Goal: Download file/media

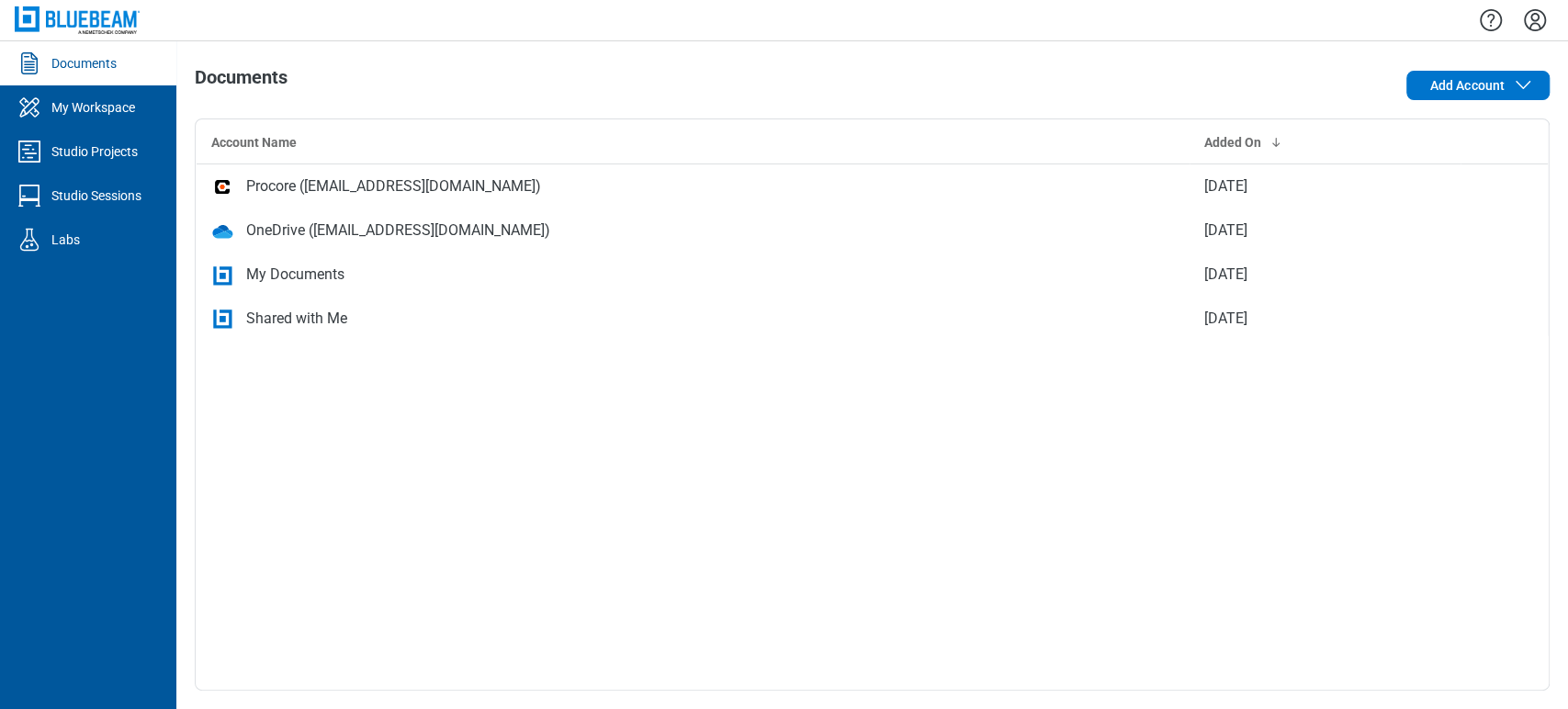
click at [99, 50] on link "Documents" at bounding box center [88, 63] width 176 height 44
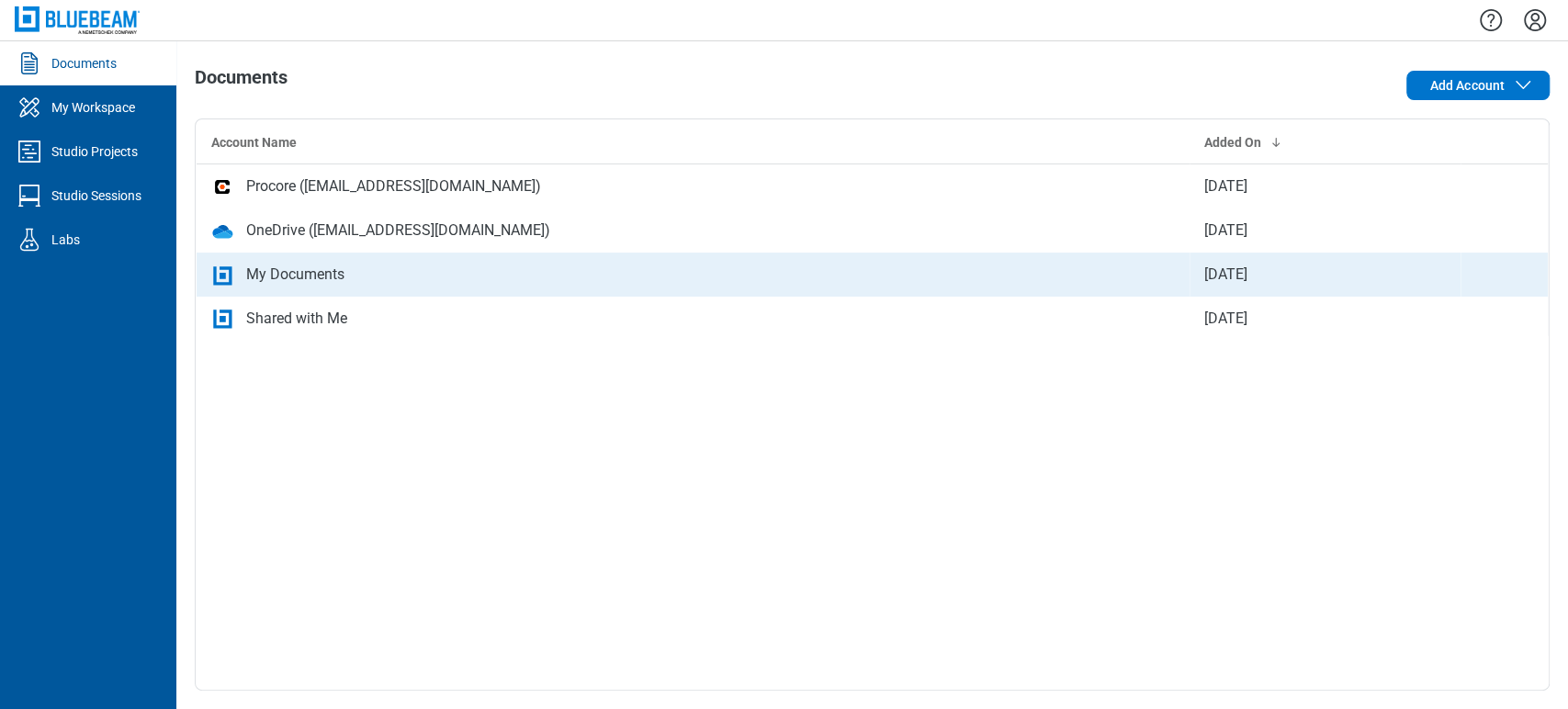
click at [364, 287] on td "My Documents" at bounding box center [693, 274] width 994 height 44
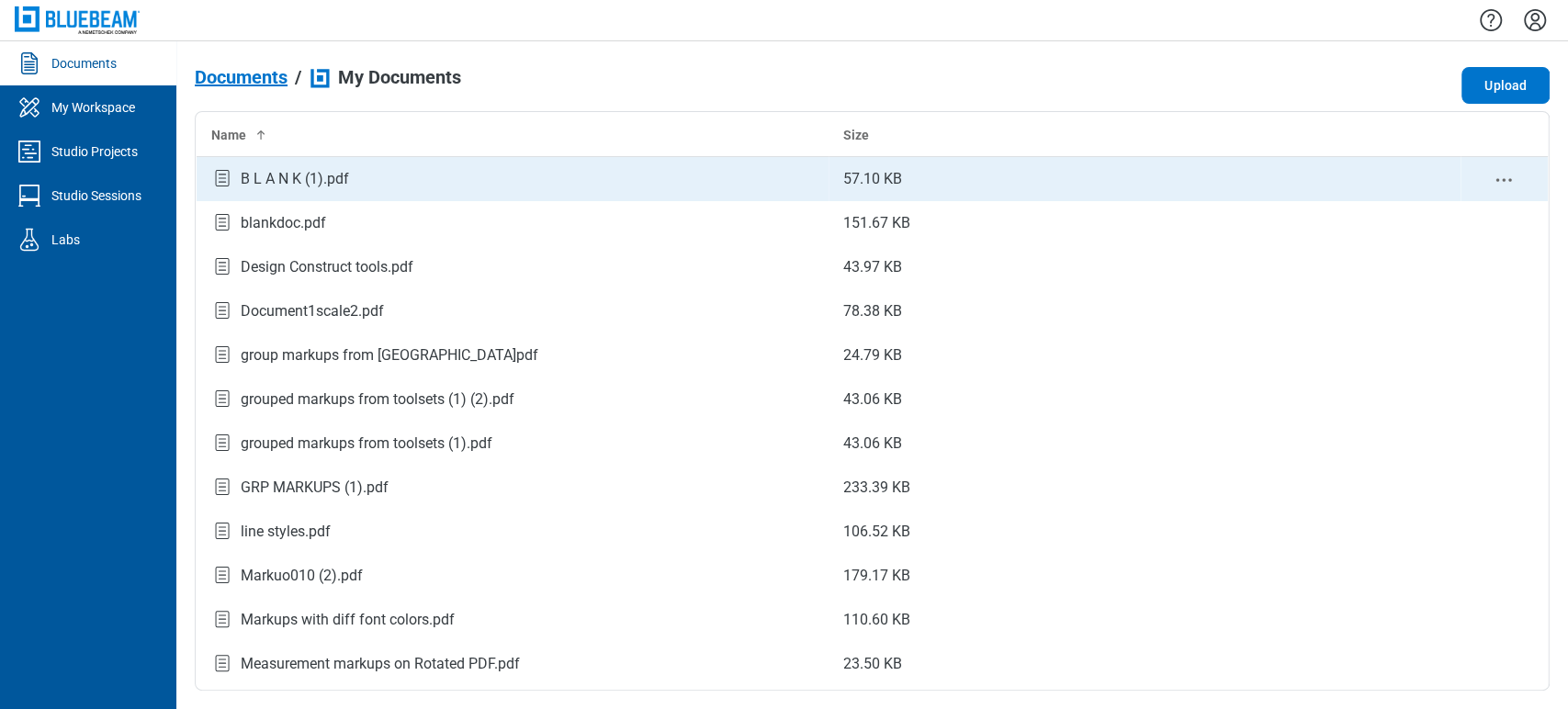
click at [394, 197] on td "B L A N K (1).pdf" at bounding box center [512, 179] width 632 height 44
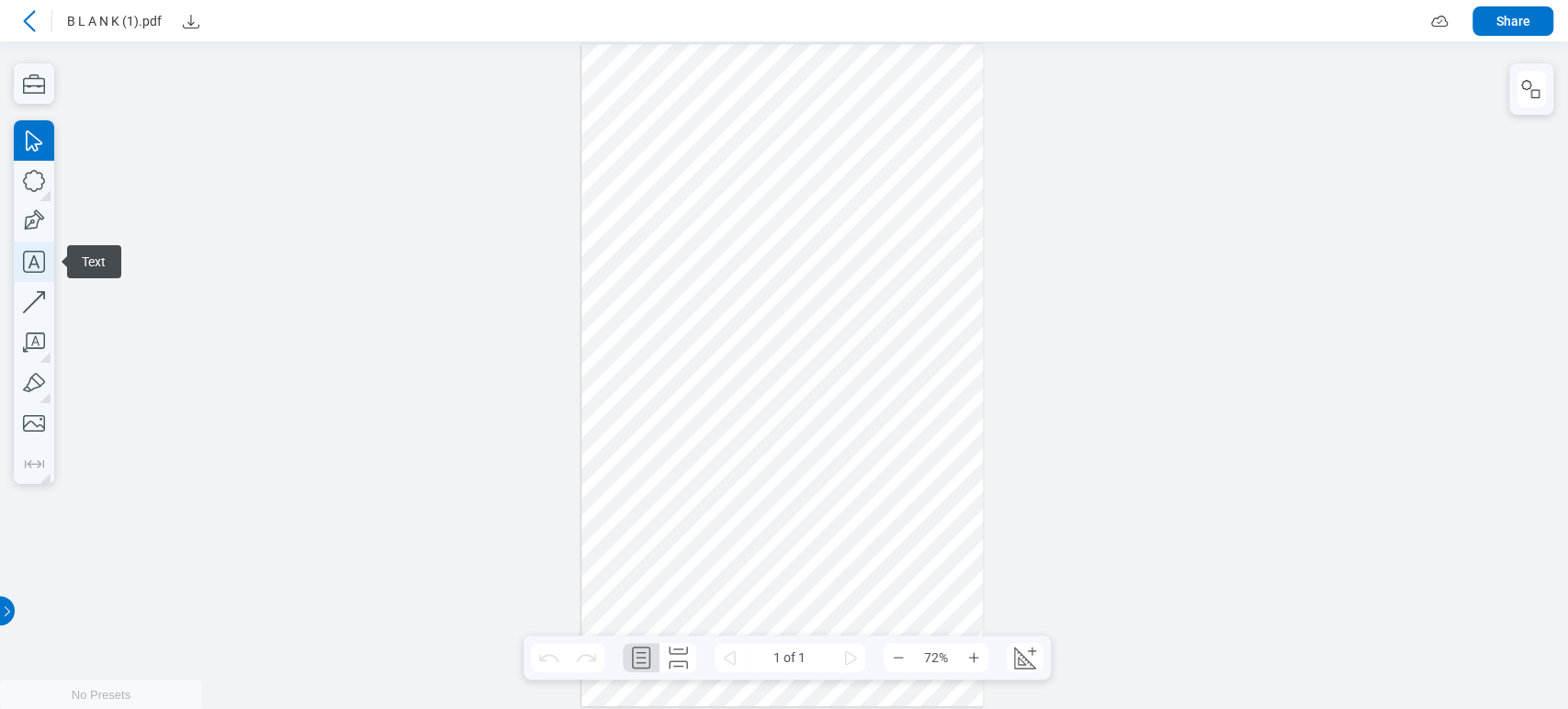
click at [41, 263] on icon "button" at bounding box center [34, 261] width 41 height 41
click at [882, 228] on div at bounding box center [783, 375] width 403 height 662
click at [101, 287] on div at bounding box center [784, 375] width 1568 height 668
click at [36, 222] on icon "button" at bounding box center [34, 221] width 41 height 41
drag, startPoint x: 935, startPoint y: 216, endPoint x: 967, endPoint y: 262, distance: 56.0
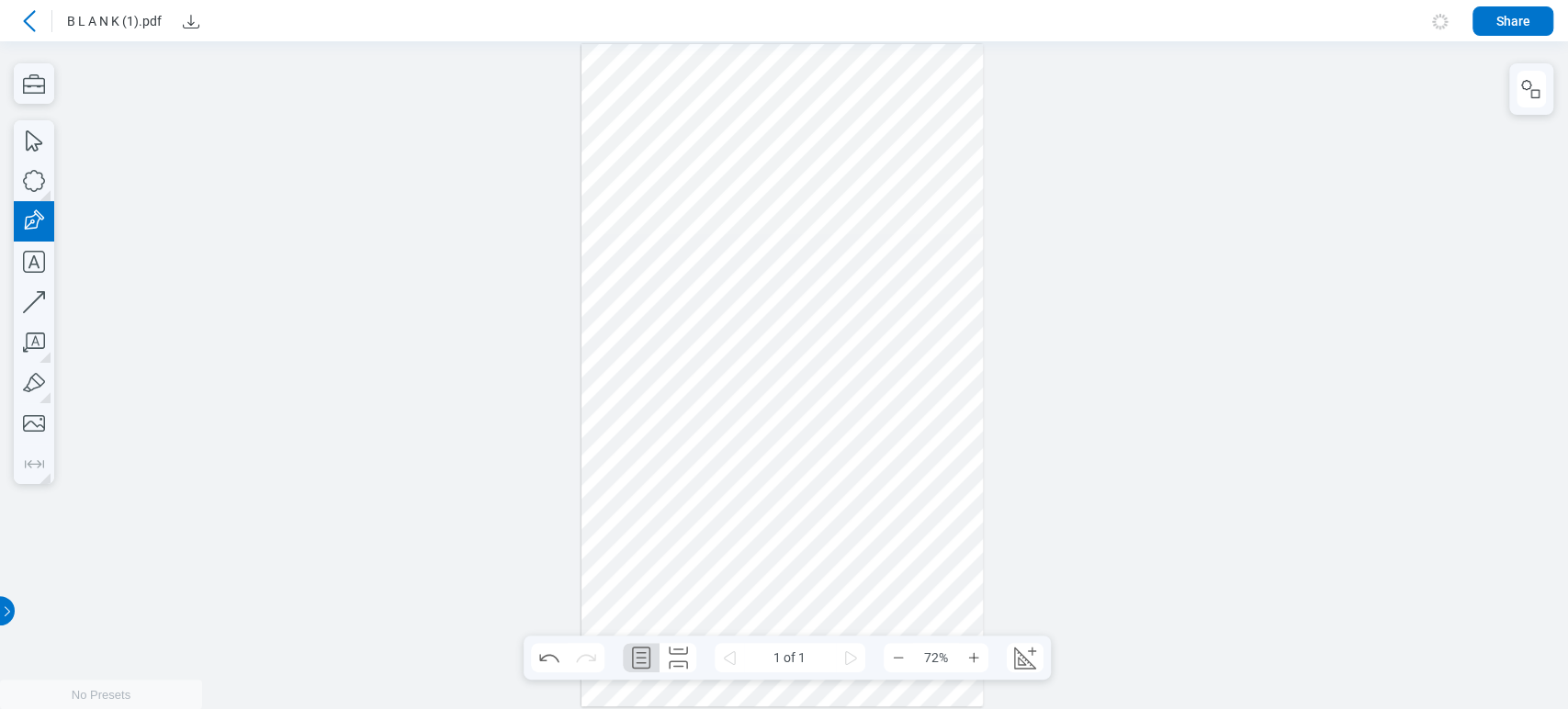
click at [967, 262] on div at bounding box center [783, 375] width 403 height 662
click at [954, 296] on div at bounding box center [783, 375] width 403 height 662
click at [893, 227] on div at bounding box center [783, 375] width 403 height 662
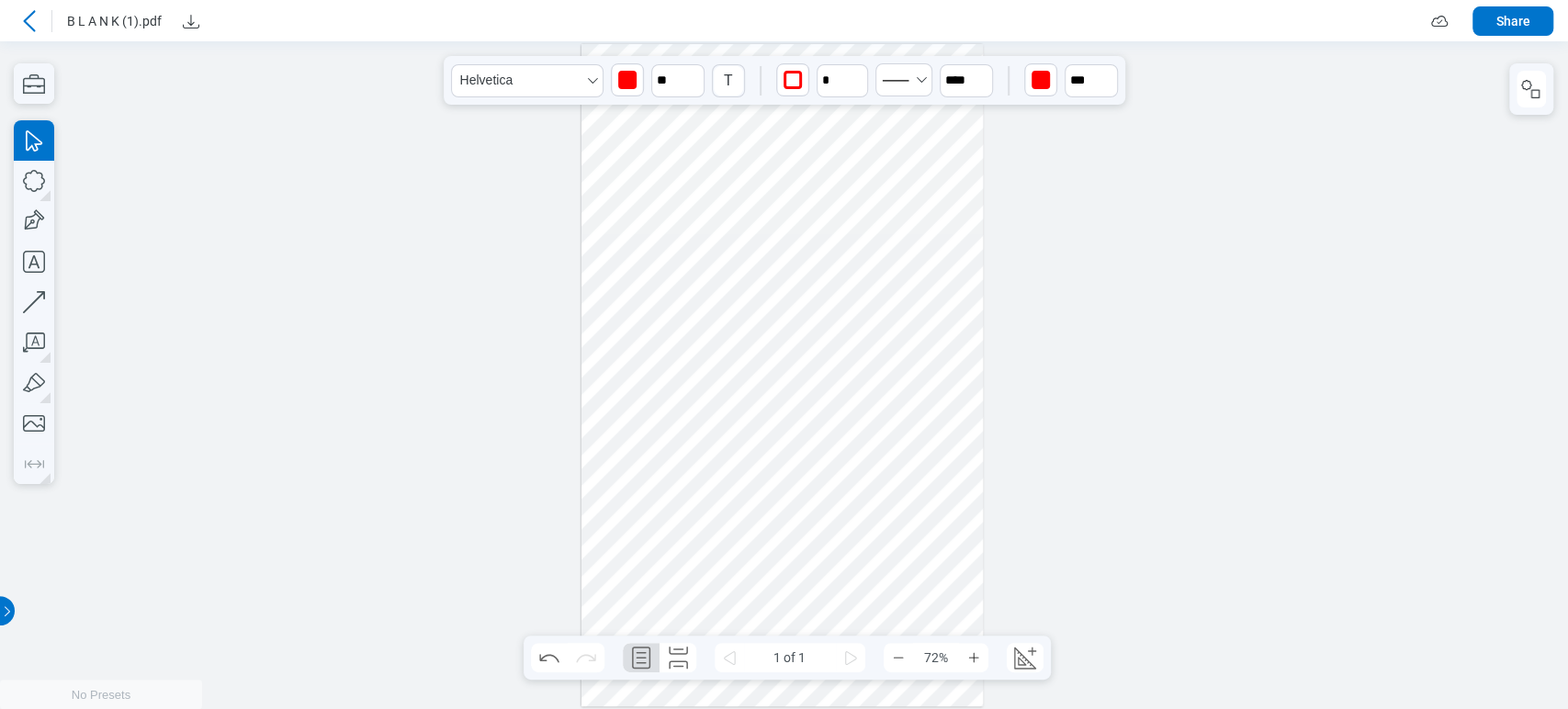
click at [951, 235] on div at bounding box center [783, 375] width 403 height 662
click at [911, 233] on div at bounding box center [783, 375] width 403 height 662
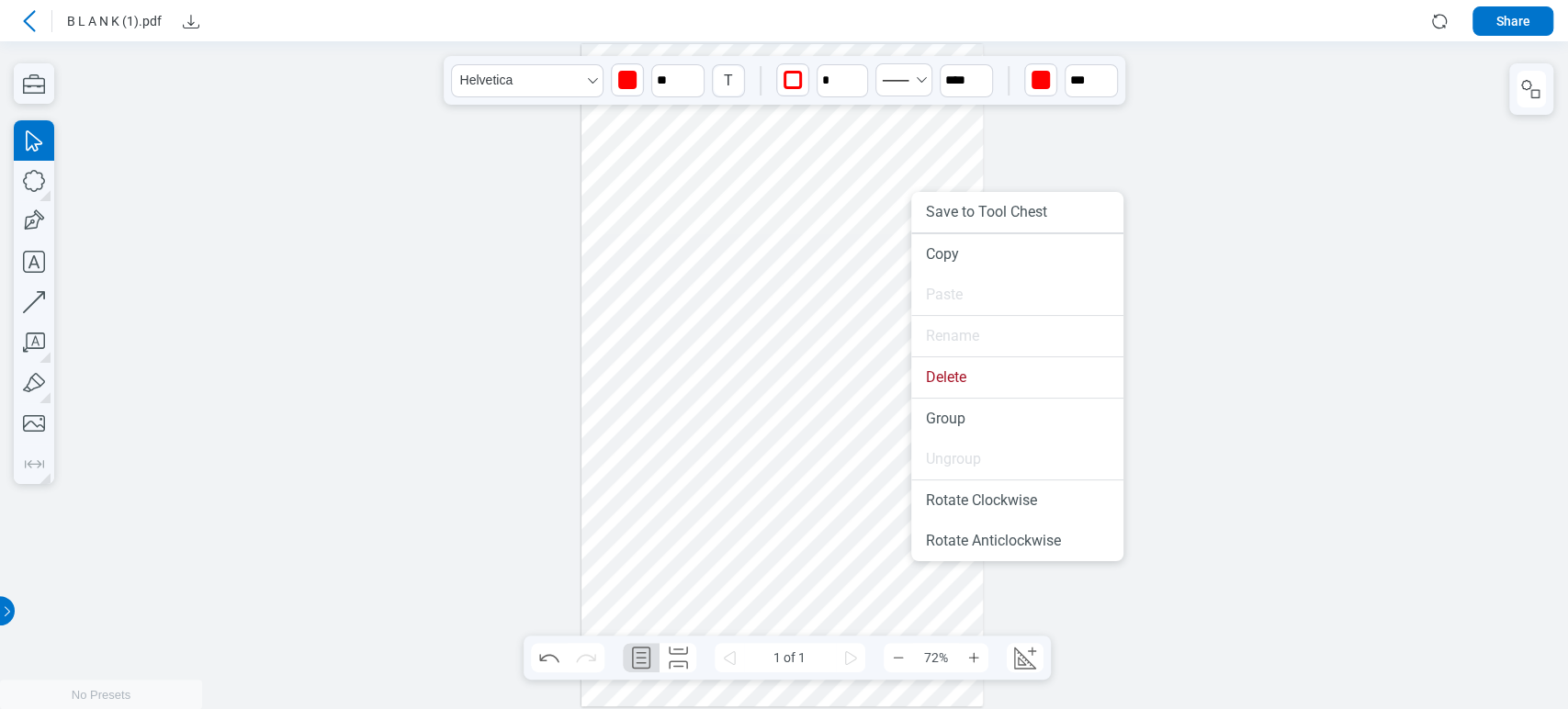
click at [861, 290] on div at bounding box center [783, 375] width 403 height 662
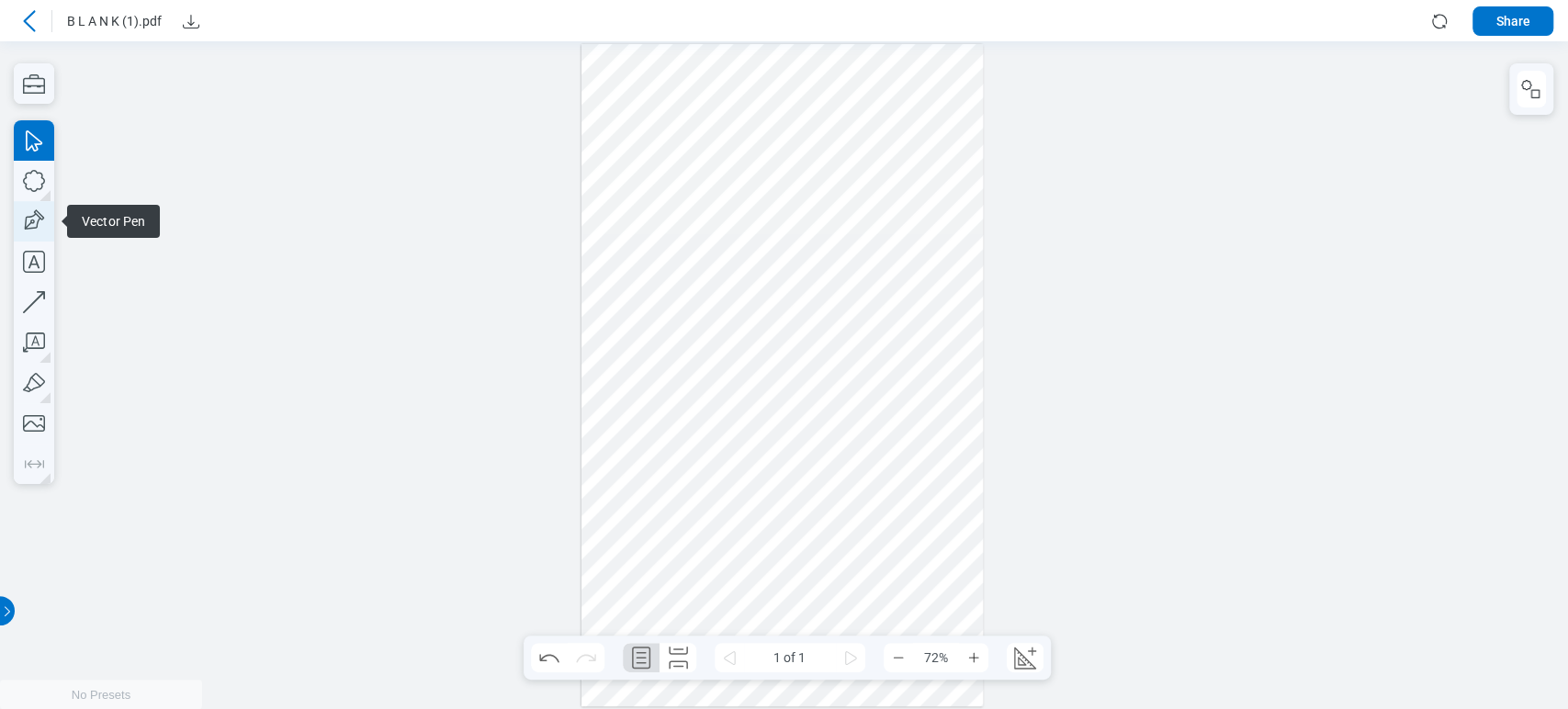
click at [41, 206] on icon "button" at bounding box center [34, 221] width 41 height 41
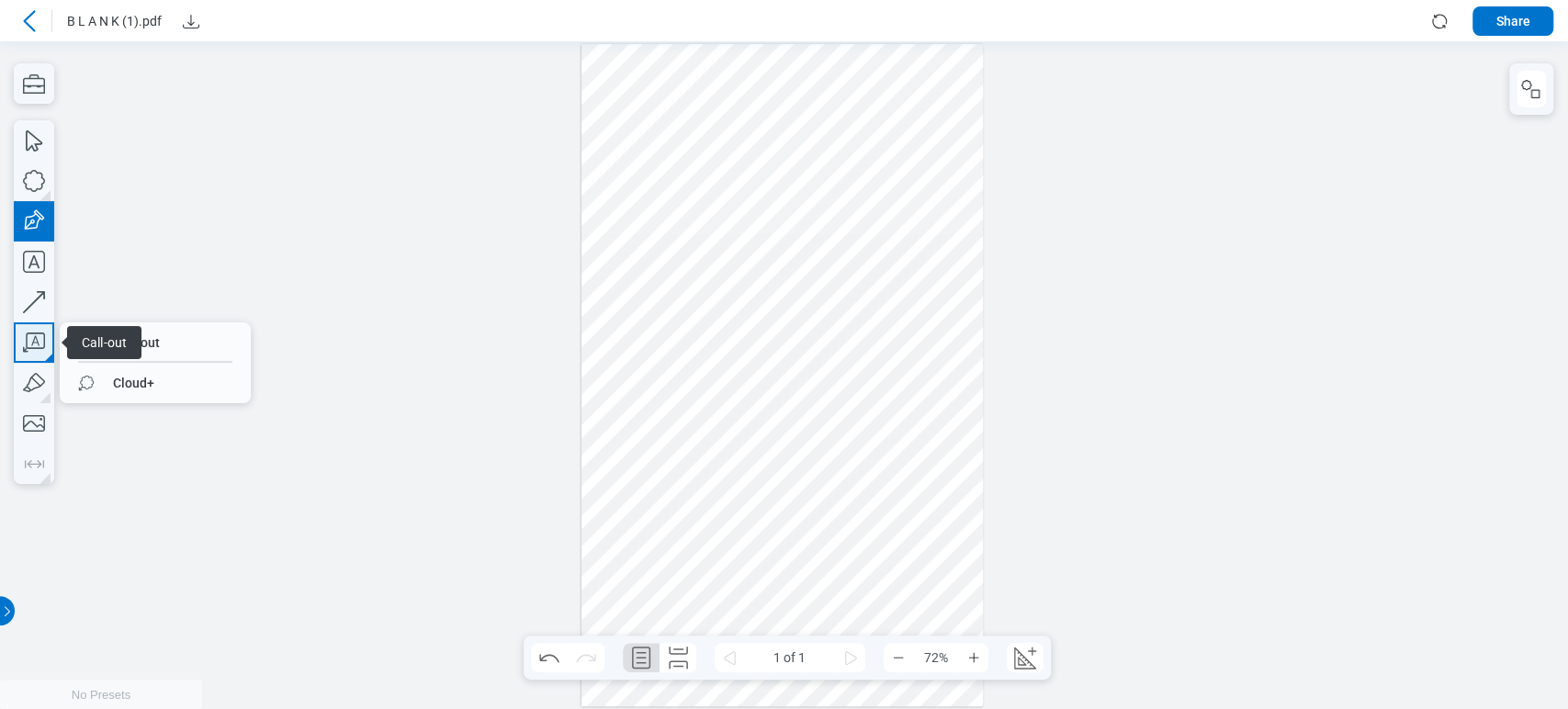
click at [52, 345] on icon "button" at bounding box center [34, 342] width 41 height 41
click at [22, 351] on icon "button" at bounding box center [34, 342] width 41 height 41
drag, startPoint x: 166, startPoint y: 346, endPoint x: 404, endPoint y: 303, distance: 241.9
drag, startPoint x: 870, startPoint y: 255, endPoint x: 893, endPoint y: 290, distance: 41.9
click at [893, 290] on div at bounding box center [783, 375] width 403 height 662
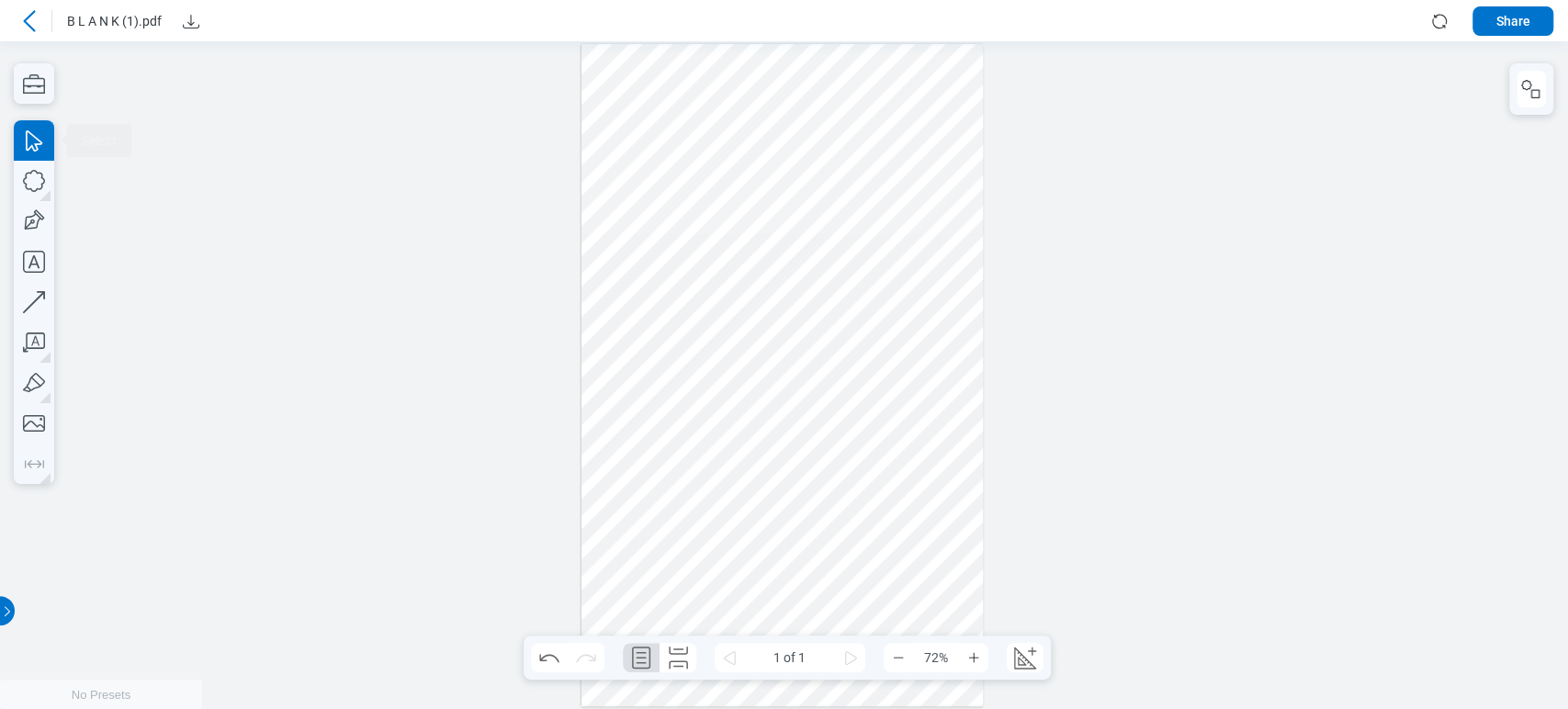
click at [944, 320] on div at bounding box center [783, 375] width 403 height 662
click at [44, 177] on icon "button" at bounding box center [34, 180] width 41 height 41
drag, startPoint x: 851, startPoint y: 186, endPoint x: 867, endPoint y: 227, distance: 44.0
click at [867, 227] on div at bounding box center [783, 375] width 403 height 662
click at [862, 206] on div at bounding box center [783, 375] width 403 height 662
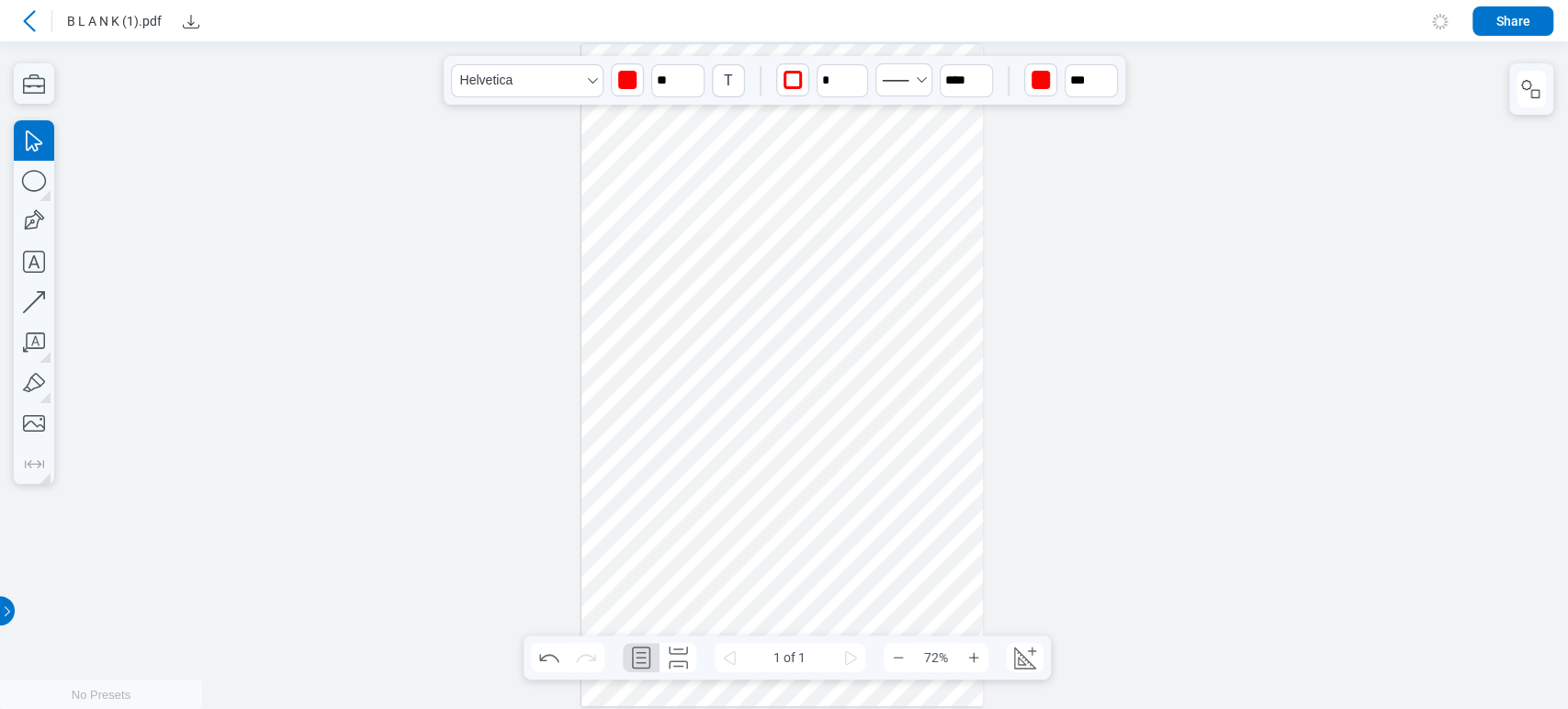
click at [882, 228] on div at bounding box center [783, 375] width 403 height 662
click at [861, 201] on div at bounding box center [783, 375] width 403 height 662
click at [890, 236] on div at bounding box center [783, 375] width 403 height 662
click at [945, 246] on div at bounding box center [783, 375] width 403 height 662
click at [926, 289] on div at bounding box center [783, 375] width 403 height 662
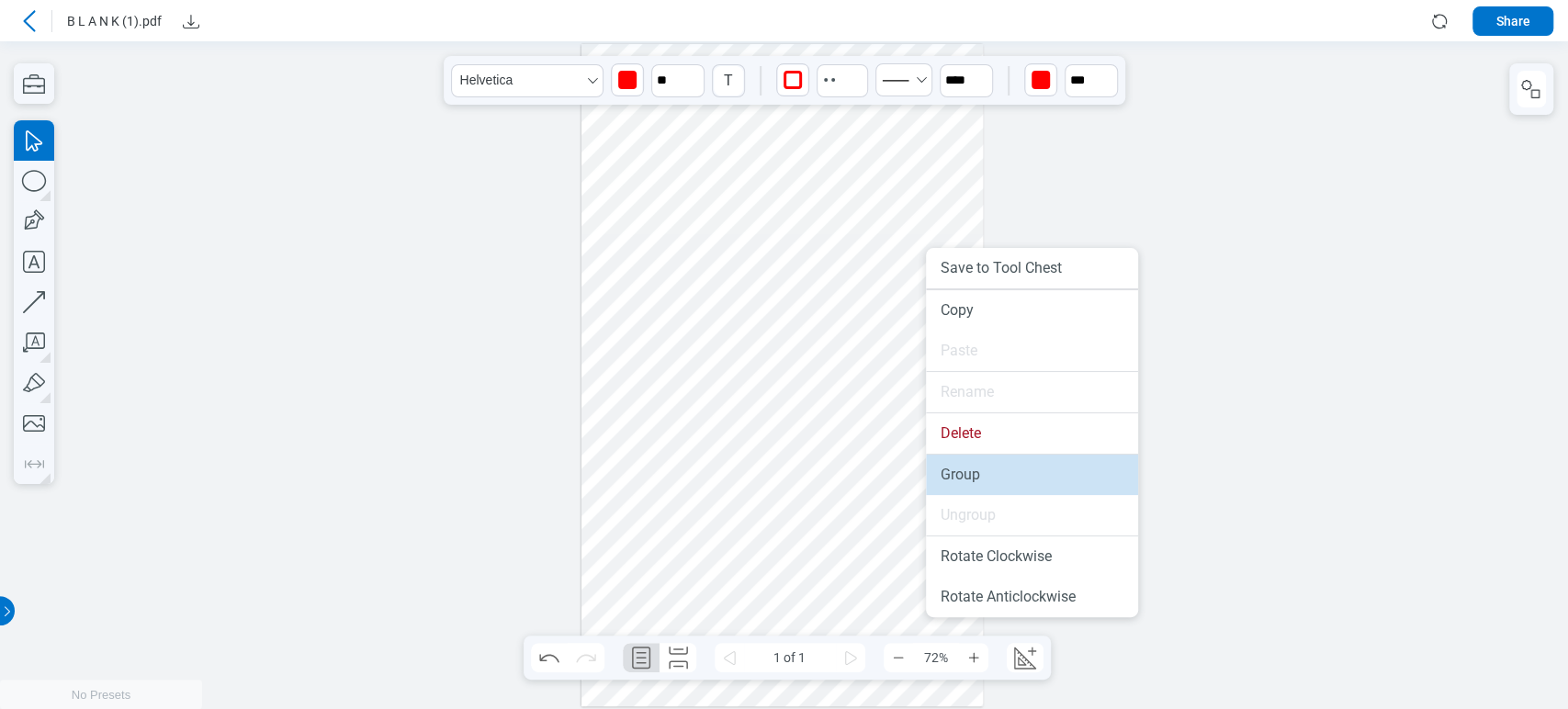
click at [948, 456] on li "Group" at bounding box center [1032, 475] width 212 height 41
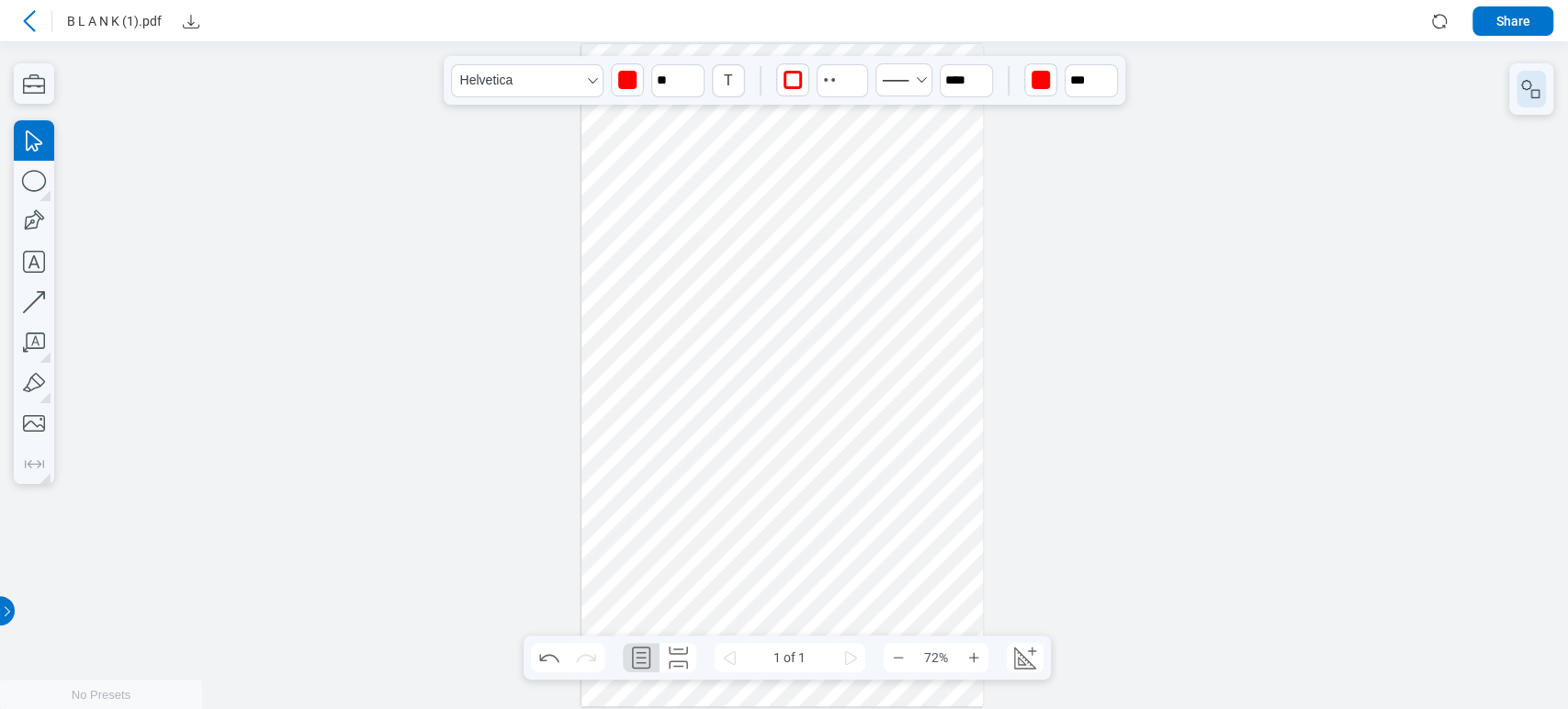
click at [1520, 98] on icon "button" at bounding box center [1531, 89] width 22 height 22
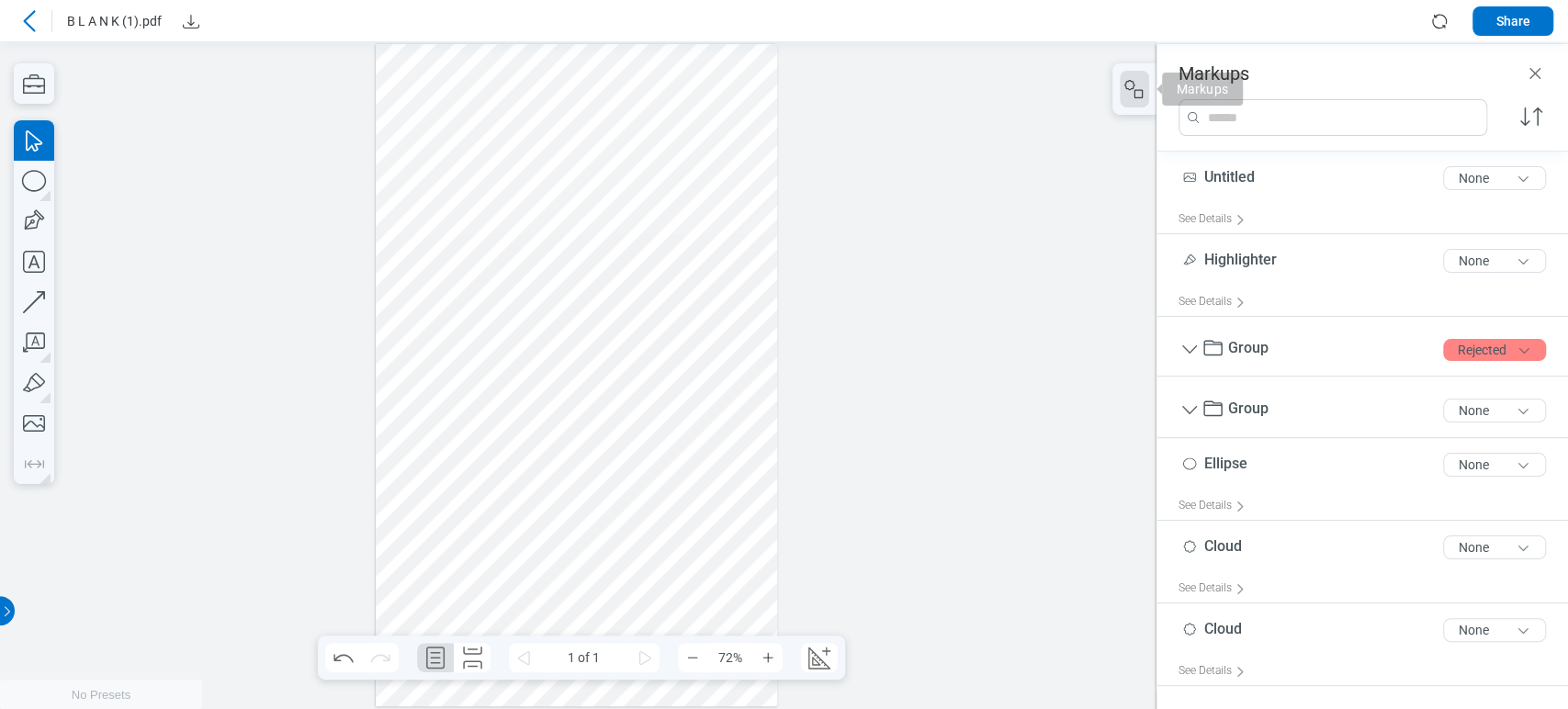
click at [751, 242] on div at bounding box center [577, 375] width 403 height 662
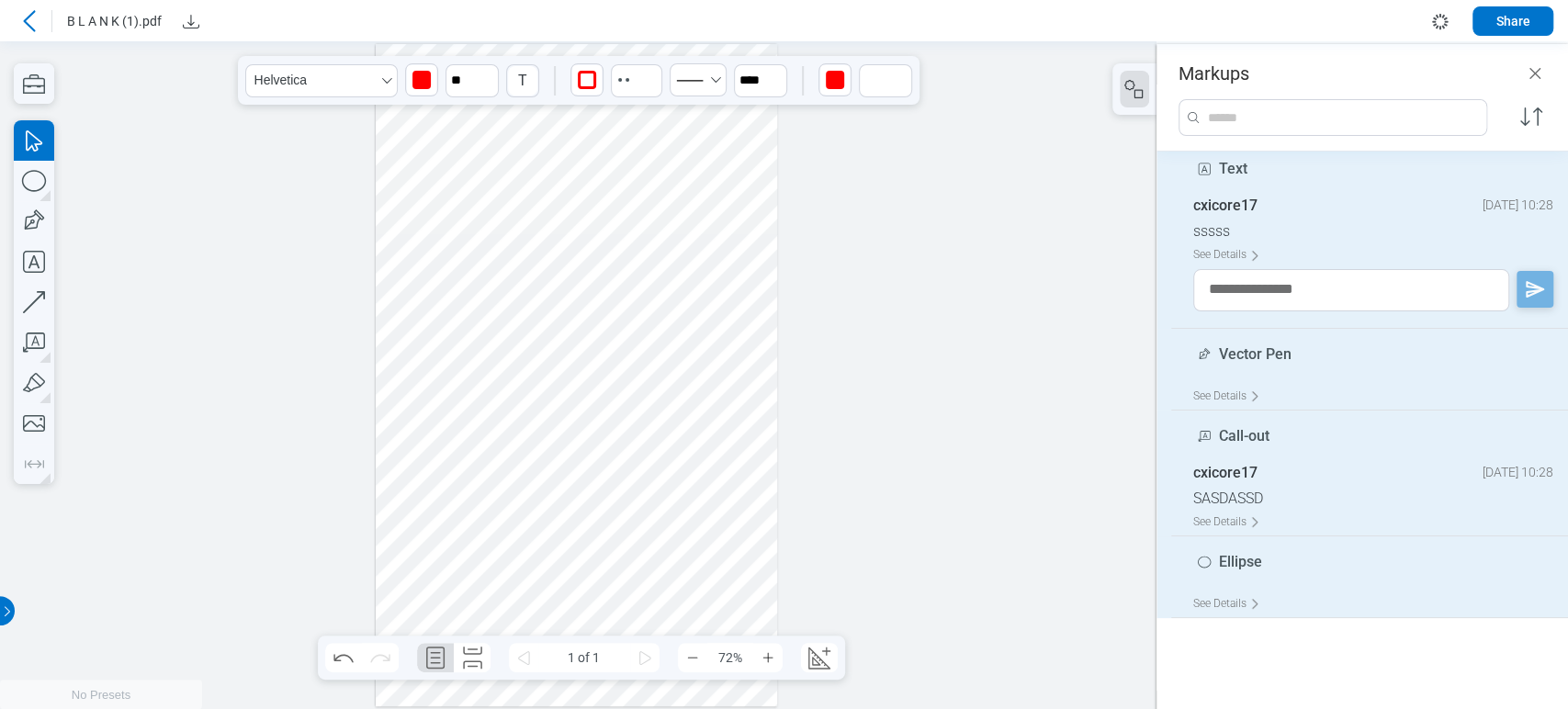
scroll to position [408, 0]
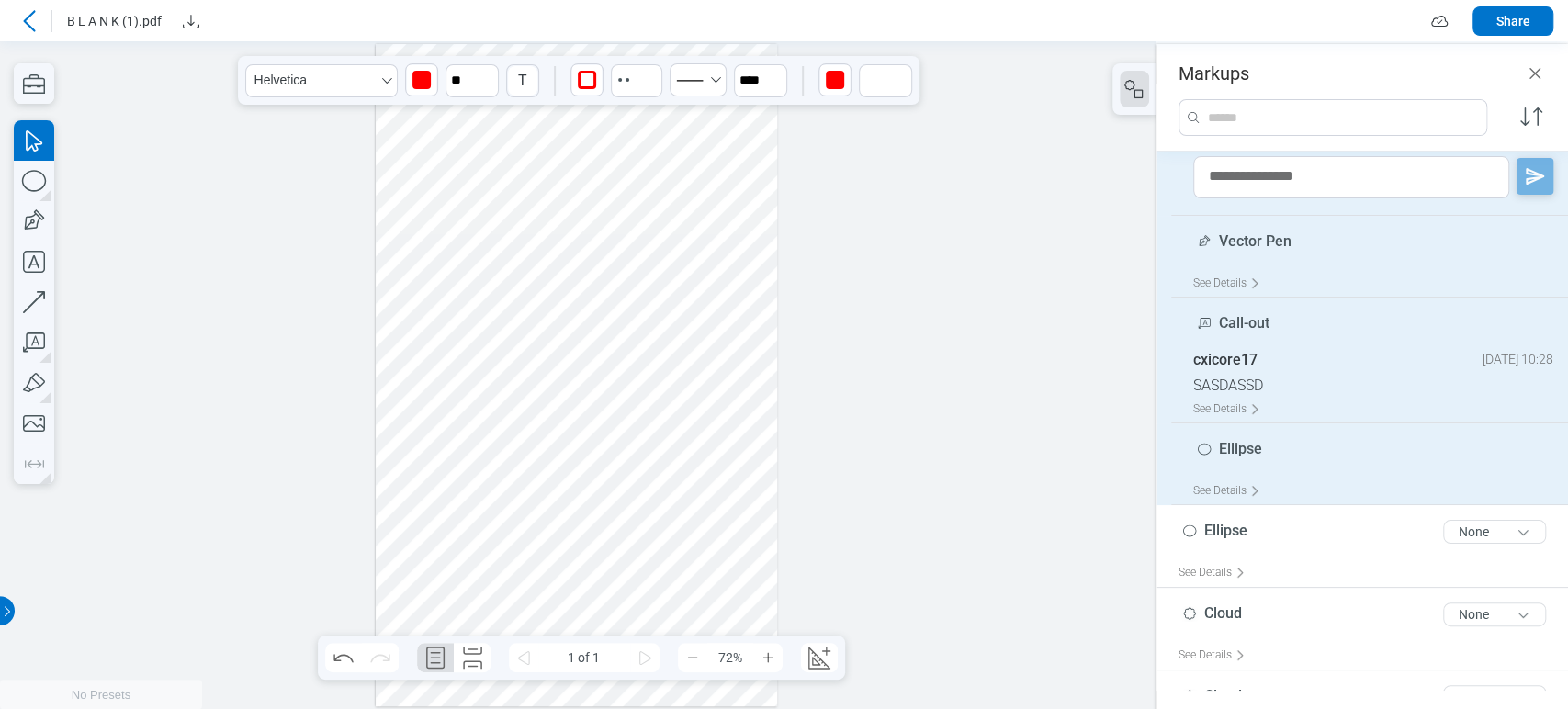
click at [1261, 367] on div "cxicore17 7 October 2025 at 10:28" at bounding box center [1373, 364] width 360 height 26
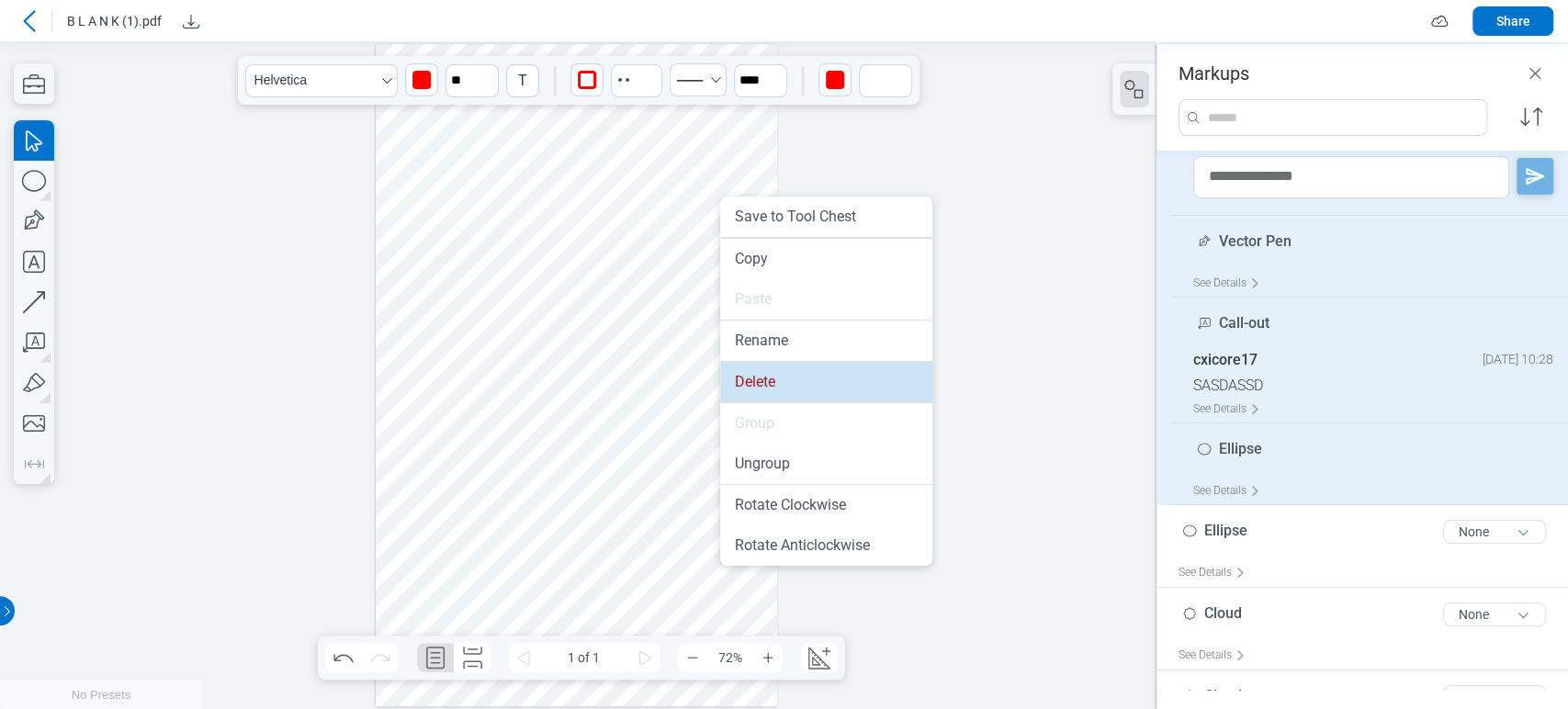
click at [786, 391] on li "Delete" at bounding box center [825, 382] width 212 height 41
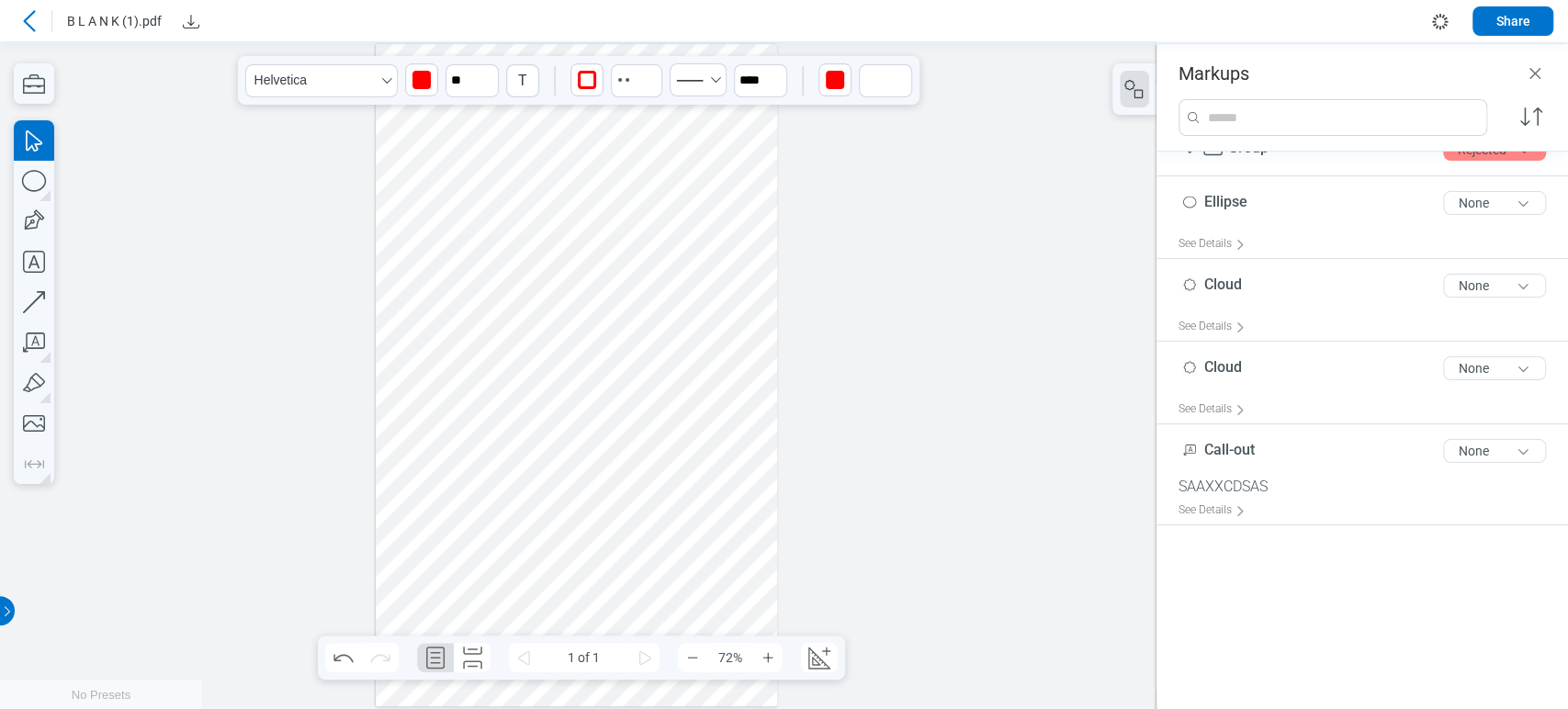
scroll to position [0, 0]
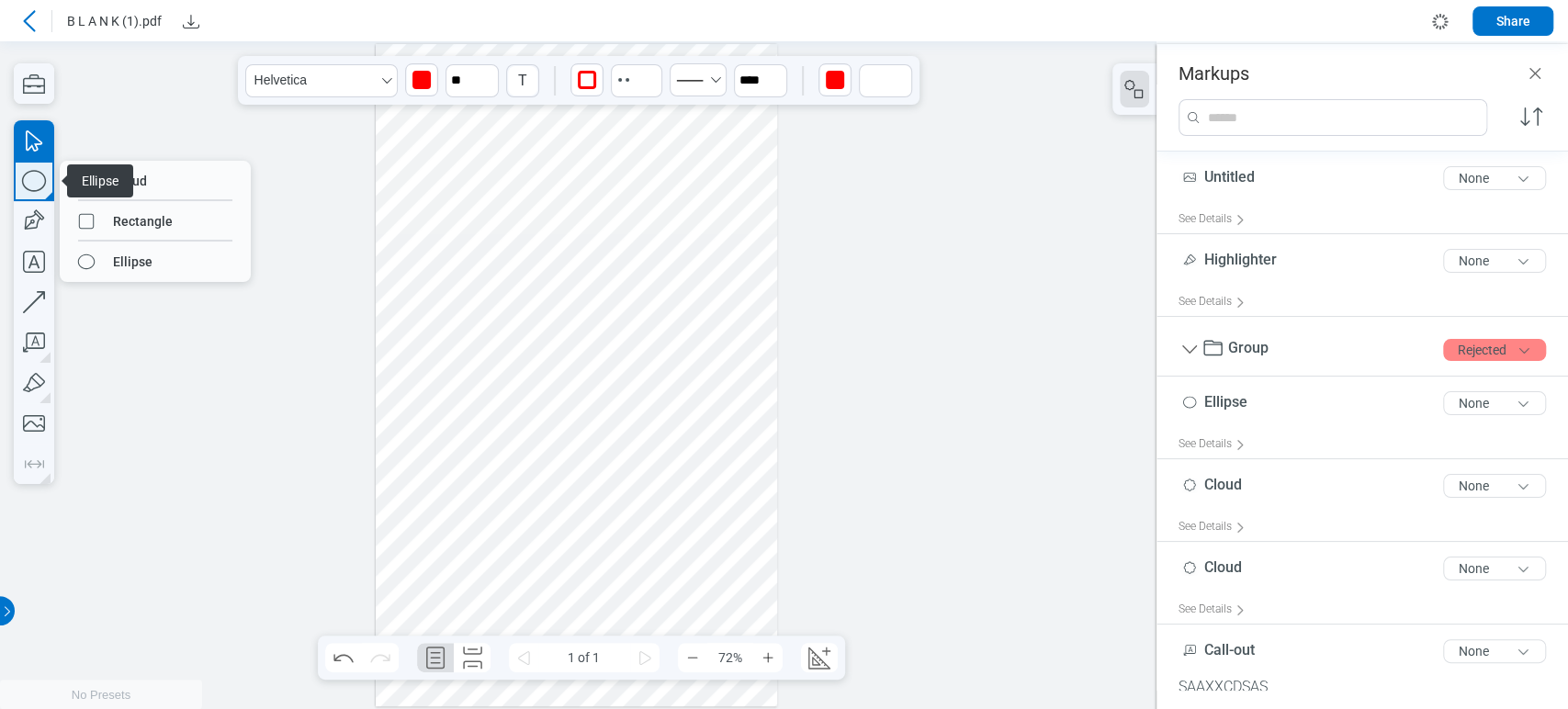
click at [46, 189] on icon "button" at bounding box center [34, 180] width 41 height 41
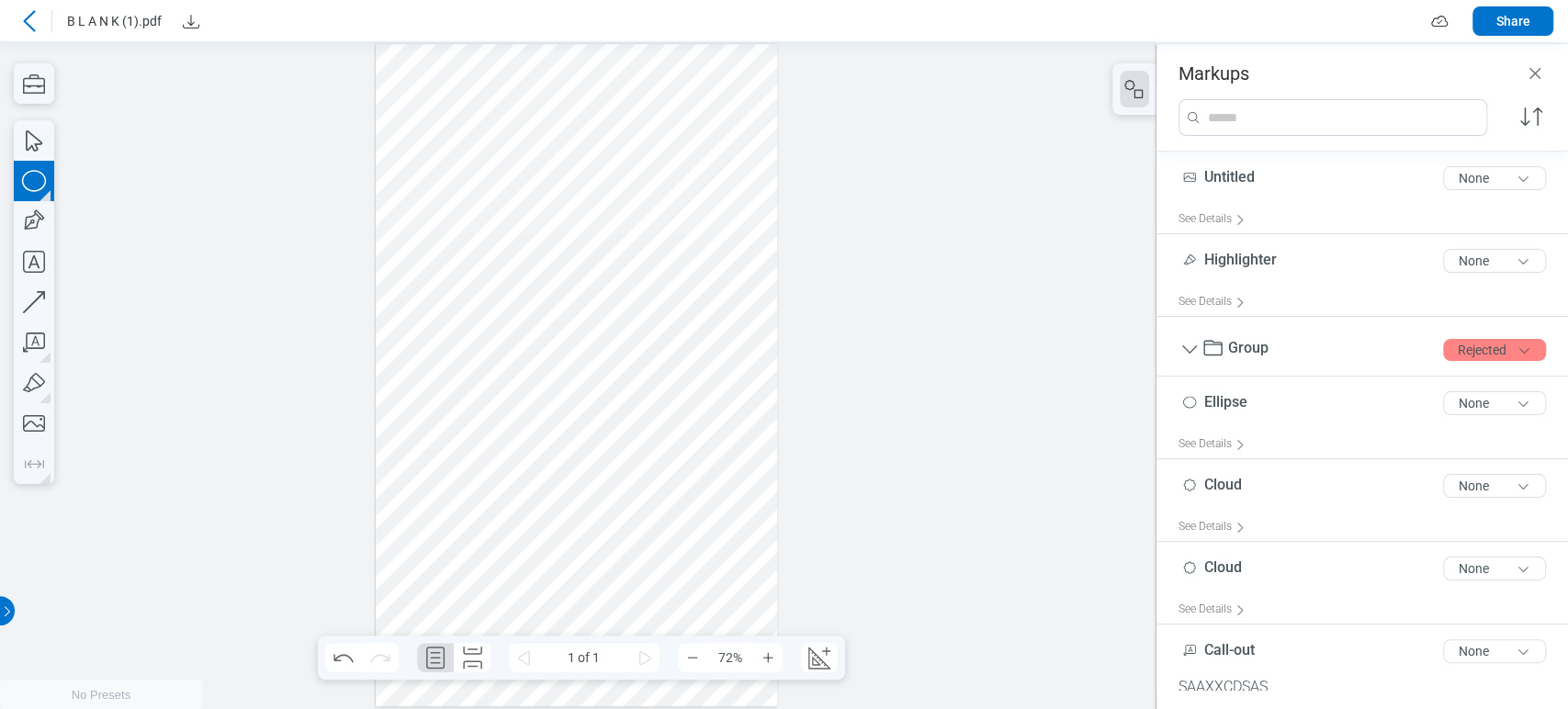
drag, startPoint x: 671, startPoint y: 187, endPoint x: 703, endPoint y: 237, distance: 59.4
click at [703, 237] on div at bounding box center [577, 375] width 403 height 662
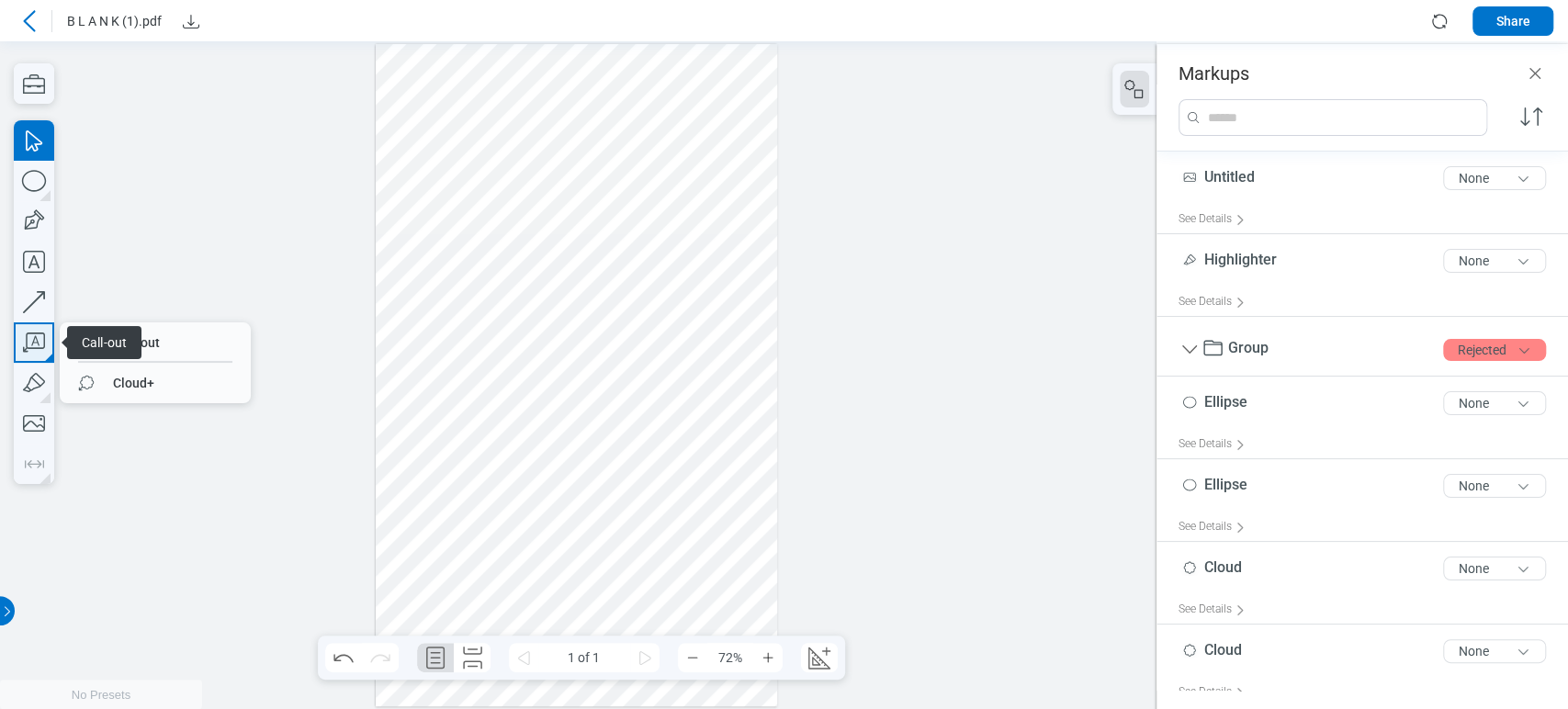
click at [32, 356] on icon "button" at bounding box center [34, 342] width 41 height 41
drag, startPoint x: 206, startPoint y: 360, endPoint x: 217, endPoint y: 347, distance: 17.0
drag, startPoint x: 733, startPoint y: 177, endPoint x: 735, endPoint y: 251, distance: 74.0
click at [735, 251] on div at bounding box center [577, 375] width 403 height 662
click at [720, 268] on div at bounding box center [577, 375] width 403 height 662
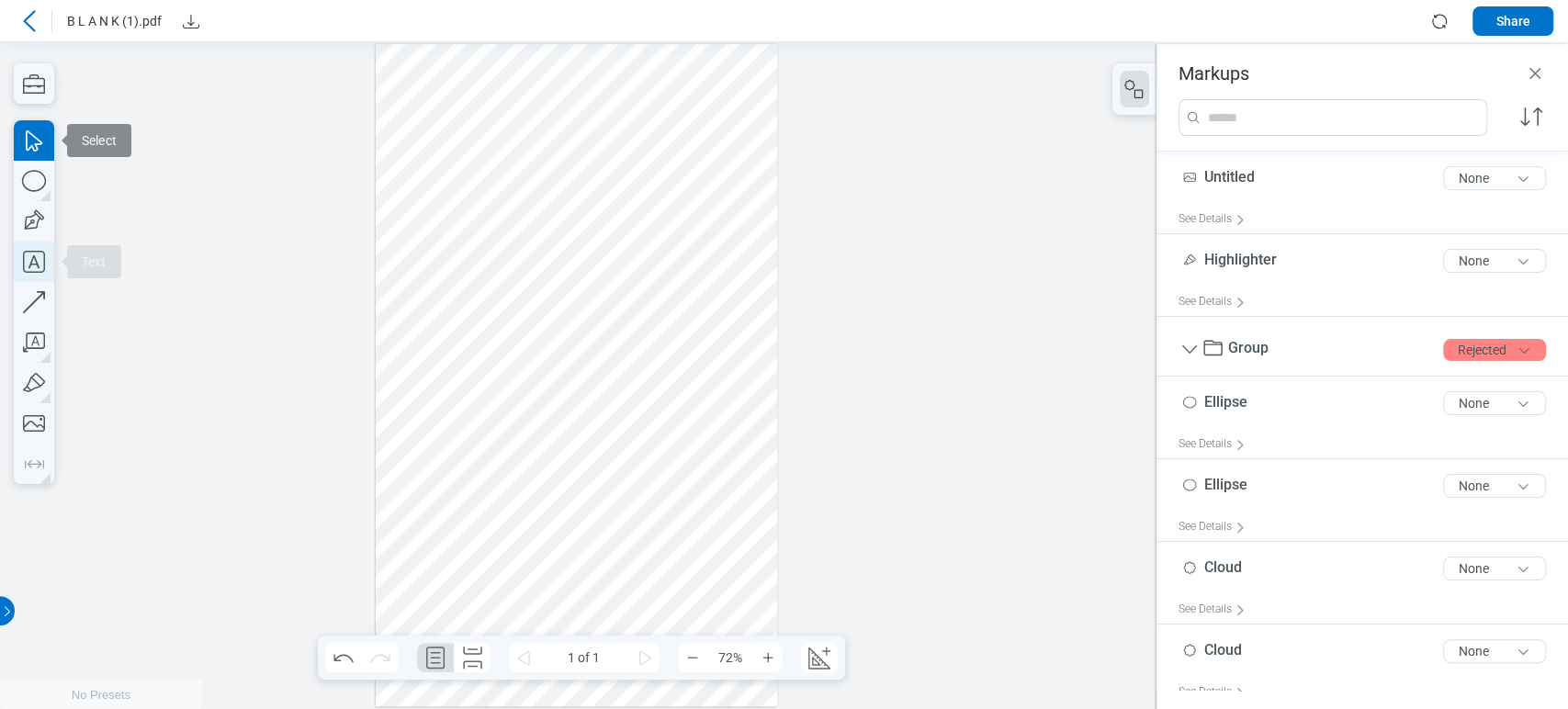
click at [35, 270] on icon "button" at bounding box center [34, 261] width 41 height 41
click at [713, 294] on div at bounding box center [577, 375] width 403 height 662
click at [744, 334] on div at bounding box center [577, 375] width 403 height 662
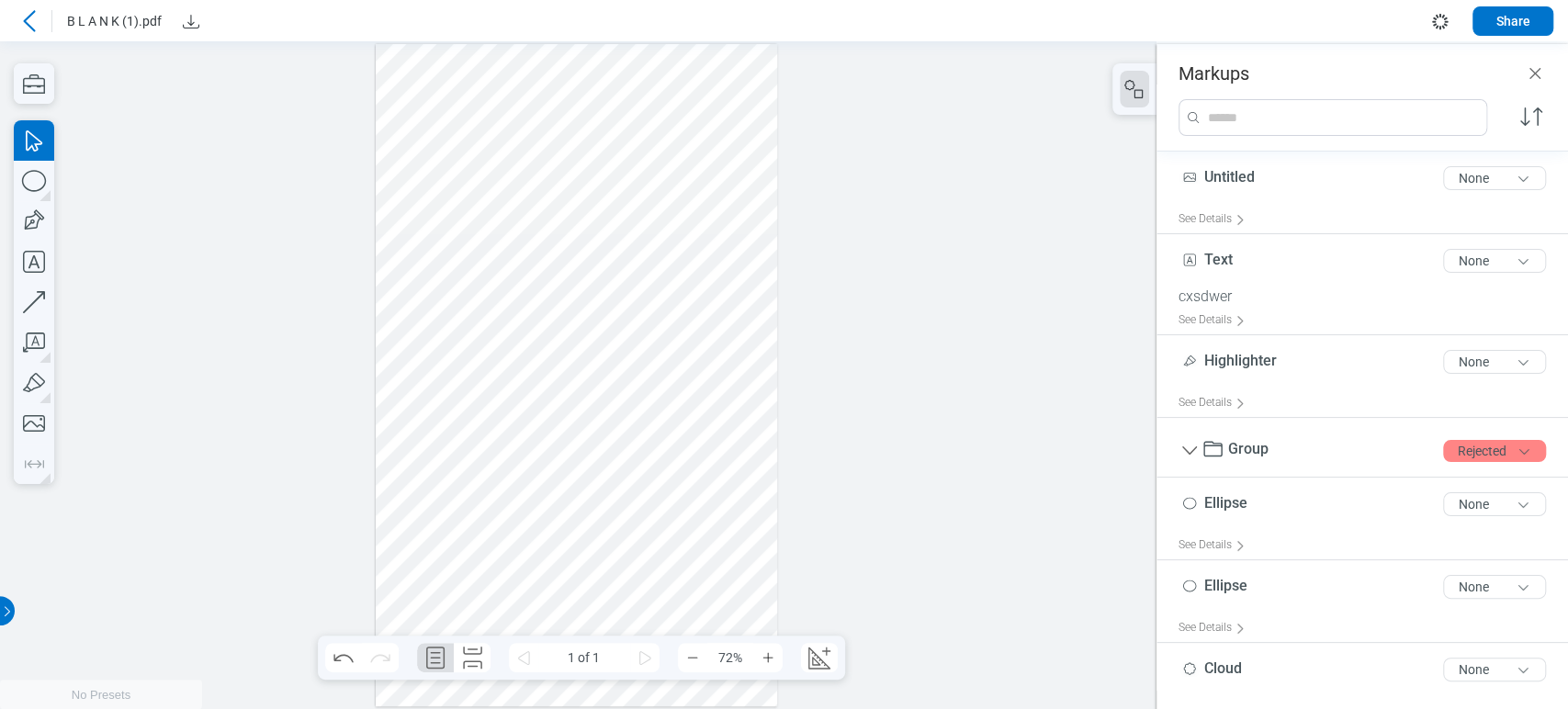
click at [727, 296] on div at bounding box center [577, 375] width 403 height 662
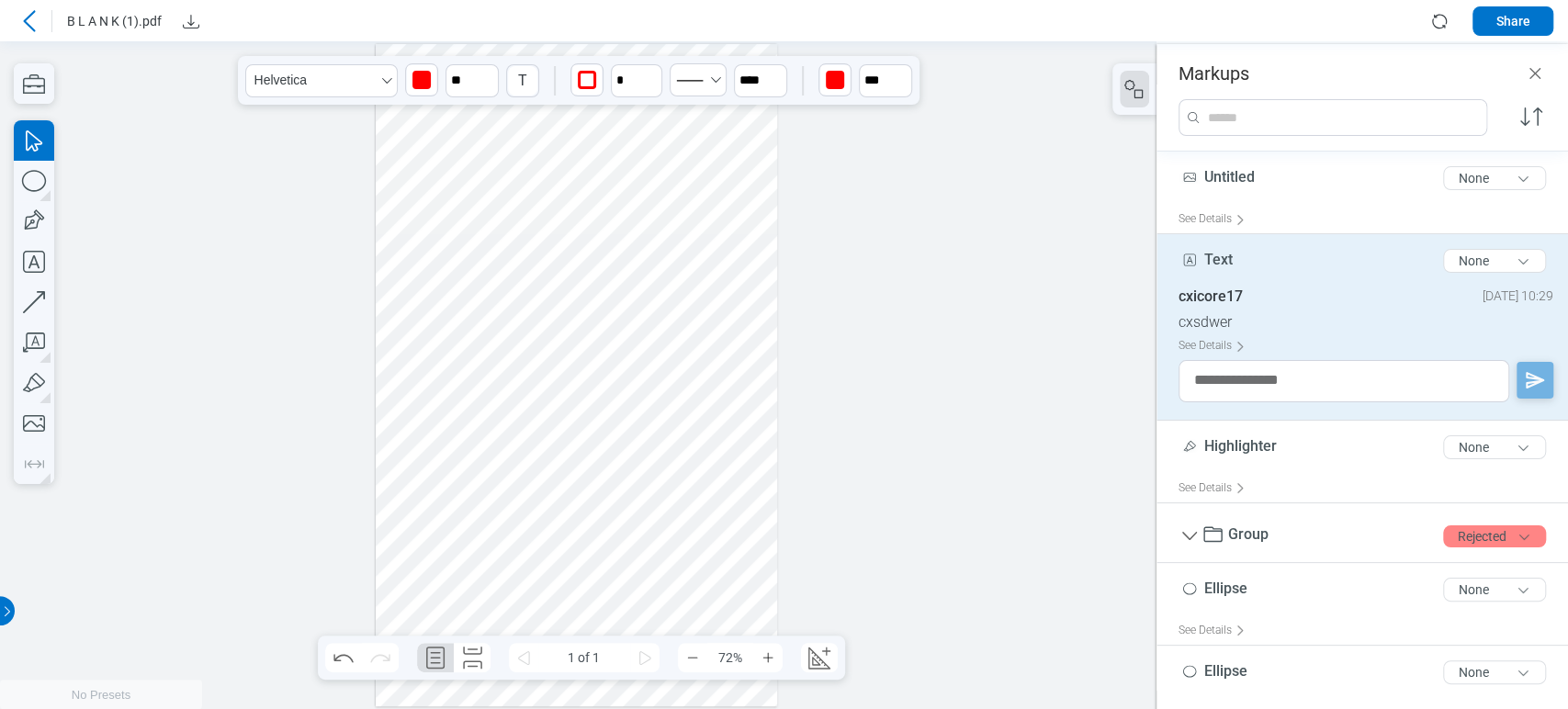
click at [755, 243] on div at bounding box center [577, 375] width 403 height 662
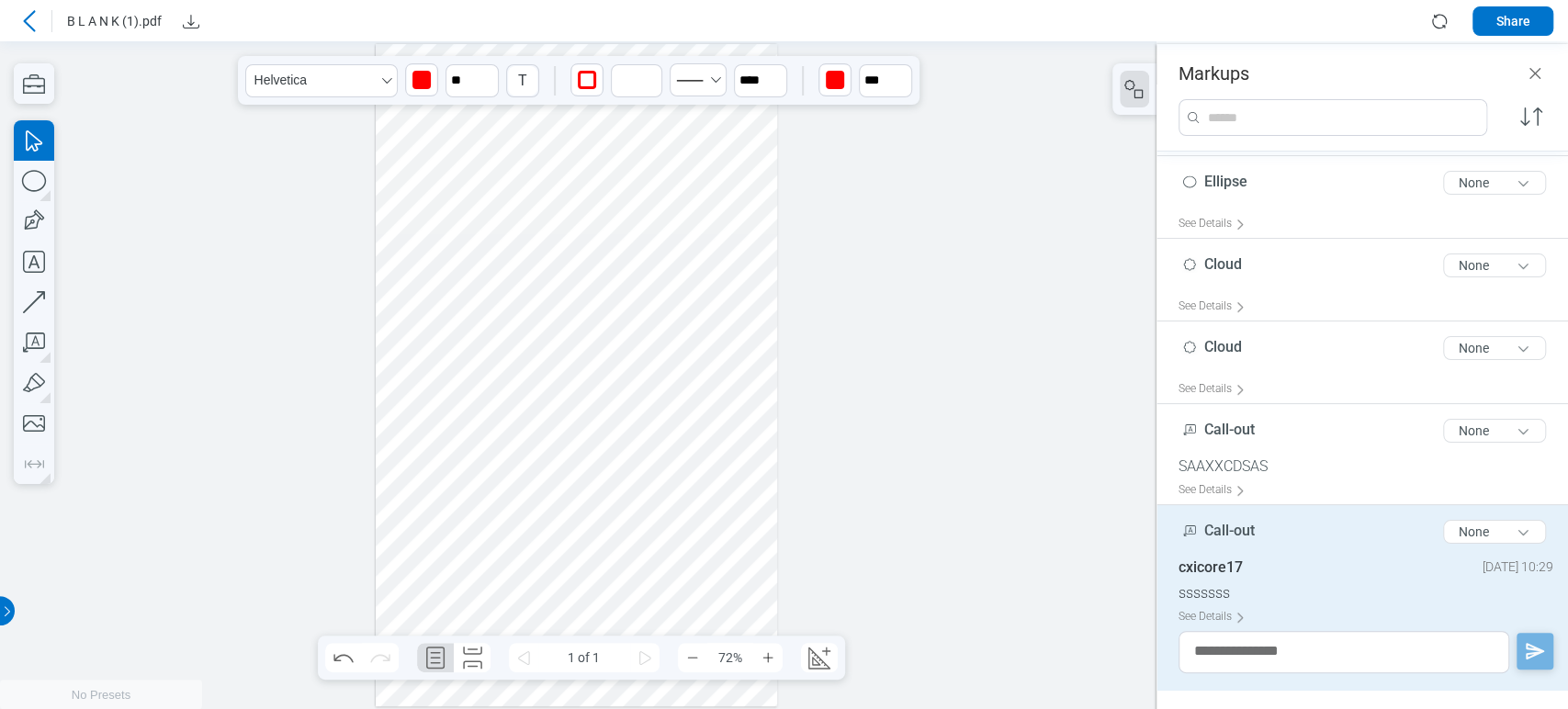
click at [686, 226] on div at bounding box center [577, 375] width 403 height 662
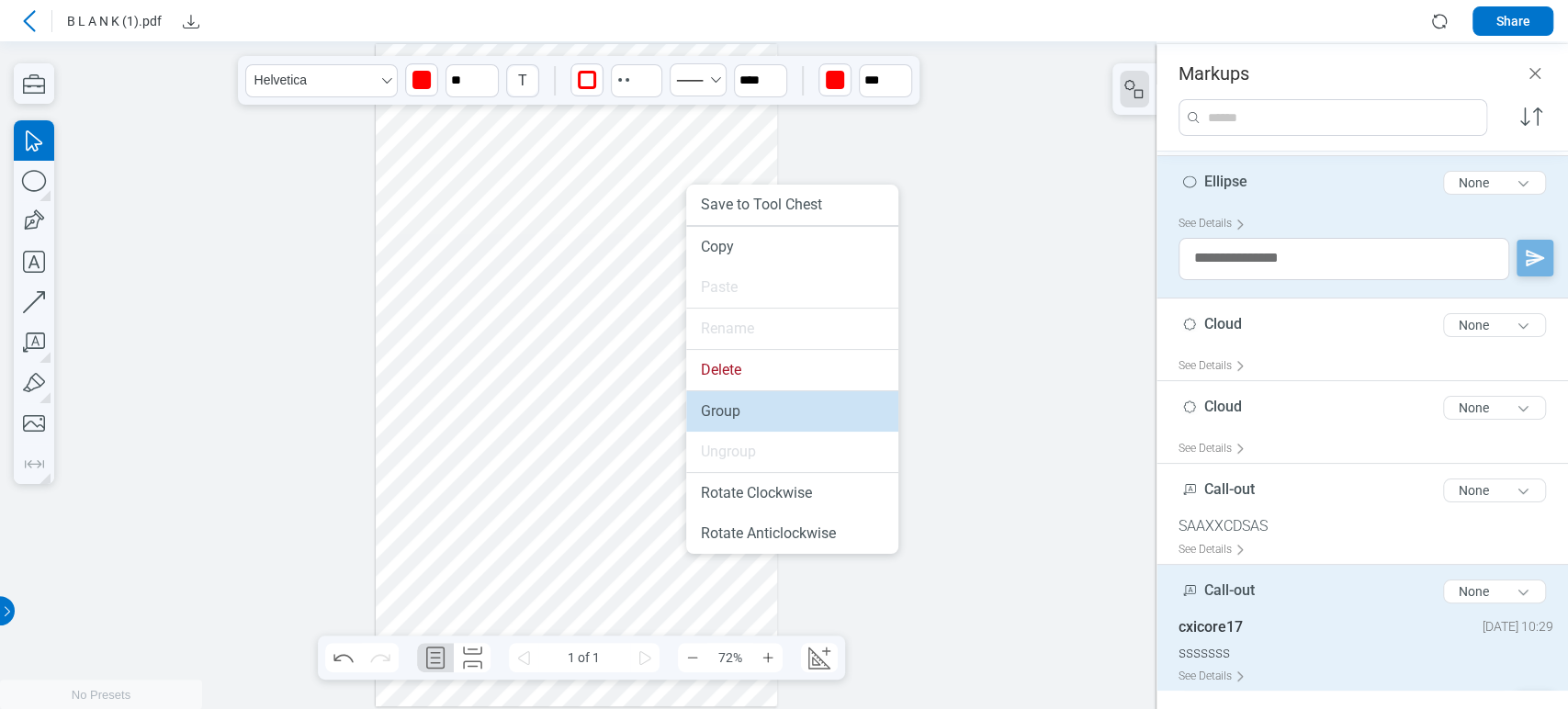
click at [728, 417] on li "Group" at bounding box center [791, 412] width 212 height 41
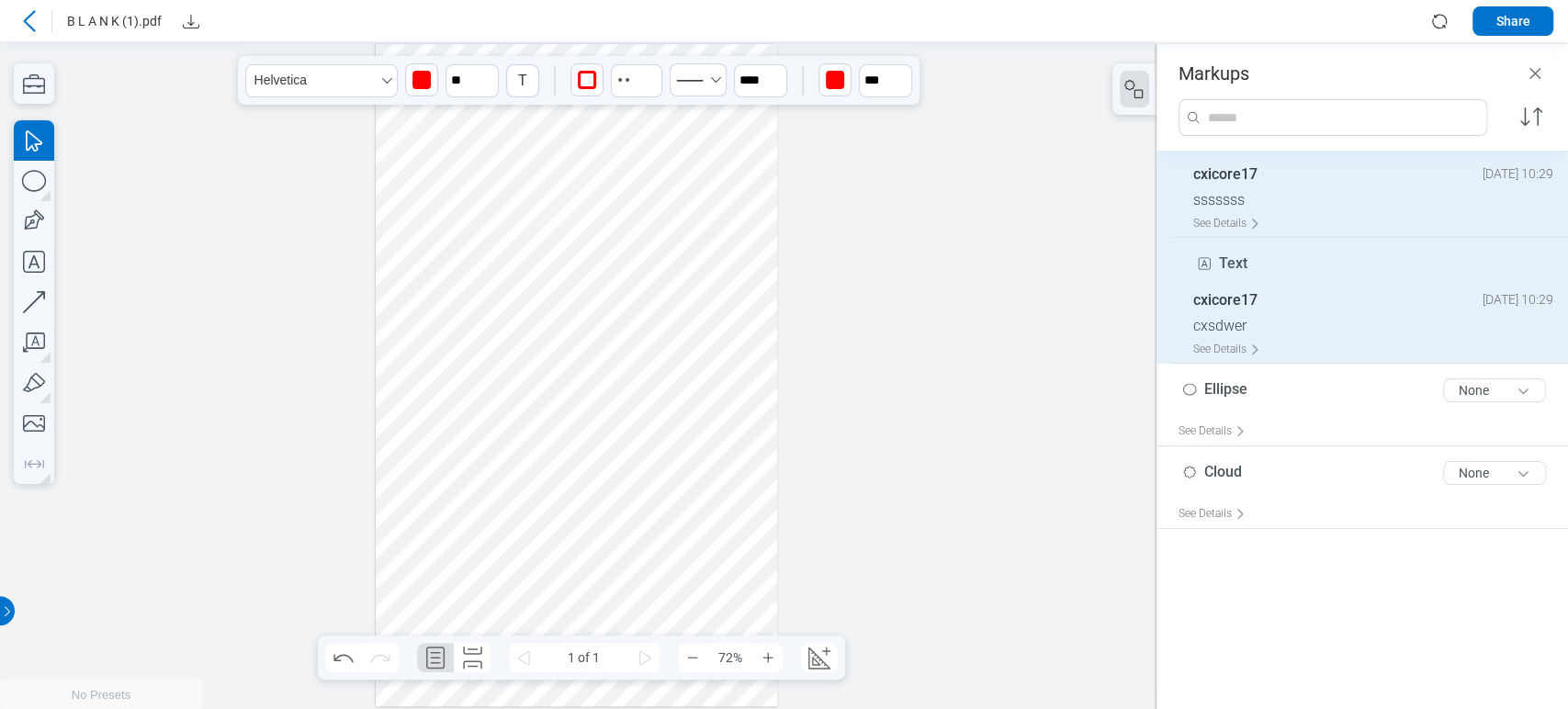
scroll to position [248, 0]
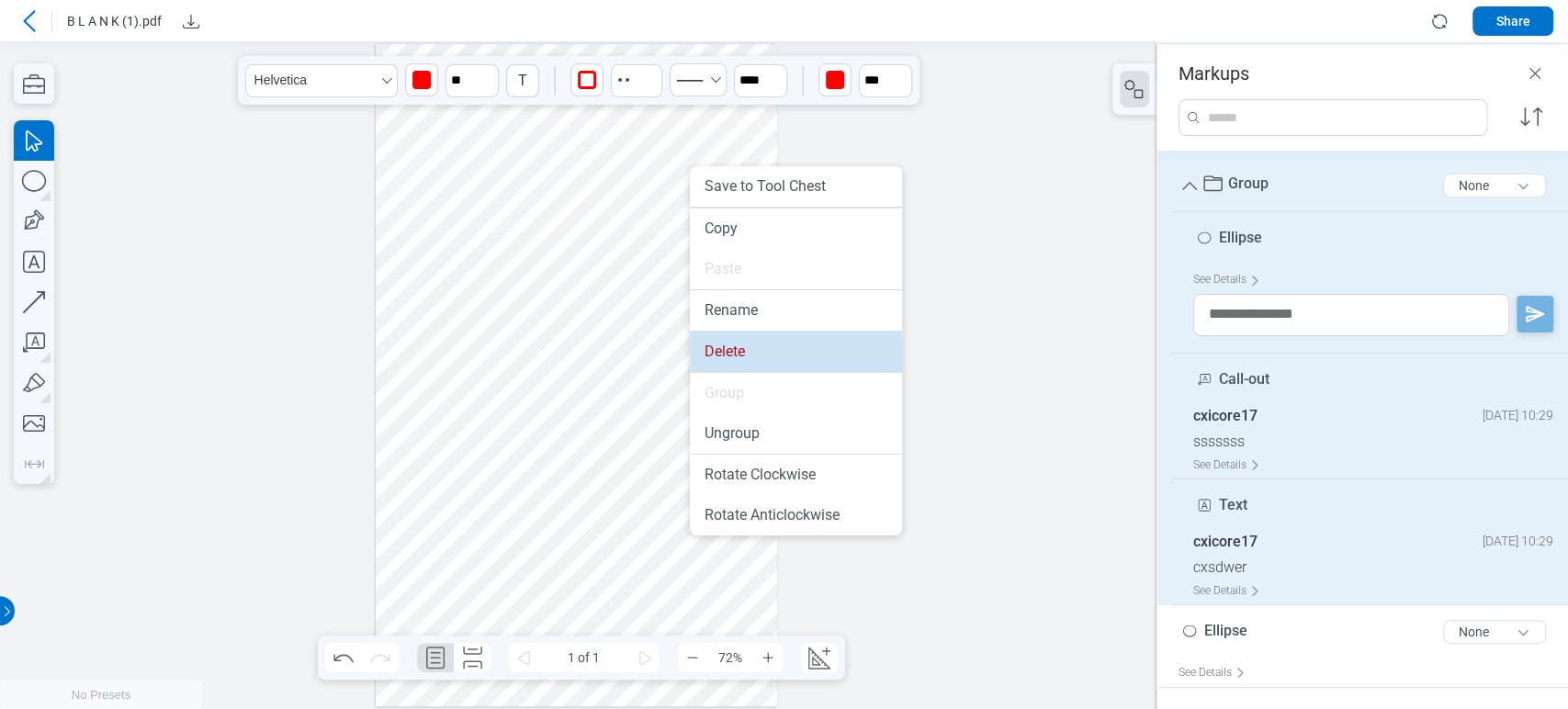
click at [727, 344] on li "Delete" at bounding box center [795, 352] width 212 height 41
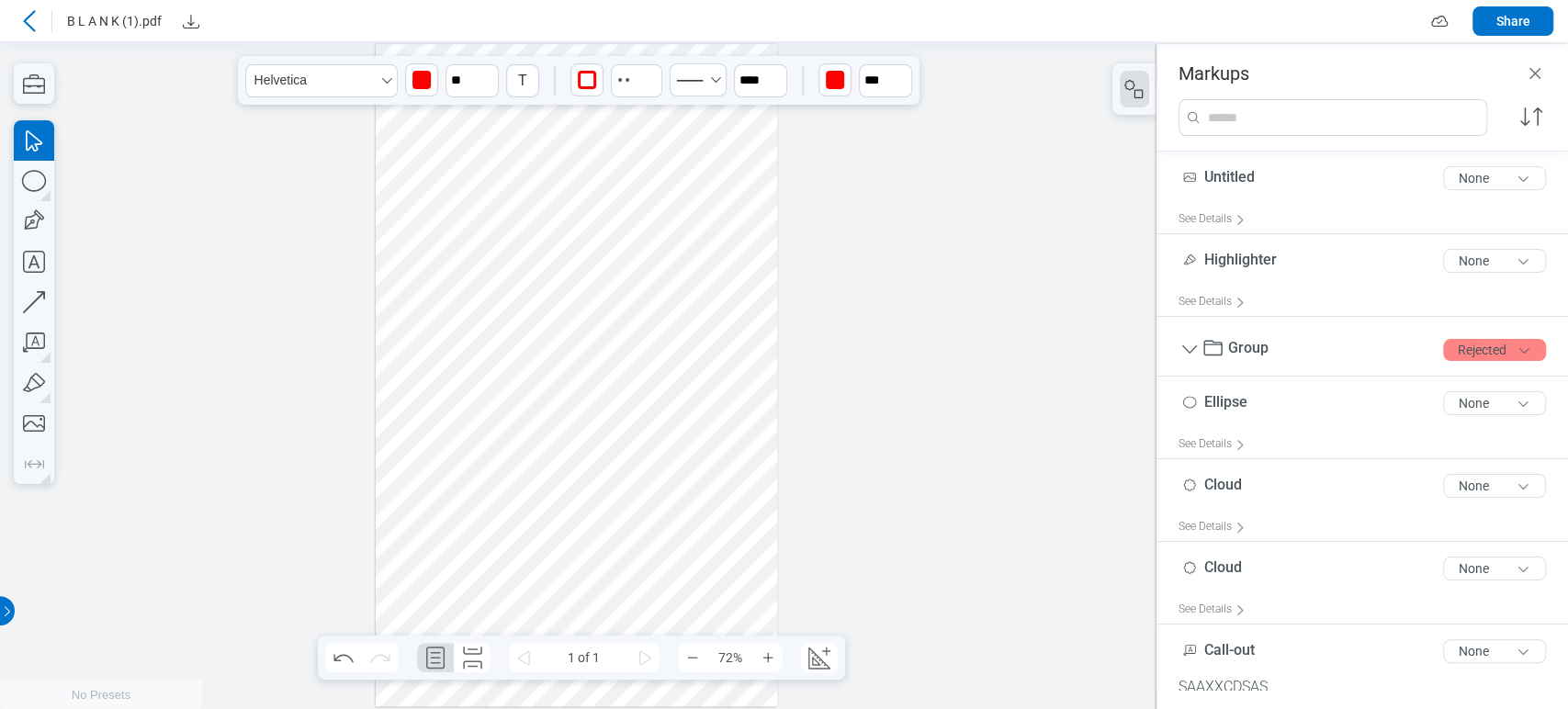
click at [538, 339] on div at bounding box center [577, 375] width 403 height 662
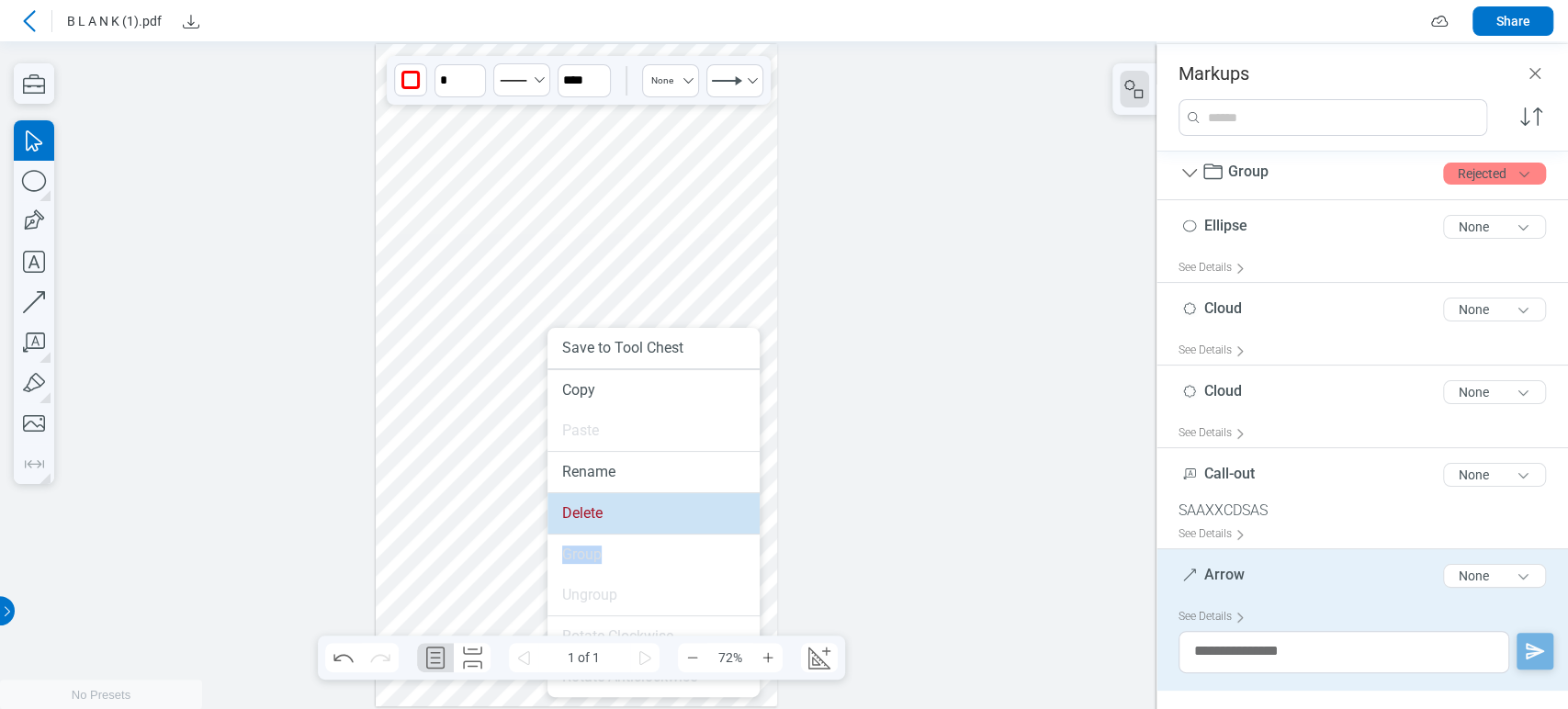
click at [612, 534] on ul "Save to Tool Chest Copy Paste Rename Delete Group Ungroup Rotate Clockwise Rota…" at bounding box center [653, 513] width 212 height 369
click at [612, 522] on li "Delete" at bounding box center [653, 514] width 212 height 41
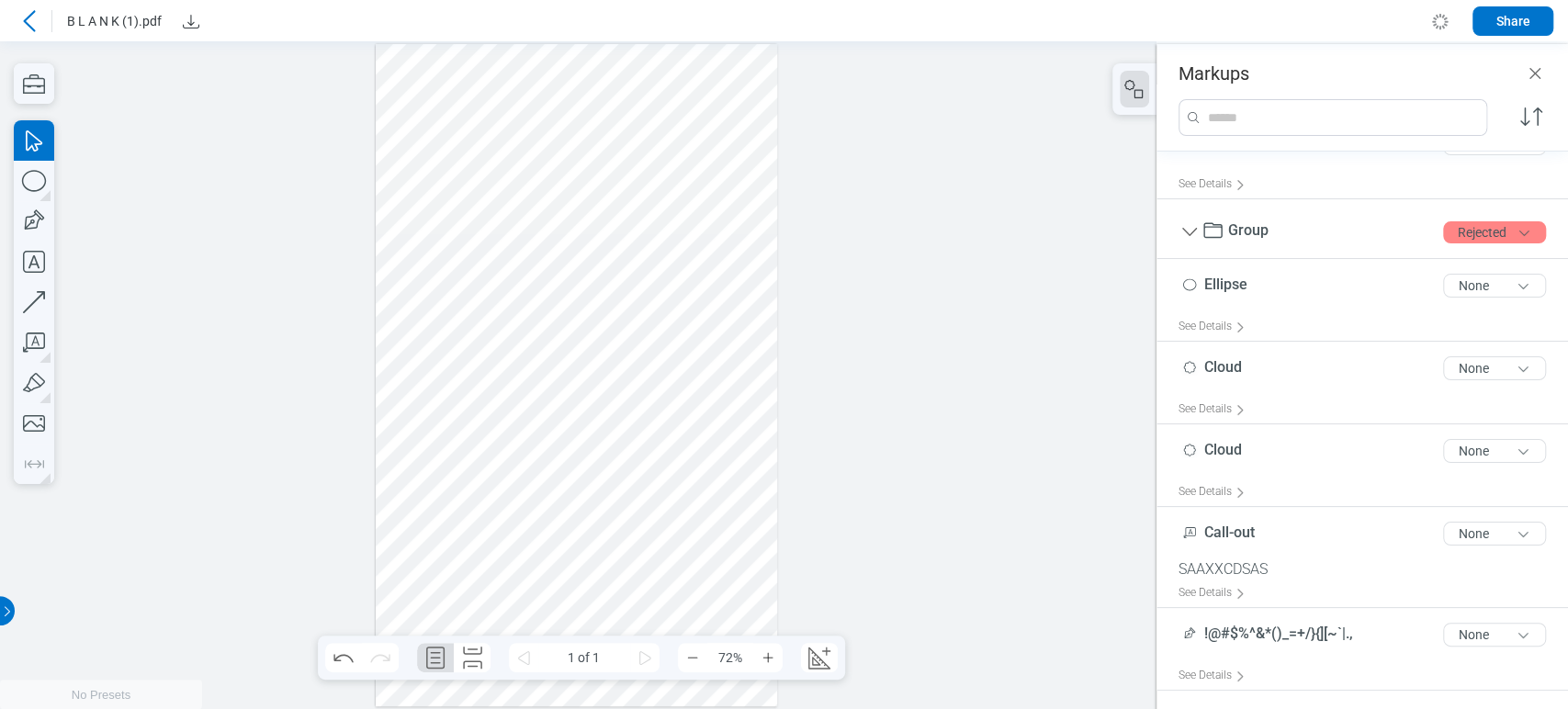
drag, startPoint x: 721, startPoint y: 608, endPoint x: 381, endPoint y: 210, distance: 523.5
click at [381, 210] on div at bounding box center [577, 375] width 403 height 662
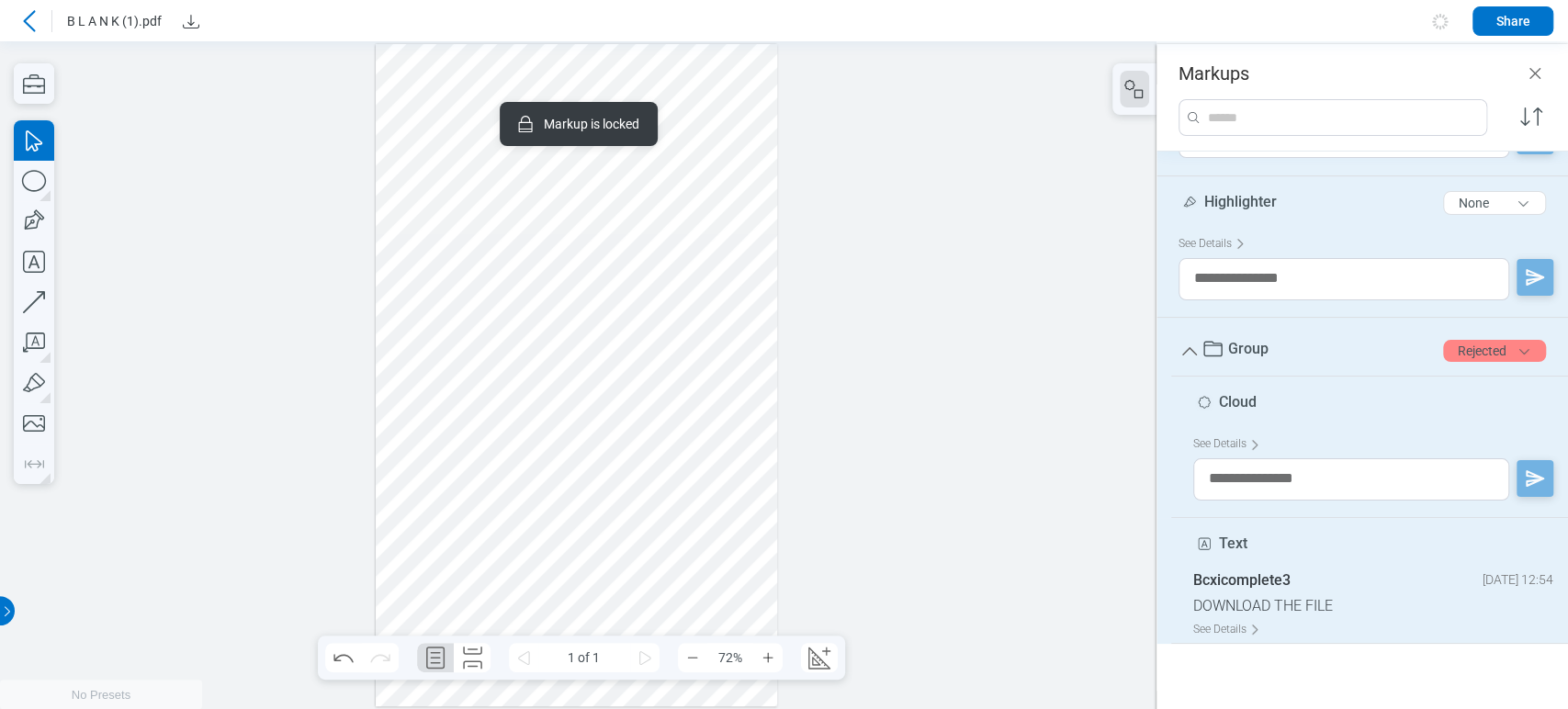
scroll to position [0, 0]
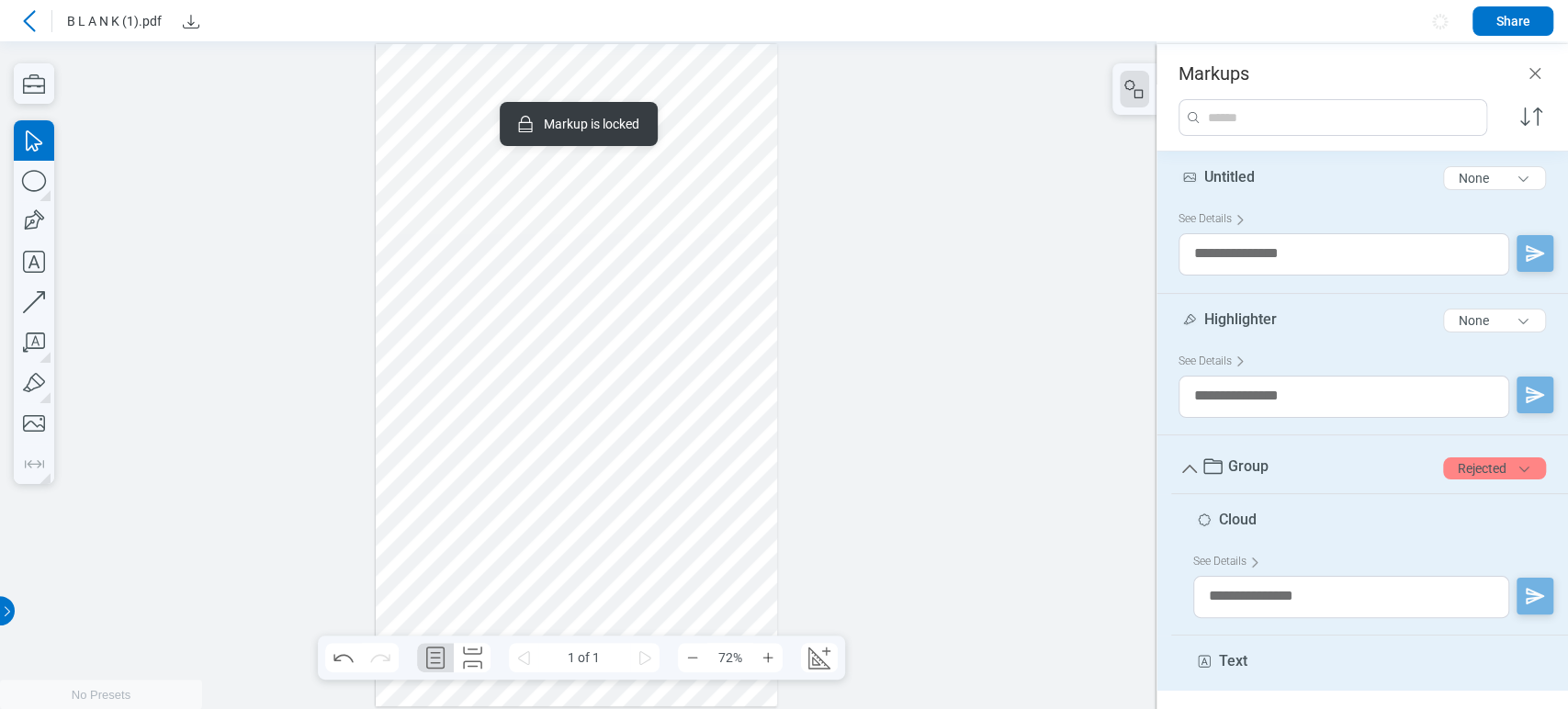
click at [644, 191] on div at bounding box center [577, 375] width 403 height 662
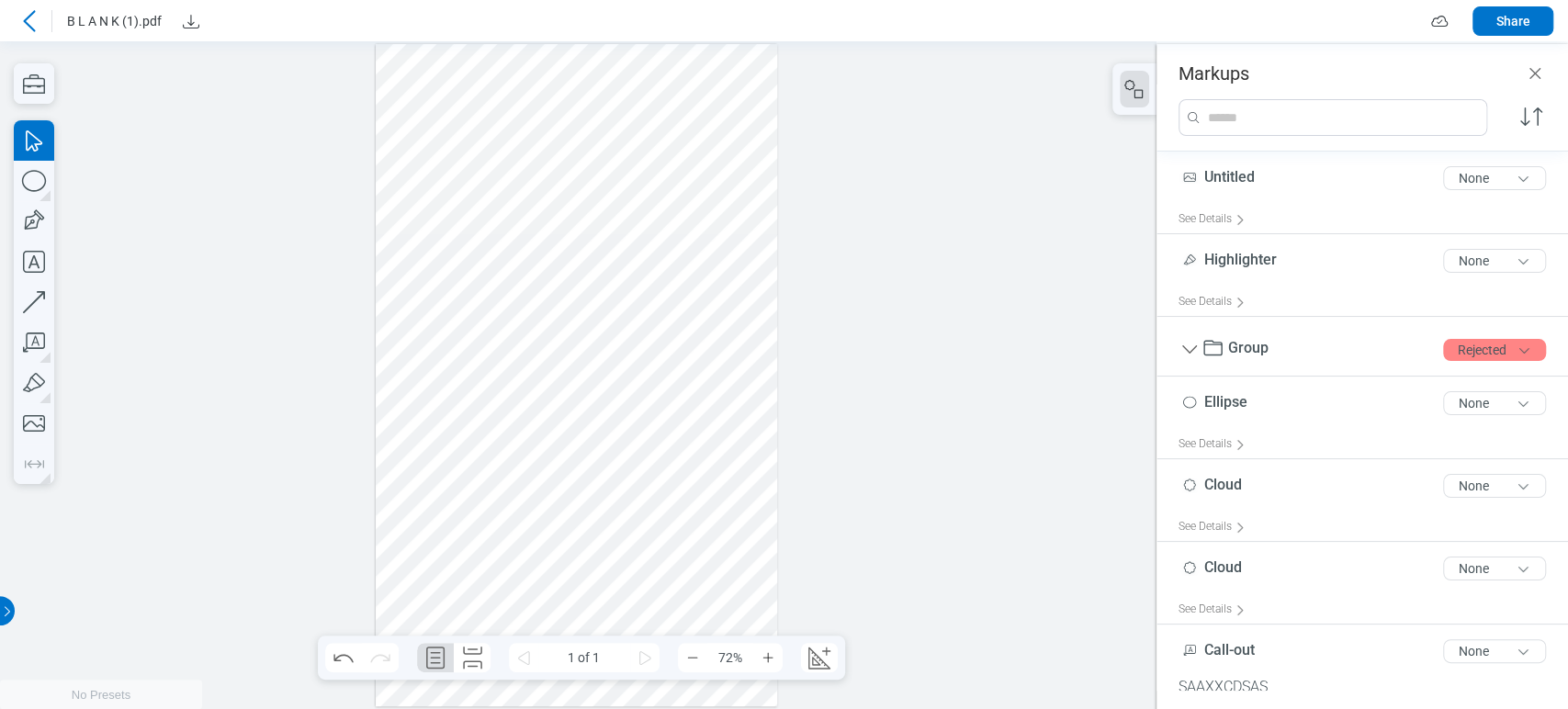
click at [535, 230] on div at bounding box center [577, 375] width 403 height 662
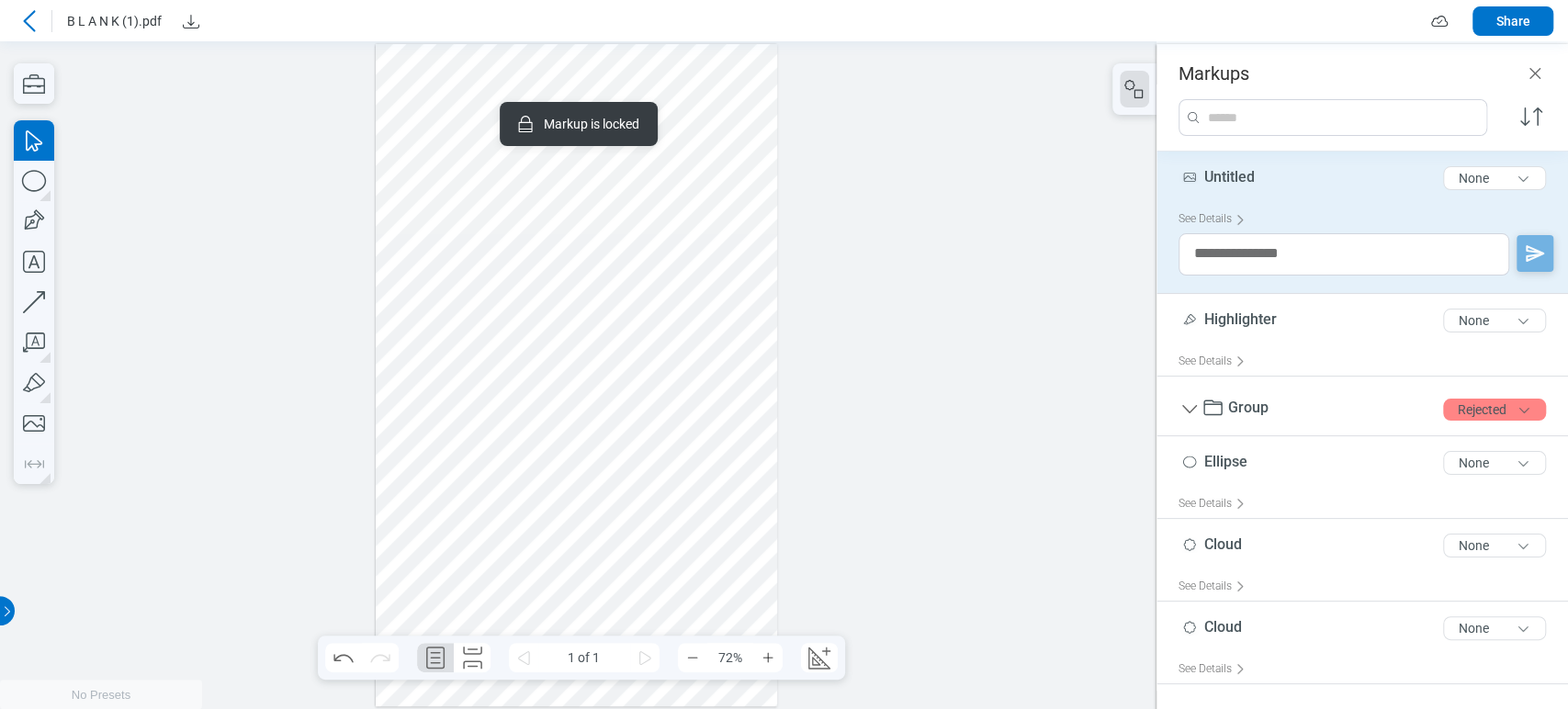
drag, startPoint x: 542, startPoint y: 228, endPoint x: 481, endPoint y: 228, distance: 61.0
click at [481, 228] on div at bounding box center [577, 375] width 403 height 662
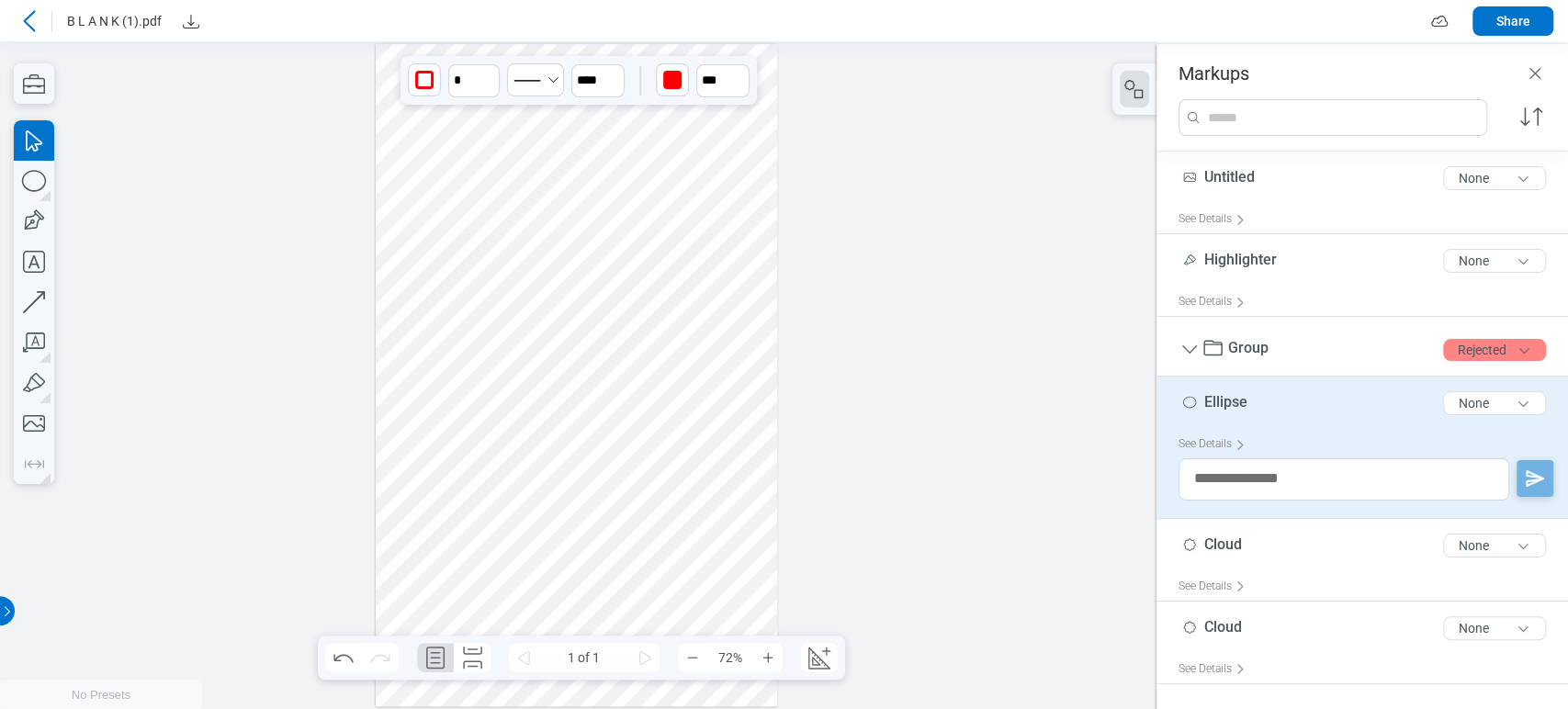
click at [632, 251] on div at bounding box center [577, 375] width 403 height 662
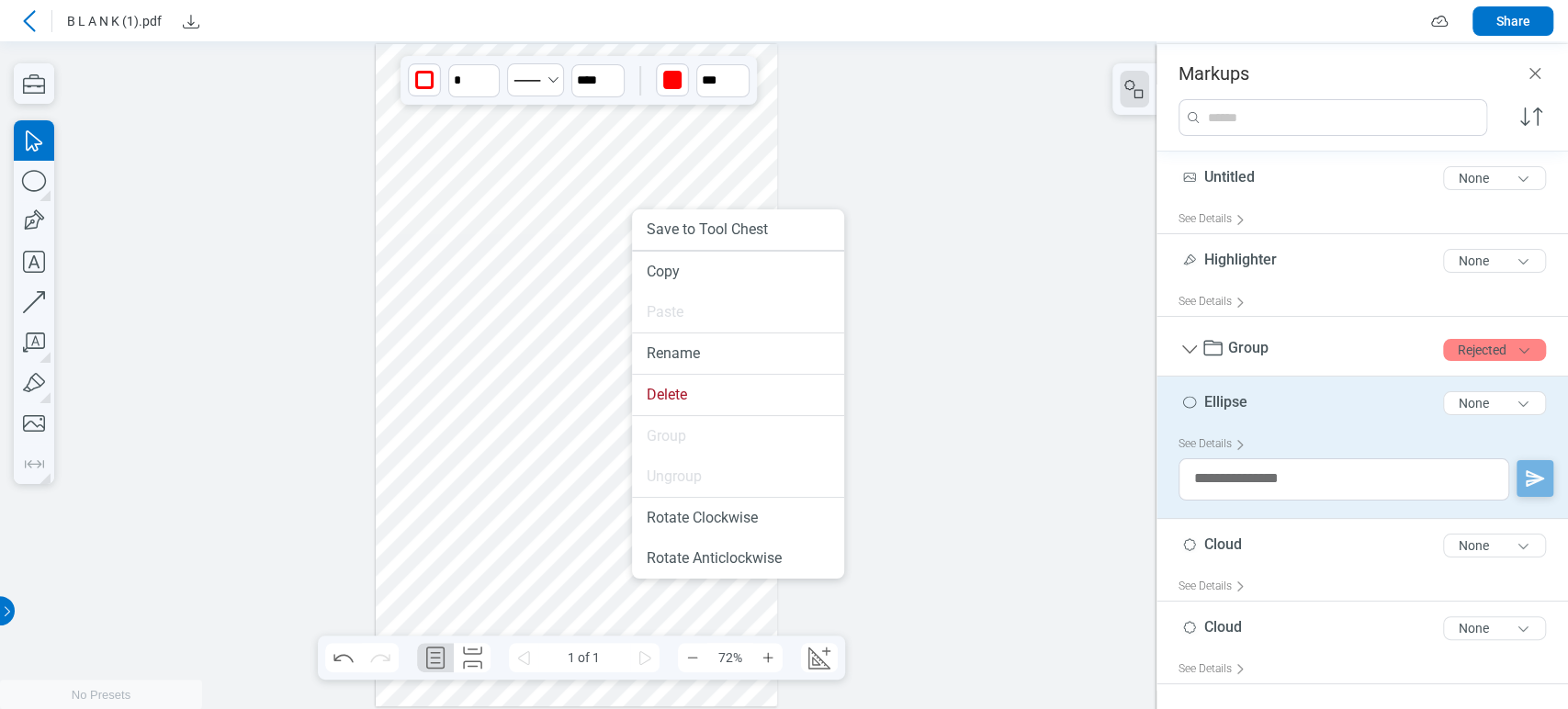
drag, startPoint x: 632, startPoint y: 251, endPoint x: 644, endPoint y: 318, distance: 68.1
click at [685, 407] on li "Delete" at bounding box center [738, 395] width 212 height 41
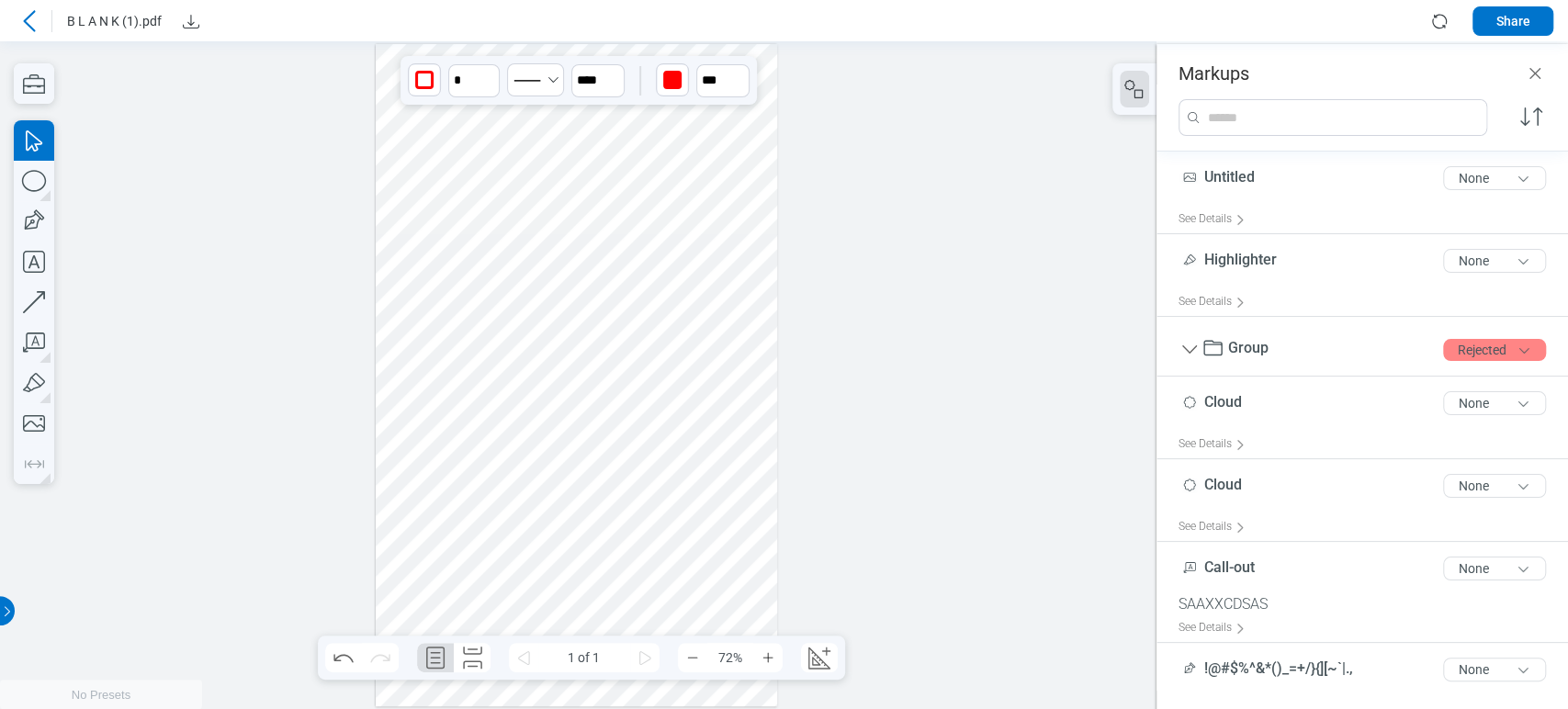
click at [528, 313] on div at bounding box center [577, 375] width 403 height 662
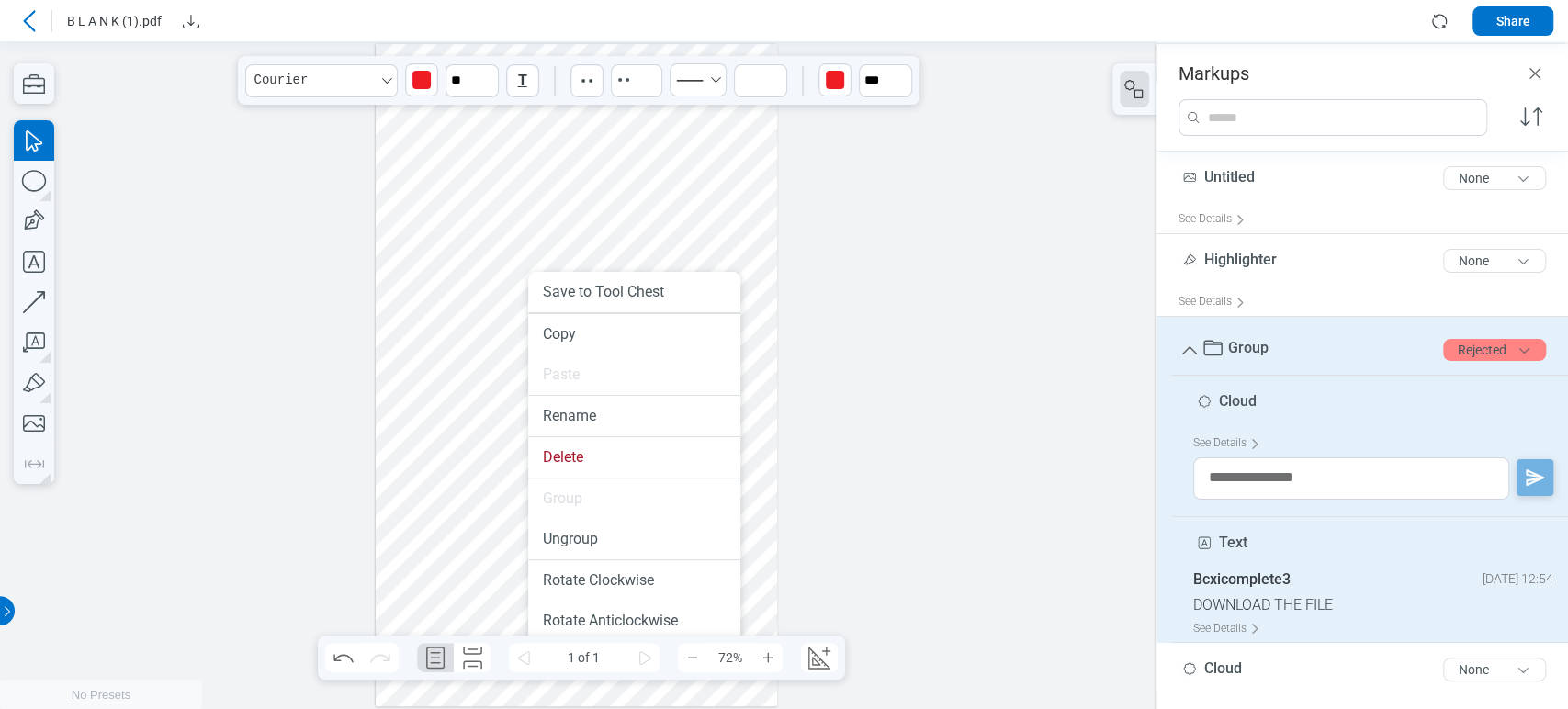
drag, startPoint x: 528, startPoint y: 313, endPoint x: 527, endPoint y: 363, distance: 50.0
click at [579, 447] on li "Delete" at bounding box center [634, 458] width 212 height 41
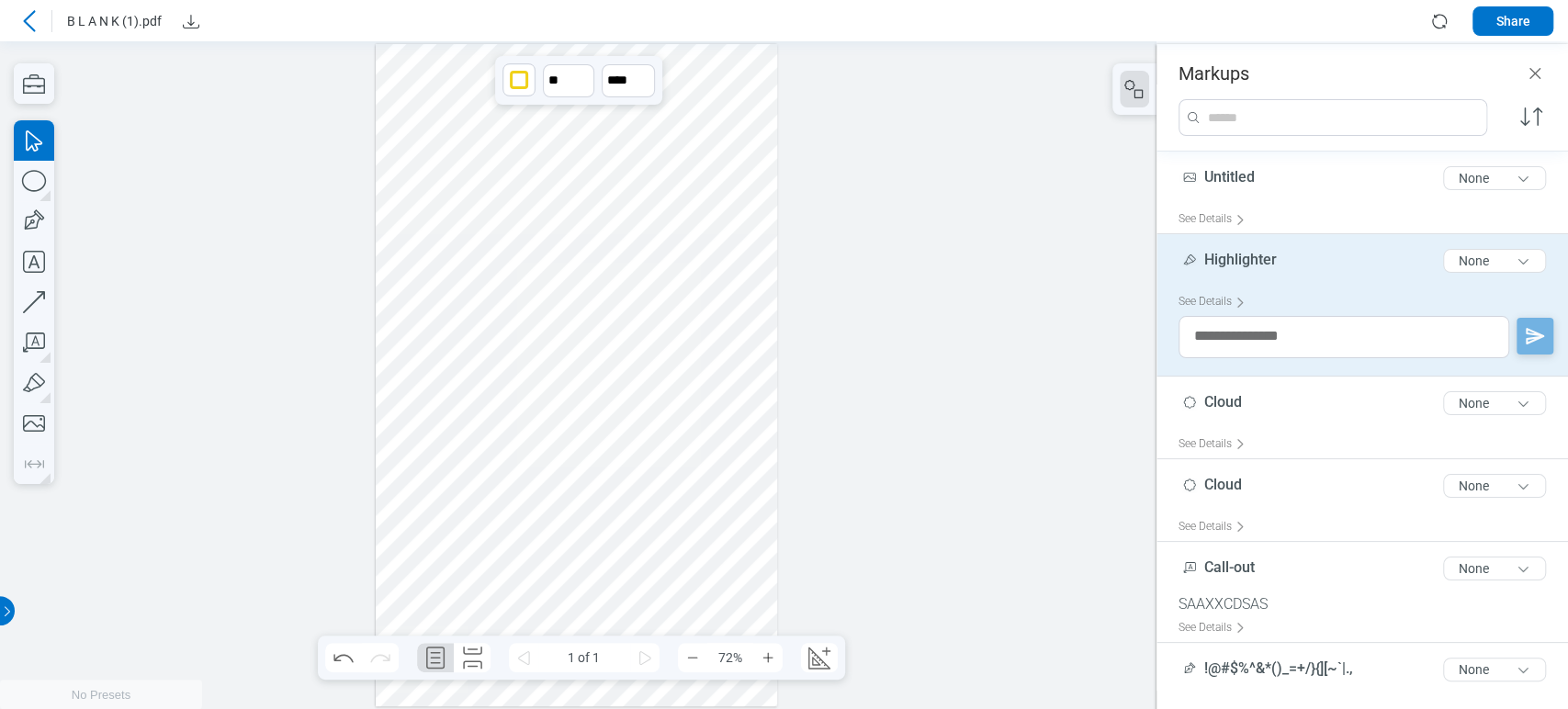
click at [640, 396] on div at bounding box center [577, 375] width 403 height 662
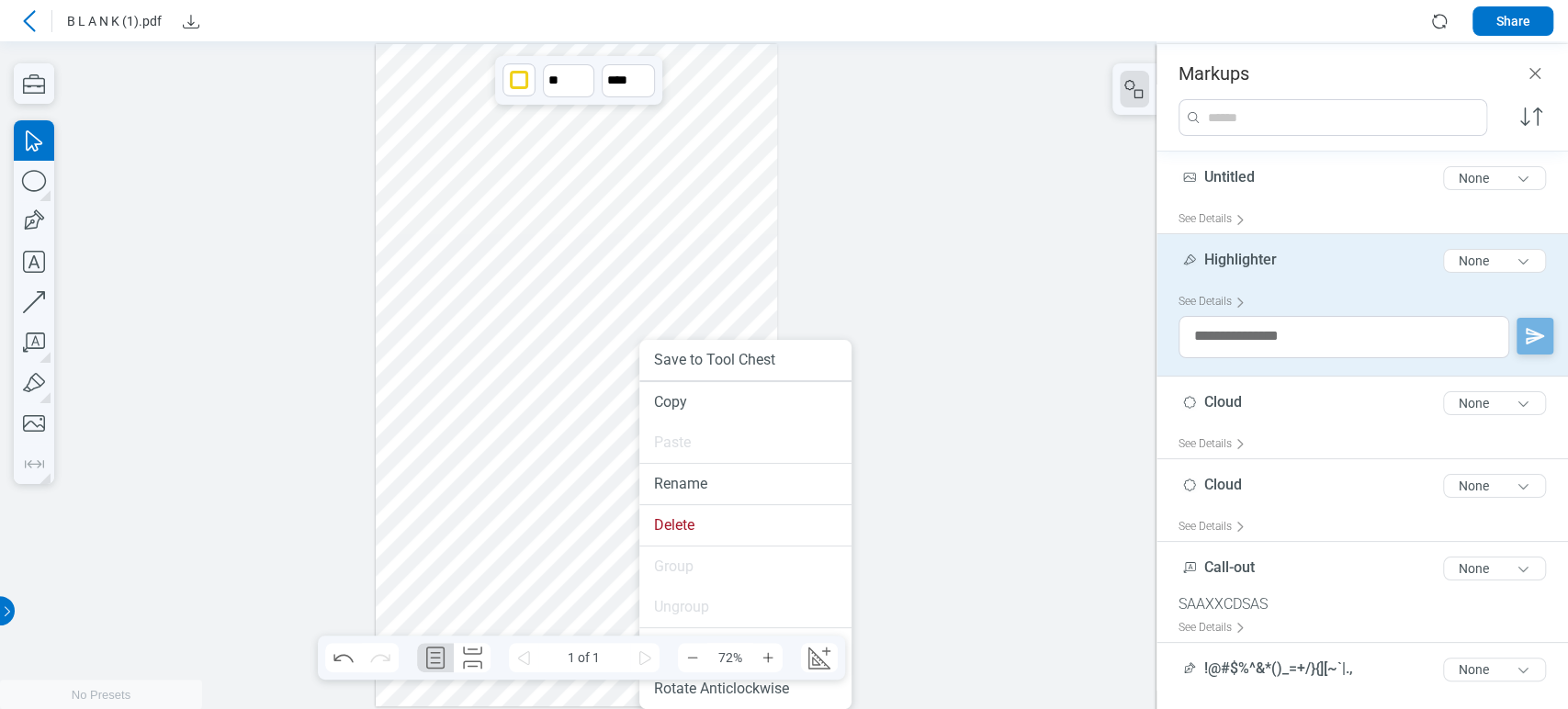
drag, startPoint x: 639, startPoint y: 404, endPoint x: 640, endPoint y: 458, distance: 54.0
click at [668, 520] on li "Delete" at bounding box center [745, 526] width 212 height 41
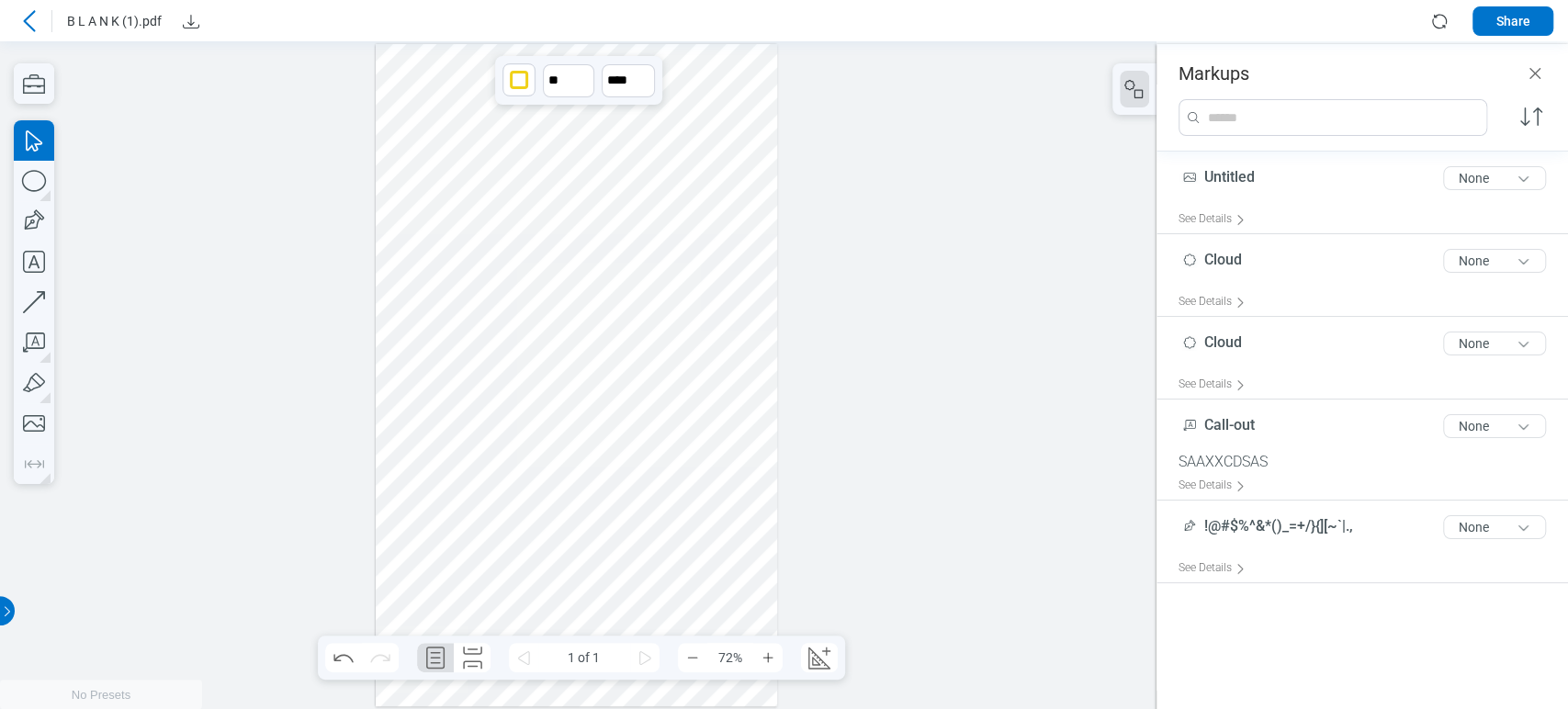
click at [615, 542] on div at bounding box center [577, 375] width 403 height 662
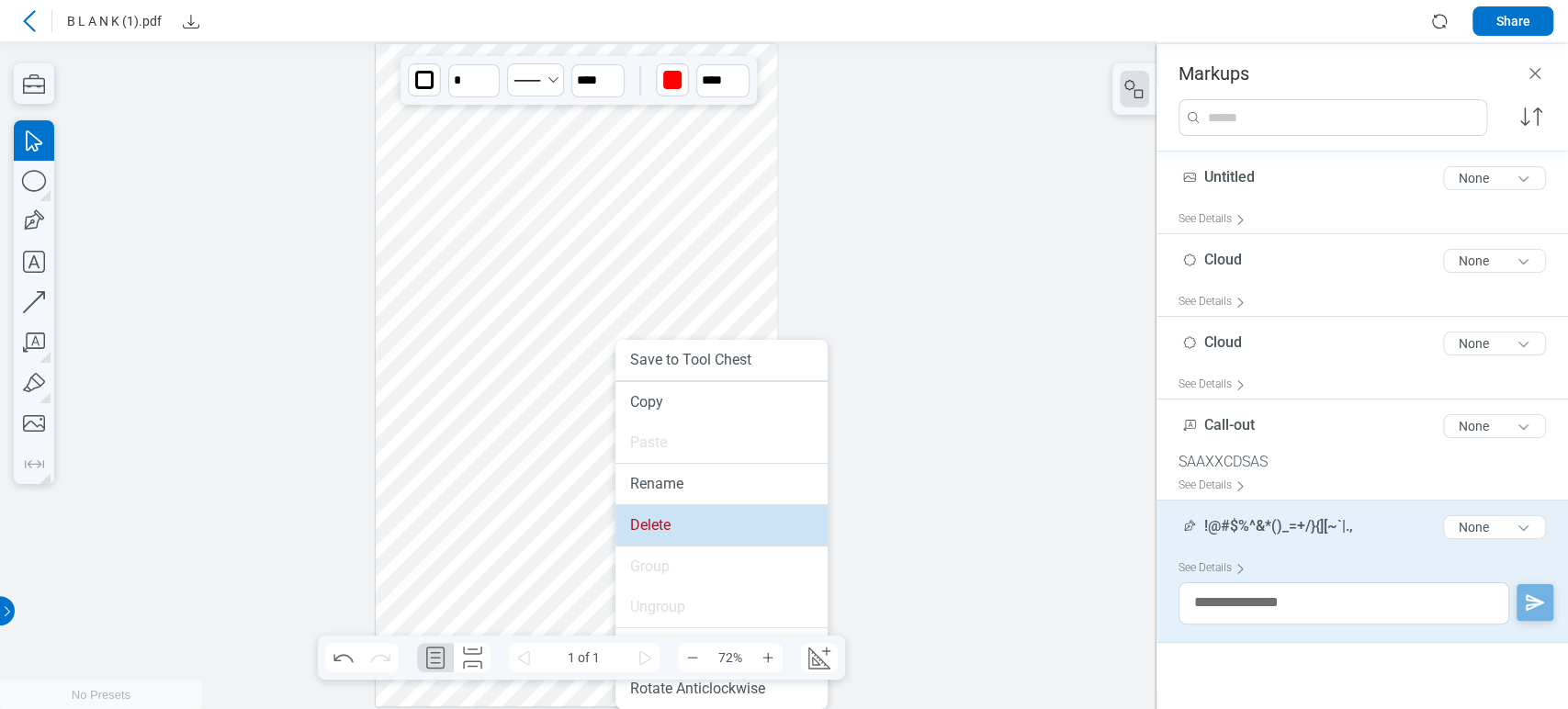
click at [658, 532] on li "Delete" at bounding box center [721, 526] width 212 height 41
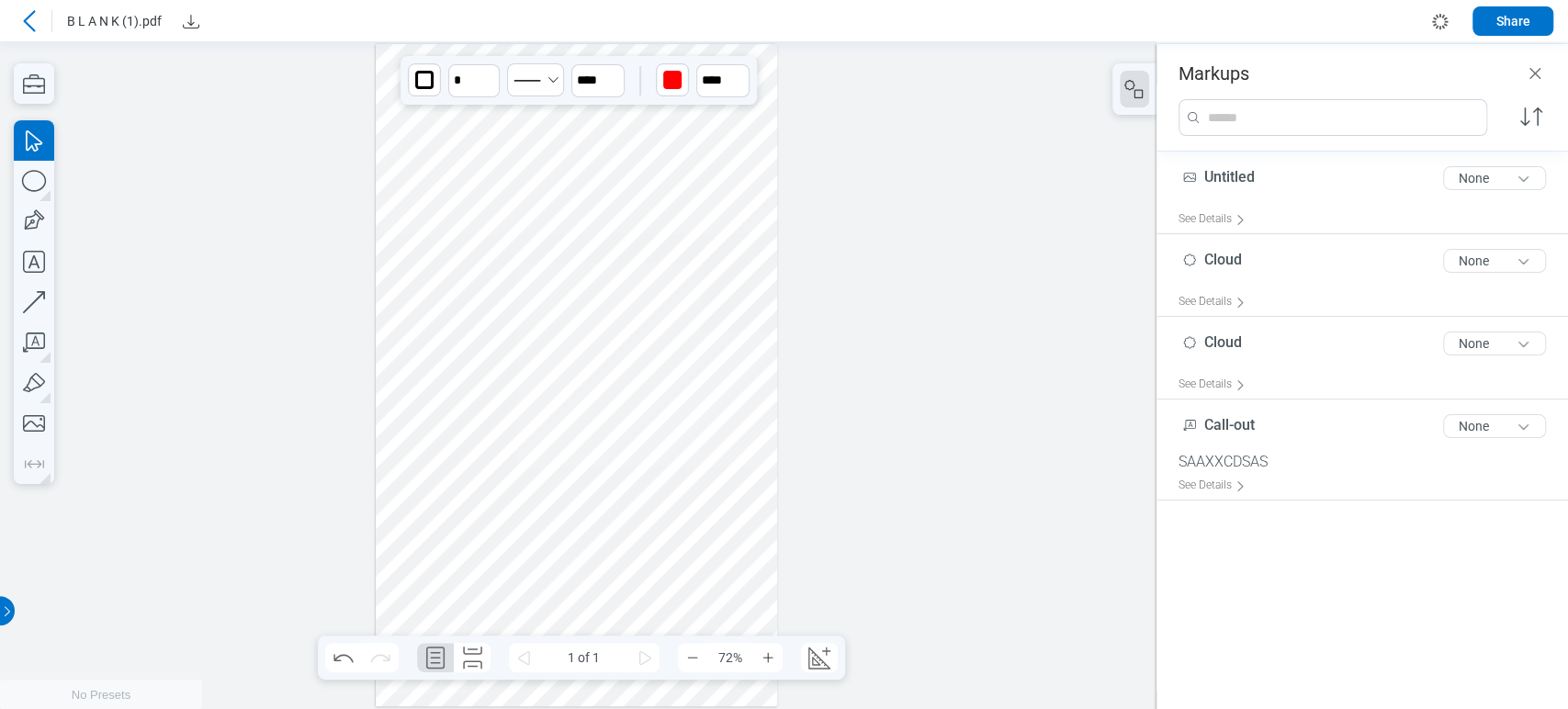
click at [502, 485] on div at bounding box center [577, 375] width 403 height 662
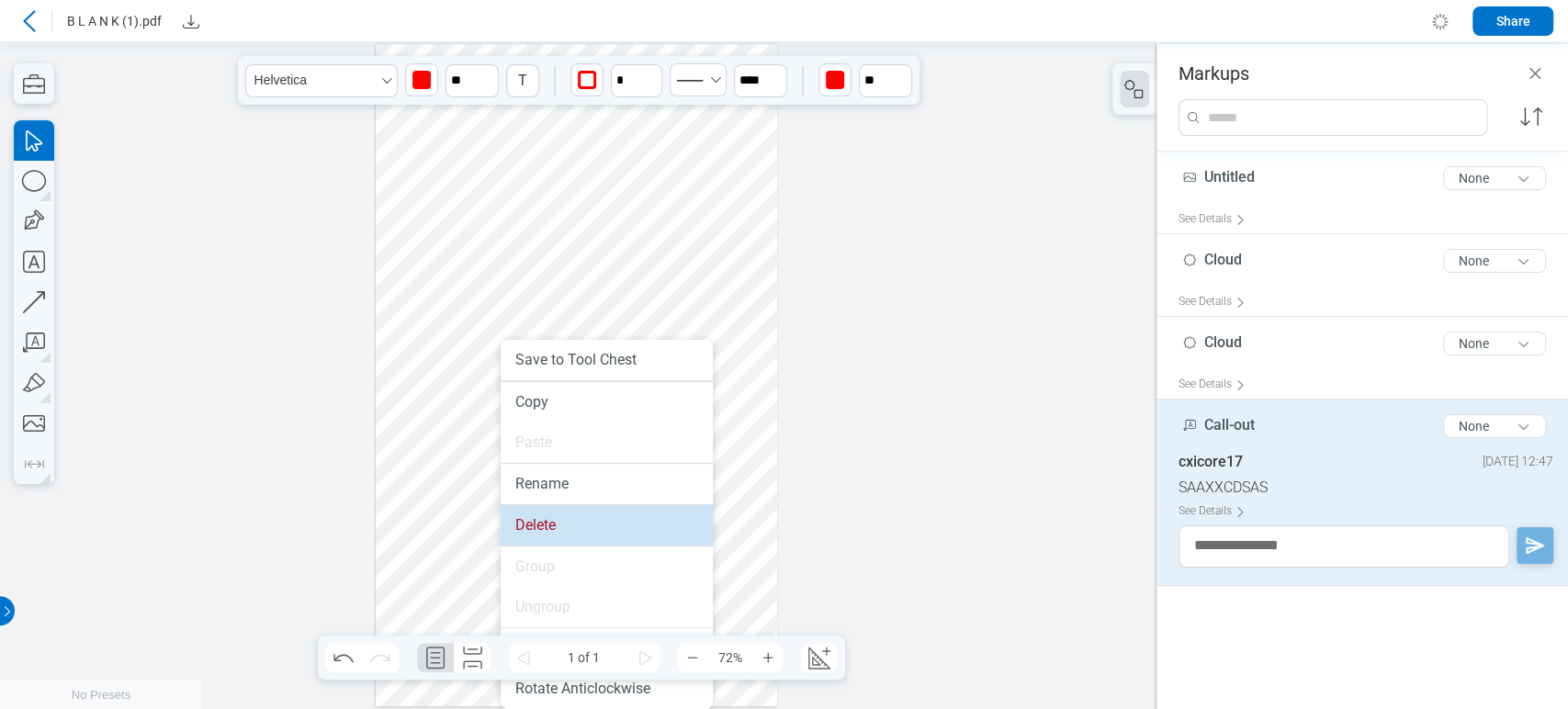
drag, startPoint x: 546, startPoint y: 526, endPoint x: 498, endPoint y: 245, distance: 285.1
click at [546, 526] on li "Delete" at bounding box center [606, 526] width 212 height 41
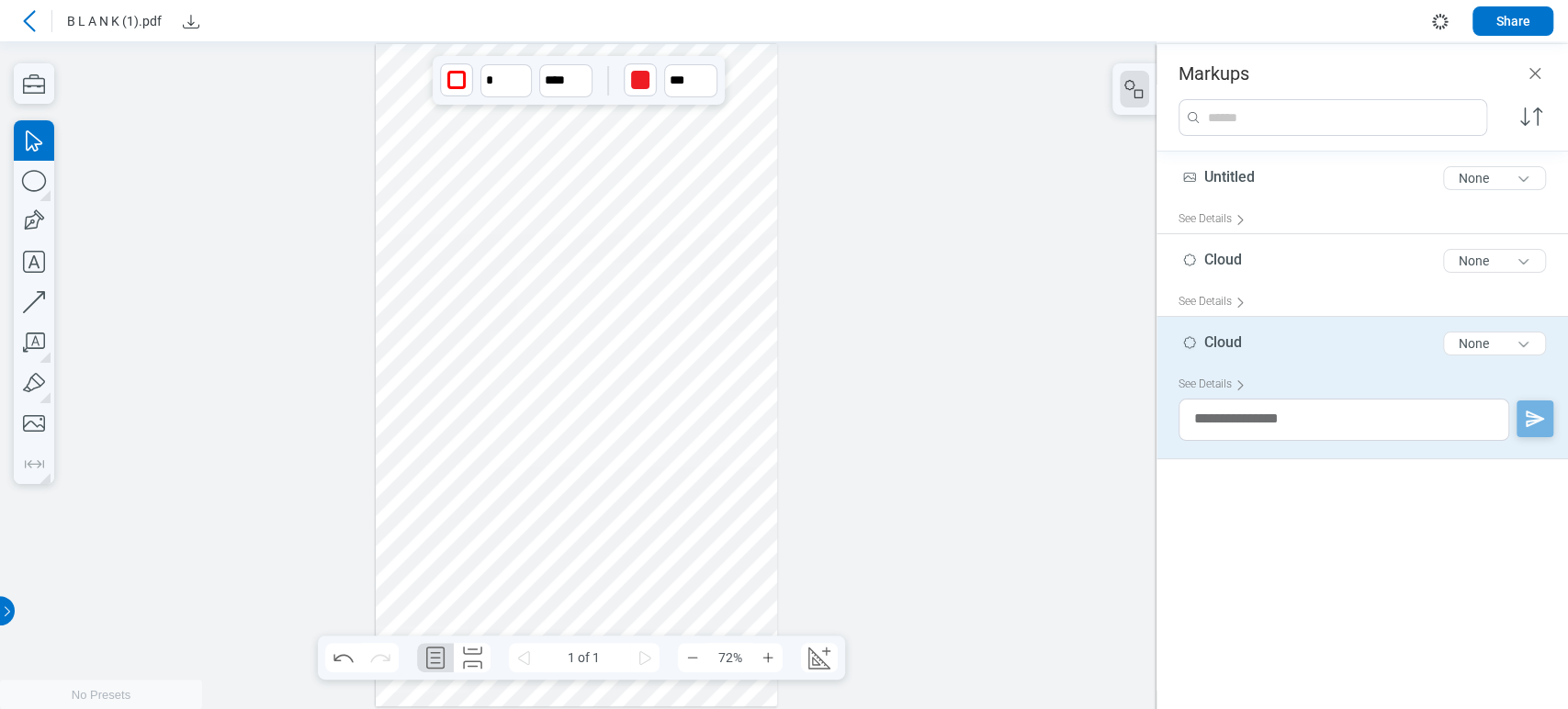
click at [445, 216] on div at bounding box center [577, 375] width 403 height 662
drag, startPoint x: 445, startPoint y: 216, endPoint x: 459, endPoint y: 307, distance: 92.1
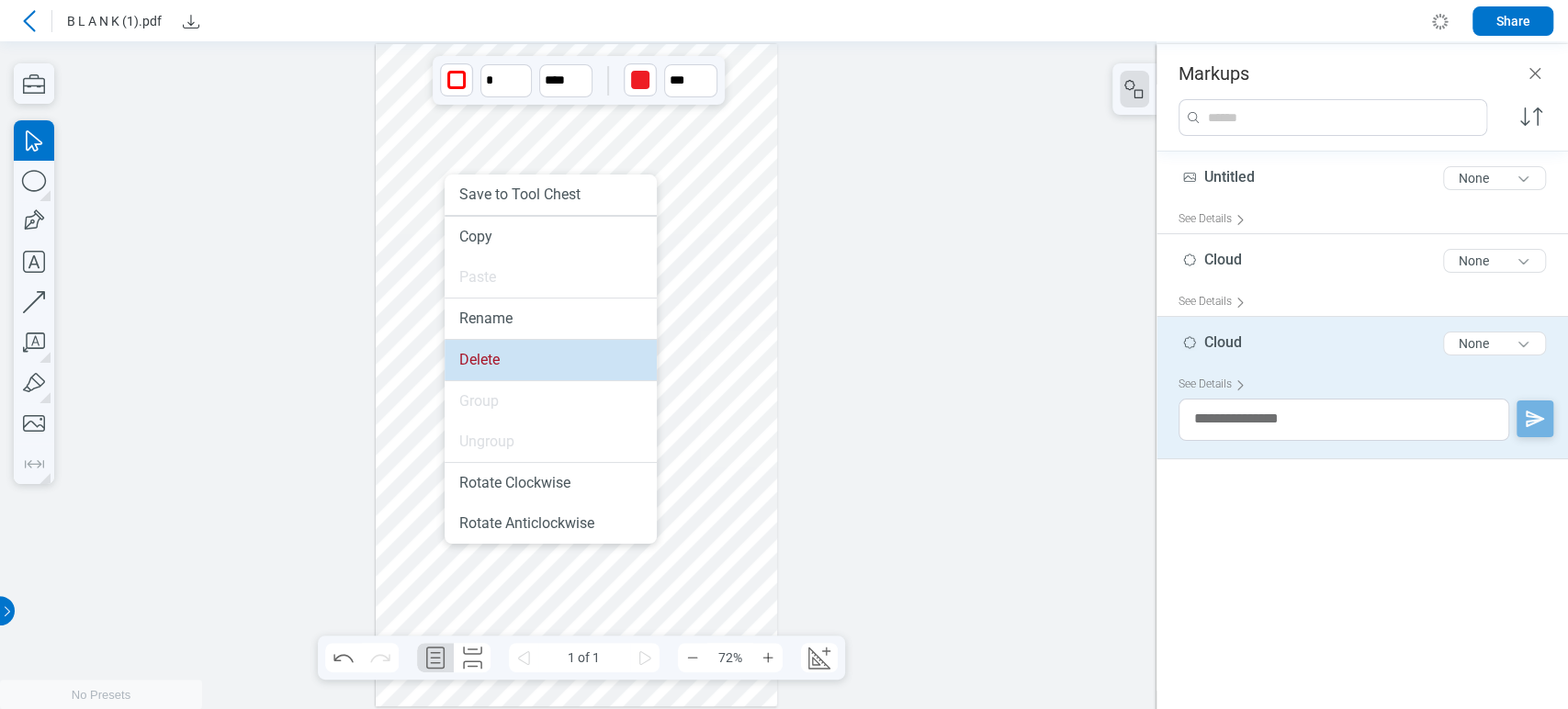
click at [502, 360] on li "Delete" at bounding box center [550, 360] width 212 height 41
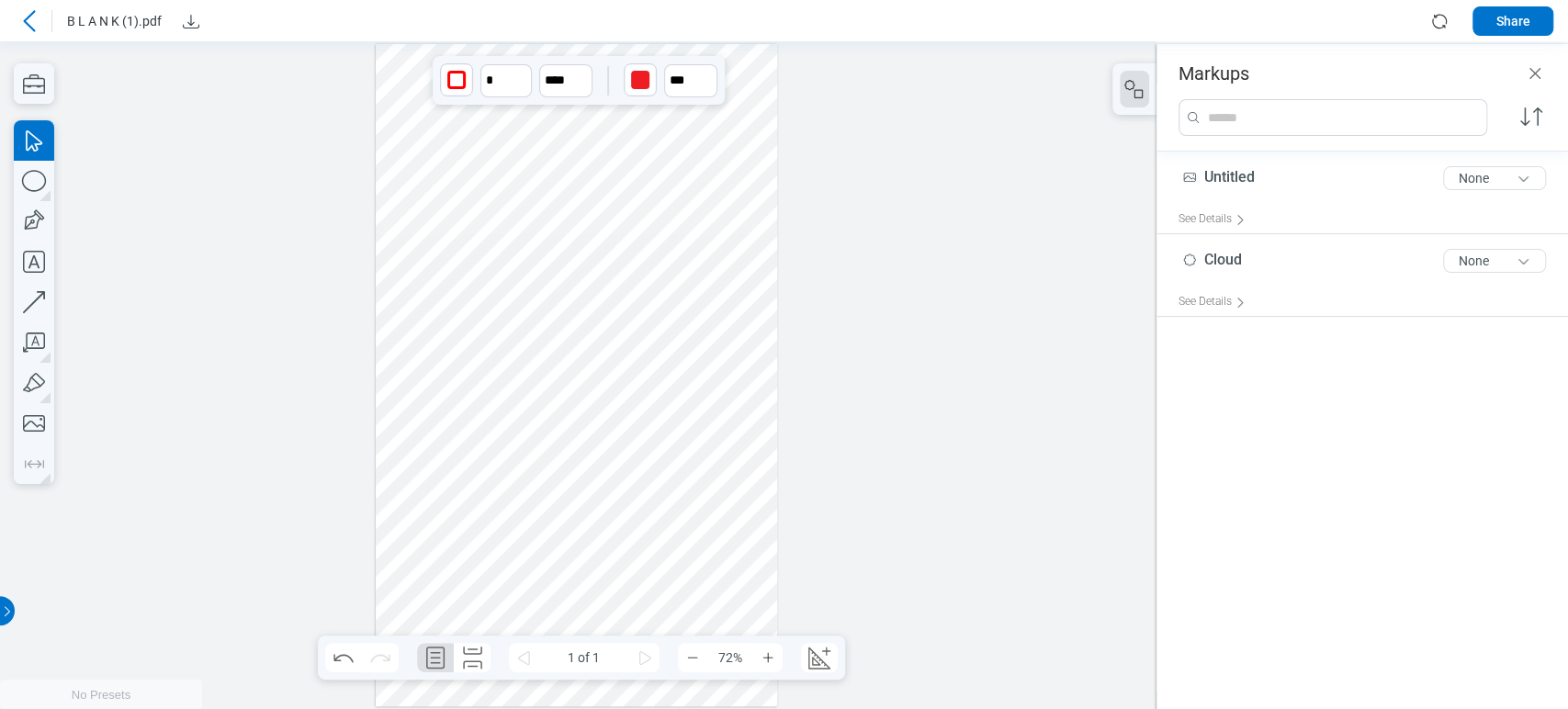
drag, startPoint x: 1348, startPoint y: 257, endPoint x: 670, endPoint y: 275, distance: 678.2
click at [670, 275] on div at bounding box center [577, 375] width 403 height 662
click at [47, 216] on icon "button" at bounding box center [34, 221] width 41 height 41
drag, startPoint x: 407, startPoint y: 305, endPoint x: 414, endPoint y: 332, distance: 27.9
click at [462, 369] on div at bounding box center [577, 375] width 403 height 662
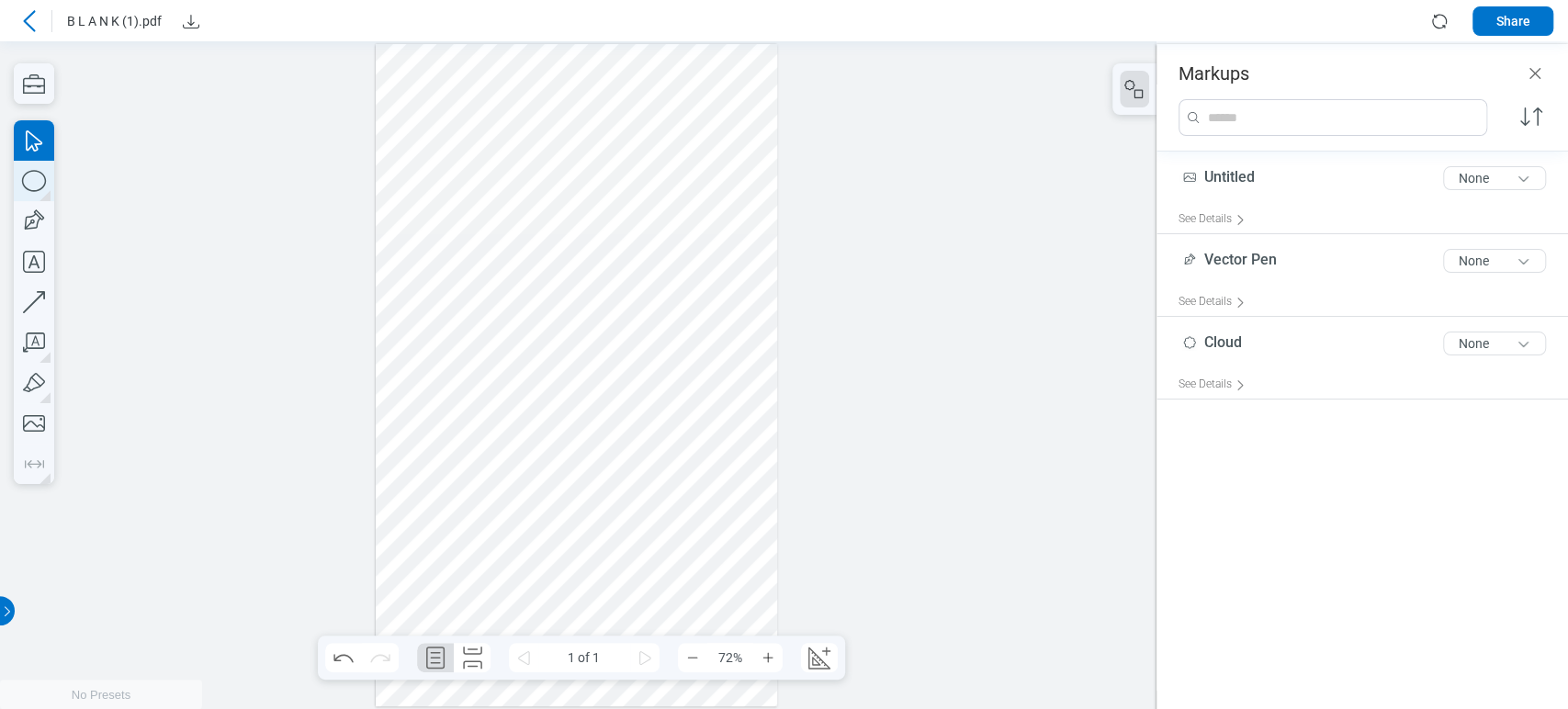
click at [41, 195] on icon "button" at bounding box center [34, 180] width 41 height 41
drag, startPoint x: 467, startPoint y: 303, endPoint x: 524, endPoint y: 392, distance: 105.7
click at [524, 392] on div at bounding box center [577, 375] width 403 height 662
click at [44, 296] on icon "button" at bounding box center [34, 302] width 22 height 22
drag, startPoint x: 430, startPoint y: 416, endPoint x: 518, endPoint y: 404, distance: 88.8
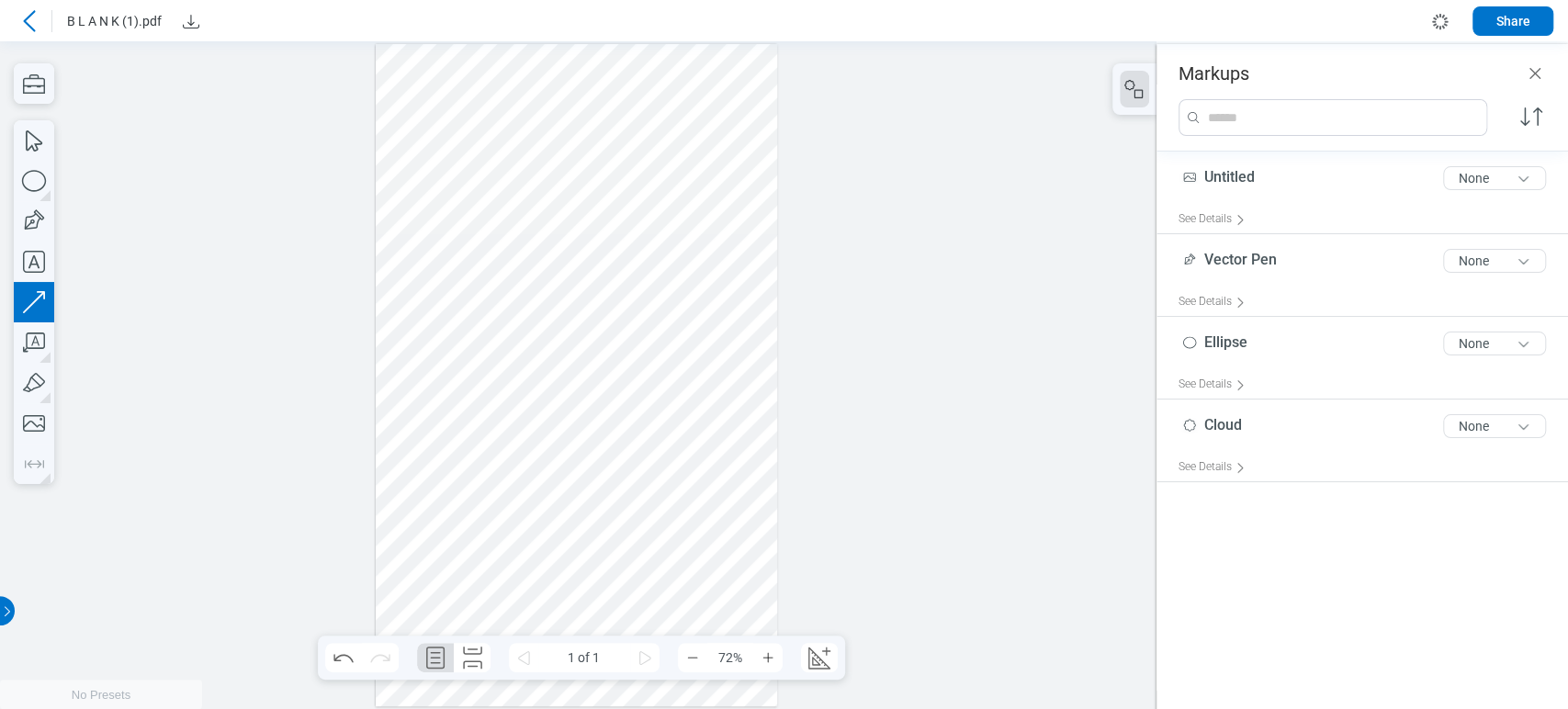
click at [518, 404] on div at bounding box center [577, 375] width 403 height 662
click at [429, 339] on div at bounding box center [577, 375] width 403 height 662
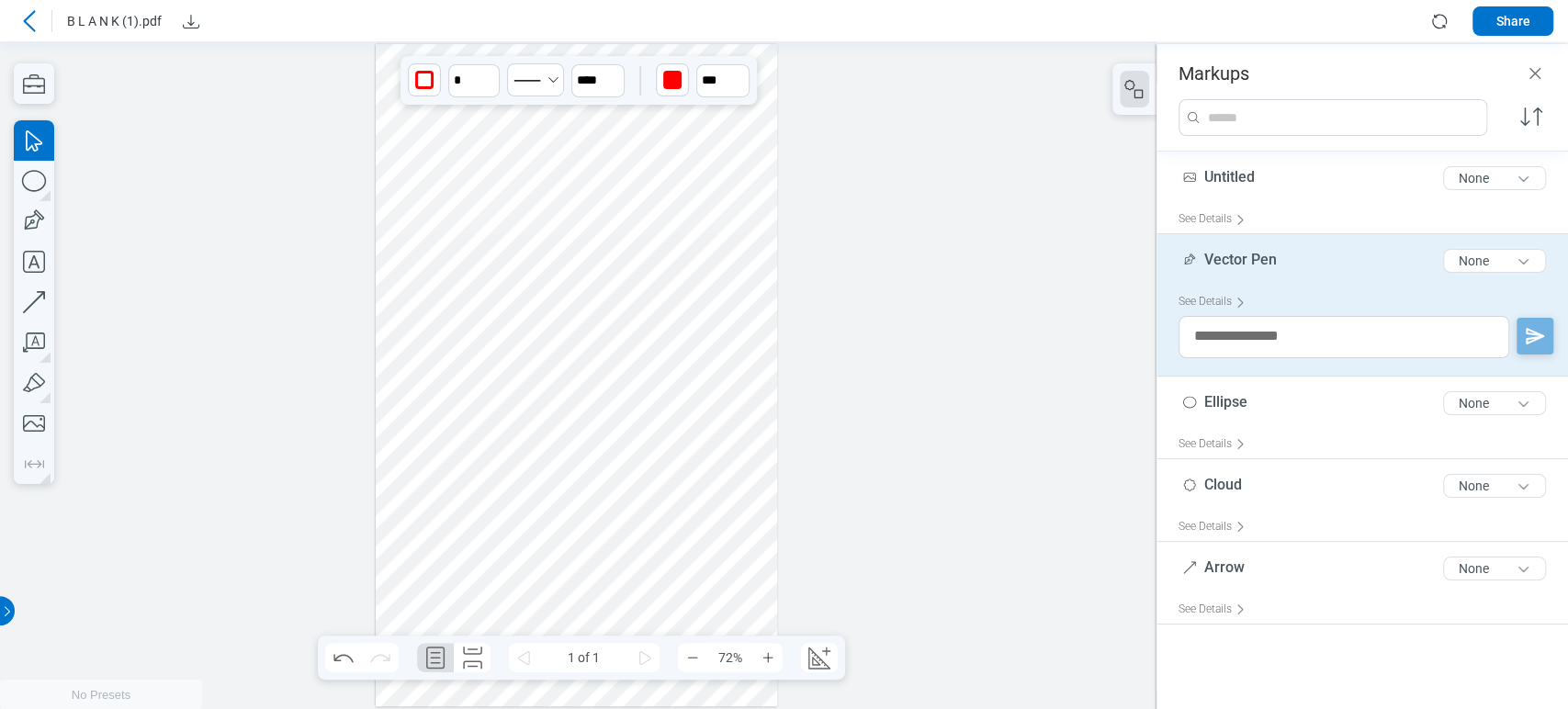
click at [508, 379] on div at bounding box center [577, 375] width 403 height 662
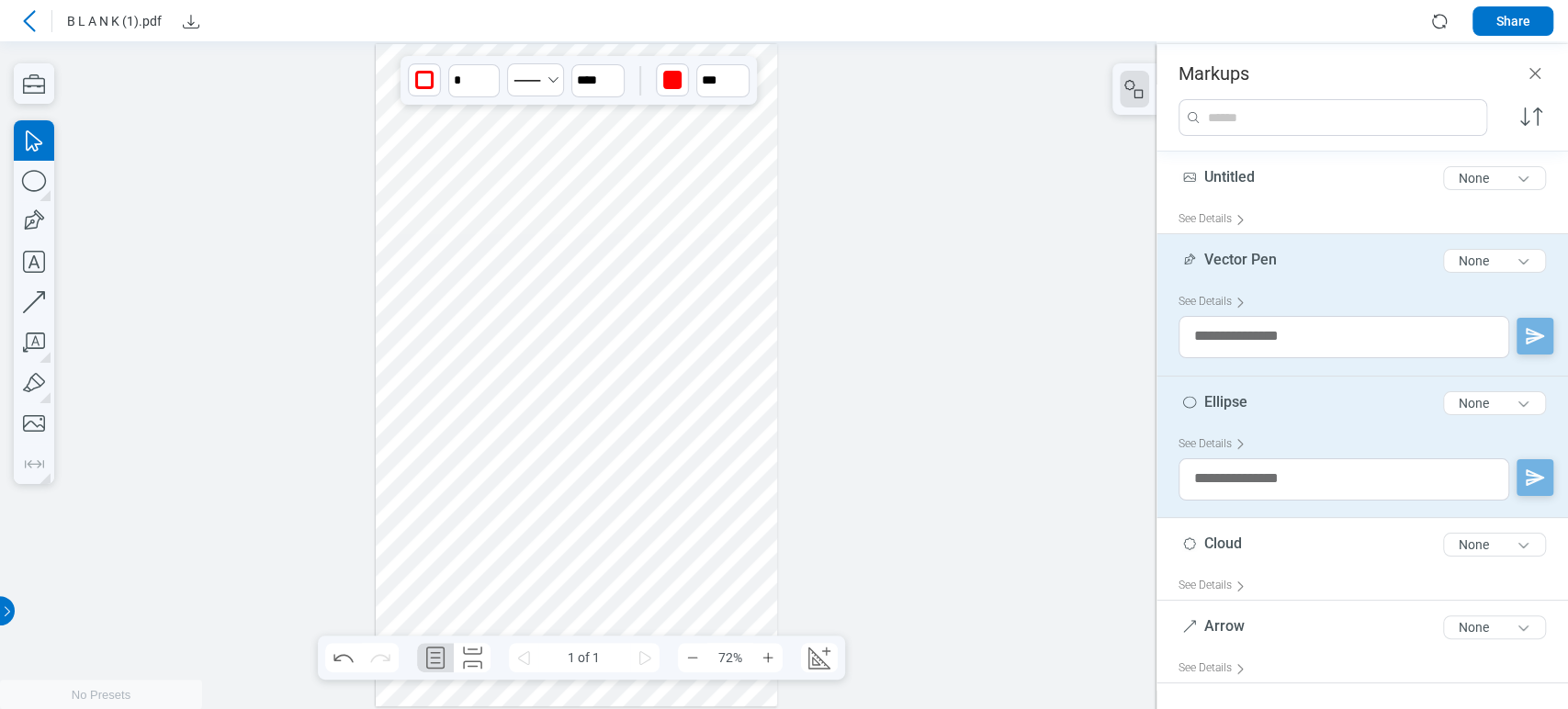
click at [474, 404] on div at bounding box center [577, 375] width 403 height 662
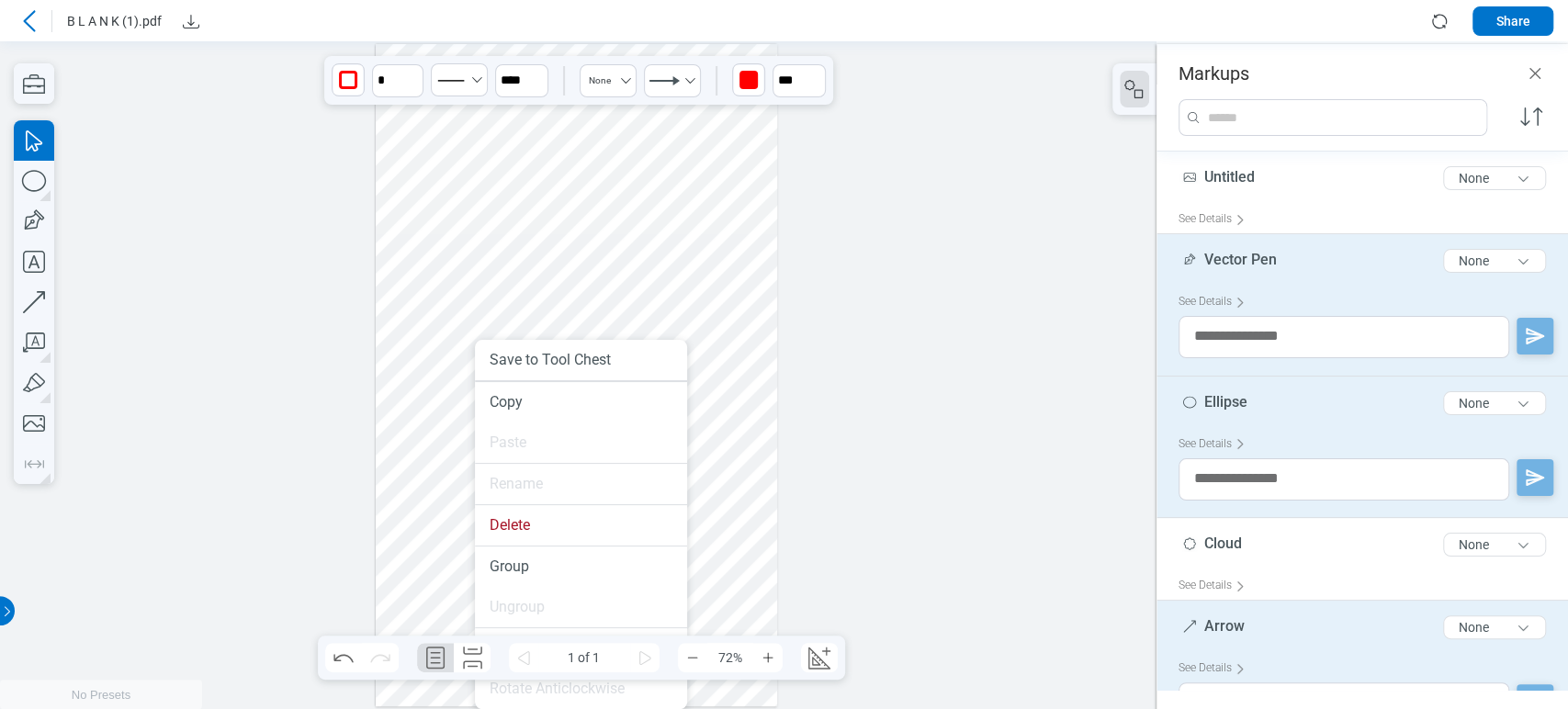
drag, startPoint x: 474, startPoint y: 404, endPoint x: 482, endPoint y: 458, distance: 54.6
click at [527, 556] on li "Group" at bounding box center [580, 566] width 212 height 41
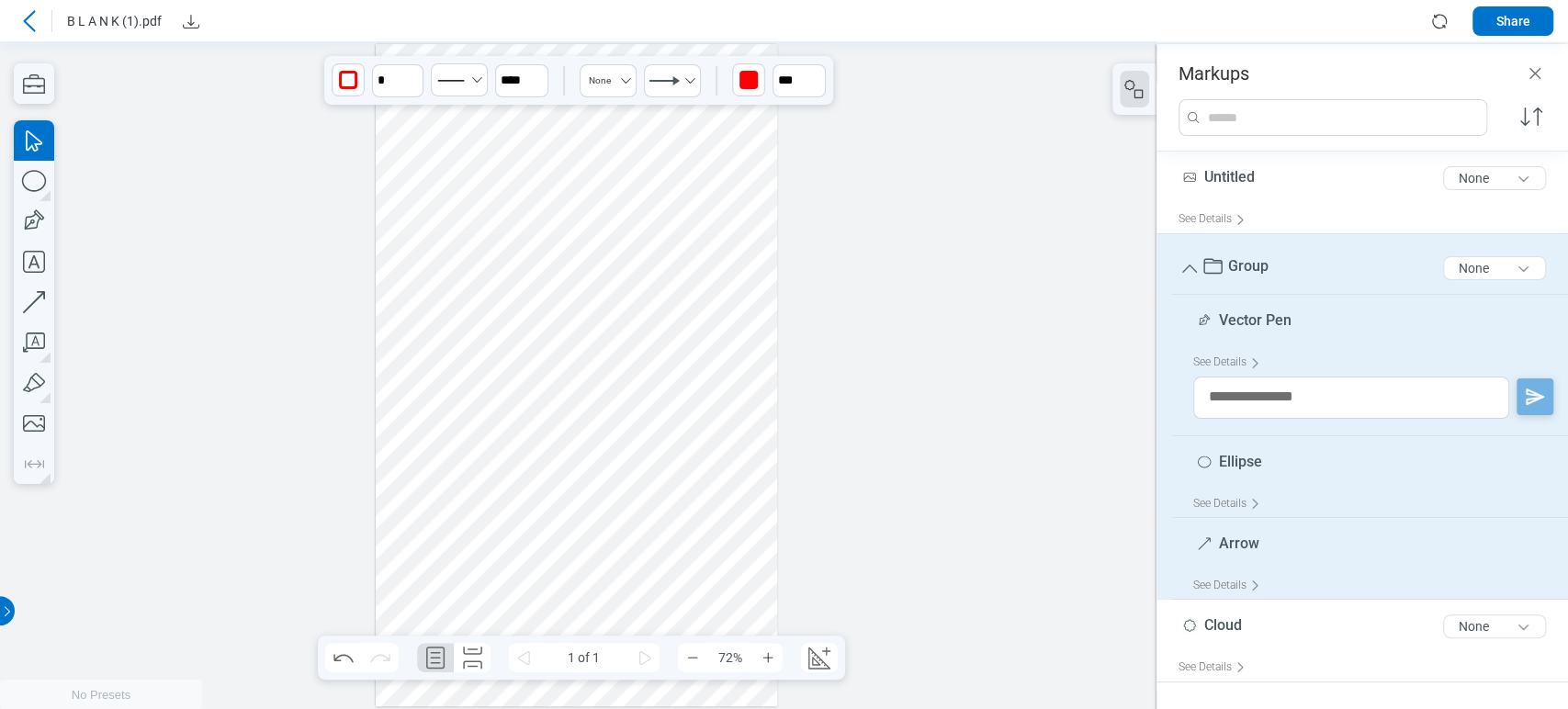
drag, startPoint x: 422, startPoint y: 348, endPoint x: 46, endPoint y: 265, distance: 385.1
click at [417, 345] on div at bounding box center [577, 375] width 403 height 662
click at [28, 181] on div "Select Ellipse" at bounding box center [34, 302] width 41 height 364
click at [28, 181] on icon "button" at bounding box center [34, 180] width 41 height 41
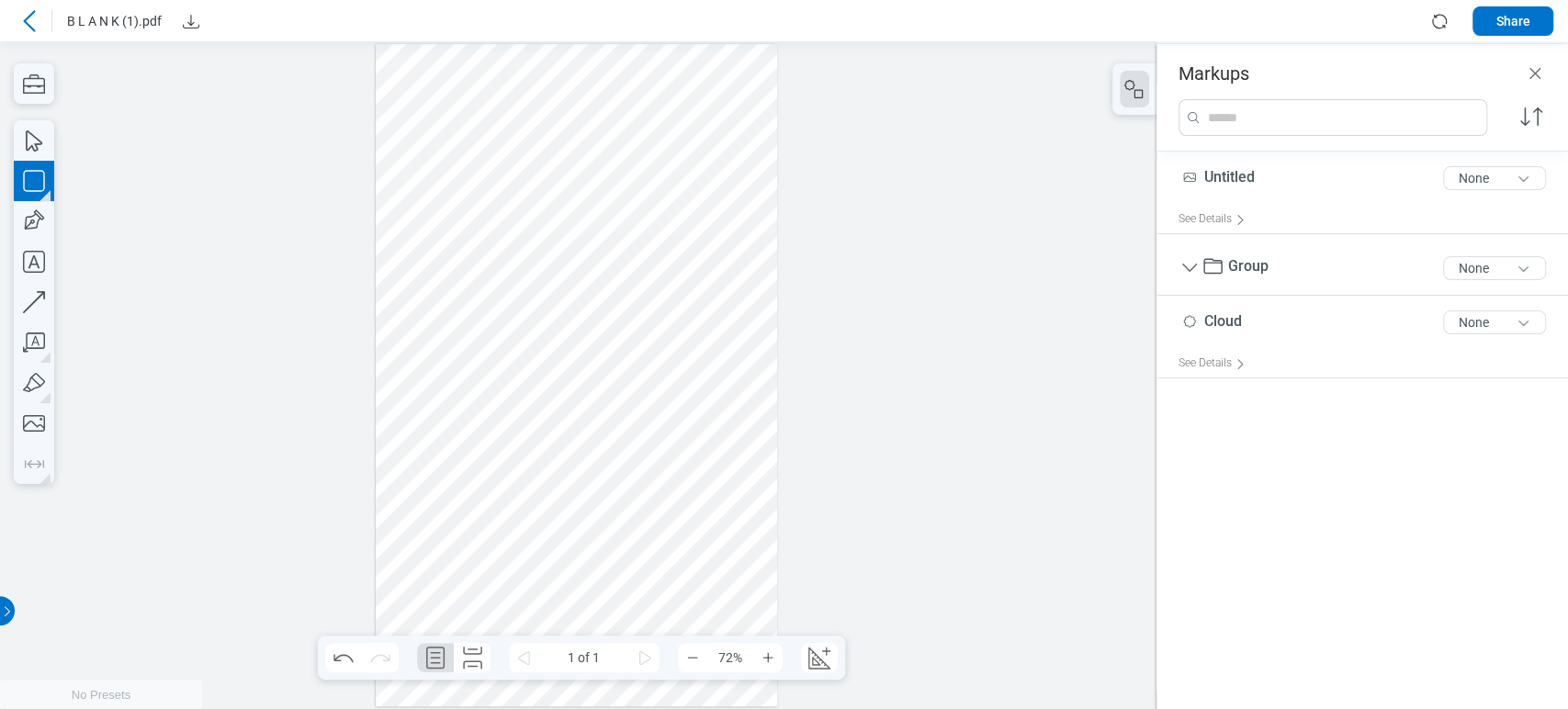
drag, startPoint x: 572, startPoint y: 306, endPoint x: 626, endPoint y: 351, distance: 70.3
click at [626, 351] on div at bounding box center [577, 375] width 403 height 662
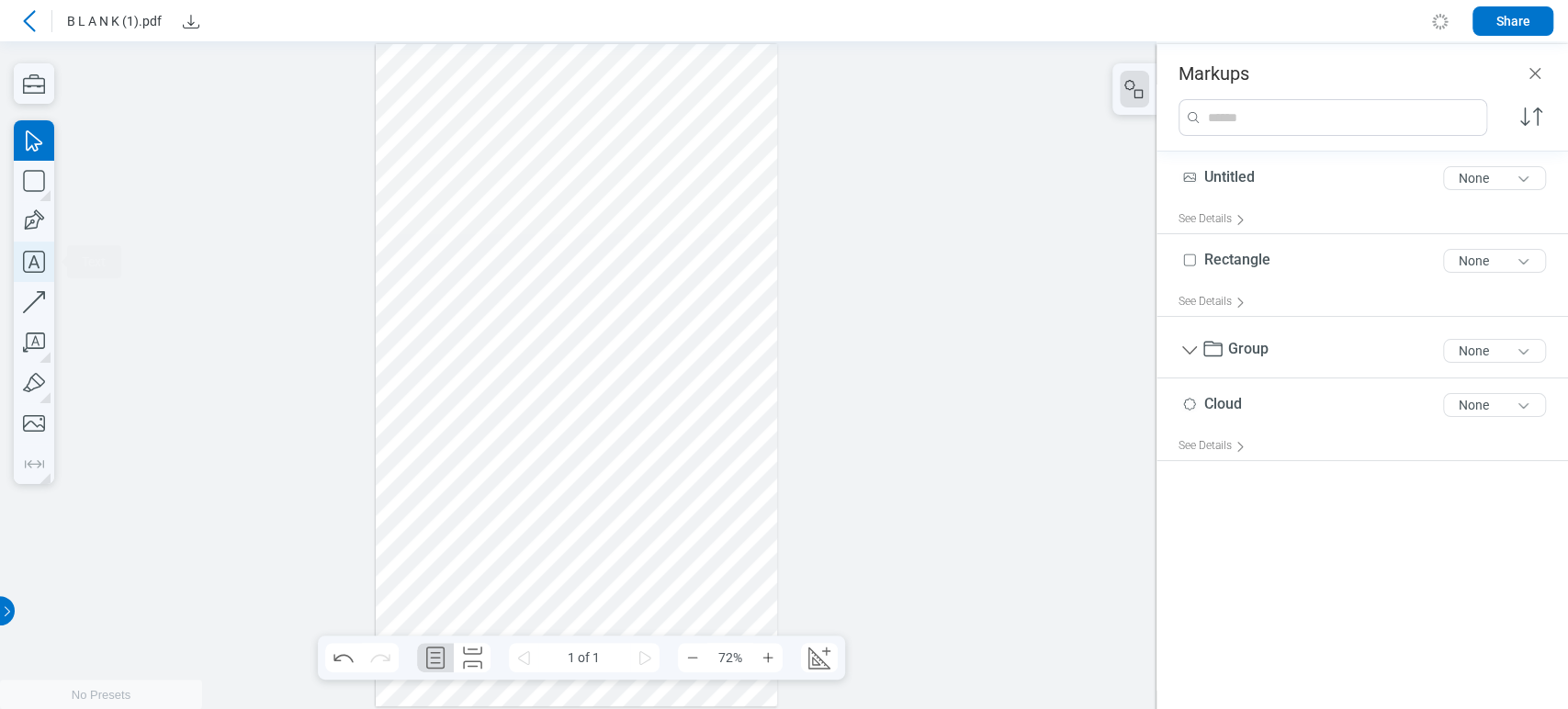
click at [47, 263] on icon "button" at bounding box center [34, 261] width 41 height 41
click at [661, 327] on div at bounding box center [577, 375] width 403 height 662
click at [706, 288] on div at bounding box center [577, 375] width 403 height 662
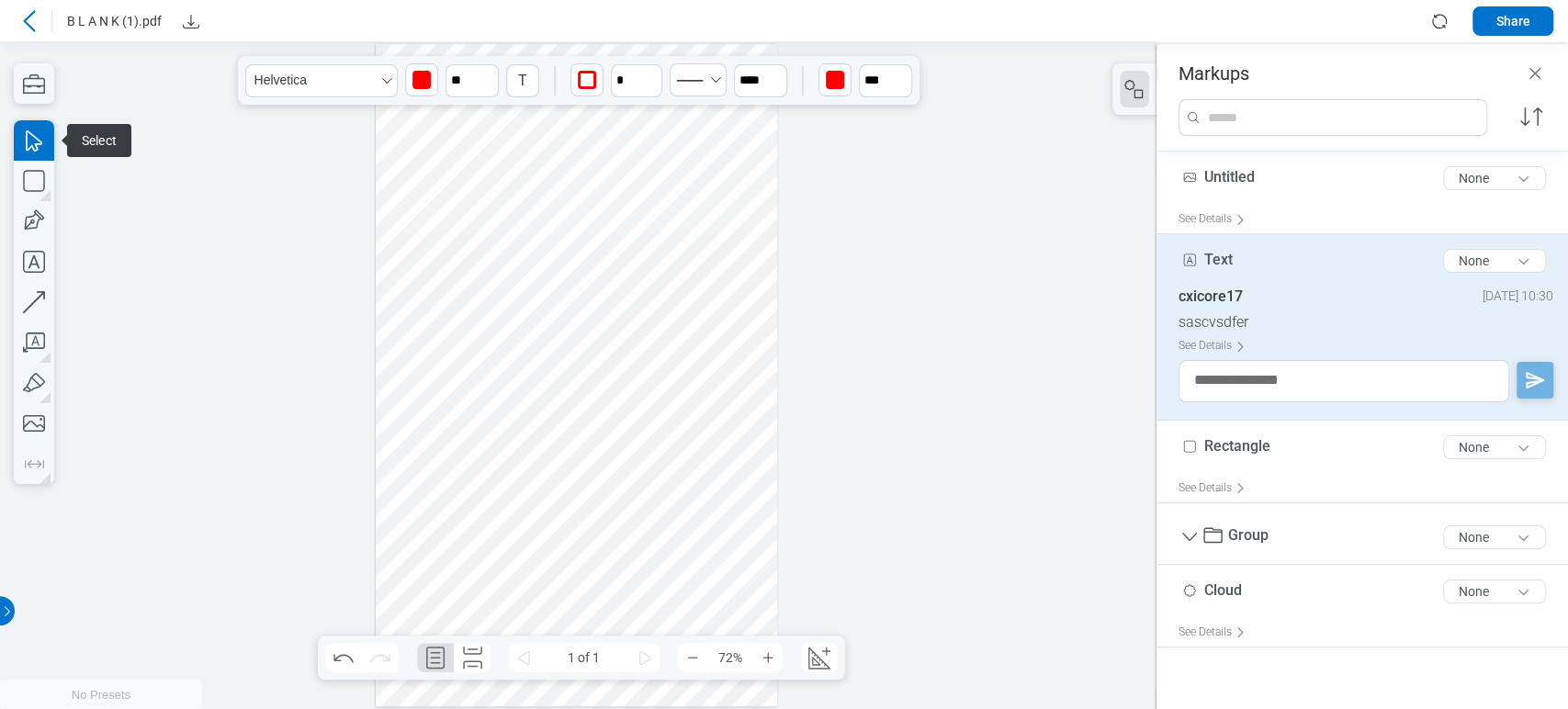
drag, startPoint x: 677, startPoint y: 333, endPoint x: 648, endPoint y: 333, distance: 29.0
click at [658, 333] on div at bounding box center [577, 375] width 403 height 662
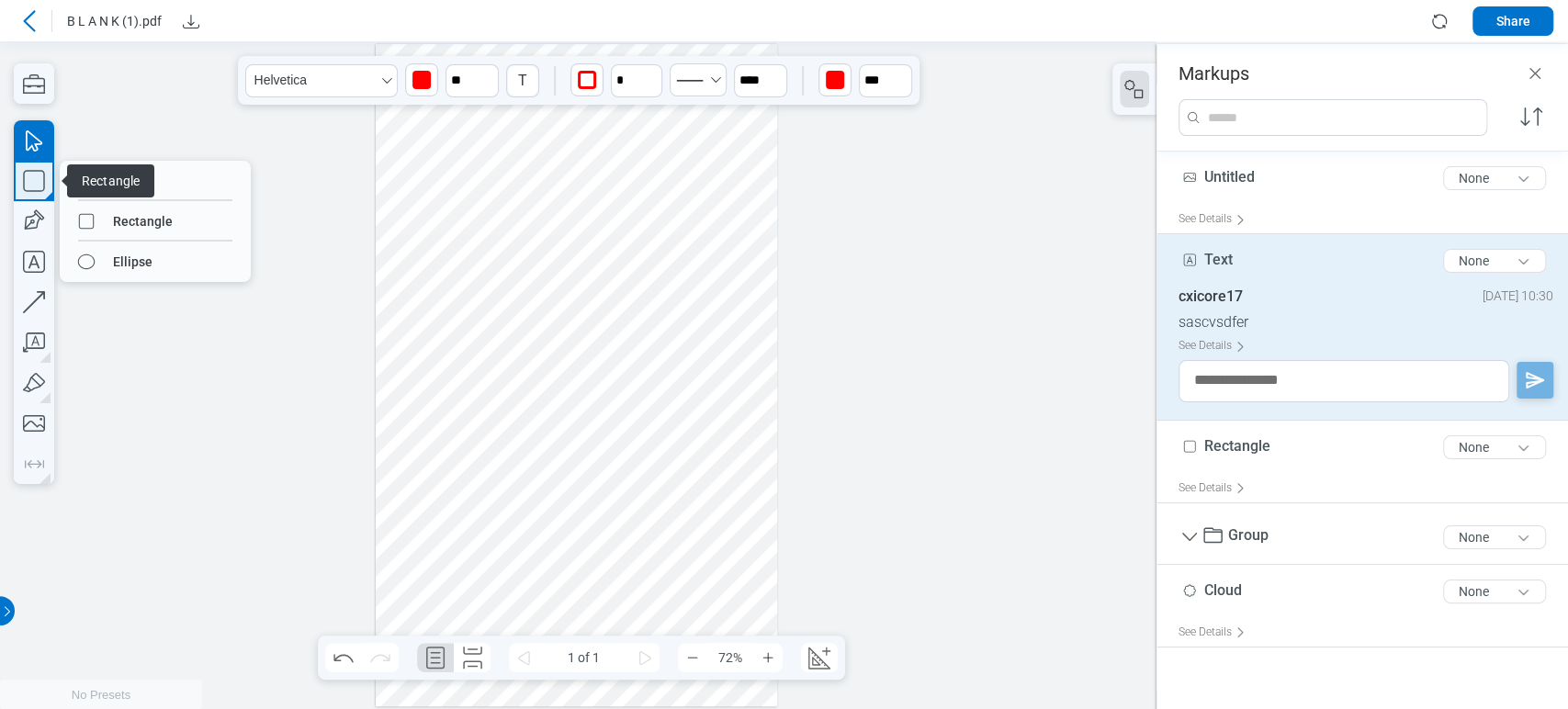
click at [32, 185] on icon "button" at bounding box center [34, 180] width 41 height 41
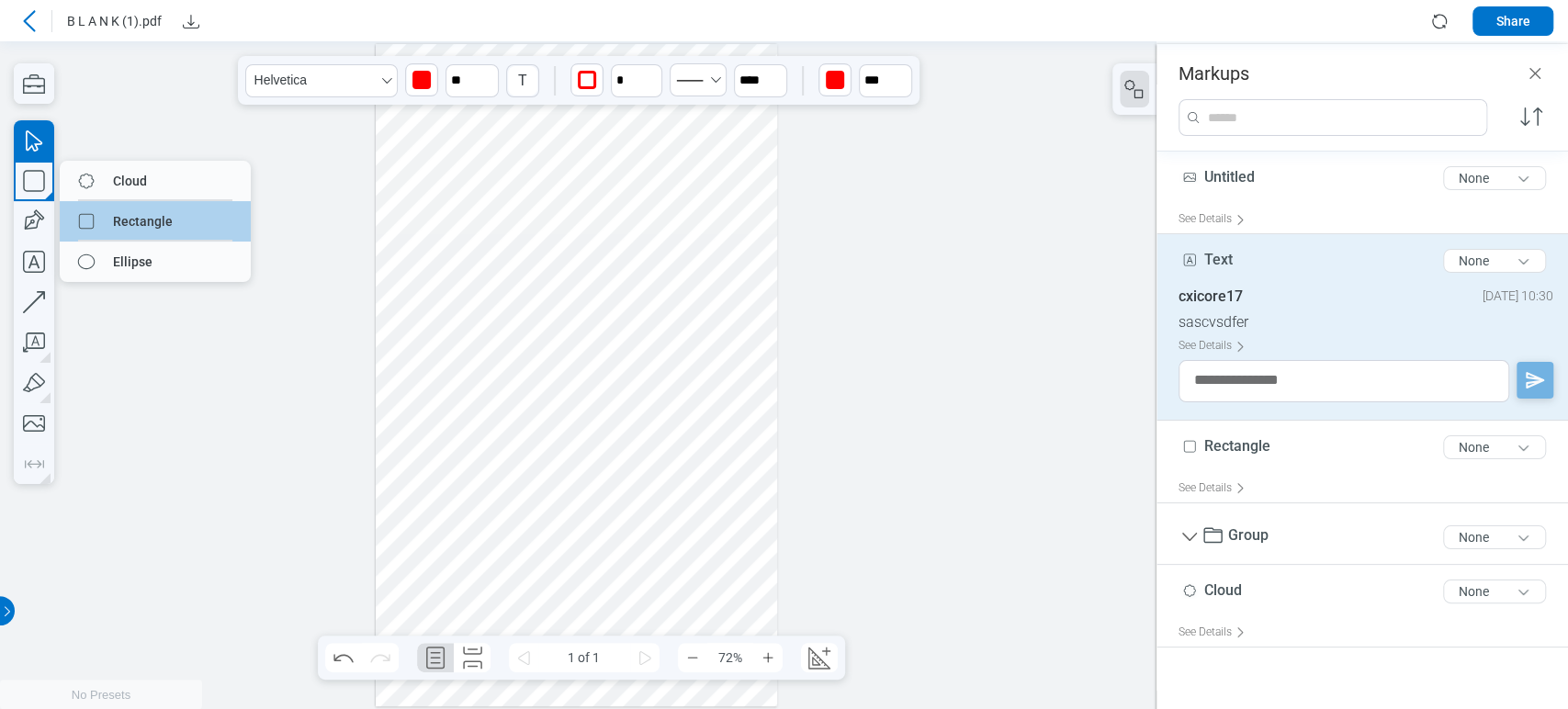
drag, startPoint x: 147, startPoint y: 221, endPoint x: 419, endPoint y: 278, distance: 277.9
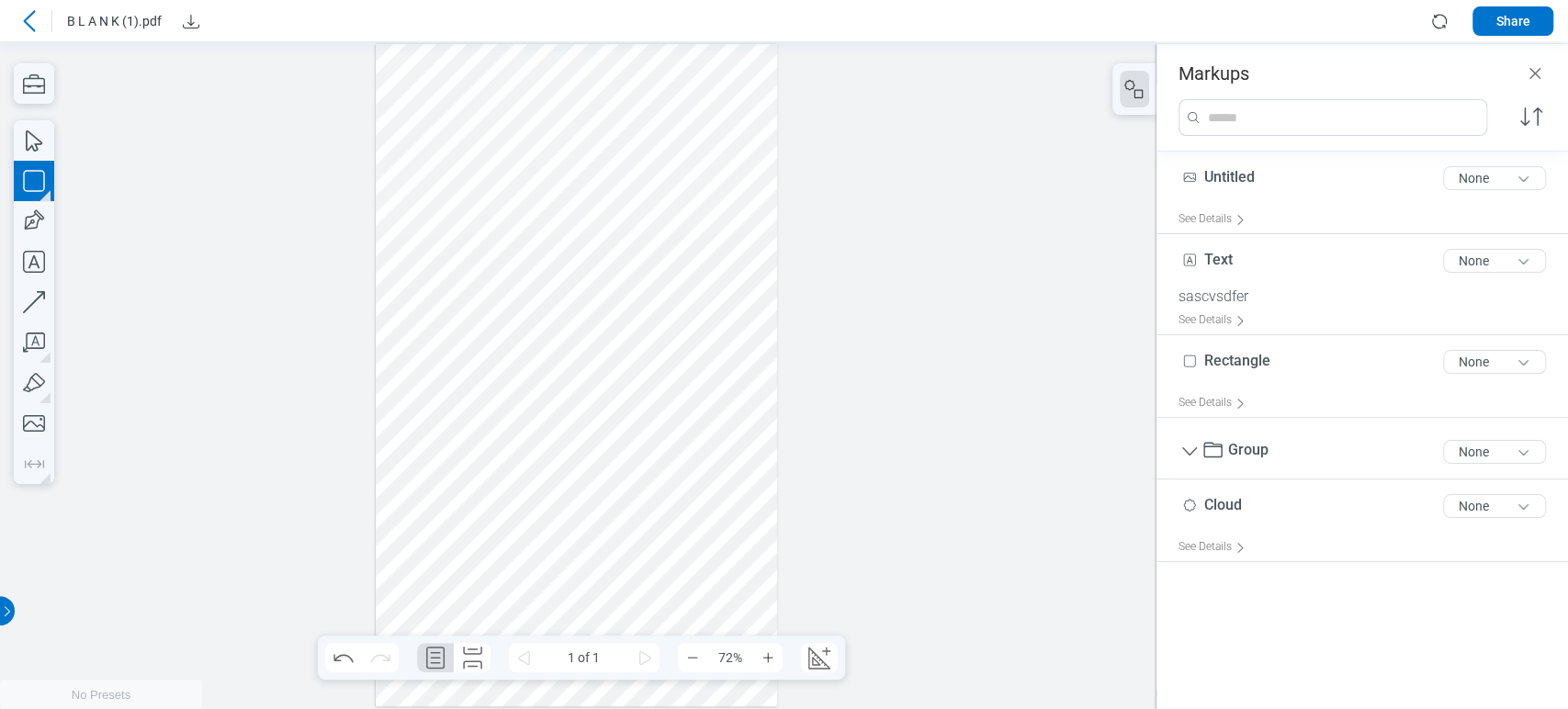
drag, startPoint x: 627, startPoint y: 384, endPoint x: 699, endPoint y: 447, distance: 95.7
click at [704, 445] on div at bounding box center [577, 375] width 403 height 662
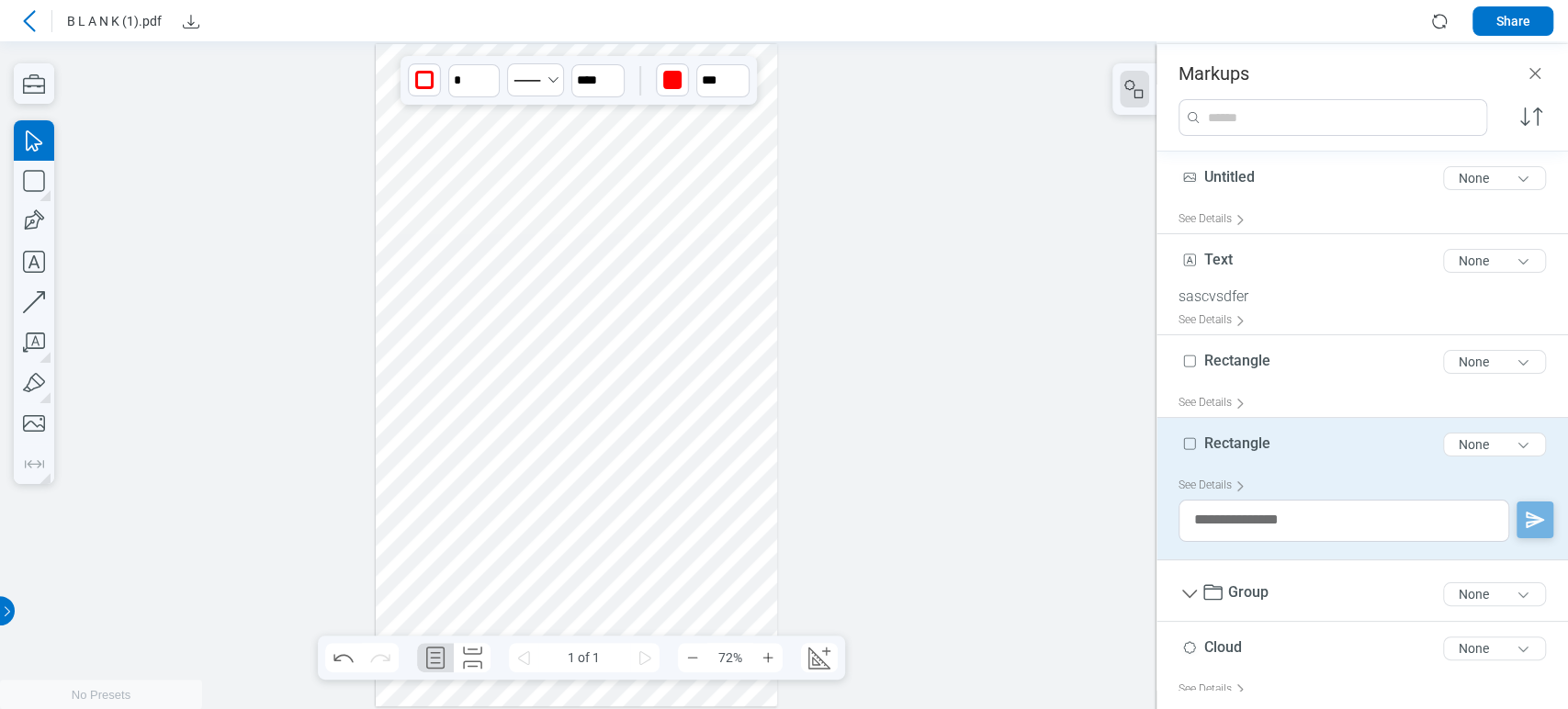
click at [671, 428] on div at bounding box center [577, 375] width 403 height 662
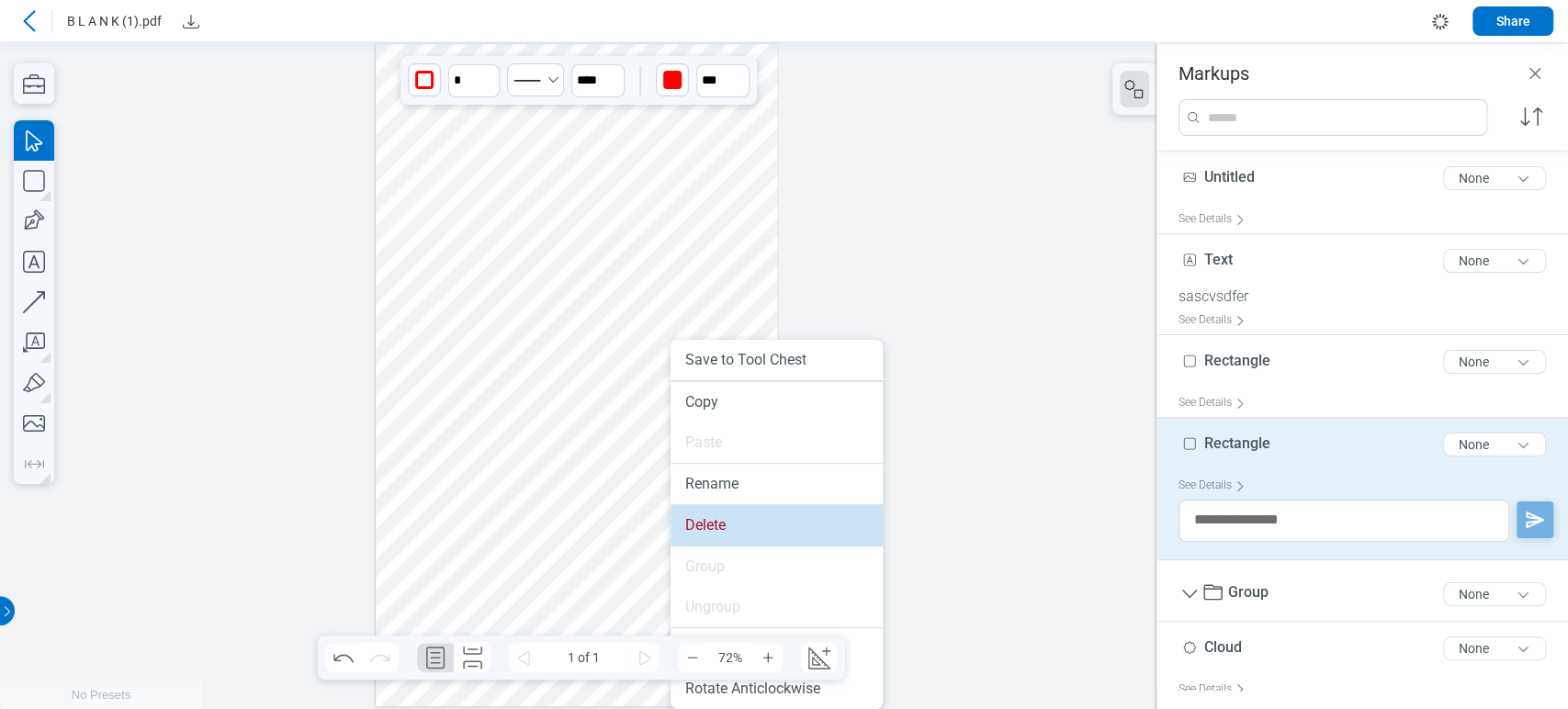
click at [695, 534] on li "Delete" at bounding box center [777, 526] width 212 height 41
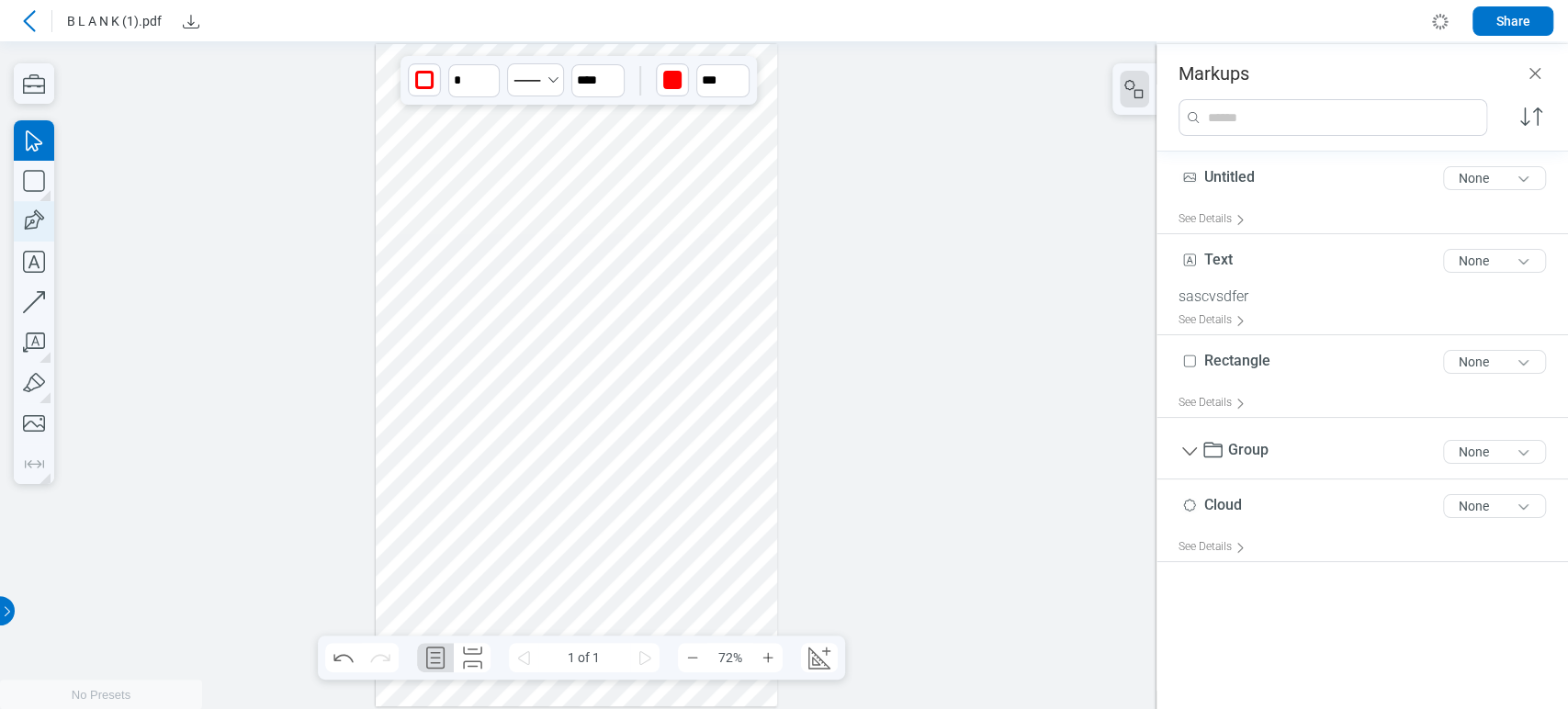
click at [22, 214] on icon "button" at bounding box center [34, 221] width 41 height 41
drag, startPoint x: 621, startPoint y: 363, endPoint x: 676, endPoint y: 424, distance: 82.1
click at [676, 424] on div at bounding box center [577, 375] width 403 height 662
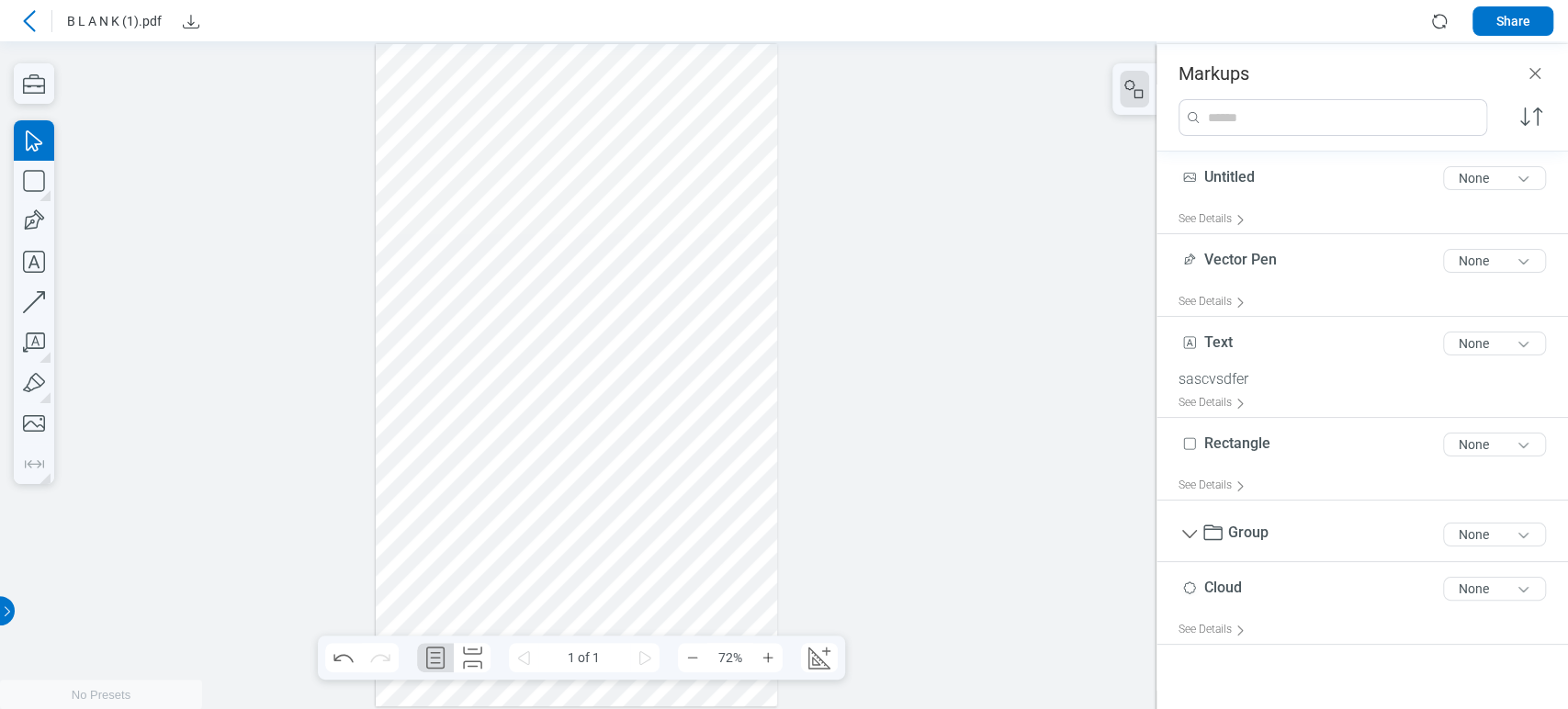
click at [653, 391] on div at bounding box center [577, 375] width 403 height 662
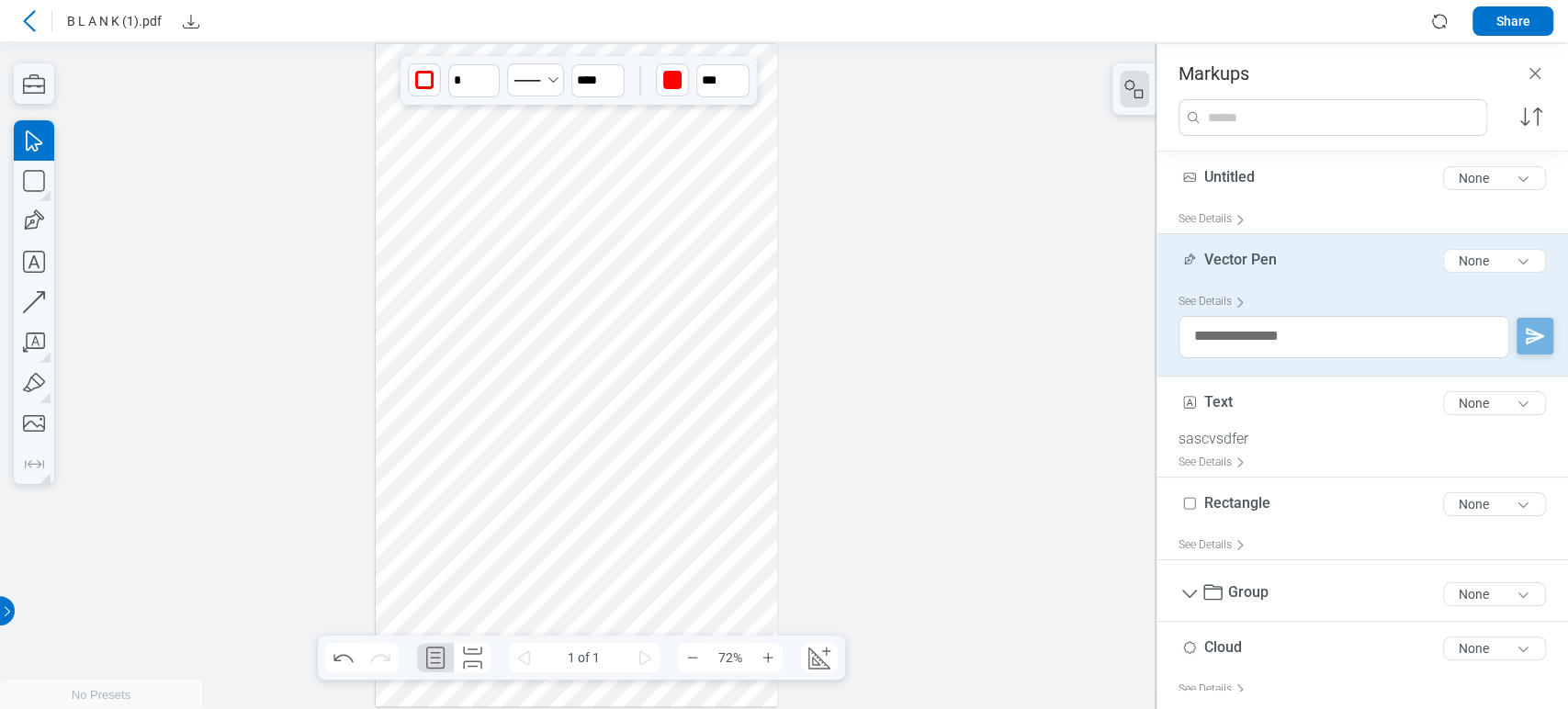
click at [616, 345] on div at bounding box center [577, 375] width 403 height 662
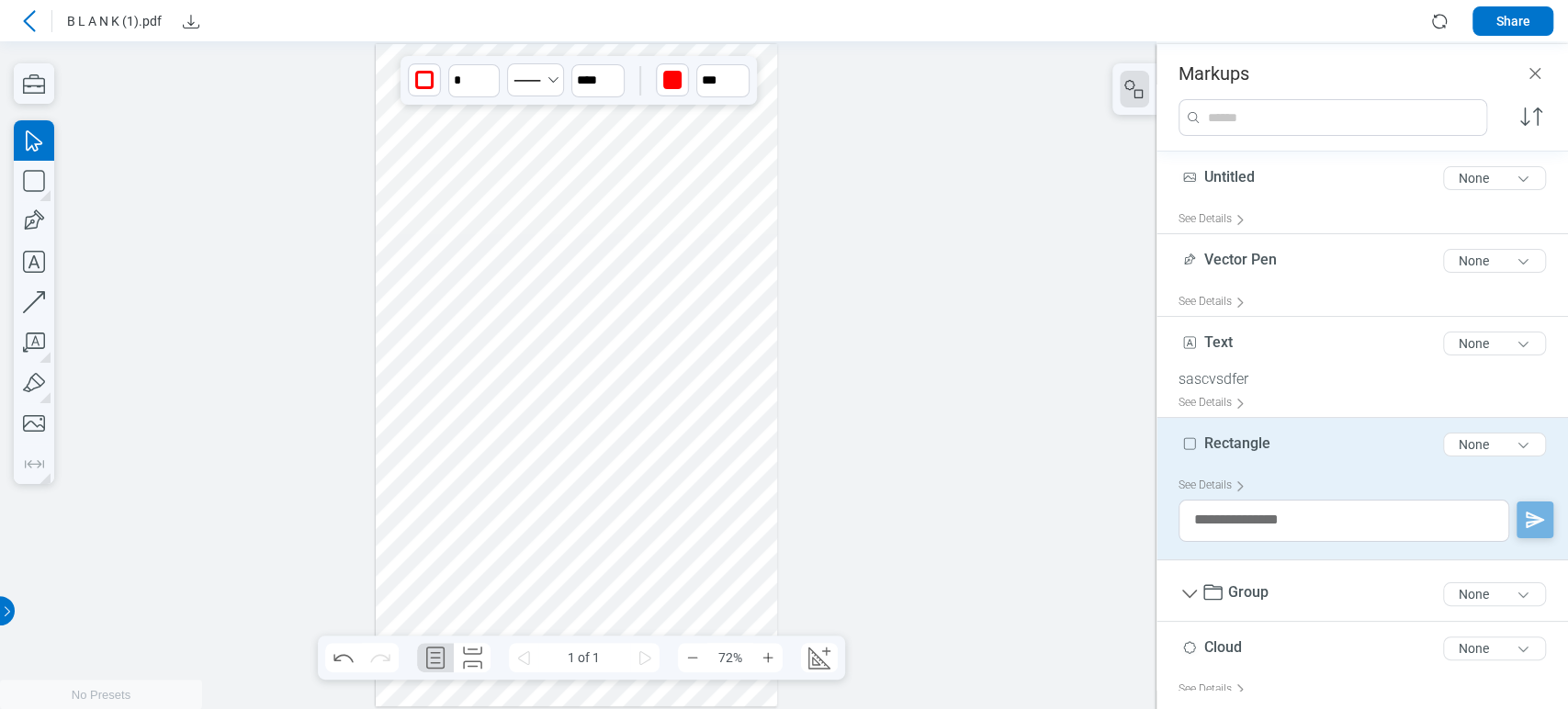
click at [670, 328] on div at bounding box center [577, 375] width 403 height 662
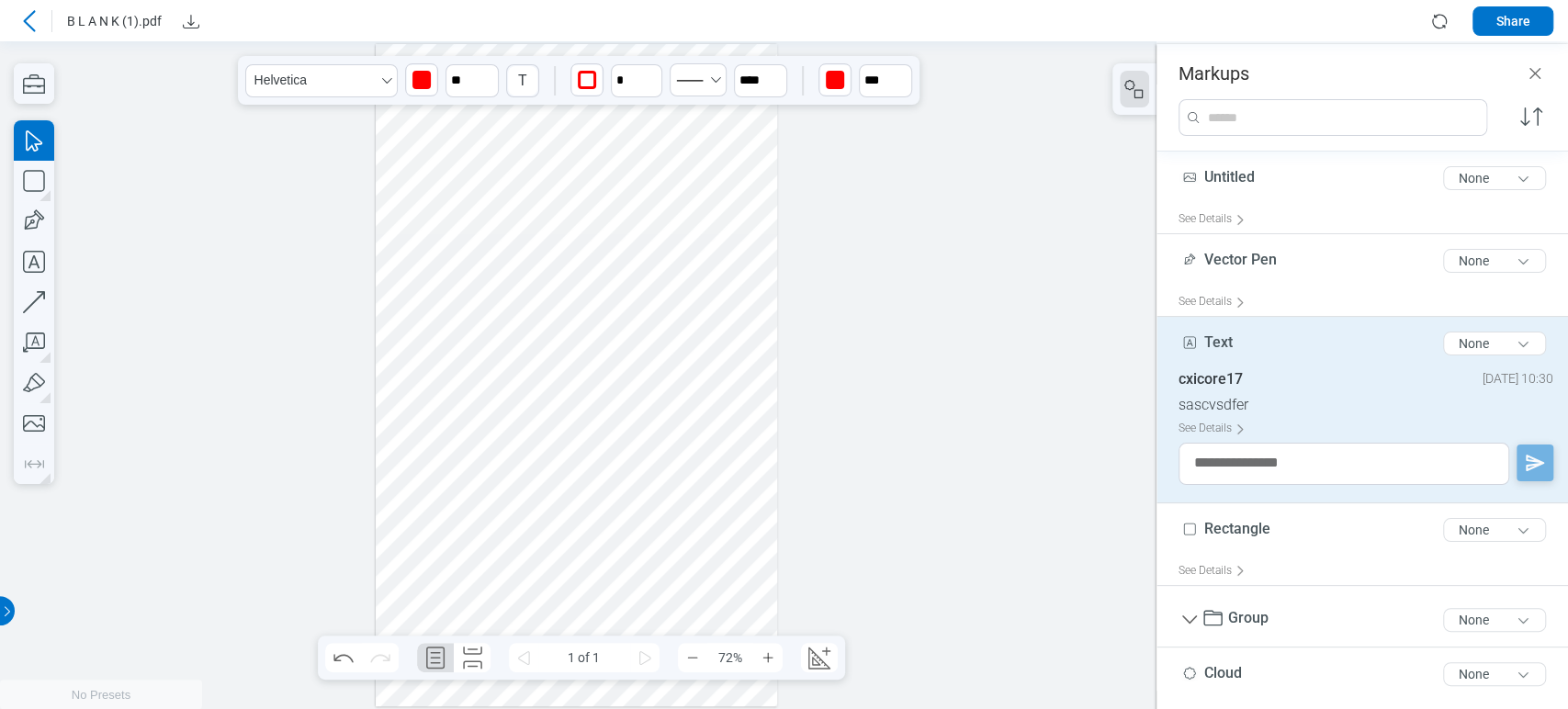
click at [656, 378] on div at bounding box center [577, 375] width 403 height 662
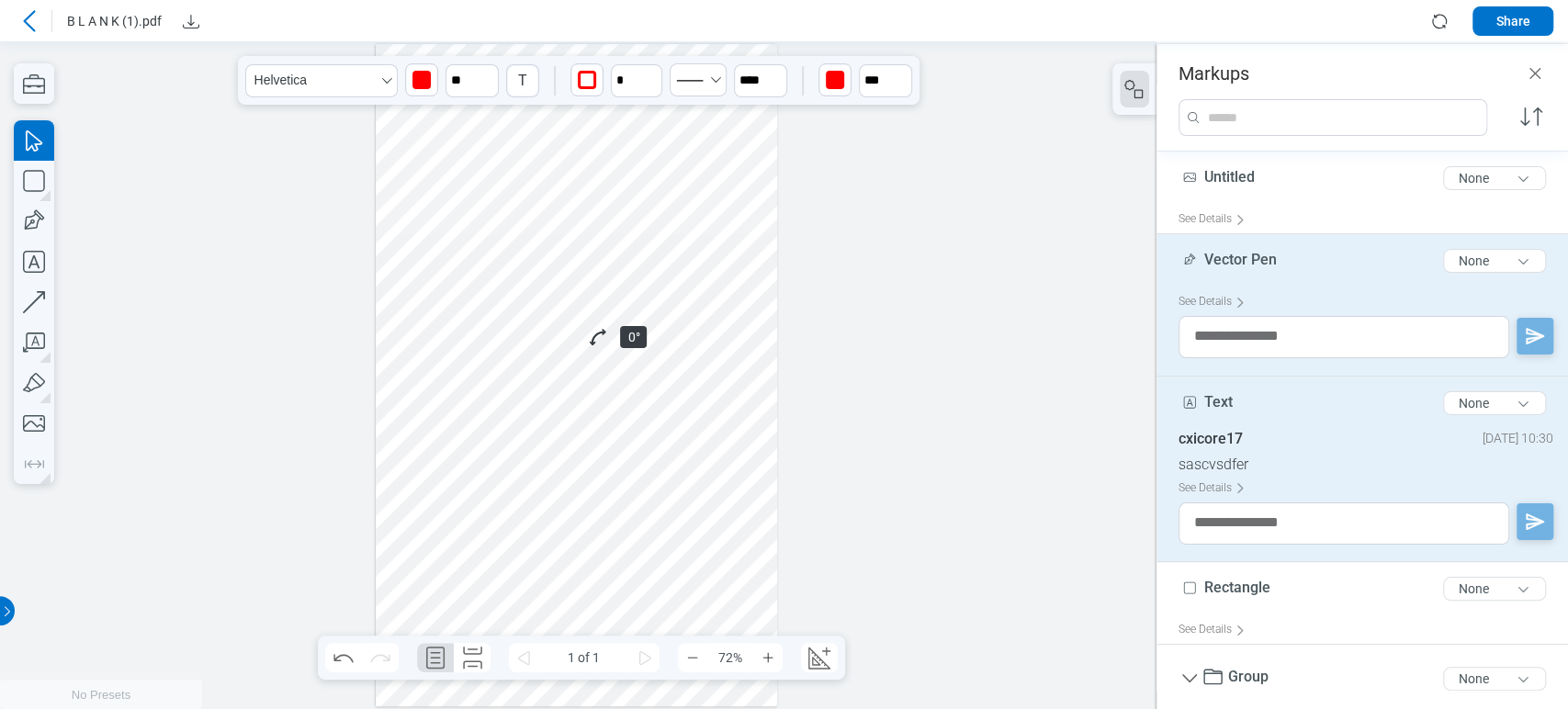
click at [599, 334] on div at bounding box center [577, 375] width 403 height 662
click at [638, 400] on div at bounding box center [577, 375] width 403 height 662
click at [601, 345] on div at bounding box center [577, 375] width 403 height 662
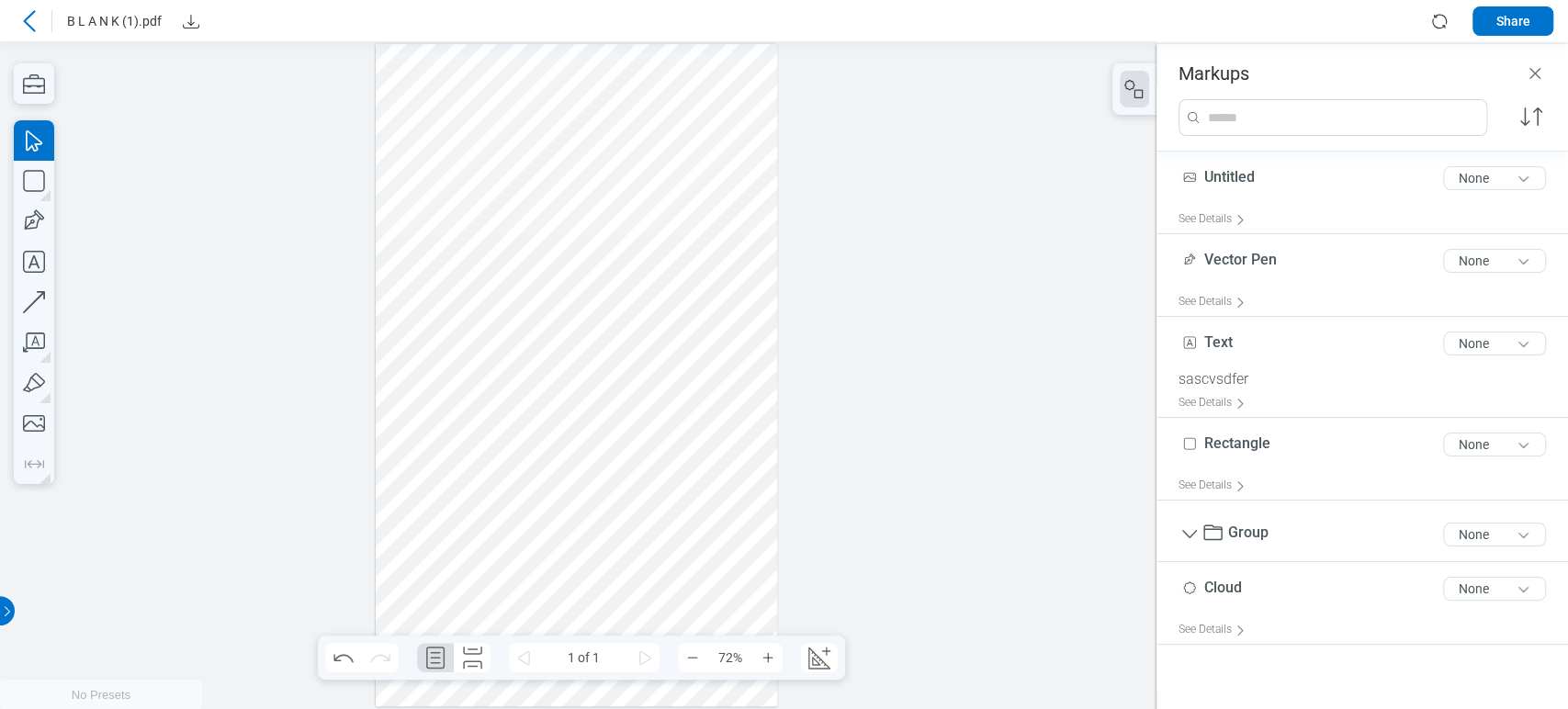
click at [597, 398] on div at bounding box center [577, 375] width 403 height 662
click at [613, 348] on div at bounding box center [577, 375] width 403 height 662
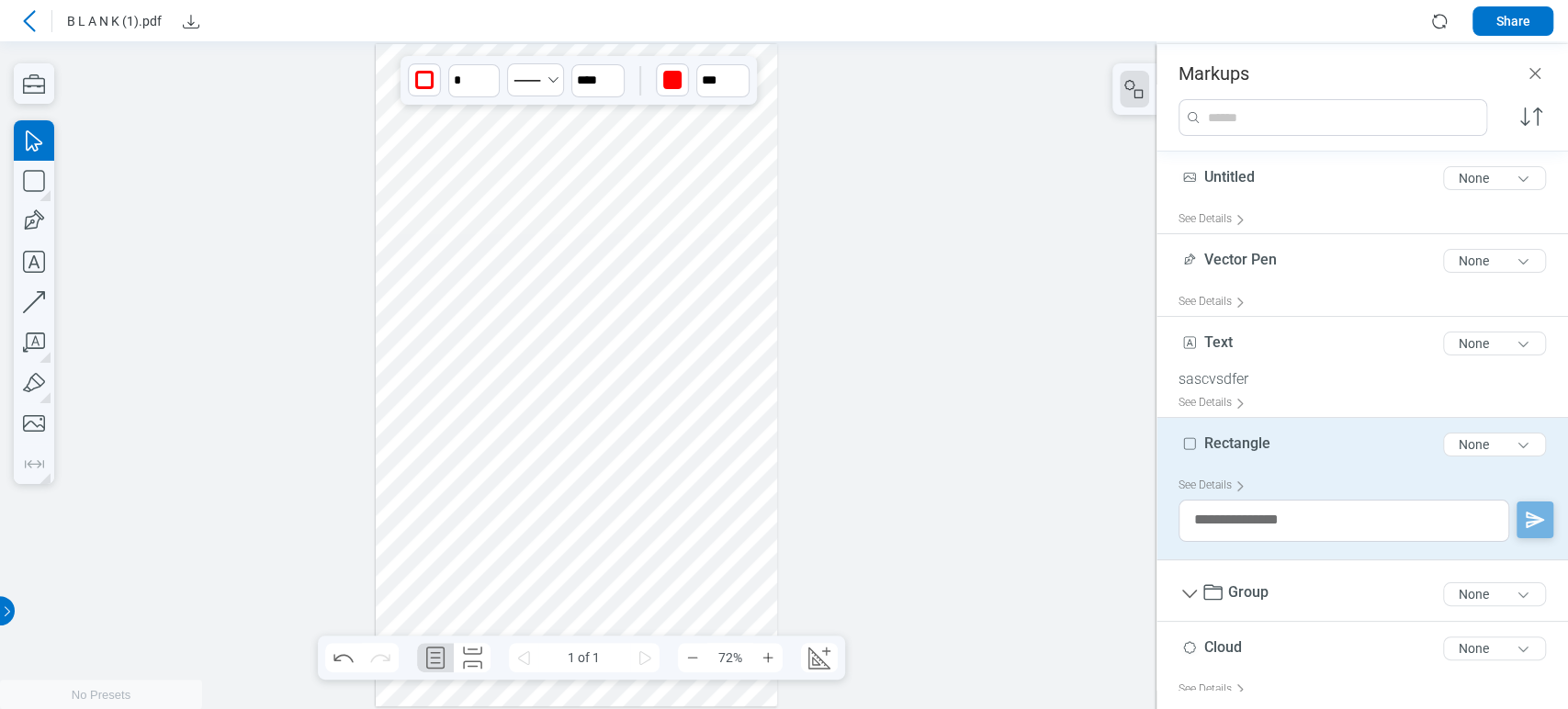
click at [700, 335] on div at bounding box center [577, 375] width 403 height 662
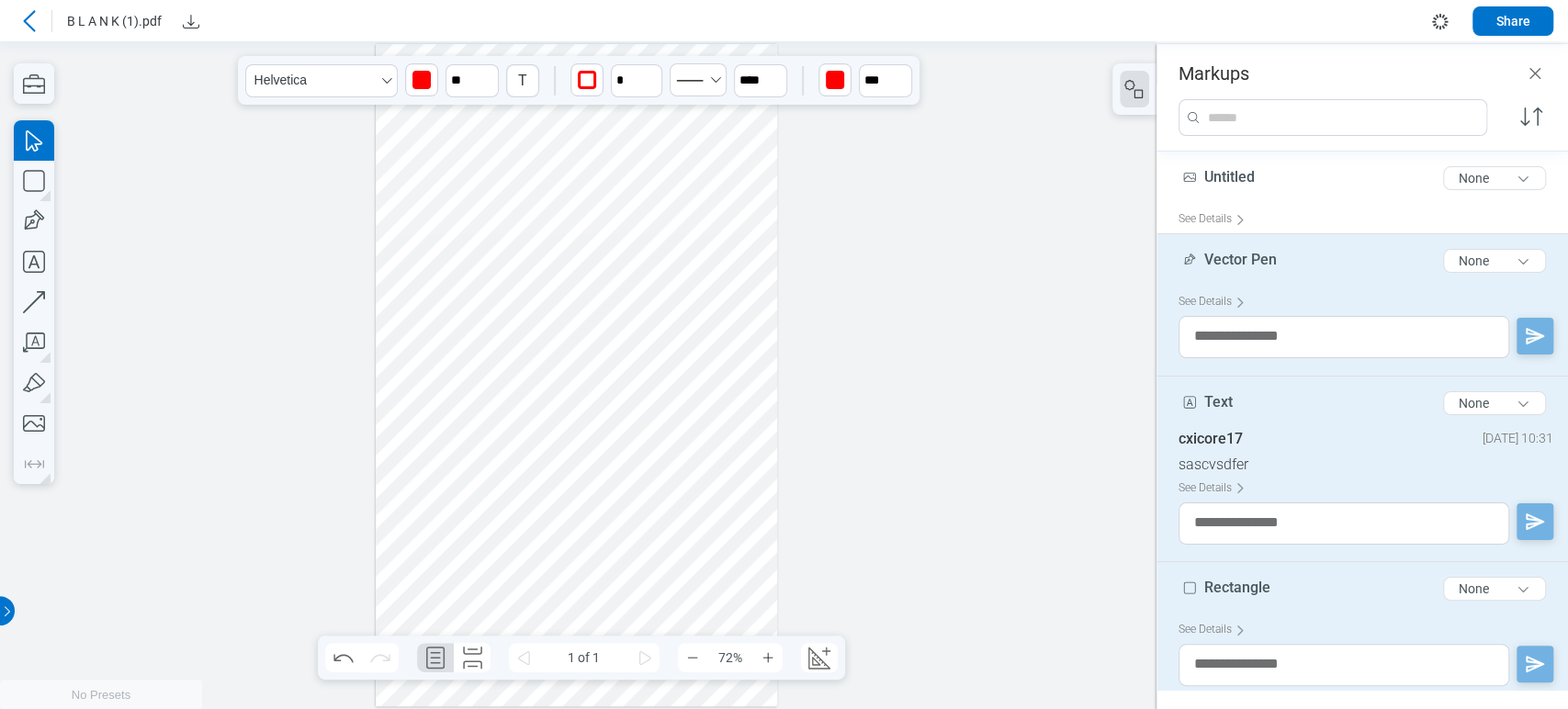
click at [639, 399] on div at bounding box center [577, 375] width 403 height 662
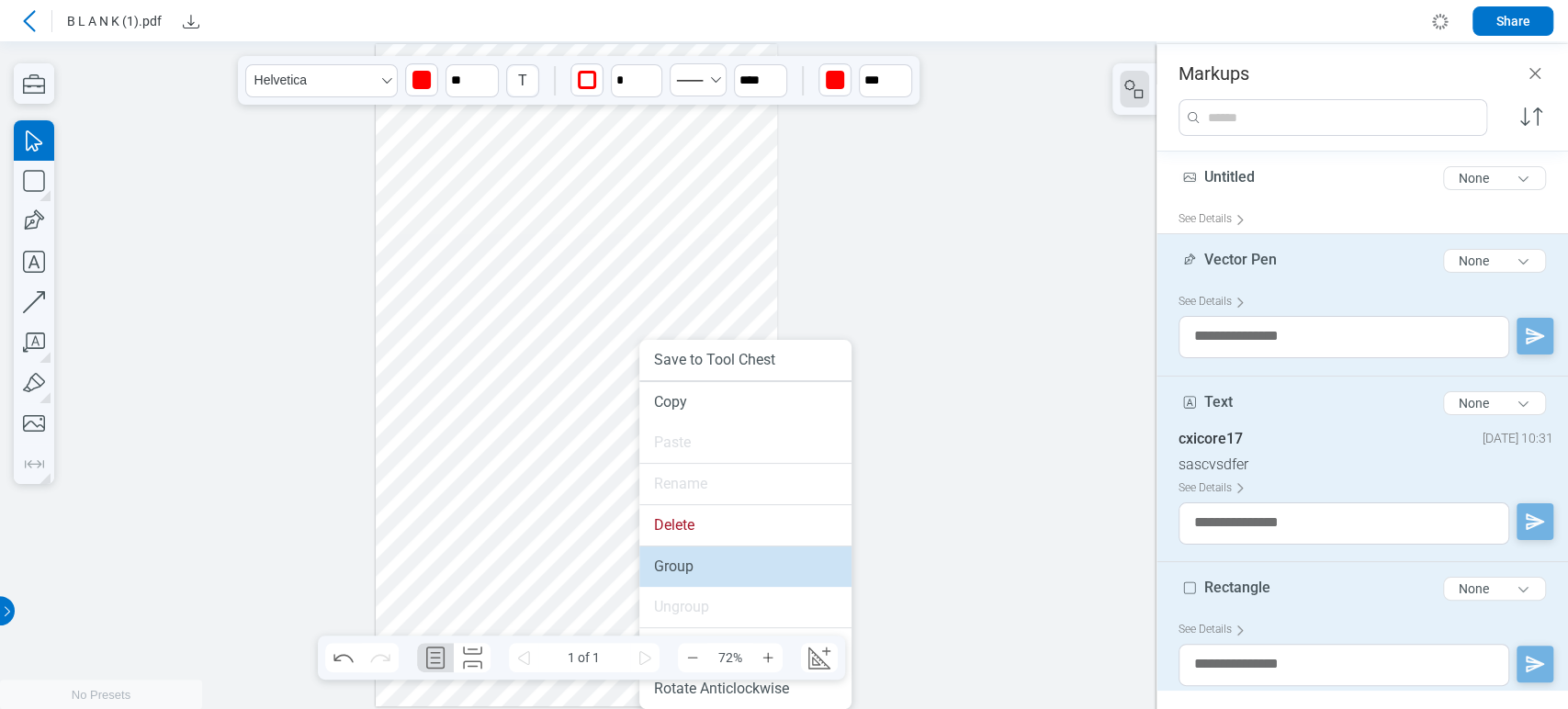
click at [658, 554] on li "Group" at bounding box center [745, 566] width 212 height 41
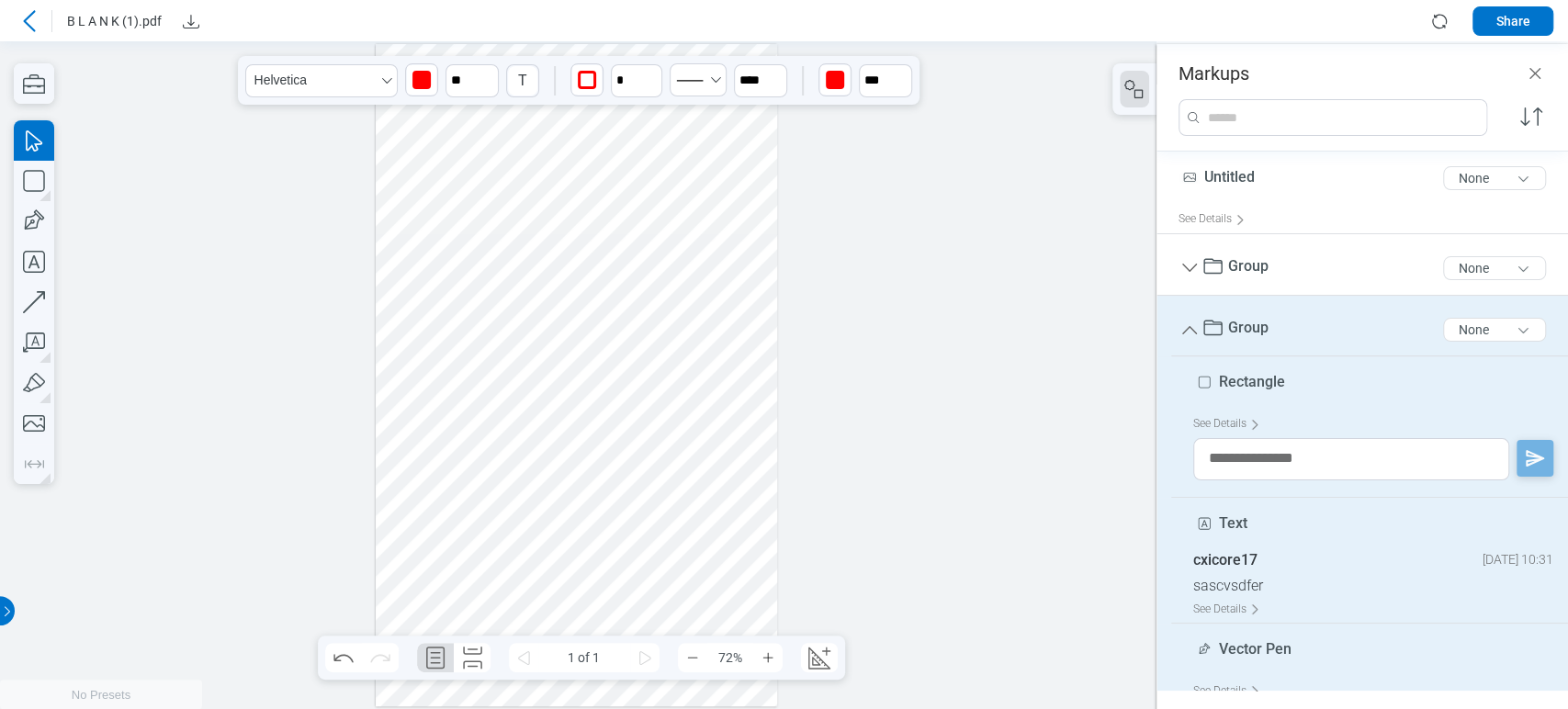
click at [645, 381] on div at bounding box center [577, 375] width 403 height 662
drag, startPoint x: 709, startPoint y: 298, endPoint x: 708, endPoint y: 342, distance: 44.0
click at [708, 342] on div at bounding box center [577, 375] width 403 height 662
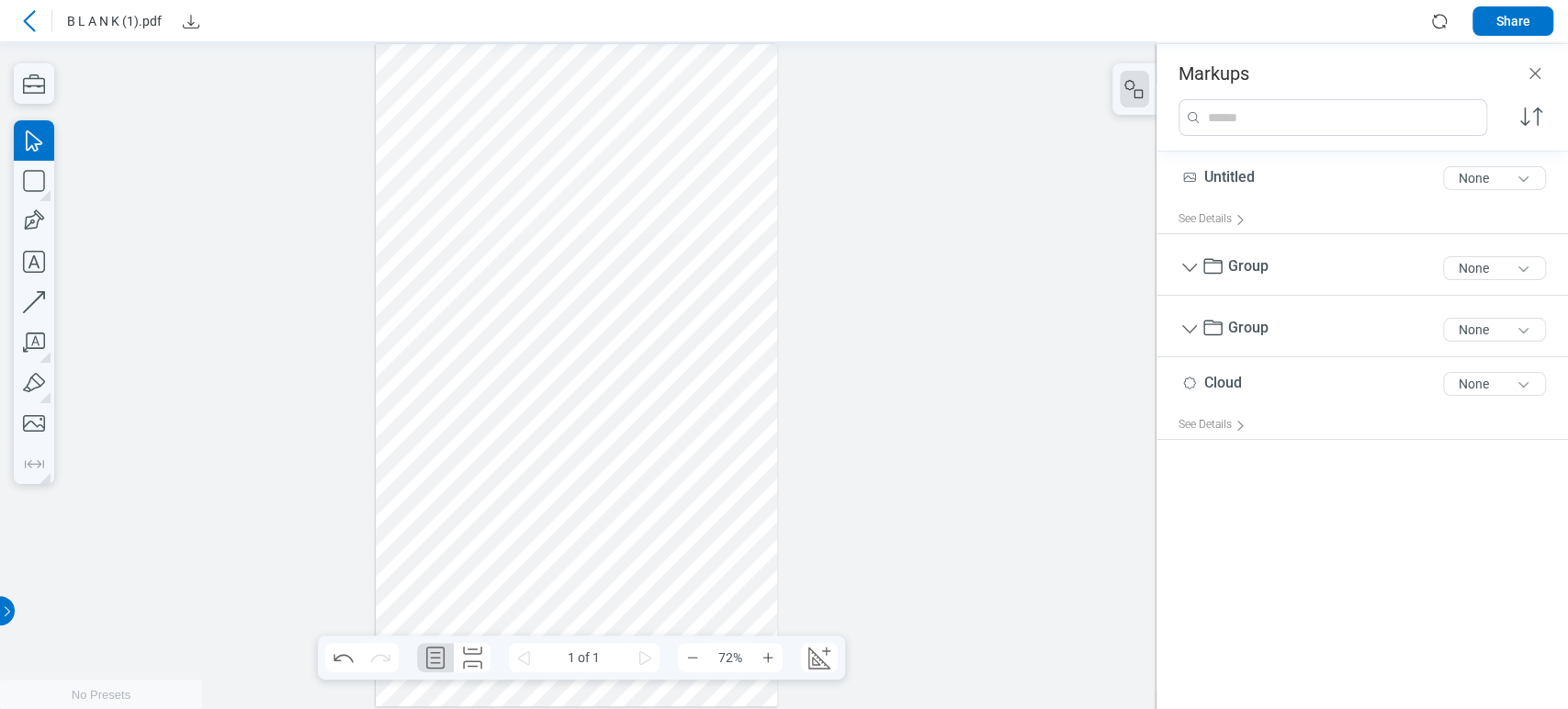
drag, startPoint x: 702, startPoint y: 290, endPoint x: 703, endPoint y: 323, distance: 33.0
click at [703, 323] on div at bounding box center [577, 375] width 403 height 662
click at [666, 345] on div at bounding box center [577, 375] width 403 height 662
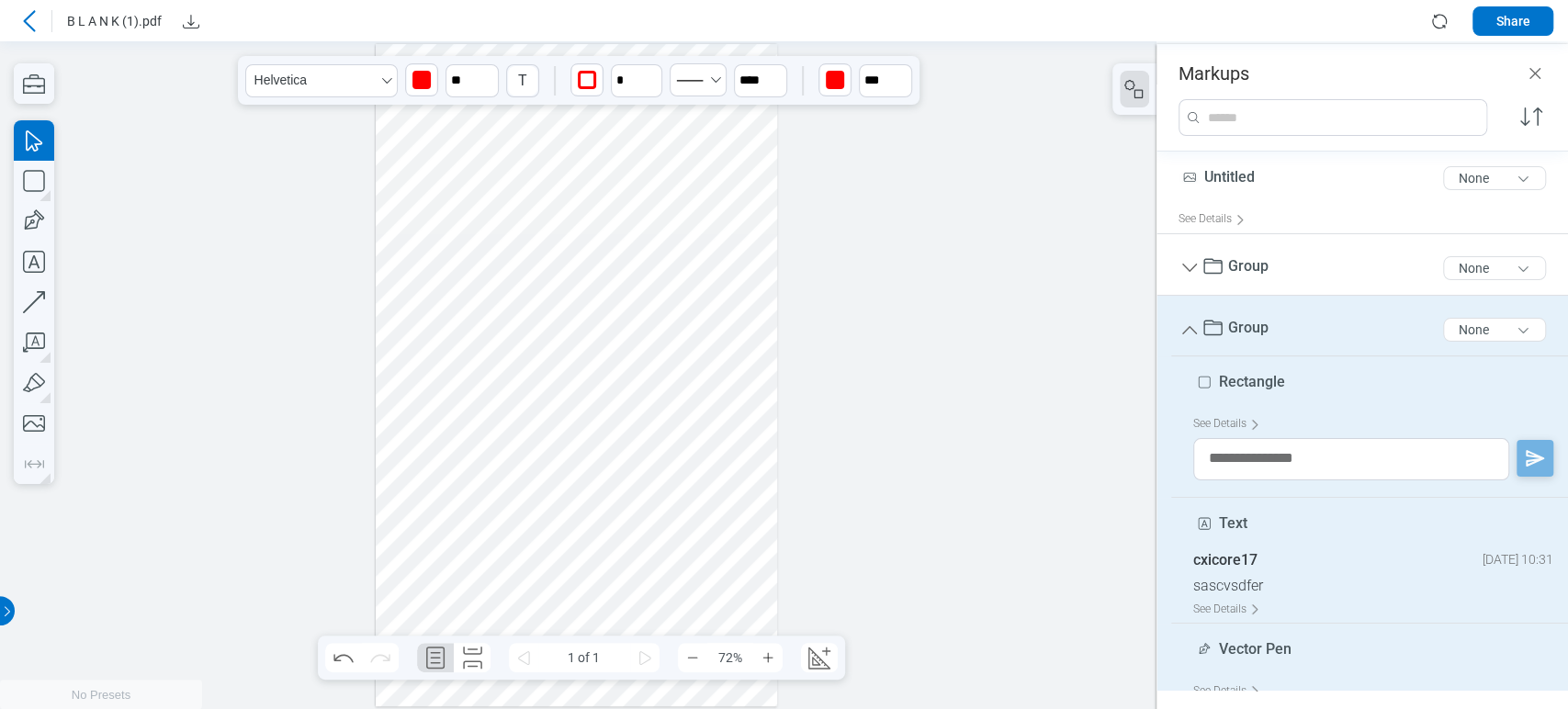
click at [666, 345] on div at bounding box center [577, 375] width 403 height 662
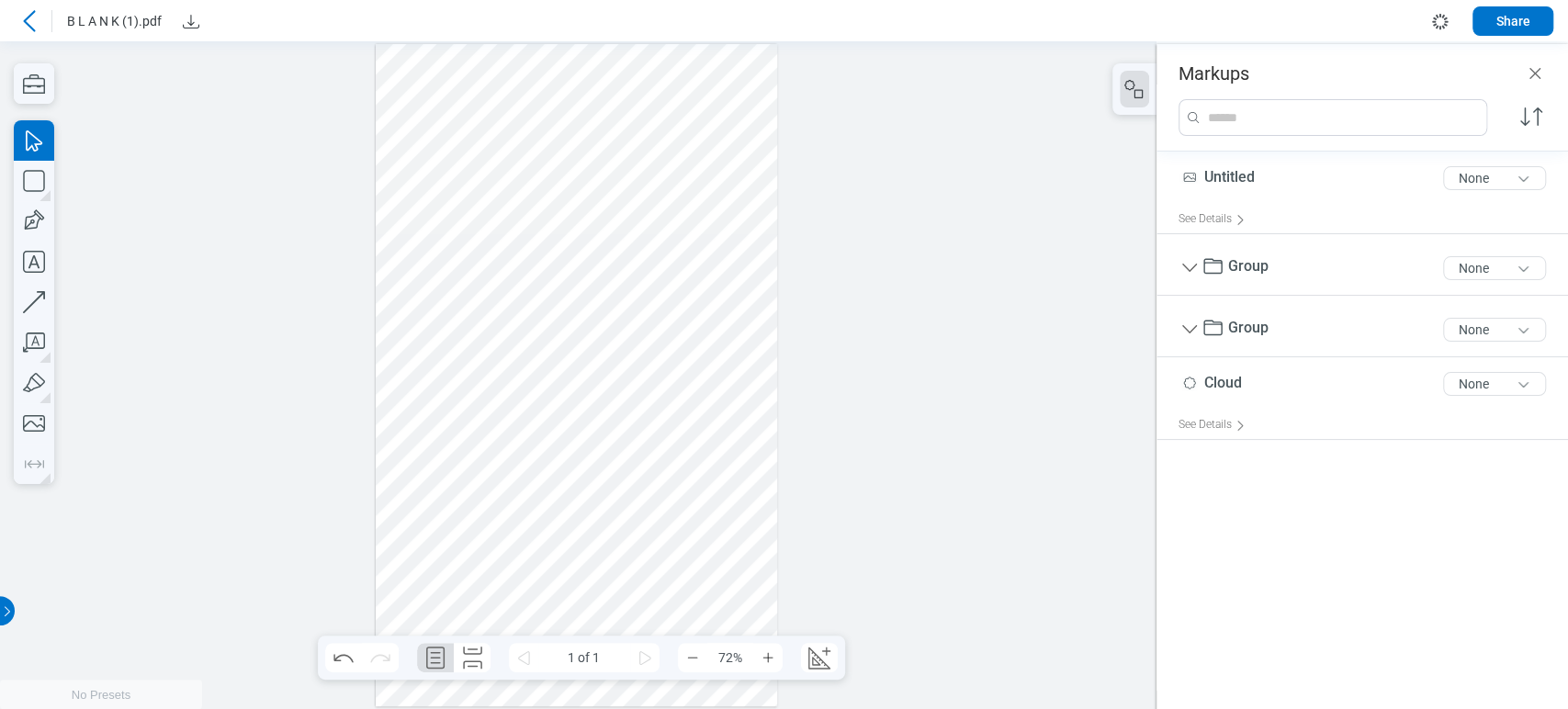
click at [637, 227] on div at bounding box center [577, 375] width 403 height 662
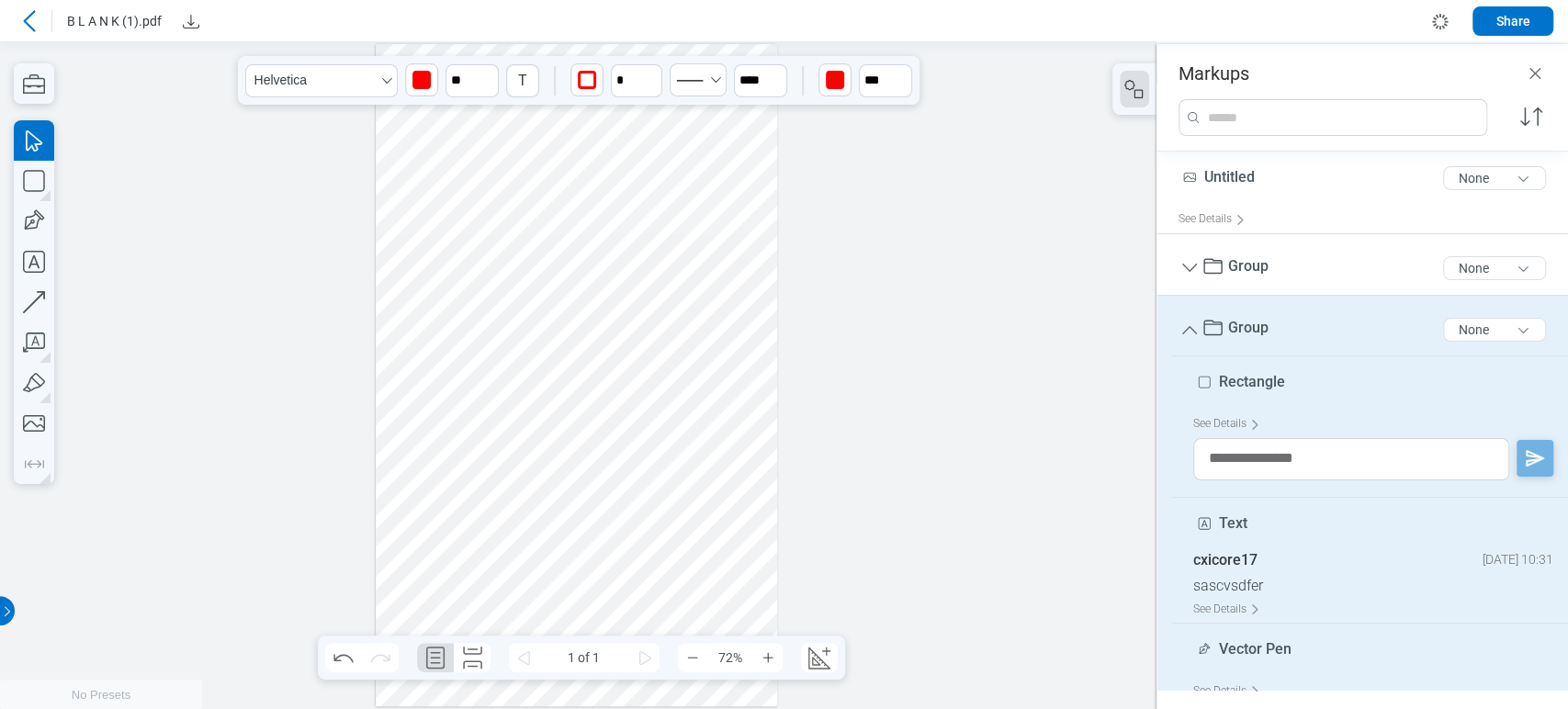
click at [673, 342] on div at bounding box center [577, 375] width 403 height 662
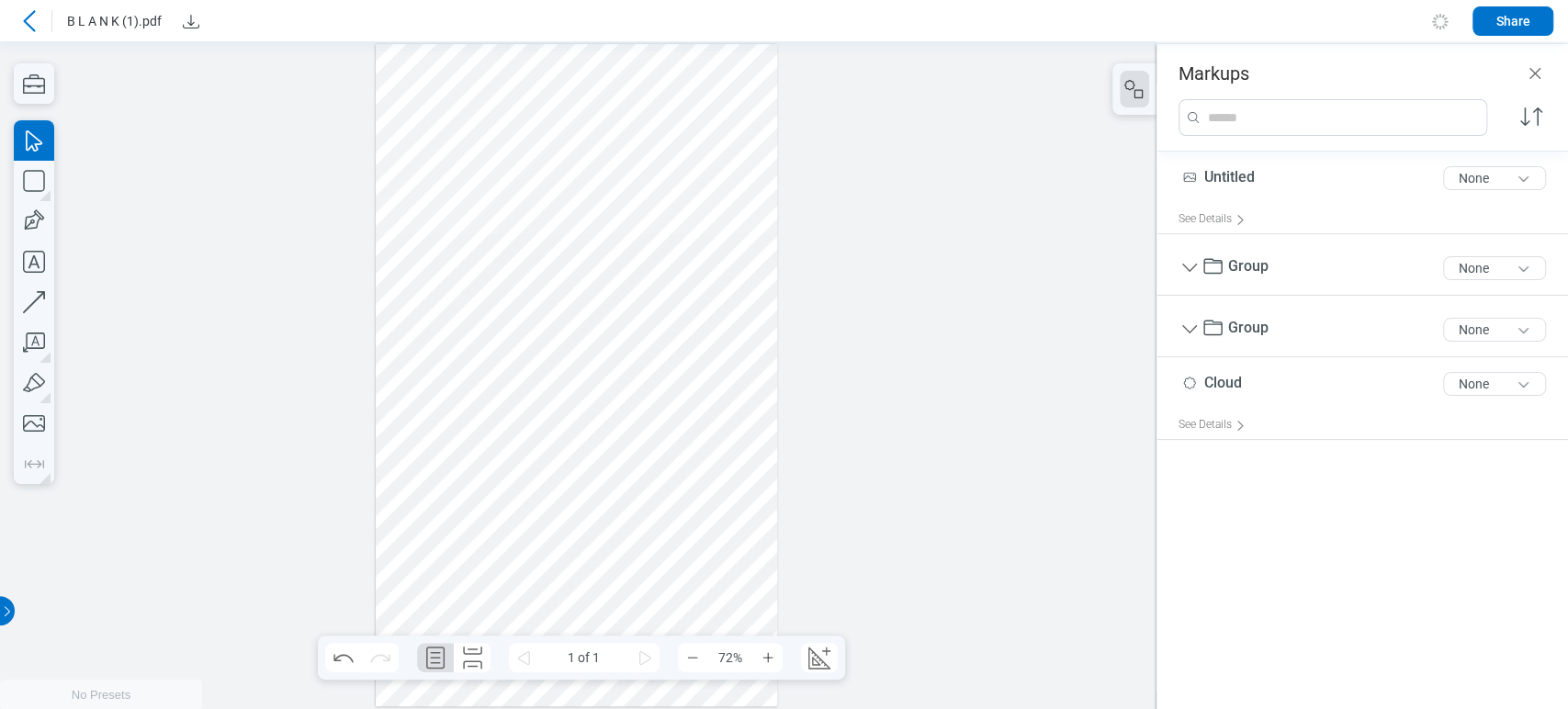
click at [673, 342] on div at bounding box center [577, 375] width 403 height 662
click at [664, 342] on div at bounding box center [577, 375] width 403 height 662
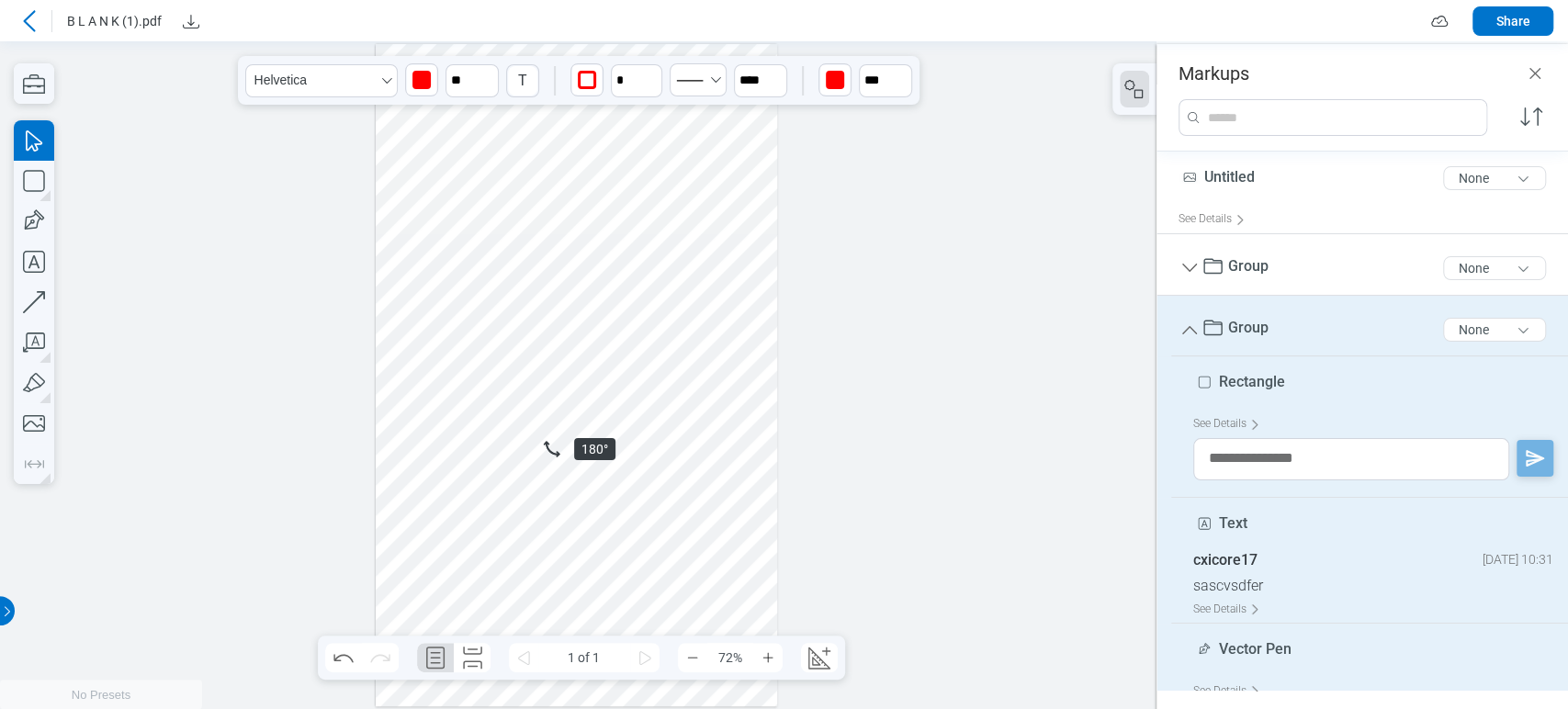
drag, startPoint x: 706, startPoint y: 291, endPoint x: 583, endPoint y: 401, distance: 165.0
click at [583, 401] on div at bounding box center [577, 375] width 403 height 662
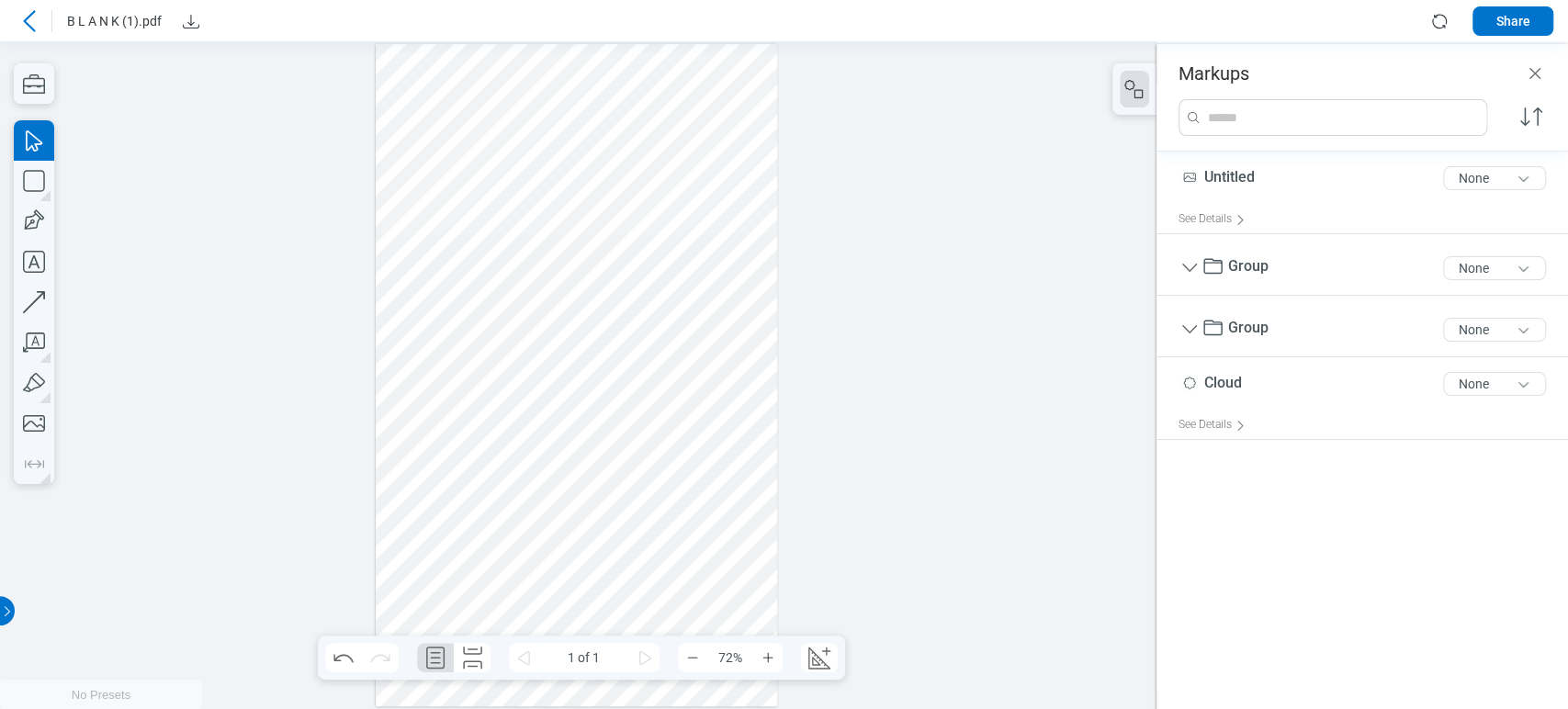
click at [643, 529] on div at bounding box center [577, 375] width 403 height 662
click at [650, 413] on div at bounding box center [577, 375] width 403 height 662
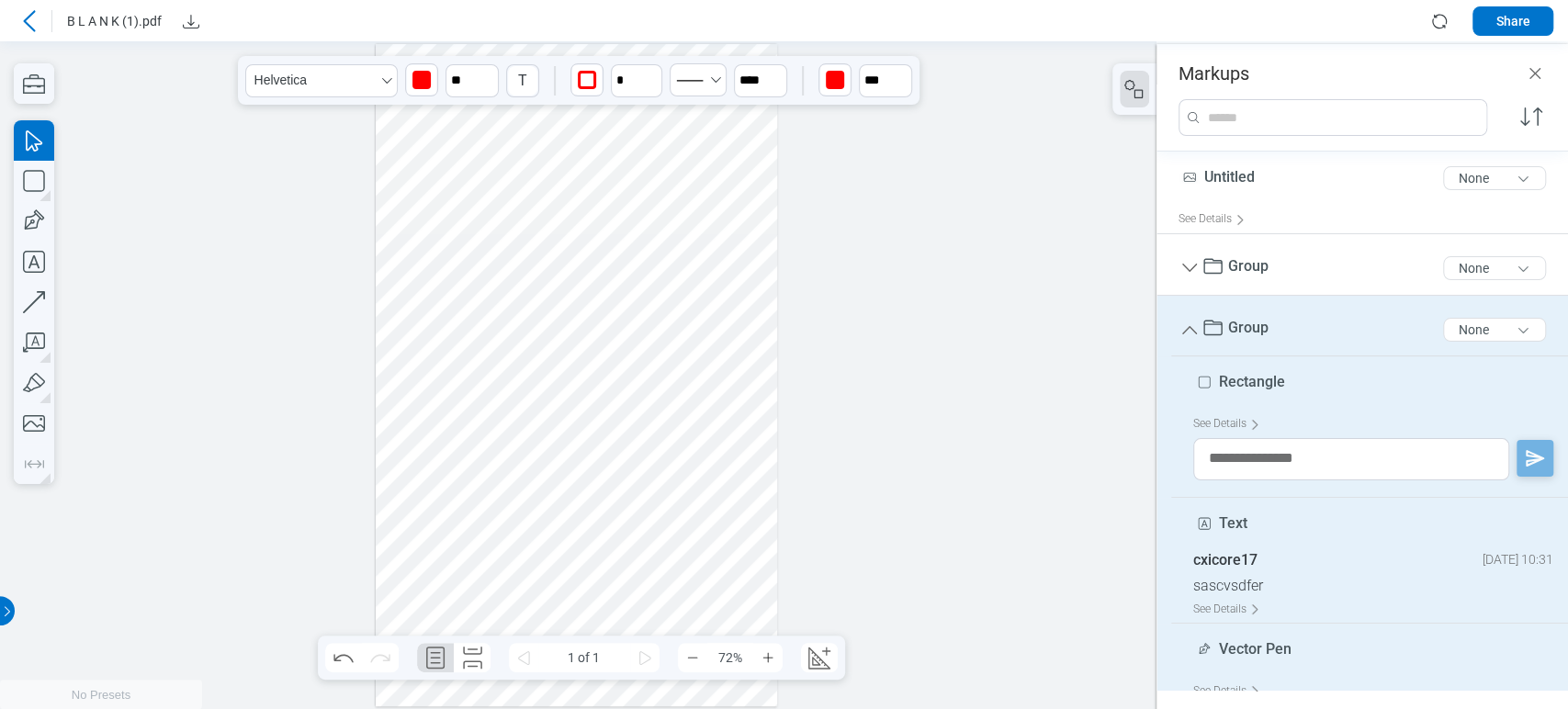
click at [677, 409] on div at bounding box center [577, 375] width 403 height 662
click at [427, 345] on div at bounding box center [577, 375] width 403 height 662
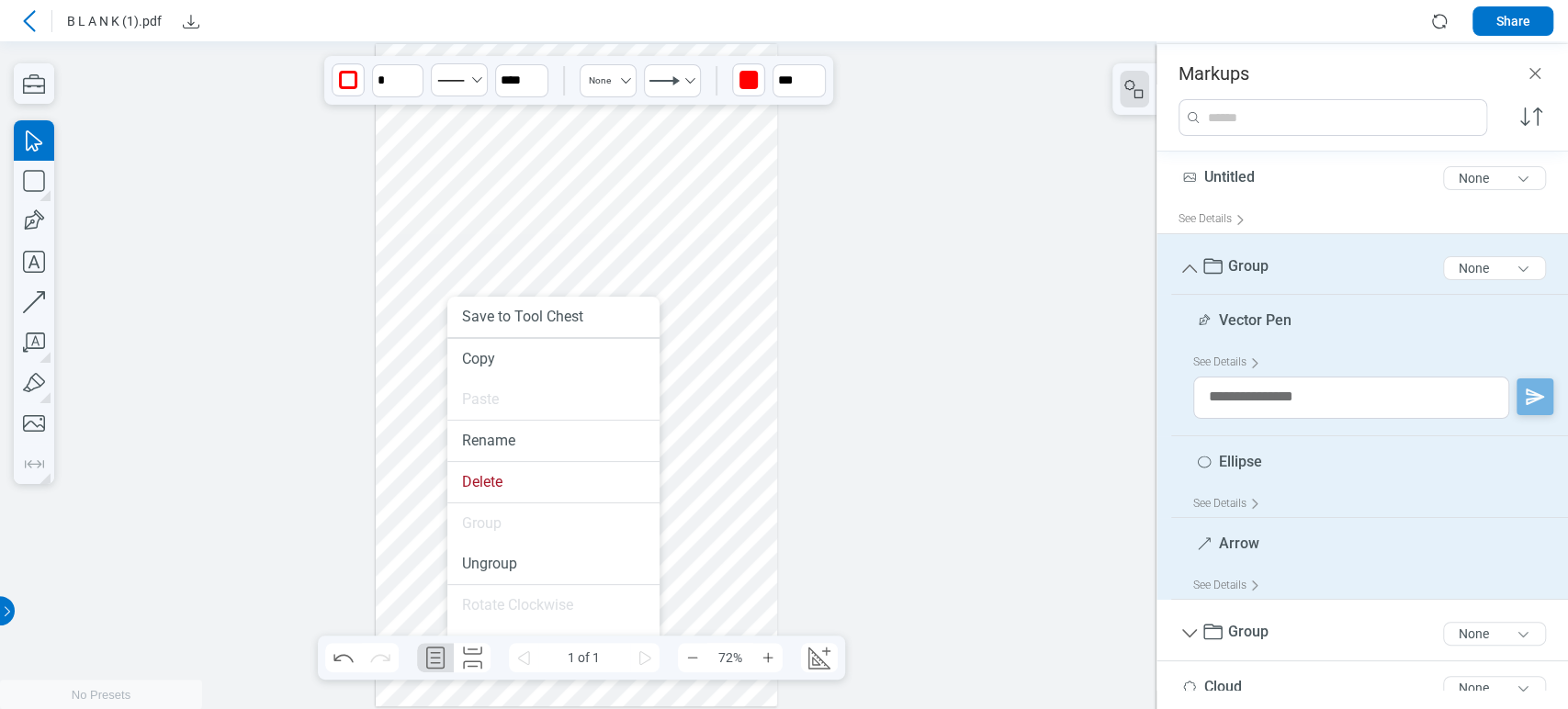
drag, startPoint x: 448, startPoint y: 338, endPoint x: 449, endPoint y: 380, distance: 42.0
drag, startPoint x: 489, startPoint y: 499, endPoint x: 519, endPoint y: 421, distance: 83.6
click at [489, 499] on li "Delete" at bounding box center [553, 483] width 212 height 41
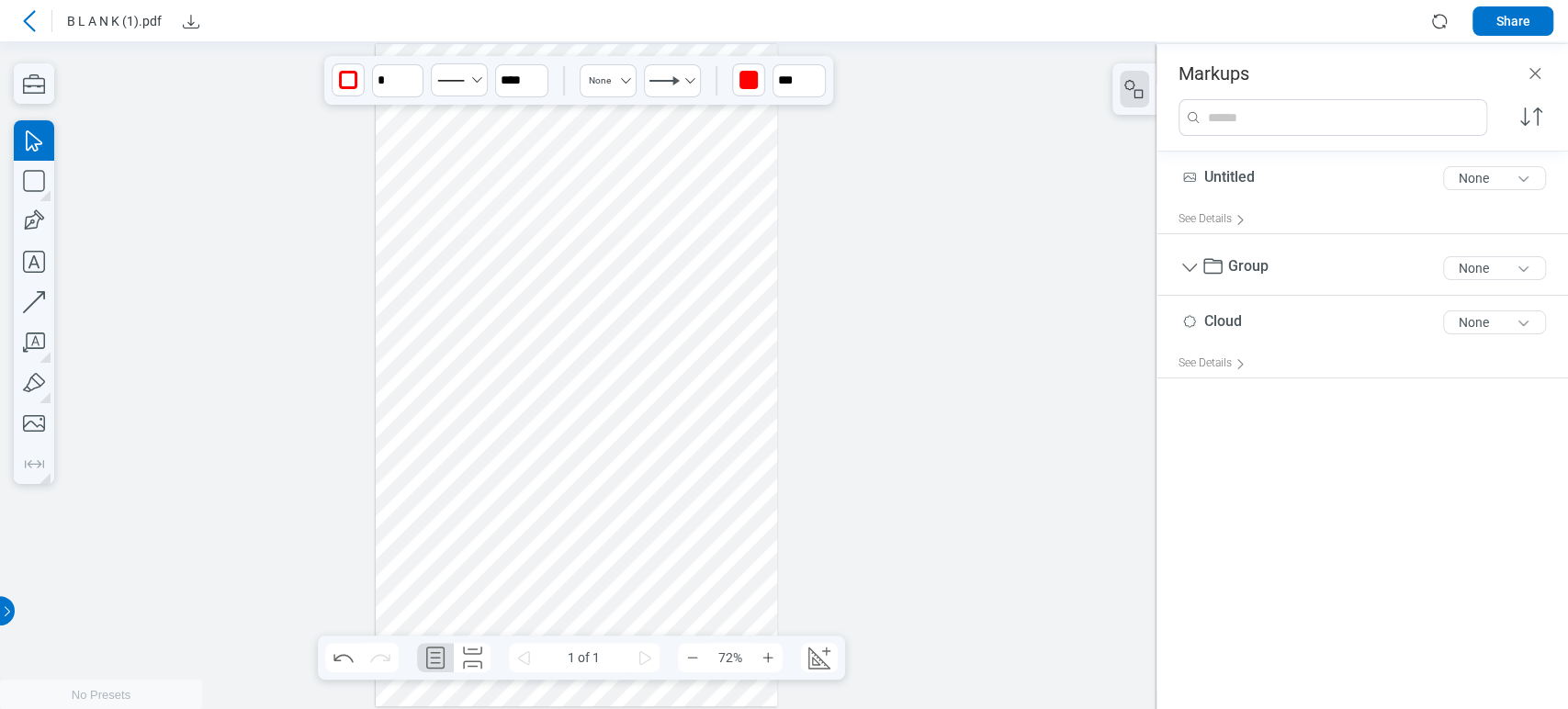
click at [636, 348] on div at bounding box center [577, 375] width 403 height 662
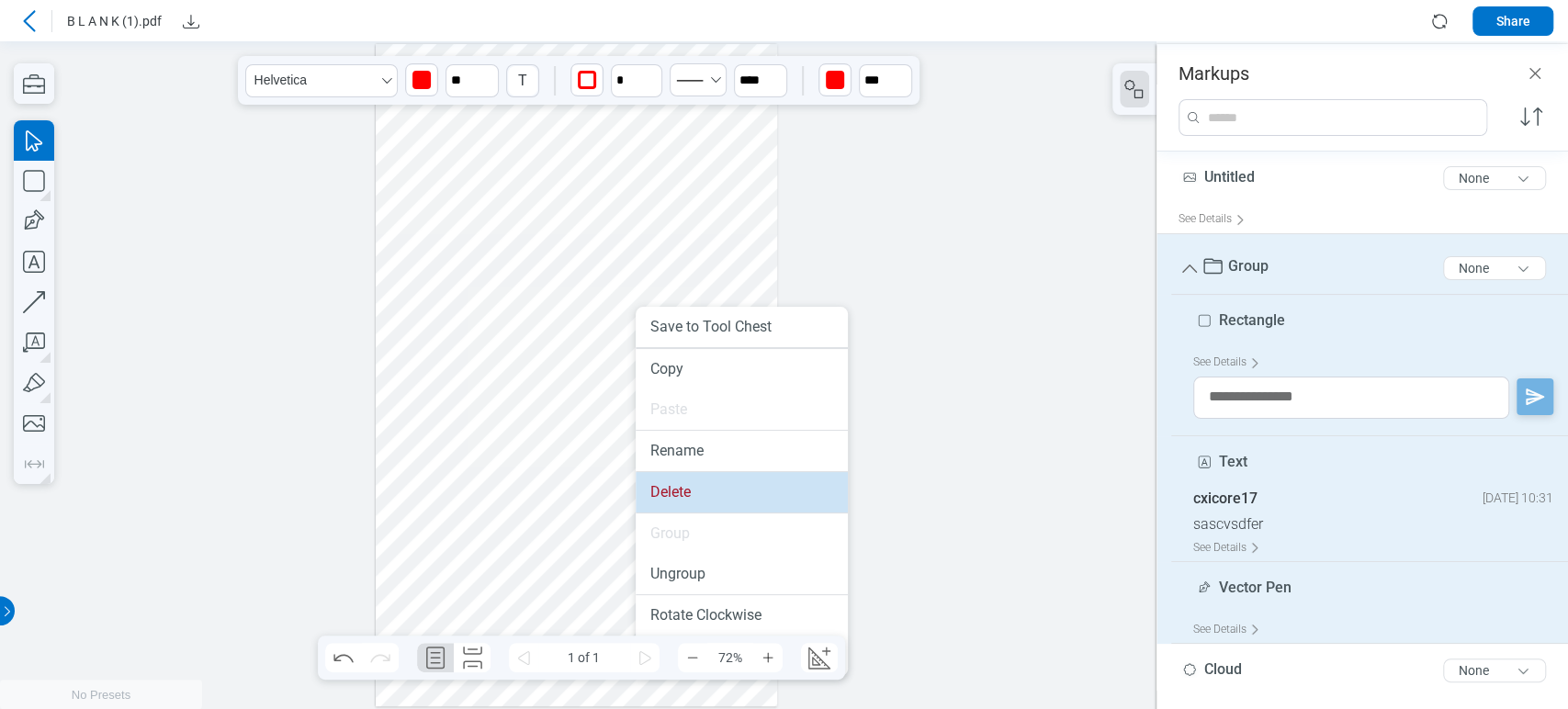
click at [652, 498] on li "Delete" at bounding box center [742, 493] width 212 height 41
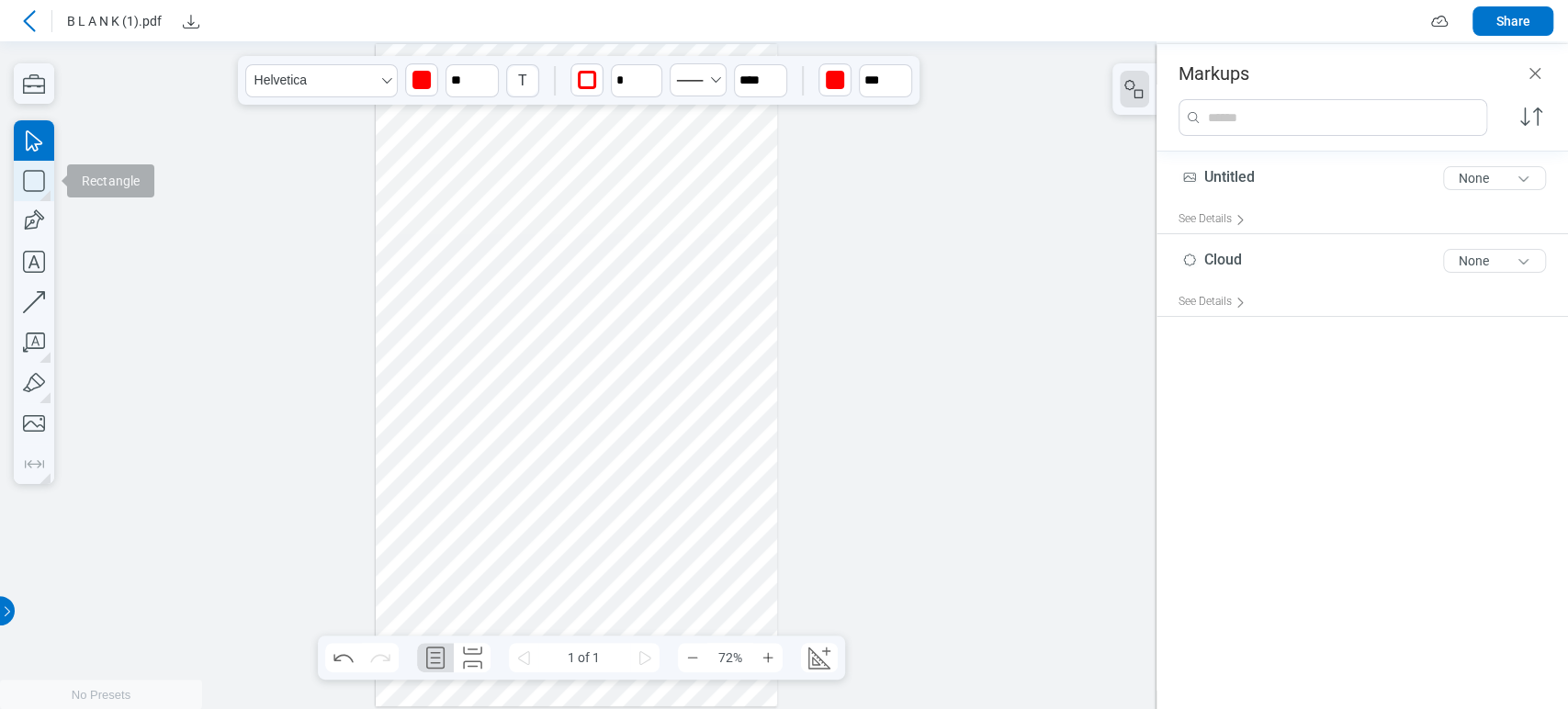
click at [37, 170] on icon "button" at bounding box center [34, 180] width 41 height 41
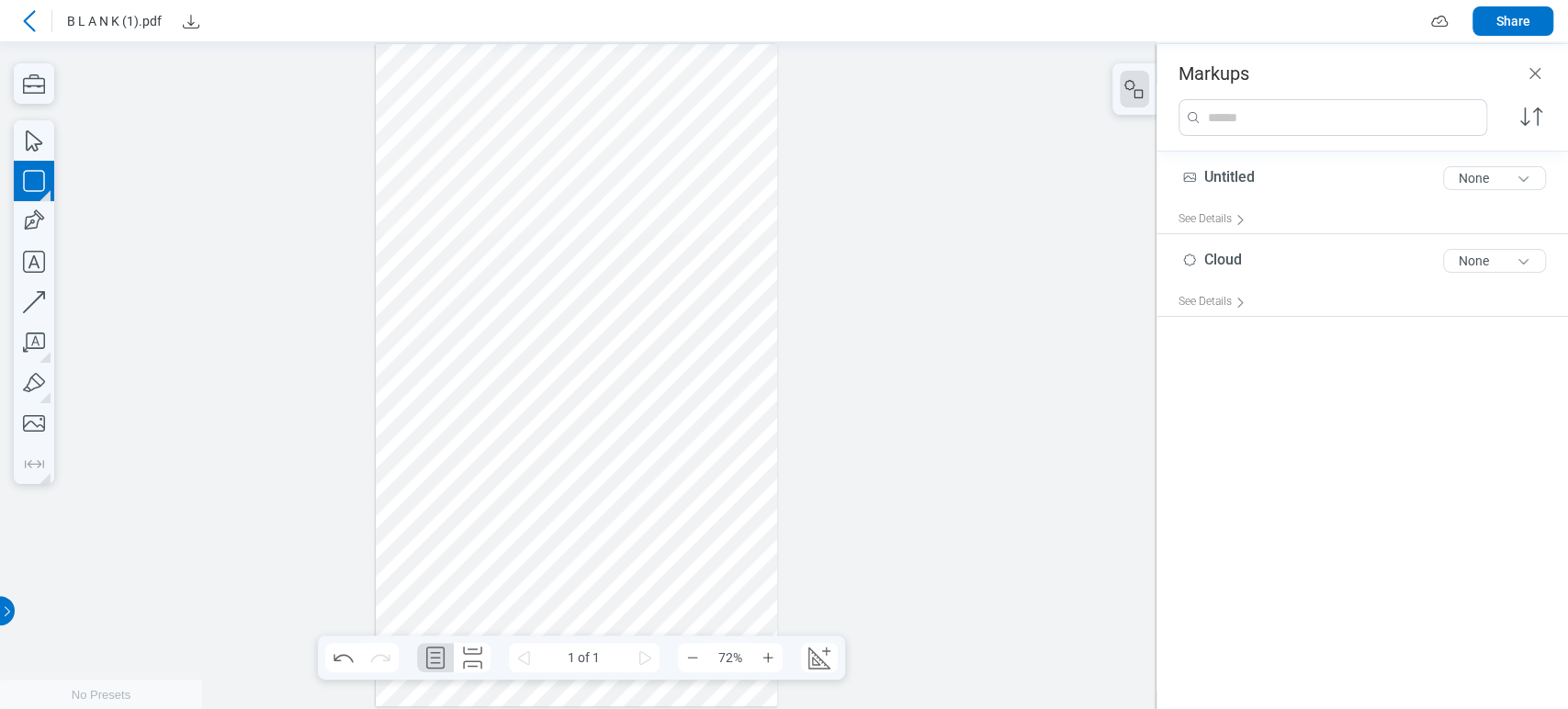
drag, startPoint x: 406, startPoint y: 215, endPoint x: 463, endPoint y: 287, distance: 91.8
click at [463, 287] on div at bounding box center [577, 375] width 403 height 662
click at [42, 214] on icon "button" at bounding box center [34, 221] width 41 height 41
drag, startPoint x: 506, startPoint y: 217, endPoint x: 529, endPoint y: 275, distance: 62.4
click at [551, 274] on div at bounding box center [577, 375] width 403 height 662
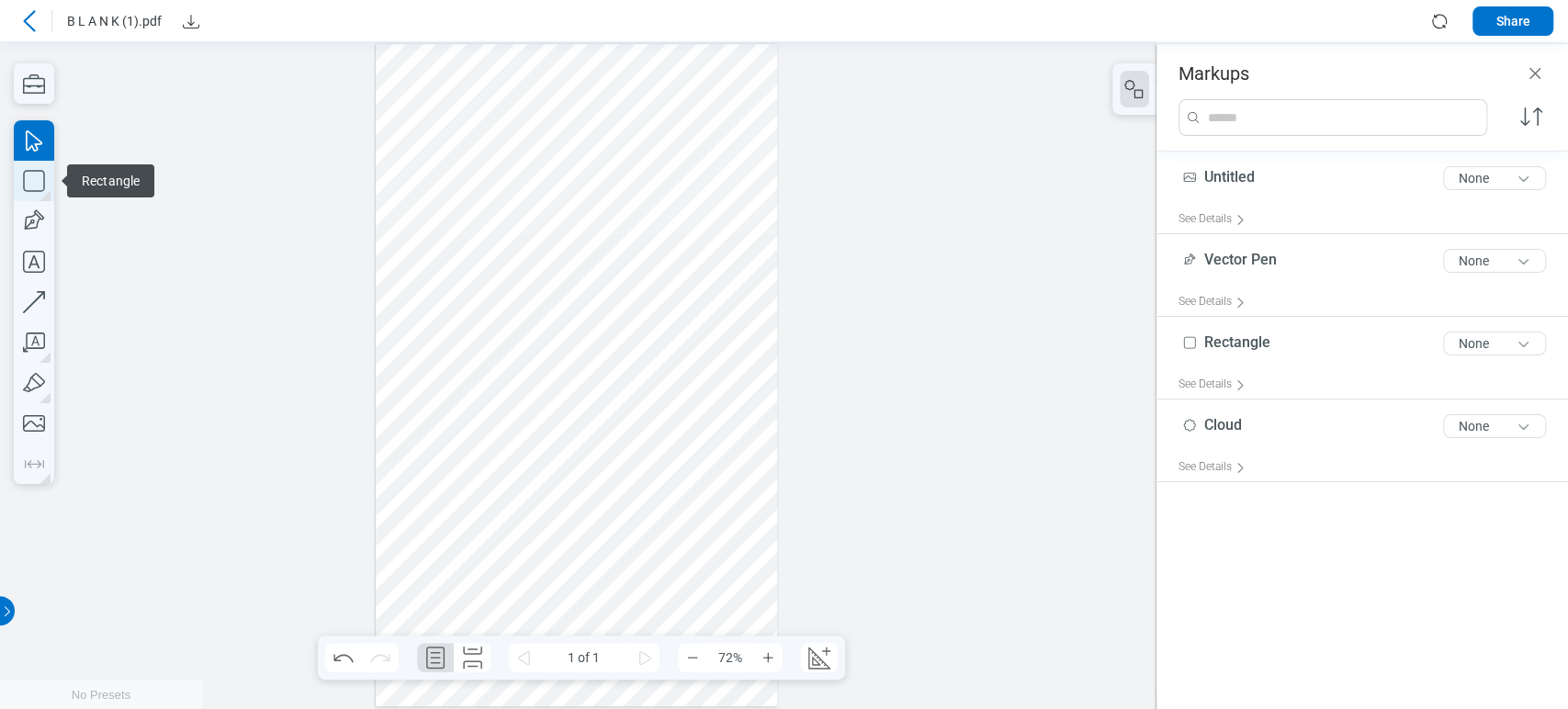
click at [37, 183] on icon "button" at bounding box center [34, 180] width 41 height 41
drag, startPoint x: 605, startPoint y: 240, endPoint x: 661, endPoint y: 311, distance: 90.4
click at [661, 311] on div at bounding box center [577, 375] width 403 height 662
click at [29, 177] on icon "button" at bounding box center [34, 180] width 41 height 41
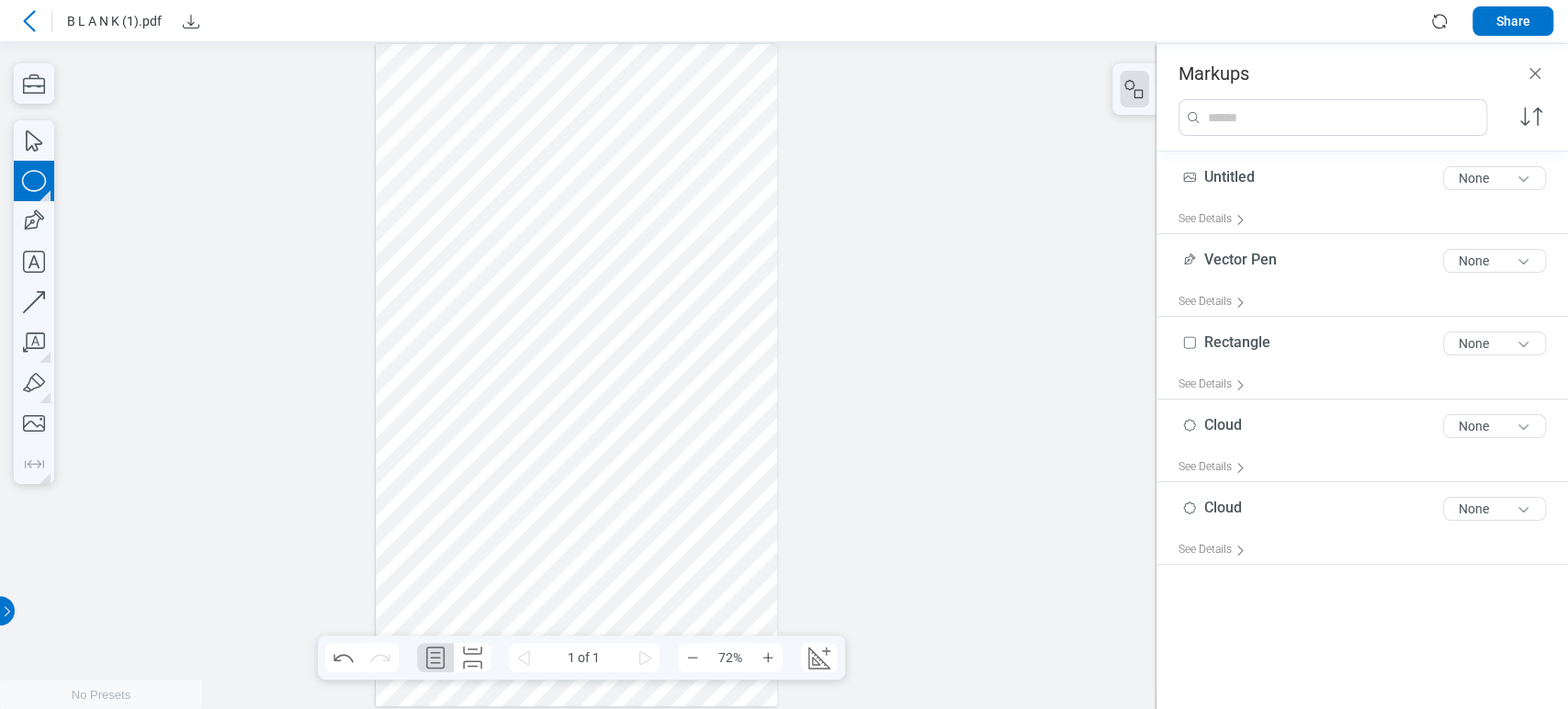
drag, startPoint x: 693, startPoint y: 236, endPoint x: 729, endPoint y: 321, distance: 92.3
click at [729, 321] on div at bounding box center [577, 375] width 403 height 662
click at [713, 297] on div at bounding box center [577, 375] width 403 height 662
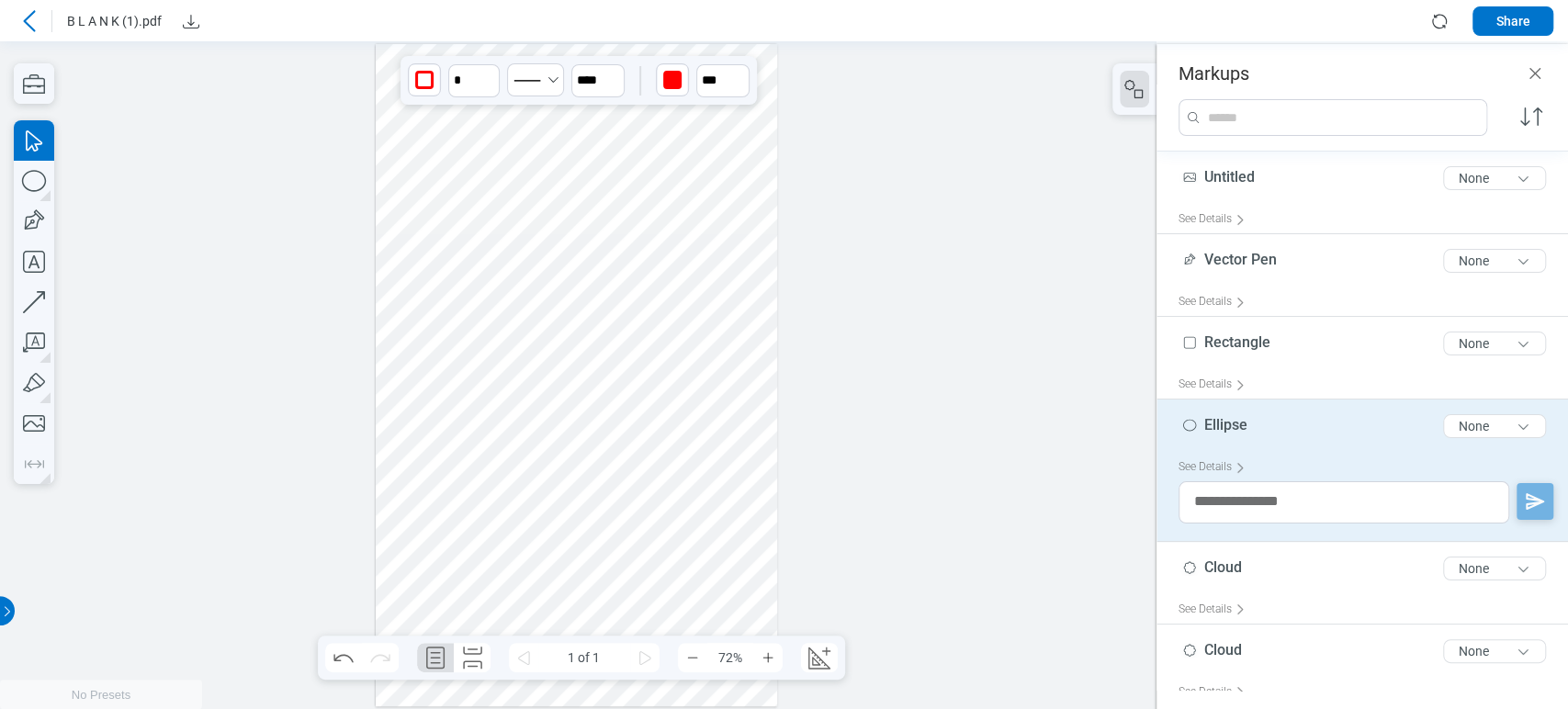
click at [660, 287] on div at bounding box center [577, 375] width 403 height 662
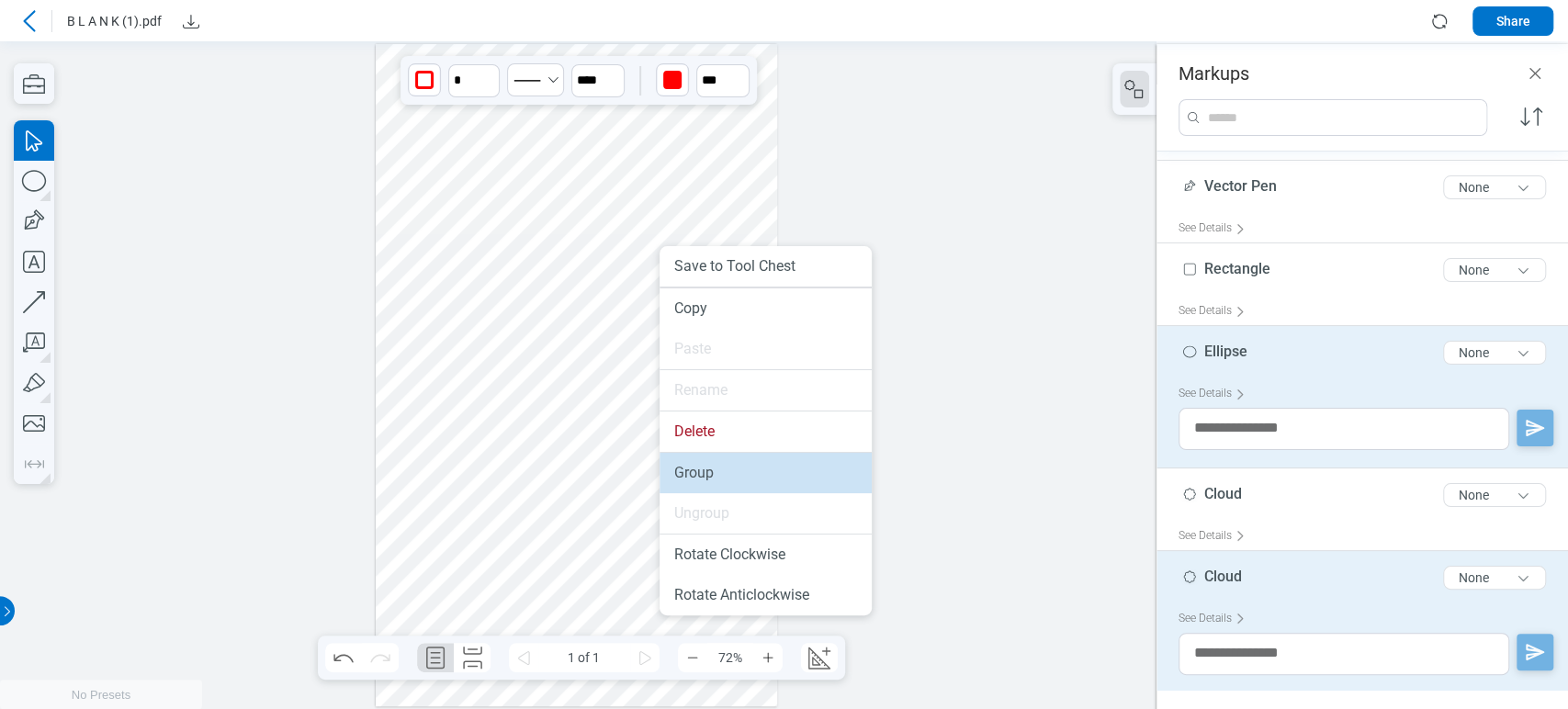
click at [706, 469] on li "Group" at bounding box center [766, 473] width 212 height 41
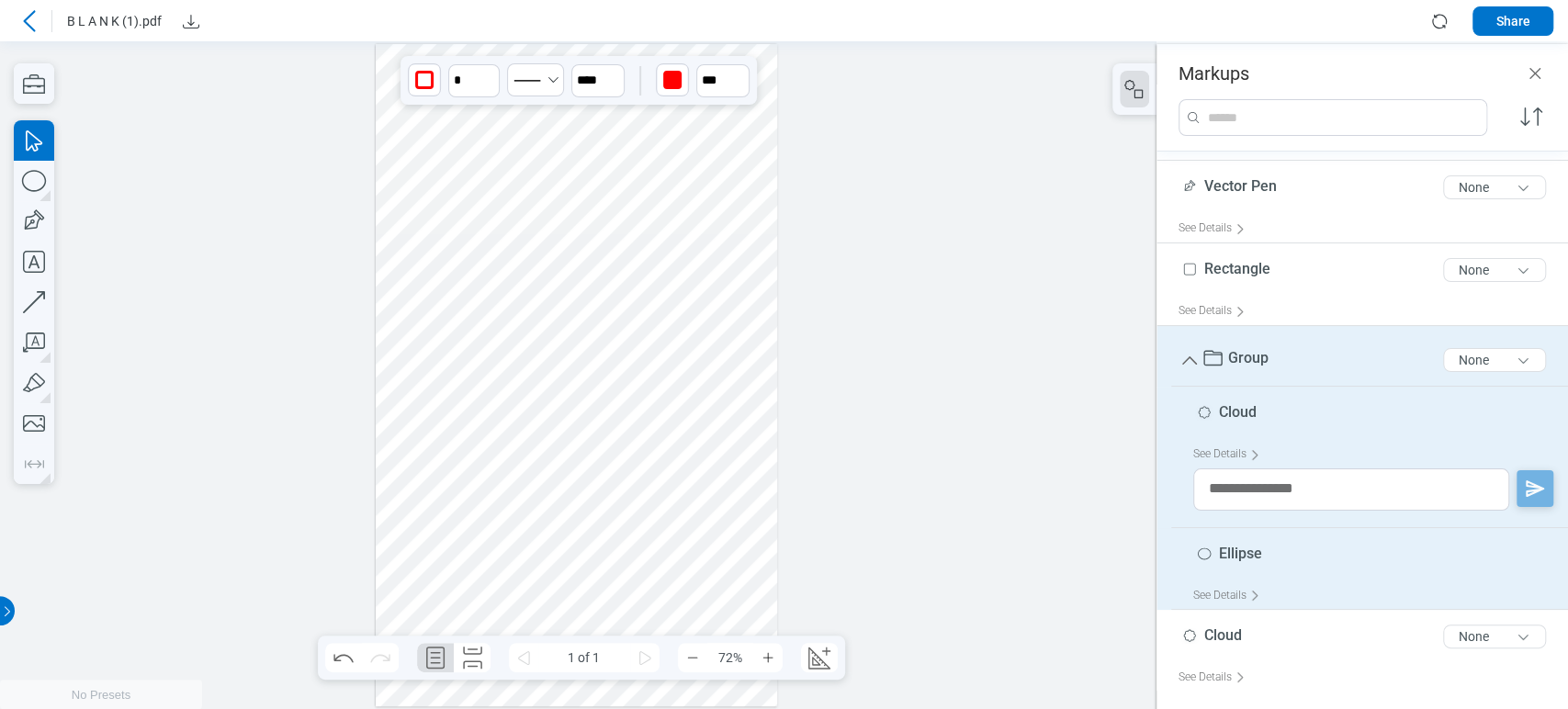
scroll to position [0, 0]
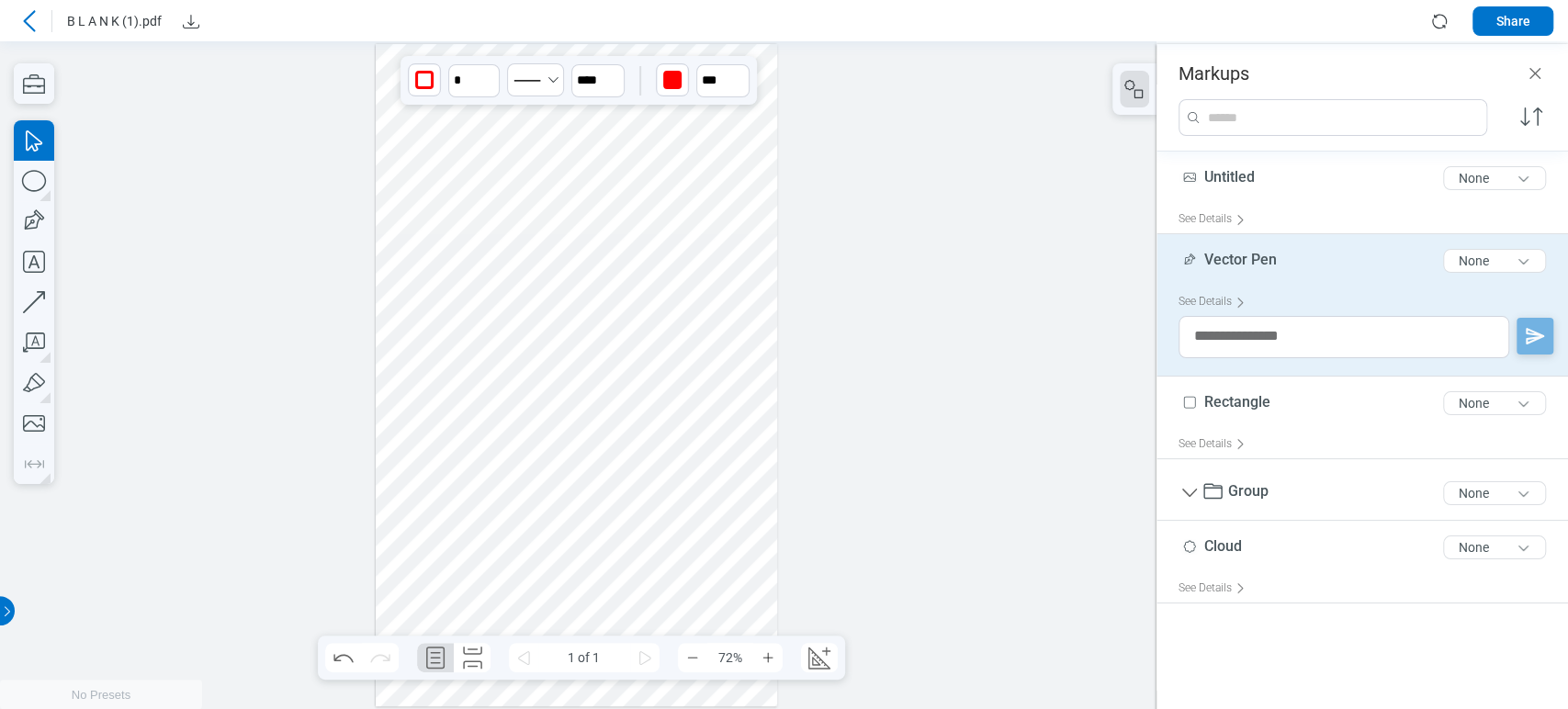
click at [533, 220] on div at bounding box center [577, 375] width 403 height 662
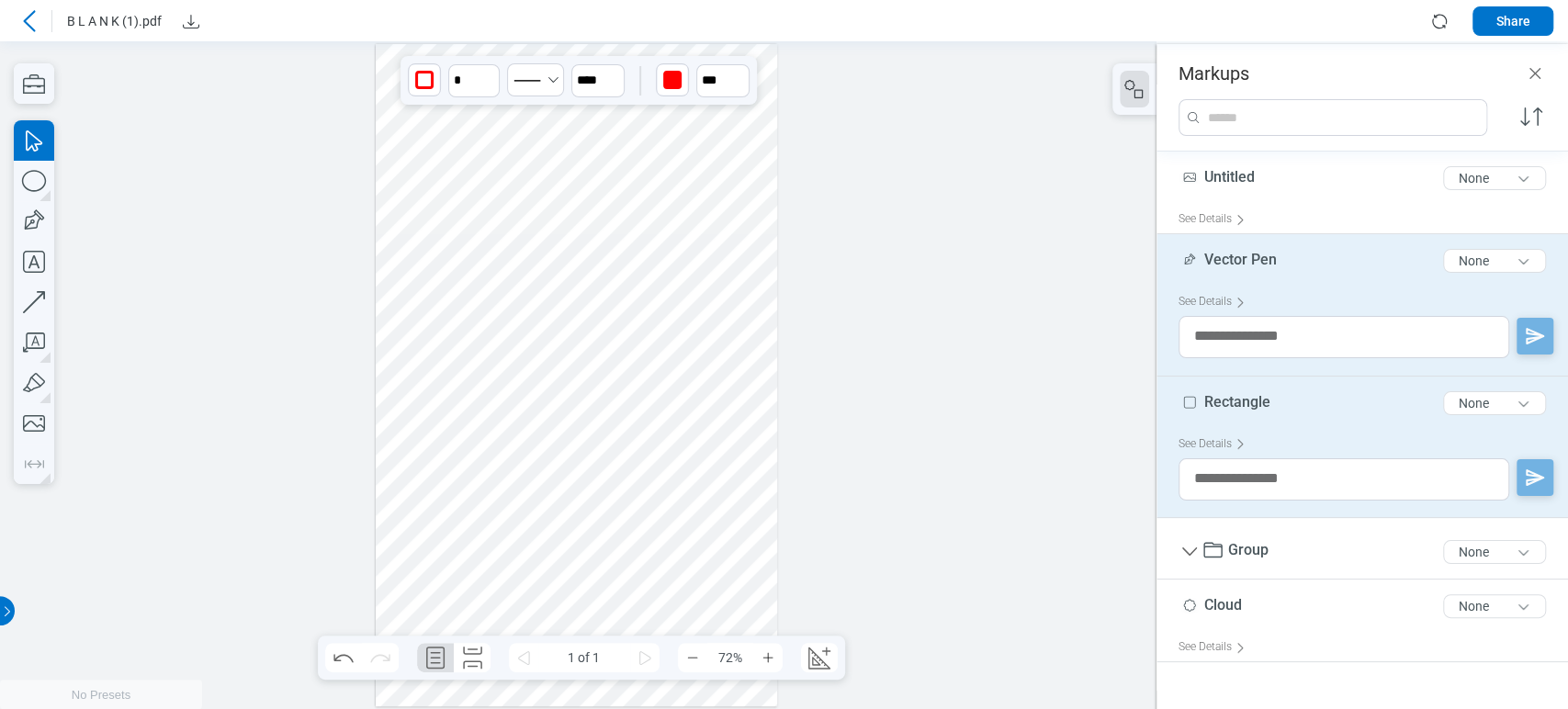
click at [448, 245] on div at bounding box center [577, 375] width 403 height 662
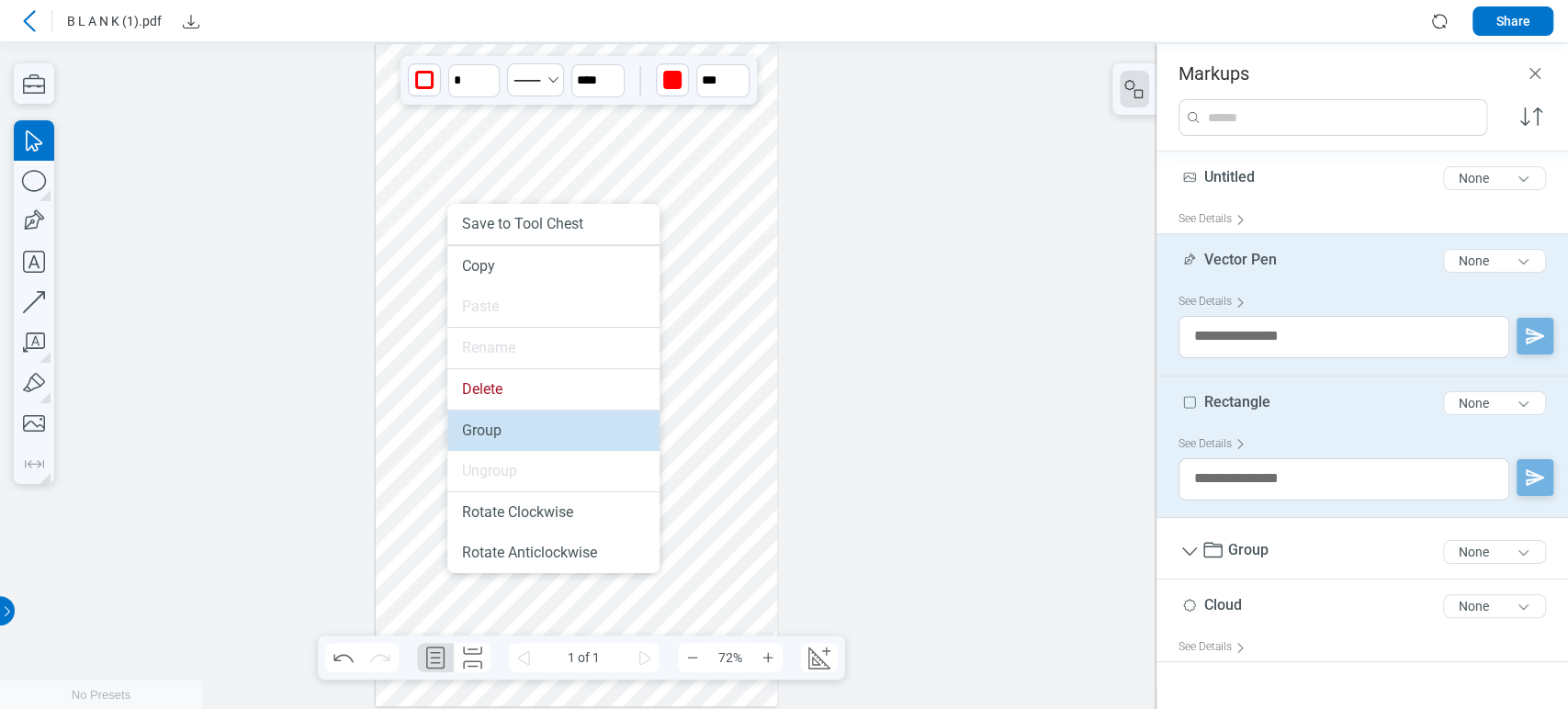
click at [497, 441] on li "Group" at bounding box center [553, 431] width 212 height 41
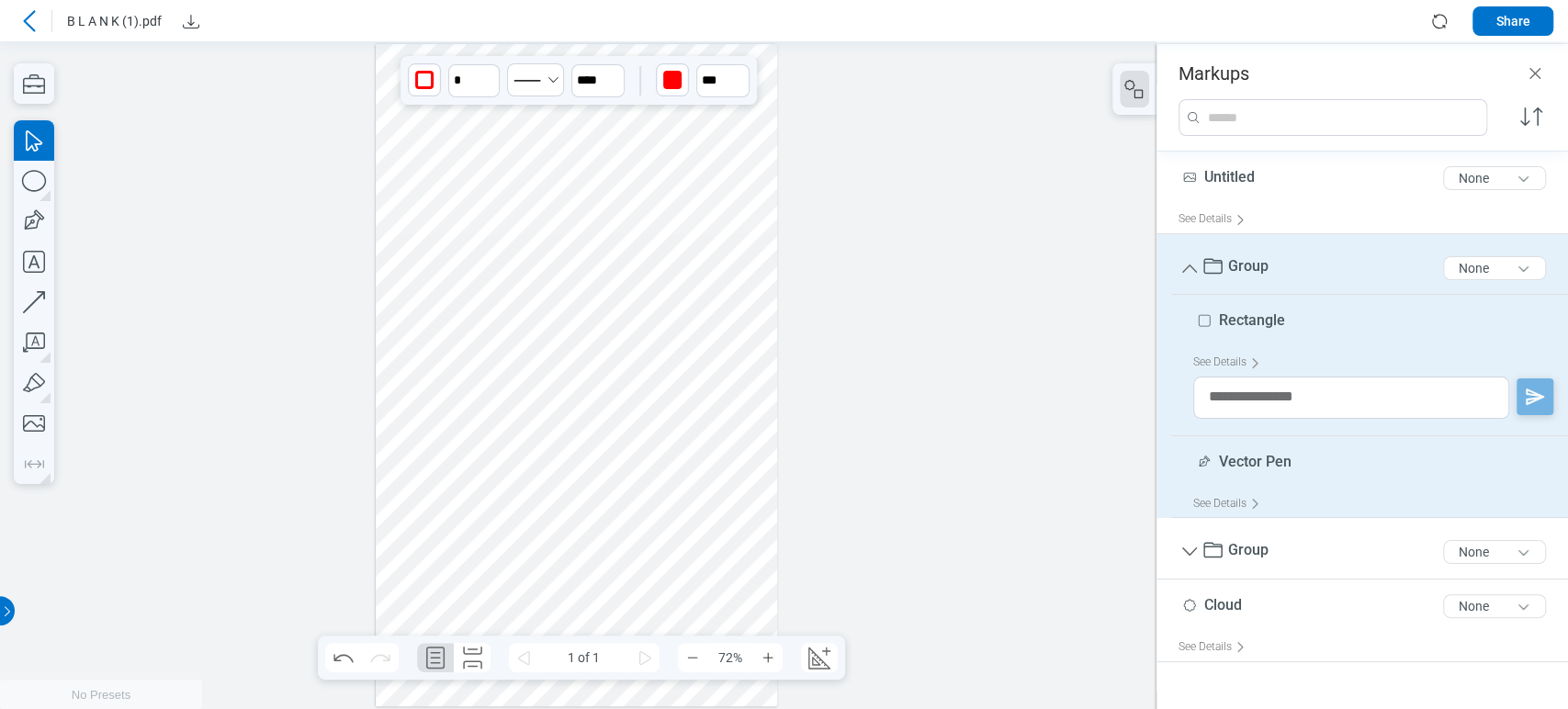
drag, startPoint x: 429, startPoint y: 238, endPoint x: 472, endPoint y: 261, distance: 48.8
click at [430, 239] on div at bounding box center [577, 375] width 403 height 662
click at [657, 297] on div at bounding box center [577, 375] width 403 height 662
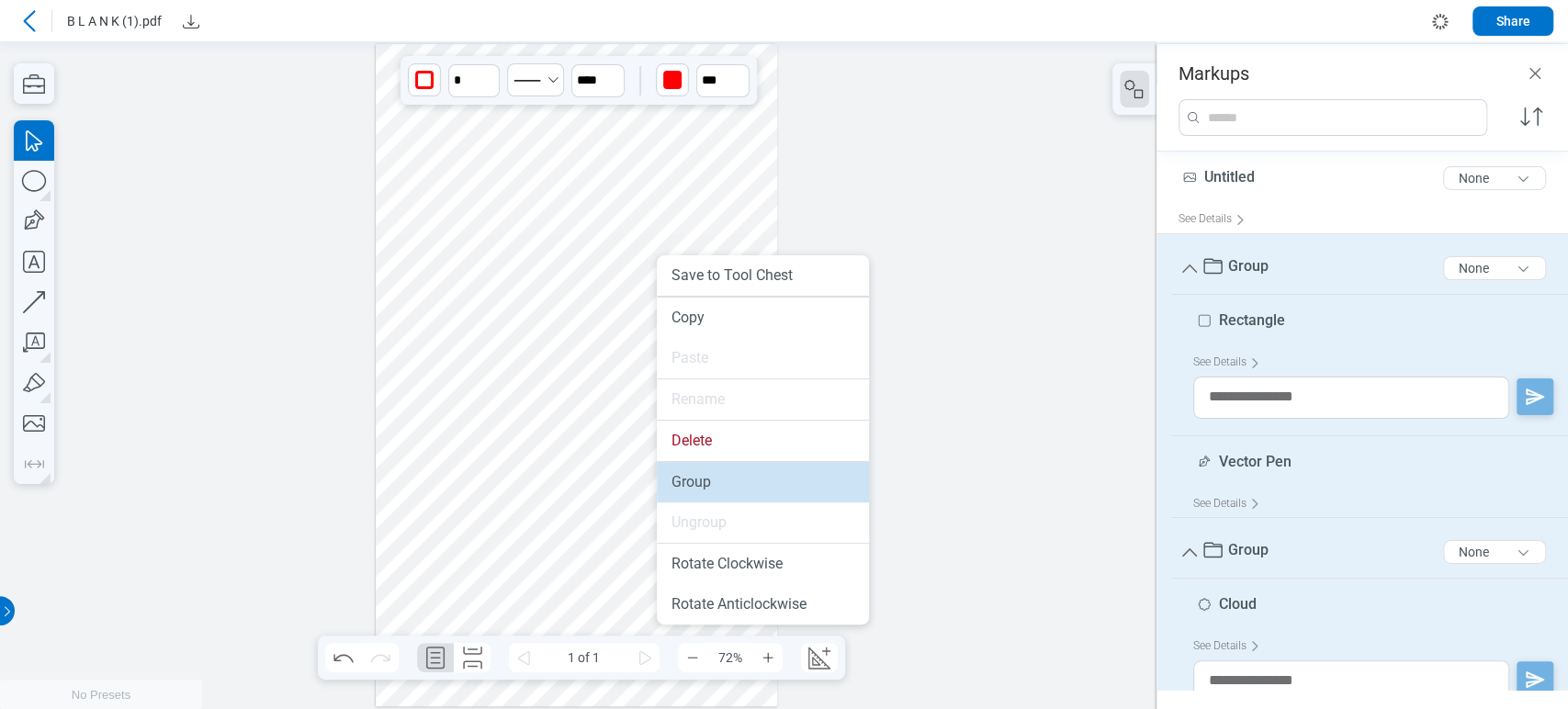
click at [694, 486] on li "Group" at bounding box center [763, 483] width 212 height 41
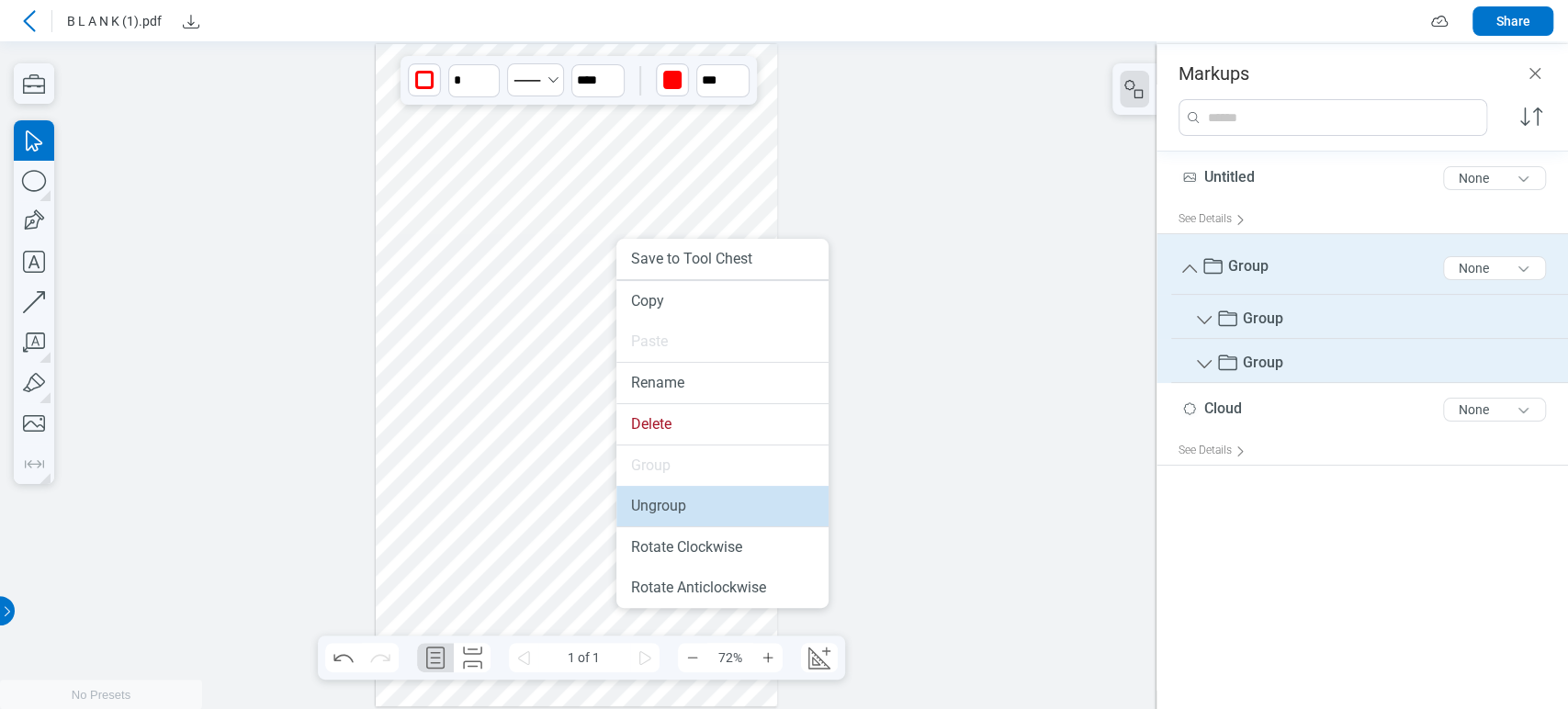
click at [676, 509] on li "Ungroup" at bounding box center [722, 506] width 212 height 41
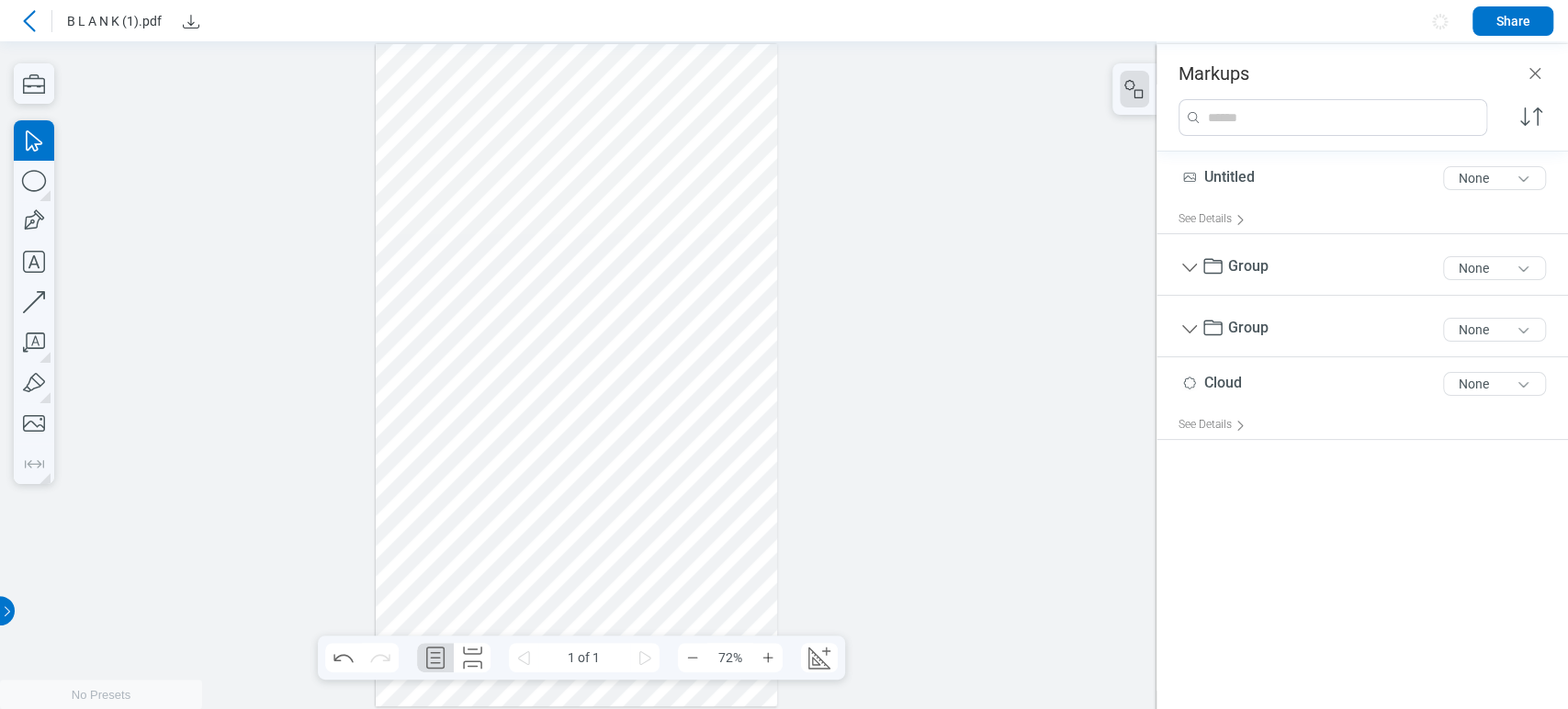
click at [617, 272] on div at bounding box center [577, 375] width 403 height 662
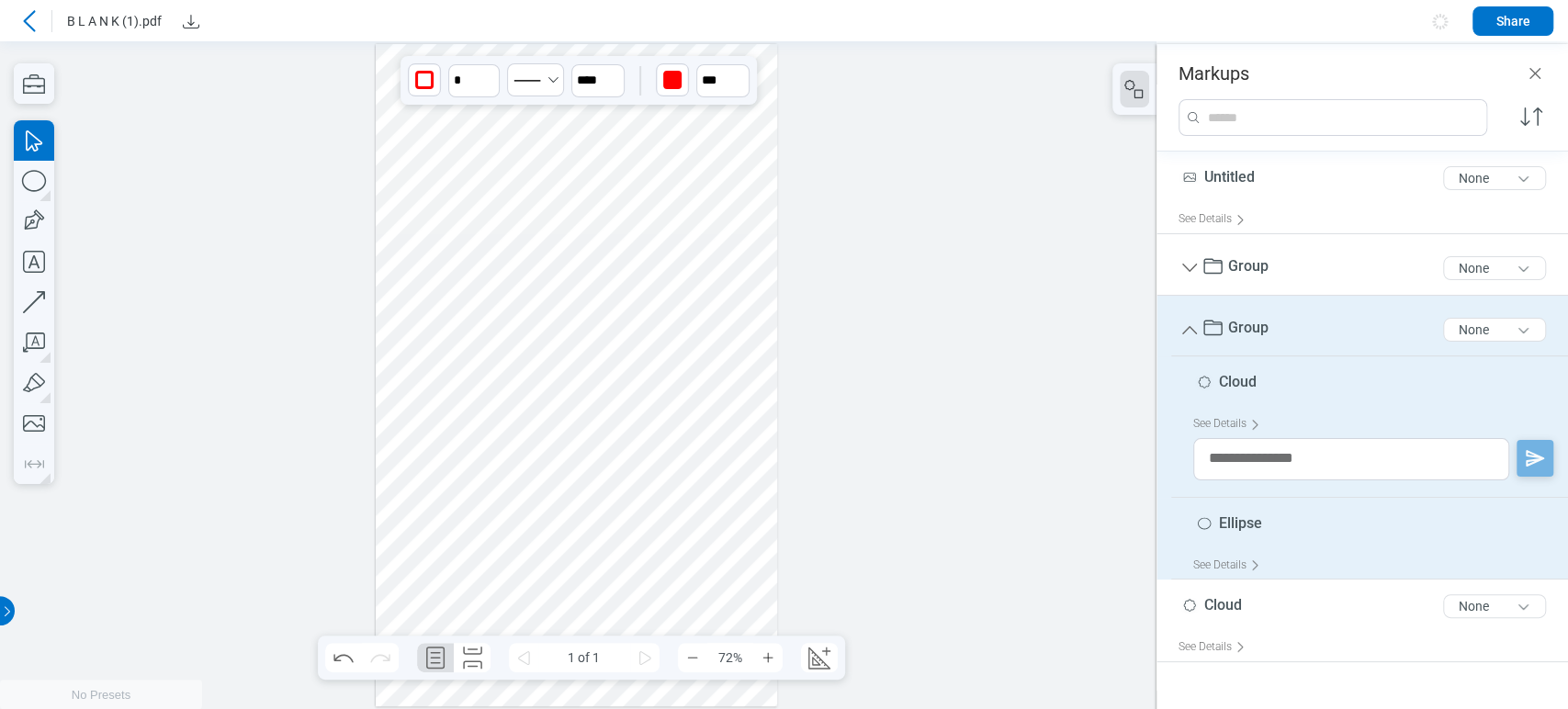
click at [476, 231] on div at bounding box center [577, 375] width 403 height 662
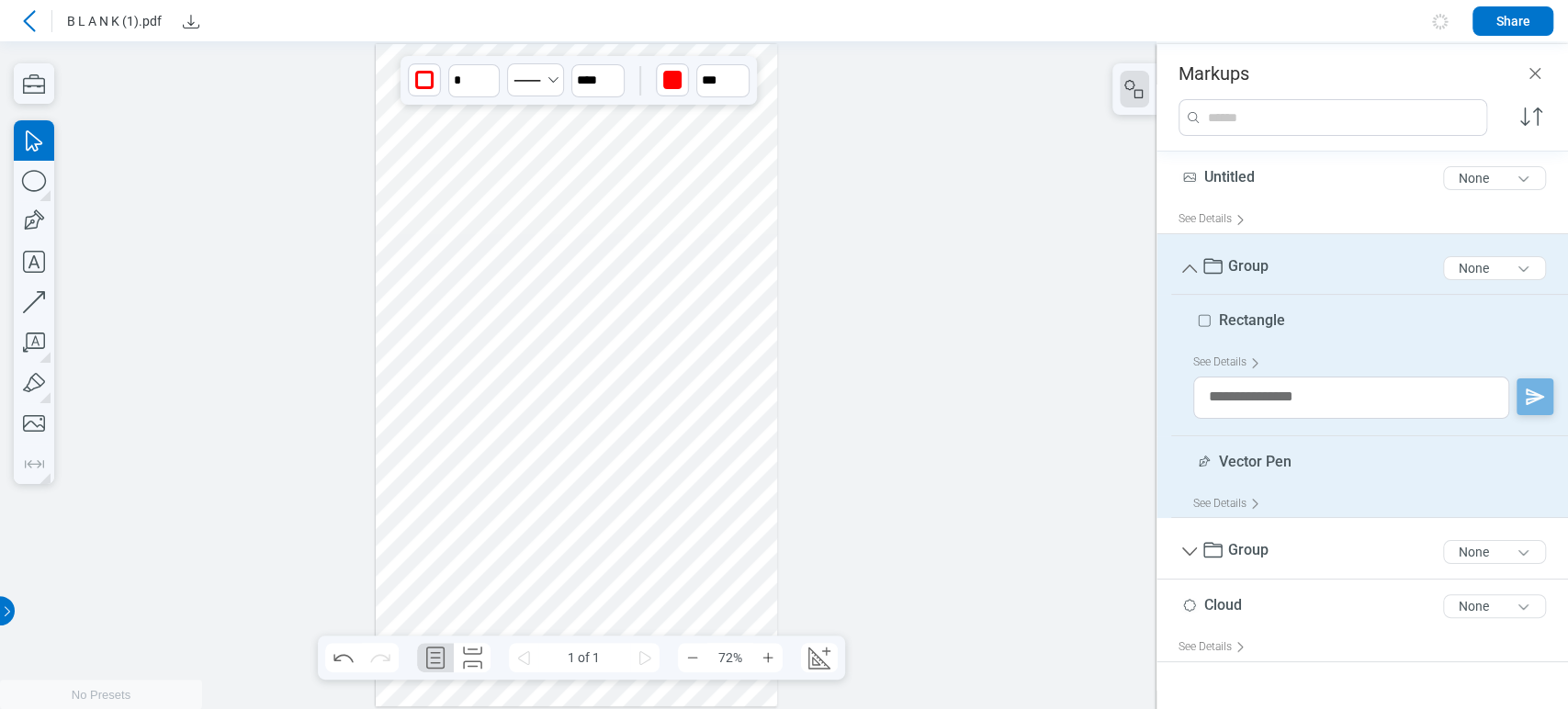
click at [532, 239] on div at bounding box center [577, 375] width 403 height 662
click at [612, 277] on div at bounding box center [577, 375] width 403 height 662
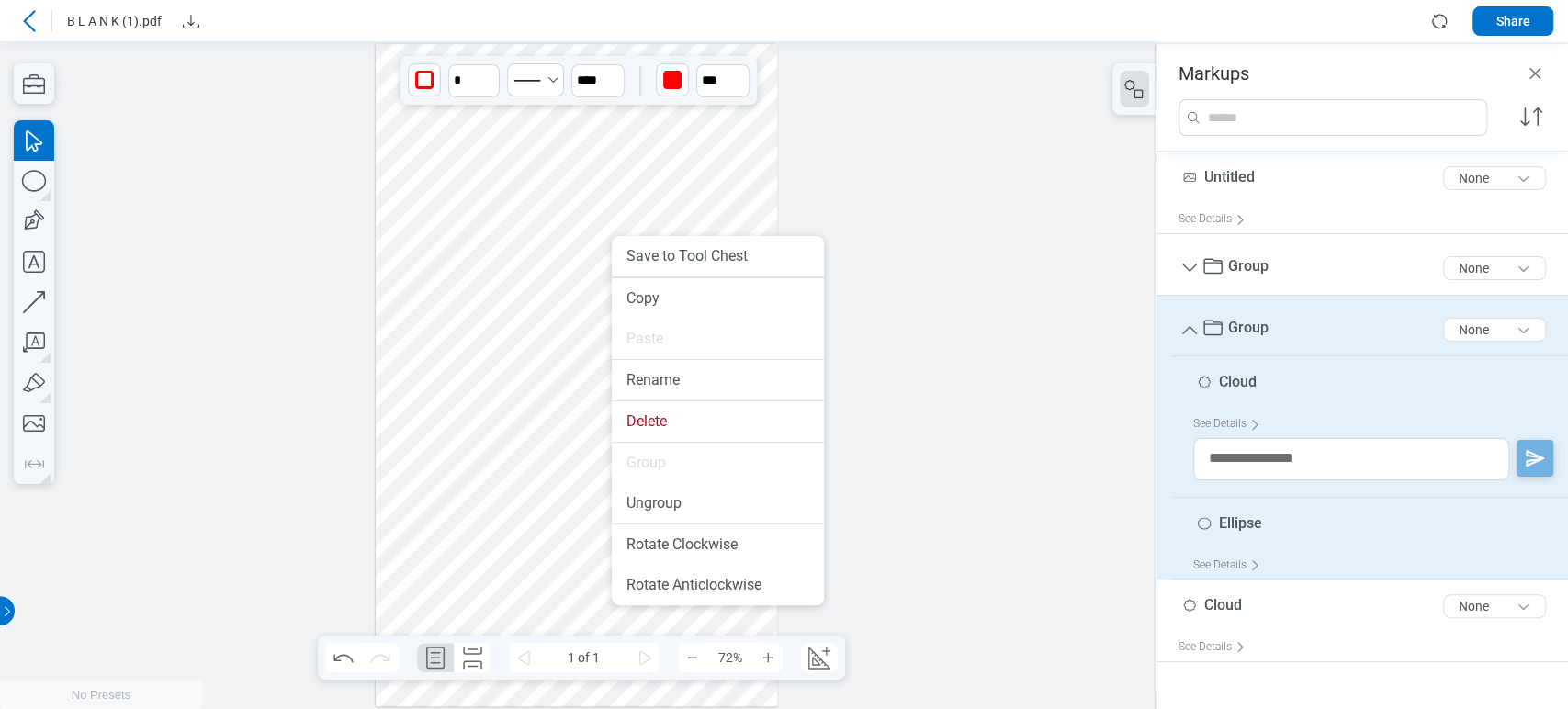
drag, startPoint x: 612, startPoint y: 277, endPoint x: 625, endPoint y: 370, distance: 93.9
click at [644, 488] on li "Ungroup" at bounding box center [718, 504] width 212 height 41
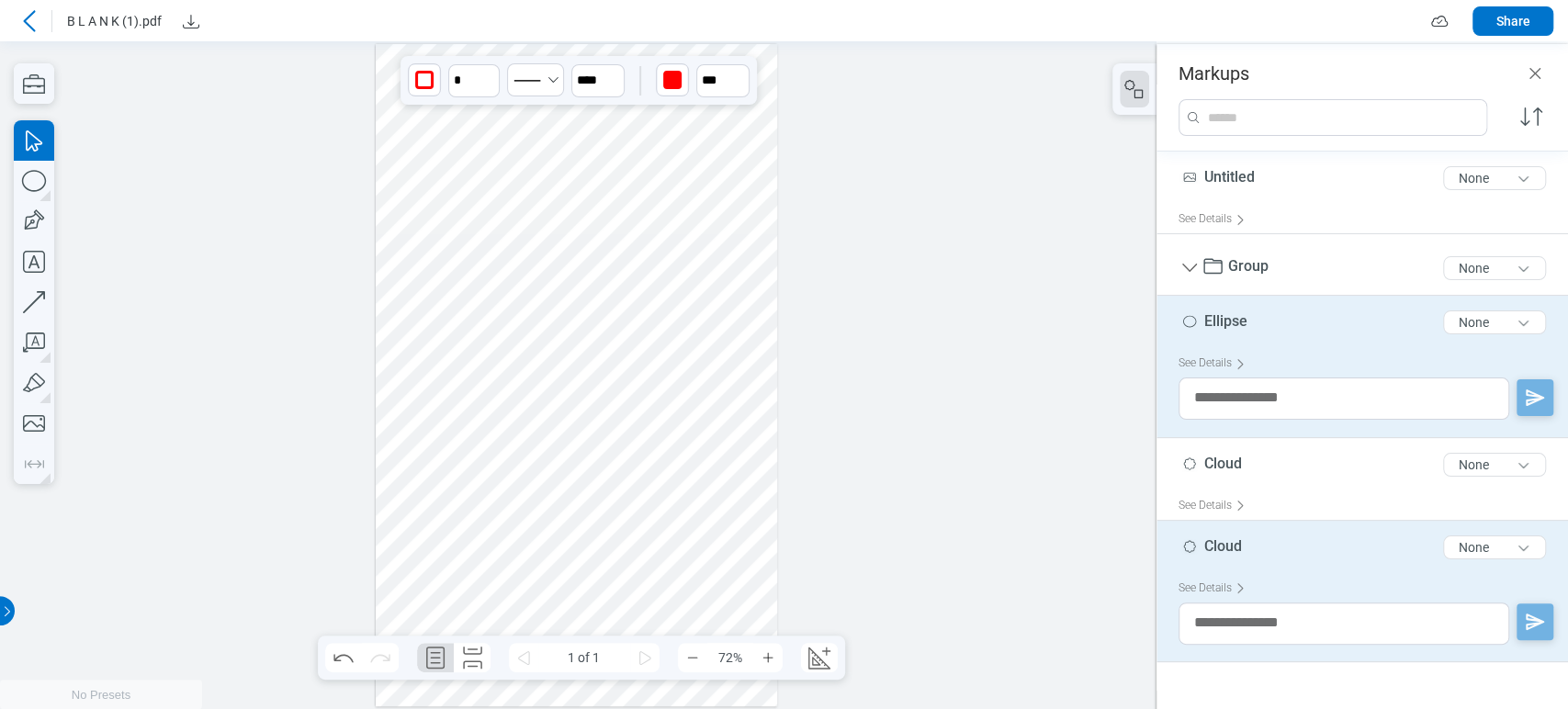
click at [478, 234] on div at bounding box center [577, 375] width 403 height 662
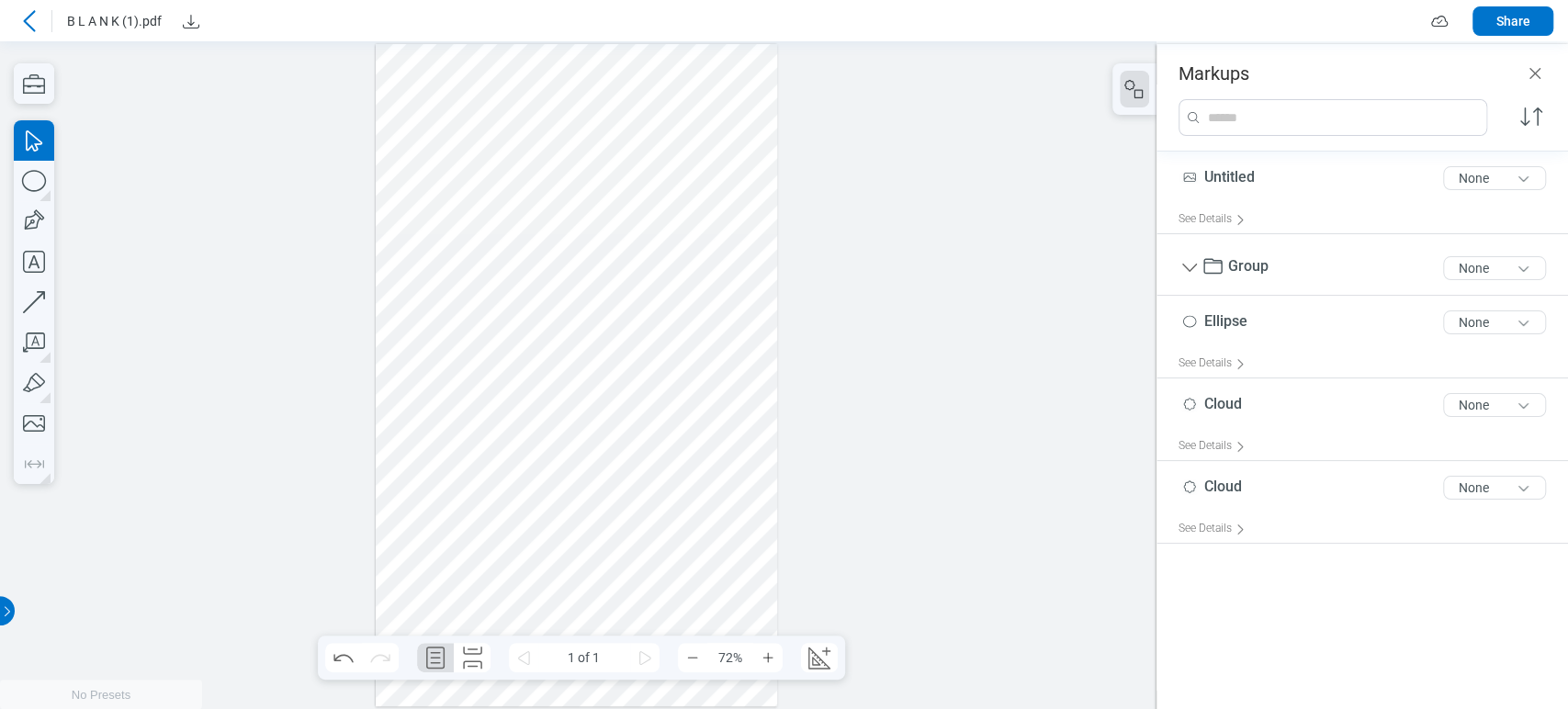
click at [488, 240] on div at bounding box center [577, 375] width 403 height 662
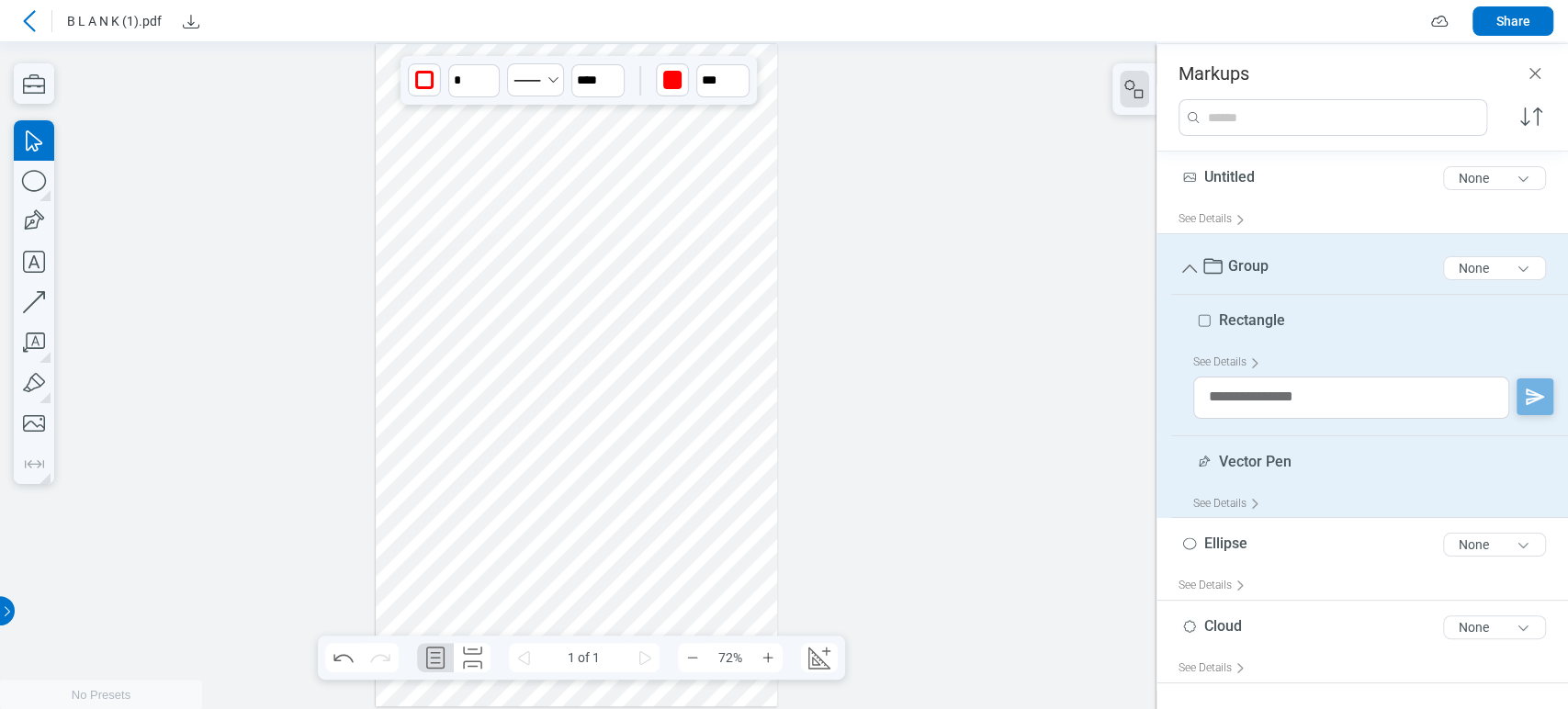
click at [613, 273] on div at bounding box center [577, 375] width 403 height 662
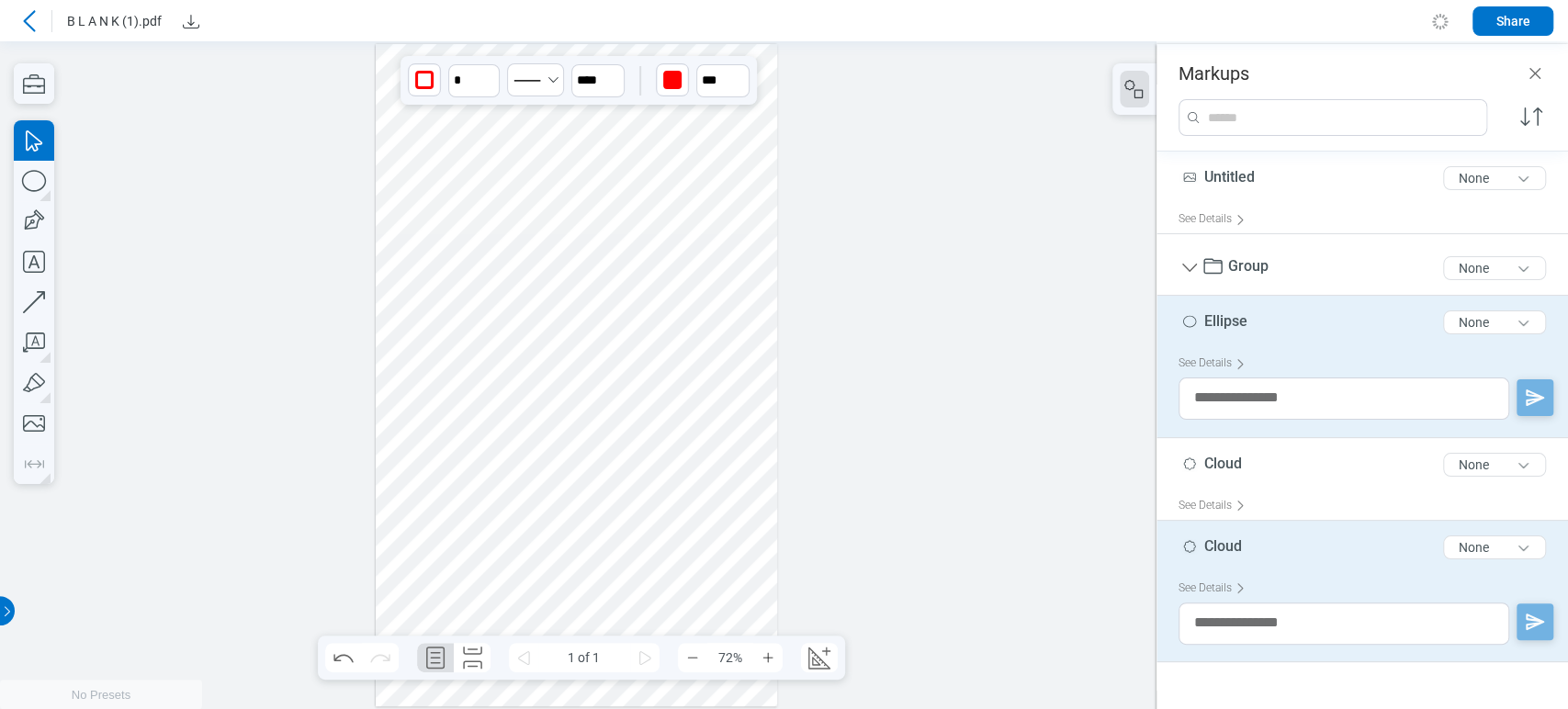
click at [709, 275] on div at bounding box center [577, 375] width 403 height 662
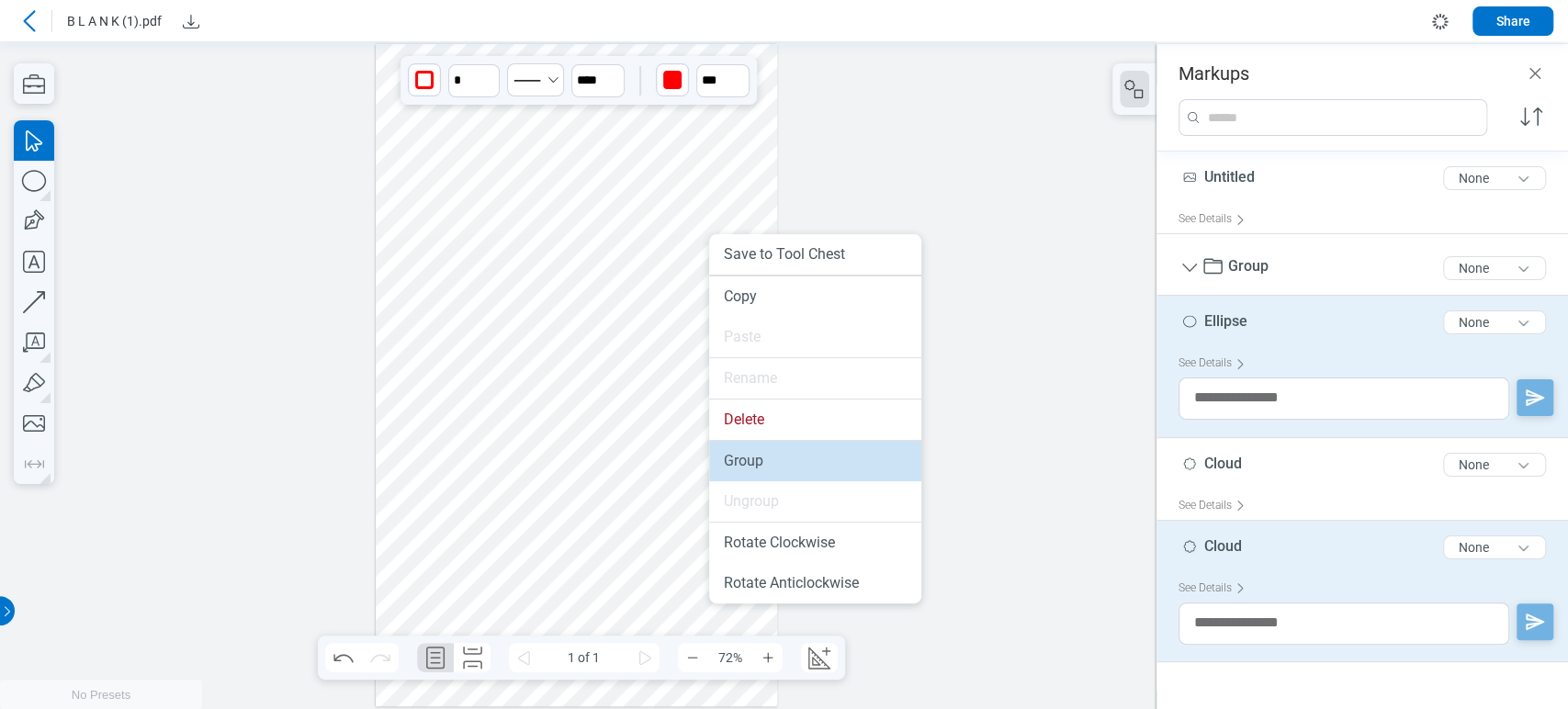
click at [741, 458] on li "Group" at bounding box center [814, 461] width 212 height 41
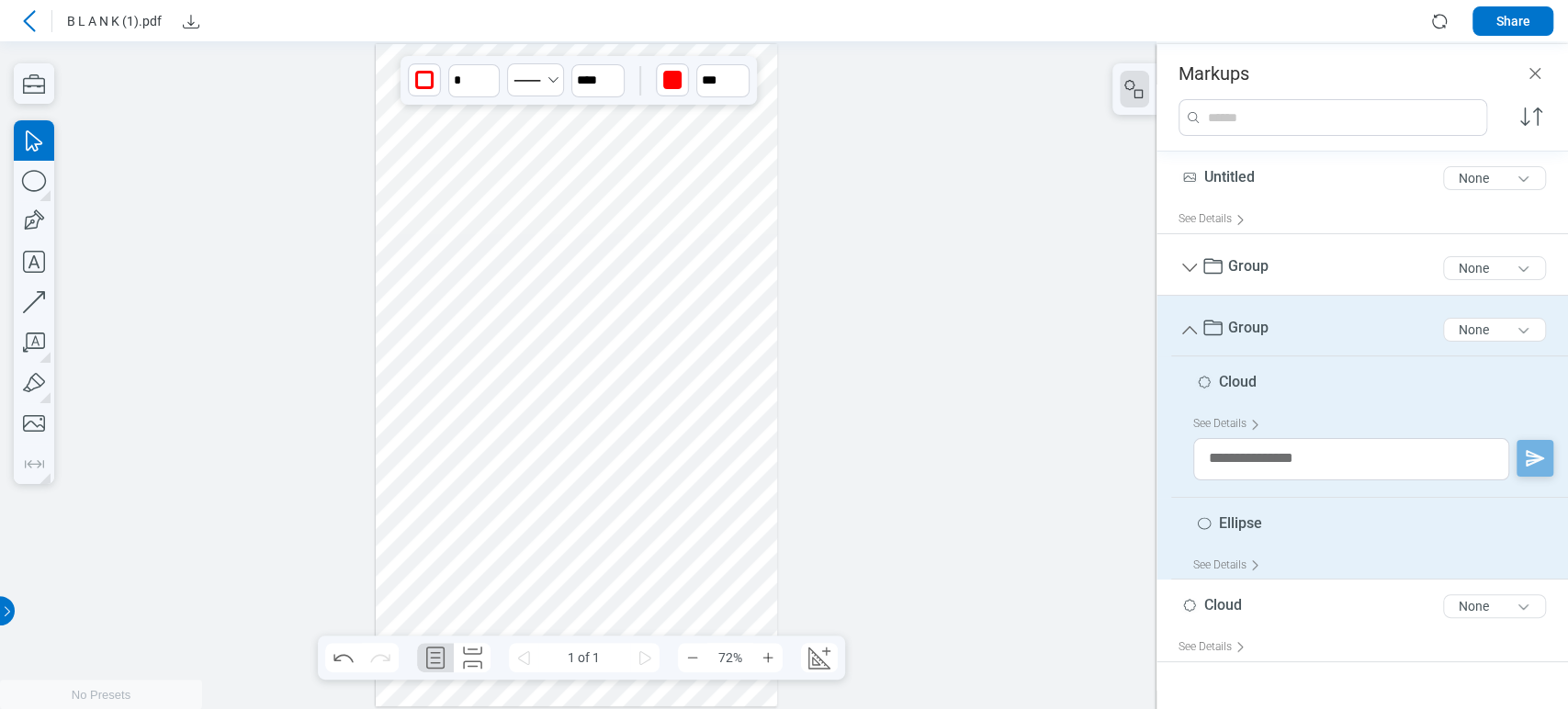
click at [496, 233] on div at bounding box center [577, 375] width 403 height 662
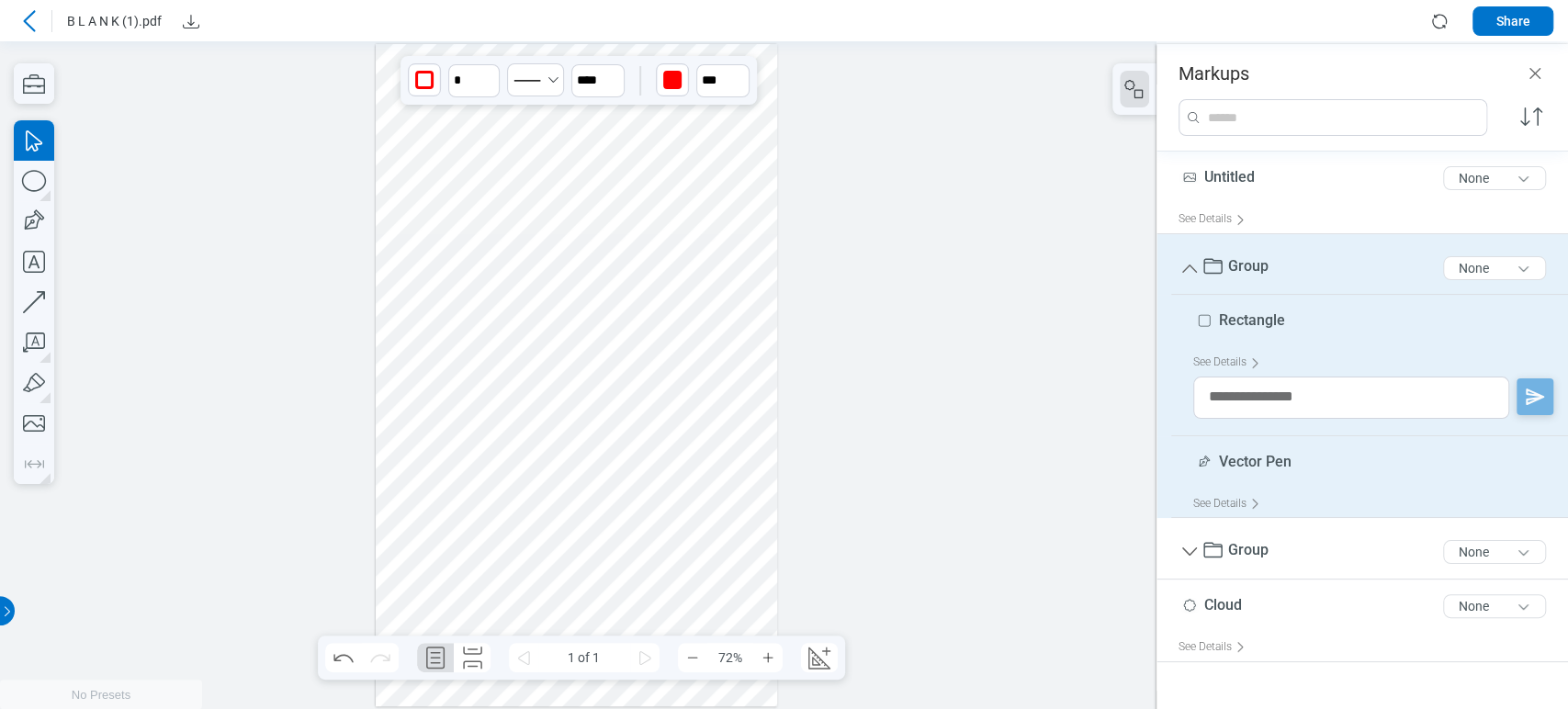
click at [619, 274] on div at bounding box center [577, 375] width 403 height 662
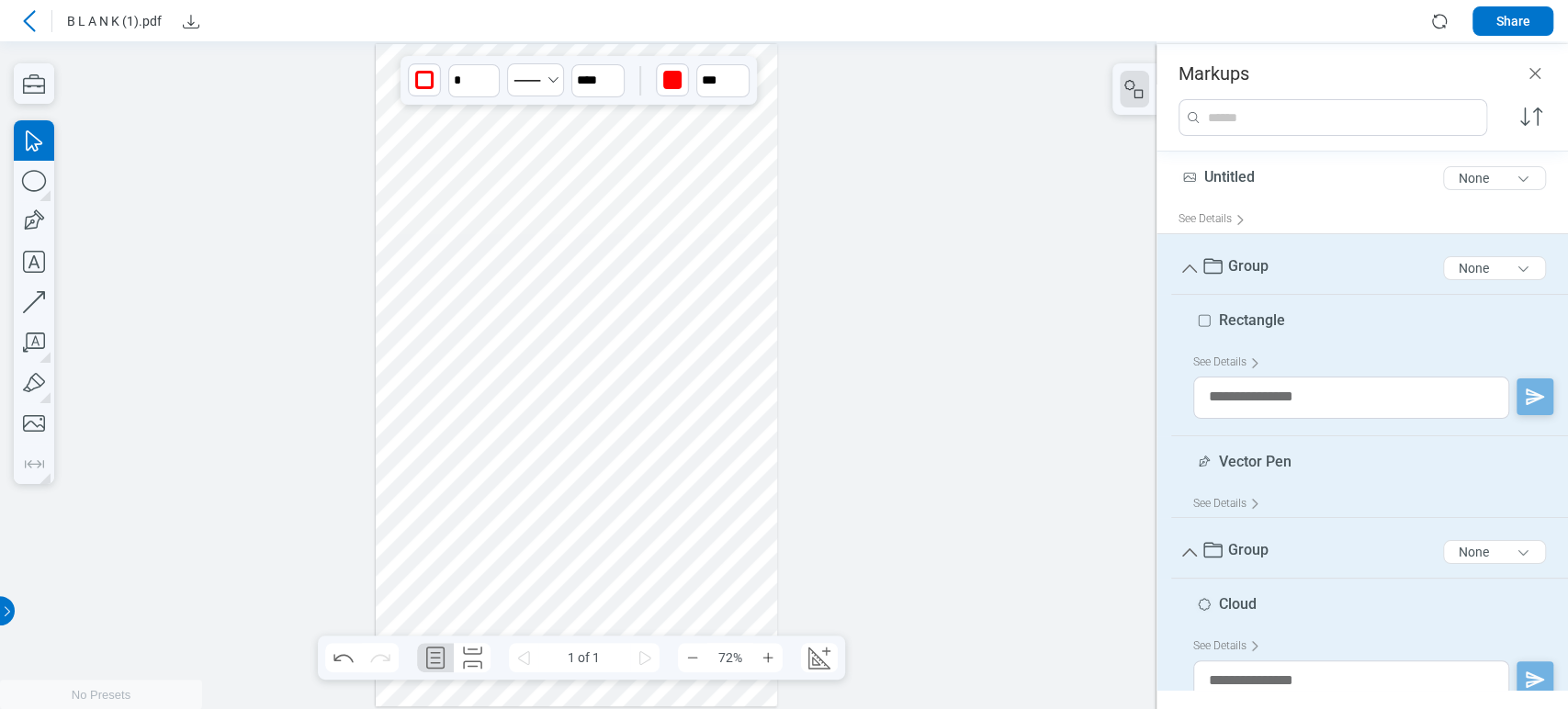
click at [507, 240] on div at bounding box center [577, 375] width 403 height 662
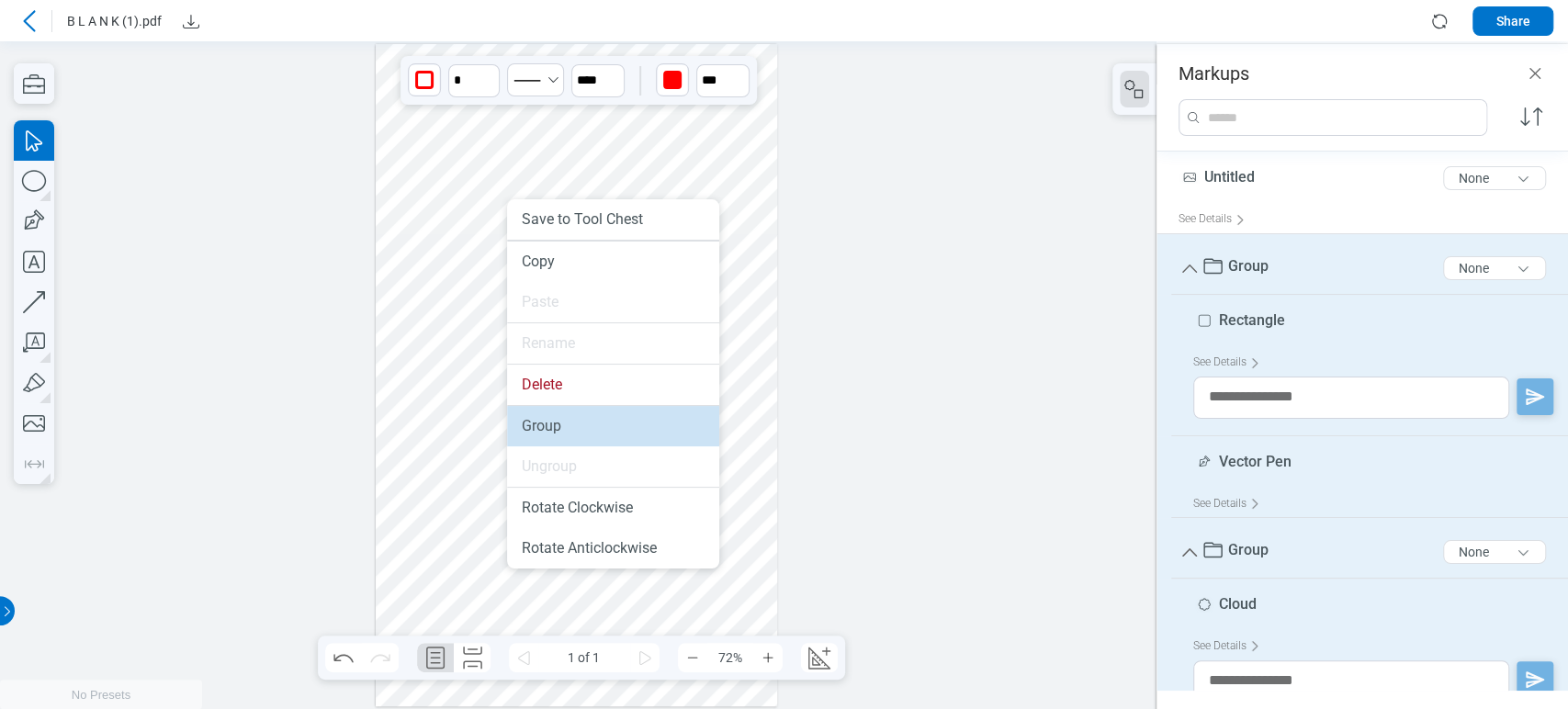
click at [554, 429] on li "Group" at bounding box center [613, 426] width 212 height 41
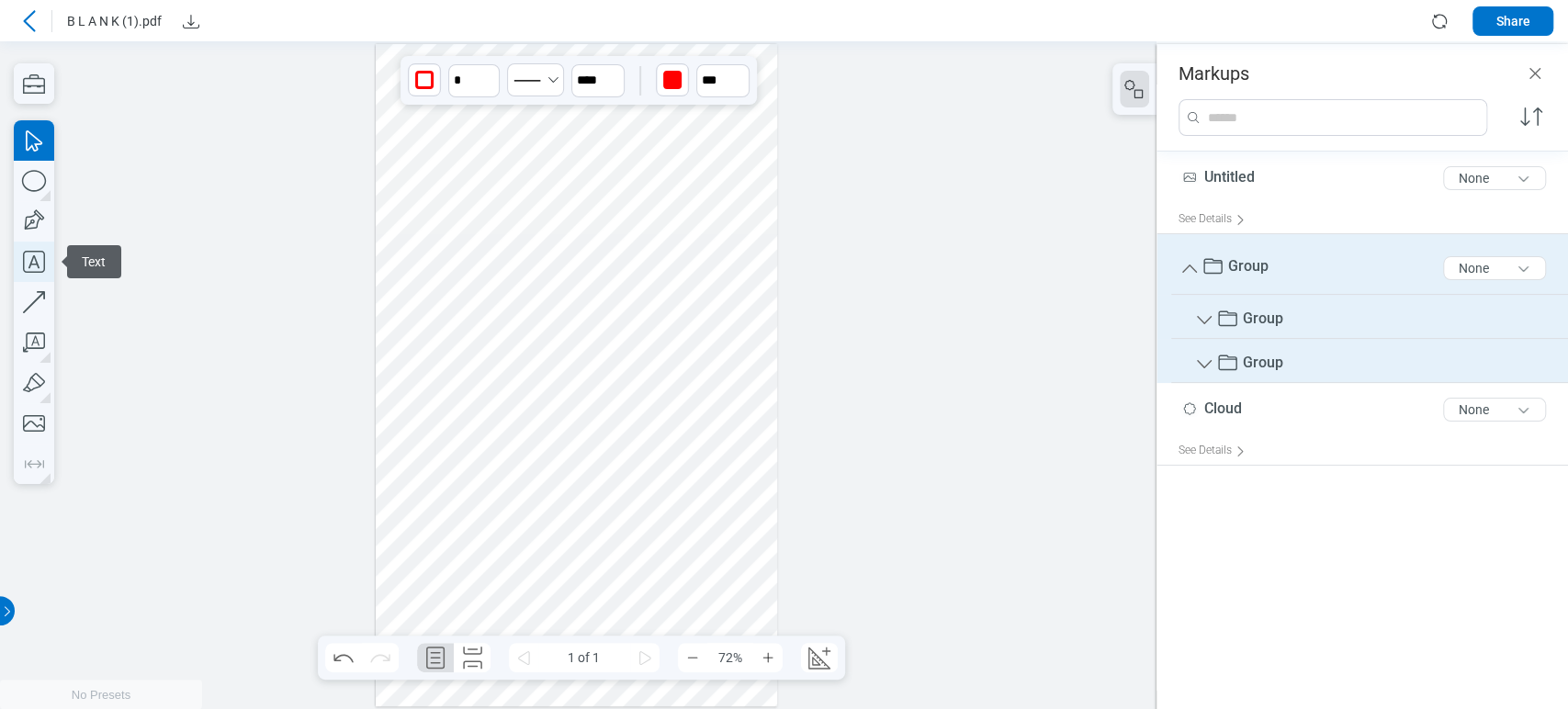
click at [29, 265] on icon "button" at bounding box center [34, 262] width 22 height 22
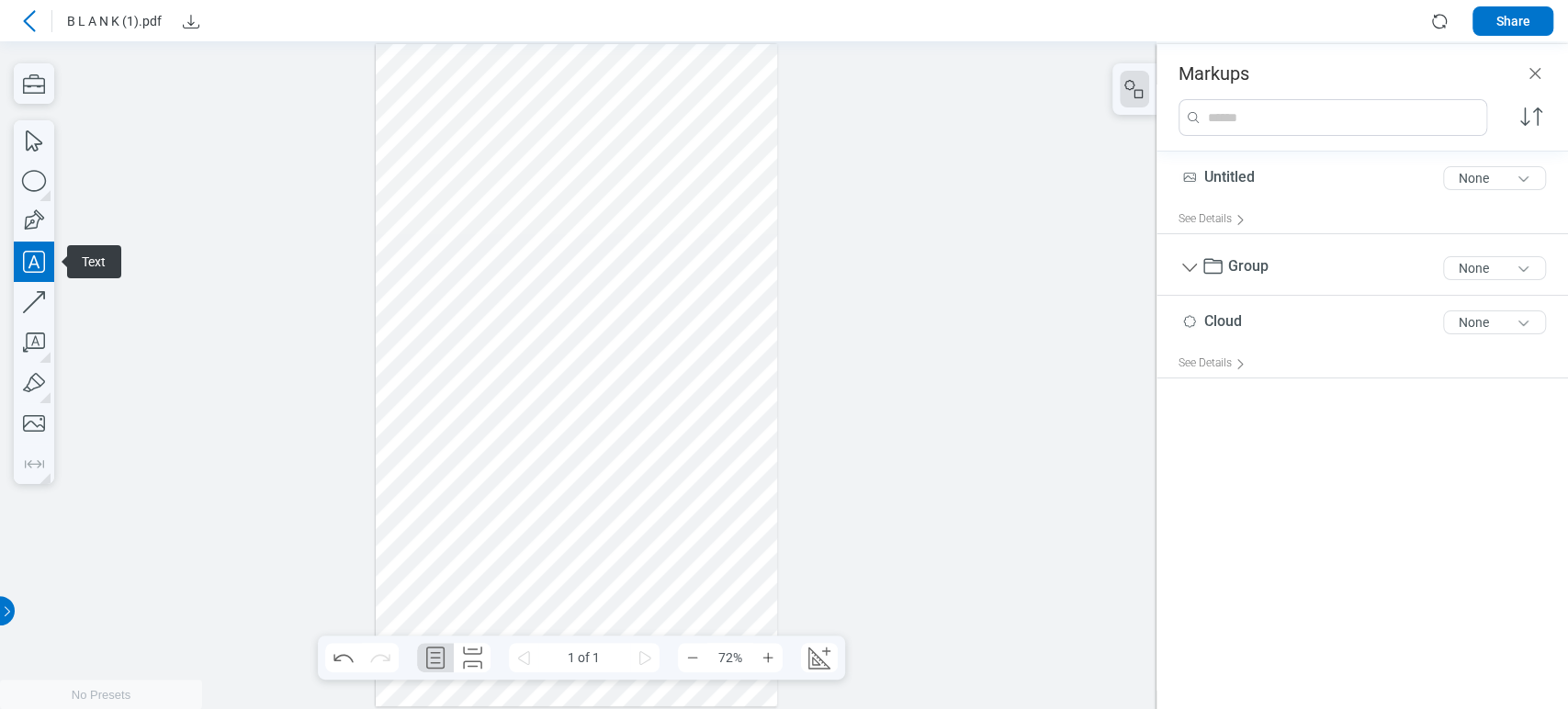
click at [469, 360] on div at bounding box center [577, 375] width 403 height 662
click at [551, 369] on div at bounding box center [577, 375] width 403 height 662
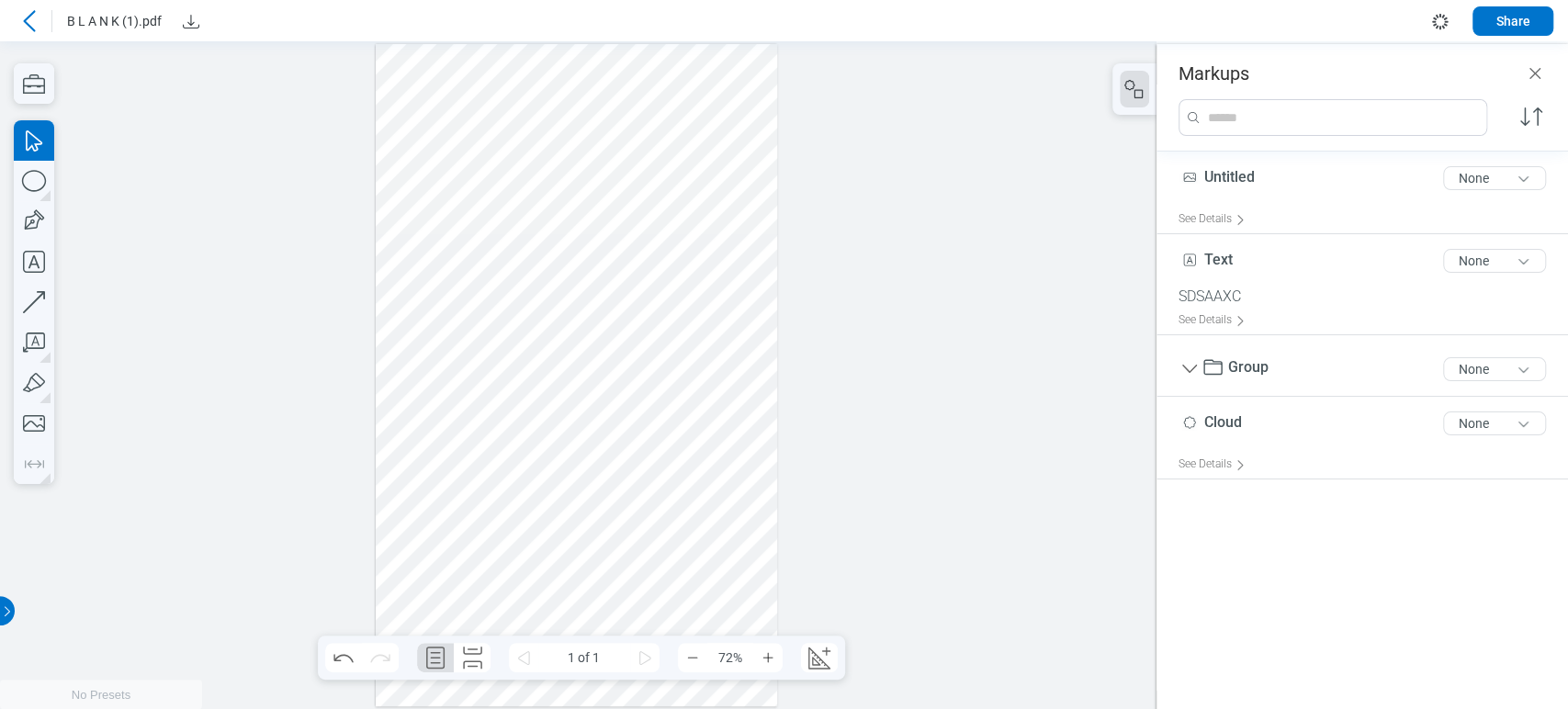
click at [520, 361] on div at bounding box center [577, 375] width 403 height 662
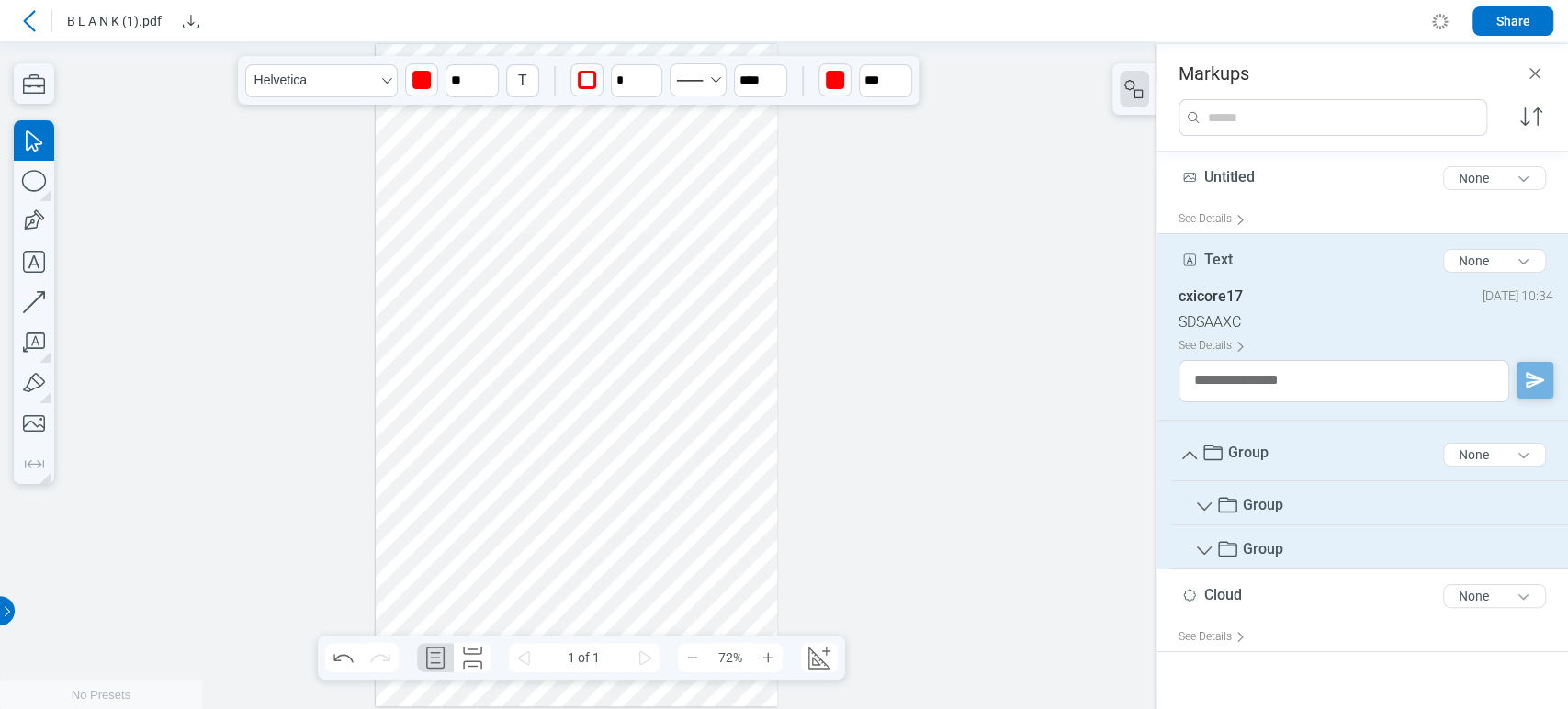
click at [523, 263] on div at bounding box center [577, 375] width 403 height 662
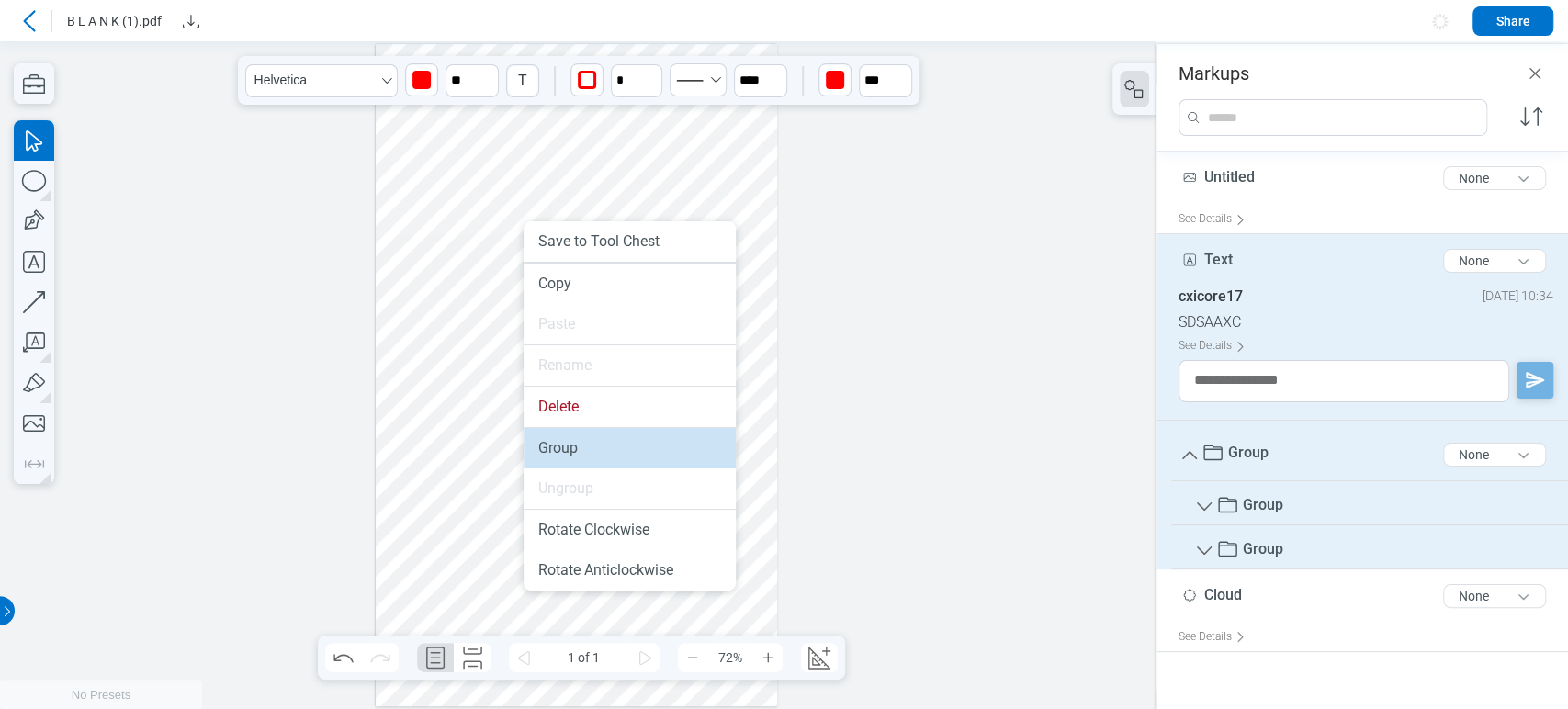
click at [587, 450] on li "Group" at bounding box center [629, 448] width 212 height 41
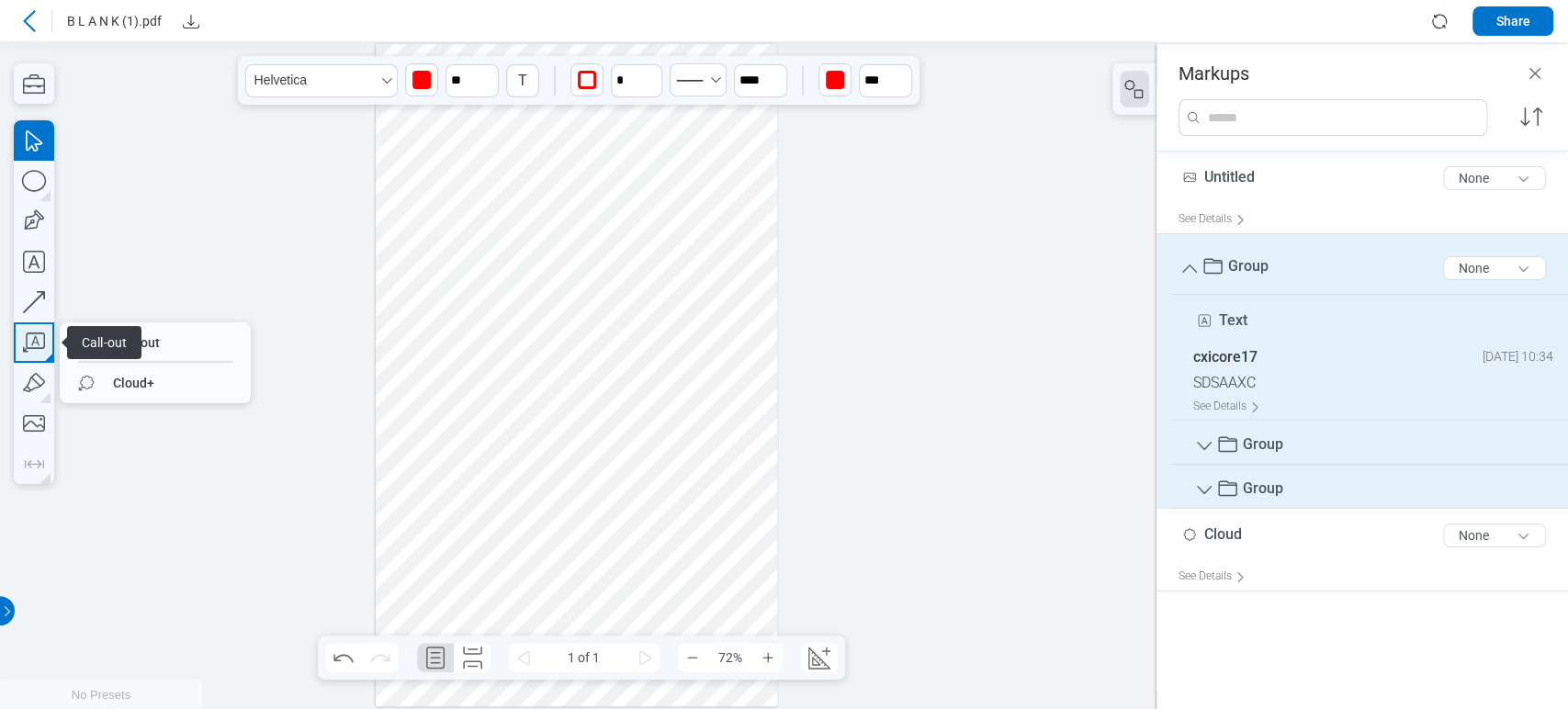
click at [41, 328] on icon "button" at bounding box center [34, 342] width 41 height 41
drag, startPoint x: 176, startPoint y: 338, endPoint x: 423, endPoint y: 392, distance: 252.8
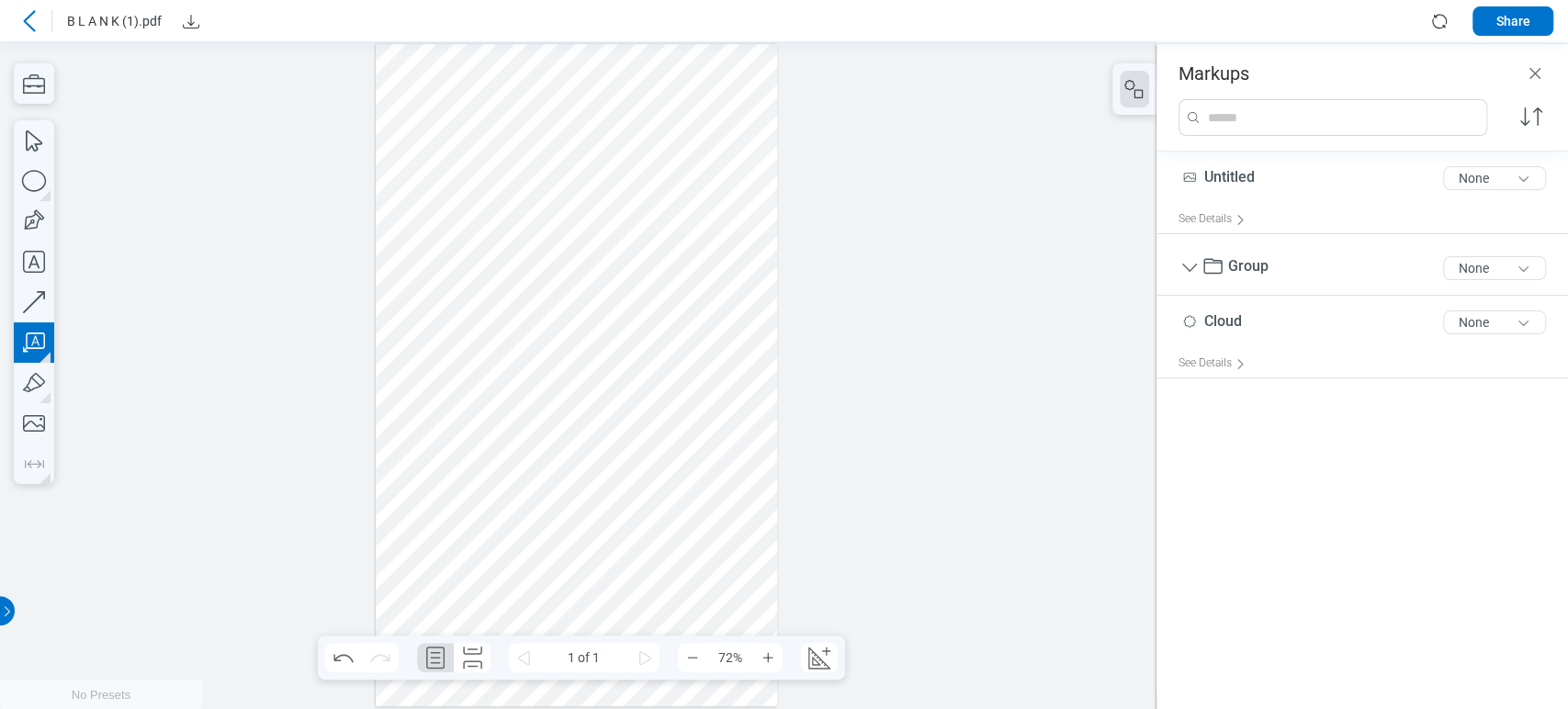
drag, startPoint x: 546, startPoint y: 437, endPoint x: 591, endPoint y: 467, distance: 54.1
click at [591, 467] on div at bounding box center [577, 375] width 403 height 662
click at [661, 445] on div at bounding box center [577, 375] width 403 height 662
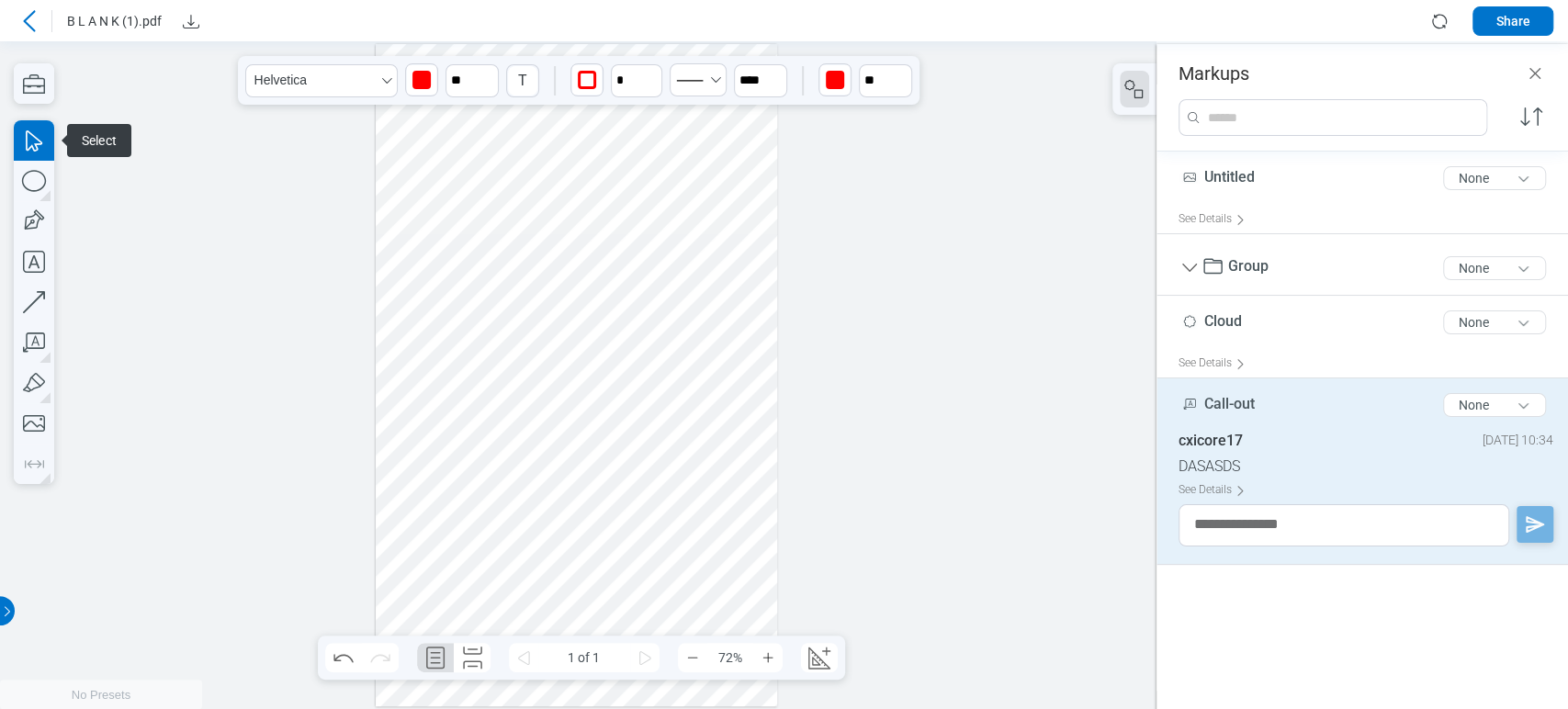
click at [600, 476] on div at bounding box center [577, 375] width 403 height 662
click at [621, 275] on div at bounding box center [577, 375] width 403 height 662
type input "*"
type input "***"
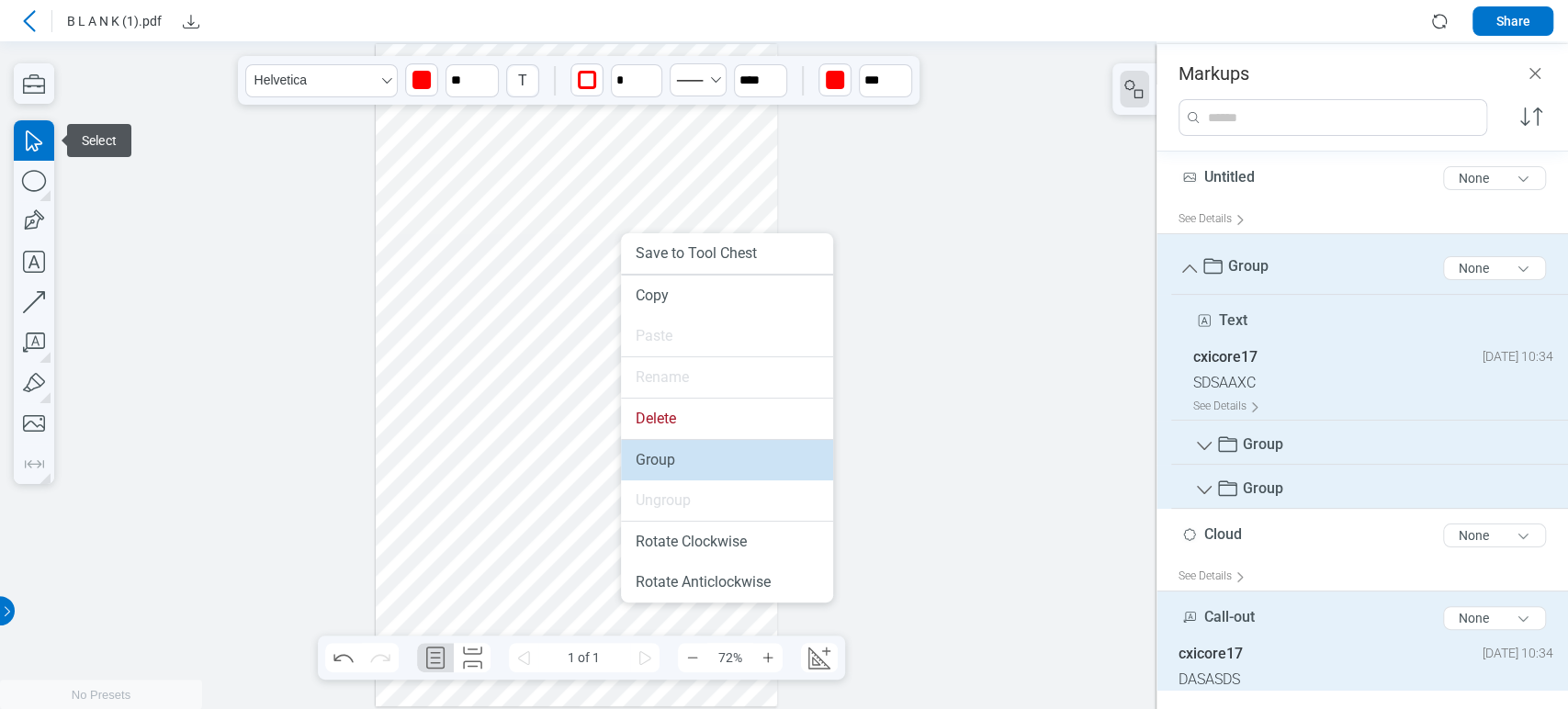
click at [668, 472] on li "Group" at bounding box center [727, 460] width 212 height 41
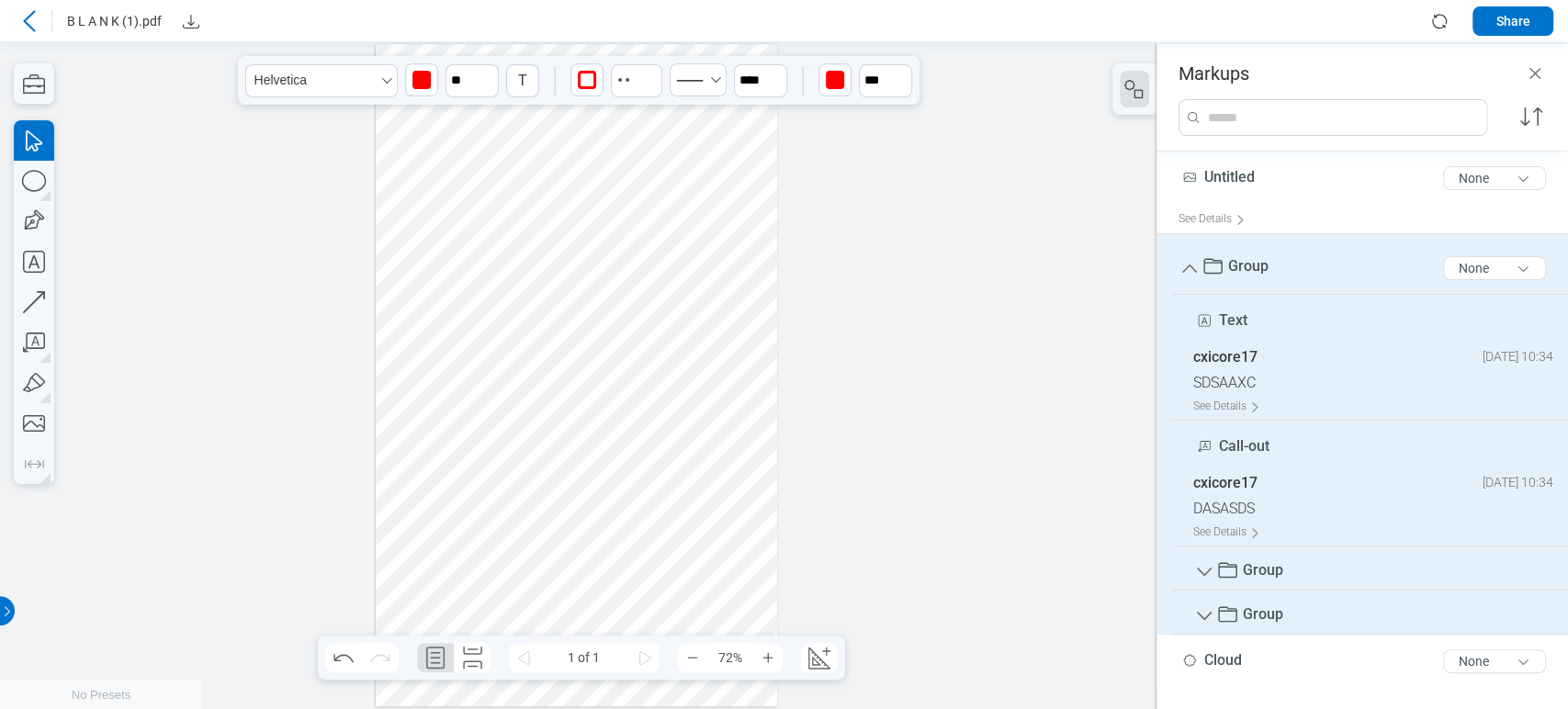
drag, startPoint x: 630, startPoint y: 284, endPoint x: 615, endPoint y: 270, distance: 20.5
click at [615, 270] on div at bounding box center [577, 375] width 403 height 662
click at [1212, 572] on icon "Group" at bounding box center [1204, 572] width 22 height 22
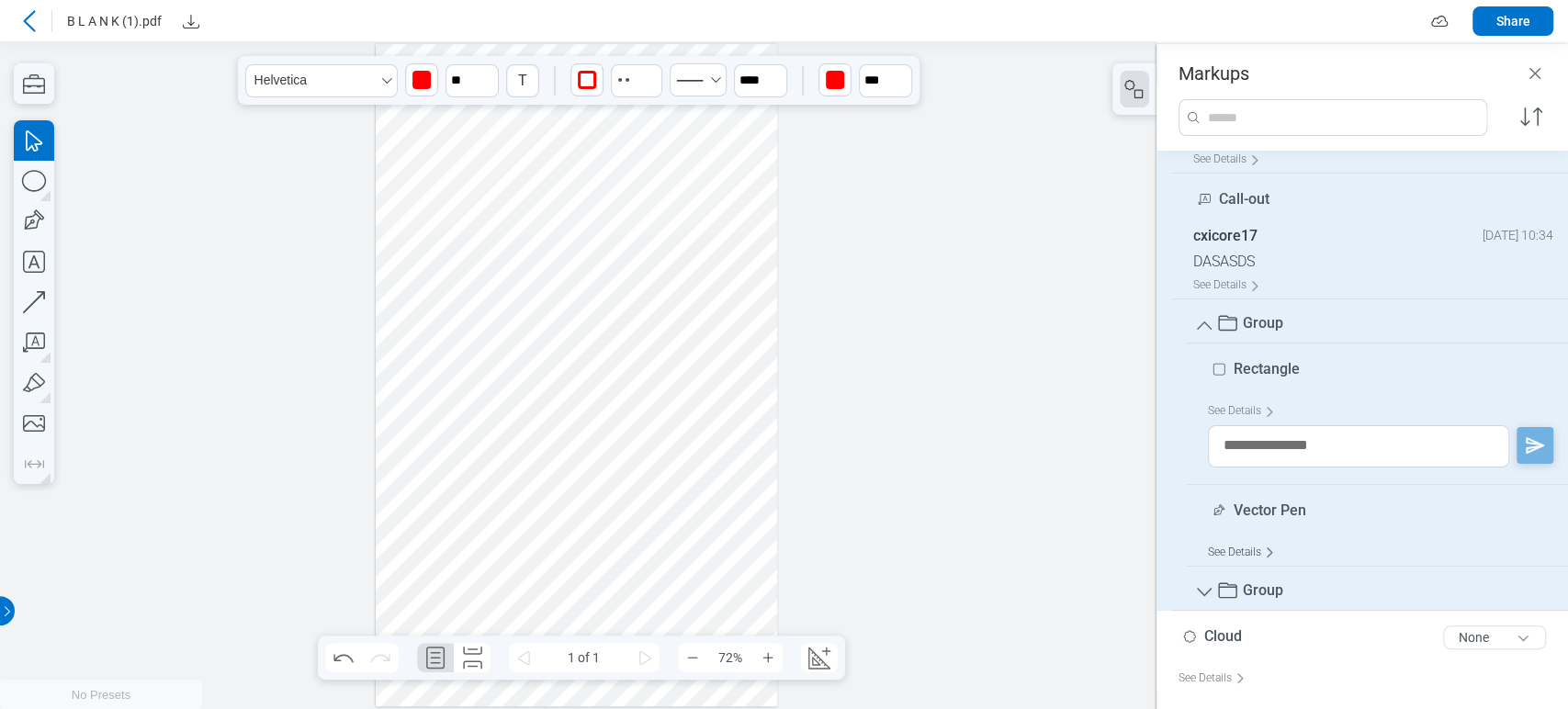
scroll to position [249, 0]
click at [1211, 586] on icon "Group" at bounding box center [1204, 590] width 22 height 22
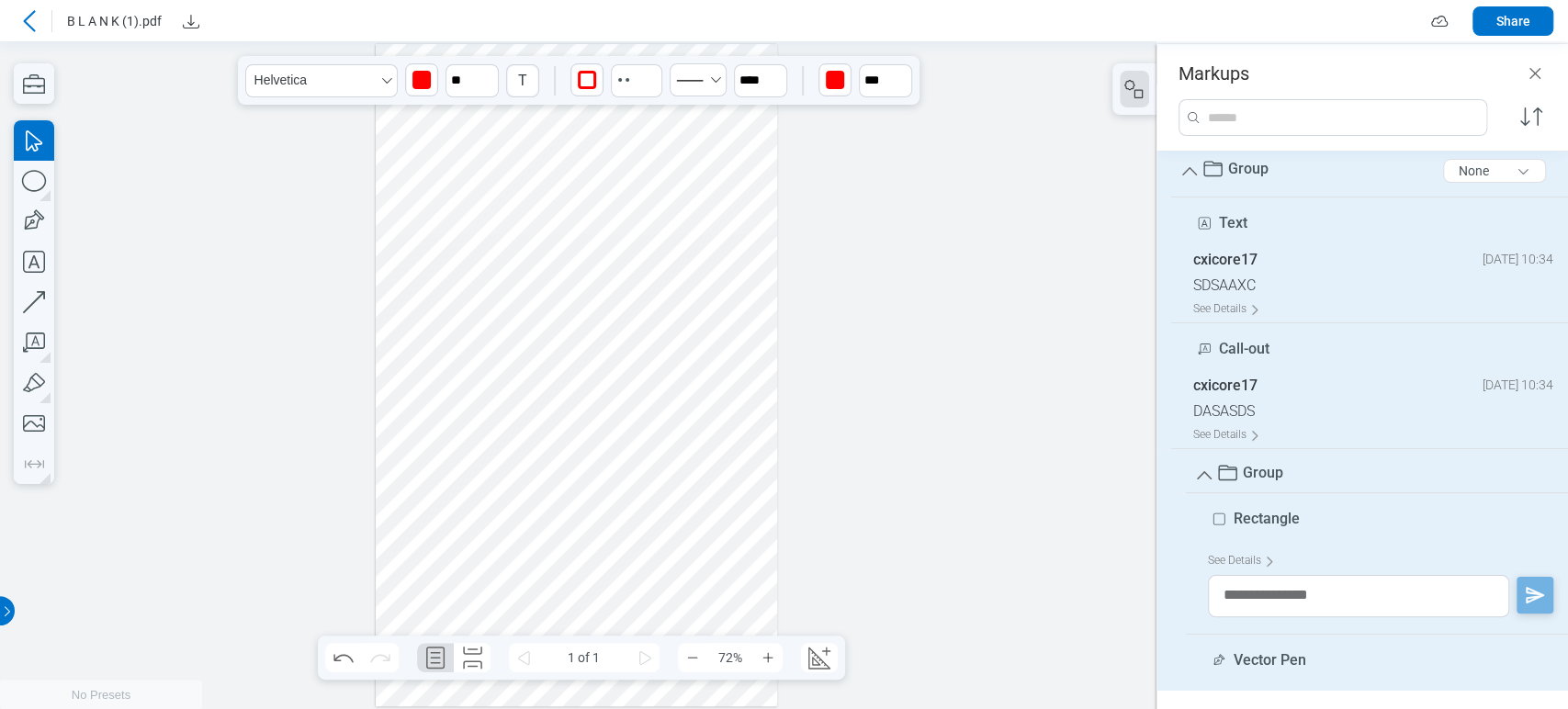
scroll to position [0, 0]
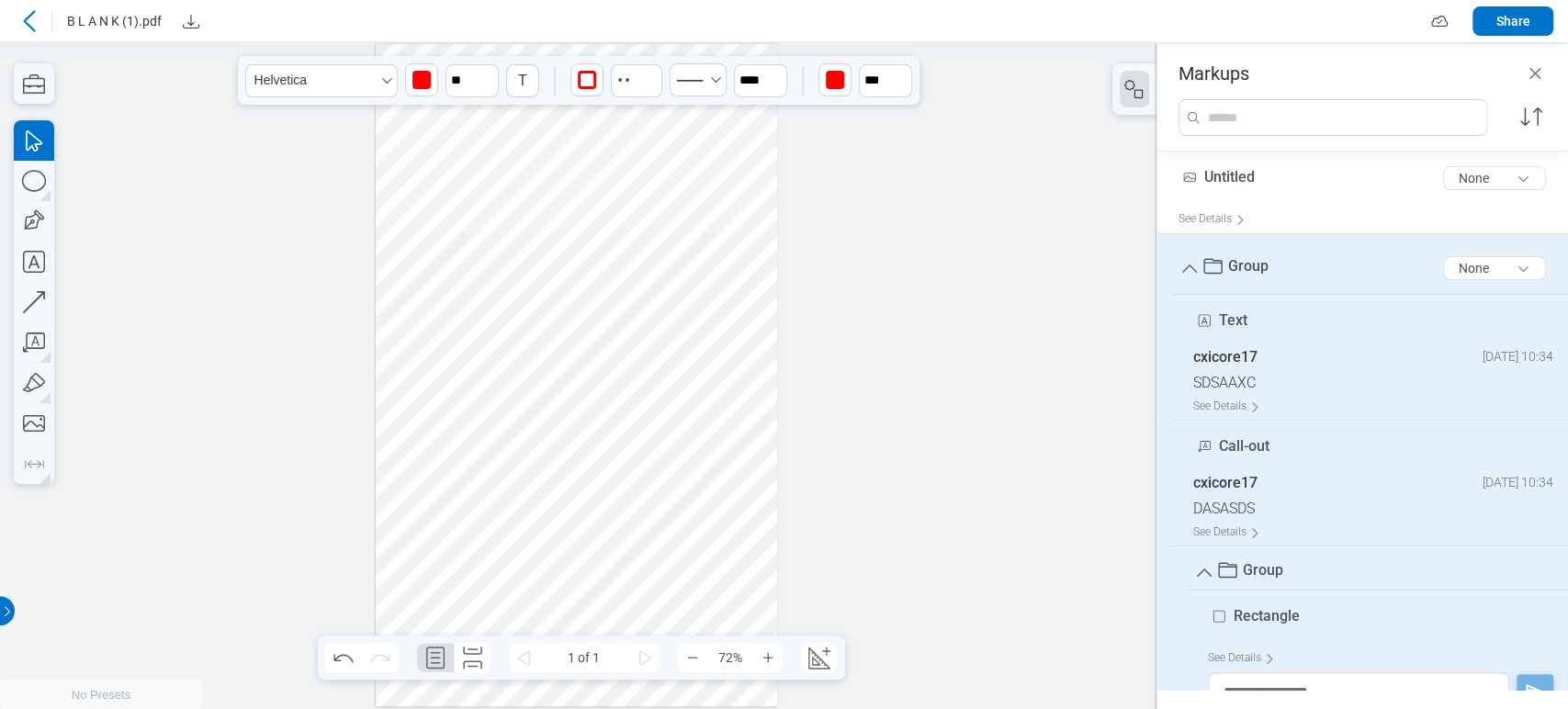
click at [483, 352] on div at bounding box center [577, 375] width 403 height 662
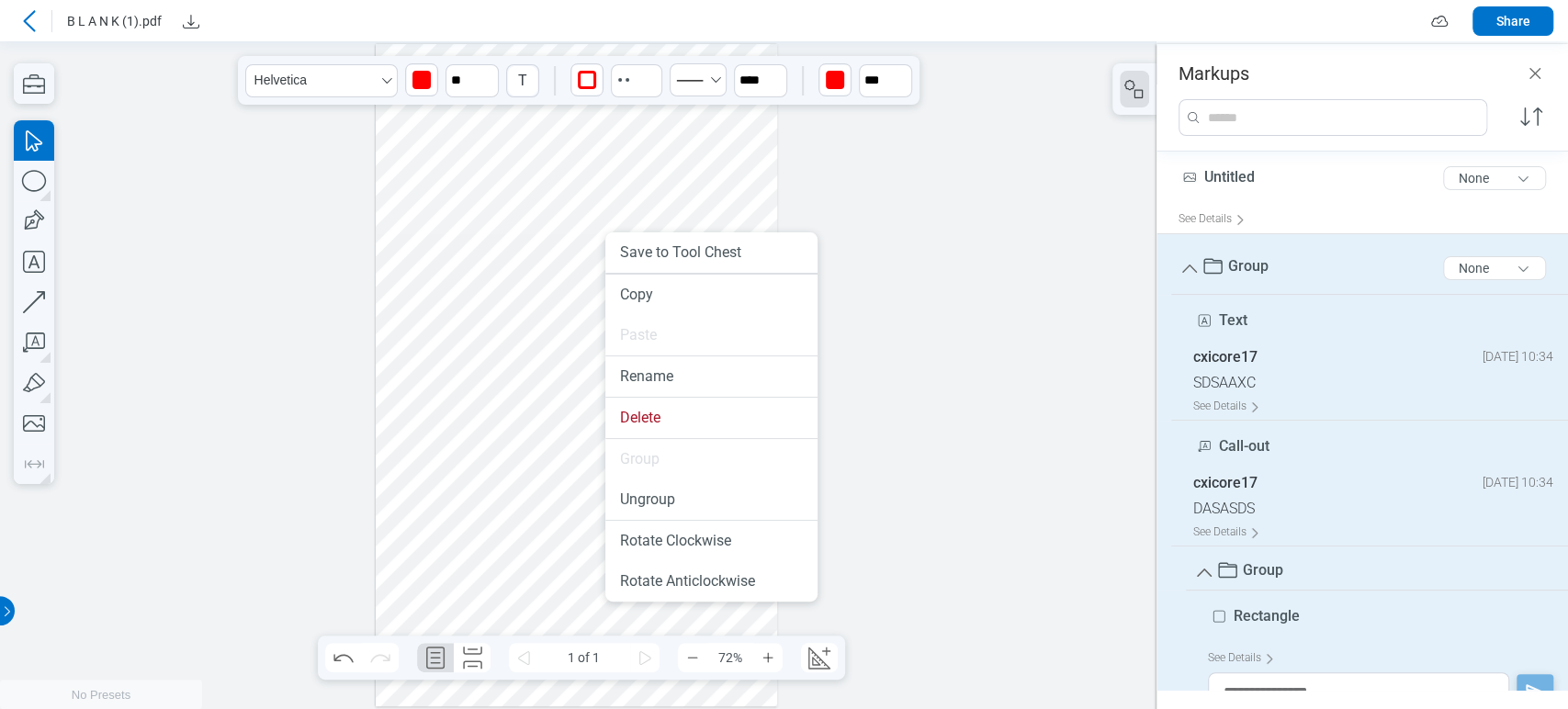
drag, startPoint x: 605, startPoint y: 274, endPoint x: 612, endPoint y: 320, distance: 46.5
drag, startPoint x: 667, startPoint y: 423, endPoint x: 236, endPoint y: 88, distance: 545.9
click at [667, 423] on li "Delete" at bounding box center [711, 418] width 212 height 41
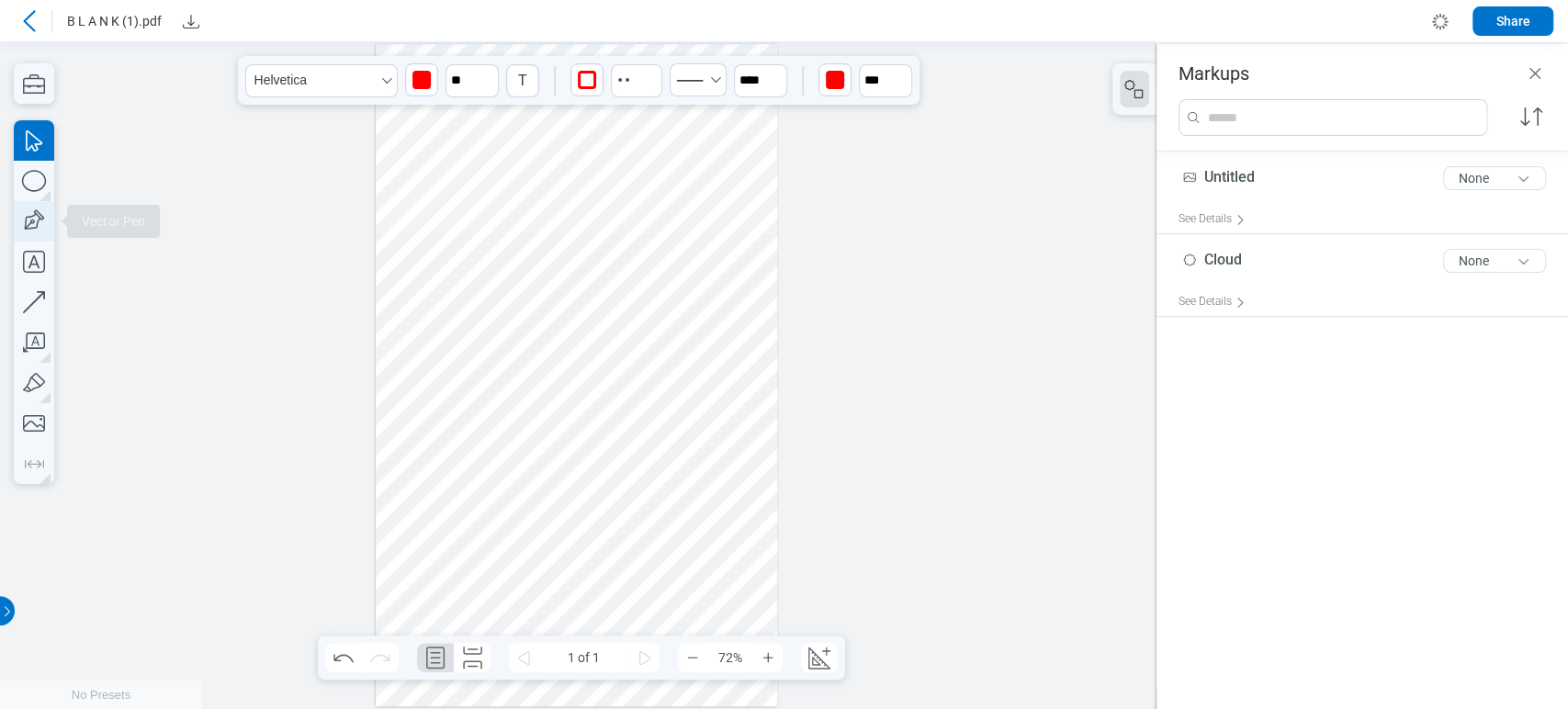
click at [37, 222] on icon "button" at bounding box center [34, 221] width 41 height 41
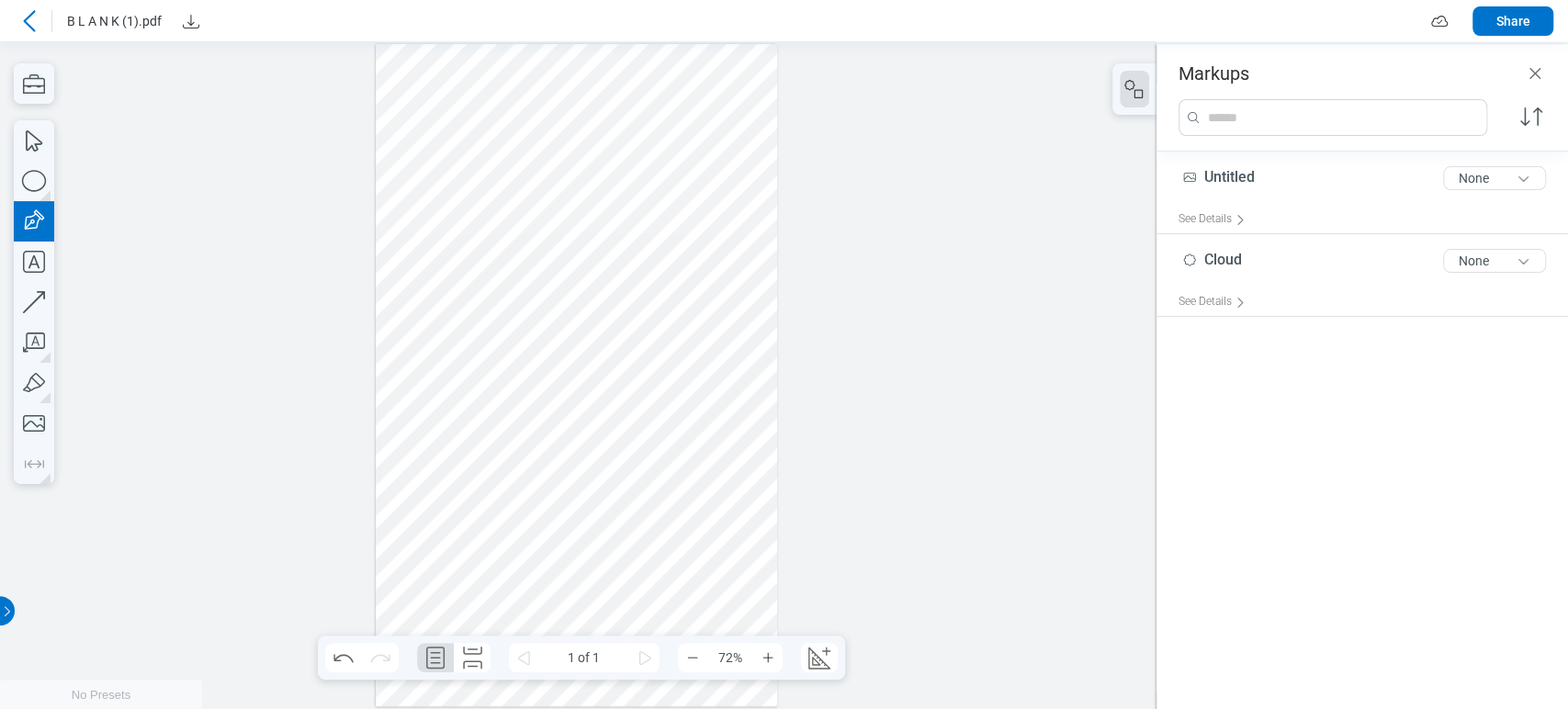
drag, startPoint x: 410, startPoint y: 268, endPoint x: 500, endPoint y: 328, distance: 108.2
click at [500, 328] on div at bounding box center [577, 375] width 403 height 662
click at [47, 180] on icon "button" at bounding box center [34, 180] width 41 height 41
drag, startPoint x: 521, startPoint y: 267, endPoint x: 558, endPoint y: 336, distance: 78.3
click at [558, 336] on div at bounding box center [577, 375] width 403 height 662
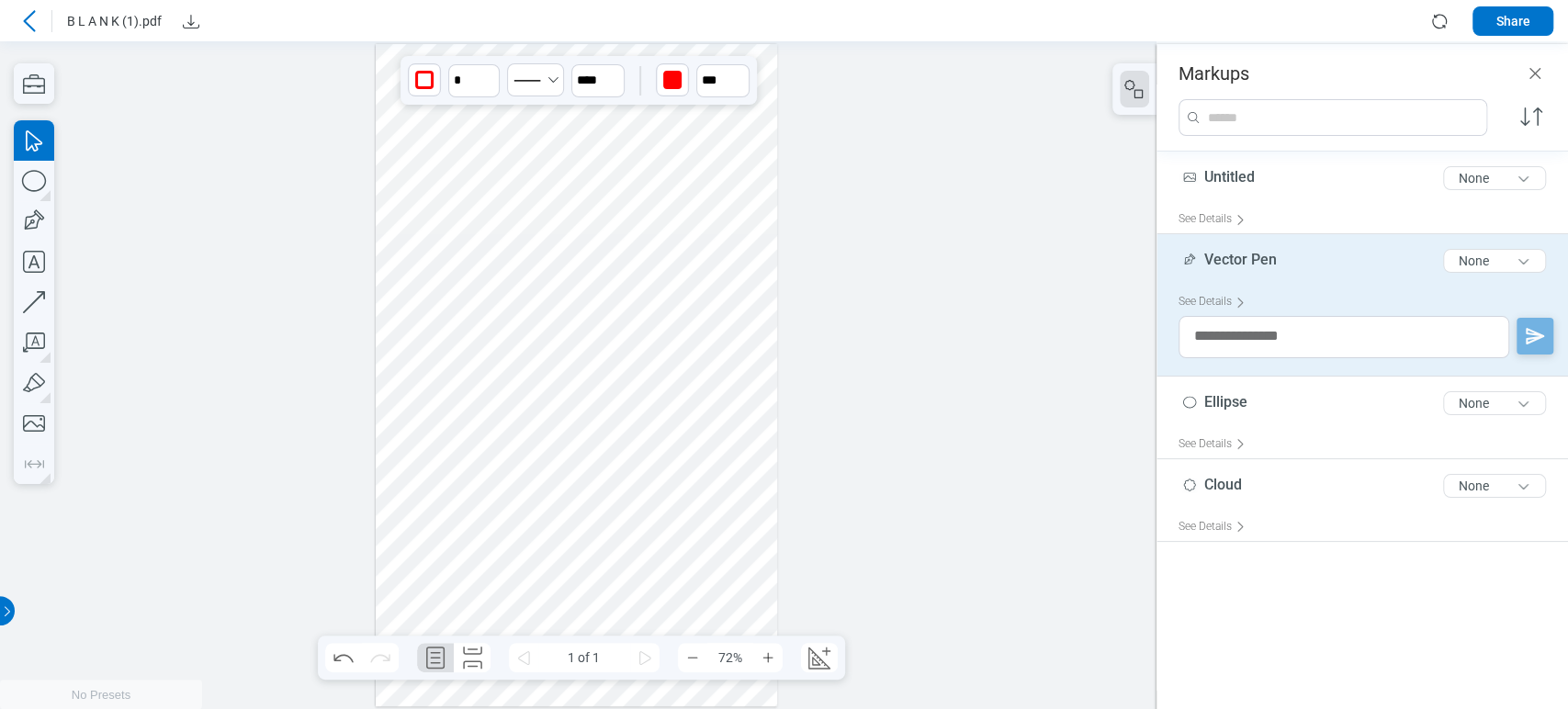
click at [492, 298] on div at bounding box center [577, 375] width 403 height 662
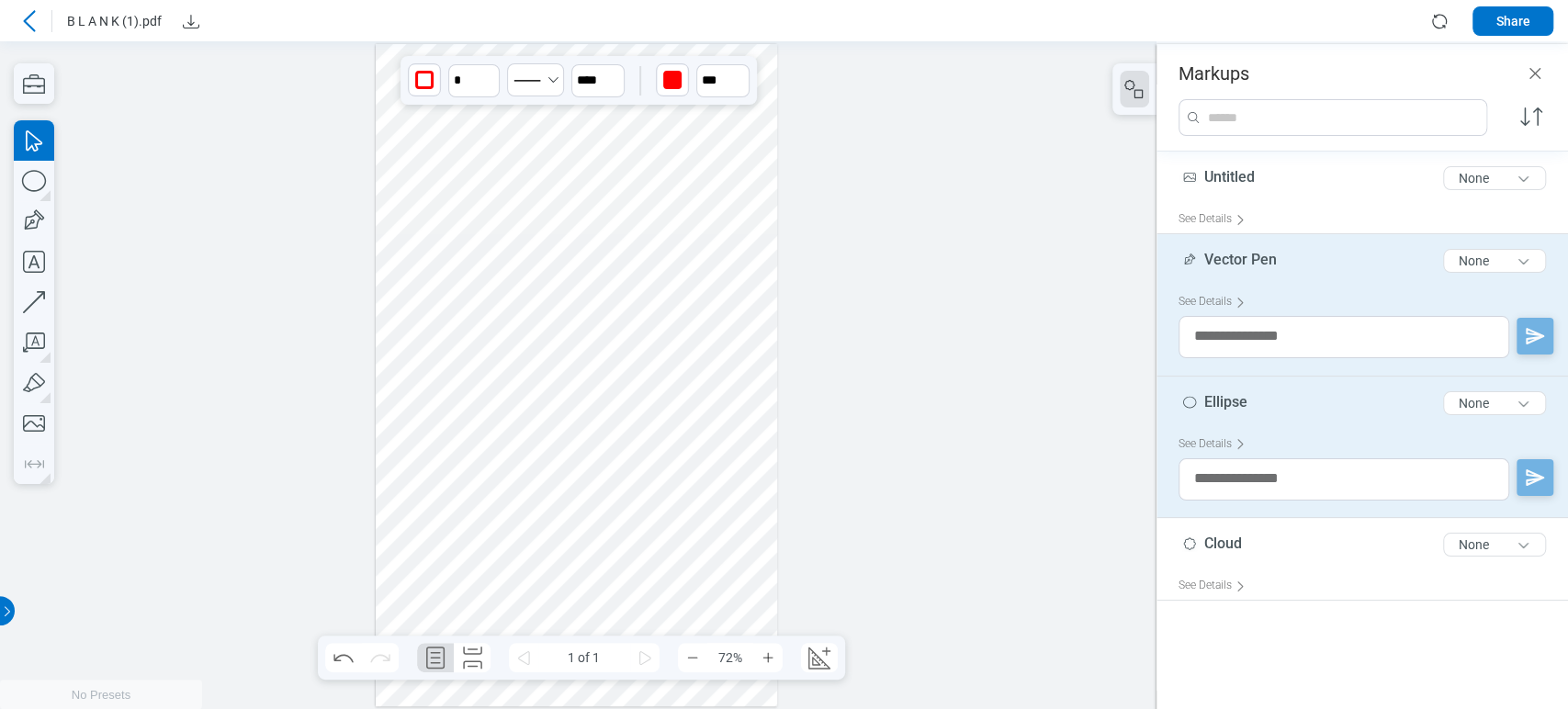
click at [536, 297] on div at bounding box center [577, 375] width 403 height 662
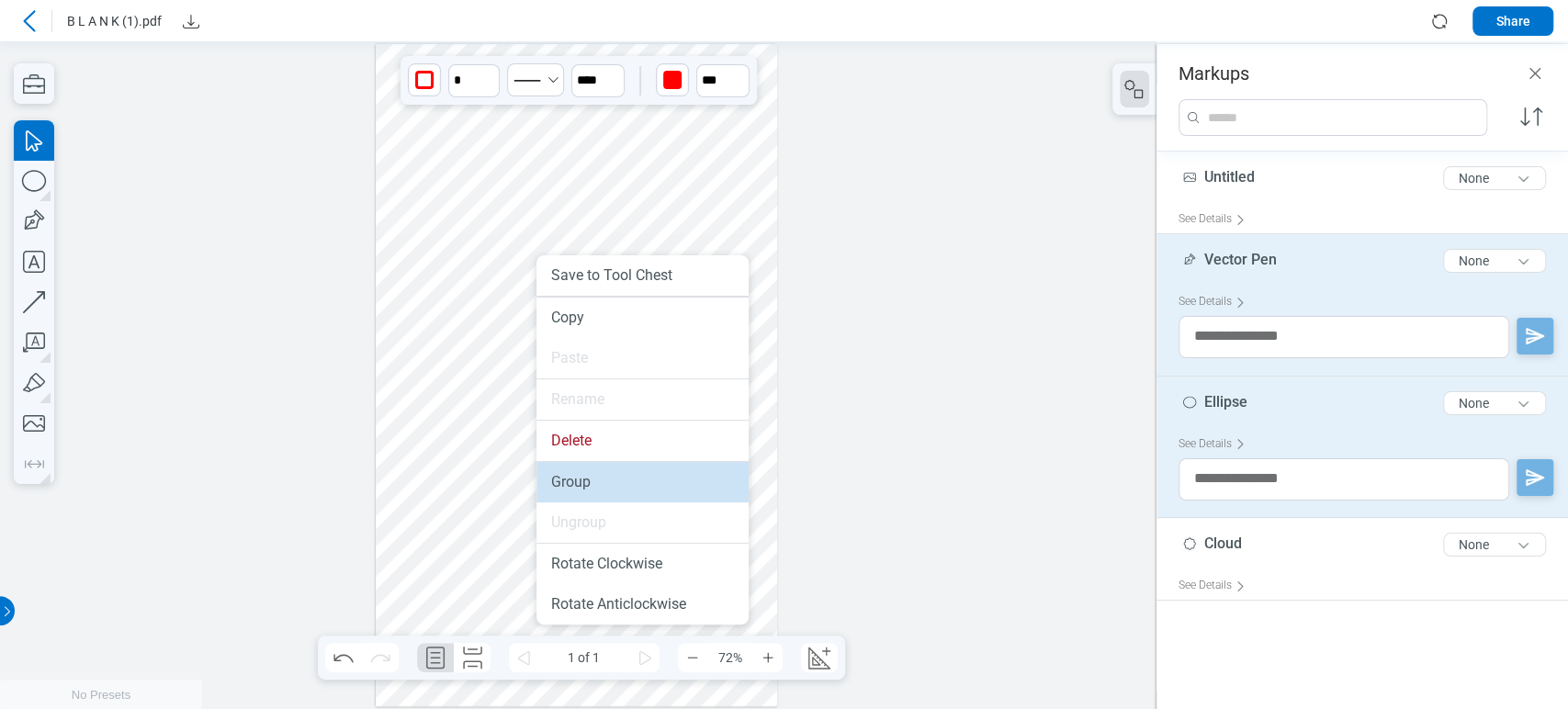
click at [649, 491] on li "Group" at bounding box center [642, 483] width 212 height 41
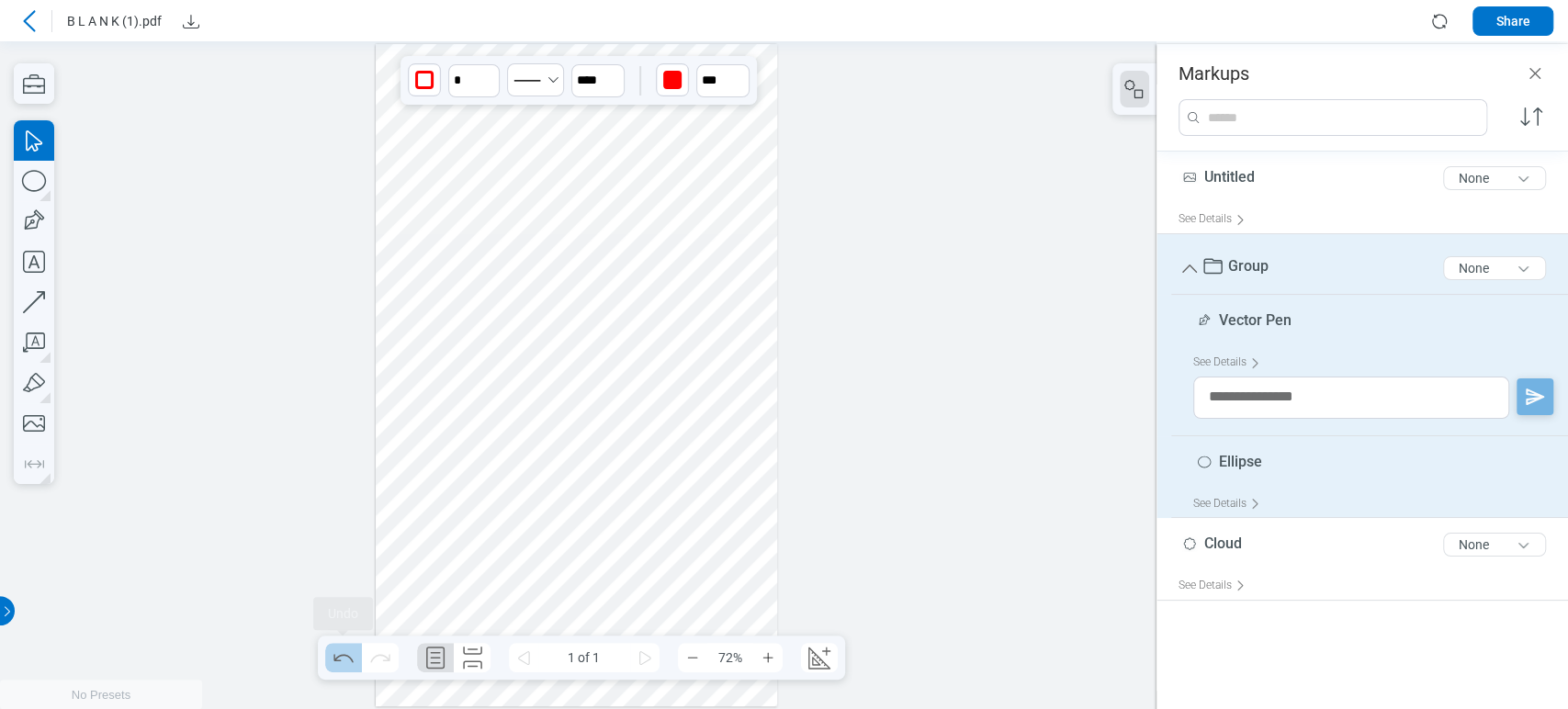
click at [345, 651] on icon "Undo" at bounding box center [343, 657] width 29 height 29
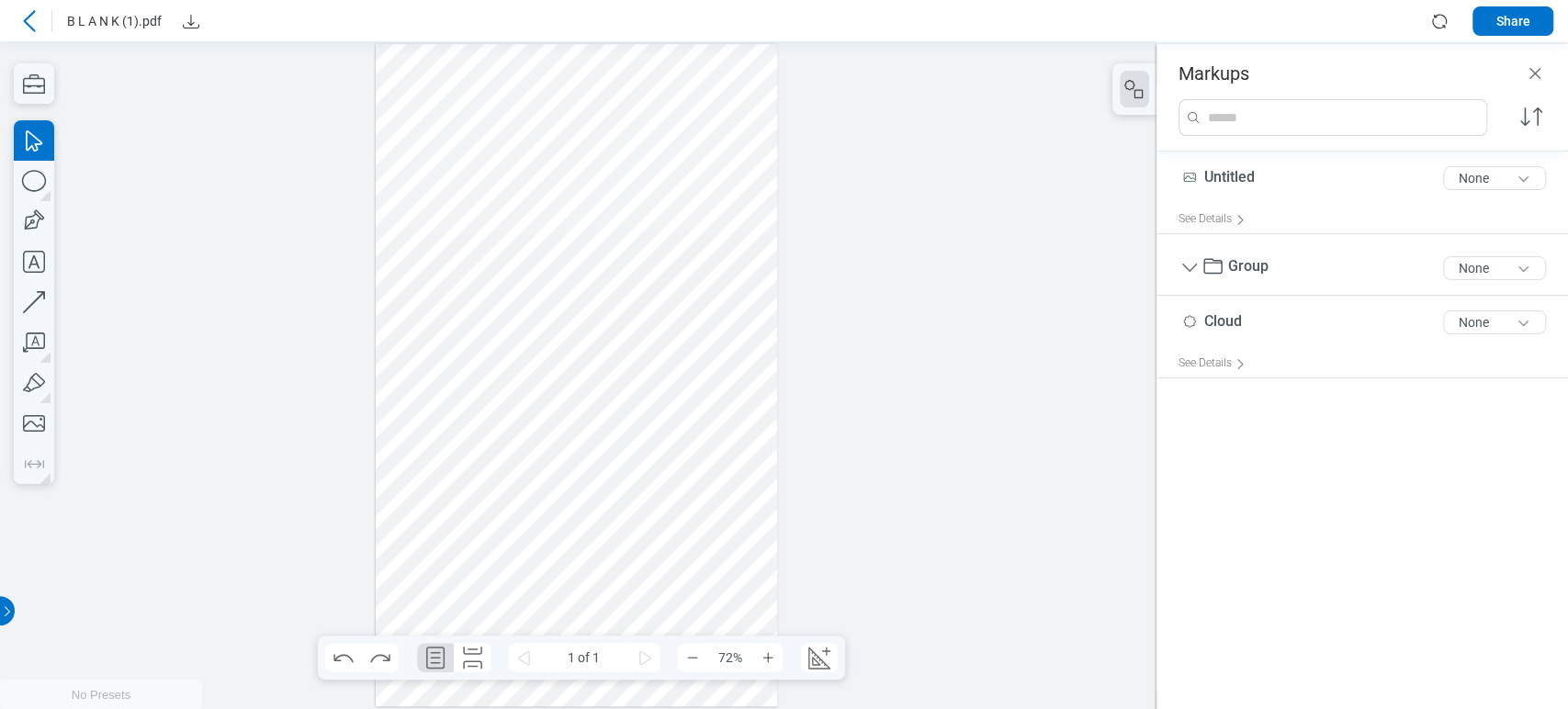
click at [444, 327] on div at bounding box center [577, 375] width 403 height 662
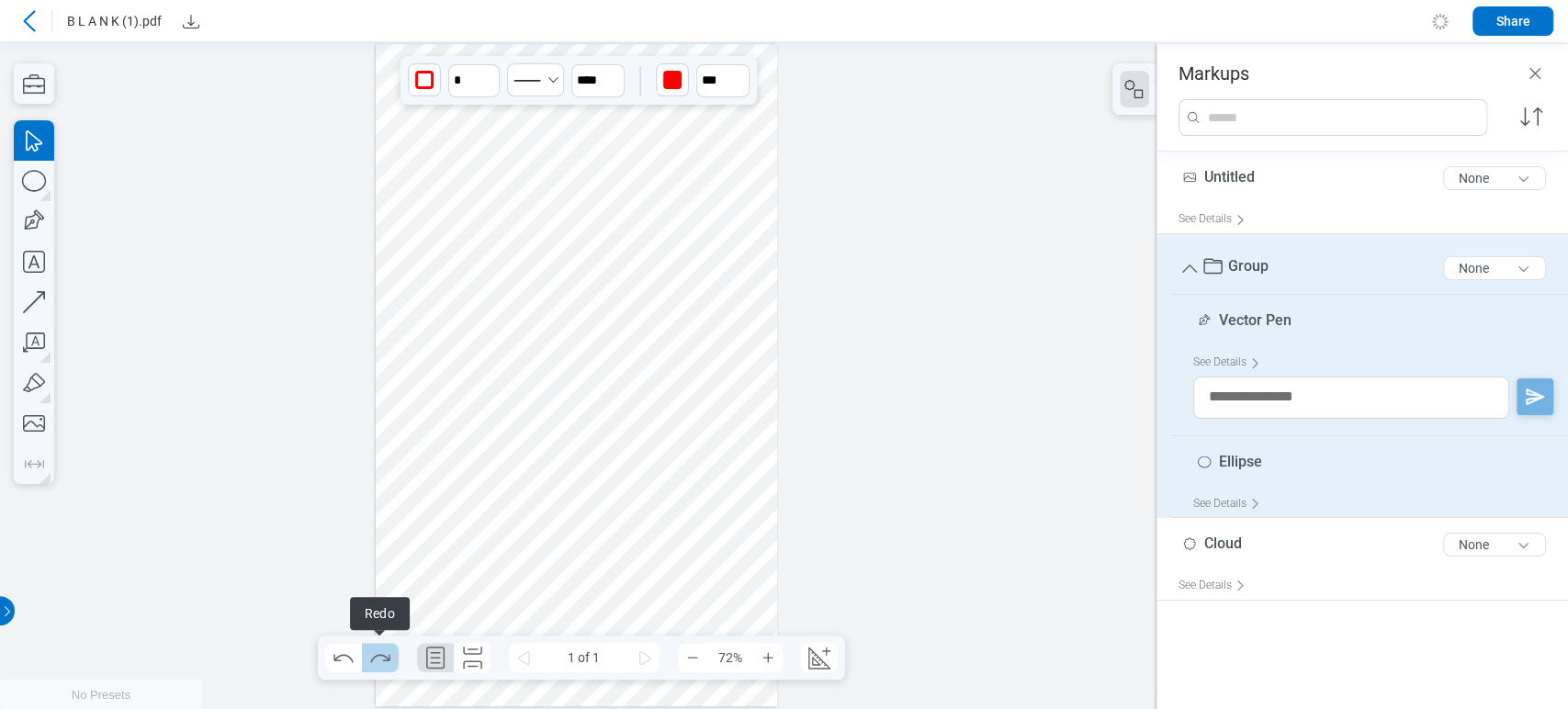
click at [388, 650] on icon "Redo" at bounding box center [380, 657] width 29 height 29
click at [476, 318] on div at bounding box center [577, 375] width 403 height 662
click at [335, 657] on icon "Undo" at bounding box center [343, 657] width 29 height 29
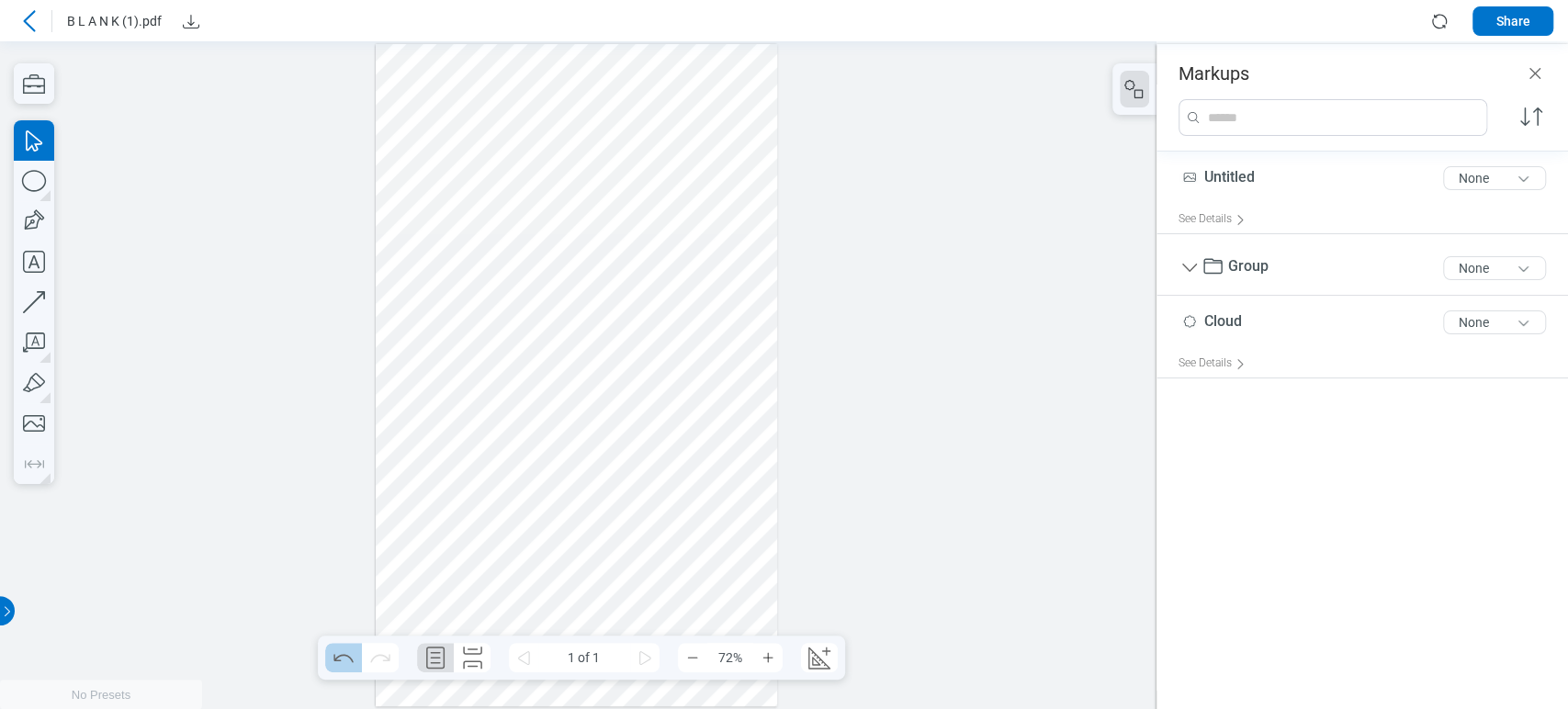
click at [335, 657] on icon "Undo" at bounding box center [343, 657] width 29 height 29
click at [474, 380] on div at bounding box center [577, 375] width 403 height 662
click at [351, 654] on icon "Undo" at bounding box center [343, 657] width 29 height 29
click at [502, 543] on div at bounding box center [577, 375] width 403 height 662
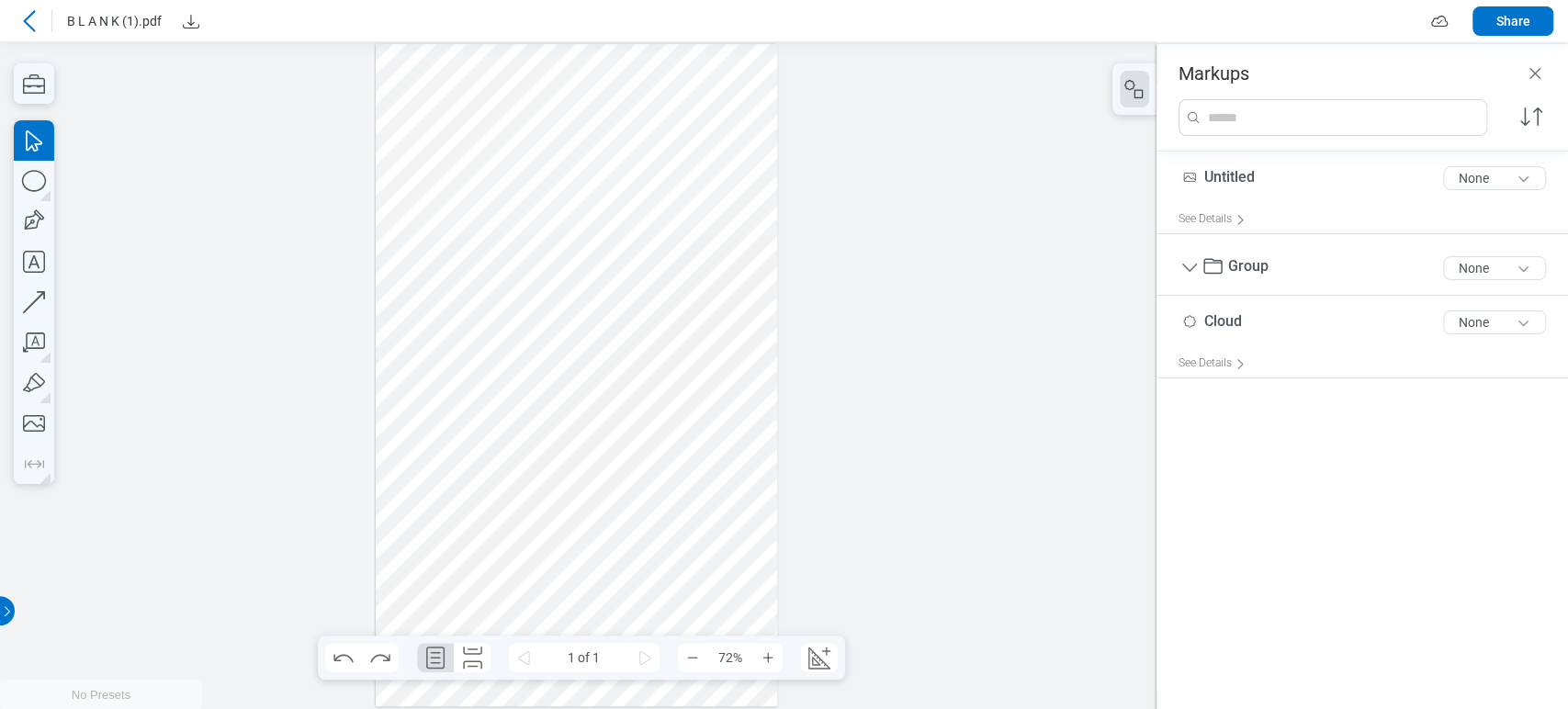
click at [31, 34] on div at bounding box center [29, 20] width 29 height 29
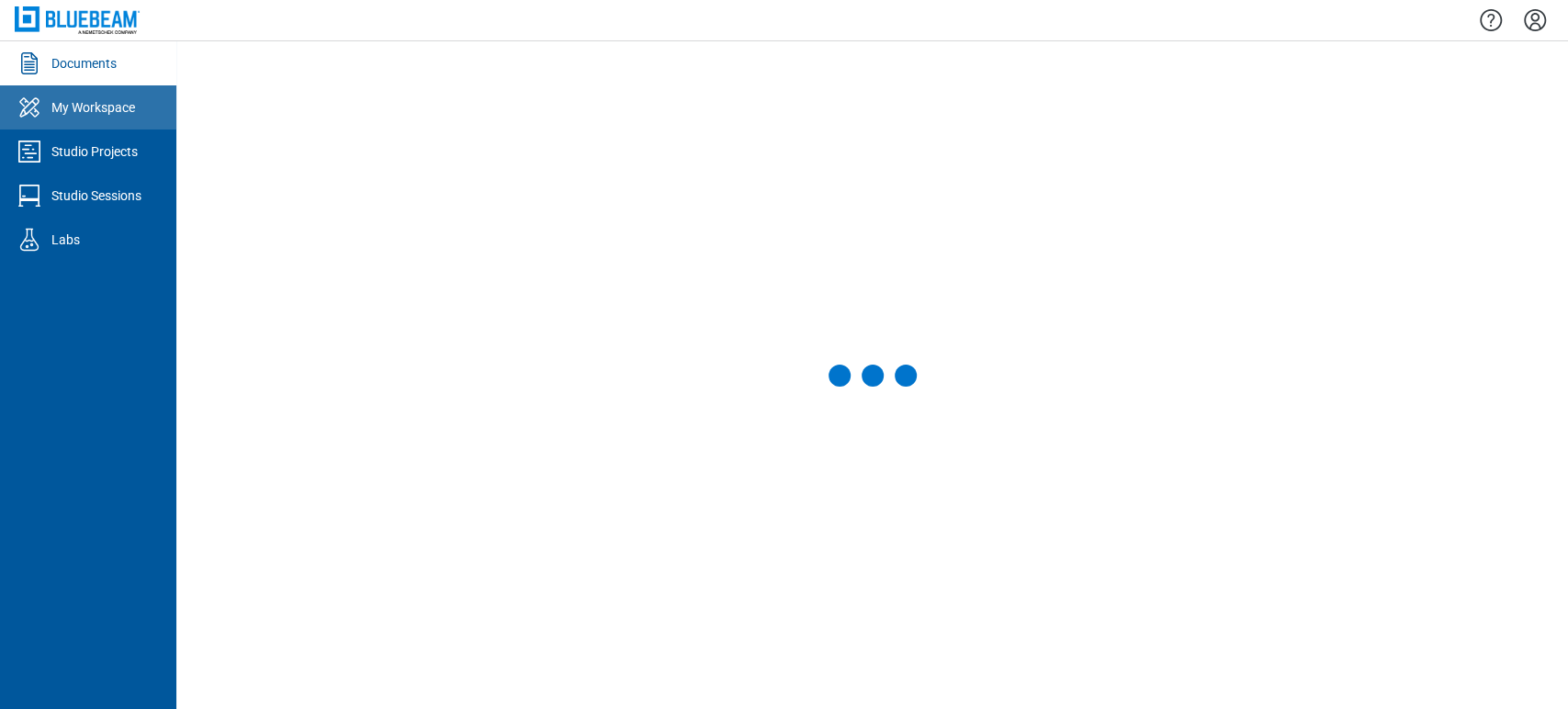
click at [70, 97] on link "My Workspace" at bounding box center [88, 108] width 176 height 44
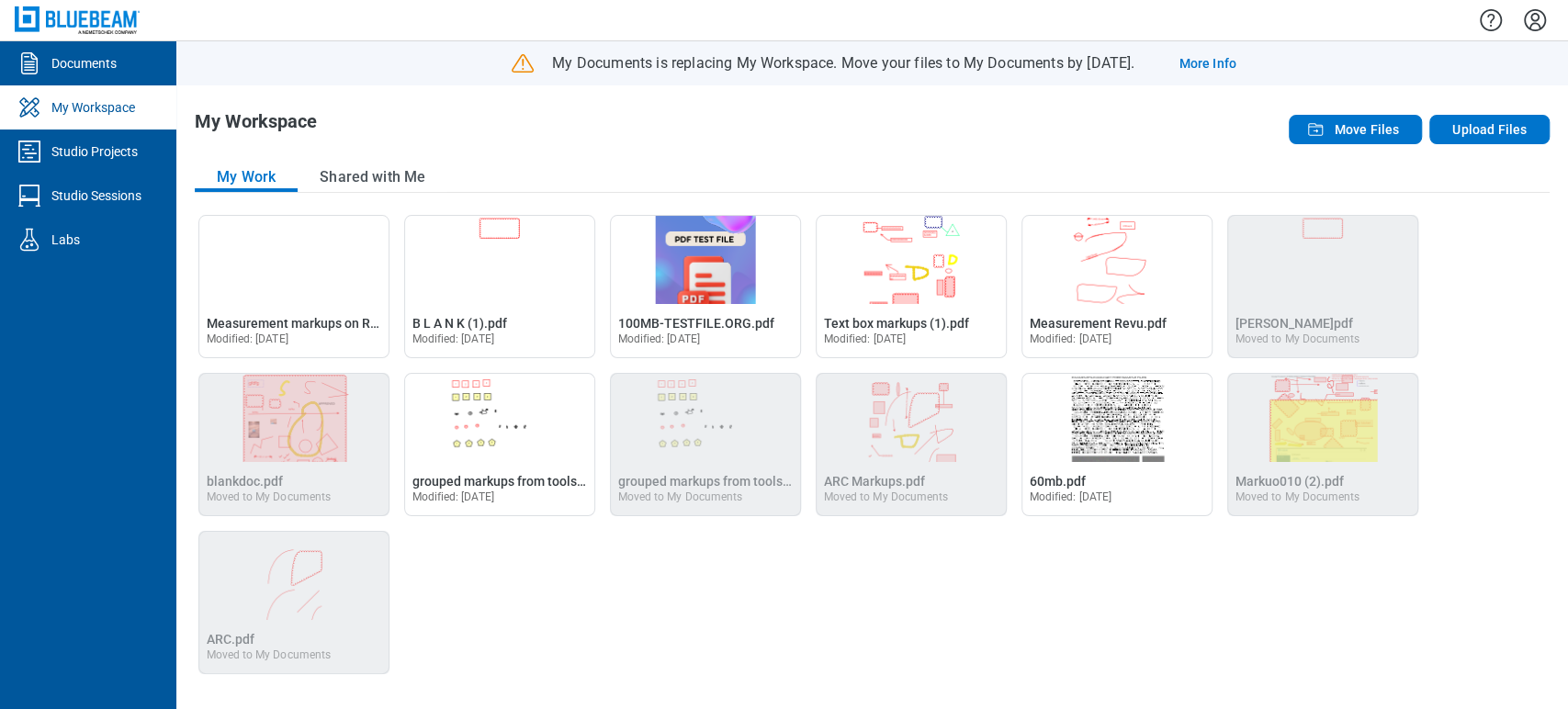
click at [311, 316] on span "Measurement markups on Rotated PDF.pdf" at bounding box center [331, 323] width 250 height 15
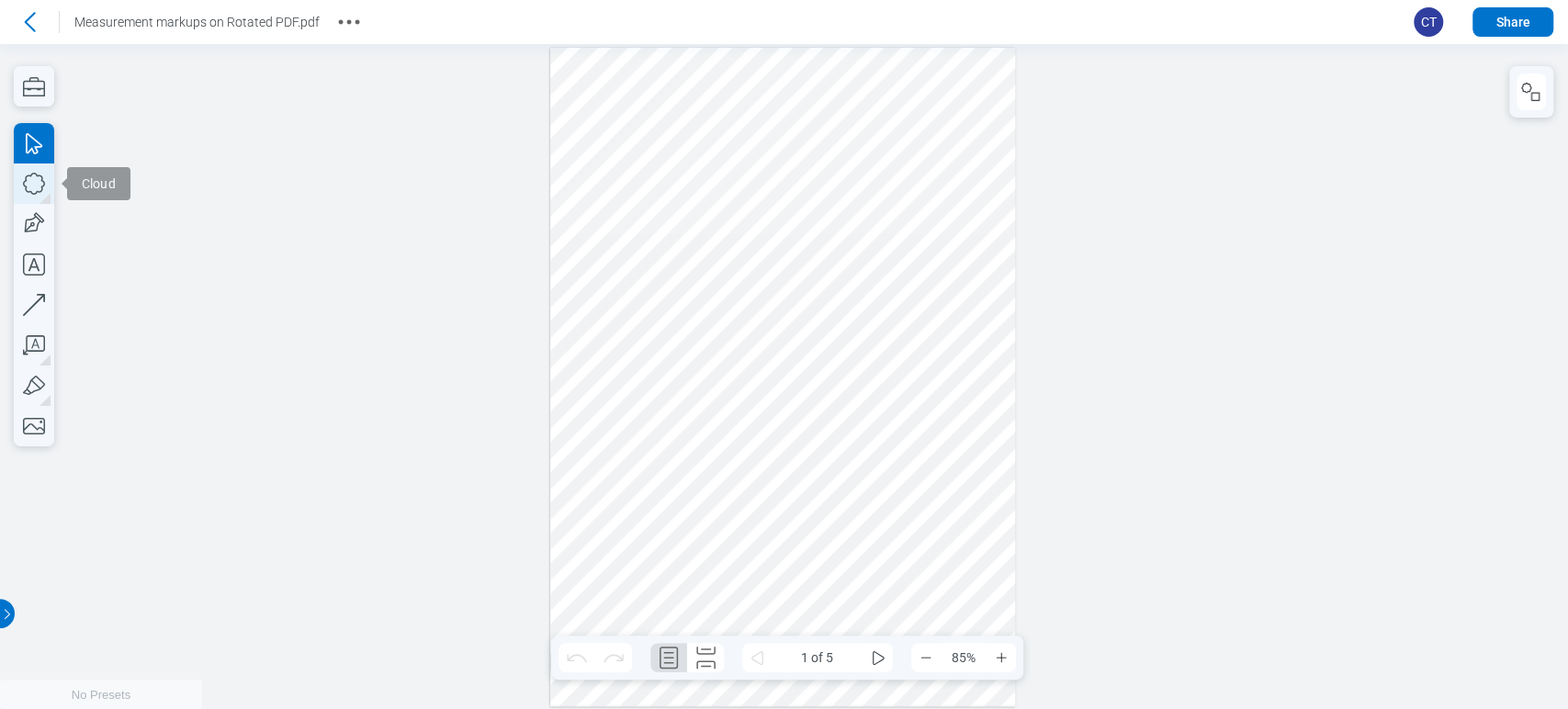
click at [18, 183] on icon "button" at bounding box center [34, 183] width 41 height 41
drag, startPoint x: 563, startPoint y: 213, endPoint x: 654, endPoint y: 296, distance: 123.2
click at [654, 296] on div at bounding box center [783, 377] width 466 height 659
click at [37, 181] on icon "button" at bounding box center [34, 183] width 41 height 41
drag, startPoint x: 684, startPoint y: 211, endPoint x: 740, endPoint y: 308, distance: 112.0
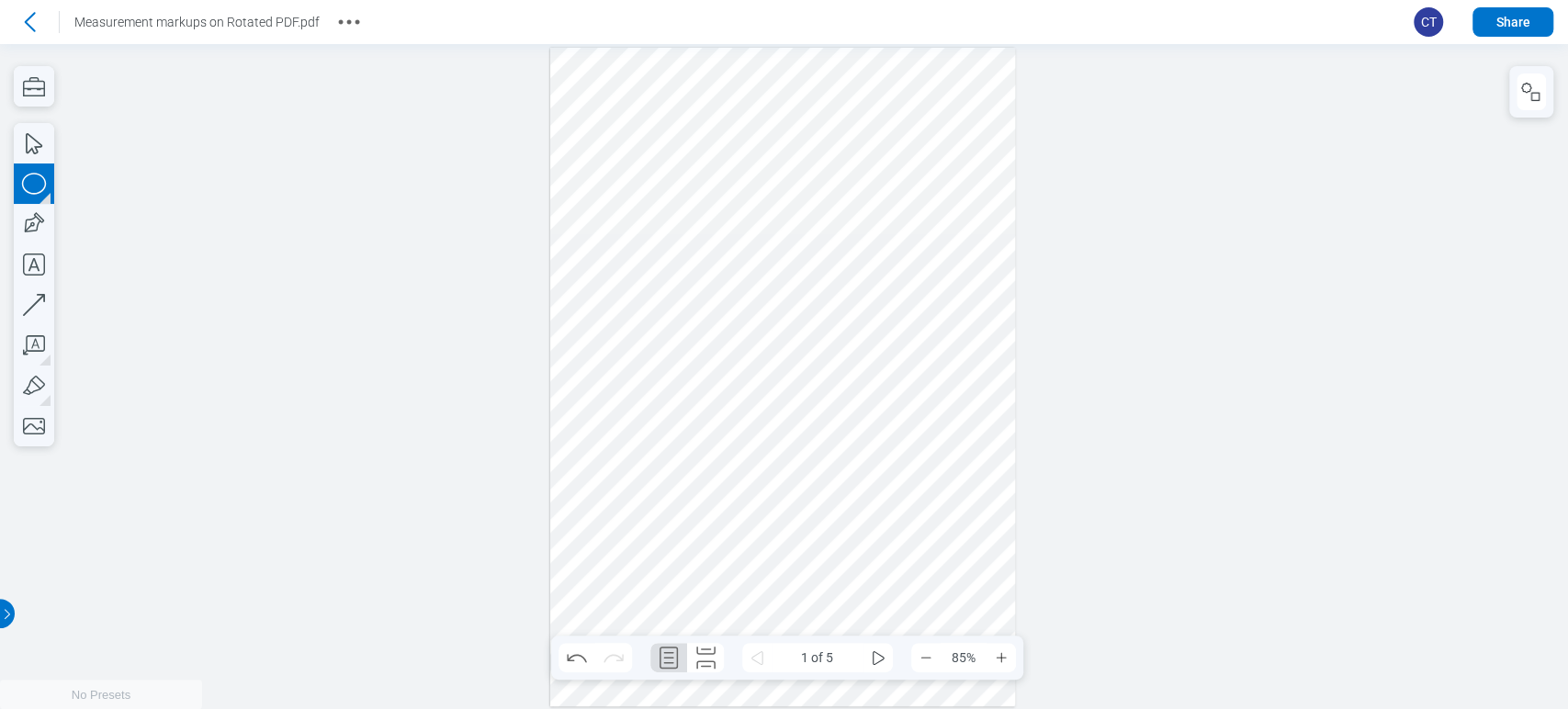
click at [740, 308] on div at bounding box center [783, 377] width 466 height 659
click at [721, 286] on div at bounding box center [783, 377] width 466 height 659
click at [646, 268] on div at bounding box center [783, 377] width 466 height 659
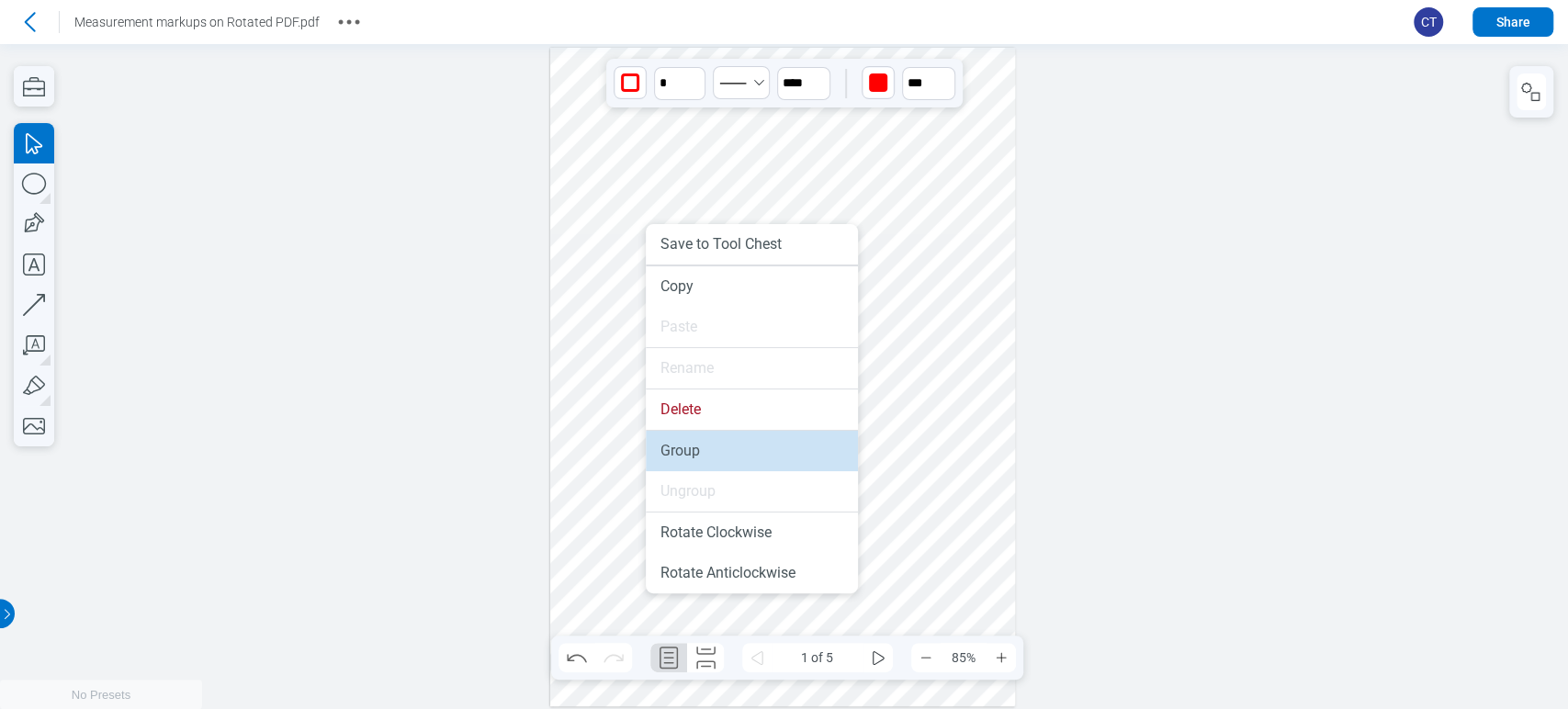
click at [707, 435] on li "Group" at bounding box center [752, 451] width 212 height 41
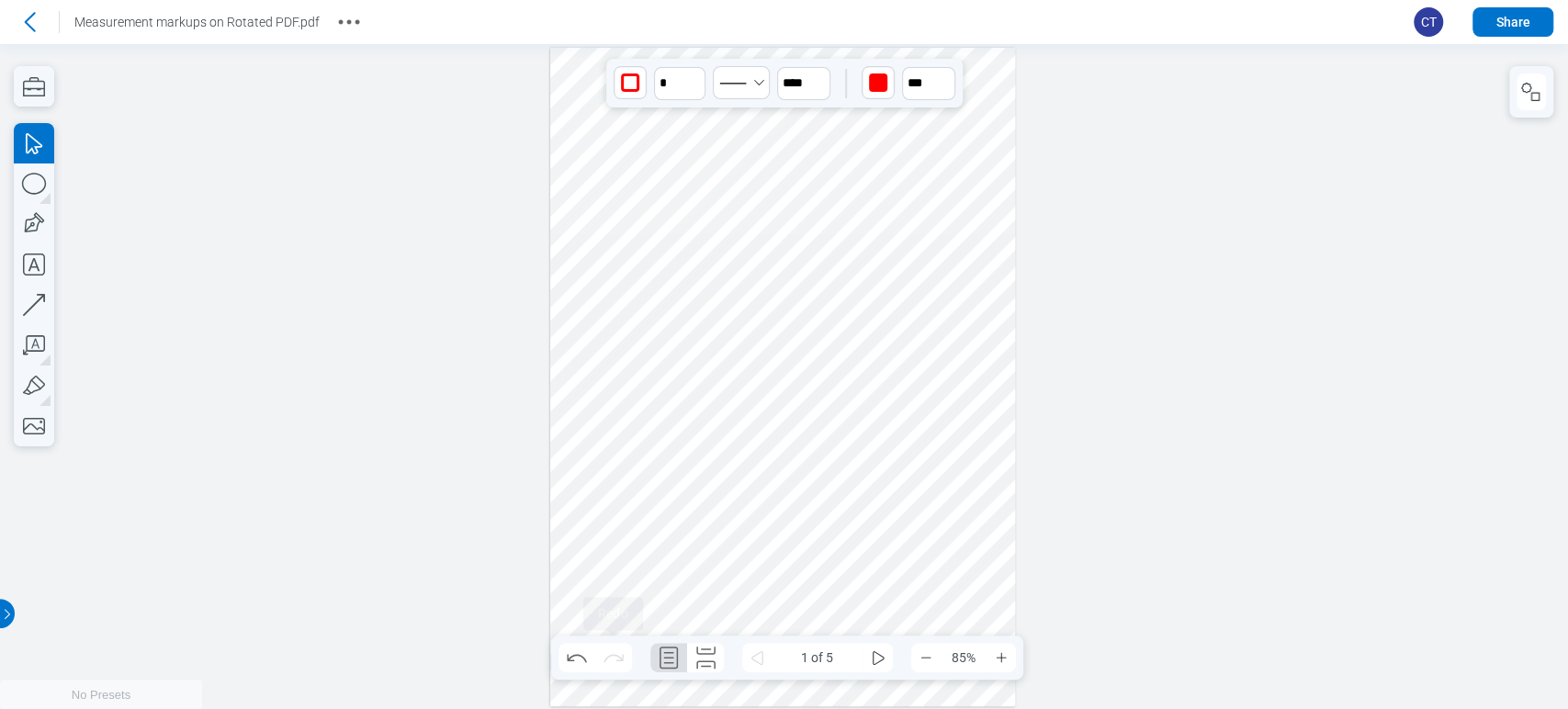
click at [1543, 111] on div at bounding box center [1531, 92] width 44 height 52
click at [1529, 90] on icon "button" at bounding box center [1526, 88] width 10 height 10
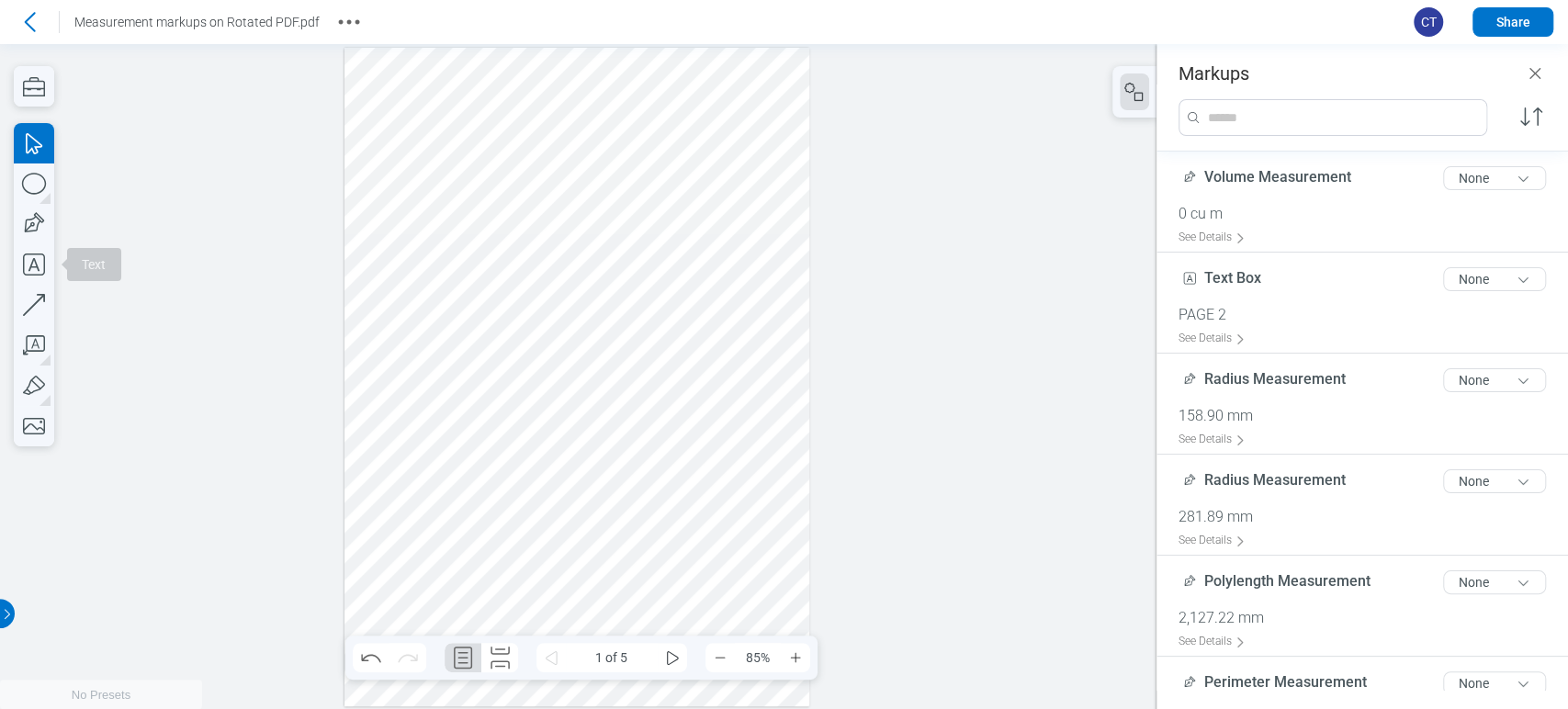
click at [385, 245] on div at bounding box center [577, 377] width 466 height 659
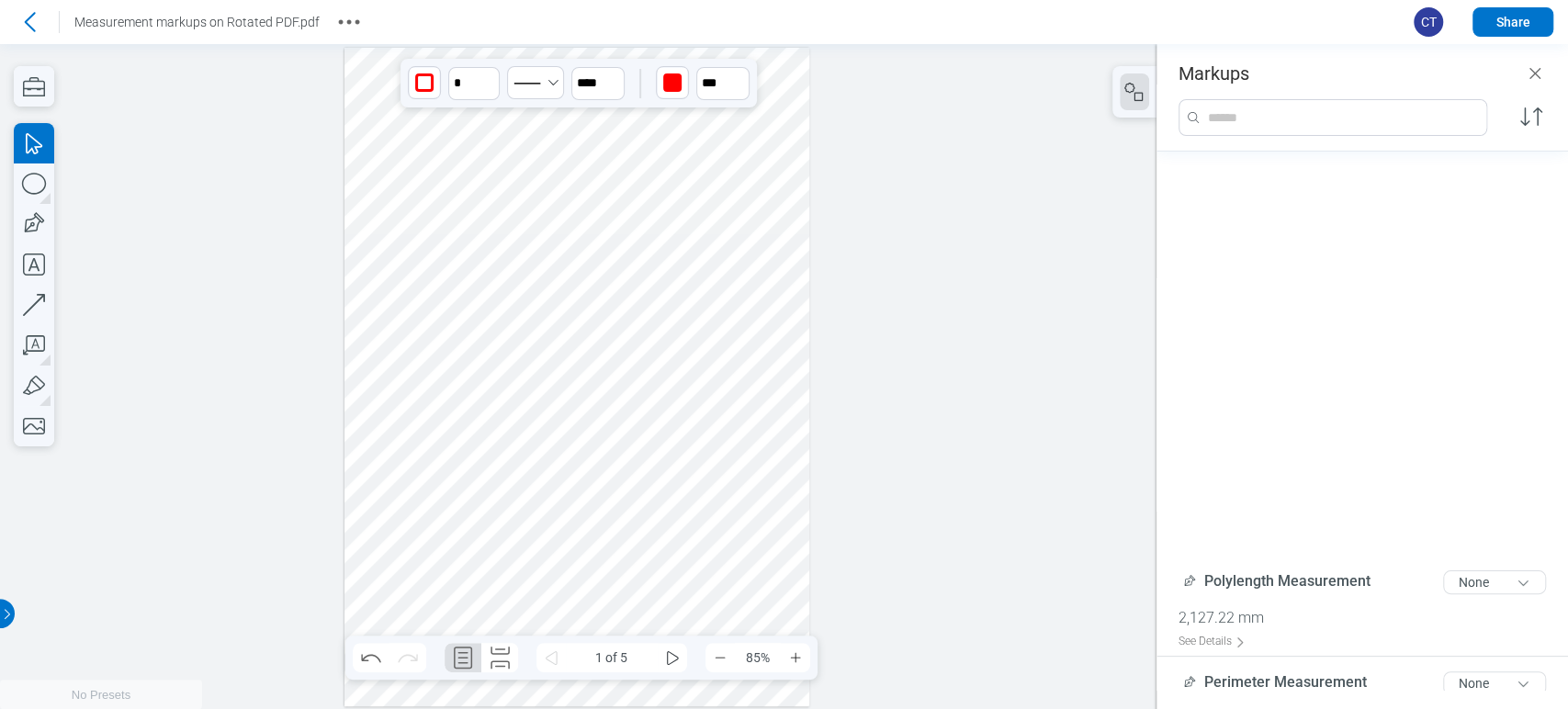
scroll to position [452, 0]
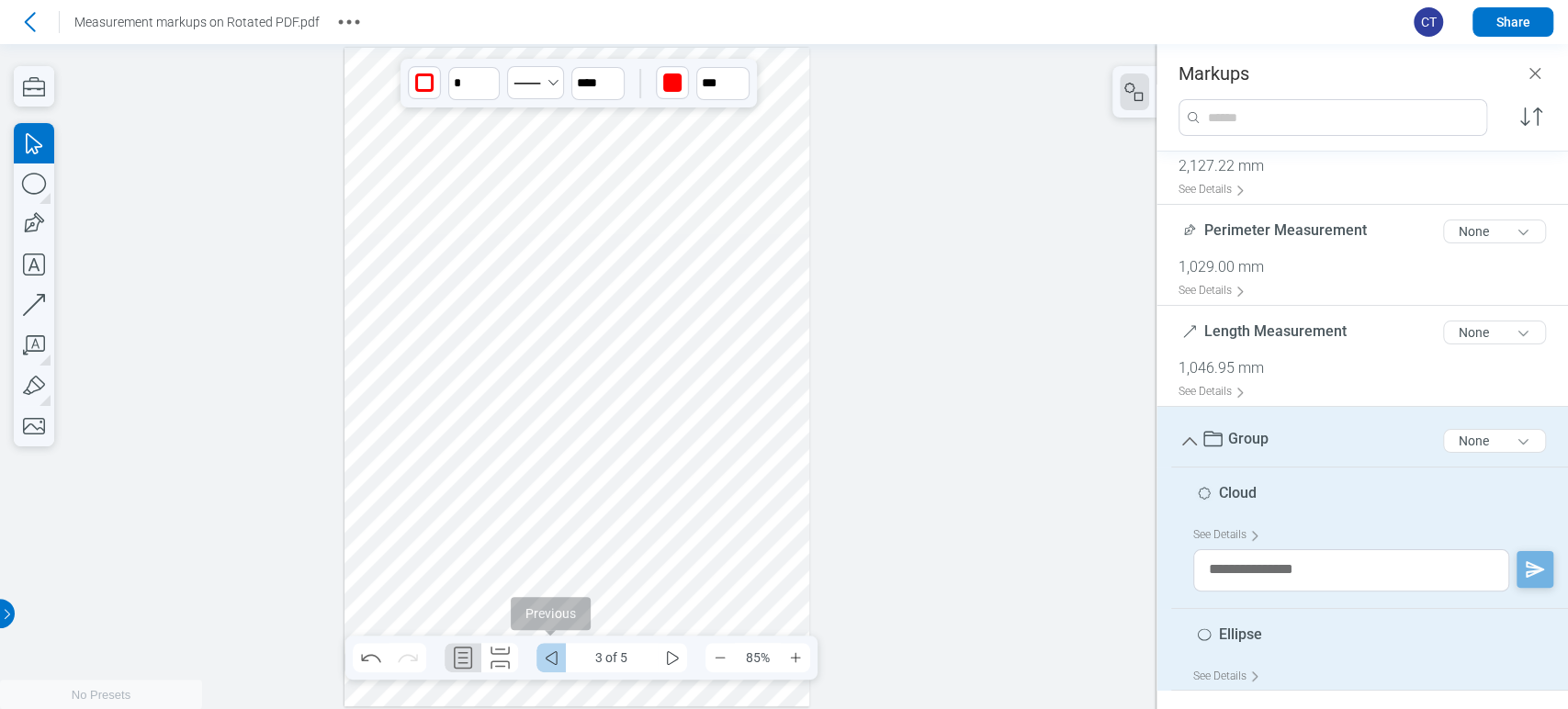
click at [554, 657] on icon "some" at bounding box center [551, 658] width 22 height 22
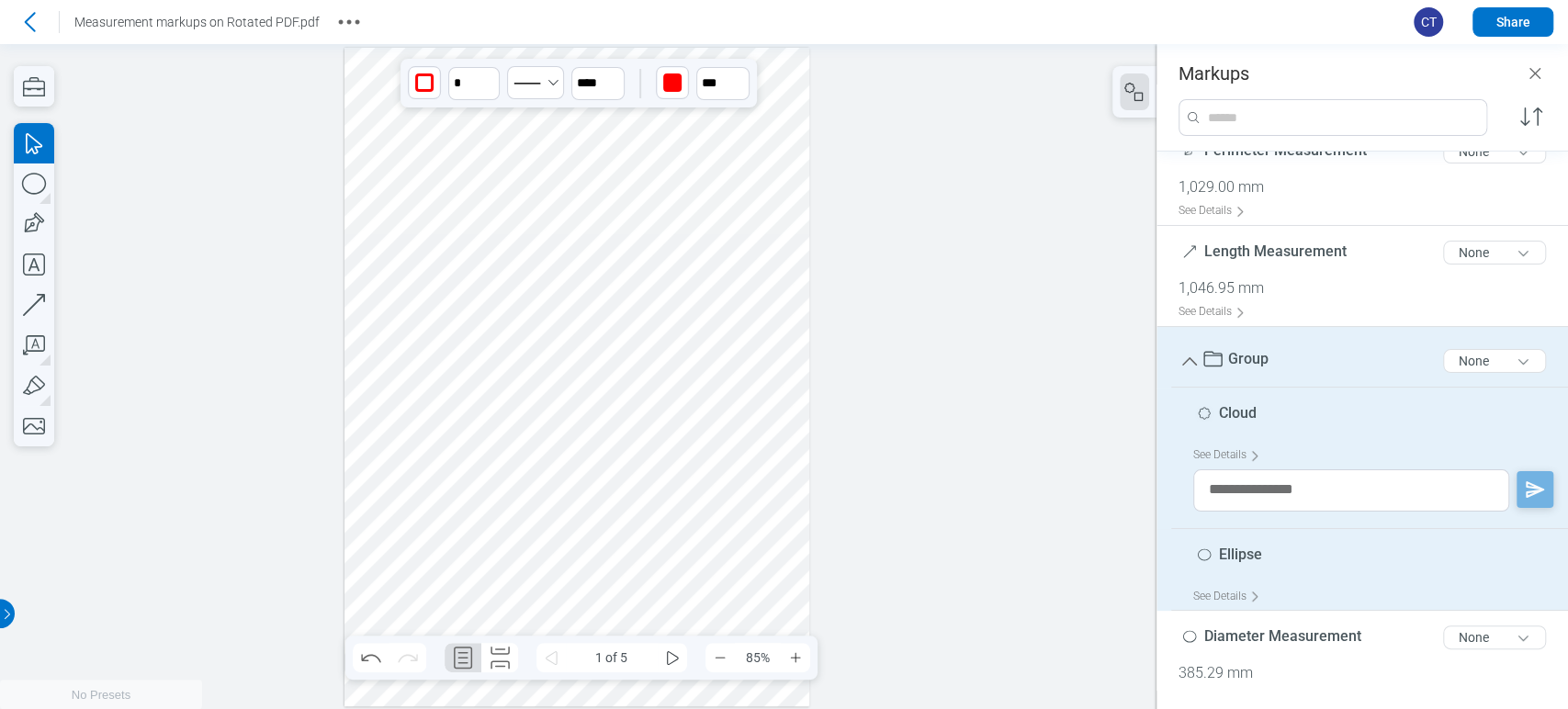
scroll to position [656, 0]
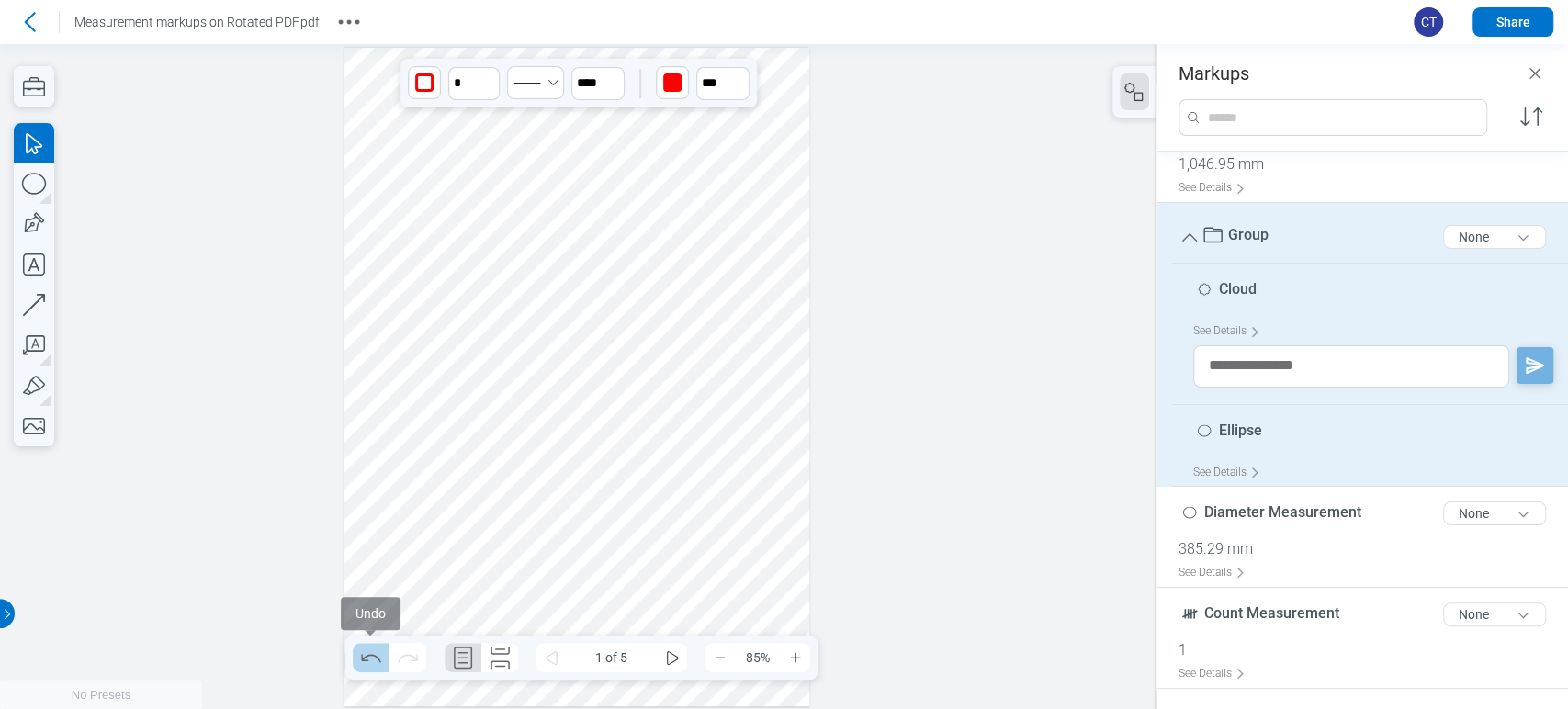
click at [369, 665] on icon "Undo" at bounding box center [371, 657] width 29 height 29
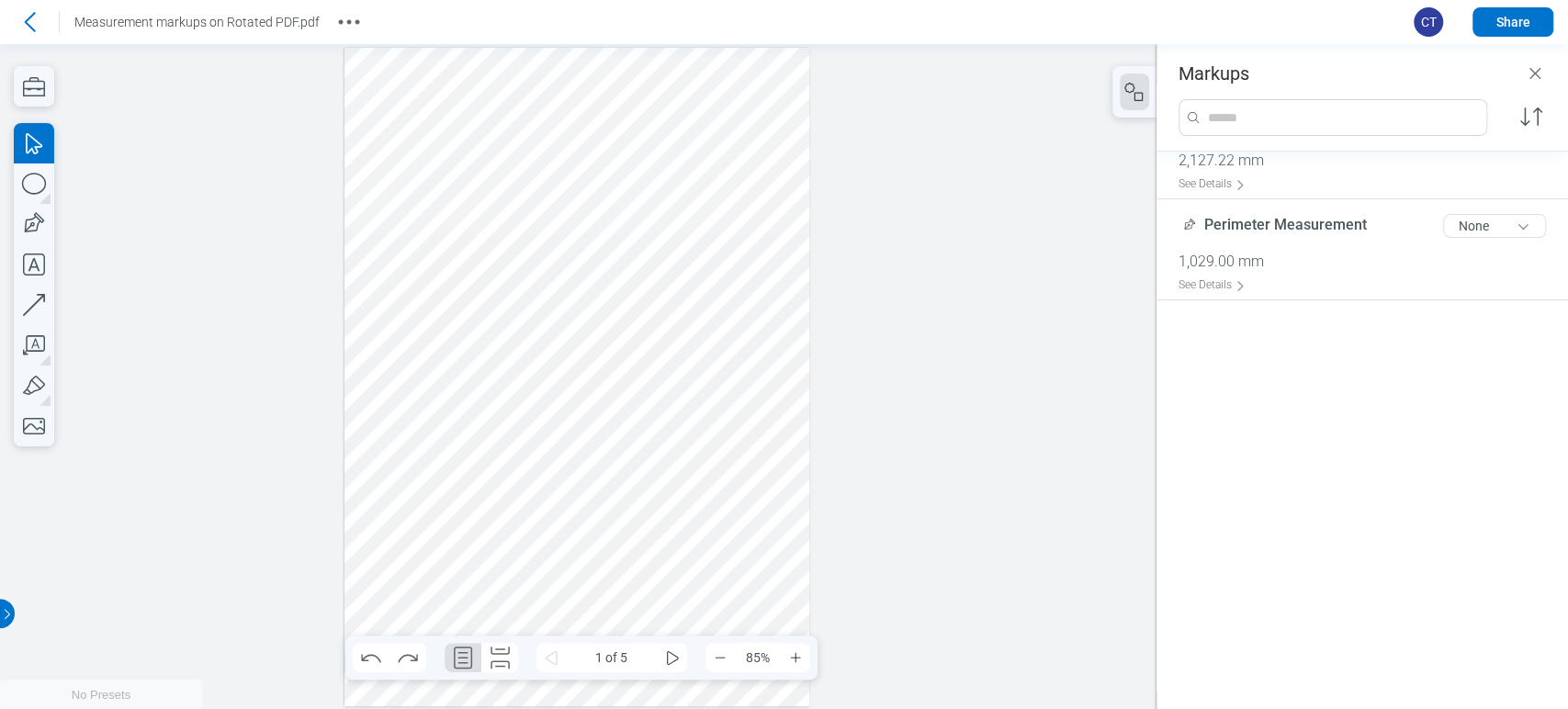
scroll to position [0, 0]
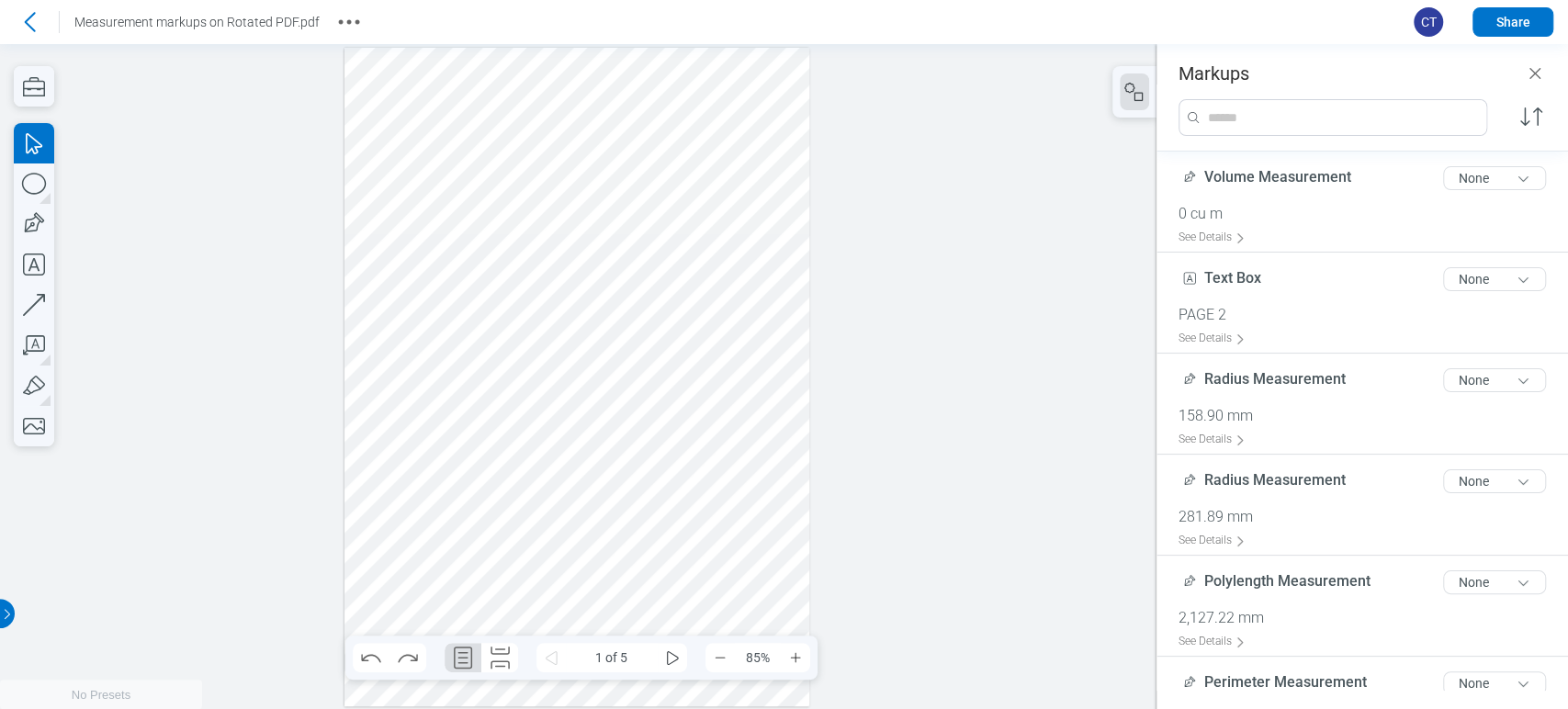
click at [390, 285] on div at bounding box center [577, 377] width 466 height 659
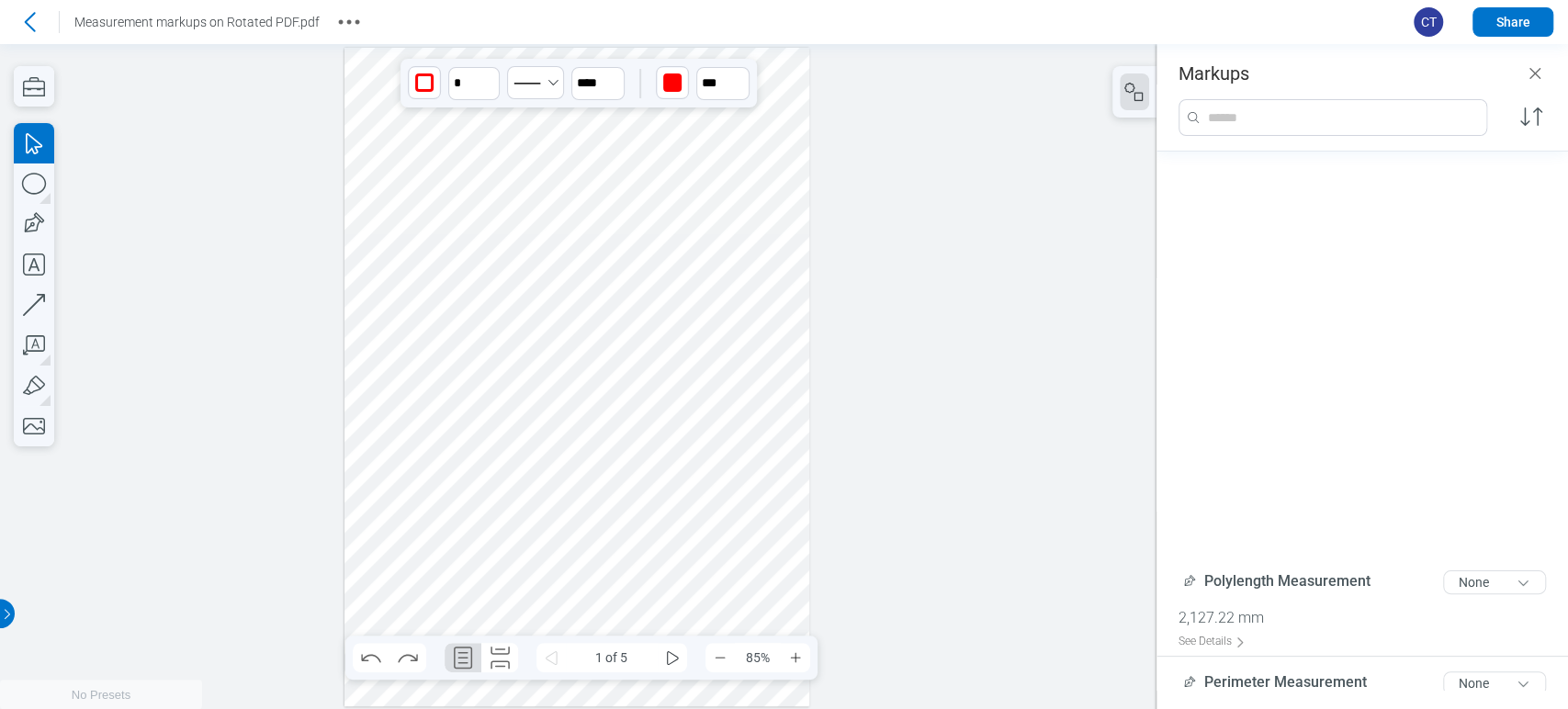
scroll to position [452, 0]
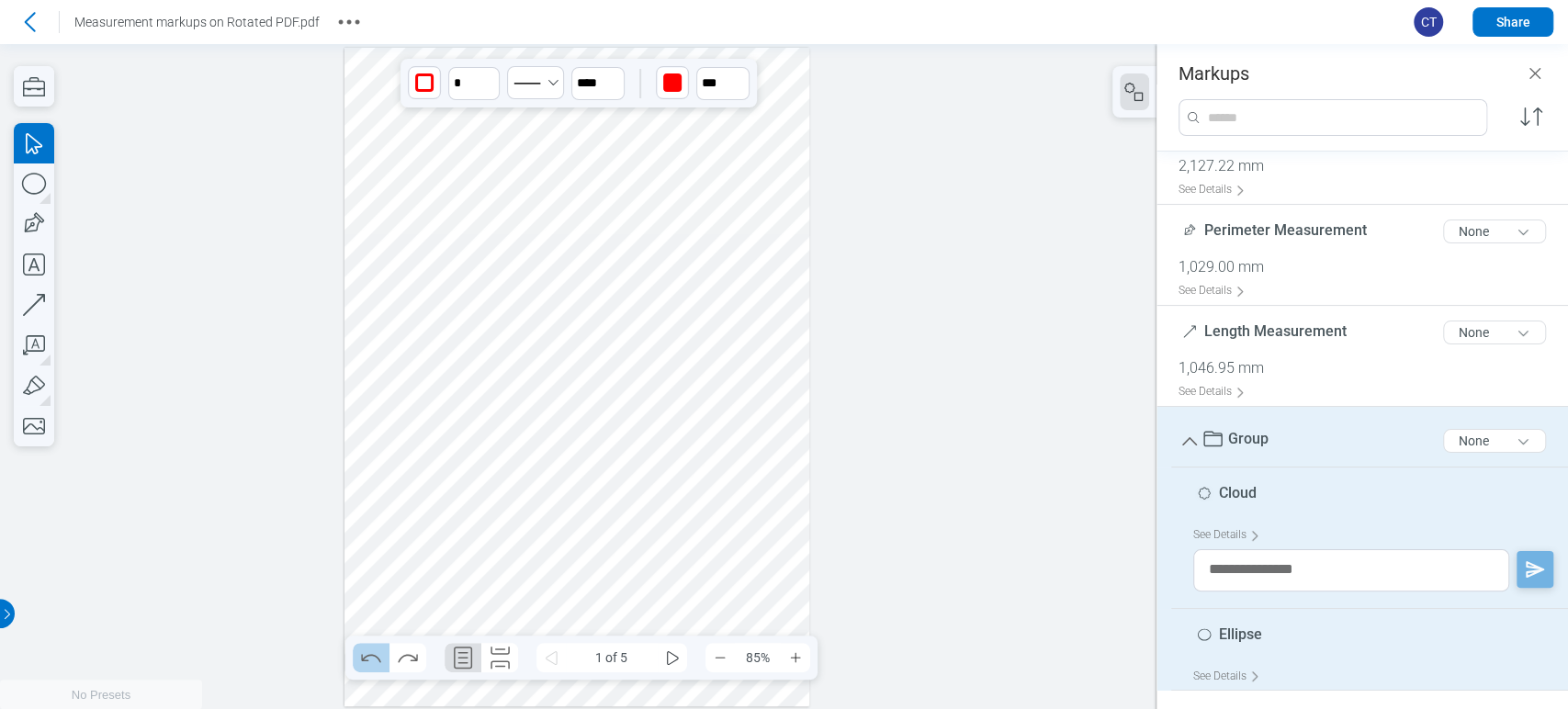
click at [368, 664] on icon "Undo" at bounding box center [371, 657] width 29 height 29
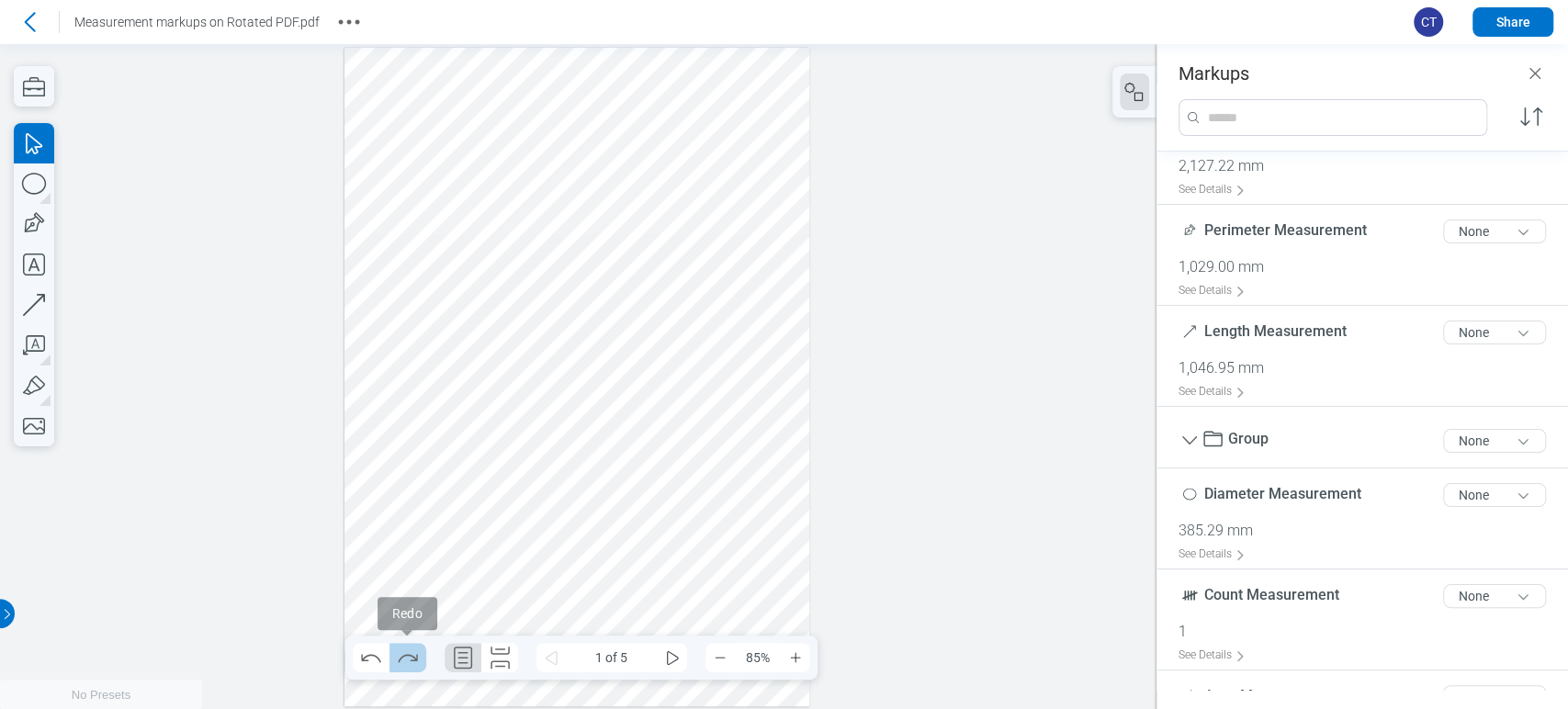
click at [403, 661] on icon "Redo" at bounding box center [407, 657] width 29 height 29
click at [37, 25] on icon at bounding box center [29, 21] width 29 height 29
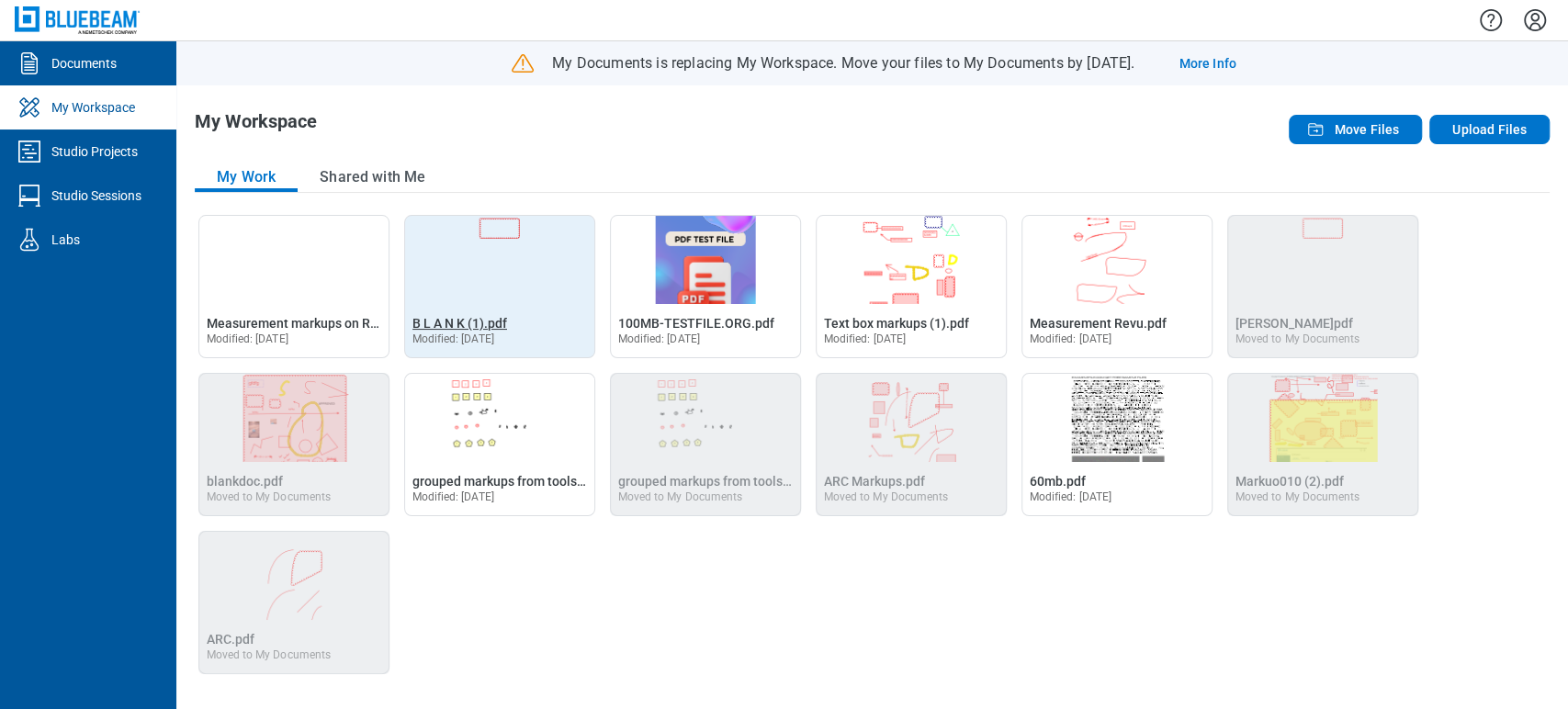
click at [466, 322] on span "B L A N K (1).pdf" at bounding box center [460, 323] width 95 height 15
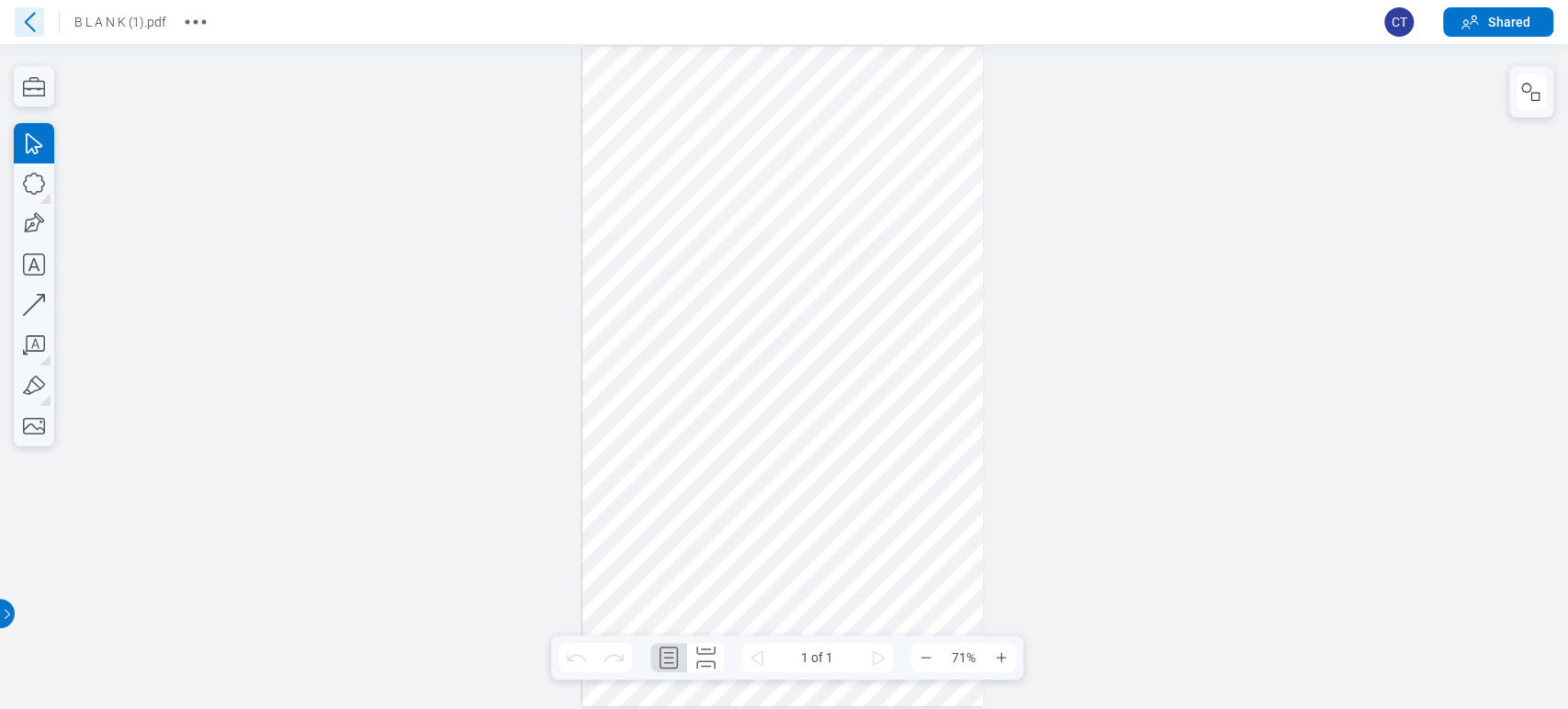
click at [33, 20] on icon at bounding box center [29, 21] width 29 height 29
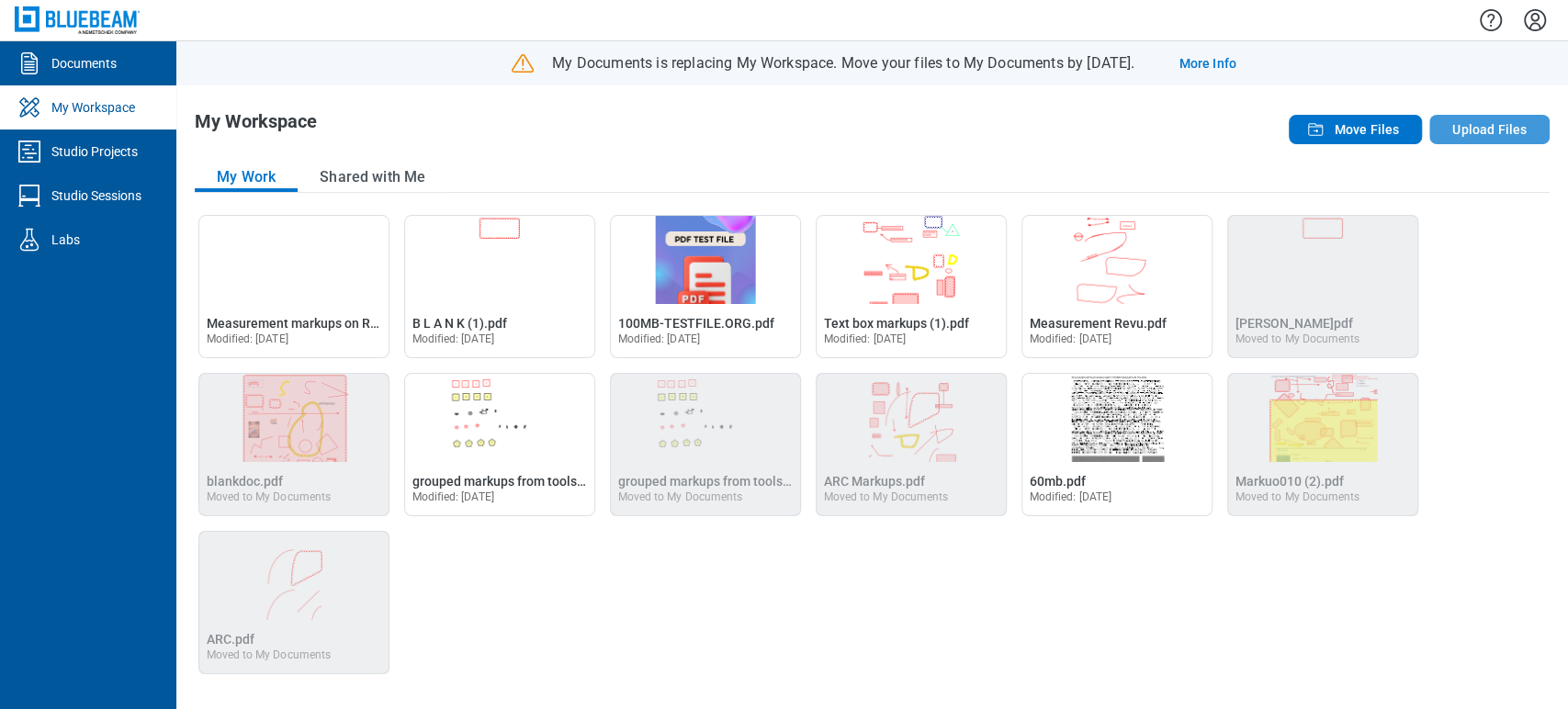
click at [1482, 123] on button "Upload Files" at bounding box center [1489, 129] width 121 height 29
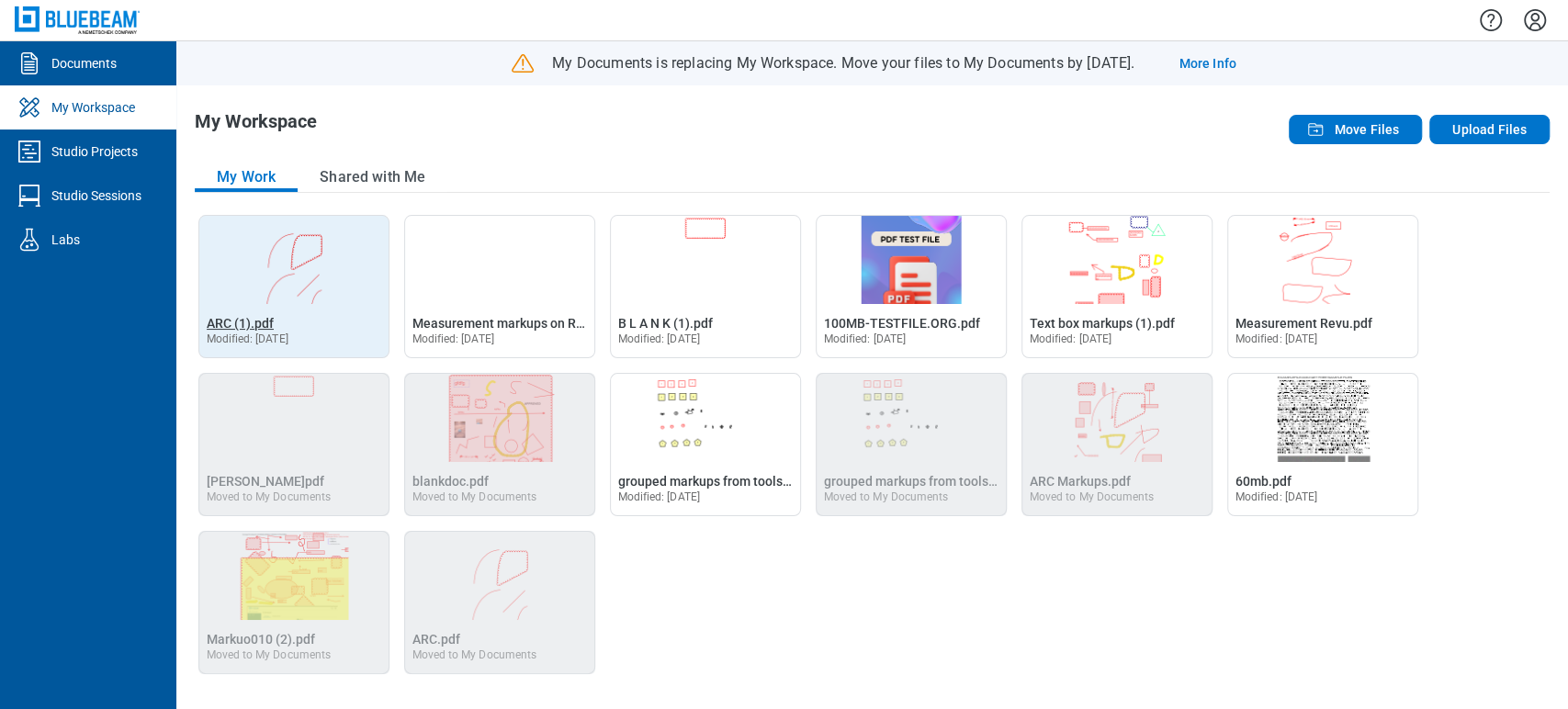
click at [250, 321] on span "ARC (1).pdf" at bounding box center [239, 323] width 67 height 15
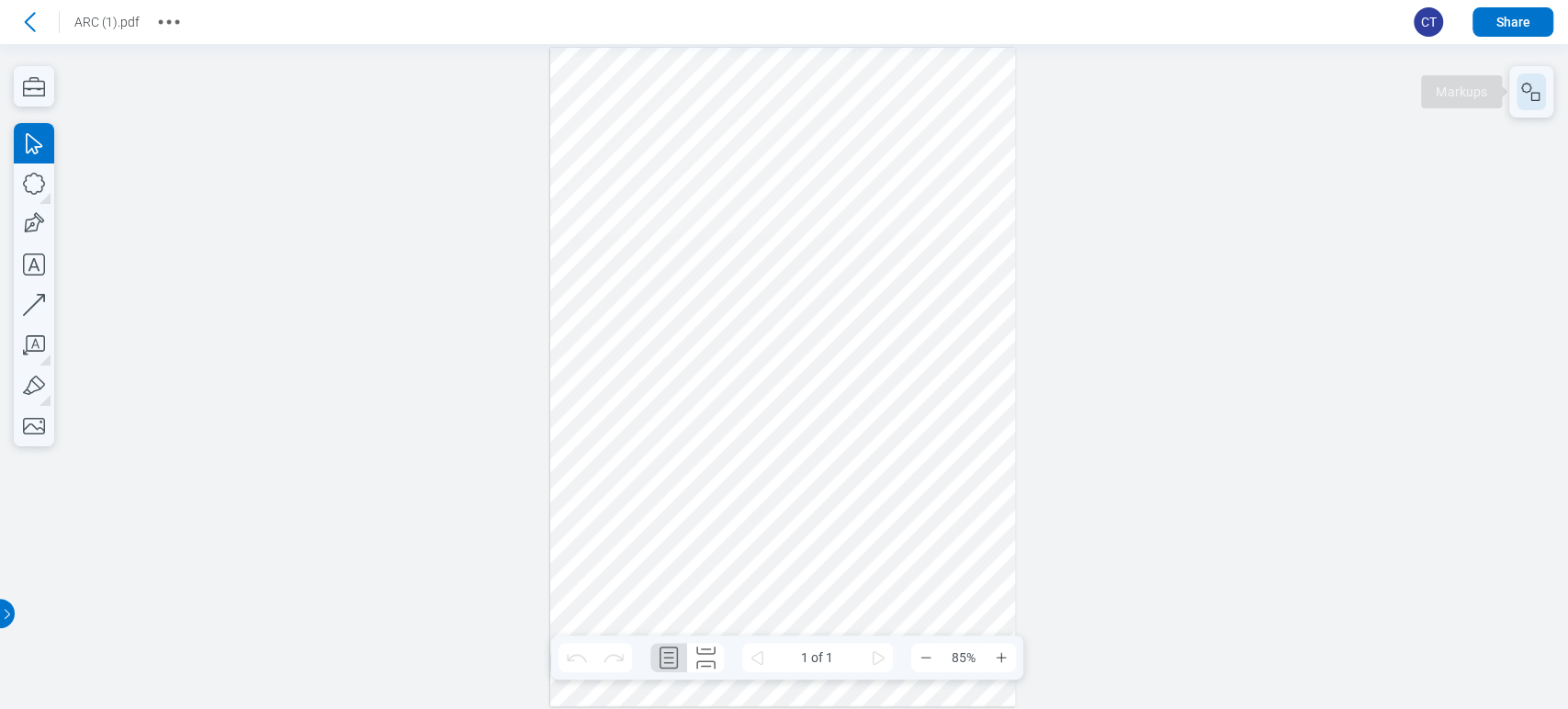
click at [1530, 84] on icon "button" at bounding box center [1531, 92] width 22 height 22
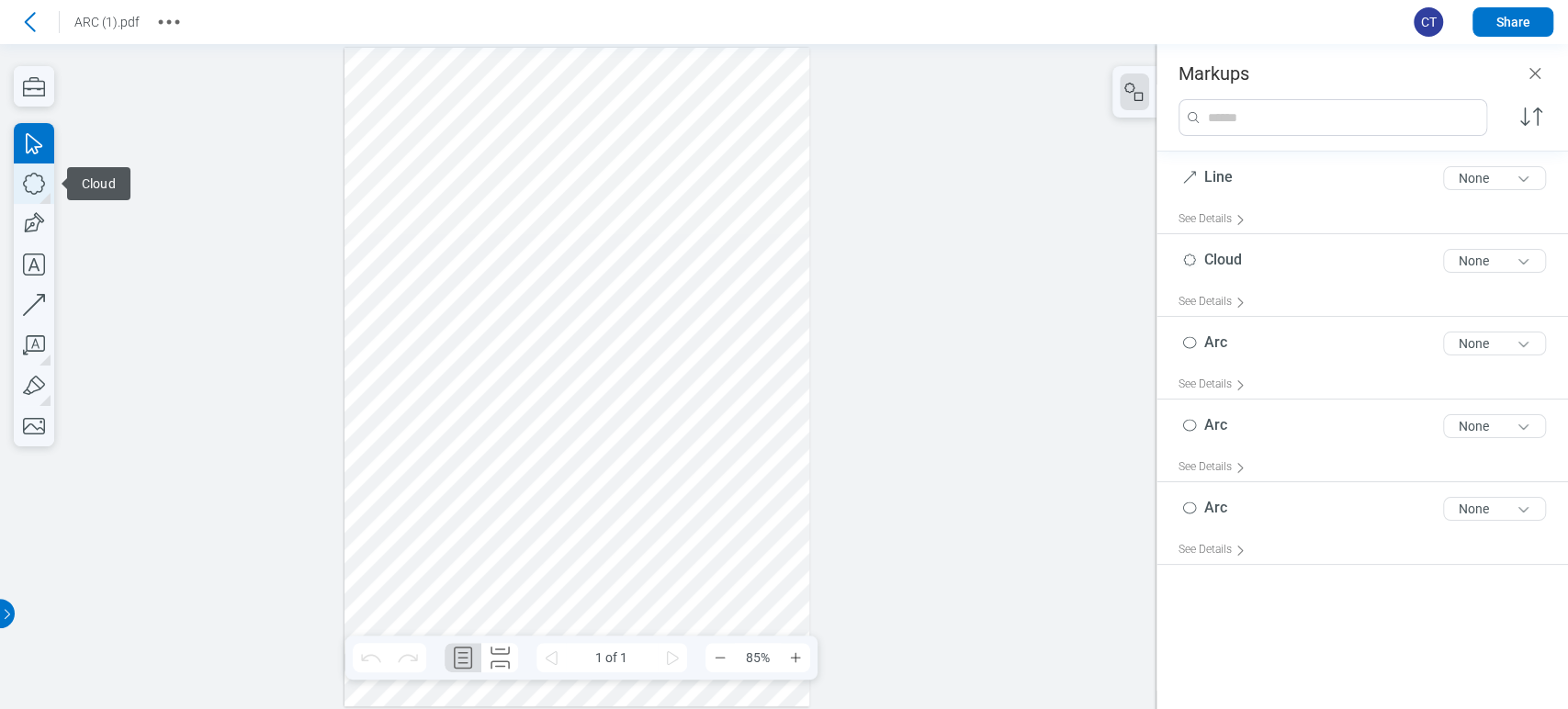
click at [32, 179] on icon "button" at bounding box center [34, 183] width 41 height 41
drag, startPoint x: 371, startPoint y: 514, endPoint x: 421, endPoint y: 564, distance: 70.7
click at [421, 564] on div at bounding box center [577, 377] width 466 height 659
click at [39, 215] on icon "button" at bounding box center [32, 224] width 27 height 27
drag, startPoint x: 454, startPoint y: 516, endPoint x: 482, endPoint y: 555, distance: 48.0
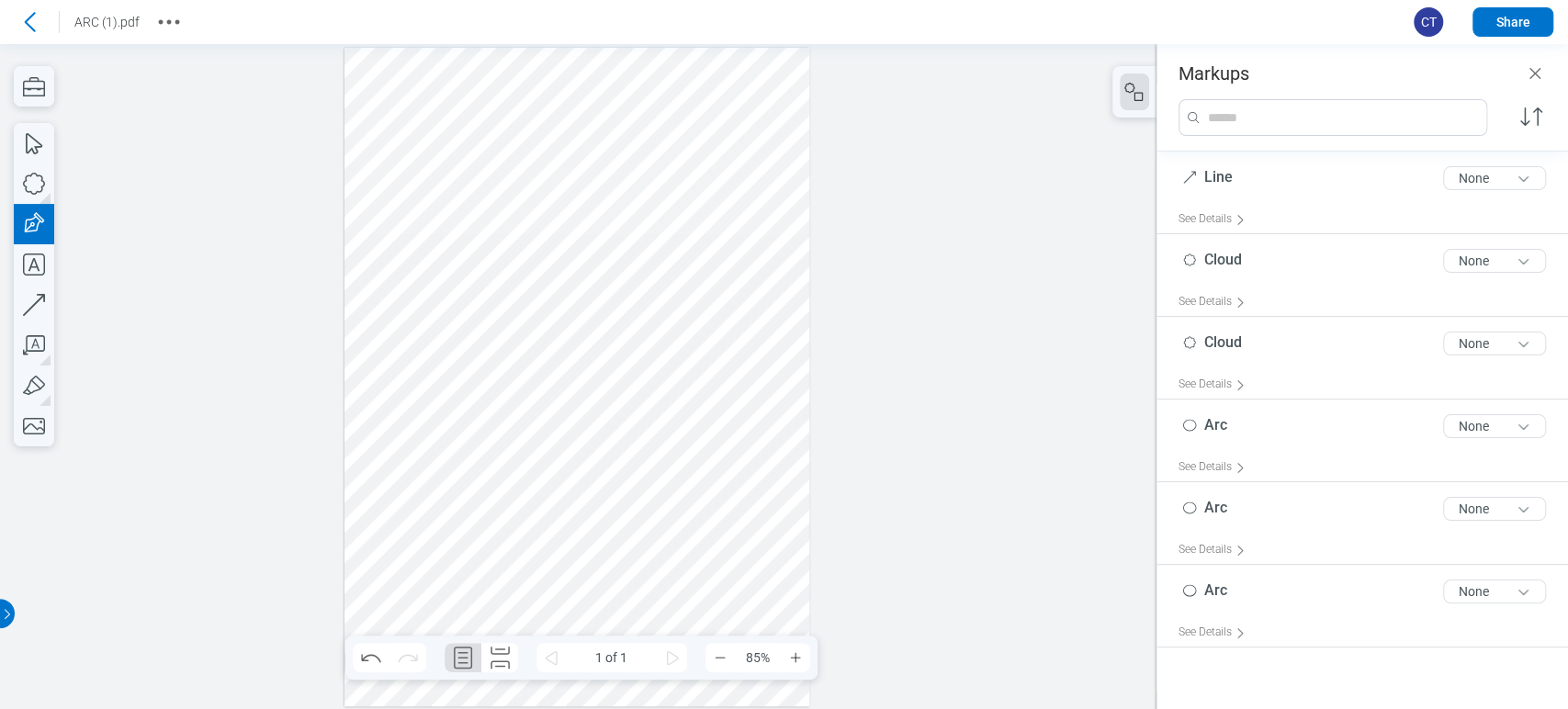
click at [485, 567] on div at bounding box center [577, 377] width 466 height 659
click at [474, 535] on div at bounding box center [577, 377] width 466 height 659
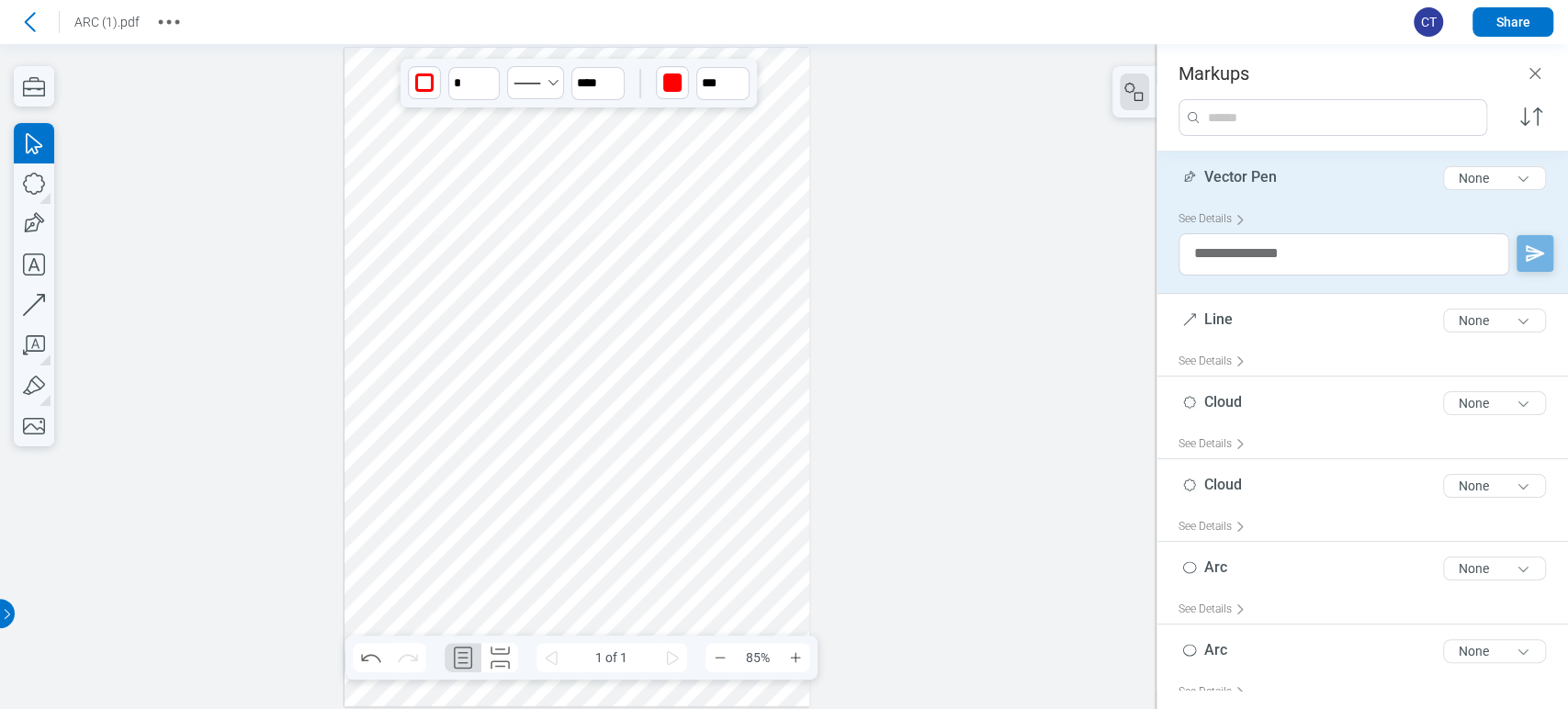
click at [404, 538] on div at bounding box center [577, 377] width 466 height 659
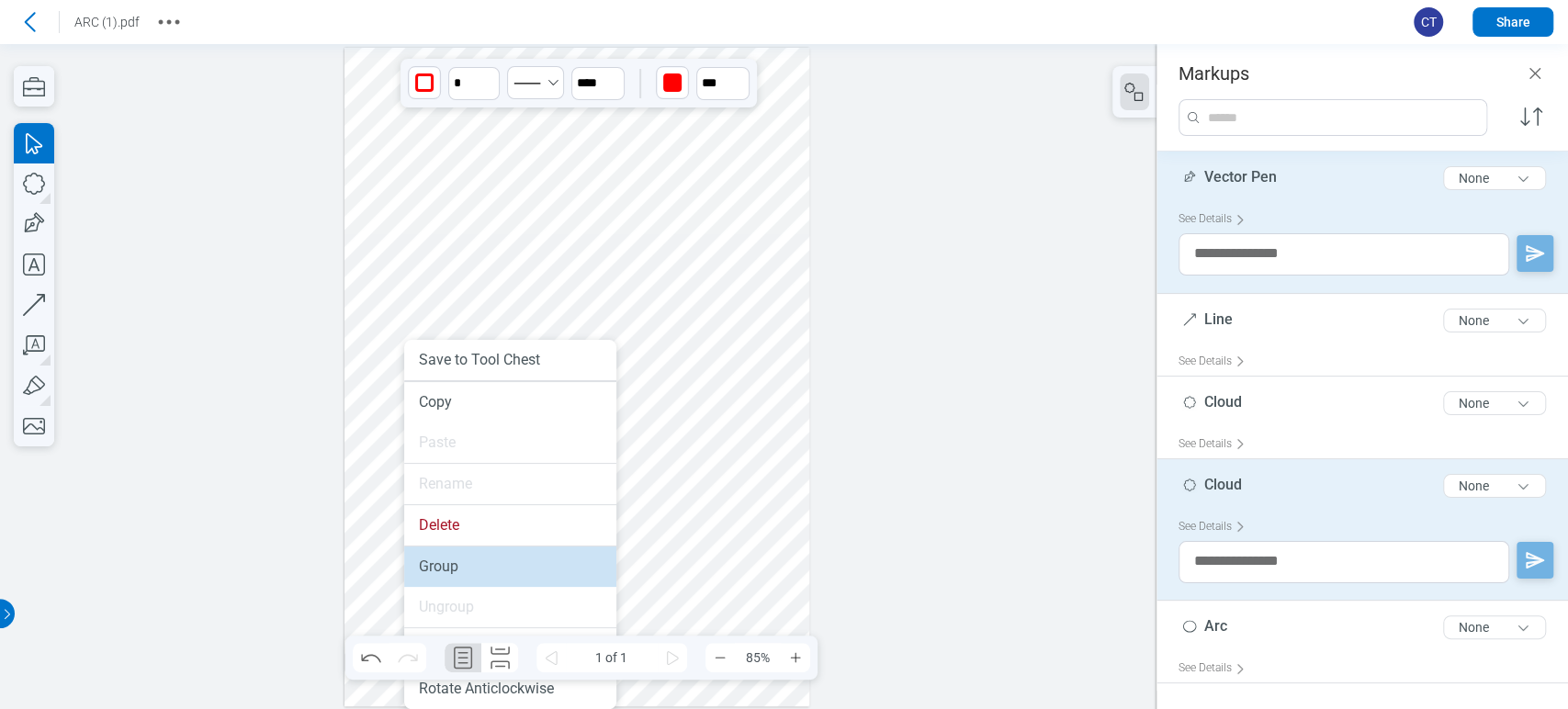
drag, startPoint x: 423, startPoint y: 568, endPoint x: 581, endPoint y: 524, distance: 164.0
click at [423, 568] on li "Group" at bounding box center [509, 566] width 212 height 41
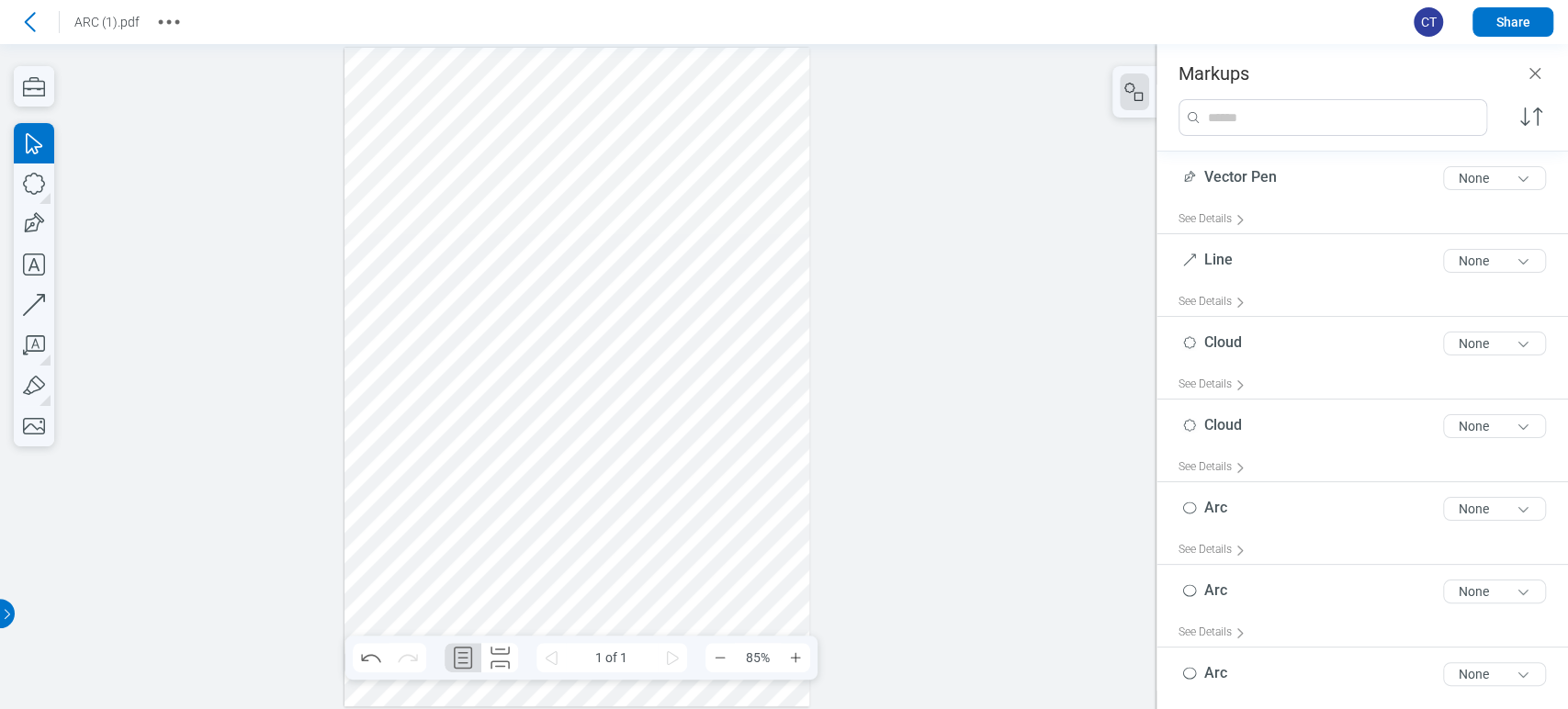
click at [589, 563] on div at bounding box center [577, 377] width 466 height 659
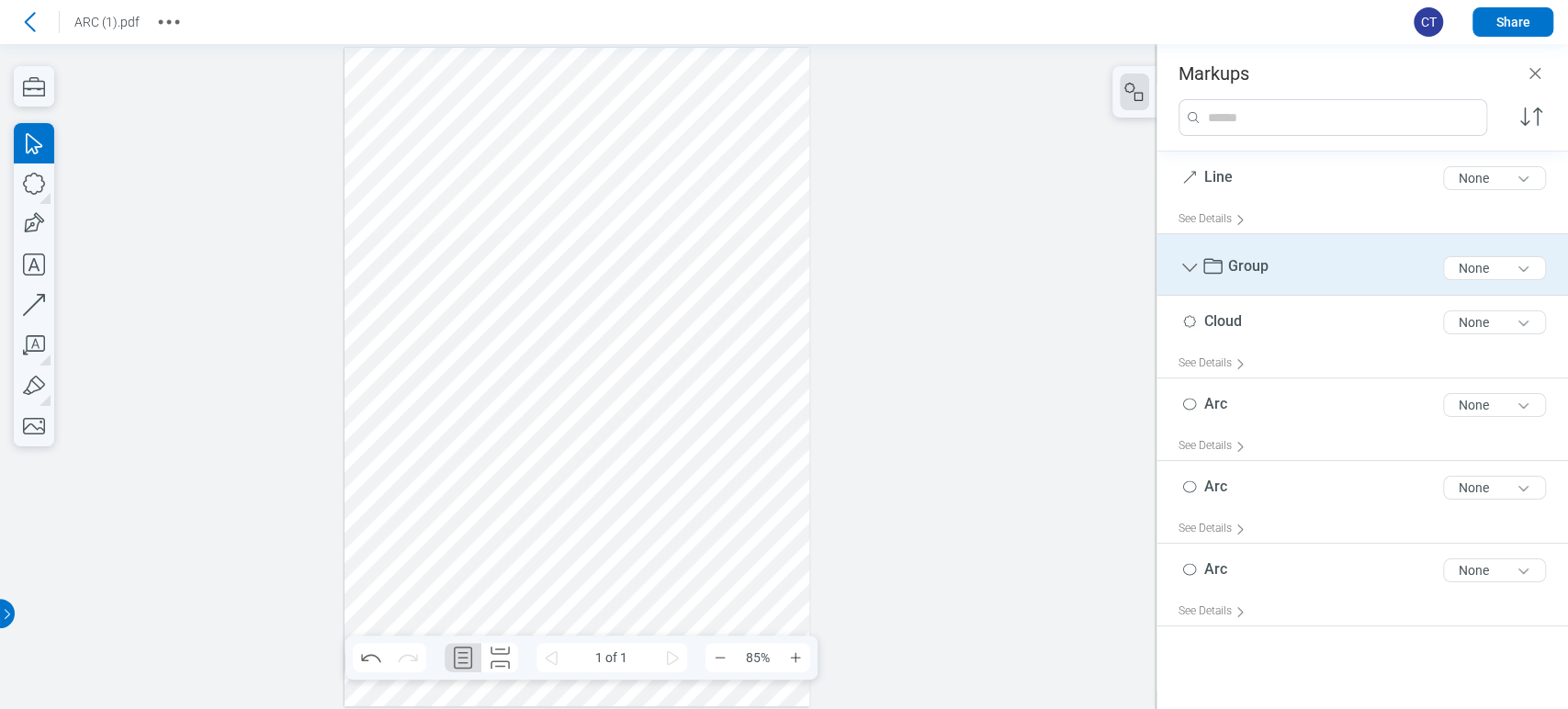
click at [1188, 262] on icon "Group" at bounding box center [1189, 268] width 22 height 22
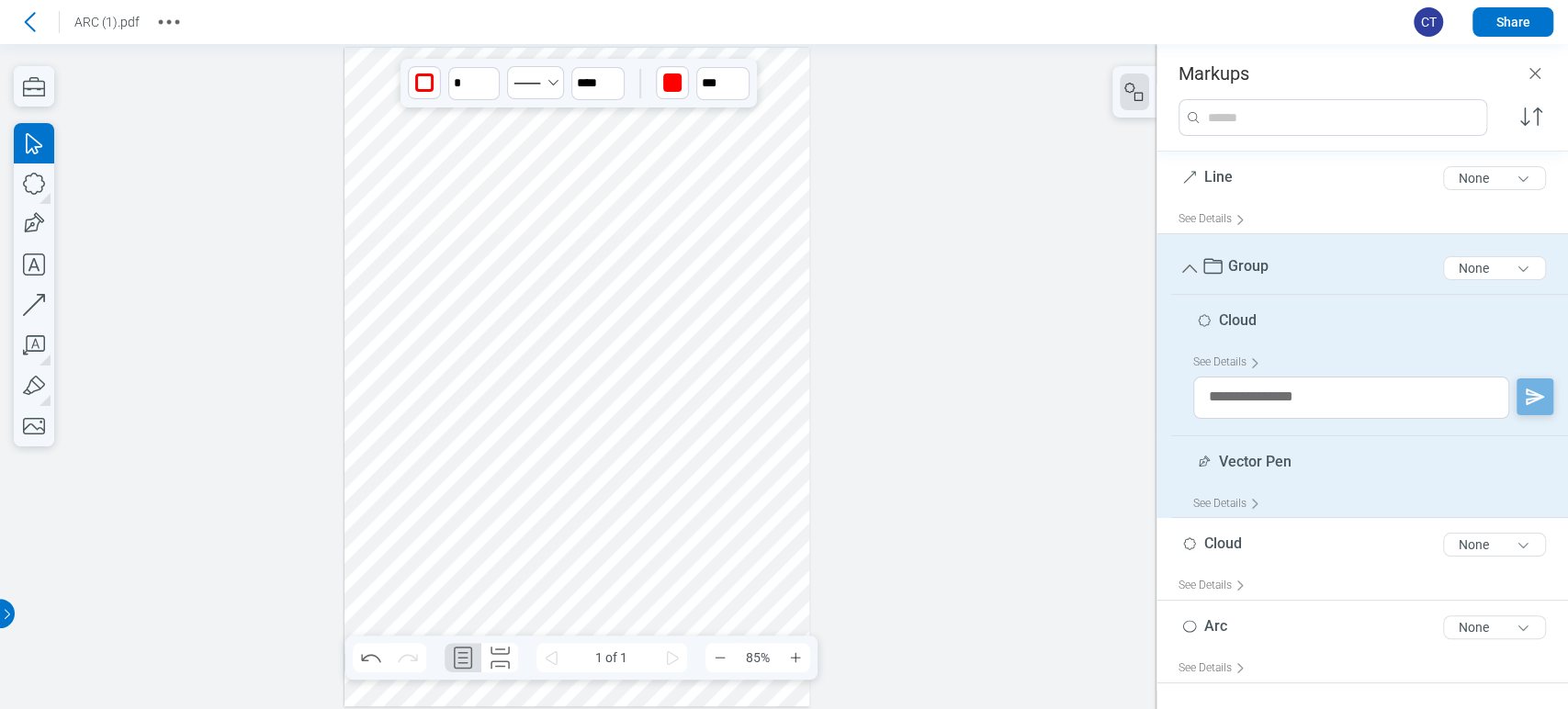
click at [1188, 262] on icon "Group" at bounding box center [1189, 268] width 22 height 22
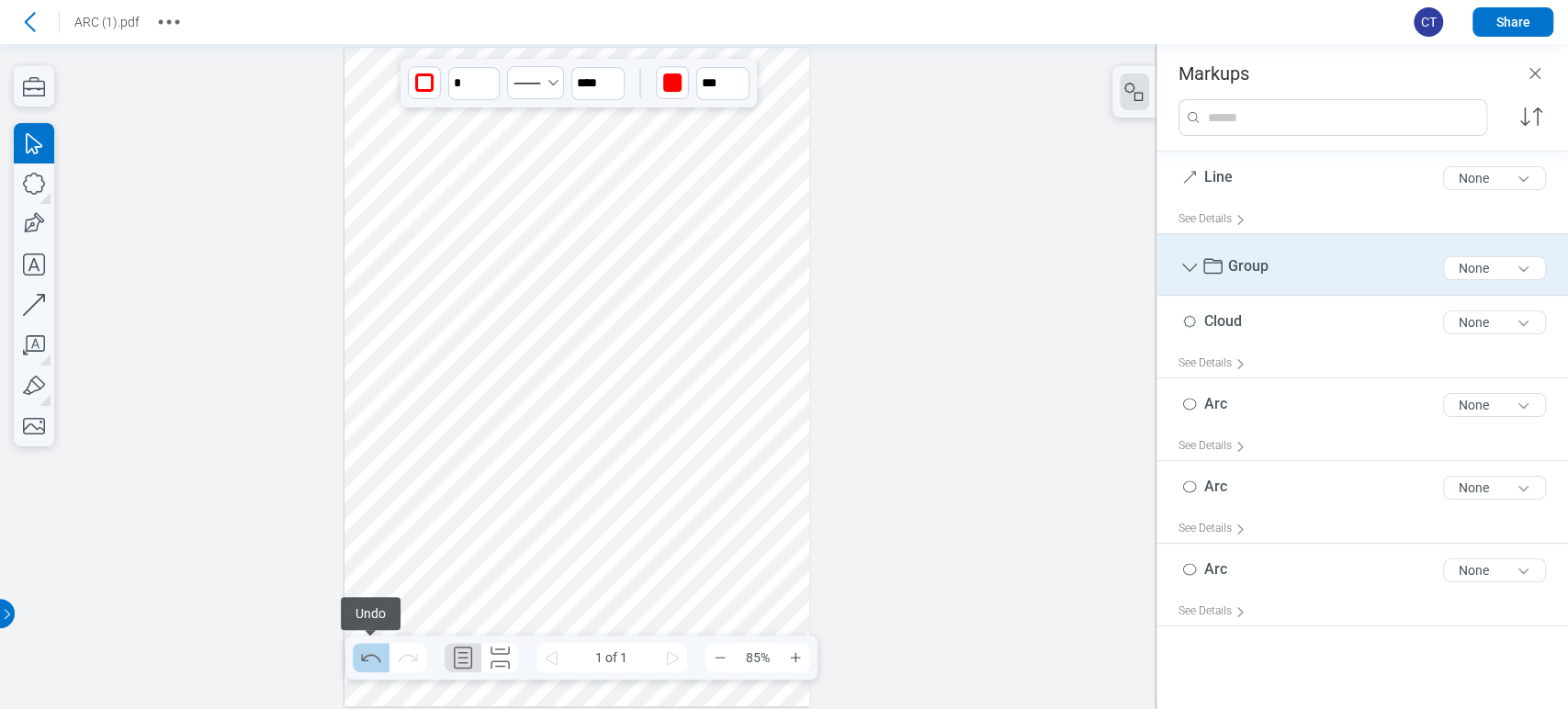
click at [370, 669] on icon "Undo" at bounding box center [371, 657] width 29 height 29
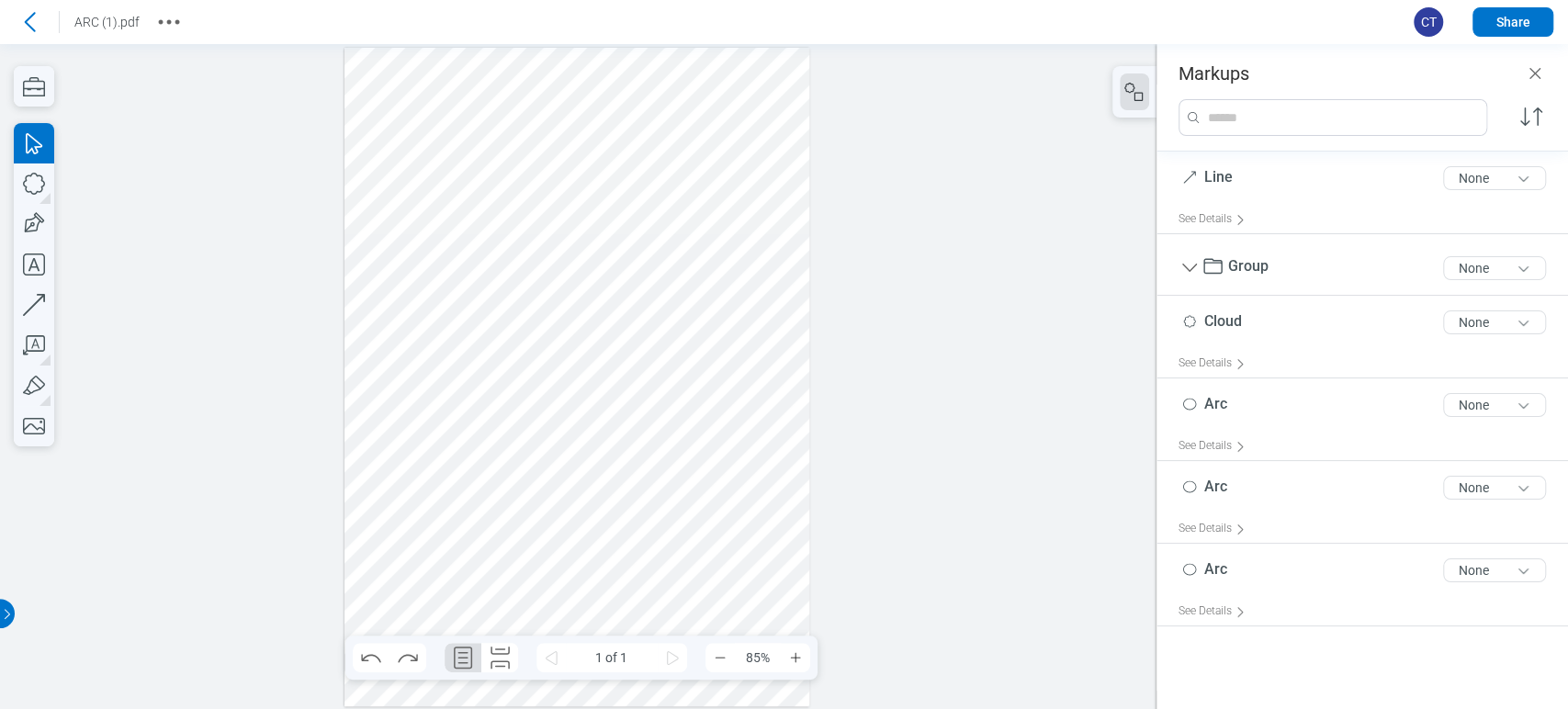
click at [377, 543] on div at bounding box center [577, 377] width 466 height 659
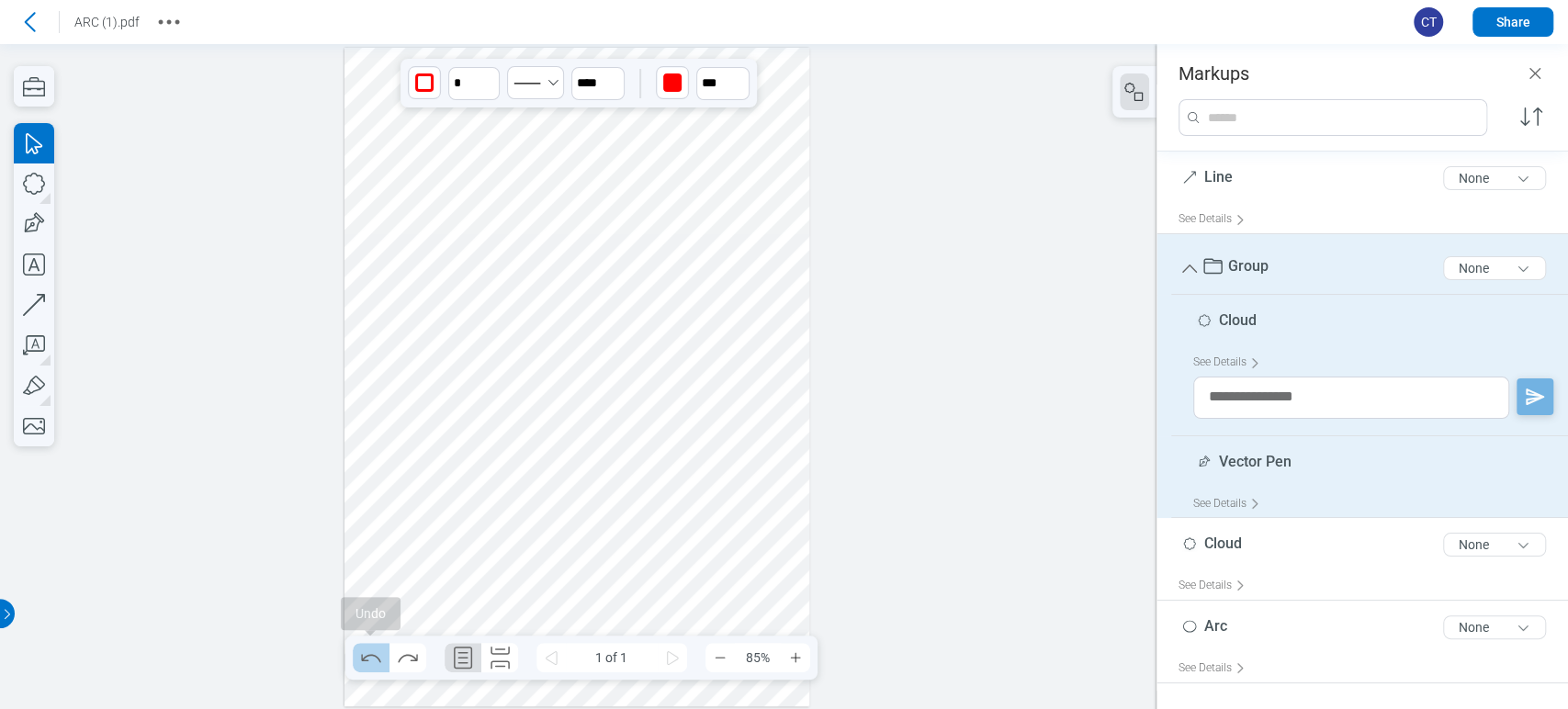
click at [364, 671] on icon "Undo" at bounding box center [371, 657] width 29 height 29
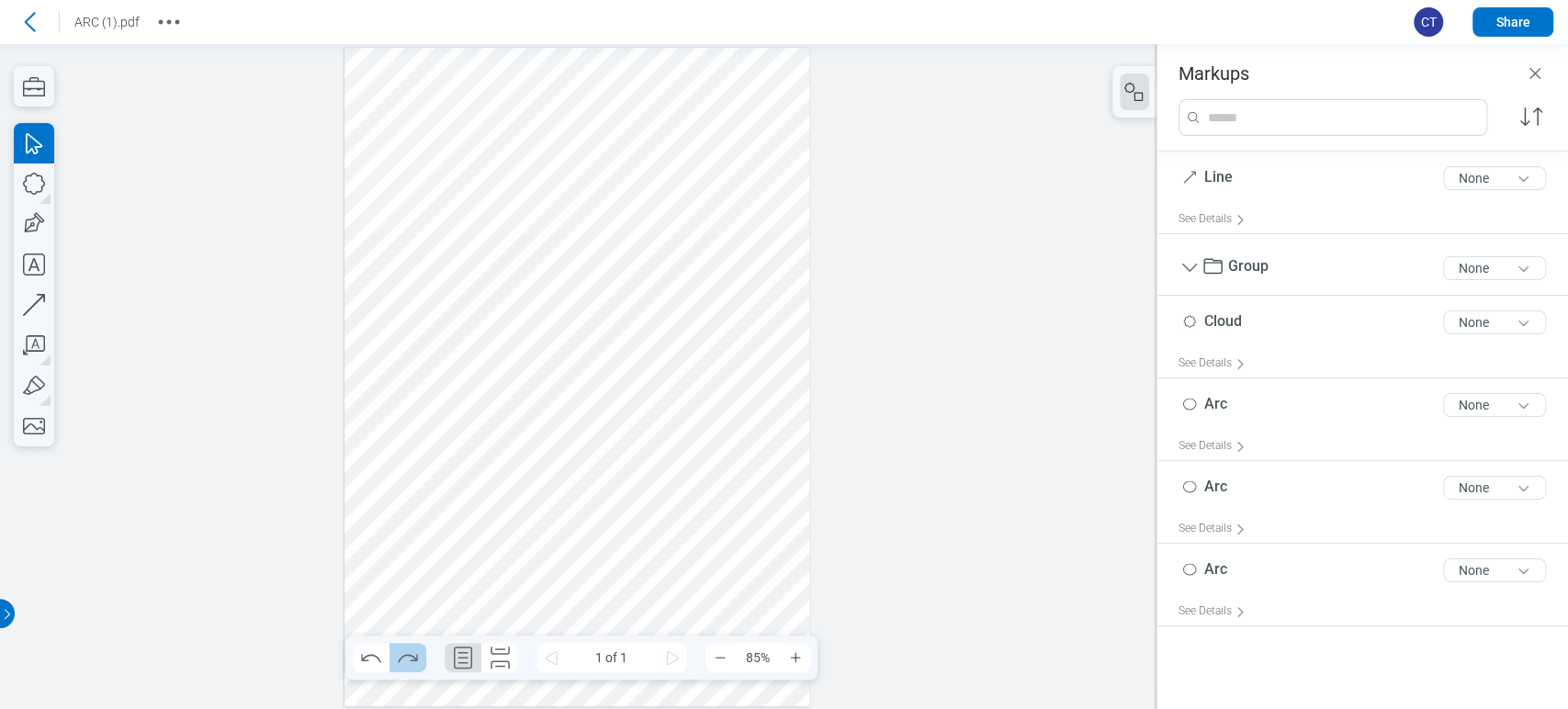
click at [401, 657] on icon "Redo" at bounding box center [407, 658] width 19 height 8
click at [364, 655] on icon "Undo" at bounding box center [371, 657] width 29 height 29
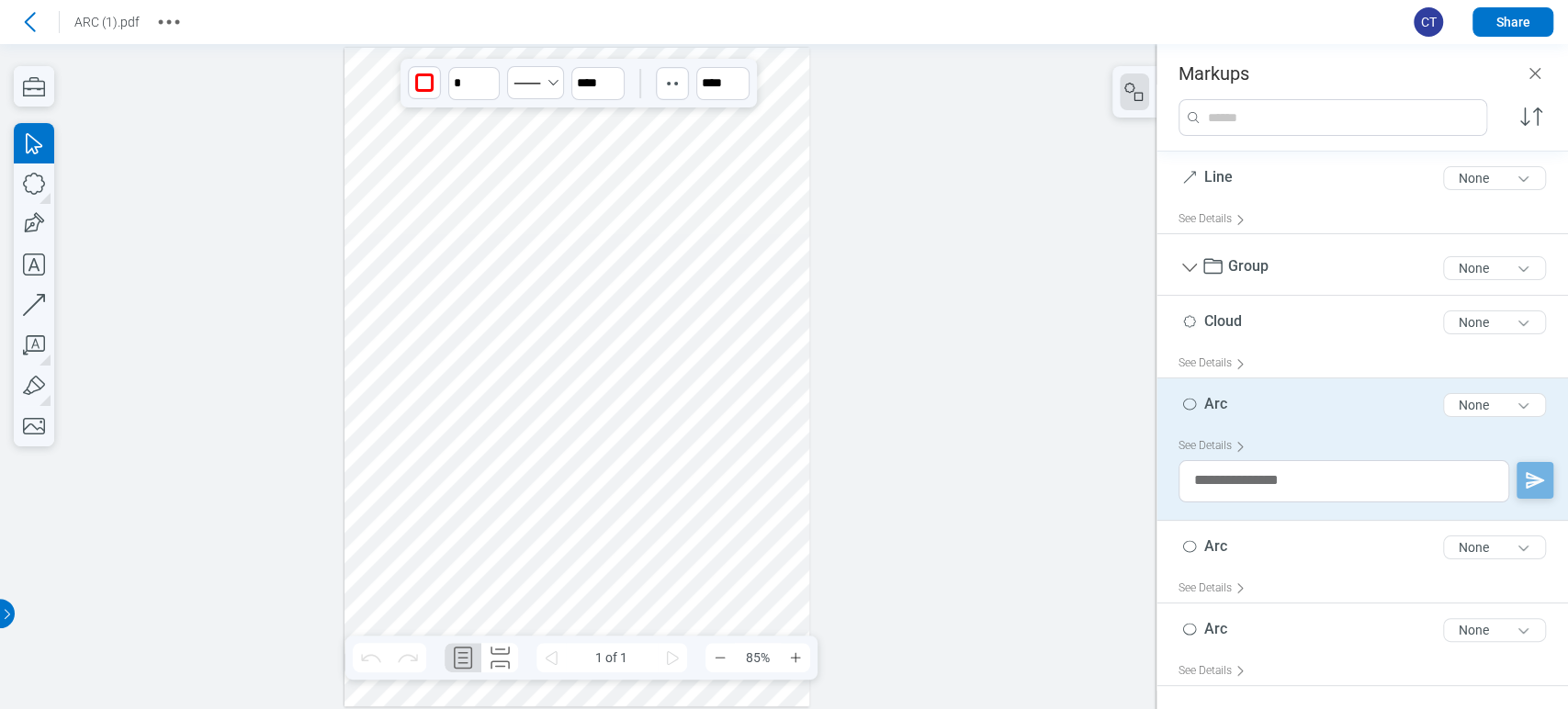
drag, startPoint x: 706, startPoint y: 492, endPoint x: 654, endPoint y: 383, distance: 120.8
click at [654, 383] on div at bounding box center [577, 377] width 466 height 659
click at [675, 415] on div at bounding box center [577, 377] width 466 height 659
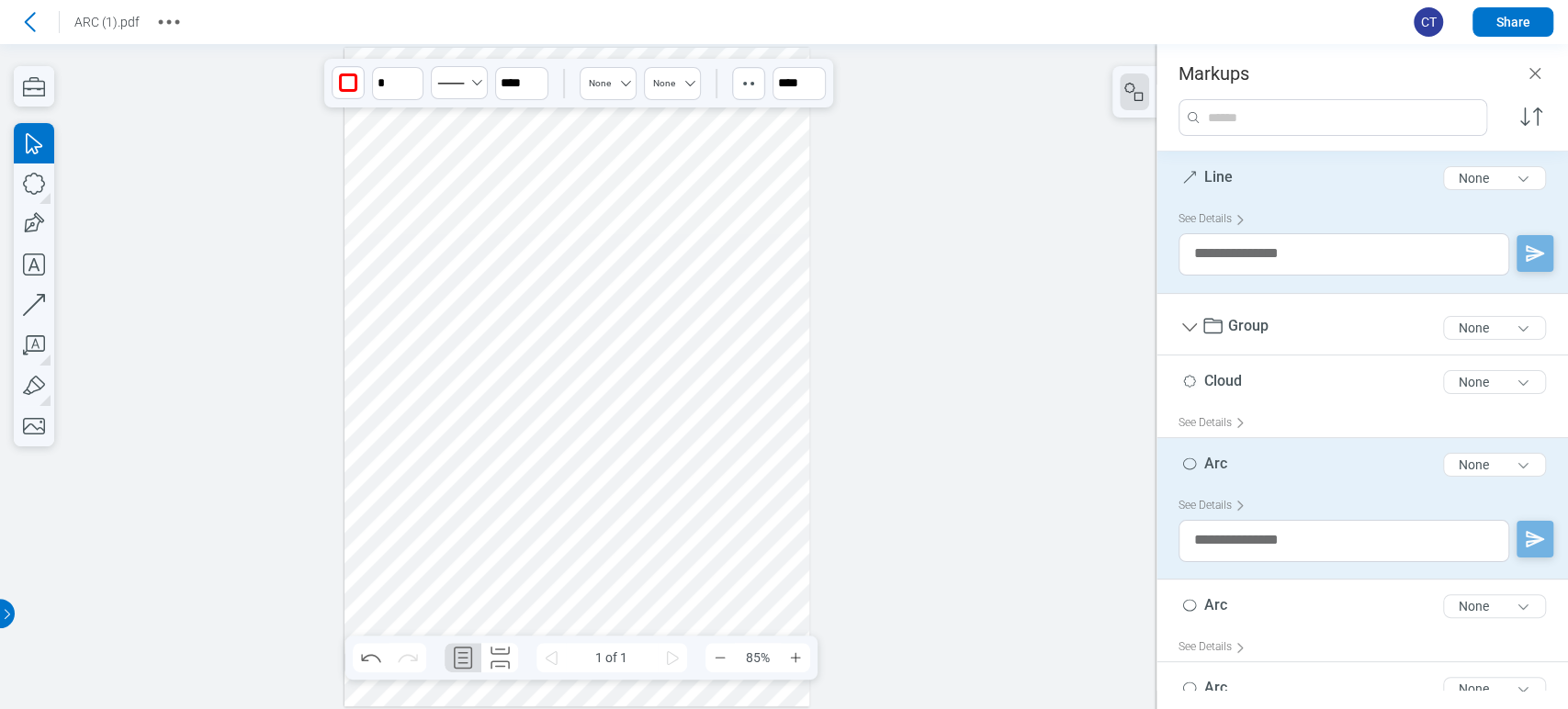
click at [651, 365] on div at bounding box center [577, 377] width 466 height 659
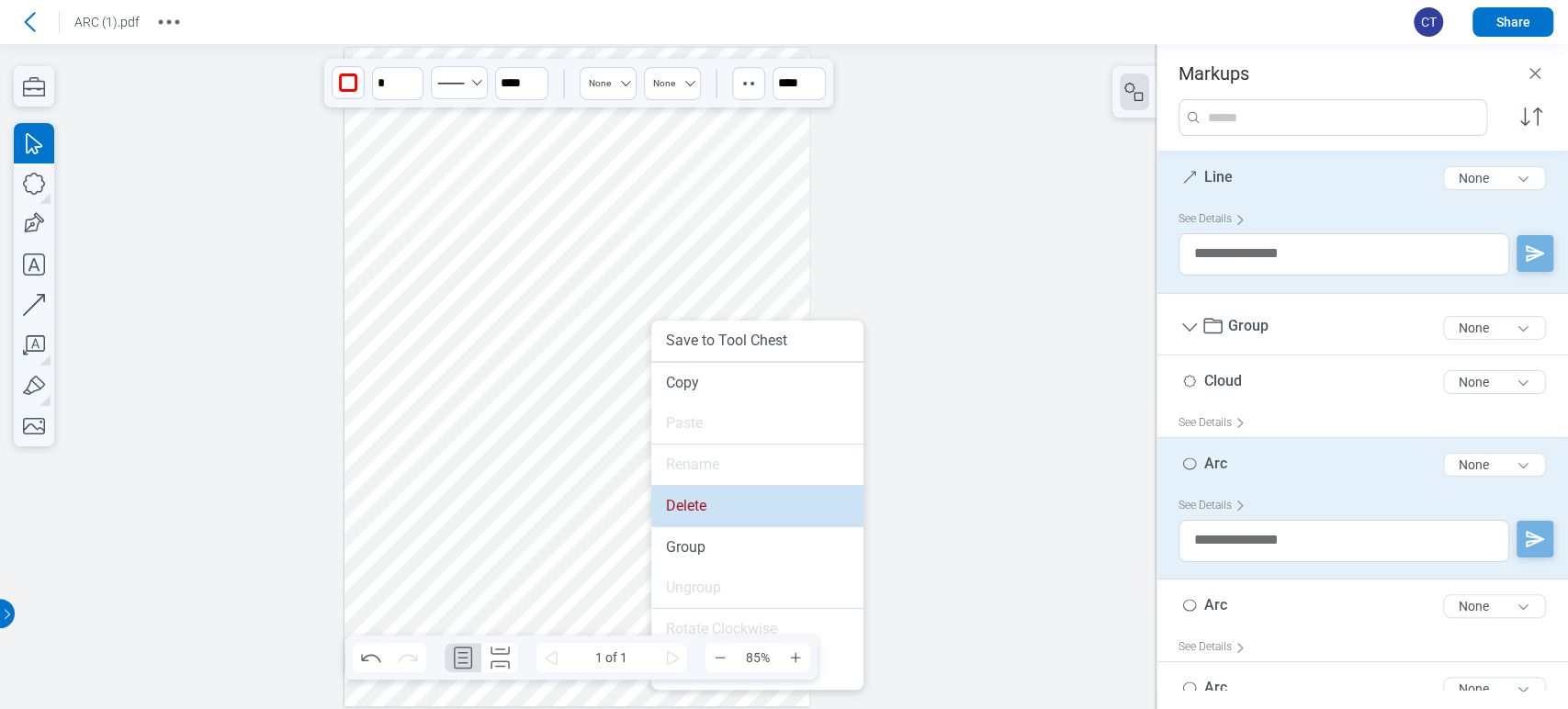
drag, startPoint x: 684, startPoint y: 506, endPoint x: 564, endPoint y: 269, distance: 265.6
click at [684, 506] on li "Delete" at bounding box center [757, 506] width 212 height 41
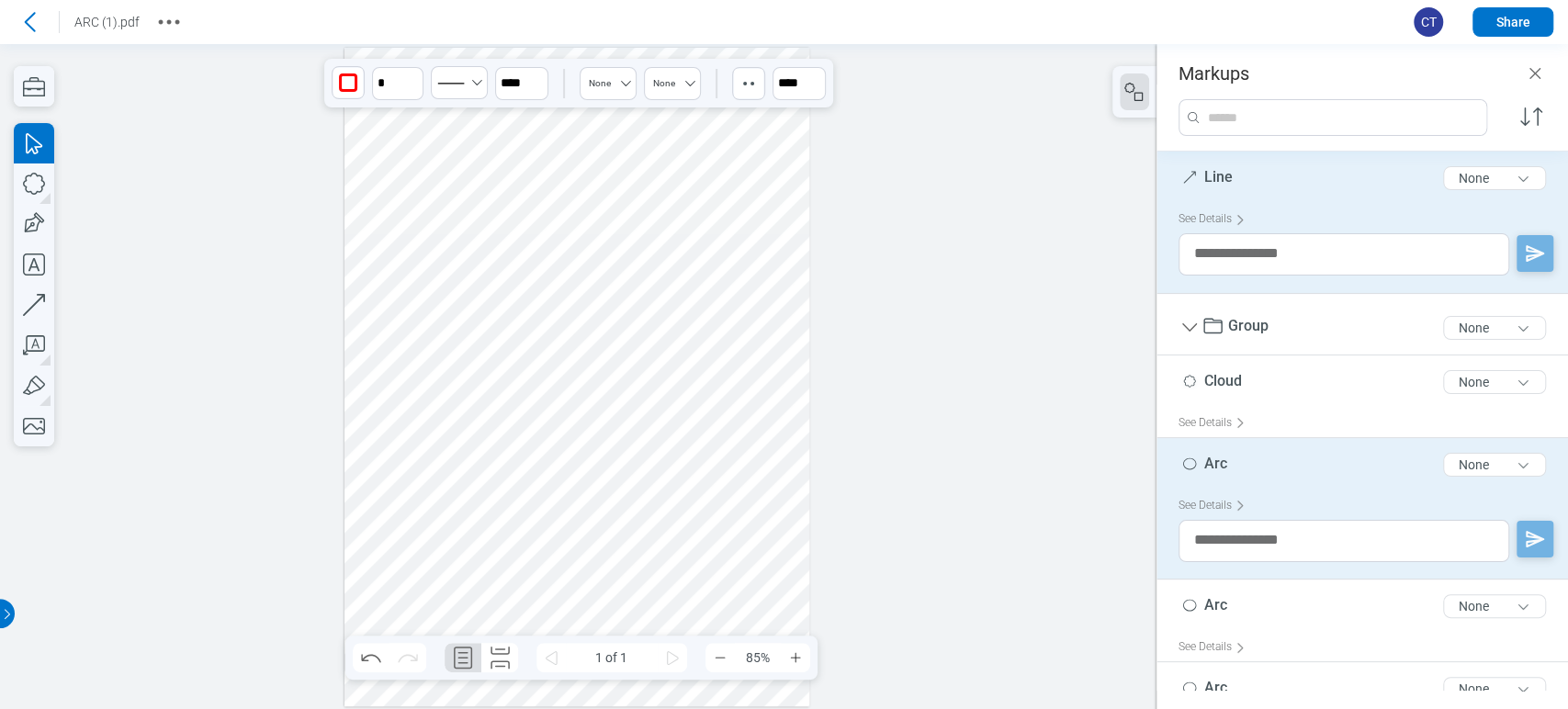
click at [477, 220] on div at bounding box center [577, 377] width 466 height 659
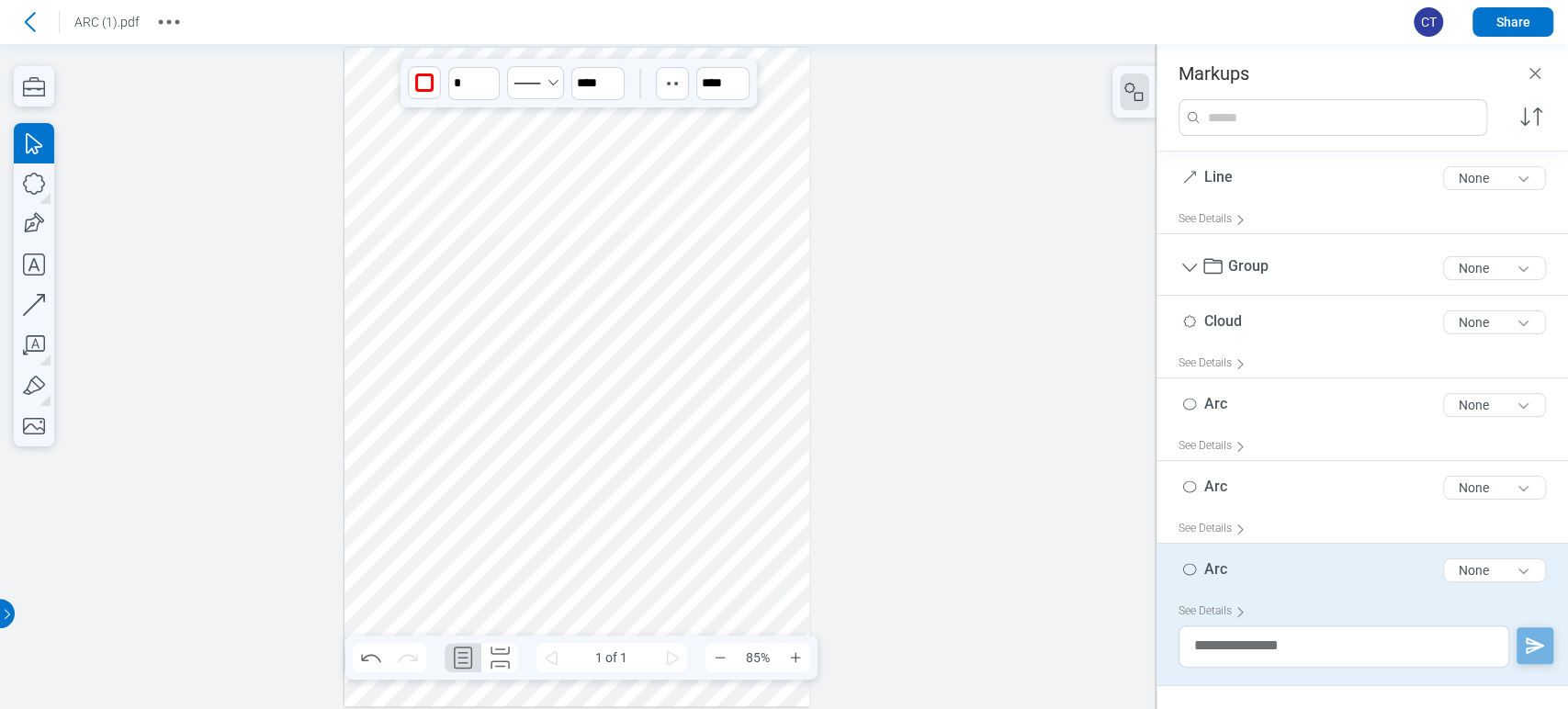
click at [487, 171] on div at bounding box center [577, 377] width 466 height 659
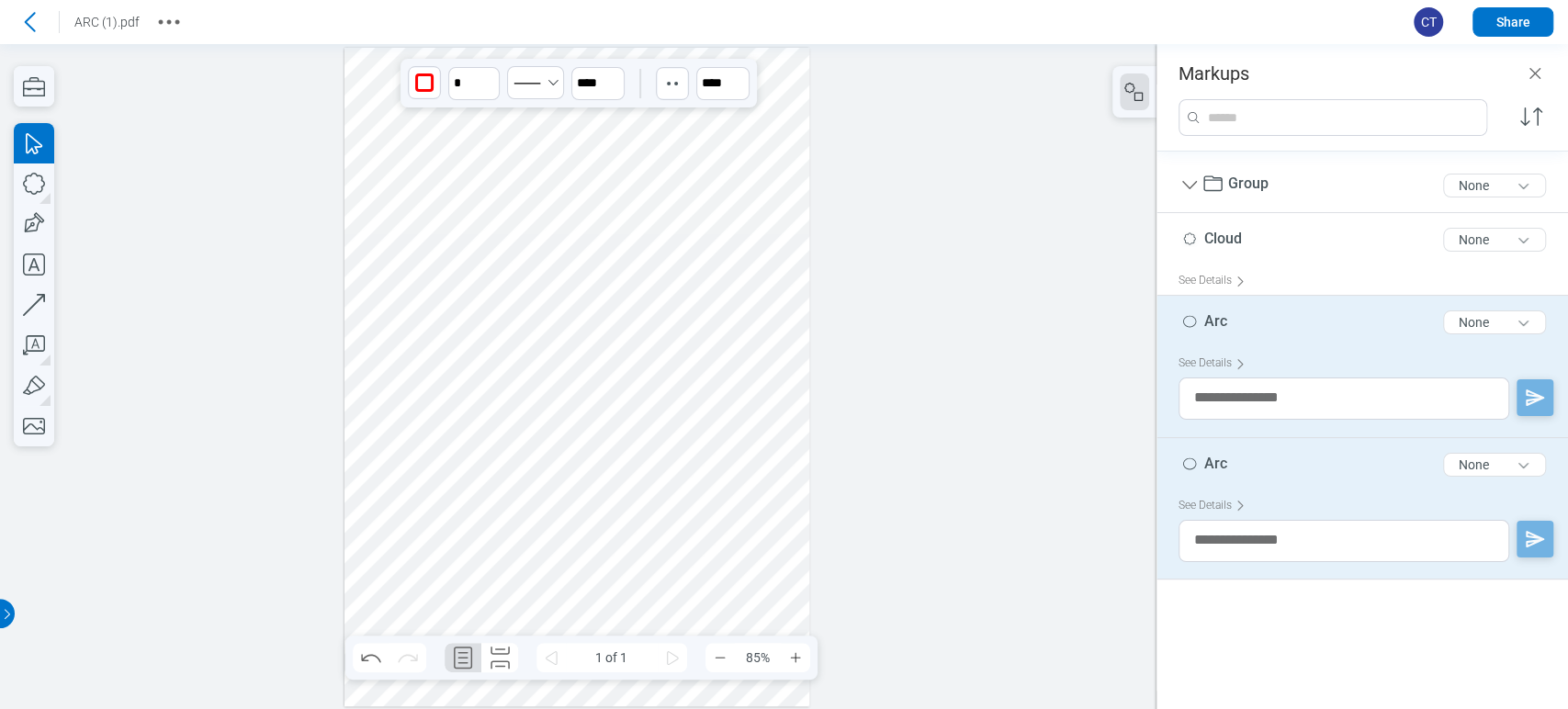
click at [499, 174] on div at bounding box center [577, 377] width 466 height 659
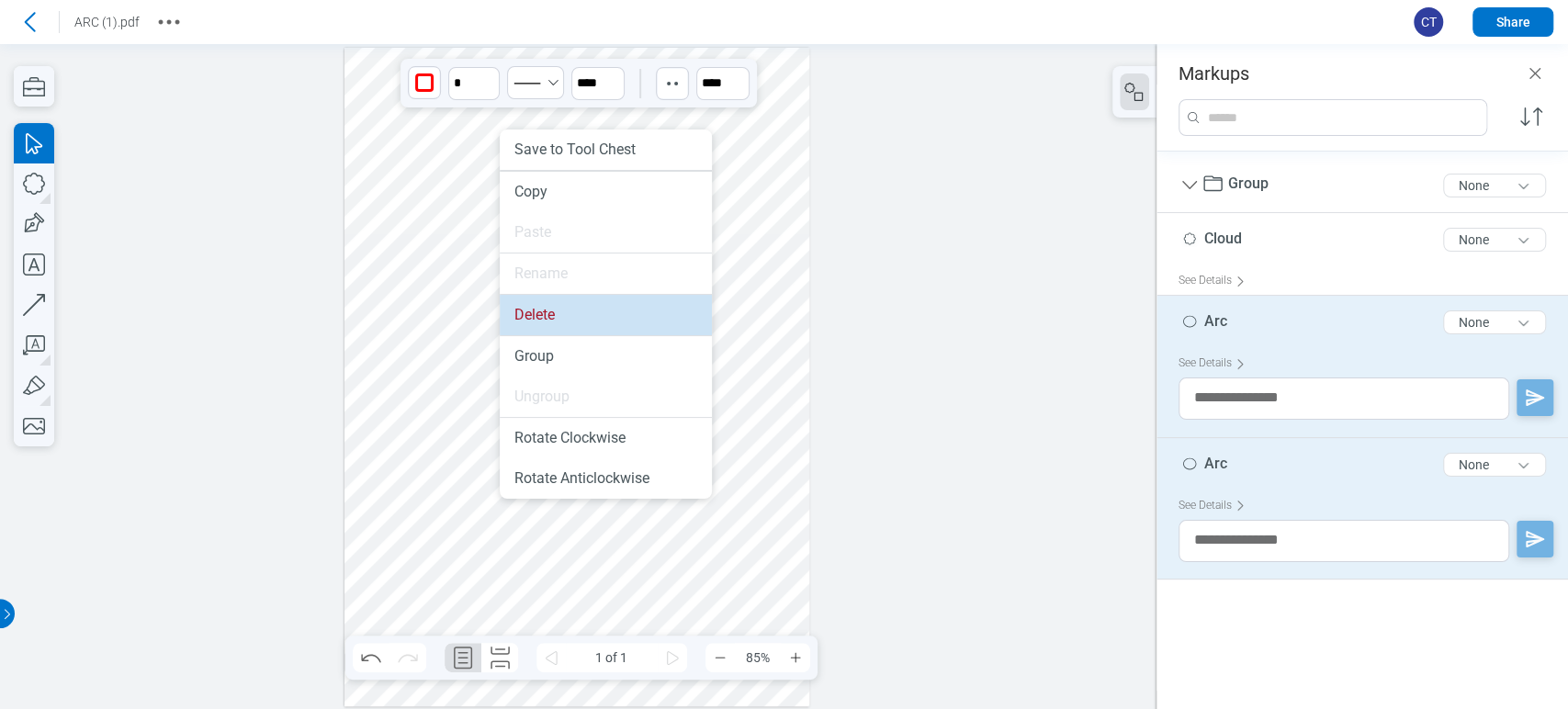
click at [540, 312] on li "Delete" at bounding box center [605, 315] width 212 height 41
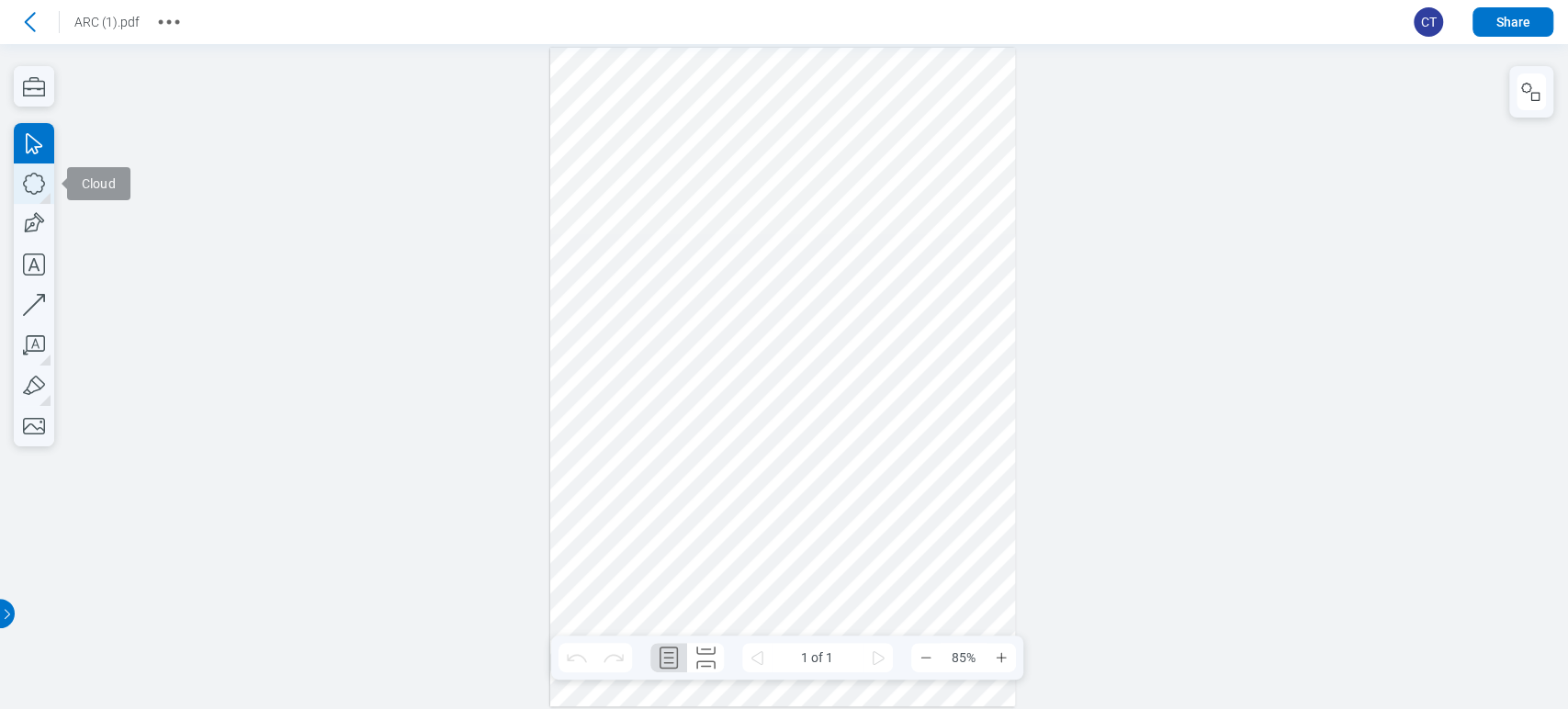
click at [41, 170] on icon "button" at bounding box center [34, 183] width 41 height 41
drag, startPoint x: 586, startPoint y: 307, endPoint x: 673, endPoint y: 413, distance: 137.1
click at [673, 413] on div at bounding box center [783, 377] width 466 height 659
click at [44, 181] on icon "button" at bounding box center [34, 183] width 22 height 22
drag, startPoint x: 718, startPoint y: 323, endPoint x: 767, endPoint y: 432, distance: 119.5
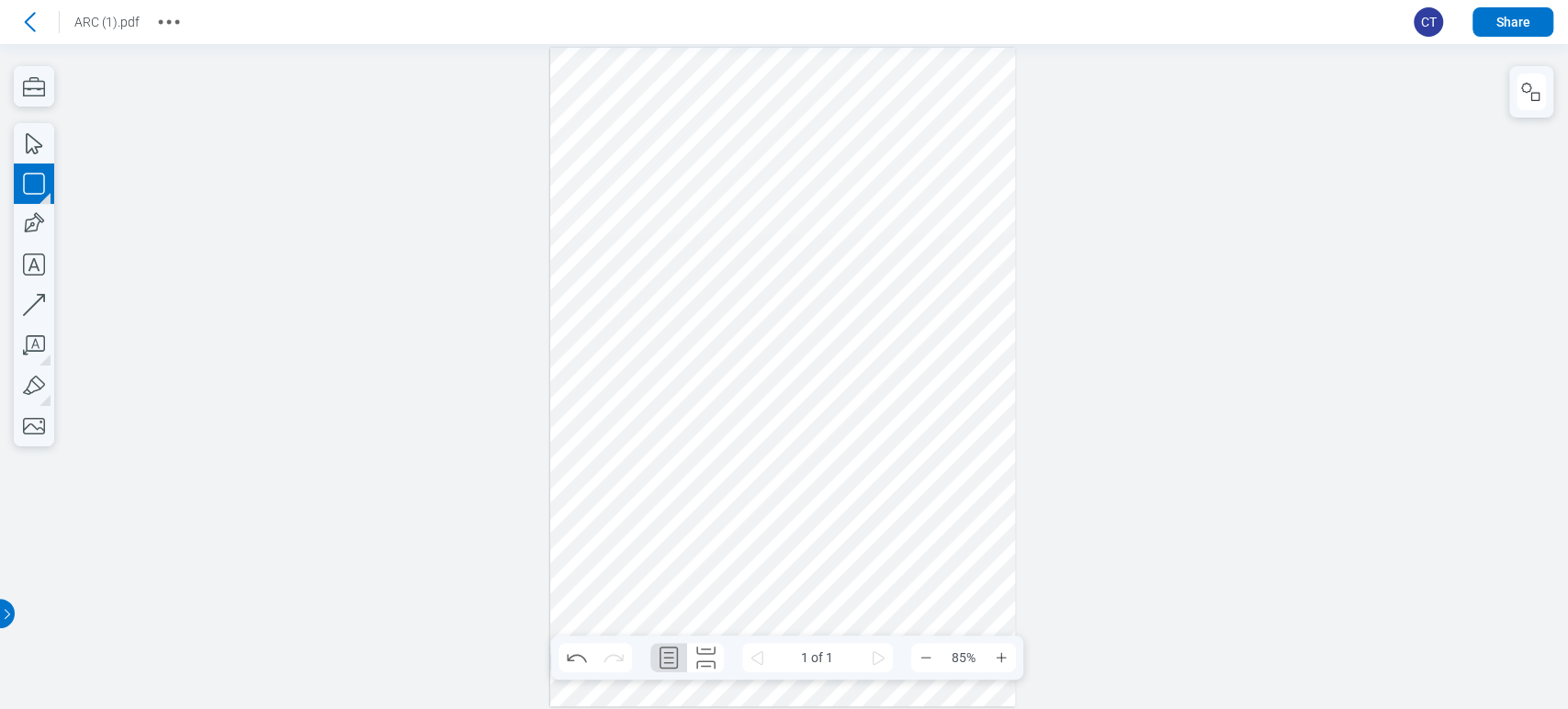
click at [767, 432] on div at bounding box center [783, 377] width 466 height 659
click at [728, 358] on div at bounding box center [783, 377] width 466 height 659
click at [669, 351] on div at bounding box center [783, 377] width 466 height 659
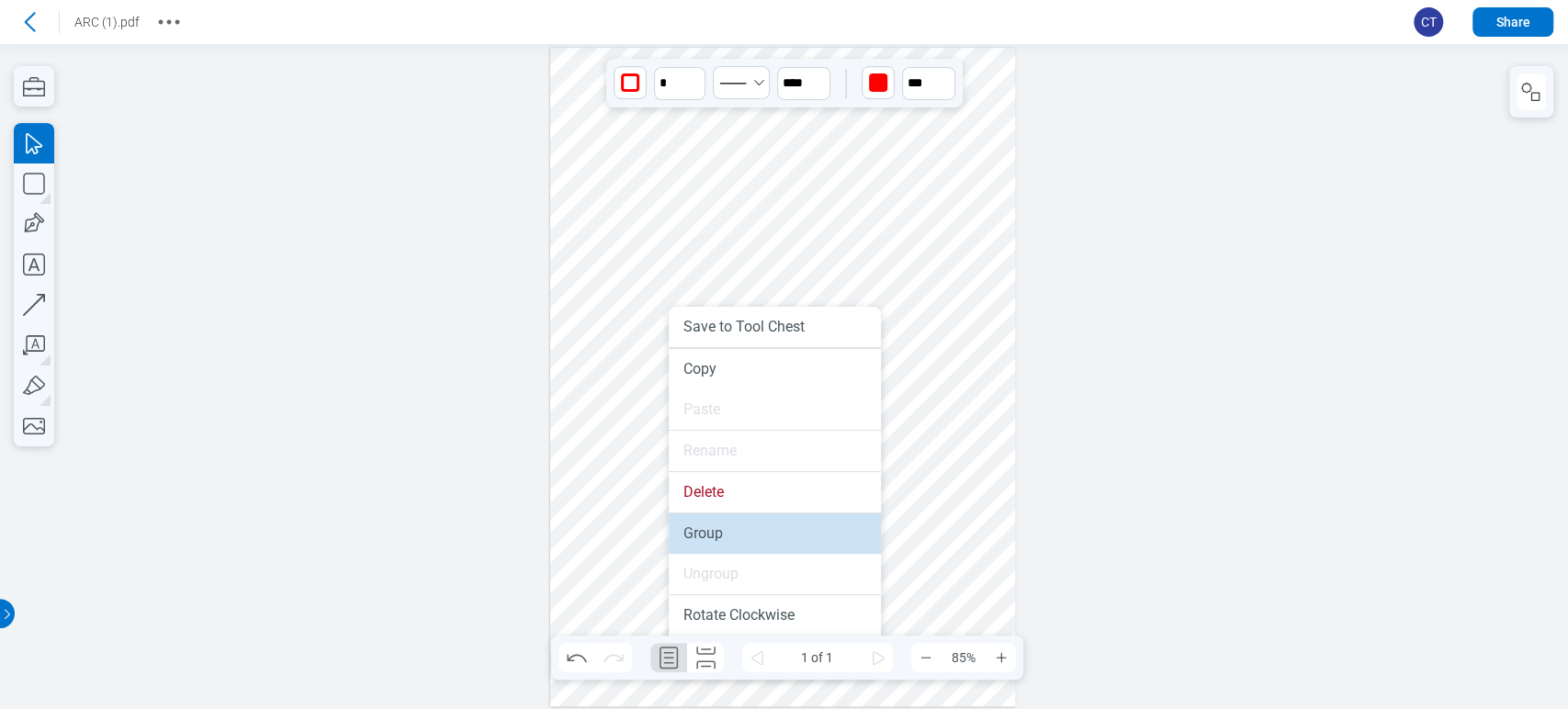
click at [717, 526] on li "Group" at bounding box center [775, 533] width 212 height 41
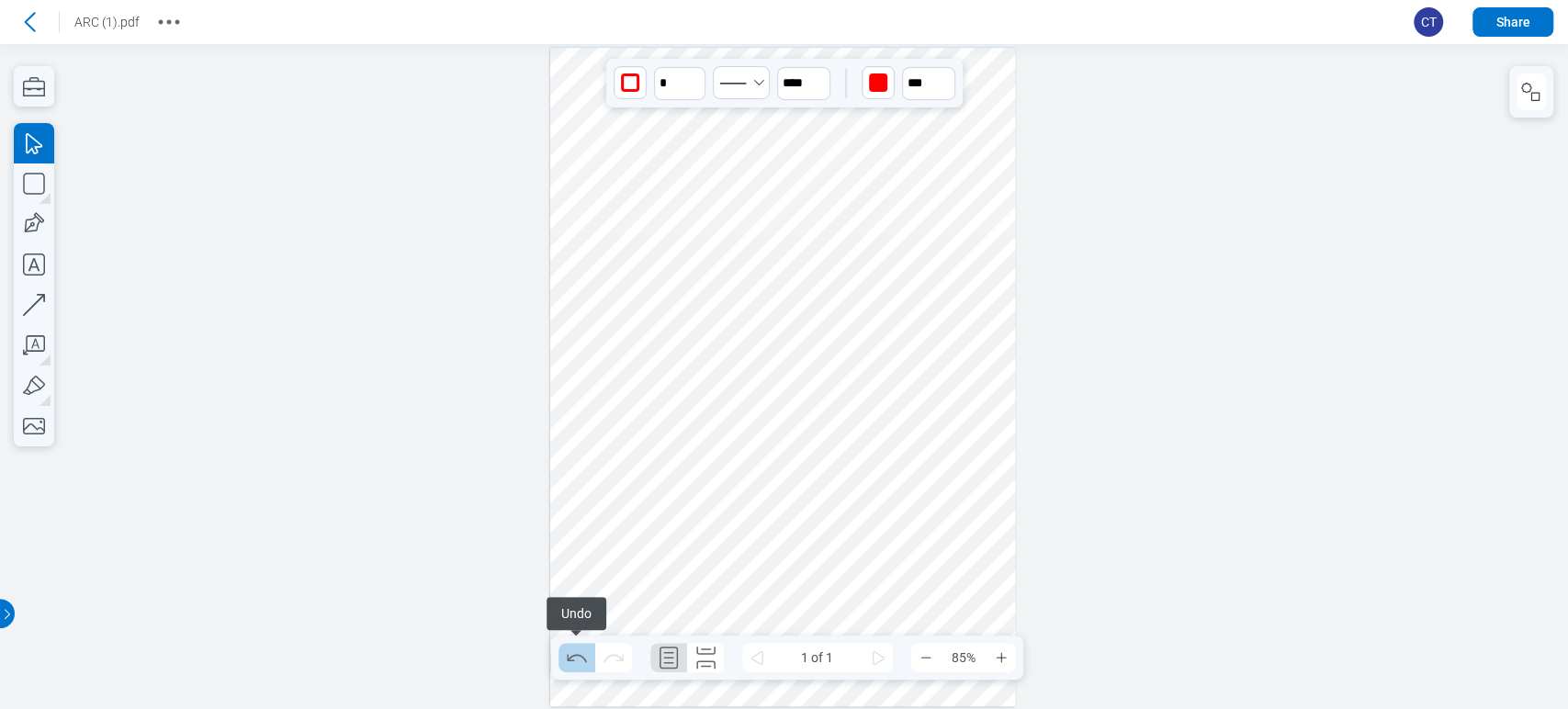
click at [576, 651] on icon "Undo" at bounding box center [576, 657] width 29 height 29
click at [606, 373] on div at bounding box center [783, 377] width 466 height 659
click at [608, 658] on icon "Redo" at bounding box center [613, 657] width 29 height 29
click at [602, 356] on div at bounding box center [783, 377] width 466 height 659
click at [577, 652] on icon "Undo" at bounding box center [576, 657] width 29 height 29
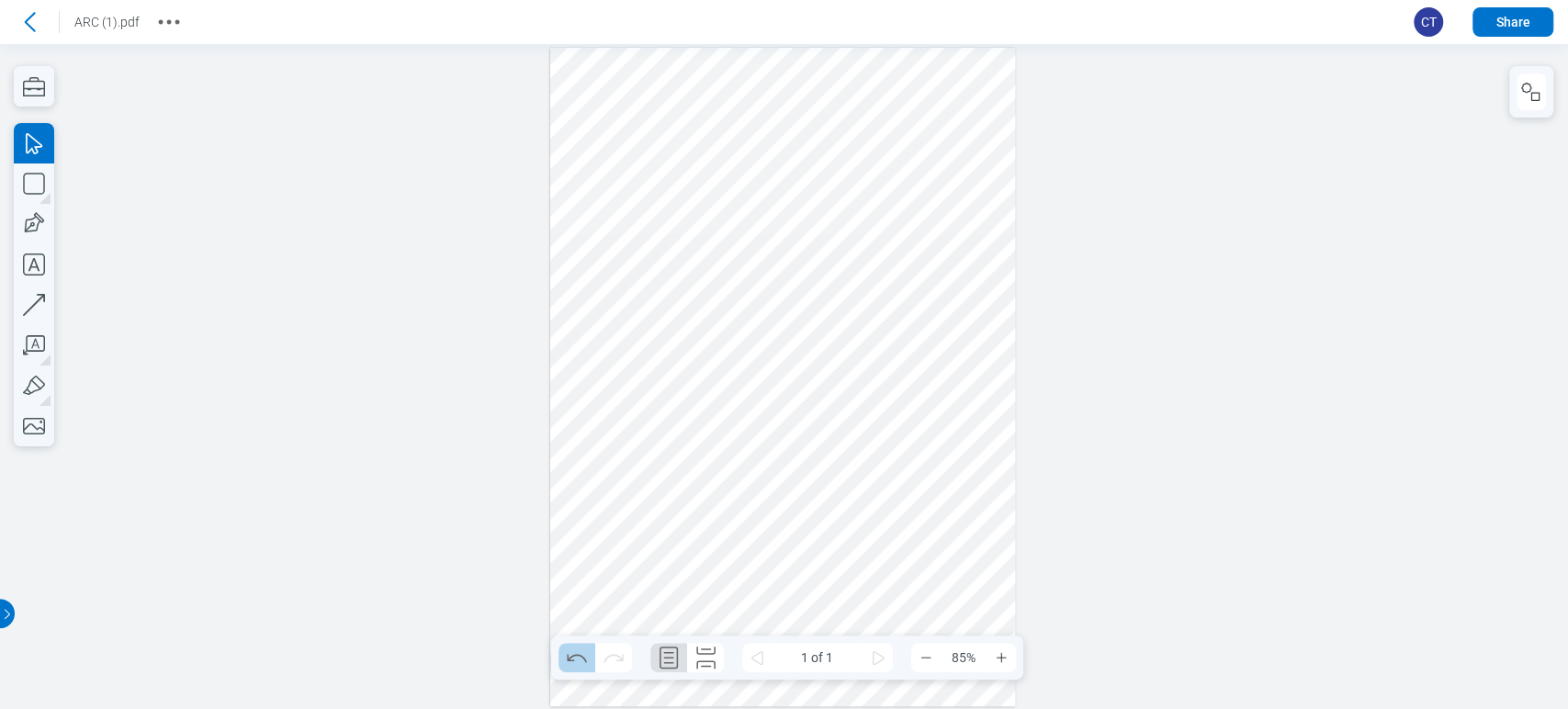
click at [577, 652] on icon "Undo" at bounding box center [576, 657] width 29 height 29
click at [29, 20] on icon at bounding box center [29, 21] width 29 height 29
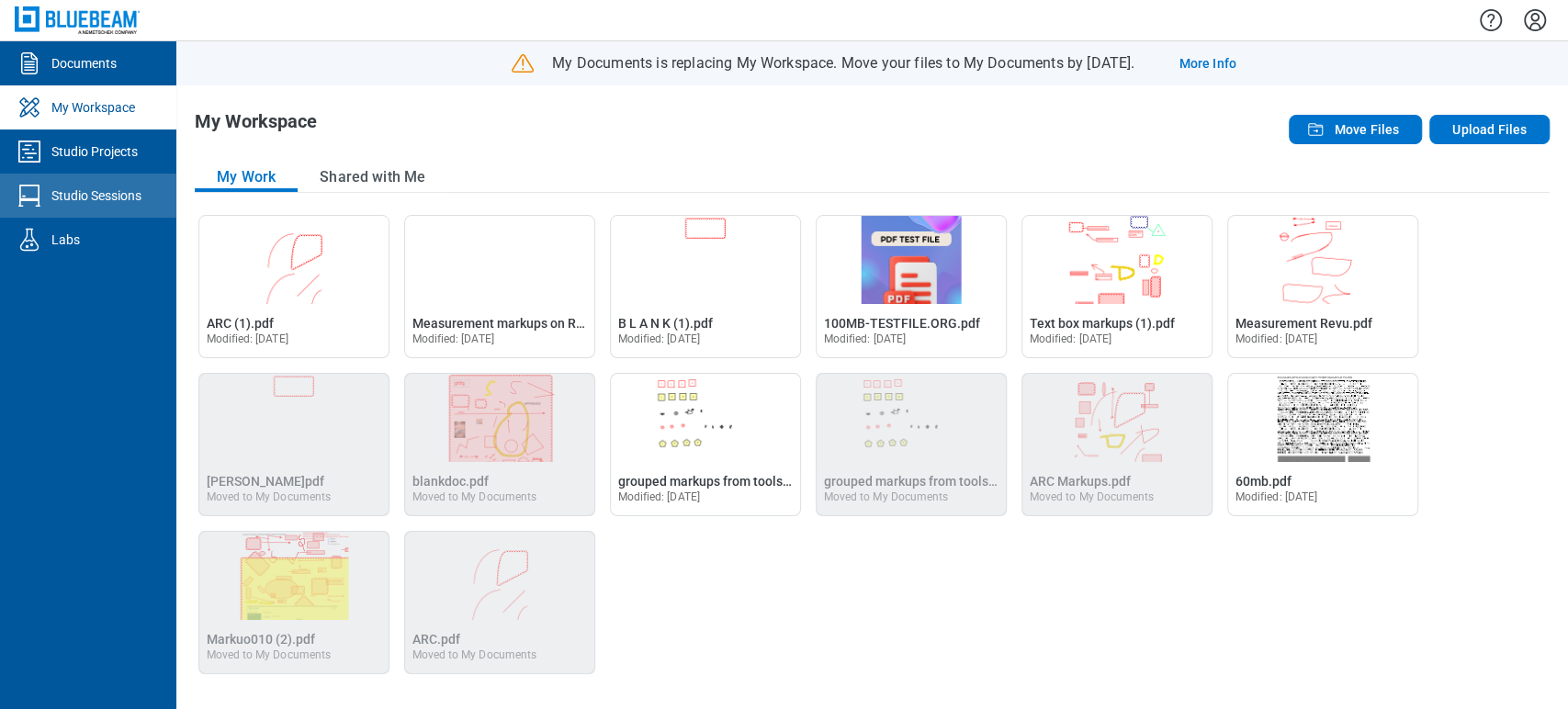
click at [115, 204] on link "Studio Sessions" at bounding box center [88, 195] width 176 height 44
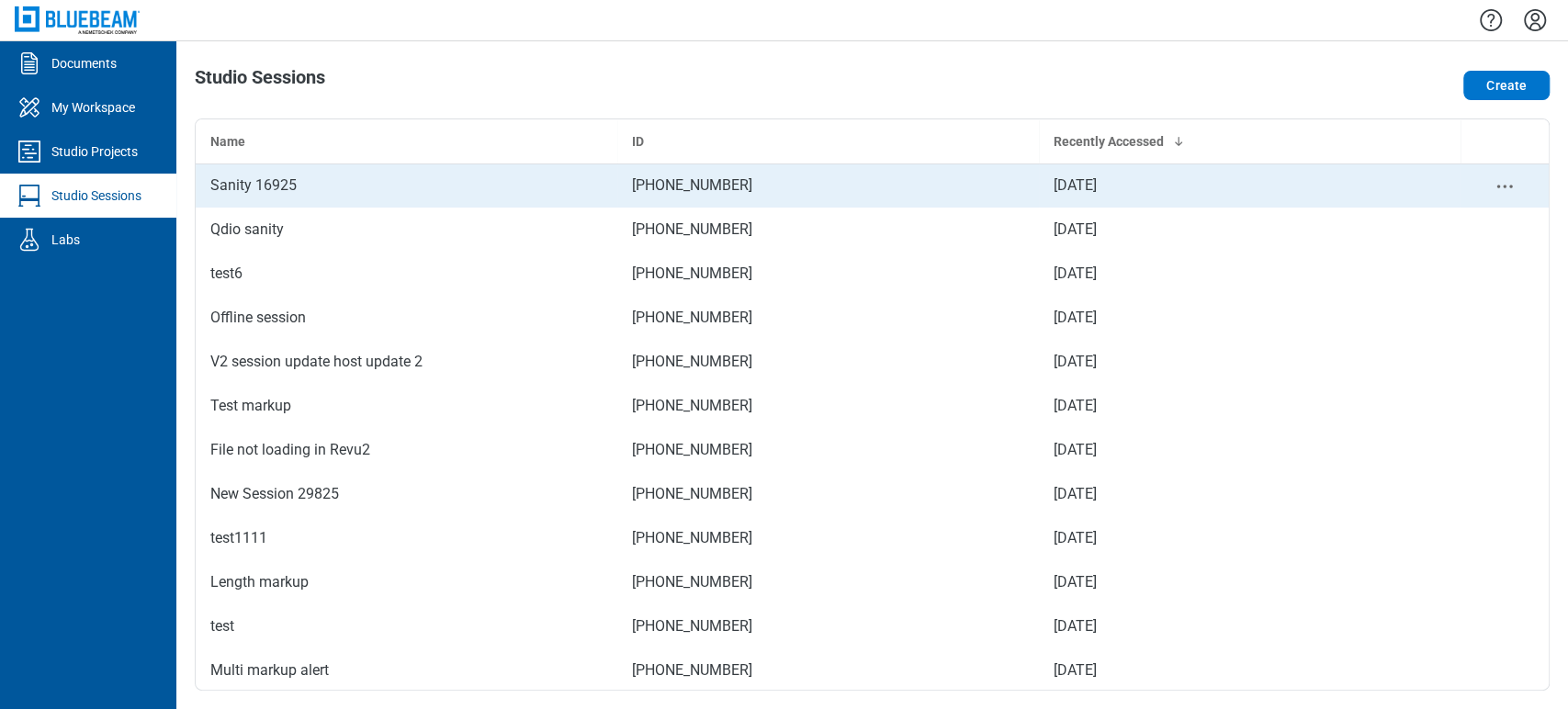
click at [244, 188] on div "Sanity 16925" at bounding box center [406, 185] width 392 height 22
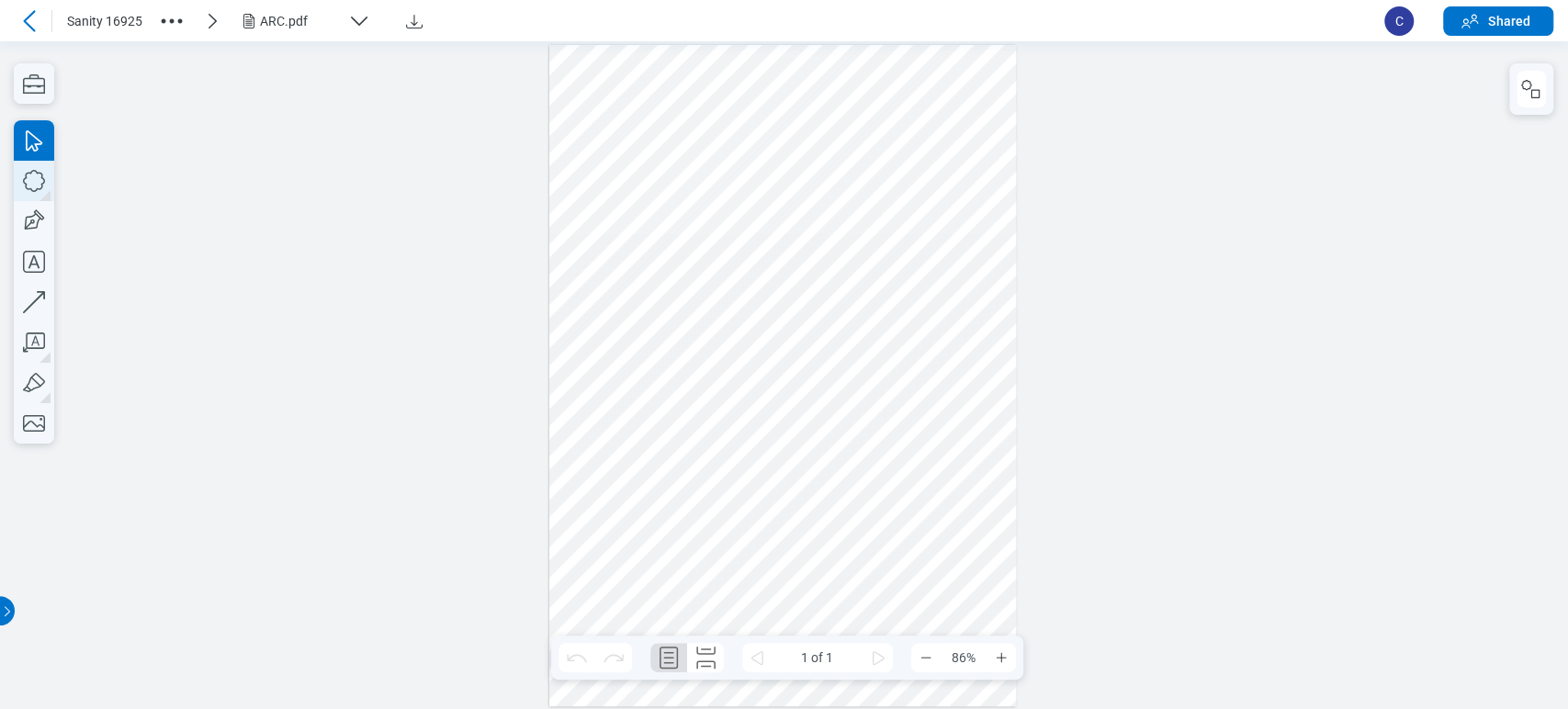
click at [37, 177] on icon "button" at bounding box center [34, 180] width 41 height 41
drag, startPoint x: 860, startPoint y: 268, endPoint x: 890, endPoint y: 310, distance: 51.6
click at [890, 310] on div at bounding box center [783, 375] width 468 height 661
click at [32, 172] on icon "button" at bounding box center [34, 180] width 41 height 41
drag, startPoint x: 906, startPoint y: 261, endPoint x: 925, endPoint y: 314, distance: 56.3
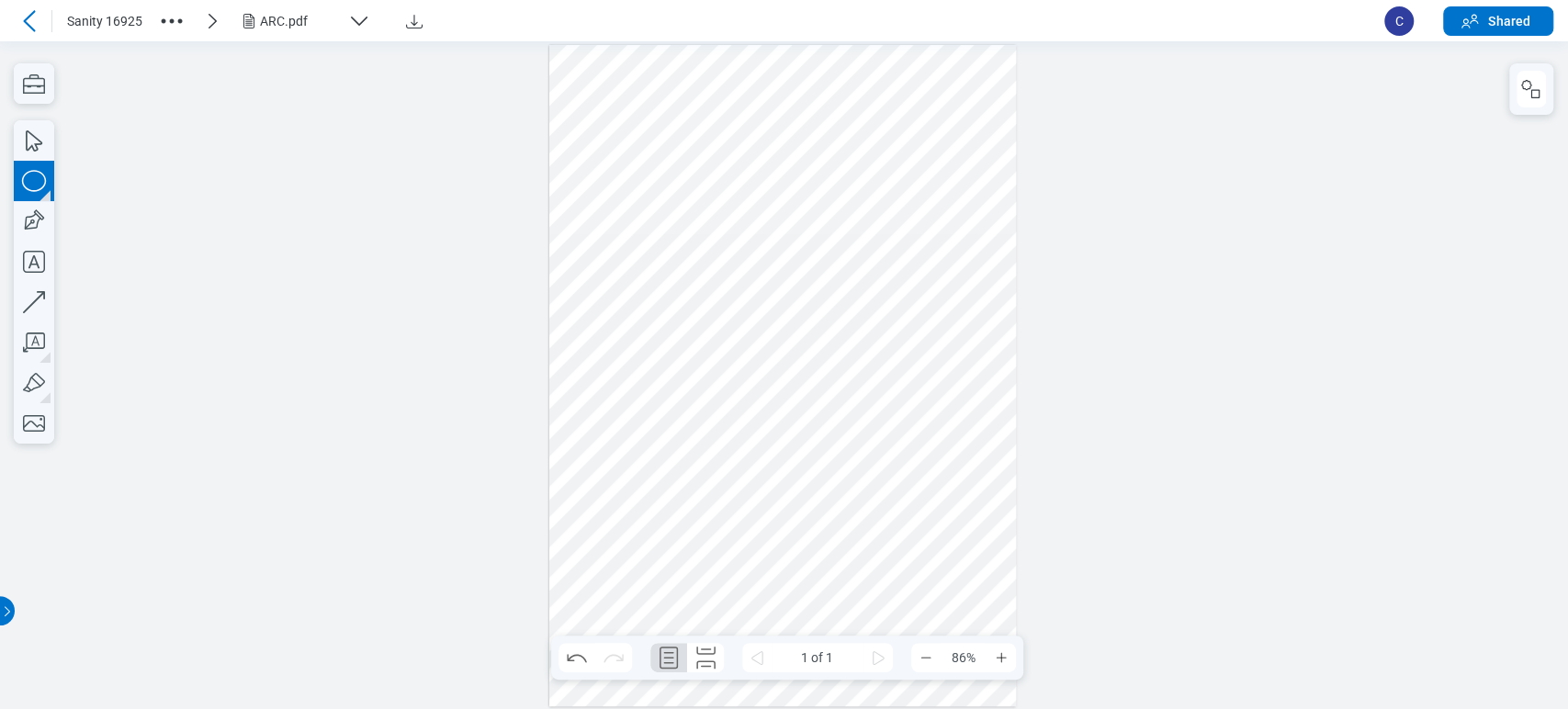
click at [925, 314] on div at bounding box center [783, 375] width 468 height 661
click at [886, 294] on div at bounding box center [783, 375] width 468 height 661
click at [912, 287] on div at bounding box center [783, 375] width 468 height 661
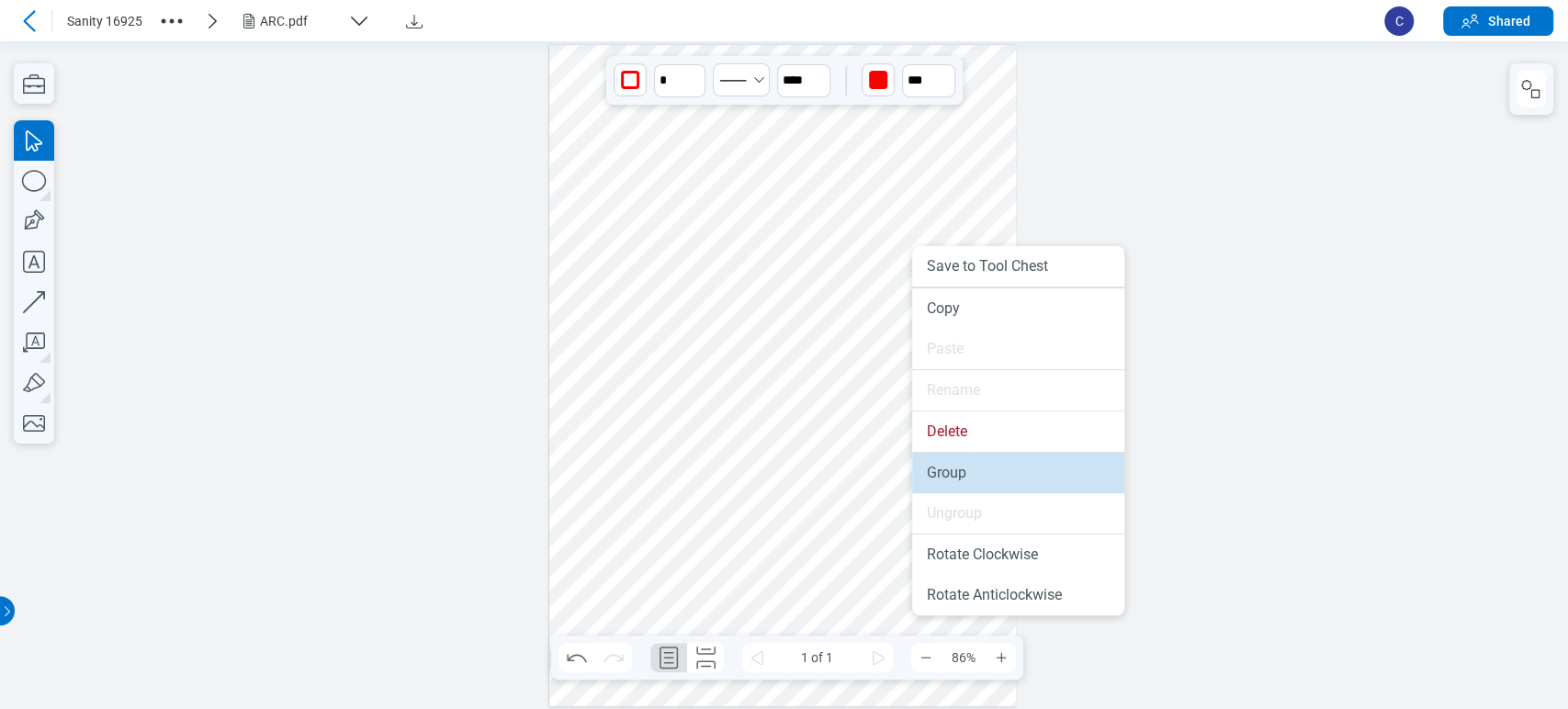
click at [940, 472] on li "Group" at bounding box center [1018, 473] width 212 height 41
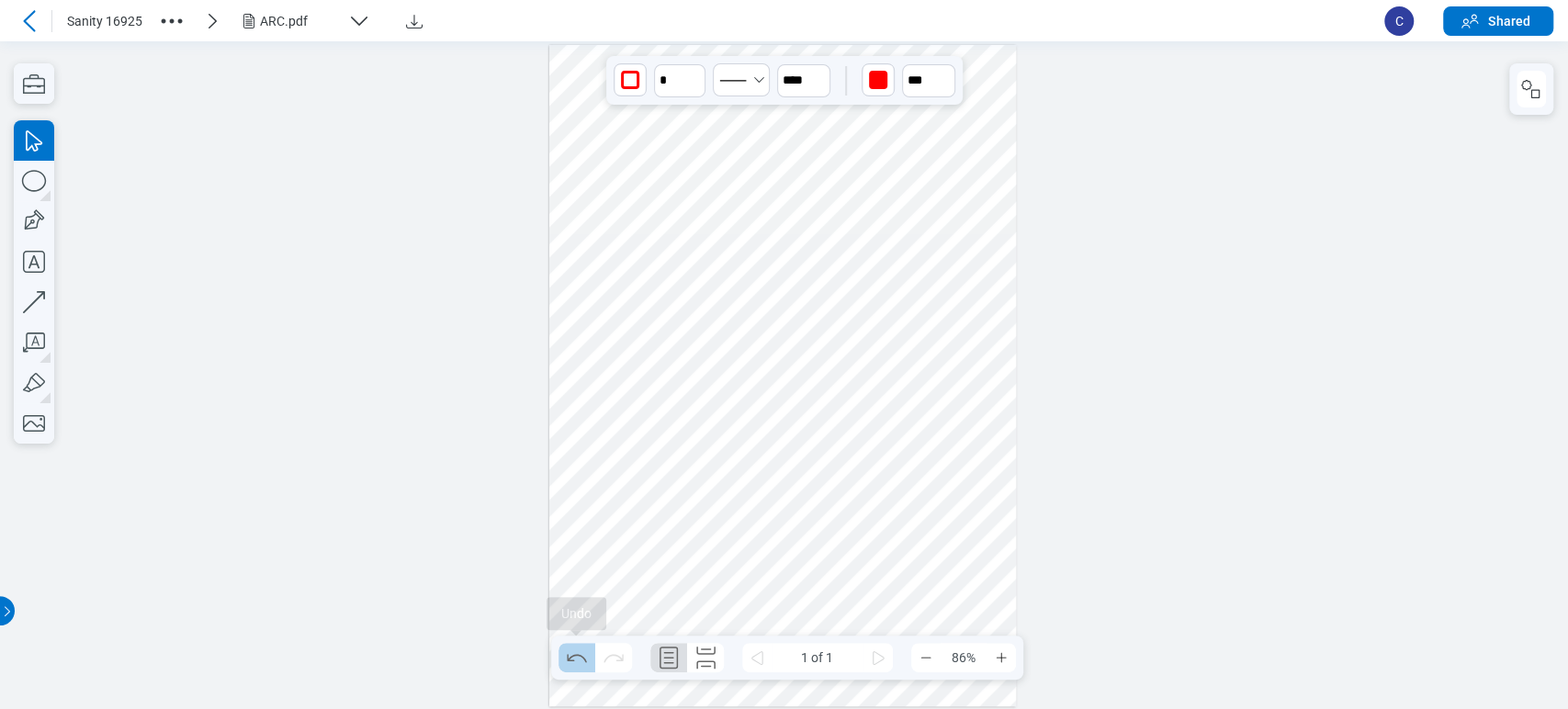
click at [582, 652] on icon "Undo" at bounding box center [576, 657] width 29 height 29
click at [876, 275] on div at bounding box center [783, 375] width 468 height 661
click at [615, 669] on icon "Redo" at bounding box center [613, 657] width 29 height 29
click at [573, 666] on icon "Undo" at bounding box center [576, 657] width 29 height 29
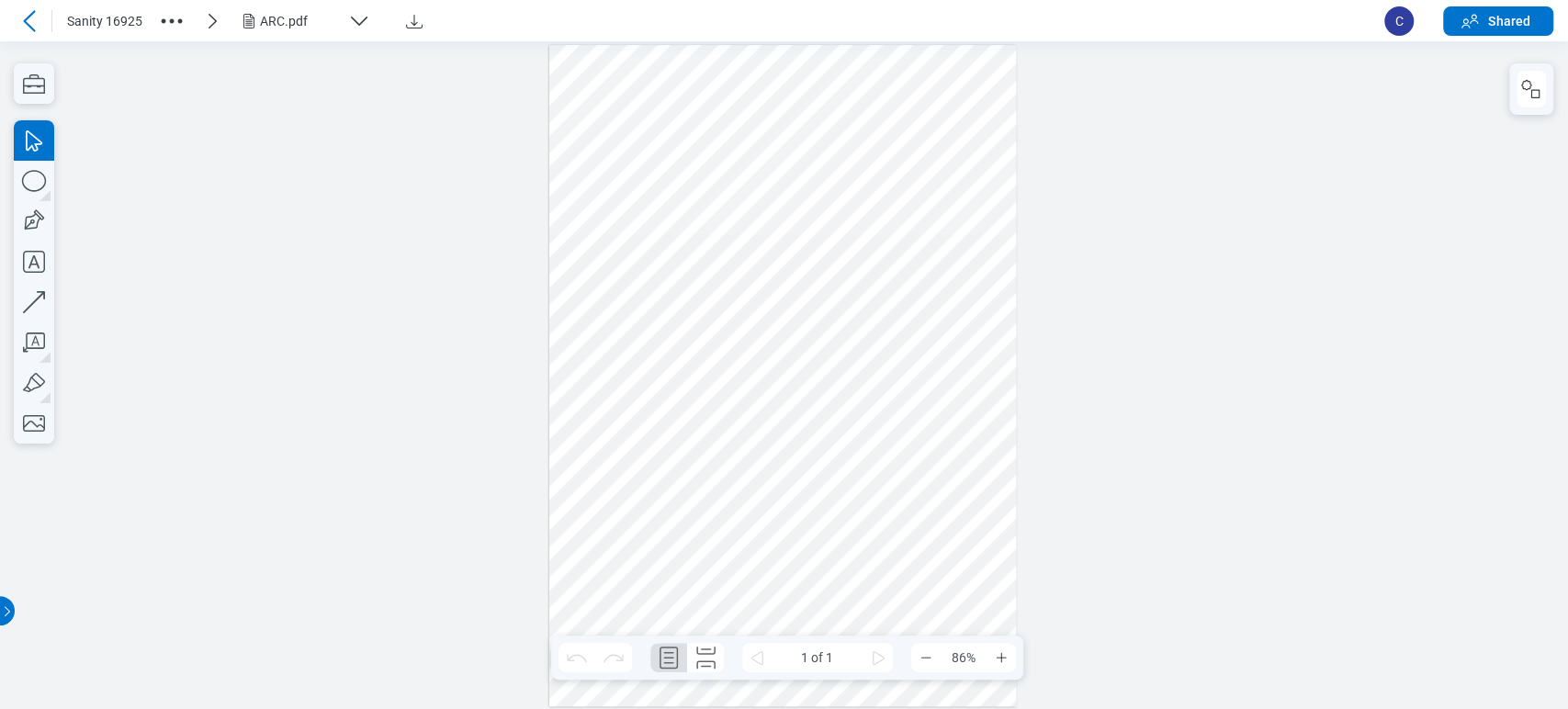
click at [36, 20] on icon at bounding box center [29, 21] width 22 height 22
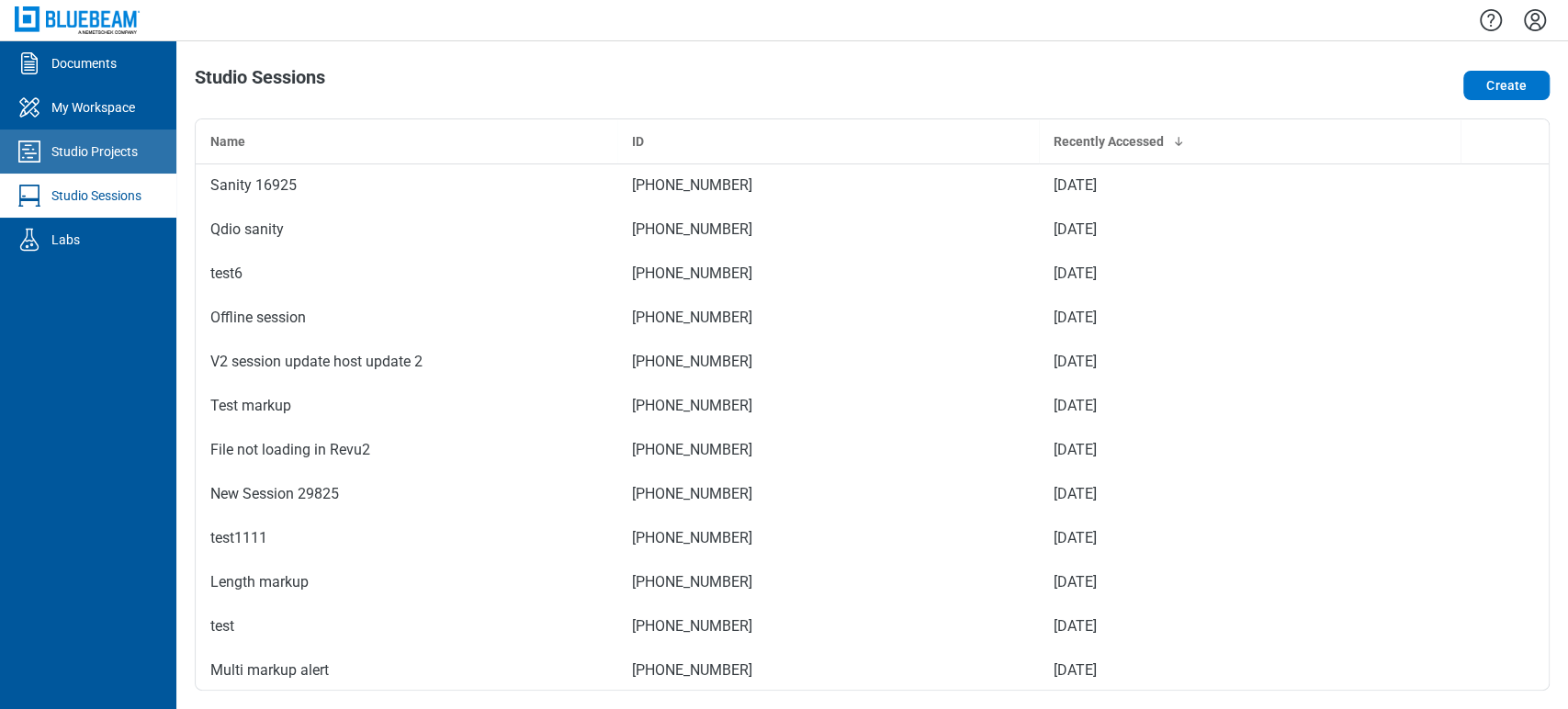
click at [130, 146] on div "Studio Projects" at bounding box center [95, 152] width 87 height 18
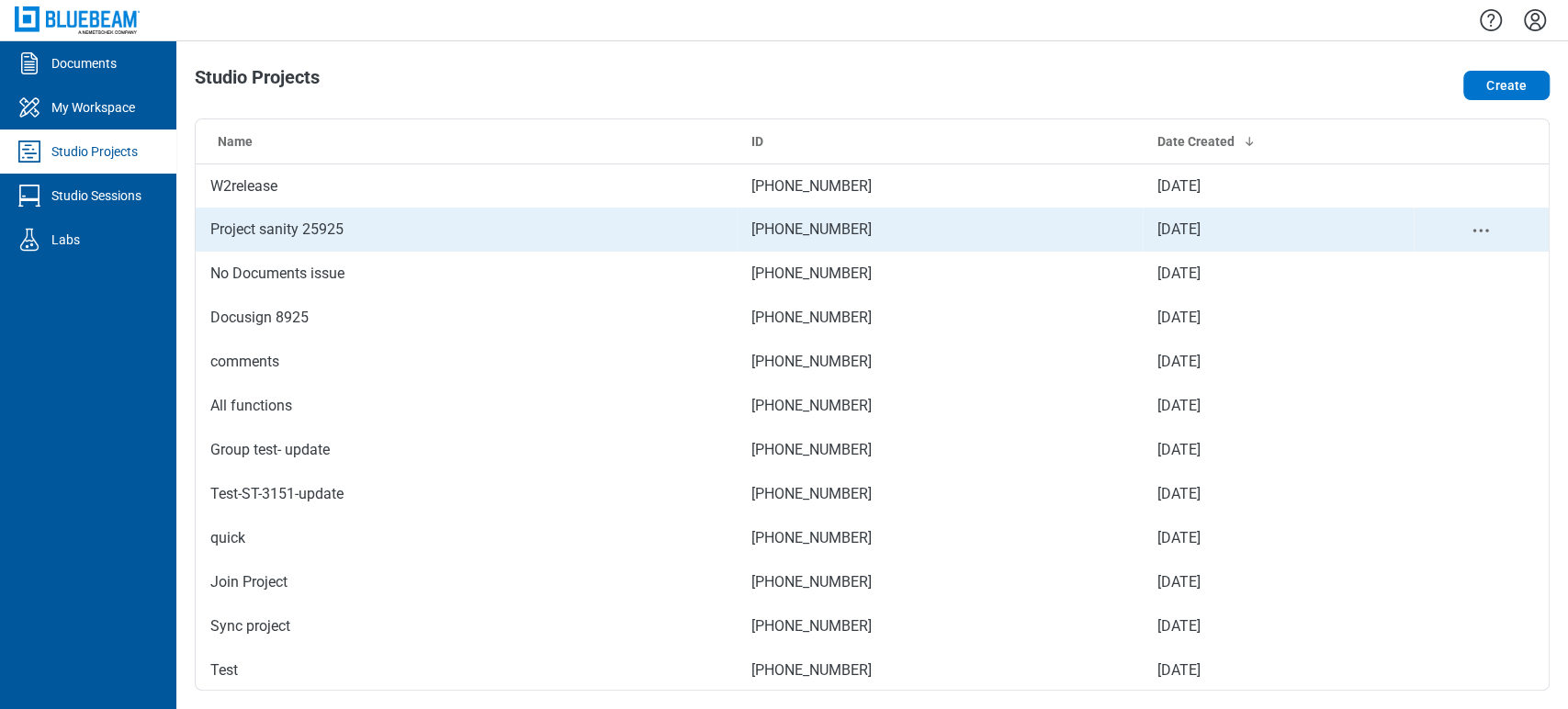
click at [390, 235] on td "Project sanity 25925" at bounding box center [466, 229] width 541 height 44
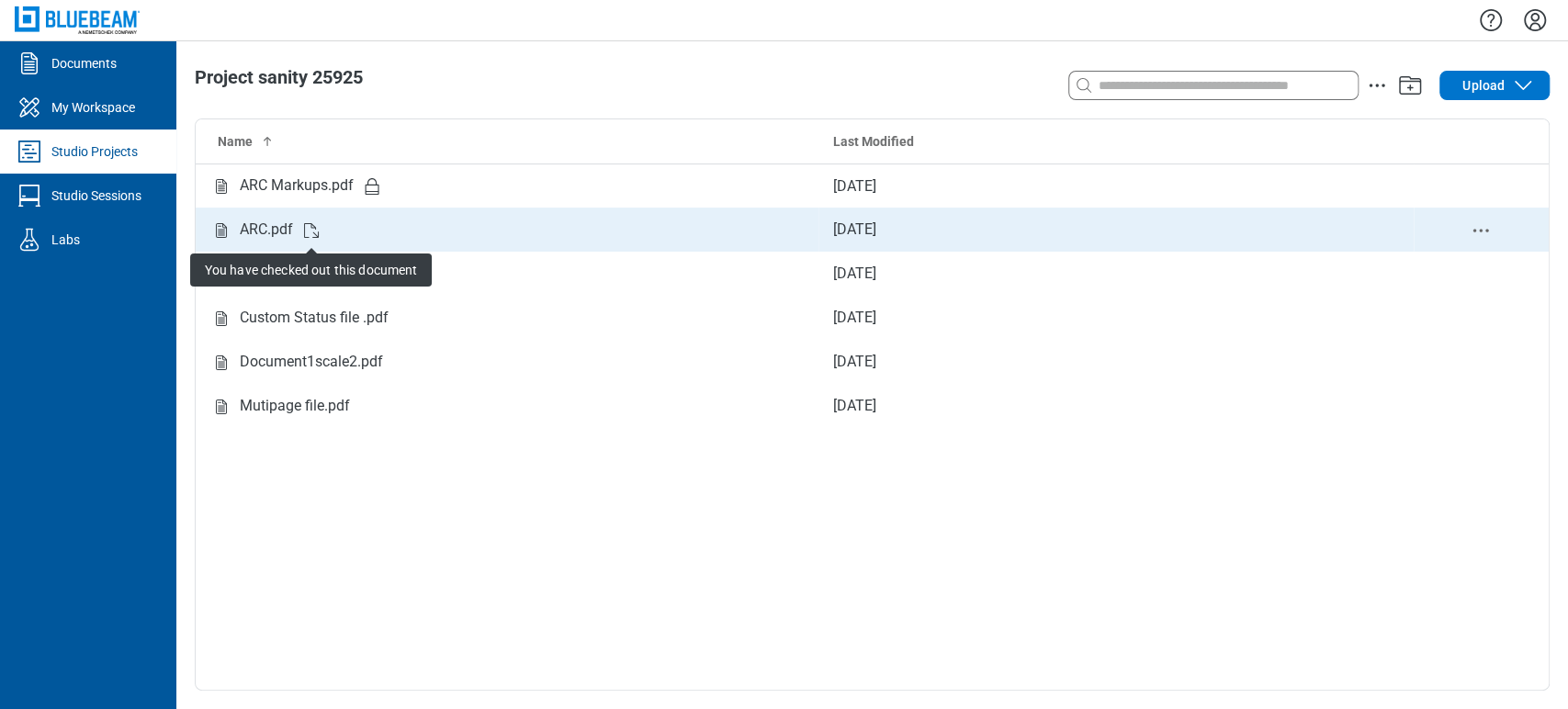
click at [338, 231] on div "ARC.pdf You have checked out this document" at bounding box center [506, 229] width 593 height 23
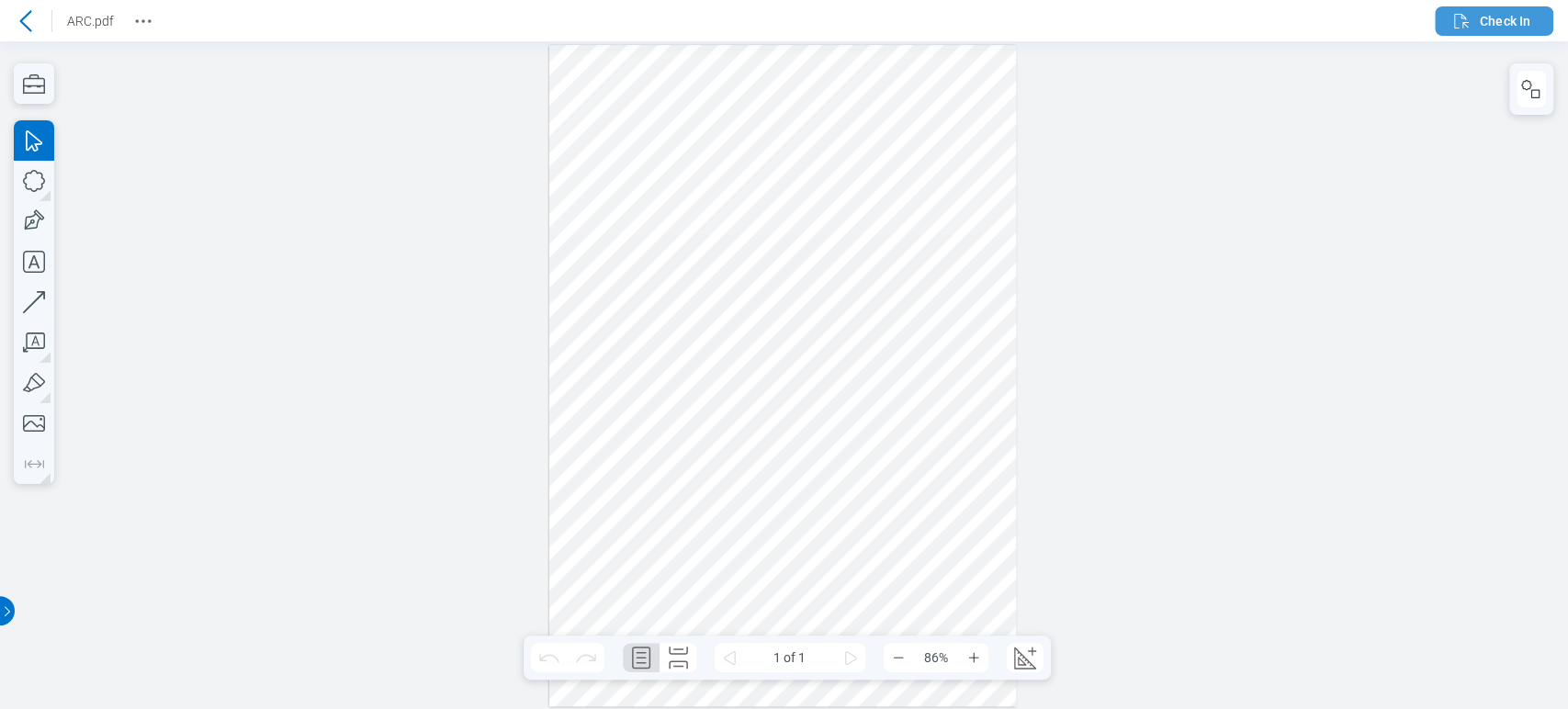
click at [1498, 20] on span "Check In" at bounding box center [1505, 21] width 51 height 18
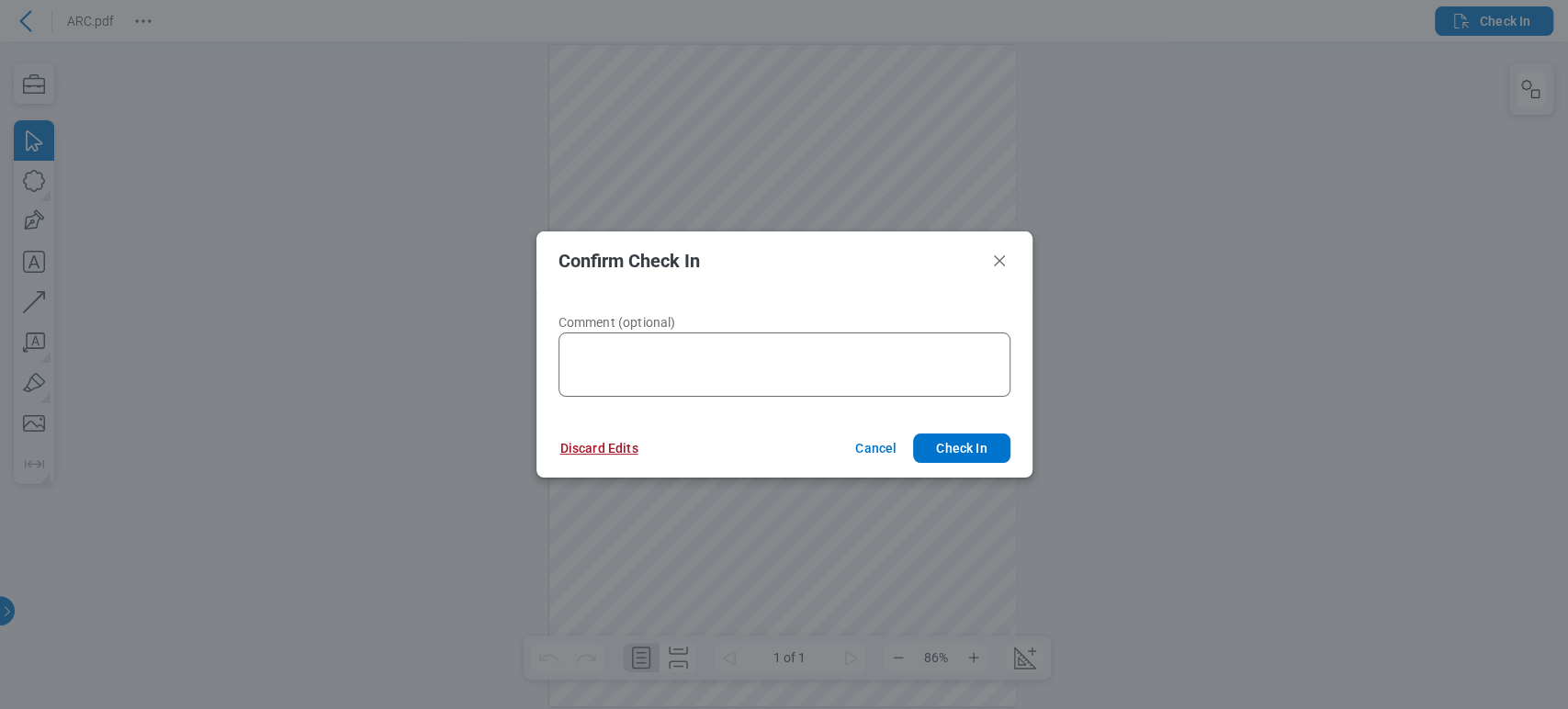
click at [626, 440] on button "Discard Edits" at bounding box center [599, 448] width 123 height 29
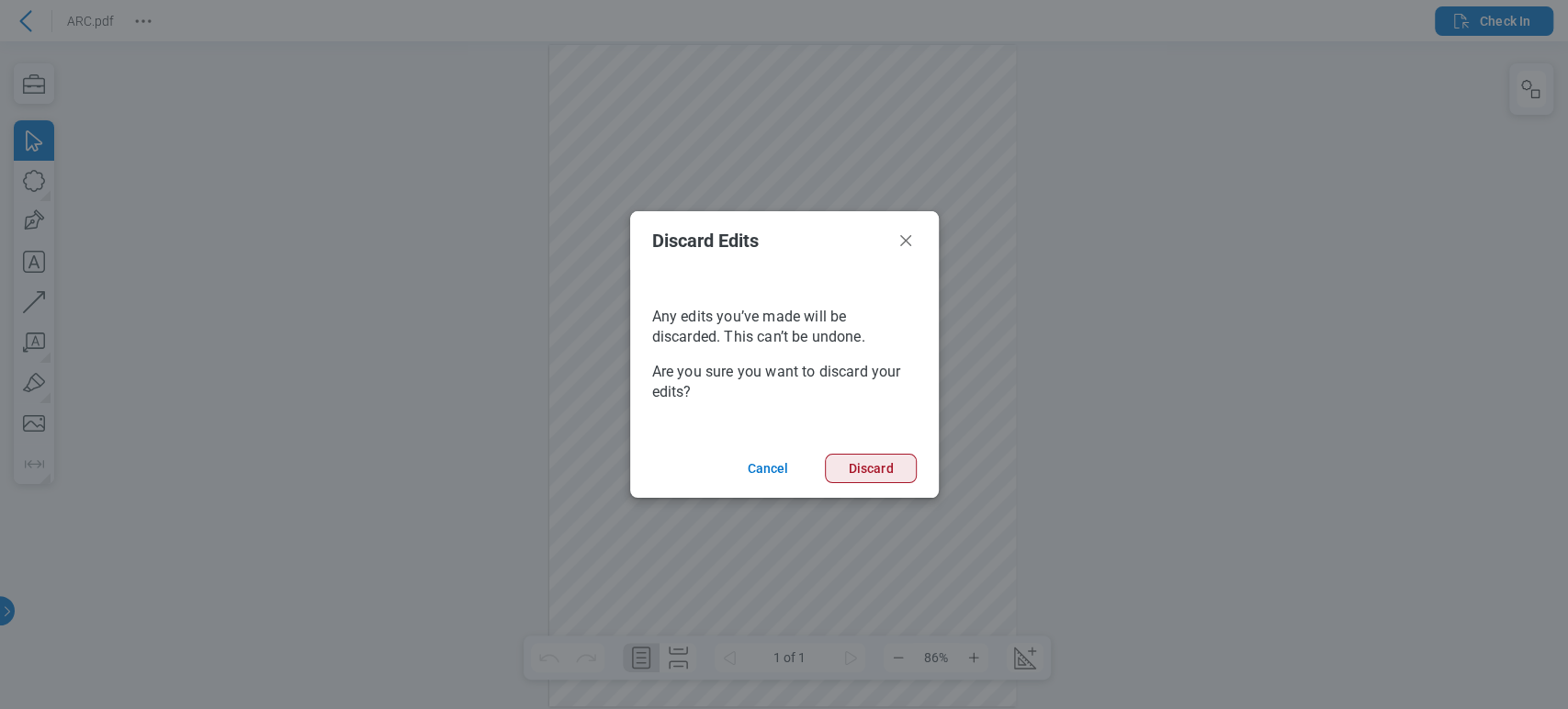
click at [875, 466] on button "Discard" at bounding box center [870, 468] width 91 height 29
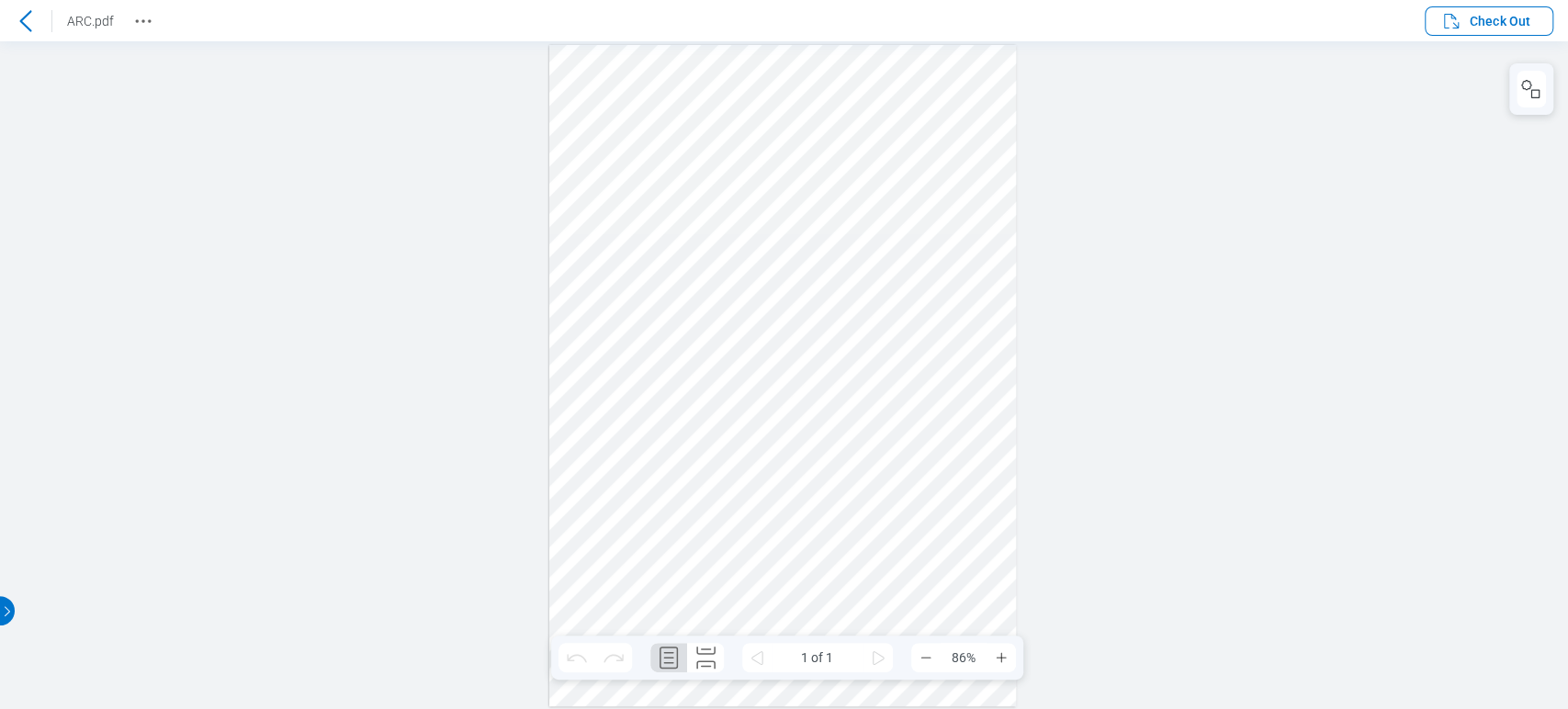
click at [17, 23] on icon at bounding box center [26, 21] width 22 height 22
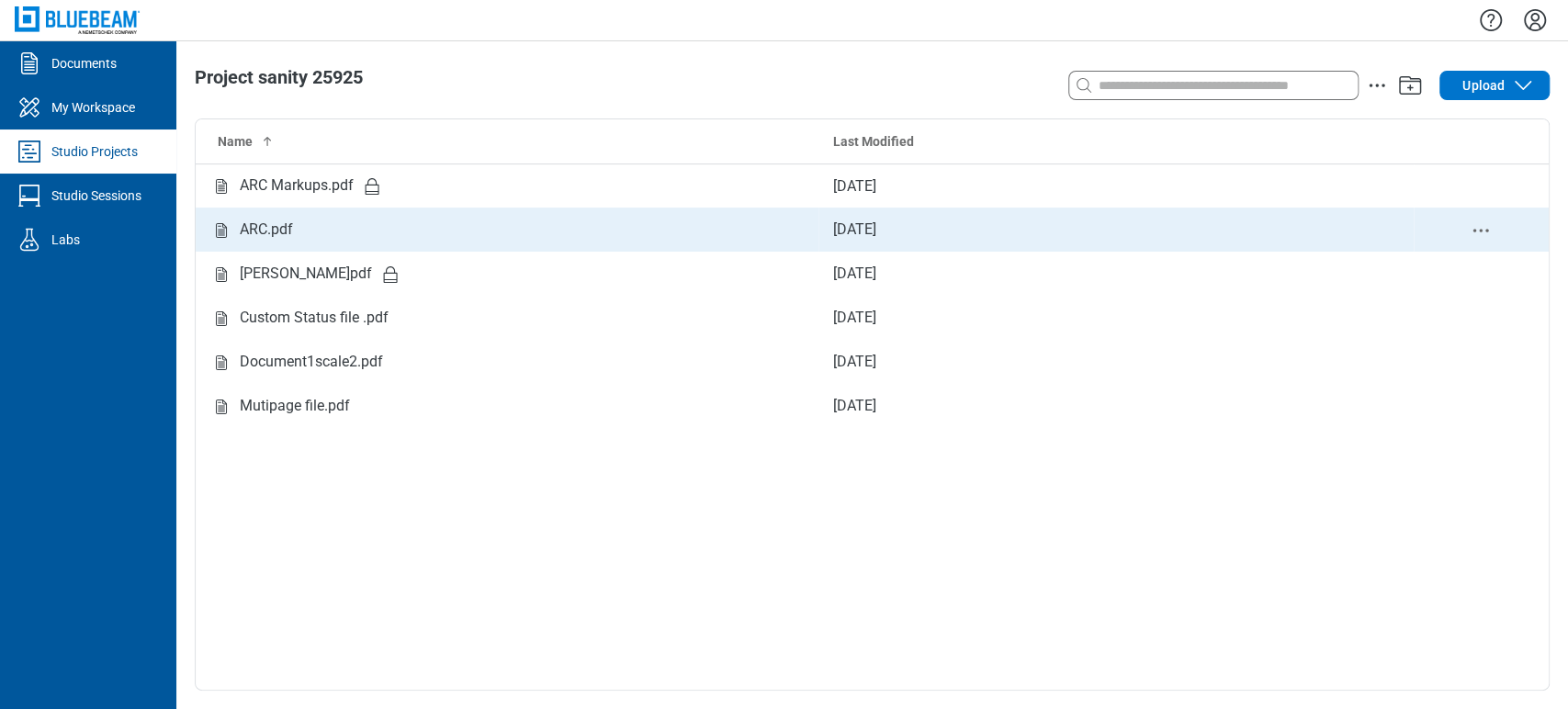
click at [1483, 229] on icon "delete-context-menu" at bounding box center [1480, 230] width 22 height 22
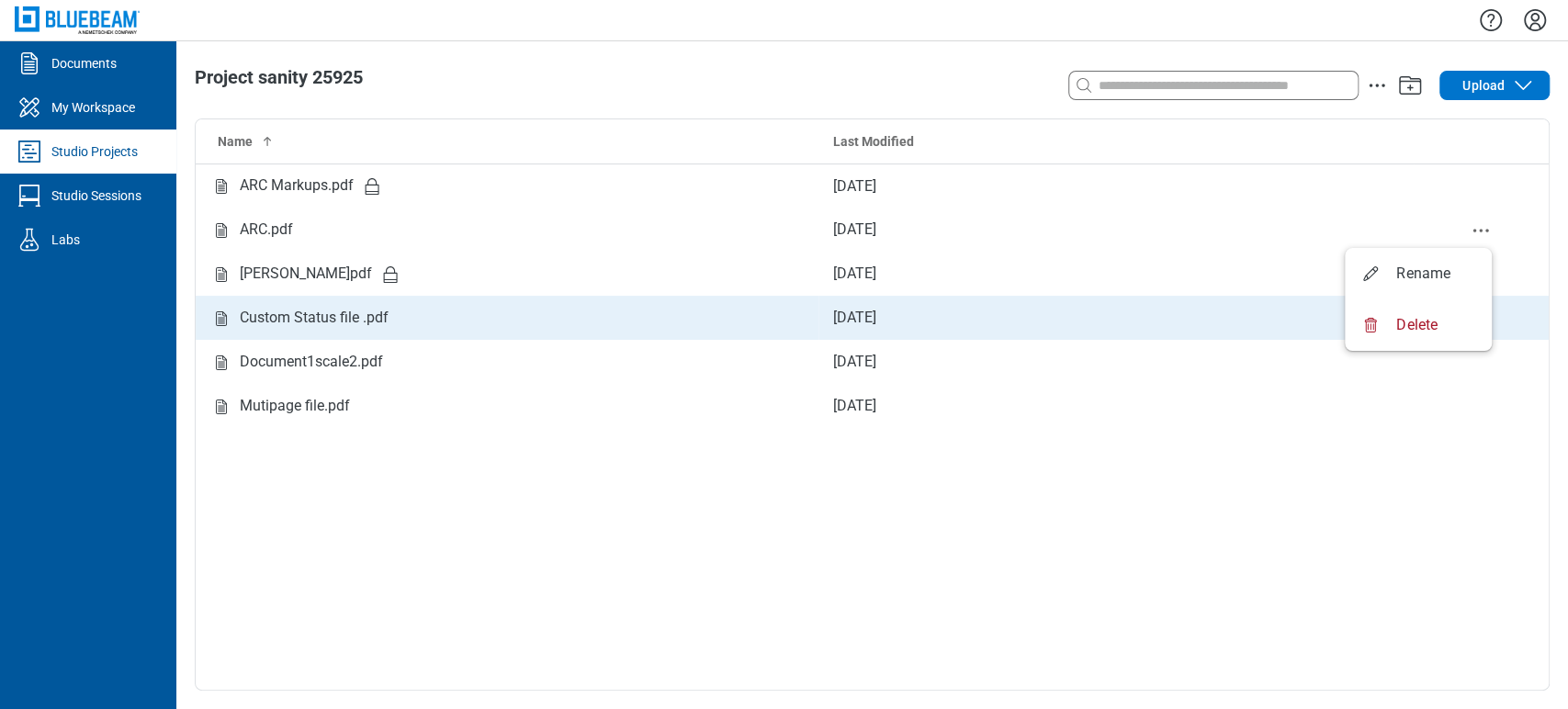
click at [357, 322] on div "Custom Status file .pdf" at bounding box center [314, 318] width 149 height 23
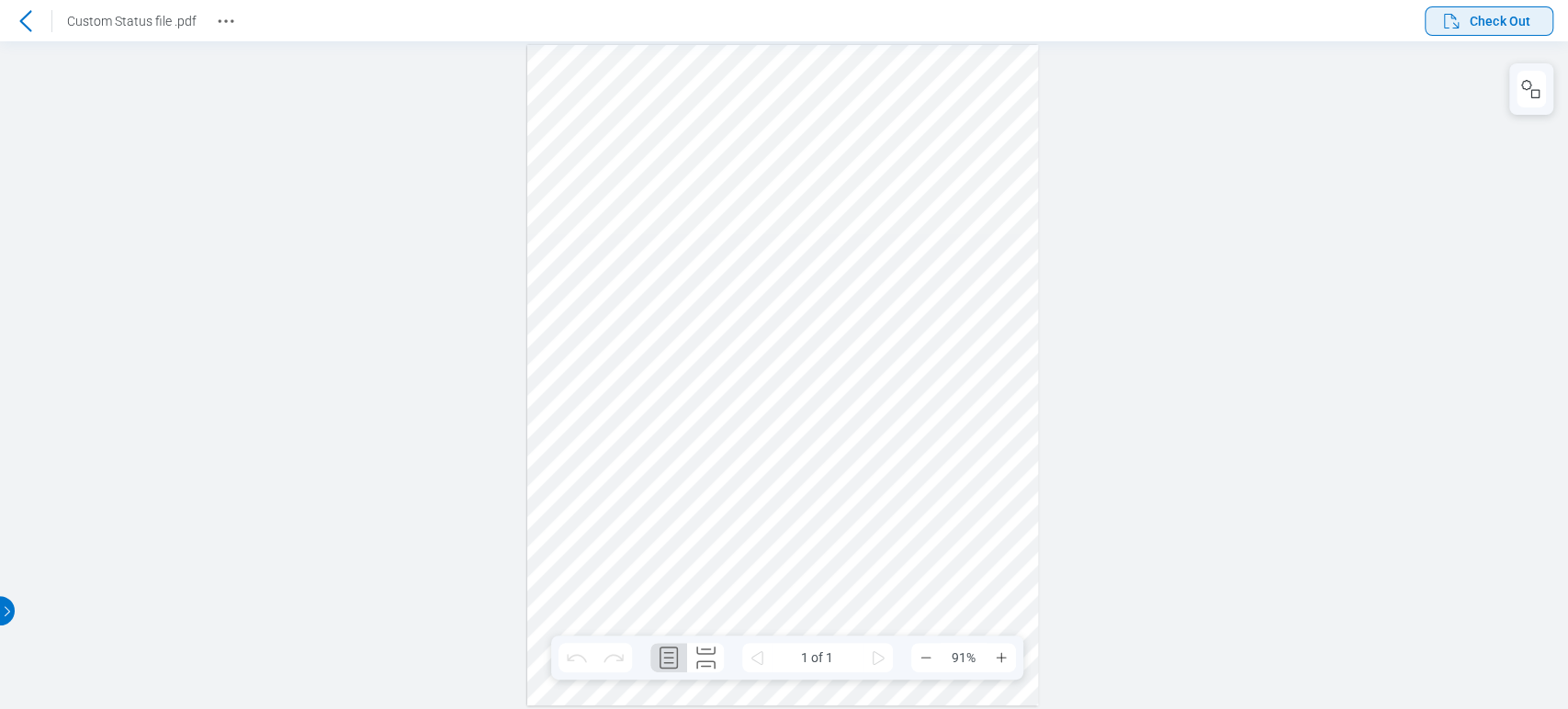
click at [1499, 20] on span "Check Out" at bounding box center [1499, 21] width 61 height 18
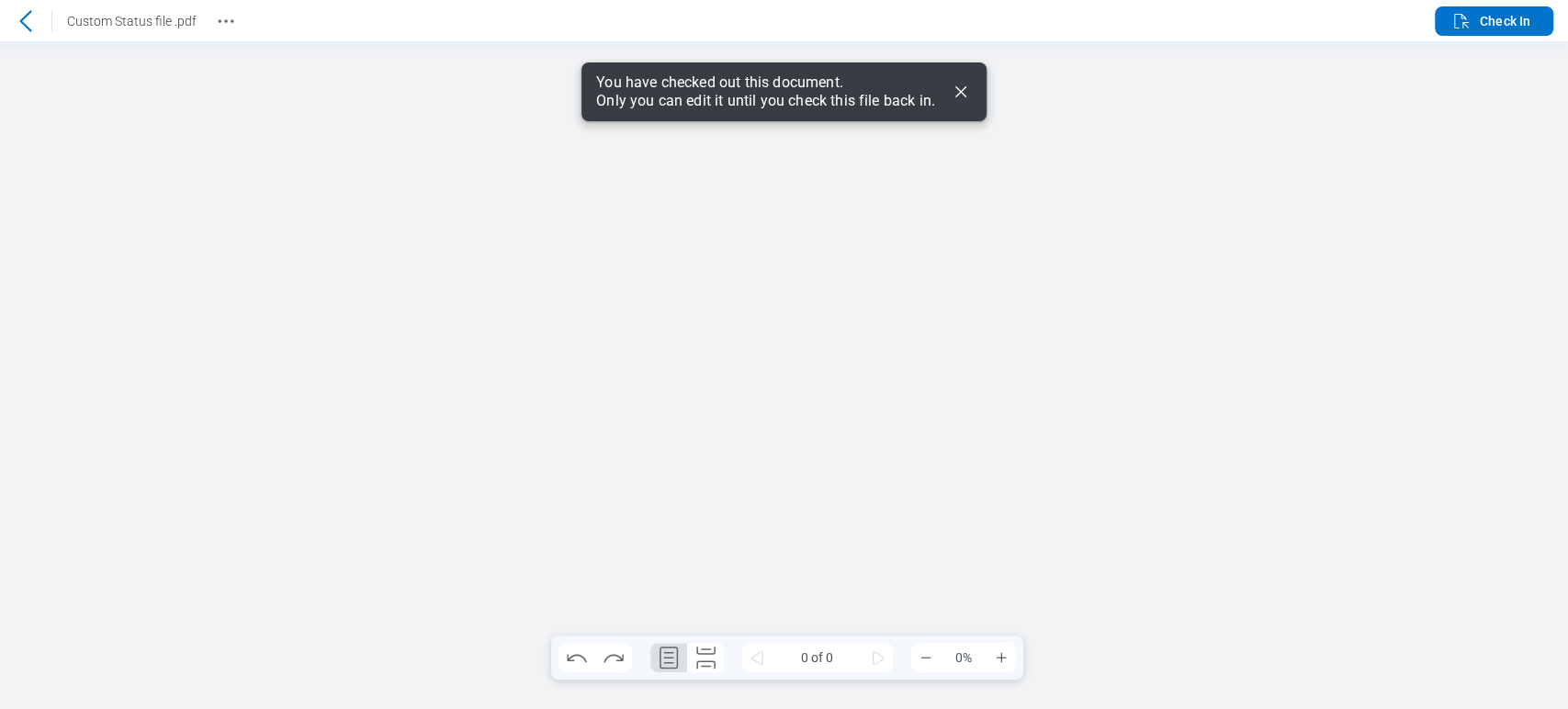
click at [963, 94] on icon "Dismiss" at bounding box center [960, 92] width 11 height 11
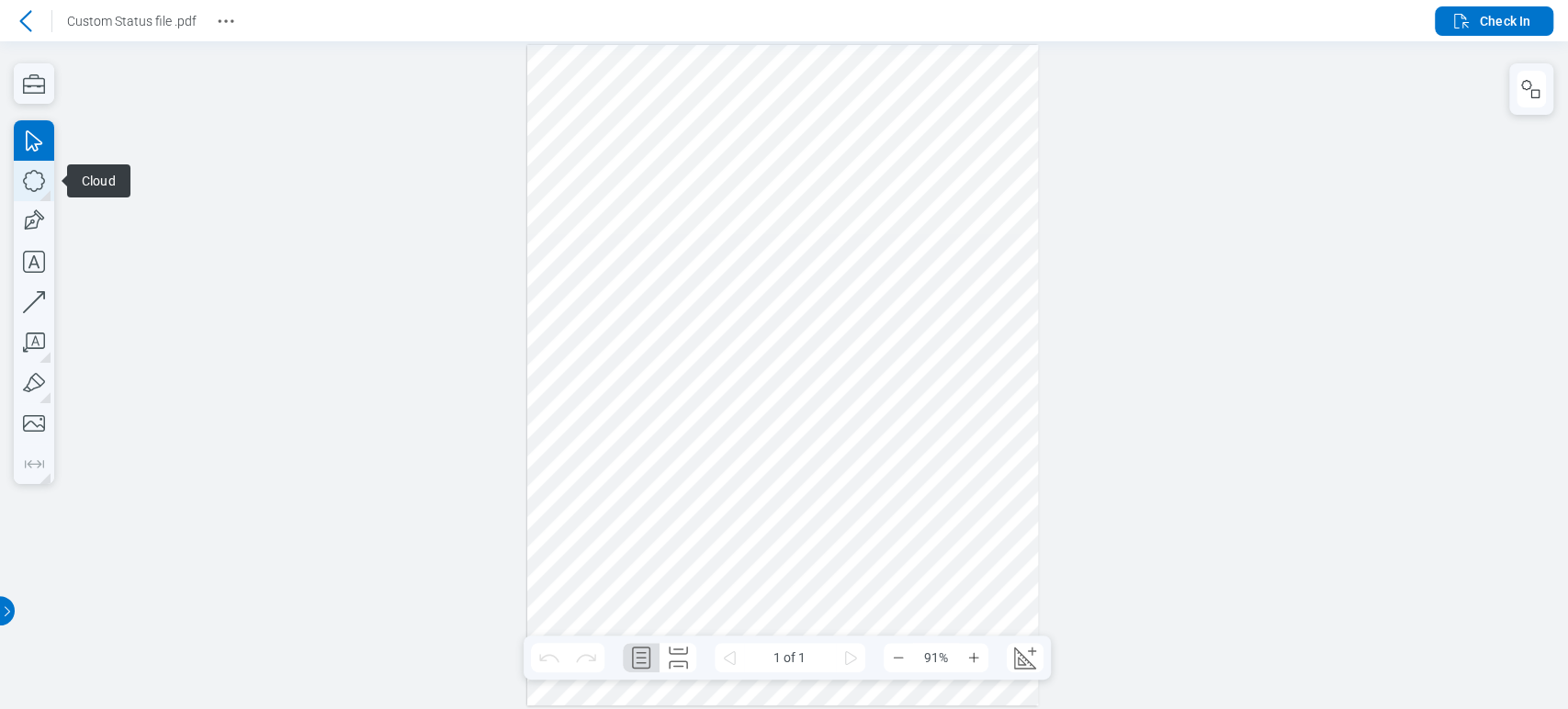
click at [31, 169] on icon "button" at bounding box center [34, 180] width 41 height 41
drag, startPoint x: 806, startPoint y: 340, endPoint x: 868, endPoint y: 411, distance: 94.3
click at [868, 411] on div at bounding box center [783, 375] width 510 height 661
click at [41, 184] on icon "button" at bounding box center [34, 180] width 41 height 41
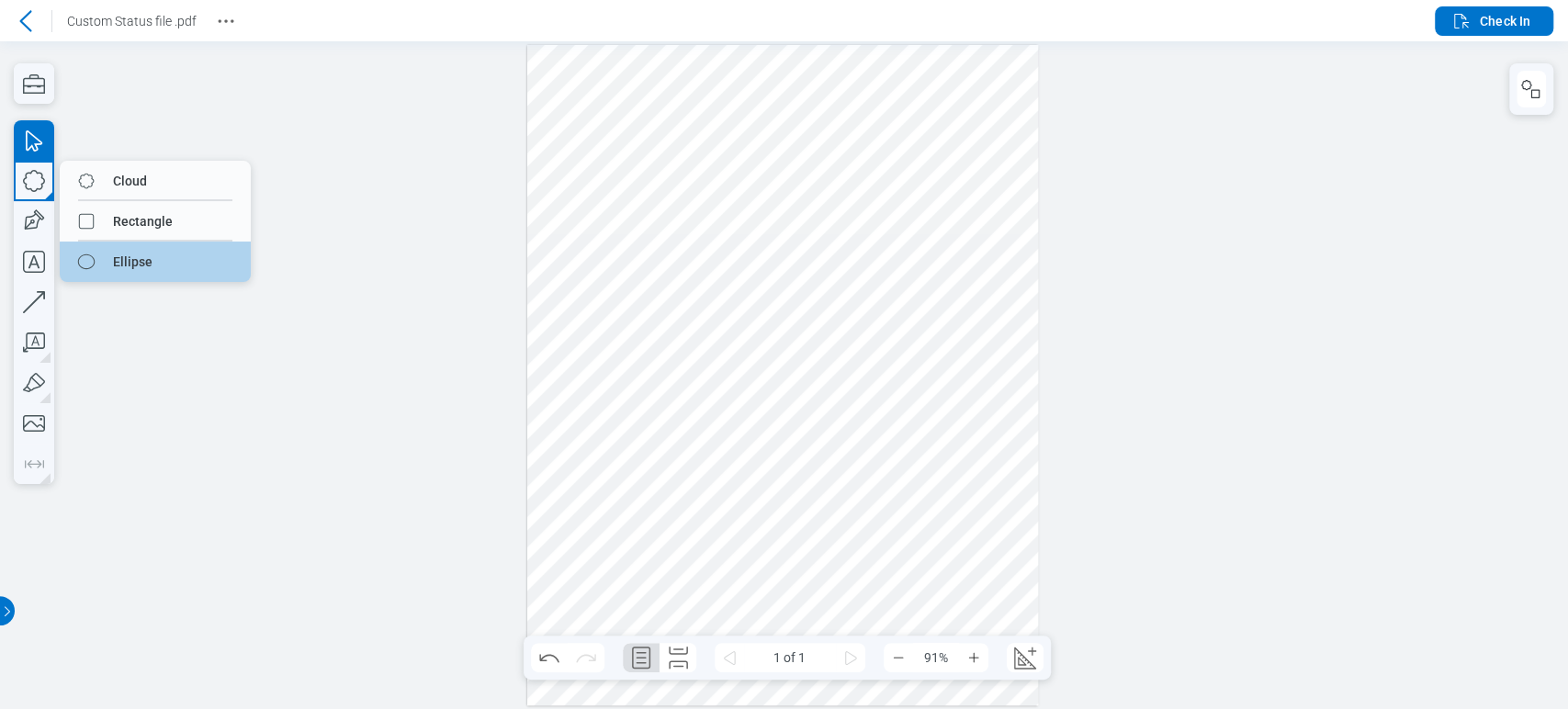
drag, startPoint x: 101, startPoint y: 246, endPoint x: 105, endPoint y: 204, distance: 42.2
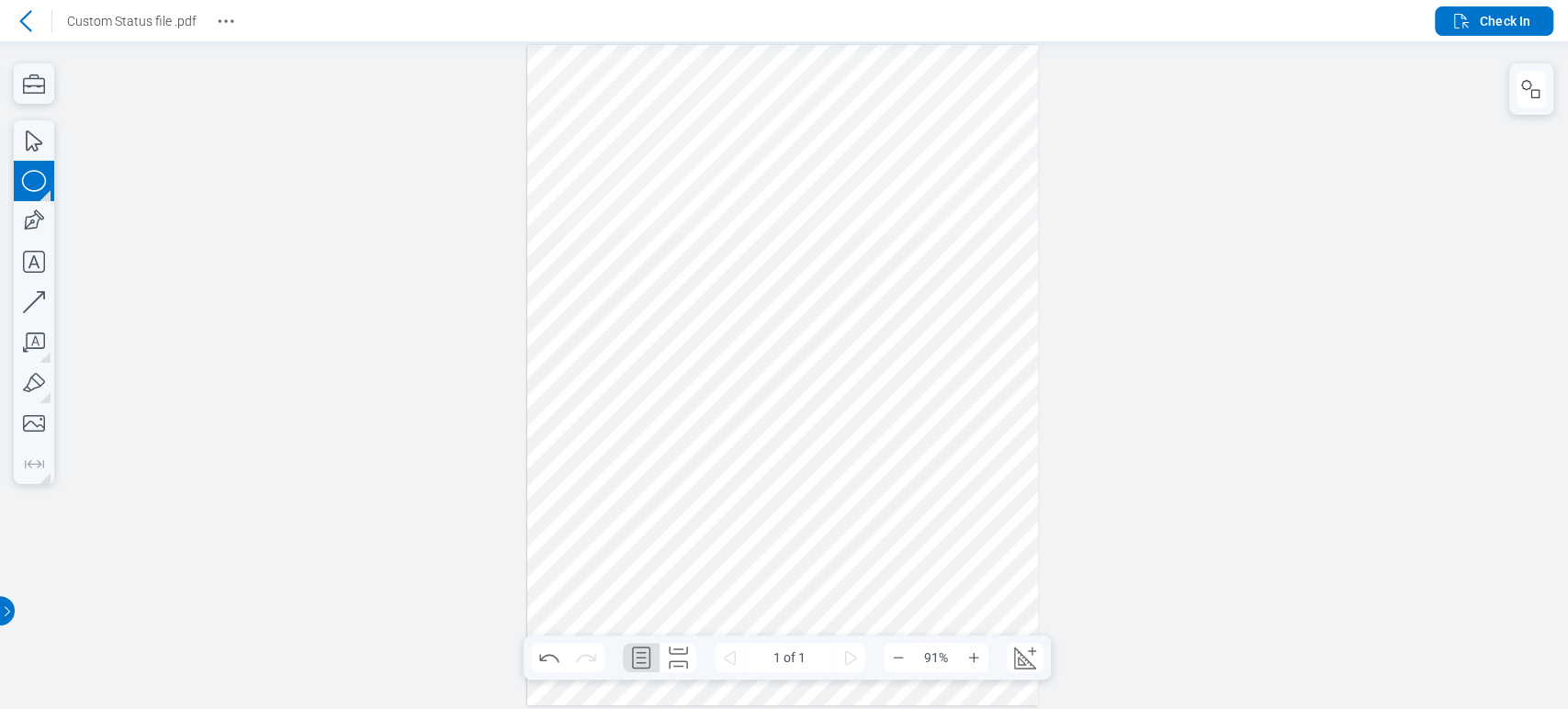
drag, startPoint x: 902, startPoint y: 333, endPoint x: 944, endPoint y: 428, distance: 103.9
click at [944, 428] on div at bounding box center [783, 375] width 510 height 661
click at [861, 376] on div at bounding box center [783, 375] width 510 height 661
click at [913, 376] on div at bounding box center [783, 375] width 510 height 661
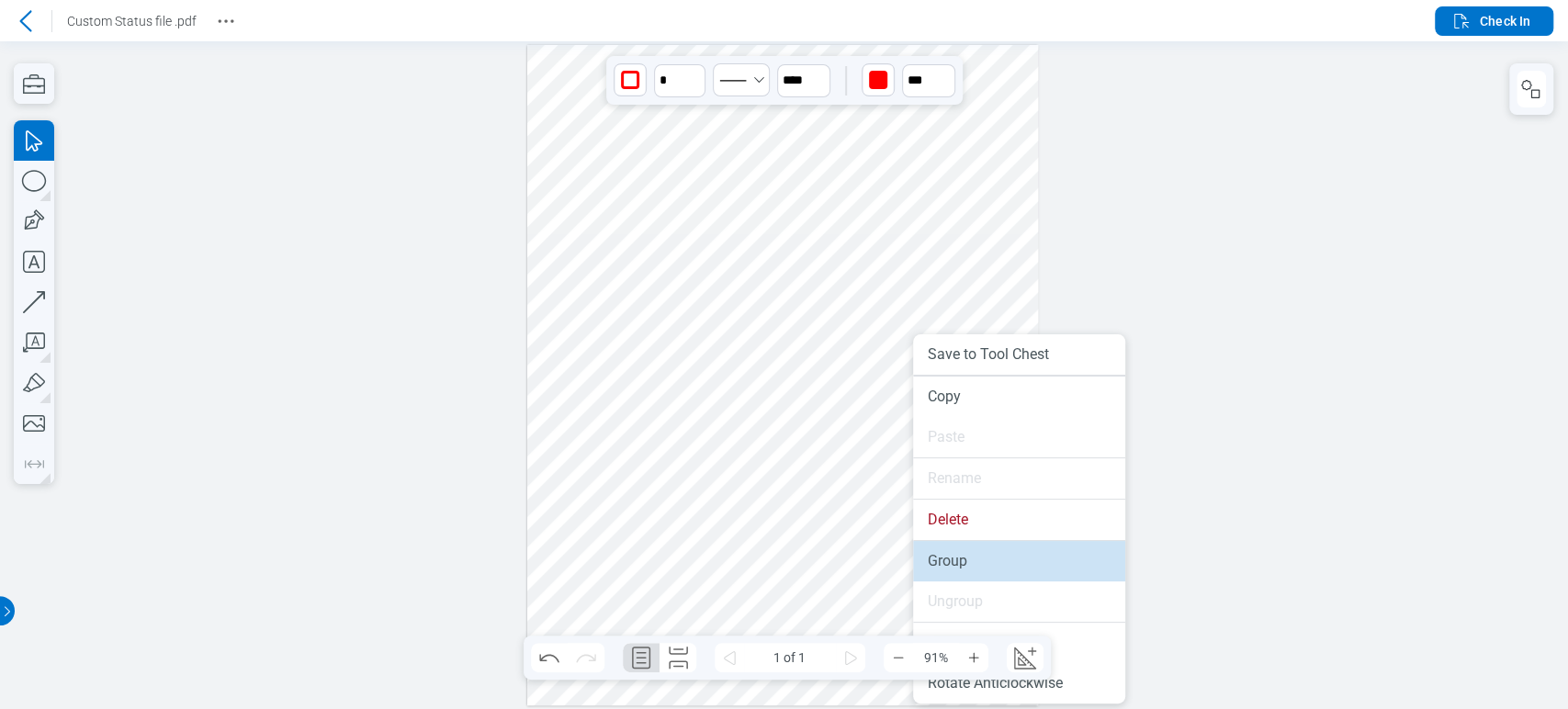
click at [977, 542] on li "Group" at bounding box center [1019, 561] width 212 height 41
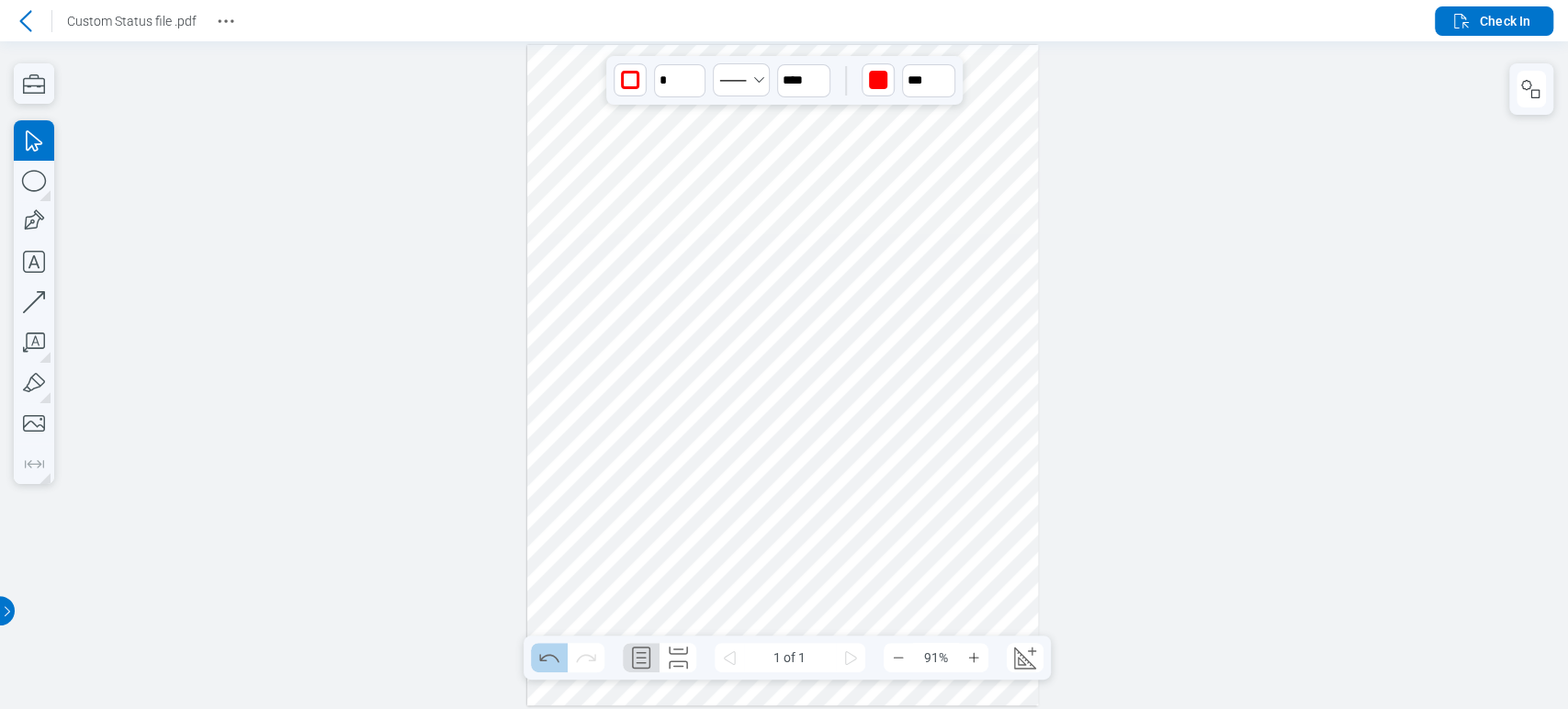
click at [534, 657] on icon "Undo" at bounding box center [548, 657] width 29 height 29
click at [809, 388] on div at bounding box center [783, 375] width 510 height 661
click at [551, 652] on icon "Undo" at bounding box center [548, 657] width 29 height 29
click at [21, 20] on icon at bounding box center [25, 20] width 12 height 21
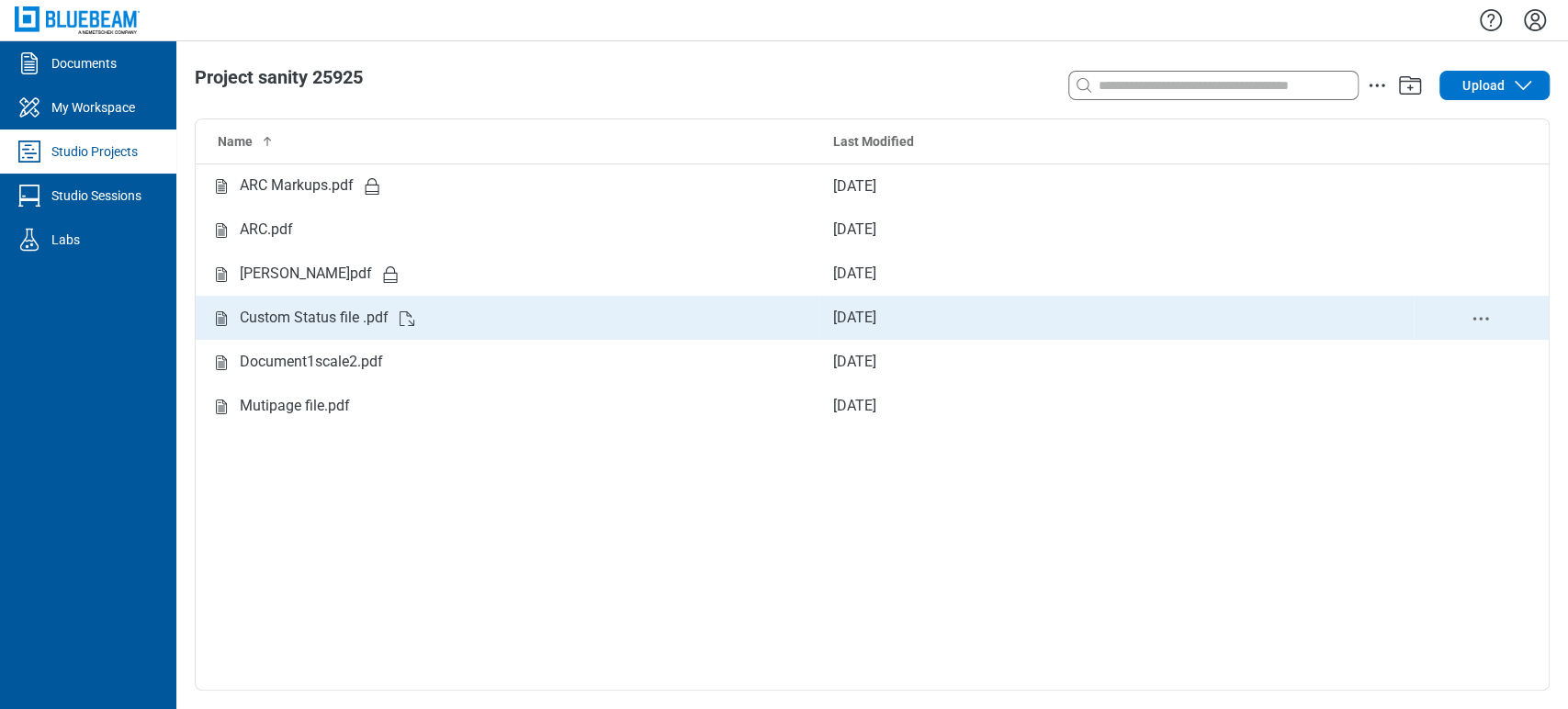
click at [345, 322] on div "Custom Status file .pdf" at bounding box center [314, 318] width 149 height 23
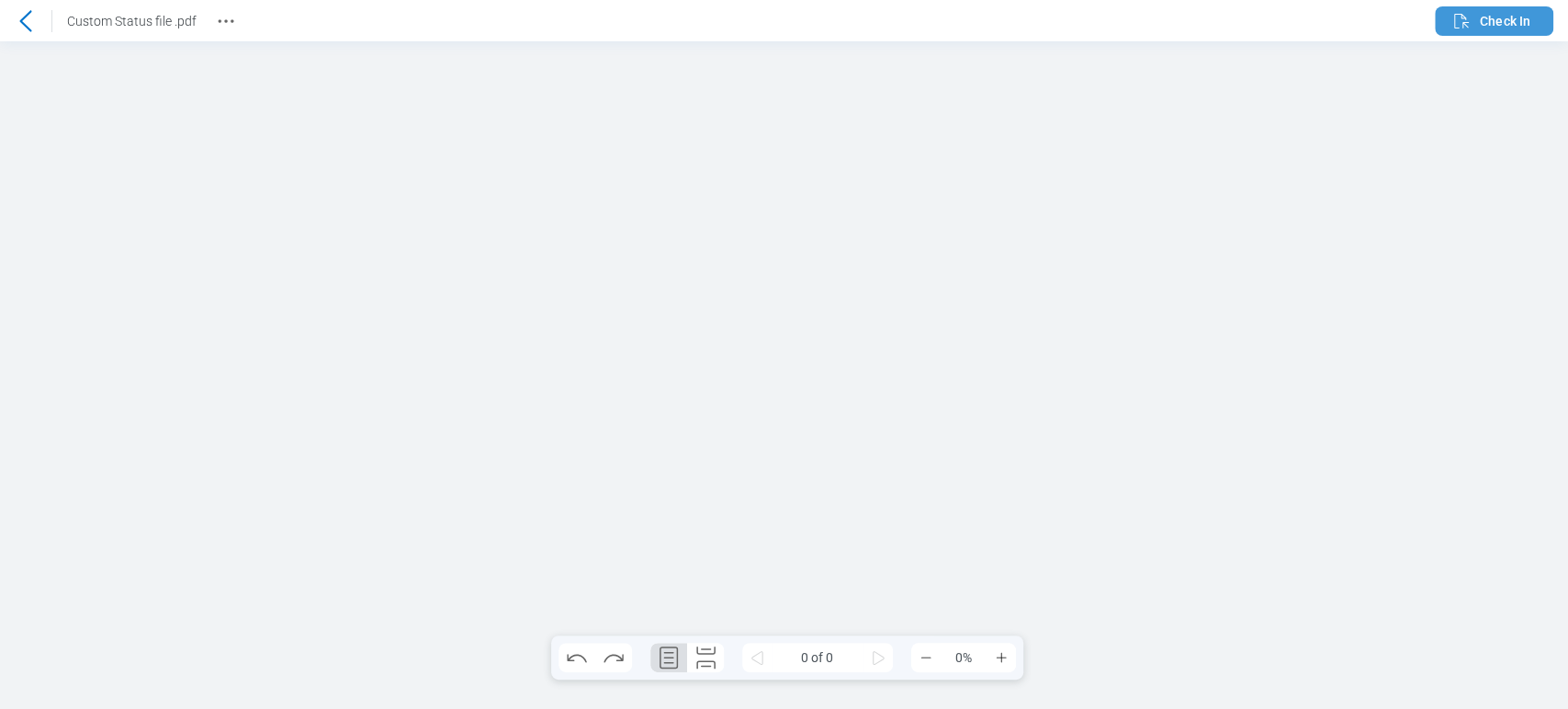
click at [1528, 19] on span "Check In" at bounding box center [1505, 21] width 51 height 18
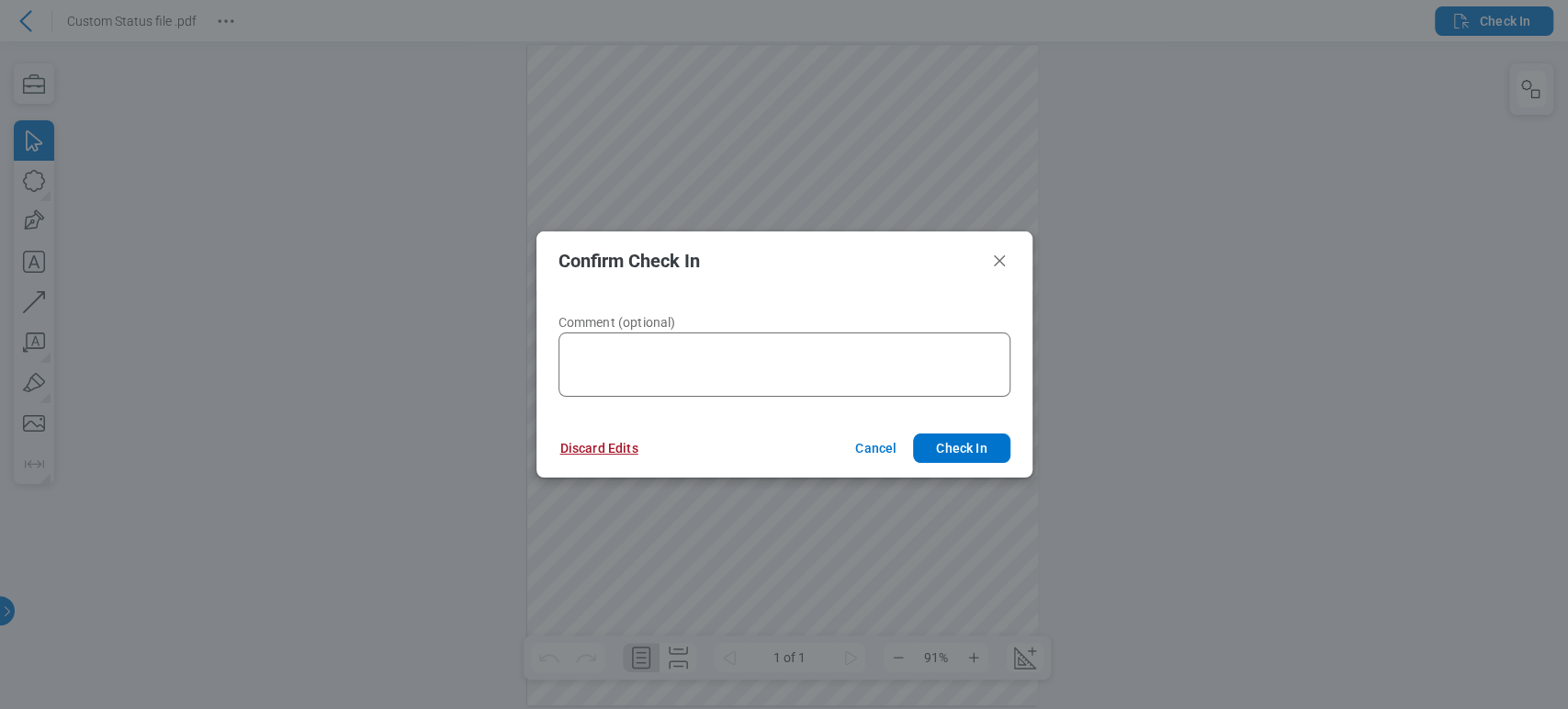
click at [603, 440] on button "Discard Edits" at bounding box center [599, 448] width 123 height 29
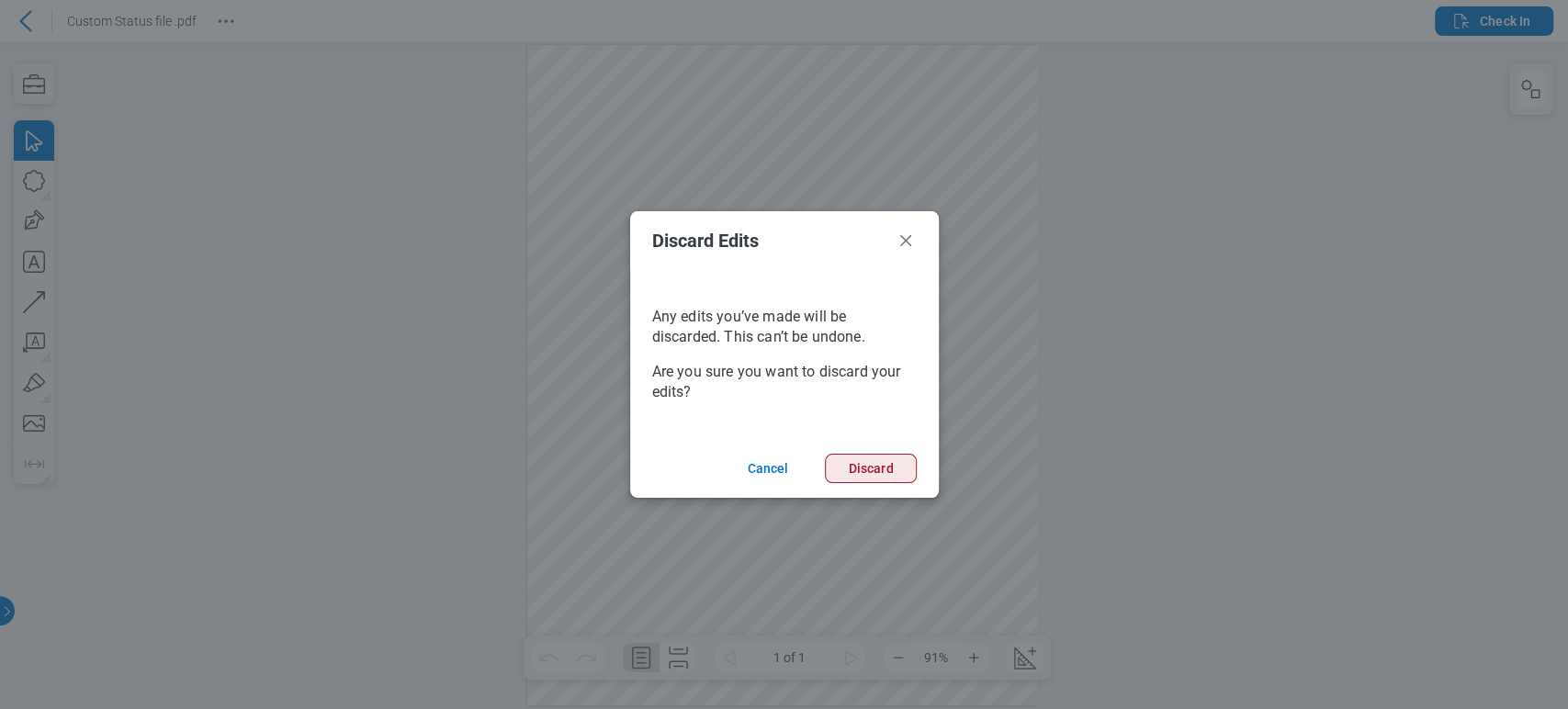
drag, startPoint x: 872, startPoint y: 467, endPoint x: 826, endPoint y: 450, distance: 49.0
click at [872, 464] on button "Discard" at bounding box center [870, 468] width 91 height 29
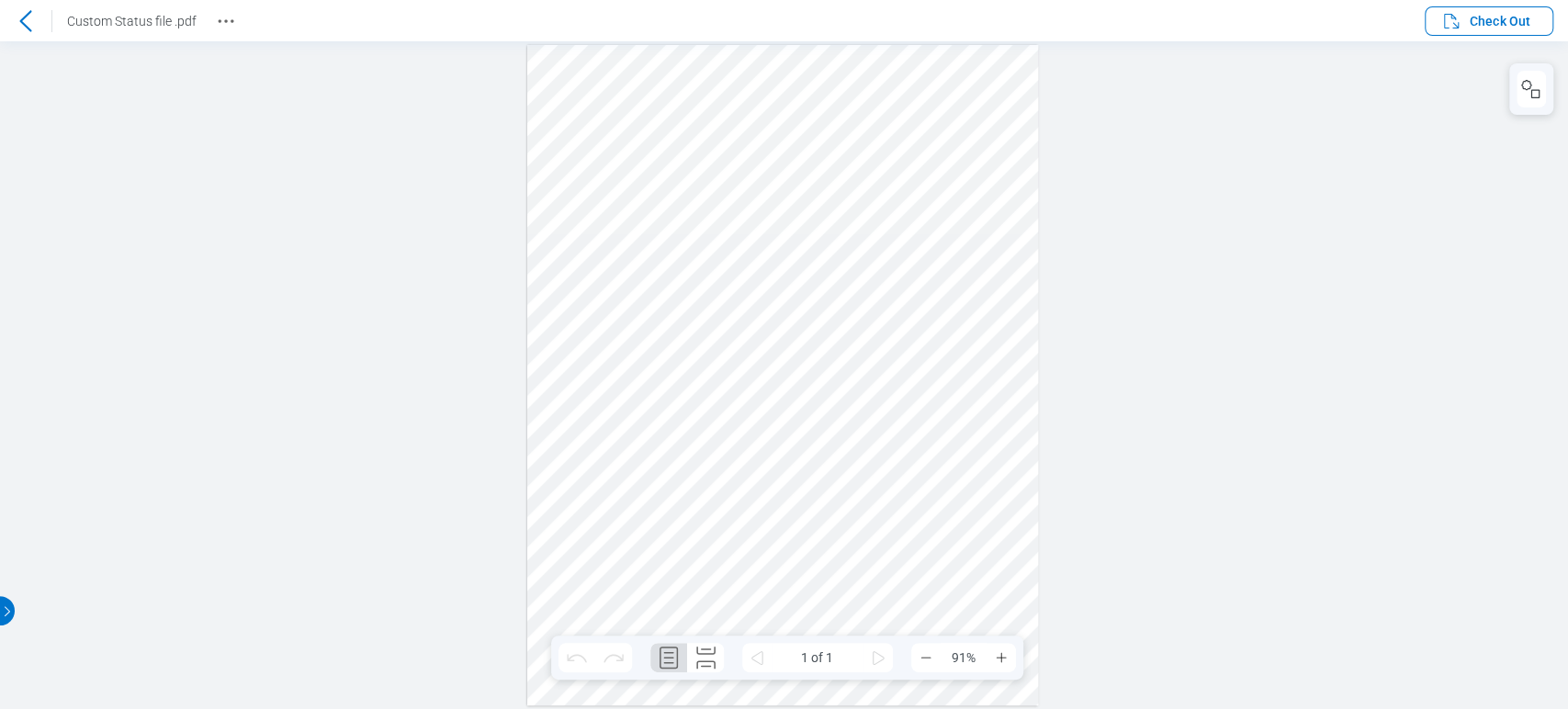
click at [15, 21] on icon at bounding box center [26, 21] width 22 height 22
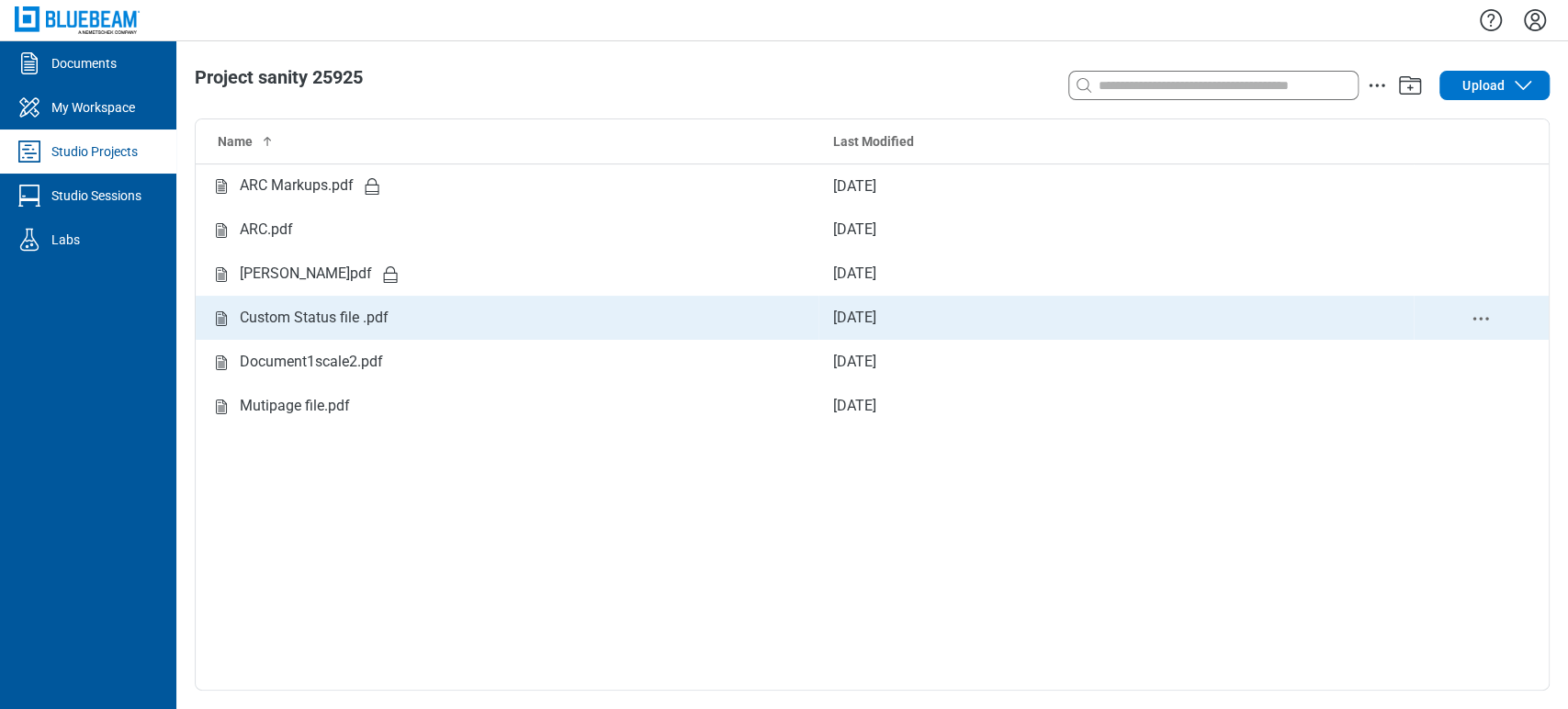
click at [331, 333] on td "Custom Status file .pdf" at bounding box center [506, 318] width 623 height 44
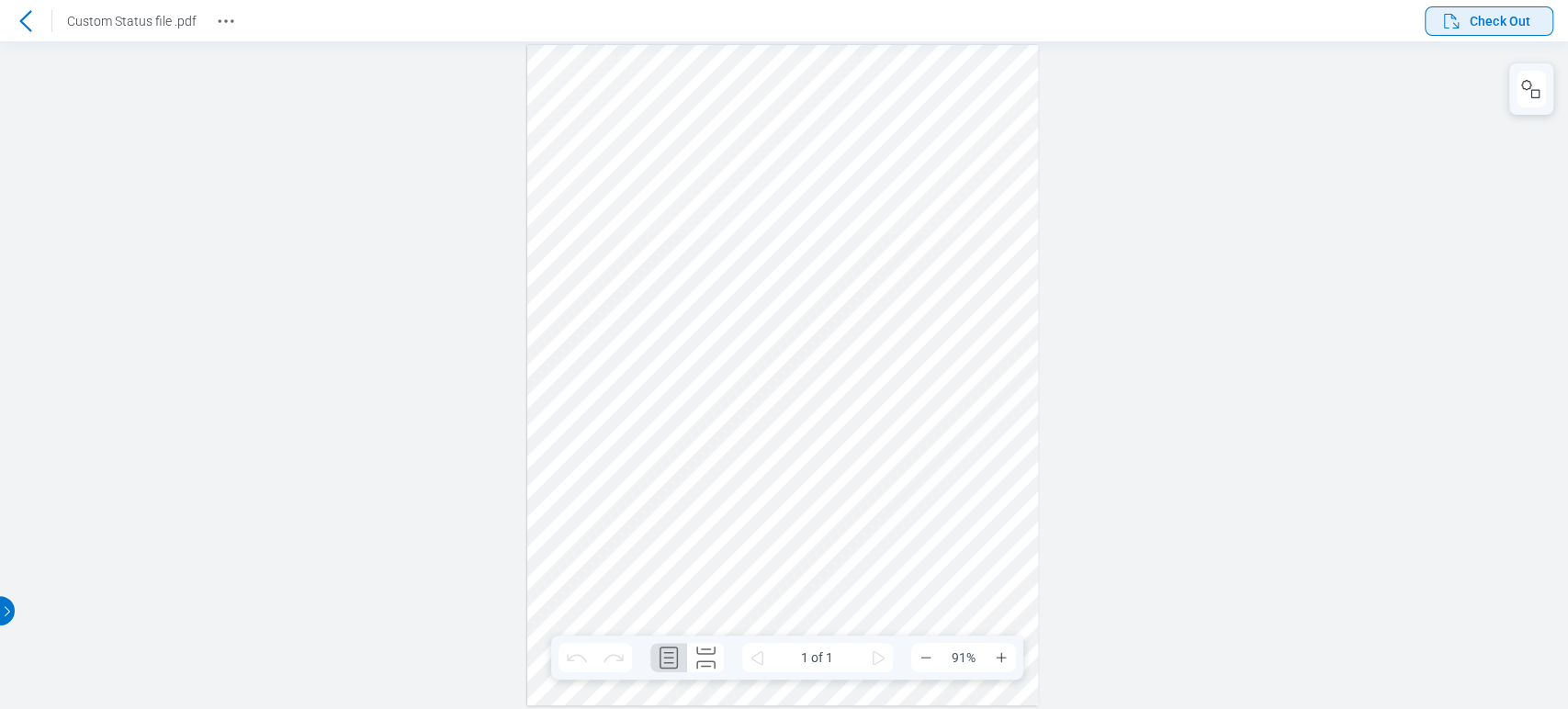
click at [1453, 7] on button "Check Out" at bounding box center [1488, 20] width 129 height 29
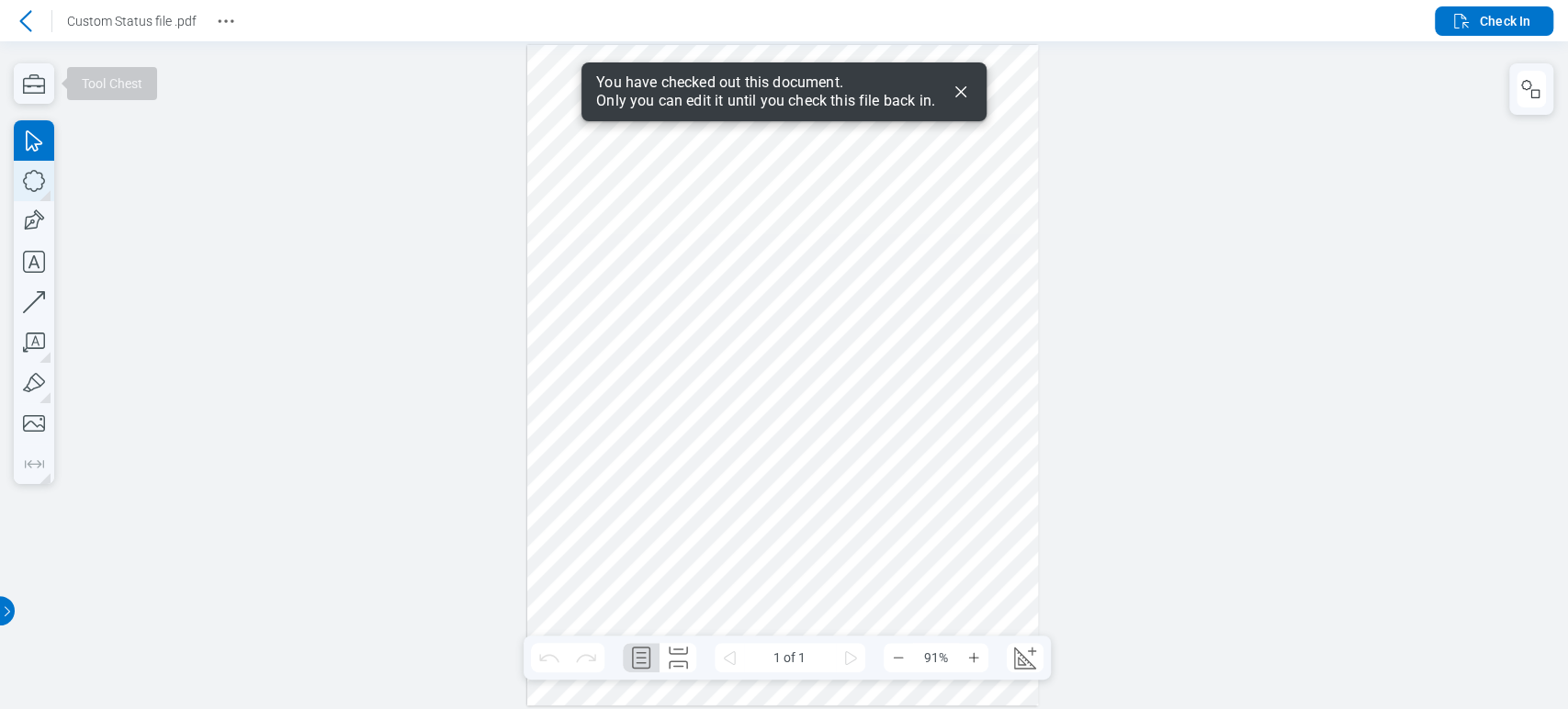
click at [27, 181] on icon "button" at bounding box center [34, 180] width 41 height 41
drag, startPoint x: 816, startPoint y: 407, endPoint x: 880, endPoint y: 495, distance: 108.8
click at [880, 495] on div at bounding box center [783, 375] width 510 height 661
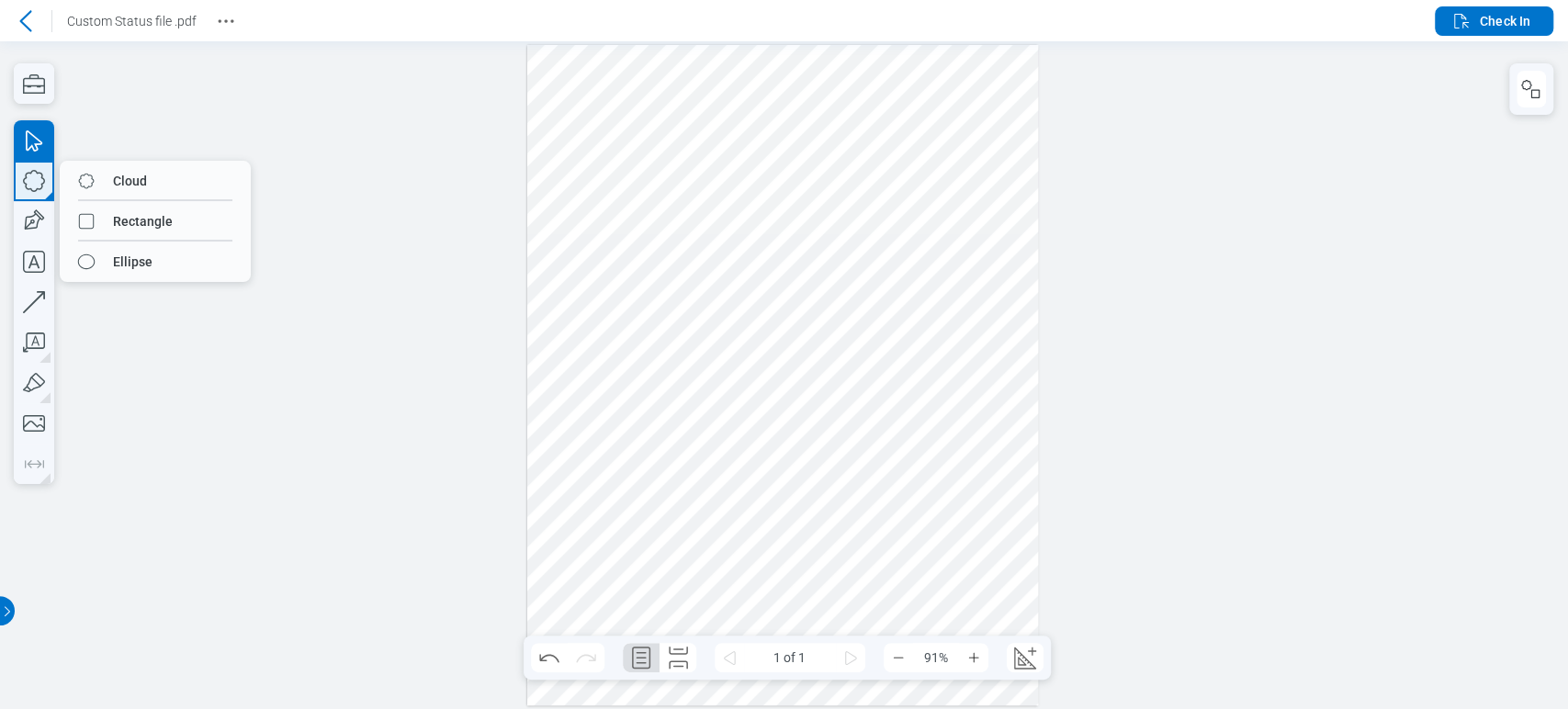
click at [34, 179] on icon "button" at bounding box center [34, 180] width 41 height 41
drag, startPoint x: 114, startPoint y: 258, endPoint x: 402, endPoint y: 268, distance: 288.2
drag, startPoint x: 907, startPoint y: 392, endPoint x: 972, endPoint y: 498, distance: 124.3
click at [972, 498] on div at bounding box center [783, 375] width 510 height 661
click at [949, 471] on div at bounding box center [783, 375] width 510 height 661
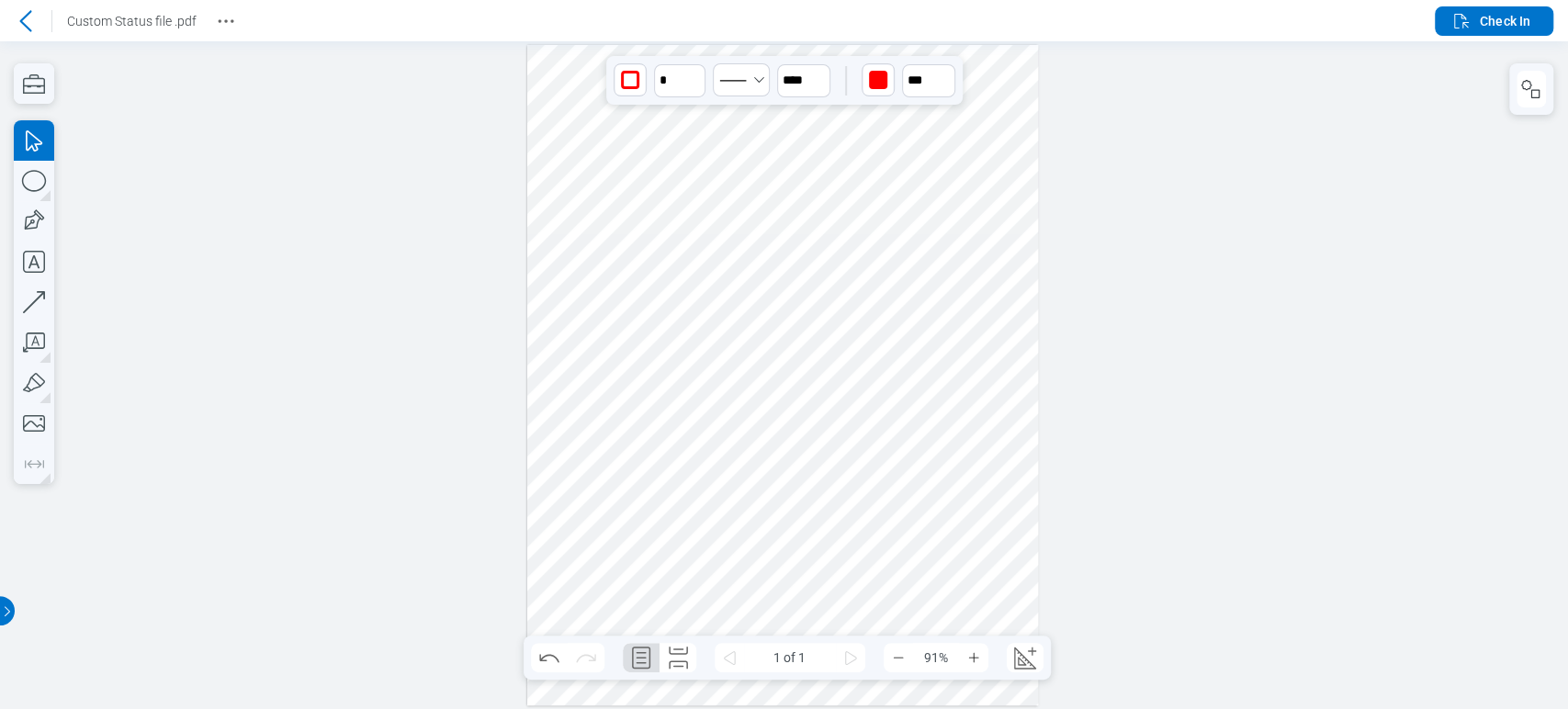
click at [881, 462] on div at bounding box center [783, 375] width 510 height 661
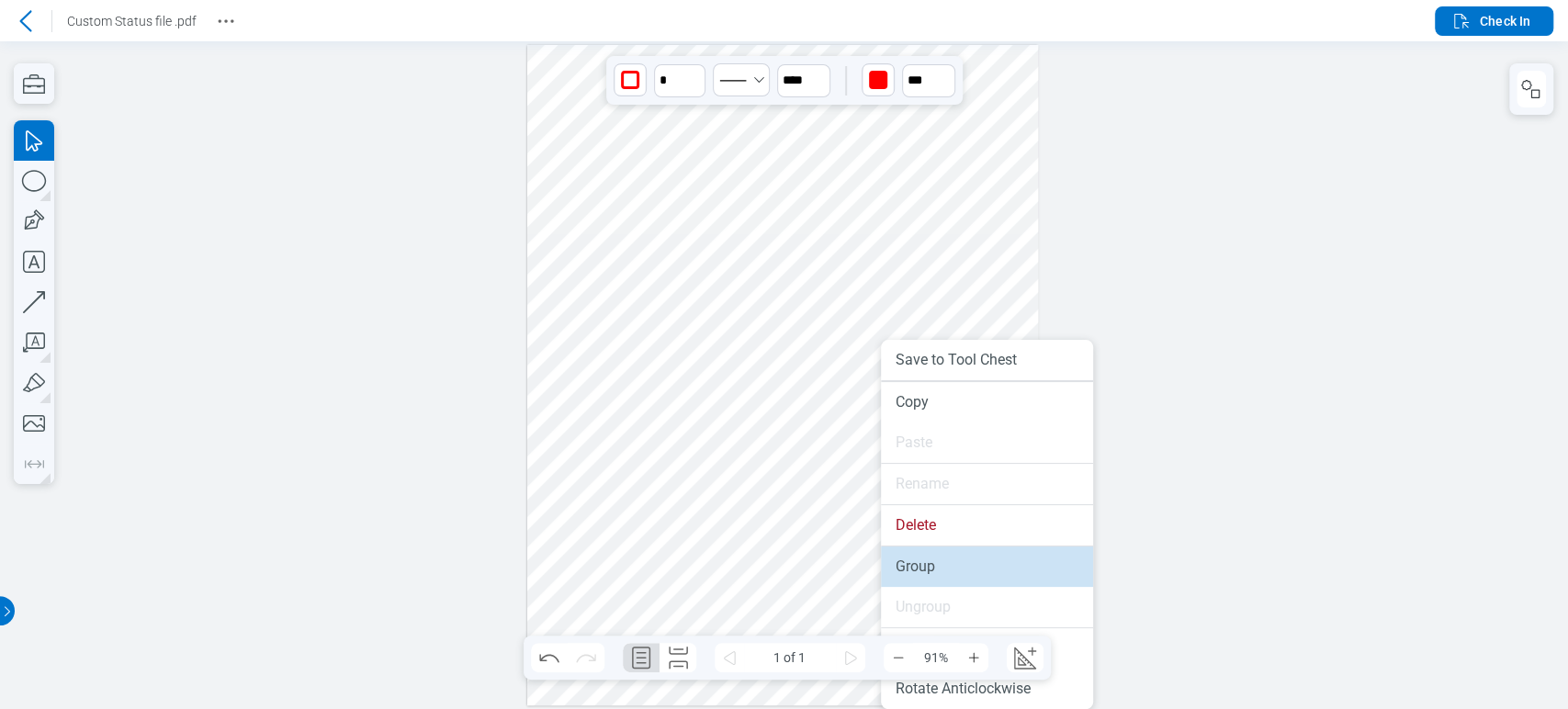
click at [923, 549] on li "Group" at bounding box center [987, 566] width 212 height 41
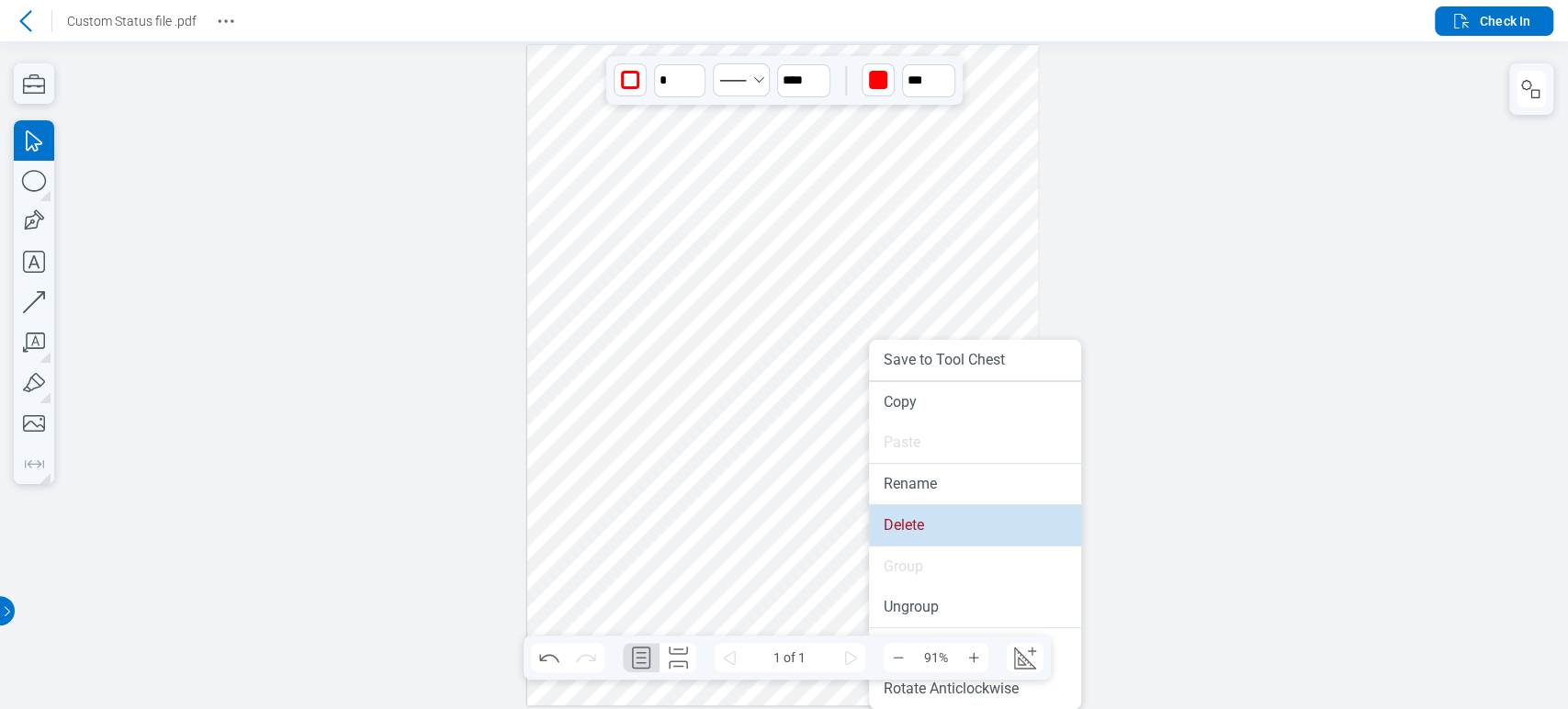
drag, startPoint x: 898, startPoint y: 538, endPoint x: 878, endPoint y: 502, distance: 41.2
click at [898, 538] on li "Delete" at bounding box center [975, 526] width 212 height 41
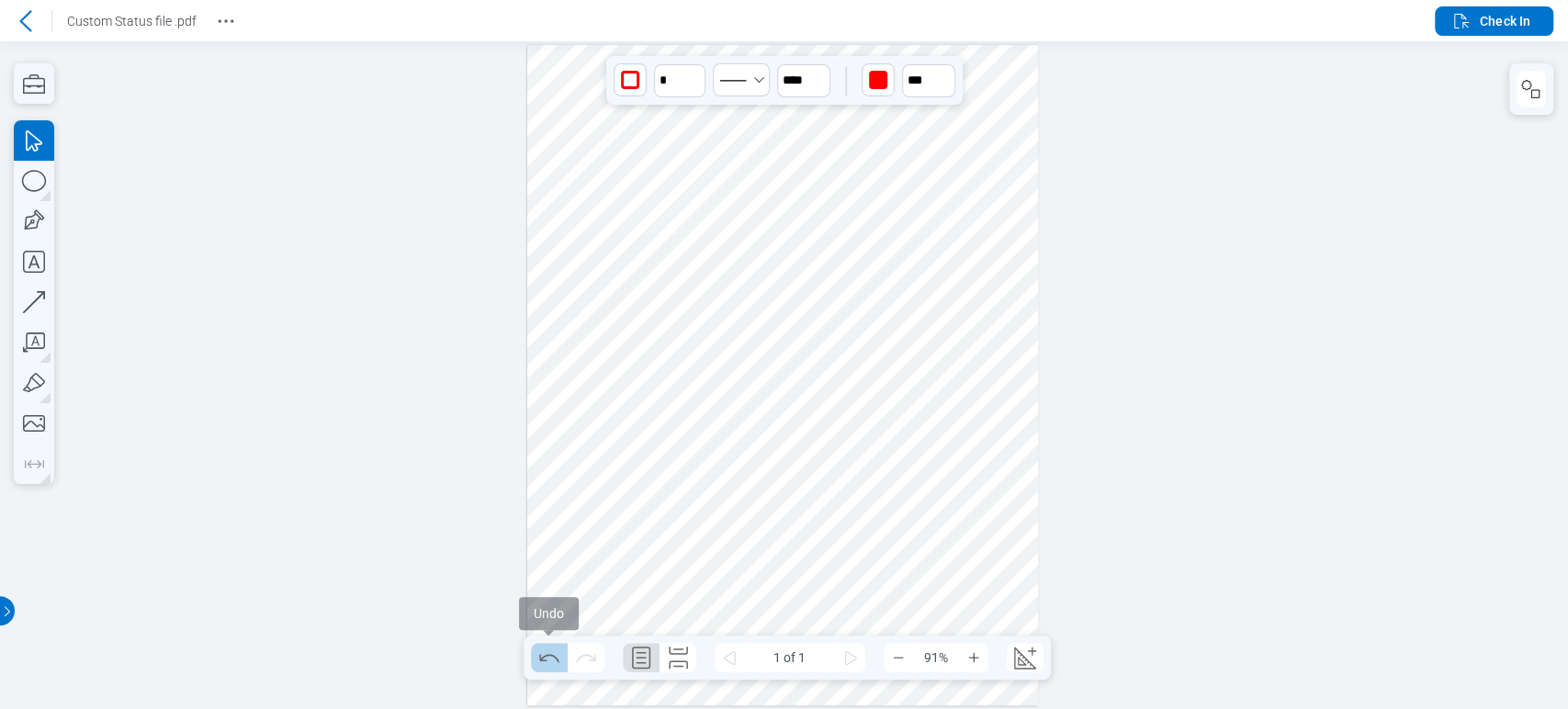
click at [547, 660] on icon "Undo" at bounding box center [548, 657] width 29 height 29
click at [594, 651] on icon "Redo" at bounding box center [585, 657] width 29 height 29
click at [593, 650] on icon "Redo" at bounding box center [585, 657] width 29 height 29
click at [564, 660] on button "Undo" at bounding box center [549, 657] width 37 height 29
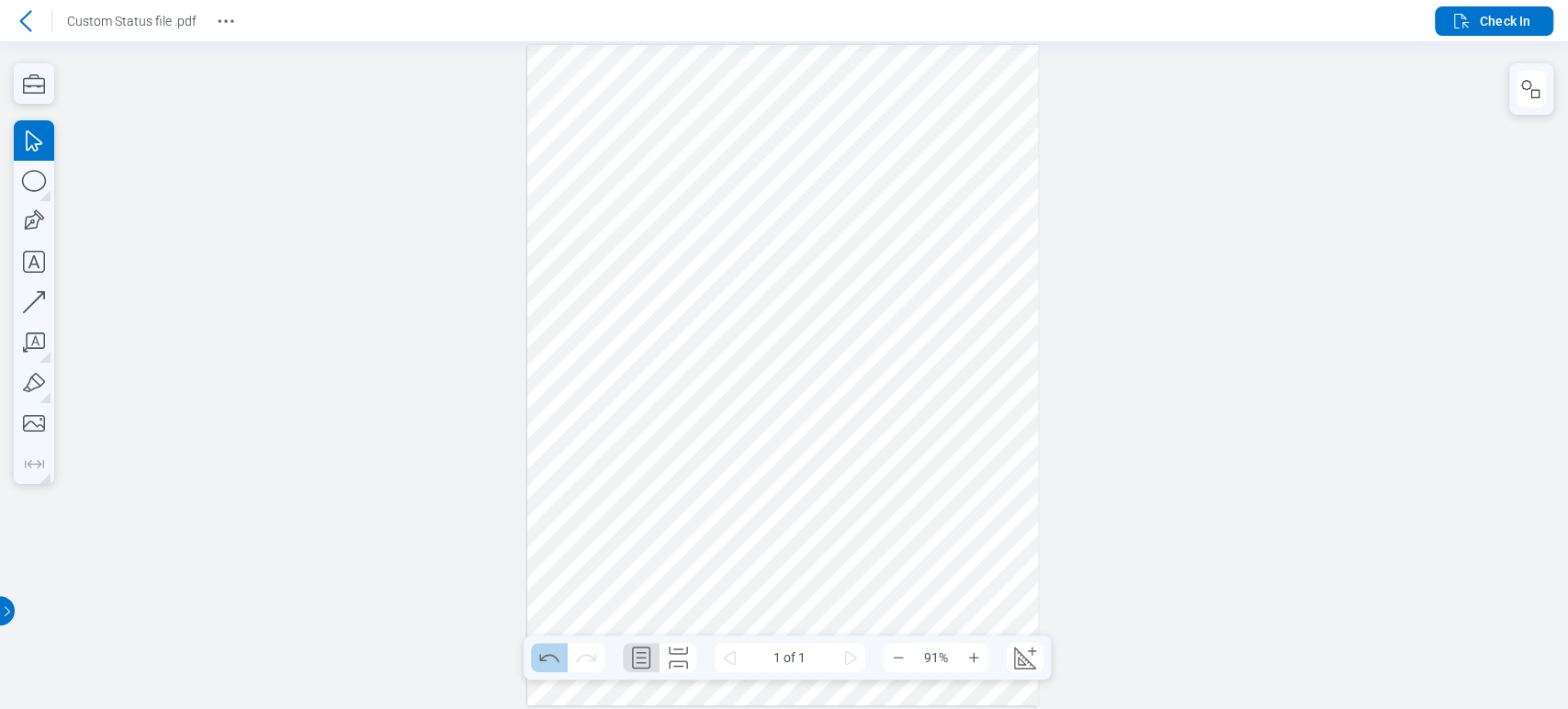
click at [564, 660] on button "Undo" at bounding box center [549, 657] width 37 height 29
click at [1505, 17] on span "Check In" at bounding box center [1505, 21] width 51 height 18
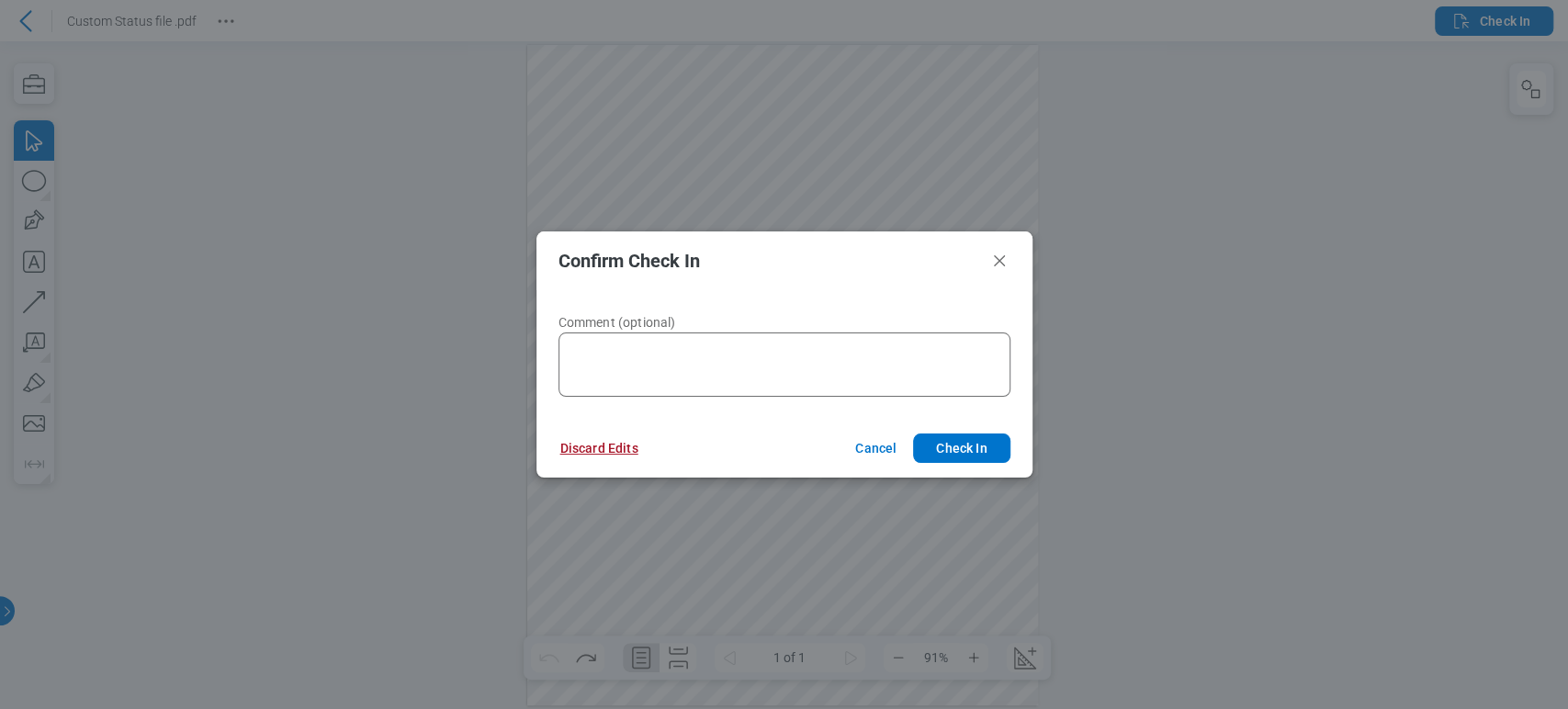
click at [595, 459] on button "Discard Edits" at bounding box center [599, 448] width 123 height 29
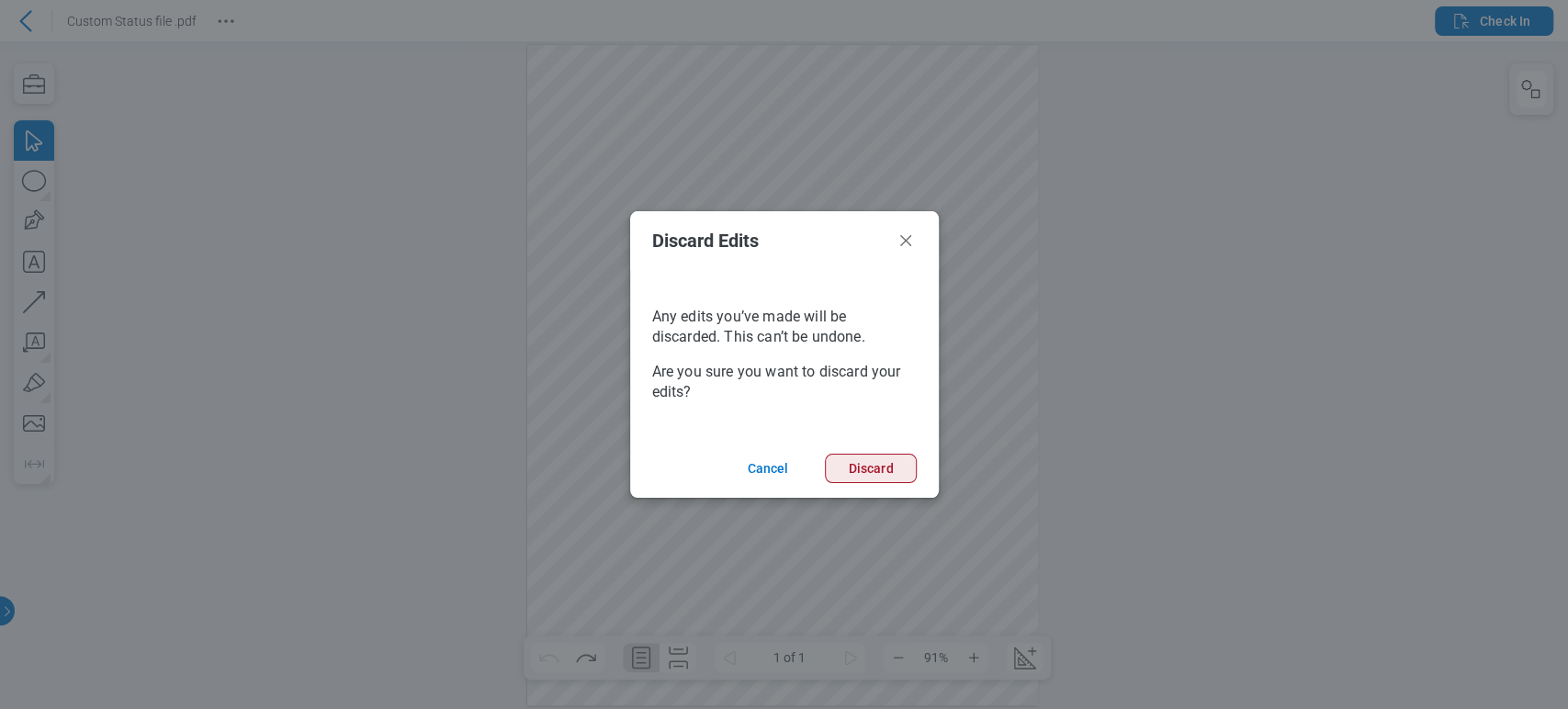
click at [892, 470] on button "Discard" at bounding box center [870, 468] width 91 height 29
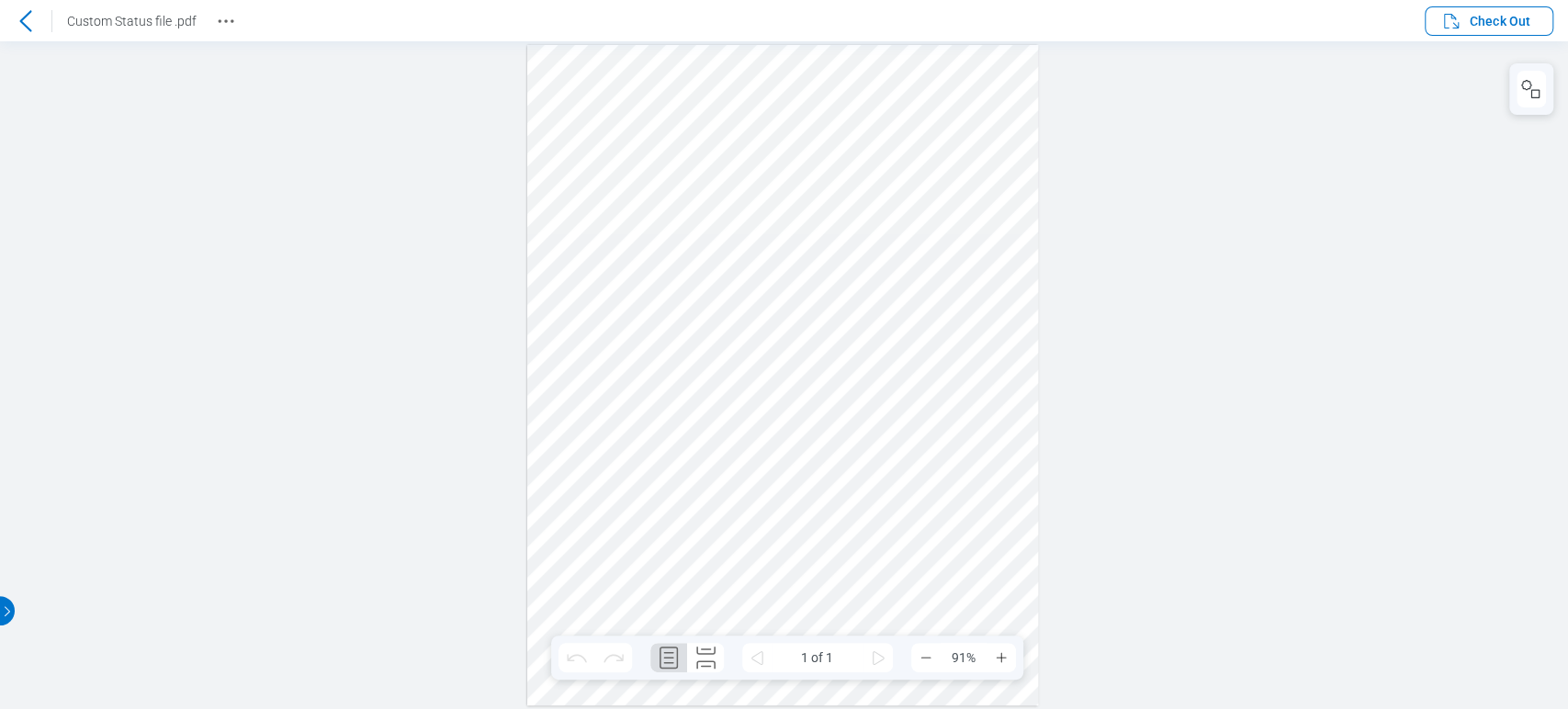
click at [1495, 3] on header "Custom Status file .pdf Check Out" at bounding box center [784, 20] width 1568 height 41
click at [1492, 10] on span "Check Out" at bounding box center [1485, 21] width 90 height 22
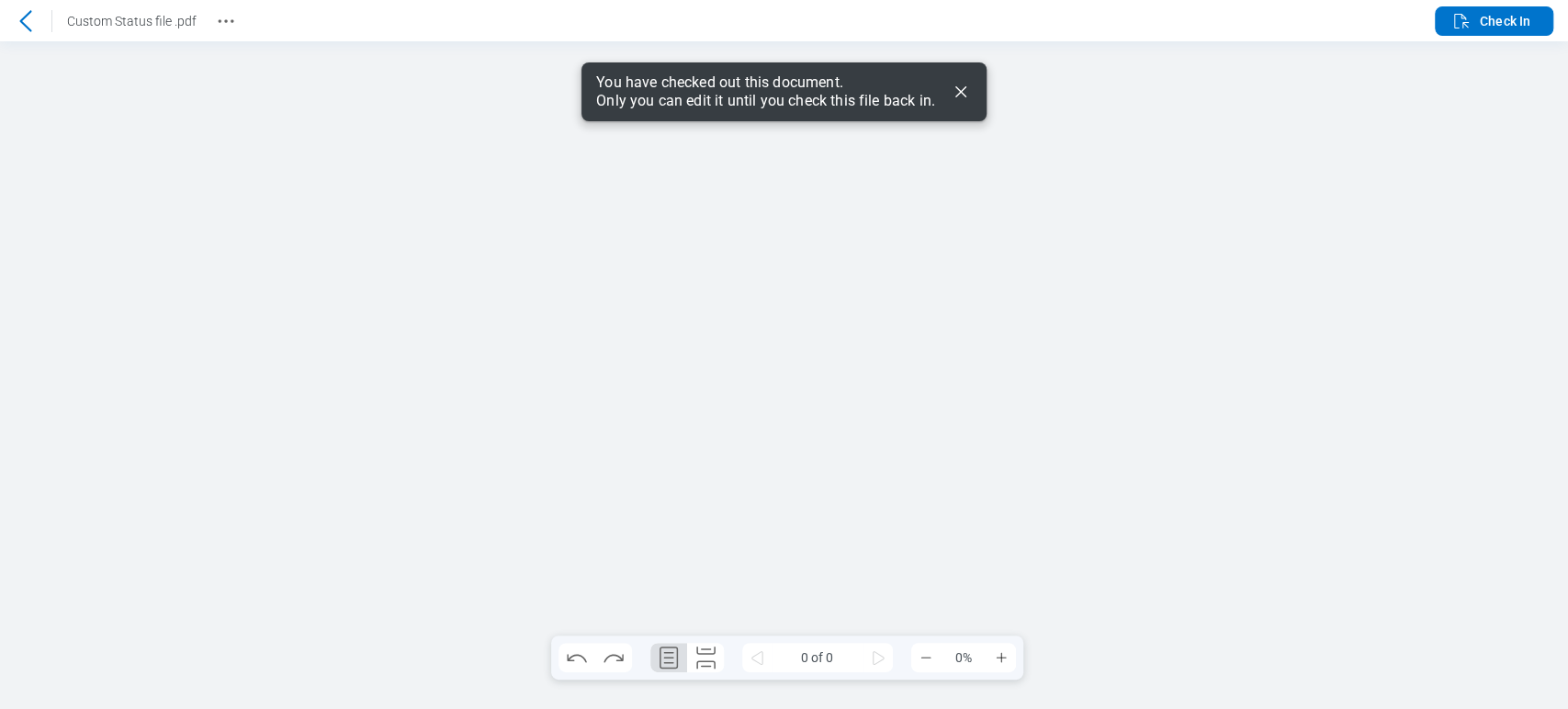
click at [958, 86] on icon "Dismiss" at bounding box center [961, 92] width 22 height 22
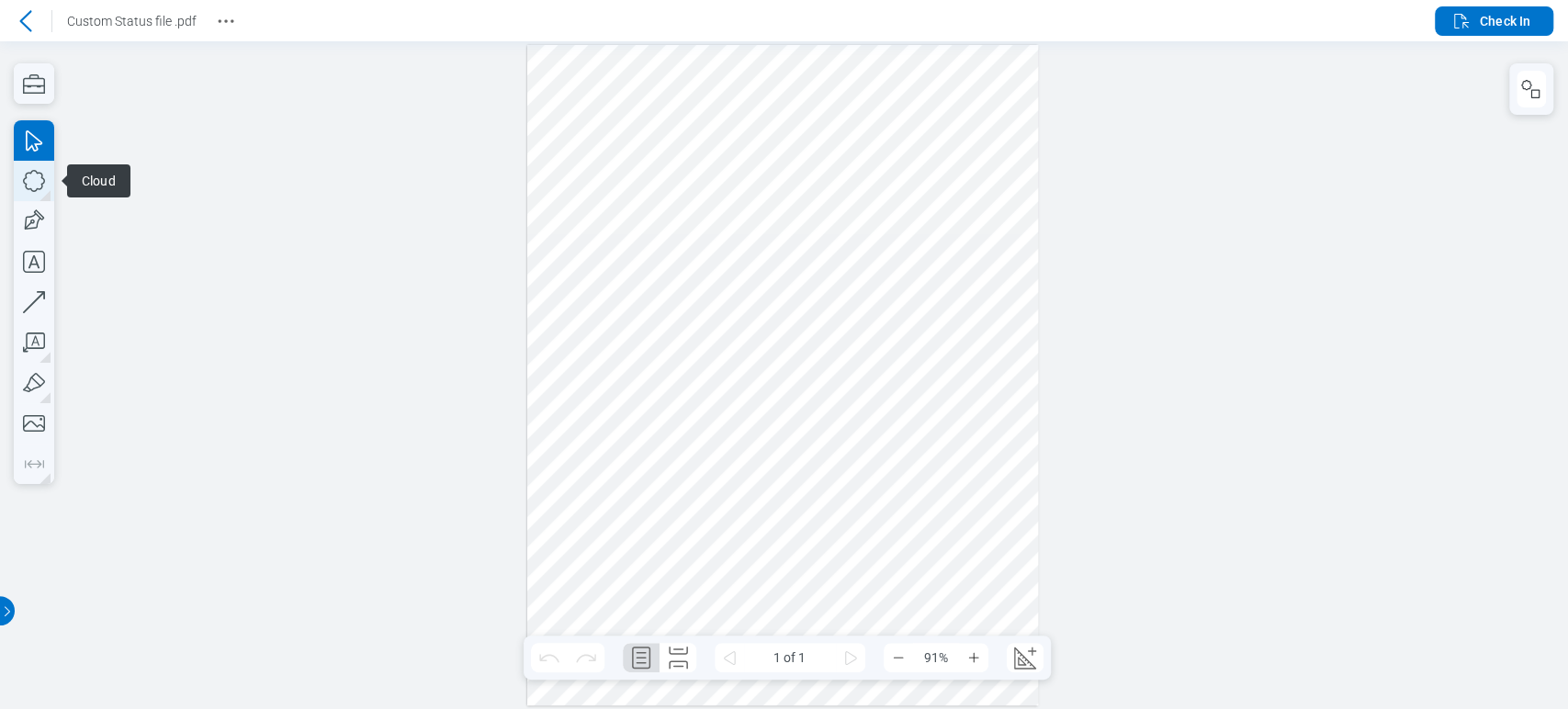
click at [40, 189] on icon "button" at bounding box center [34, 180] width 22 height 22
drag, startPoint x: 603, startPoint y: 472, endPoint x: 669, endPoint y: 552, distance: 103.7
click at [669, 552] on div at bounding box center [783, 375] width 510 height 661
click at [42, 224] on icon "button" at bounding box center [34, 221] width 41 height 41
drag, startPoint x: 697, startPoint y: 466, endPoint x: 762, endPoint y: 550, distance: 106.2
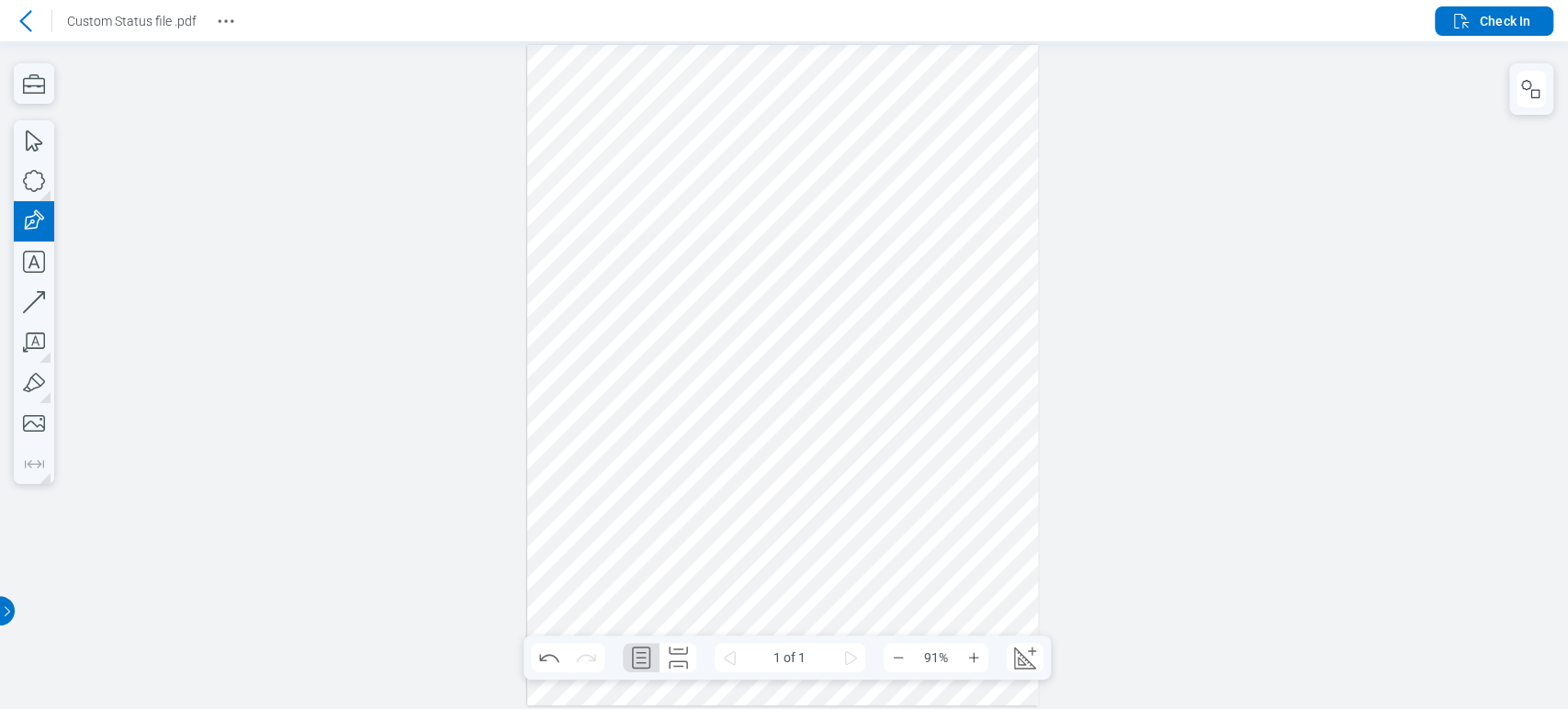
click at [762, 550] on div at bounding box center [783, 375] width 510 height 661
click at [631, 544] on div at bounding box center [783, 375] width 510 height 661
click at [741, 522] on div at bounding box center [783, 375] width 510 height 661
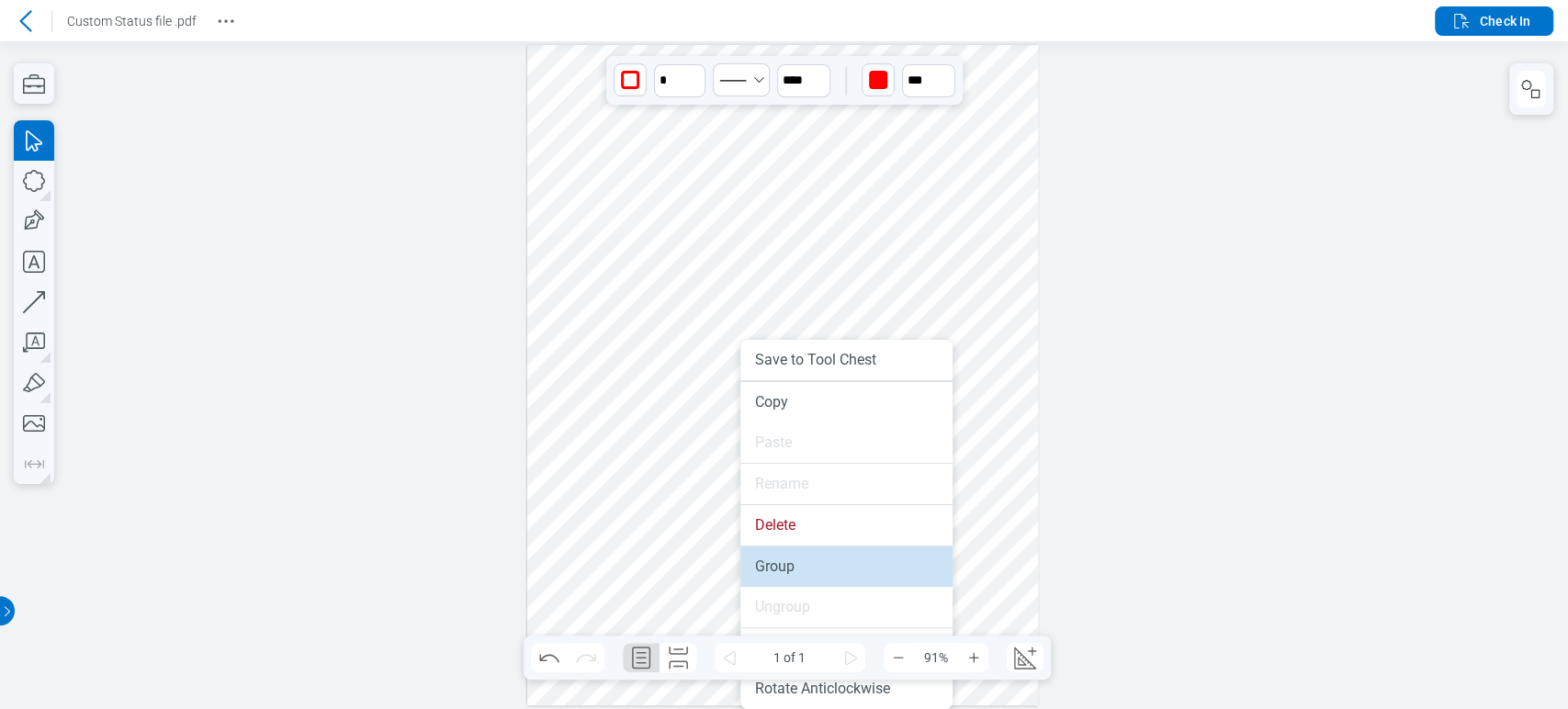
click at [752, 559] on li "Group" at bounding box center [846, 566] width 212 height 41
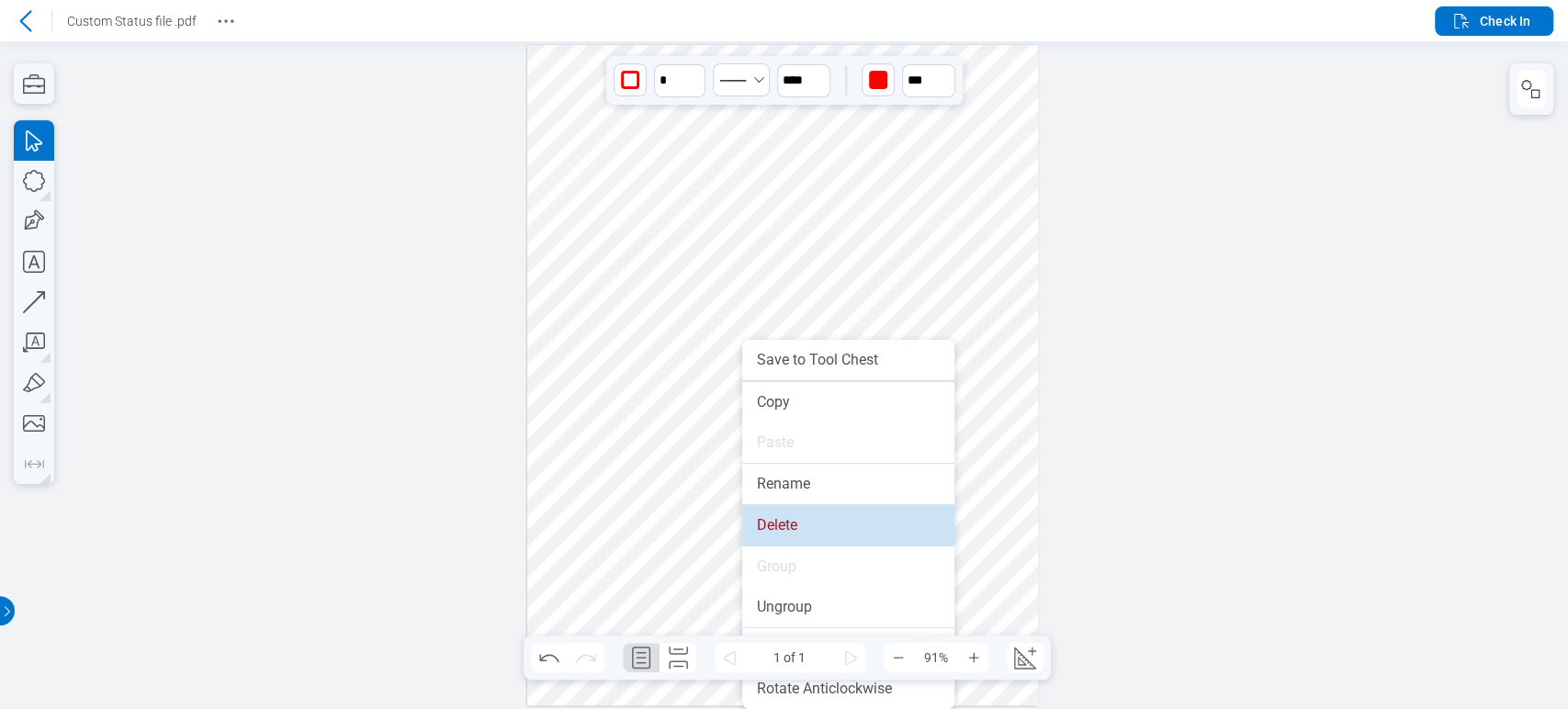
click at [743, 516] on li "Delete" at bounding box center [848, 526] width 212 height 41
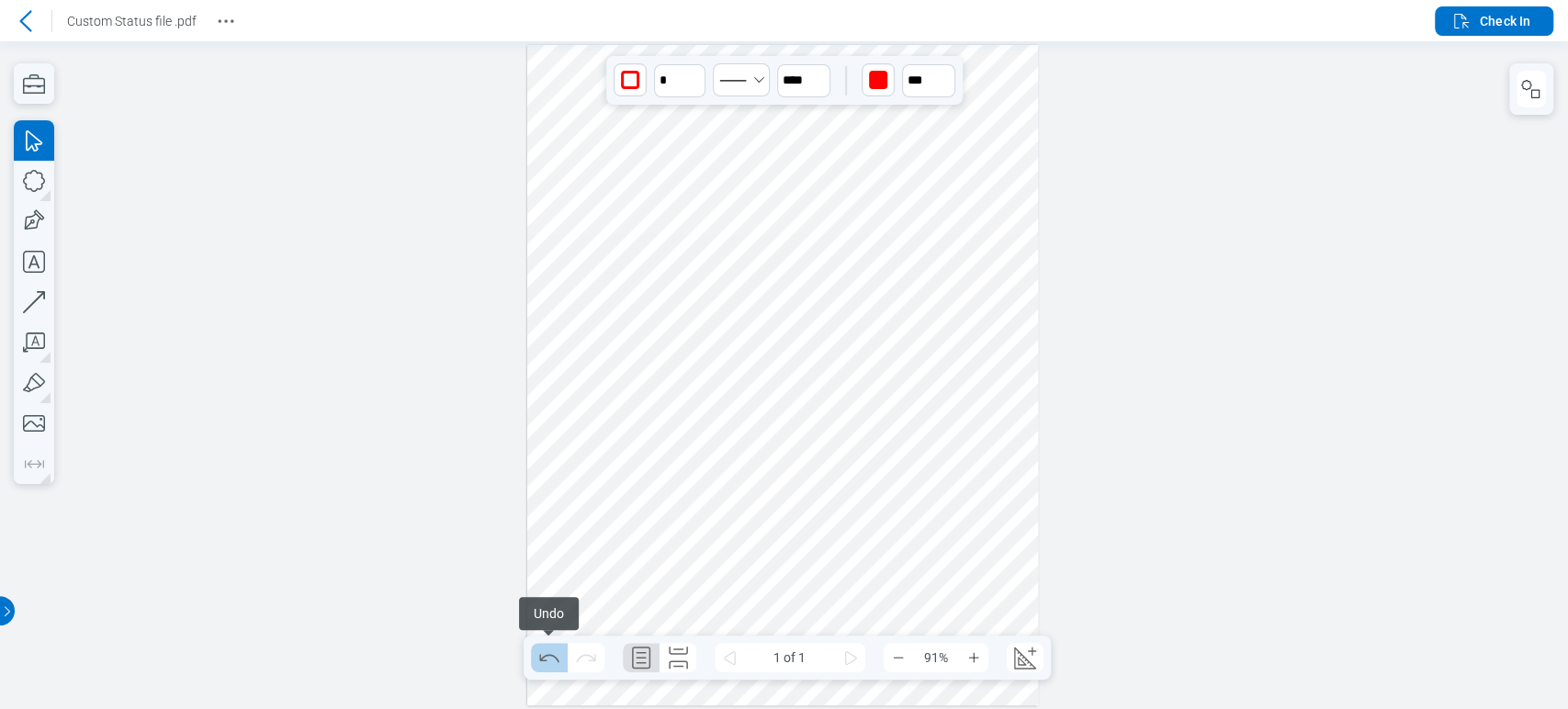
click at [544, 655] on icon "Undo" at bounding box center [548, 658] width 19 height 8
click at [580, 649] on icon "Redo" at bounding box center [585, 657] width 29 height 29
click at [554, 658] on icon "Undo" at bounding box center [548, 658] width 19 height 8
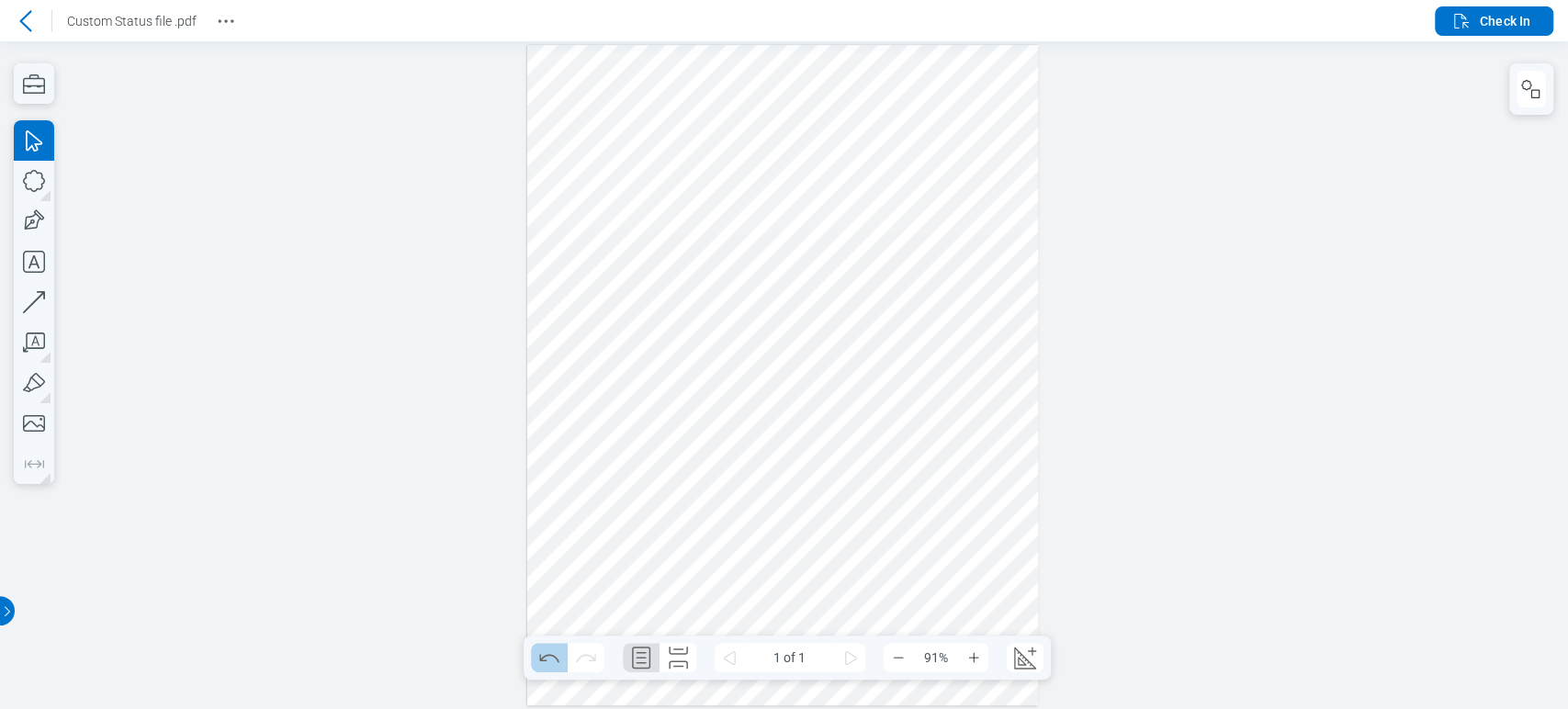
click at [547, 659] on icon "Undo" at bounding box center [548, 657] width 29 height 29
click at [1535, 23] on button "Check In" at bounding box center [1493, 20] width 119 height 29
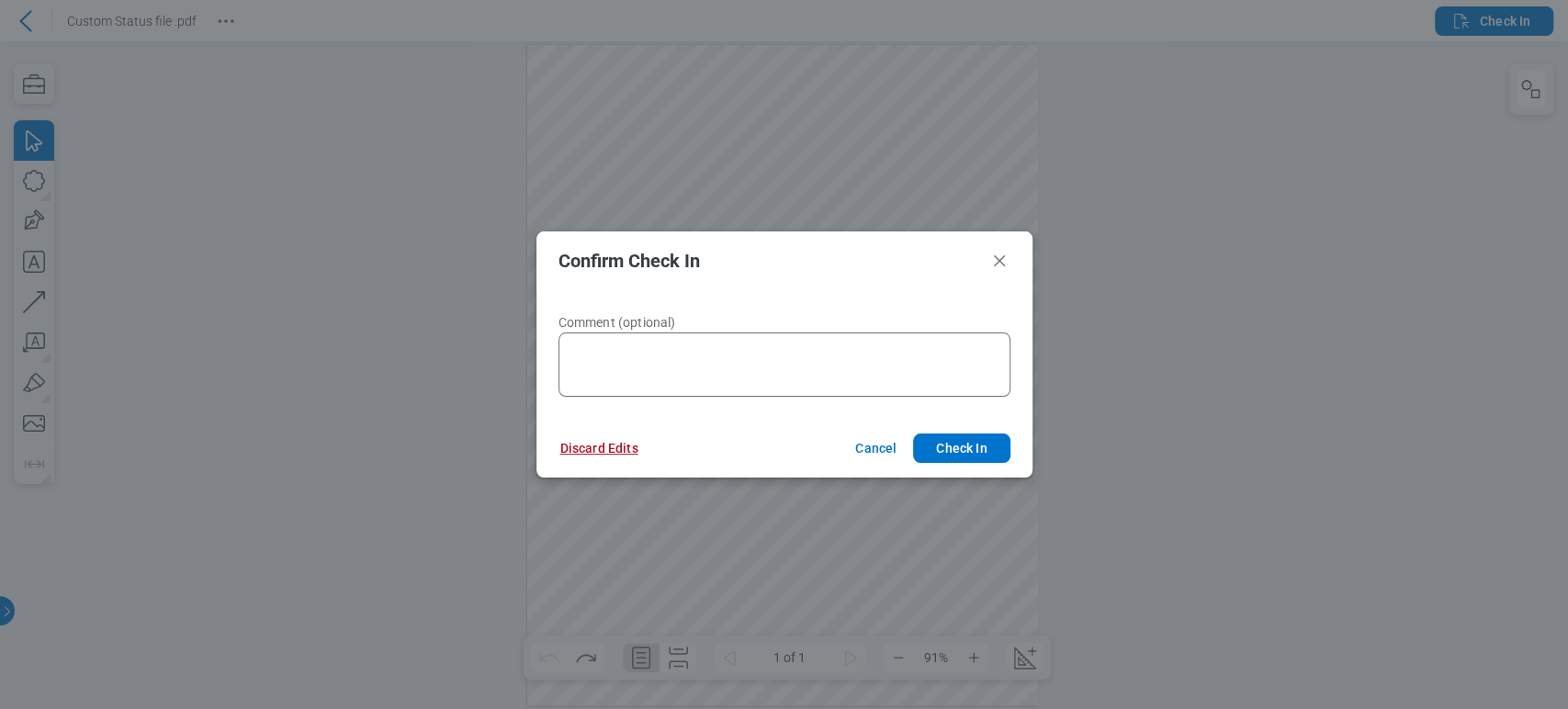
click at [597, 442] on button "Discard Edits" at bounding box center [599, 448] width 123 height 29
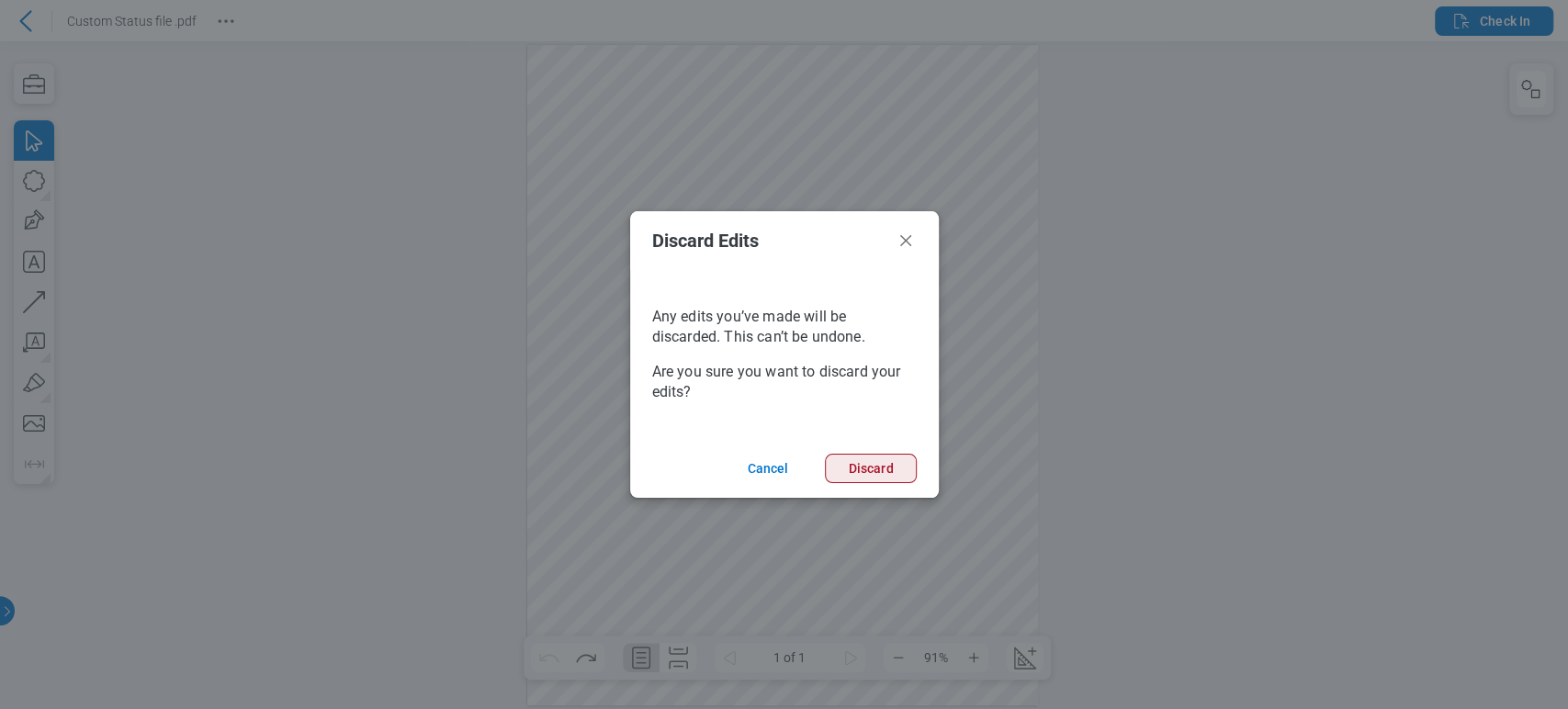
click at [865, 470] on button "Discard" at bounding box center [870, 468] width 91 height 29
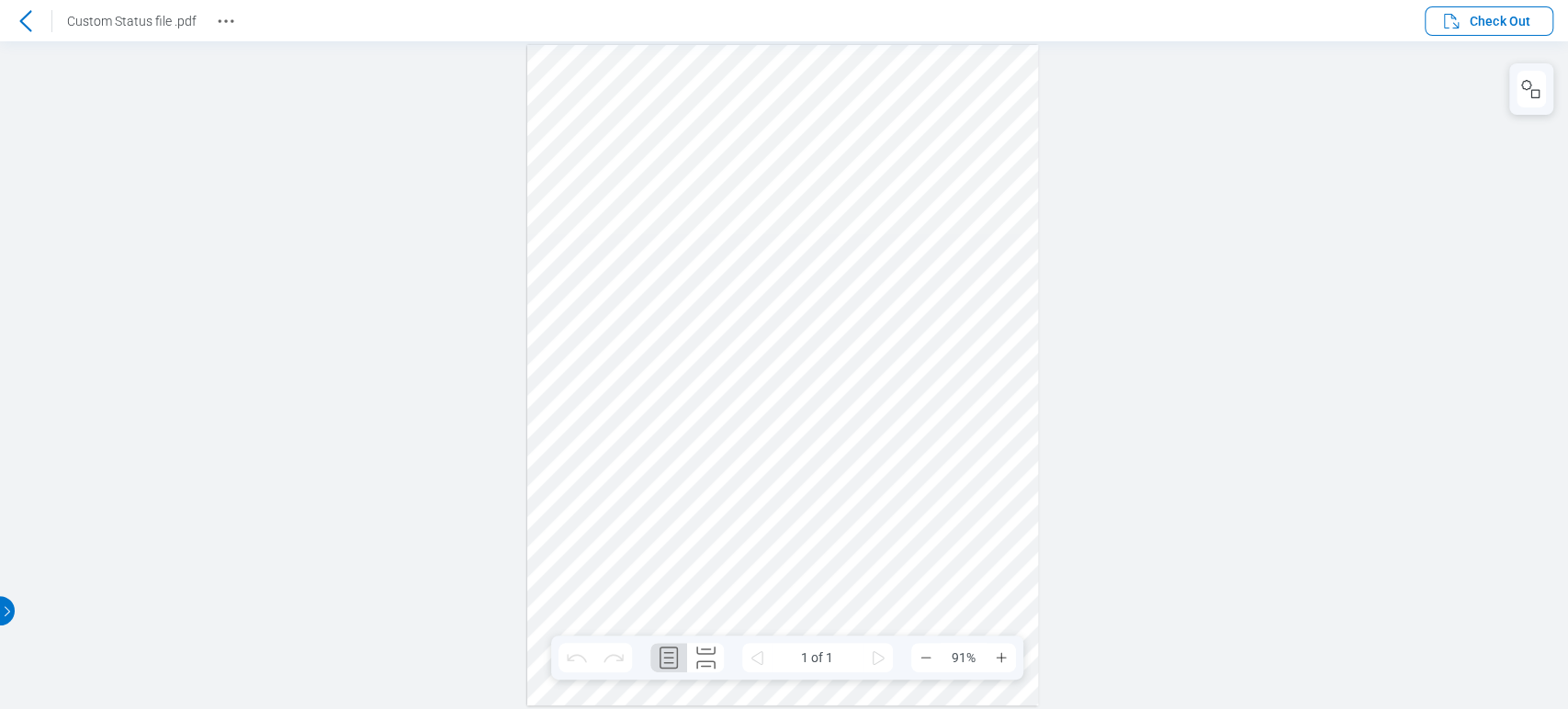
click at [21, 26] on icon at bounding box center [26, 21] width 22 height 22
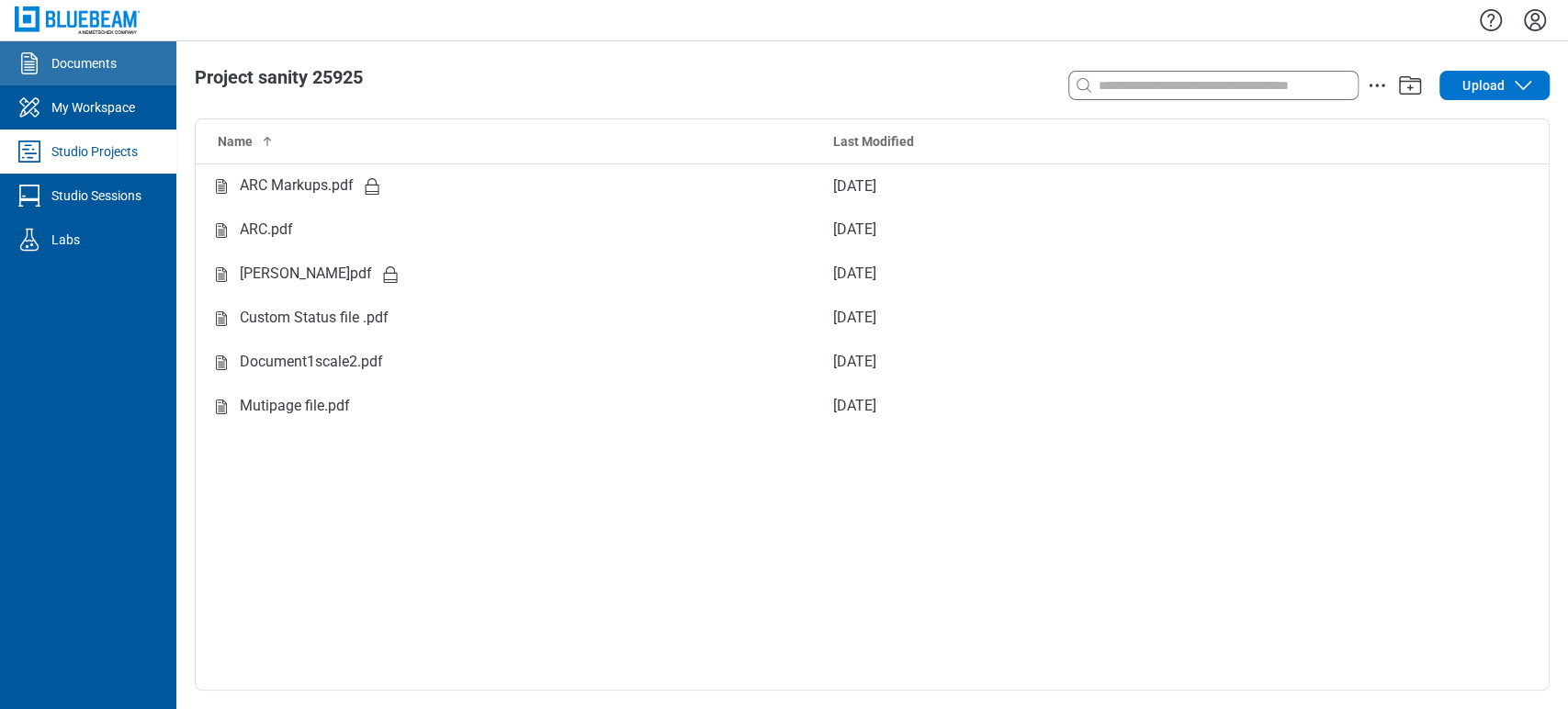
click at [83, 69] on div "Documents" at bounding box center [84, 63] width 65 height 18
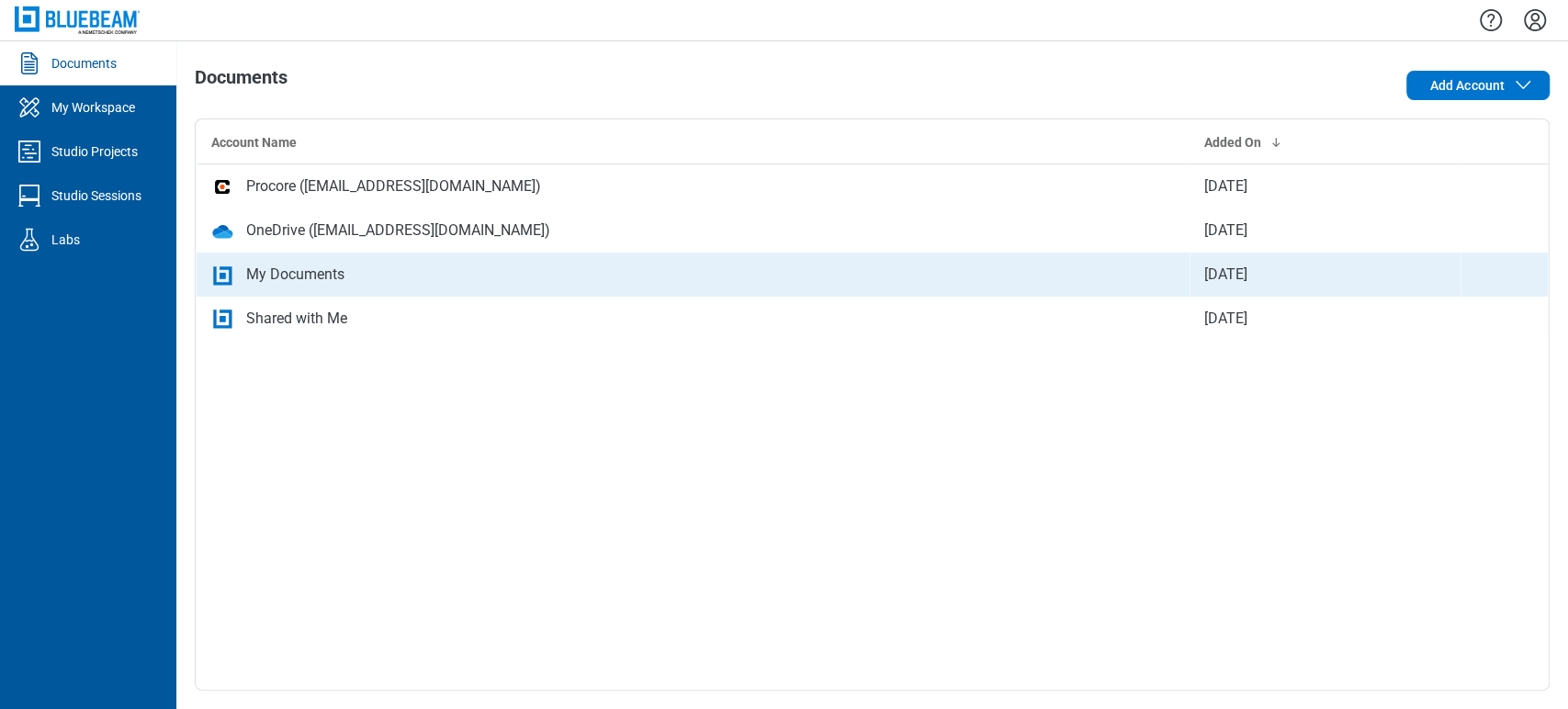
click at [322, 276] on div "My Documents" at bounding box center [295, 274] width 99 height 22
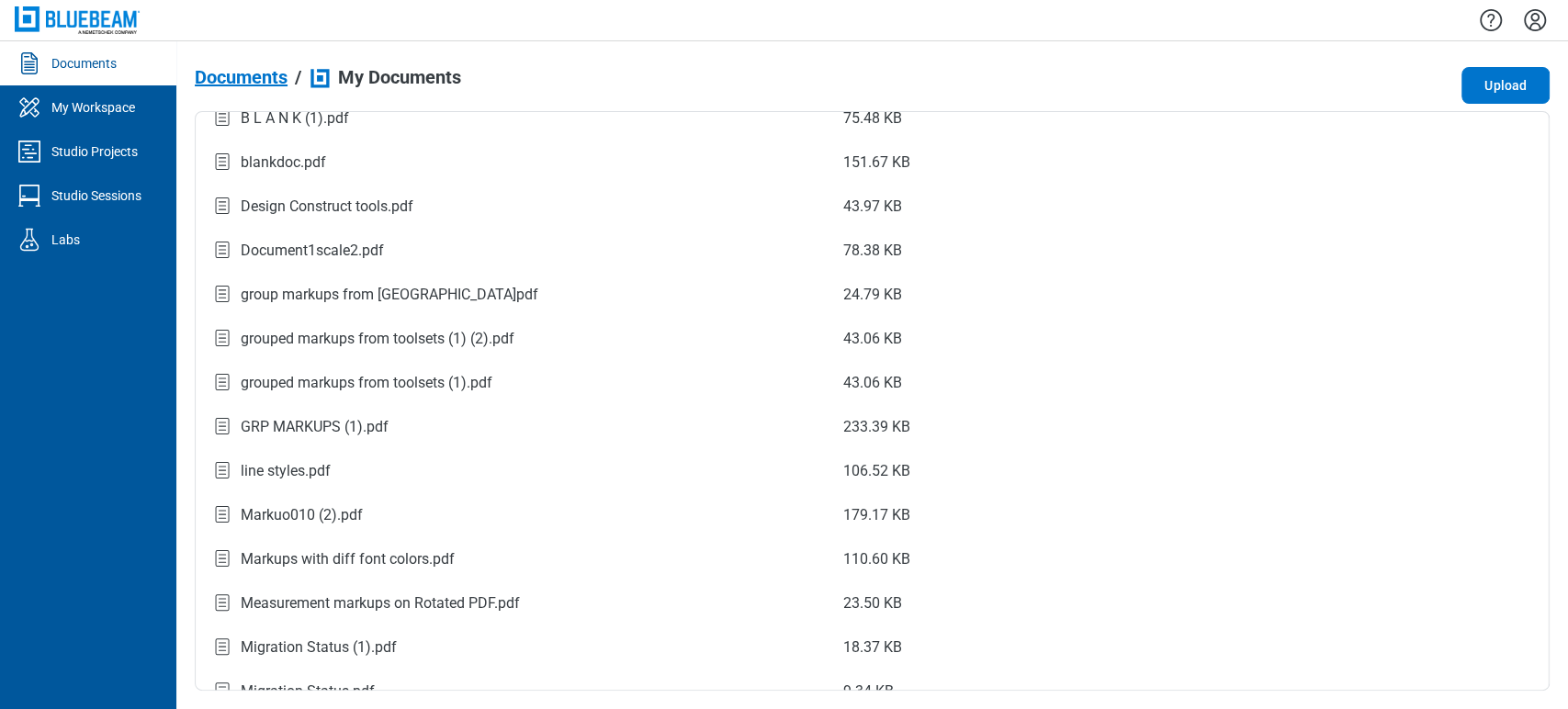
scroll to position [28, 0]
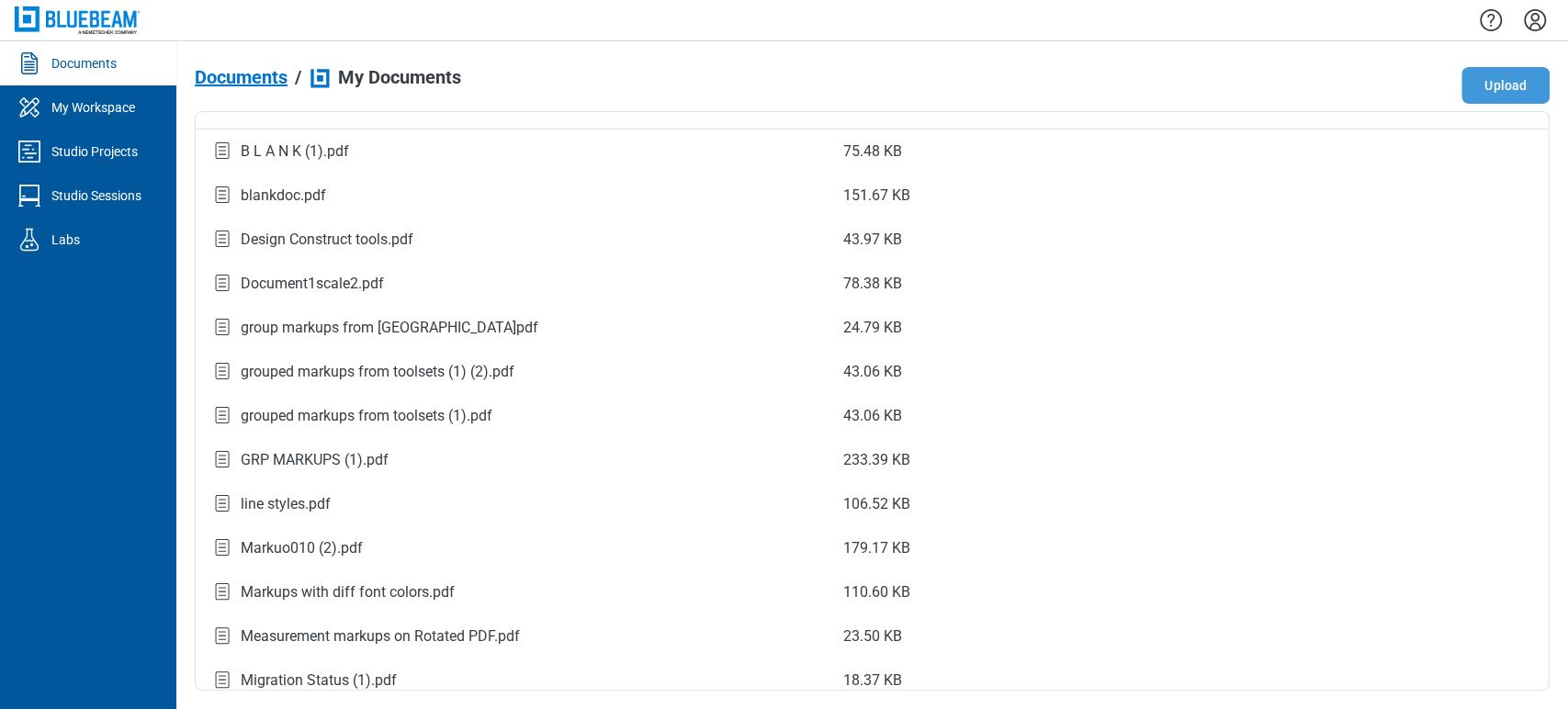
click at [1483, 94] on button "Upload" at bounding box center [1505, 85] width 88 height 37
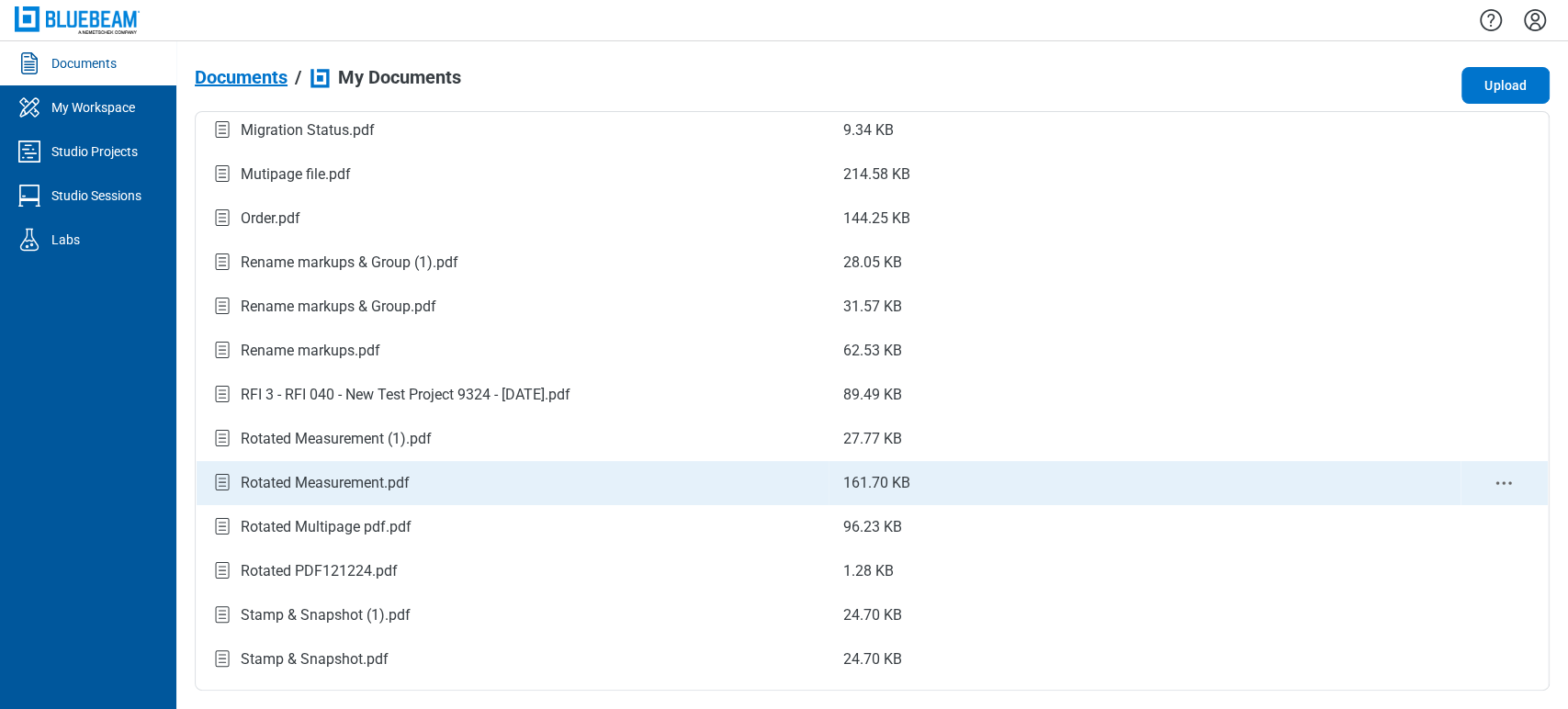
scroll to position [656, 0]
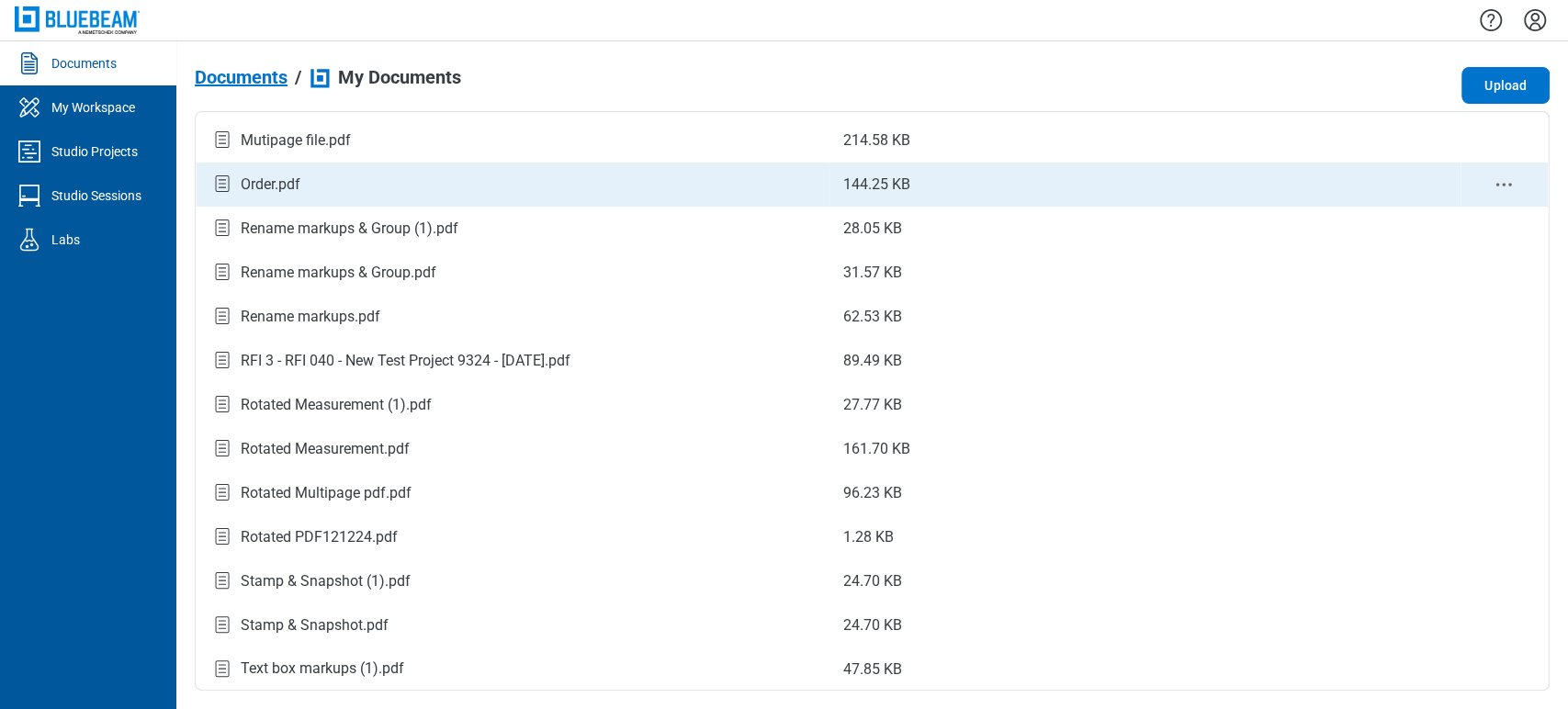
click at [249, 172] on div "Order.pdf" at bounding box center [512, 183] width 603 height 25
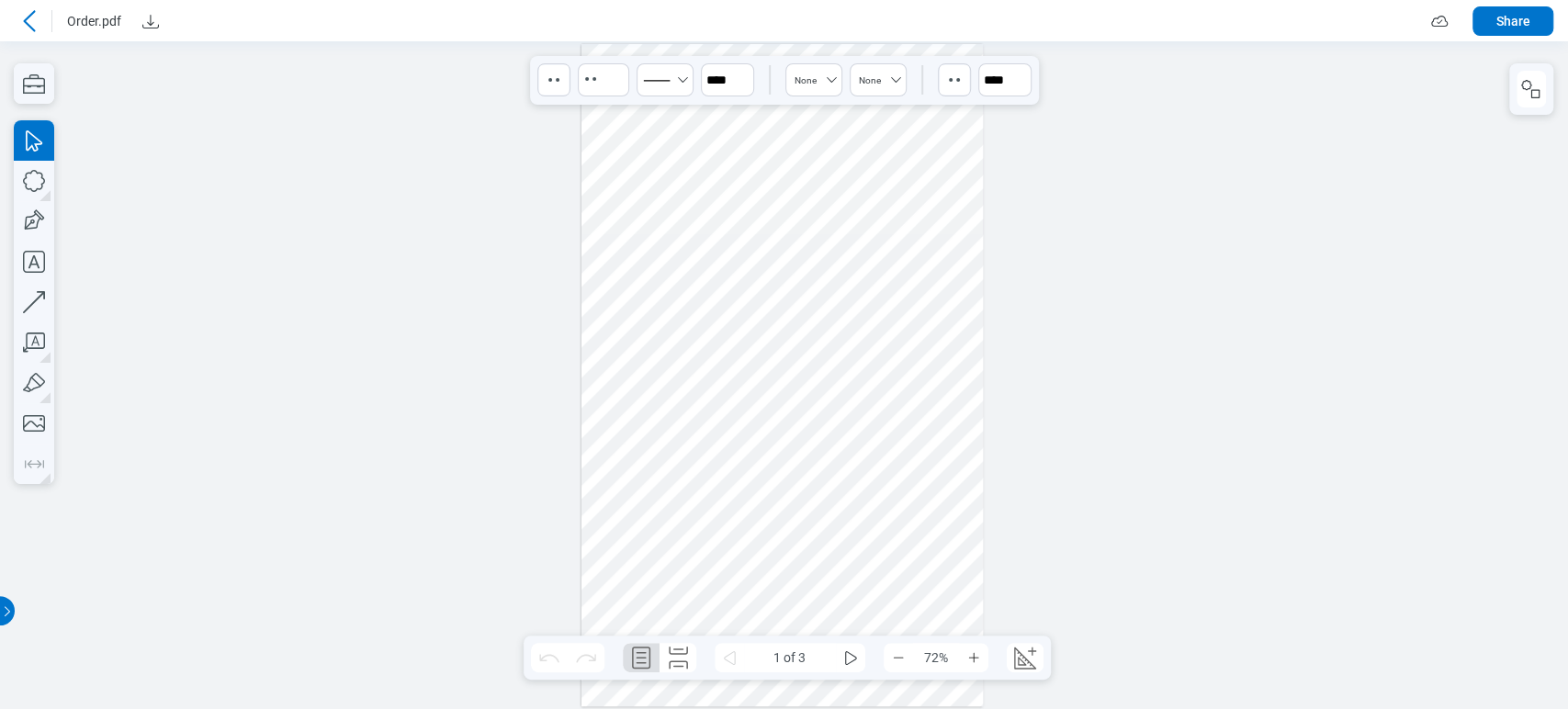
click at [686, 206] on div at bounding box center [783, 375] width 403 height 662
click at [35, 16] on icon at bounding box center [29, 21] width 22 height 22
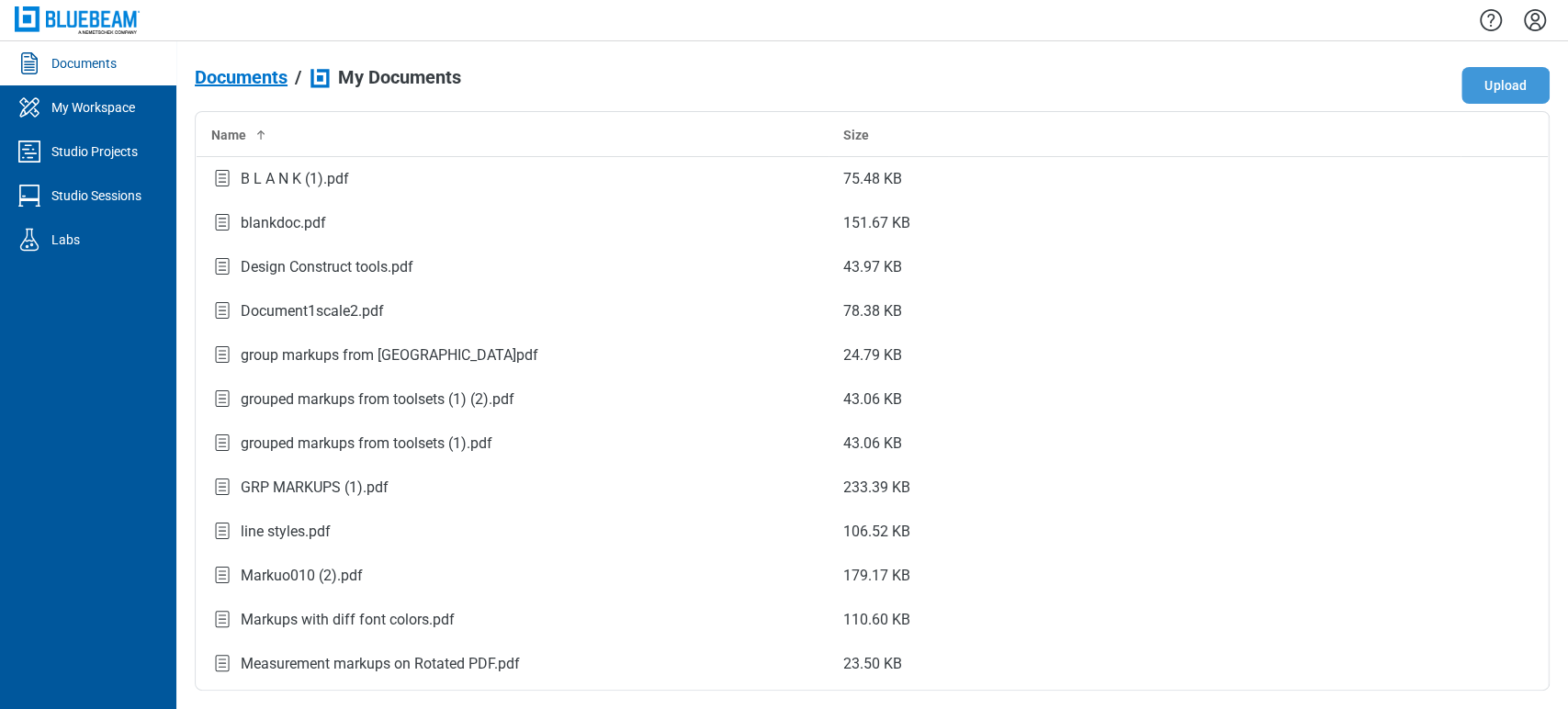
click at [1484, 83] on button "Upload" at bounding box center [1505, 85] width 88 height 37
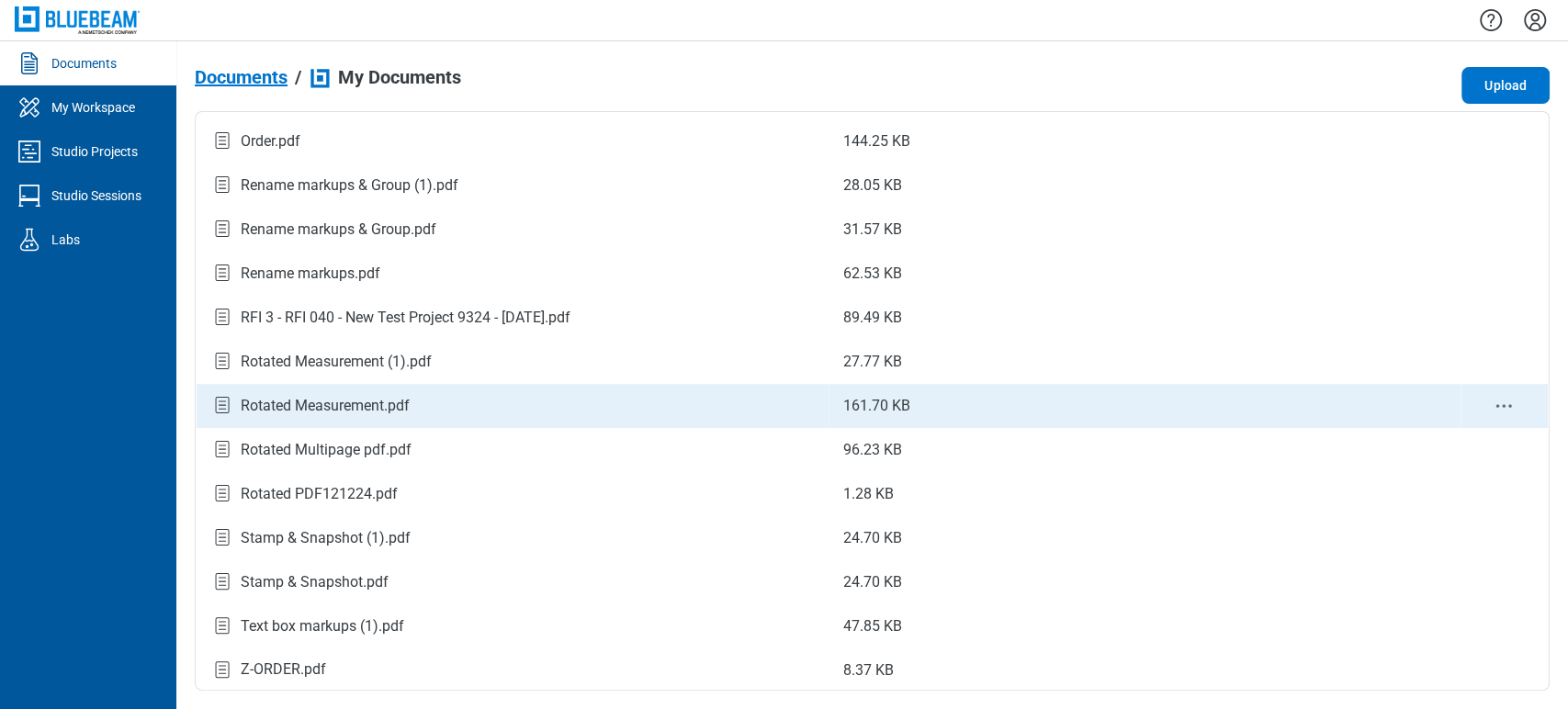
scroll to position [700, 0]
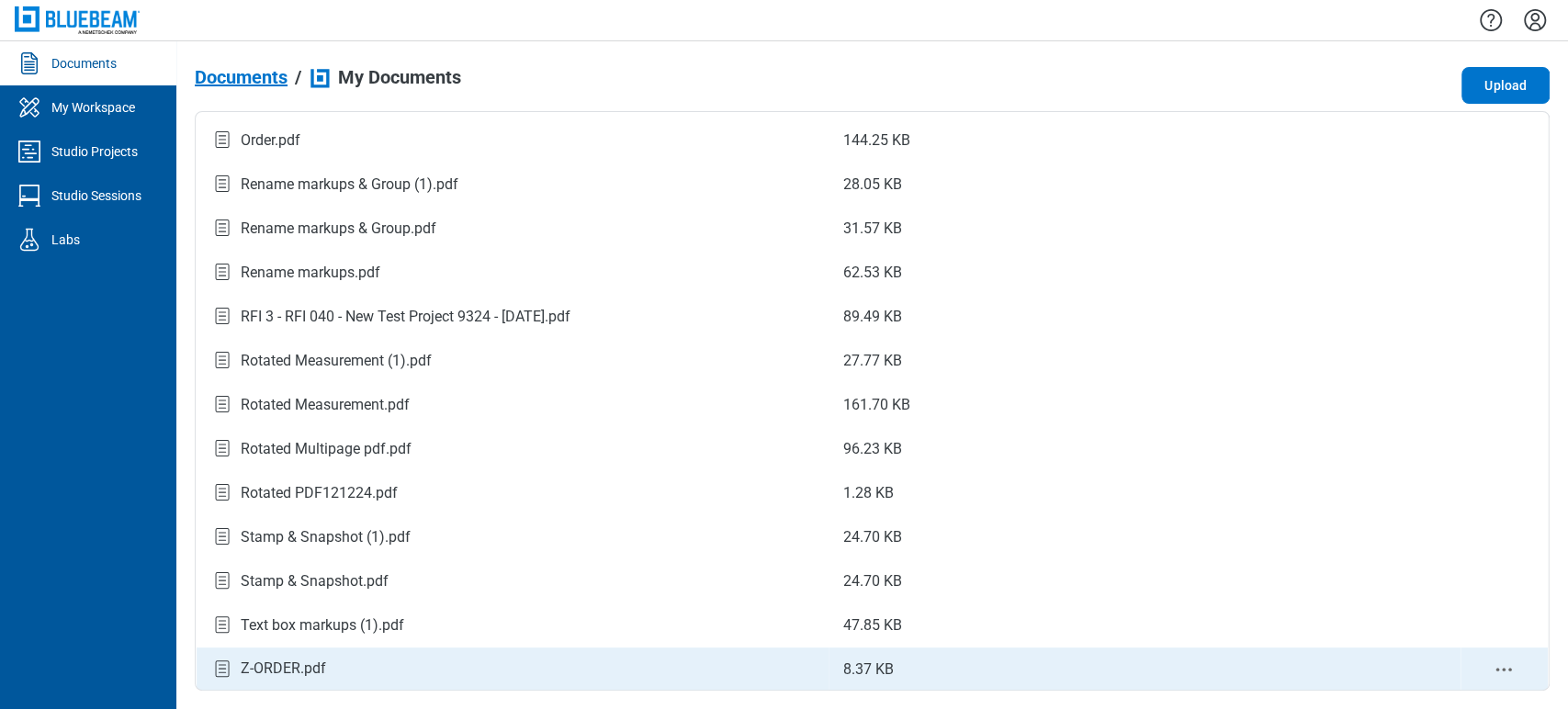
click at [516, 673] on div "Z-ORDER.pdf" at bounding box center [512, 669] width 603 height 25
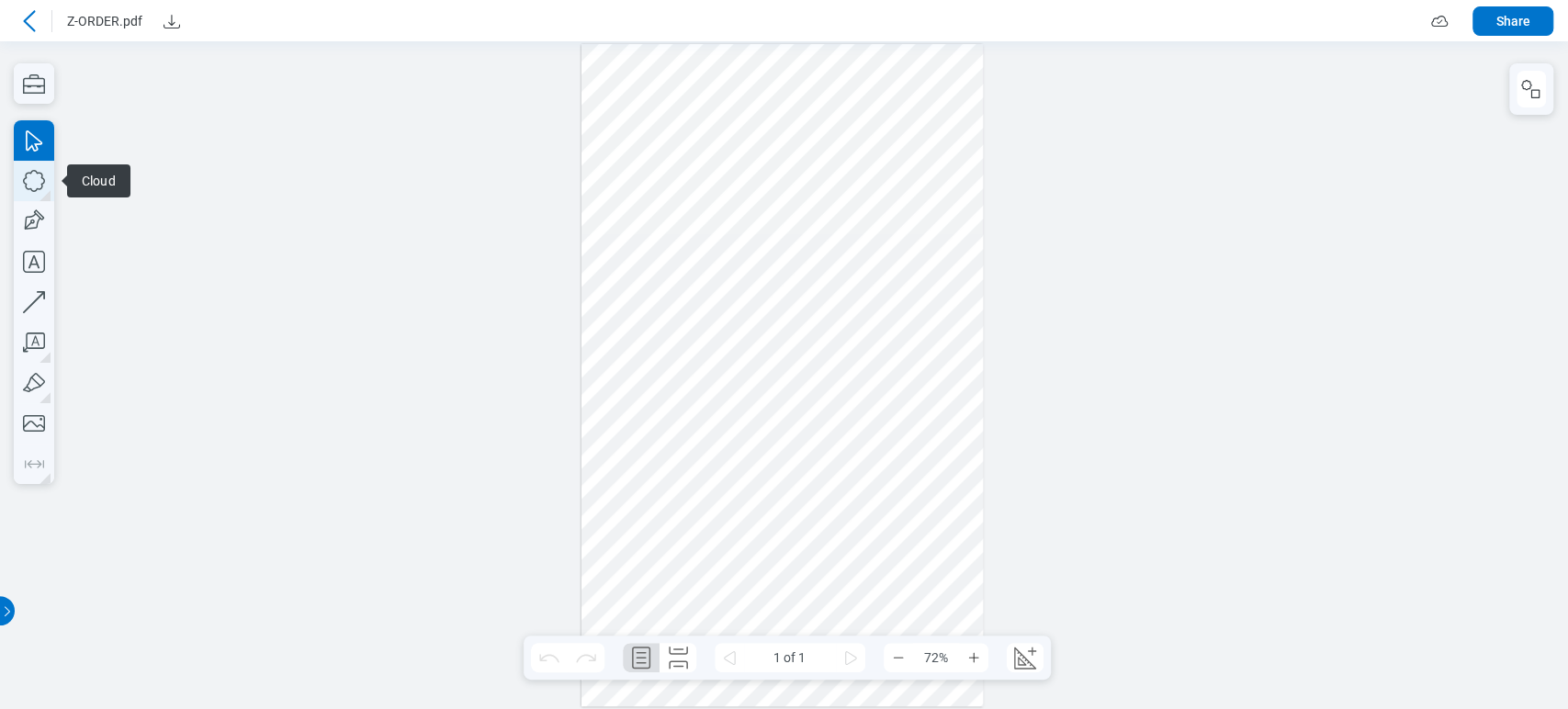
click at [23, 176] on icon "button" at bounding box center [34, 180] width 41 height 41
drag, startPoint x: 877, startPoint y: 110, endPoint x: 944, endPoint y: 152, distance: 79.1
click at [944, 152] on div at bounding box center [783, 375] width 403 height 662
click at [48, 211] on icon "button" at bounding box center [34, 221] width 41 height 41
drag, startPoint x: 880, startPoint y: 209, endPoint x: 941, endPoint y: 281, distance: 94.4
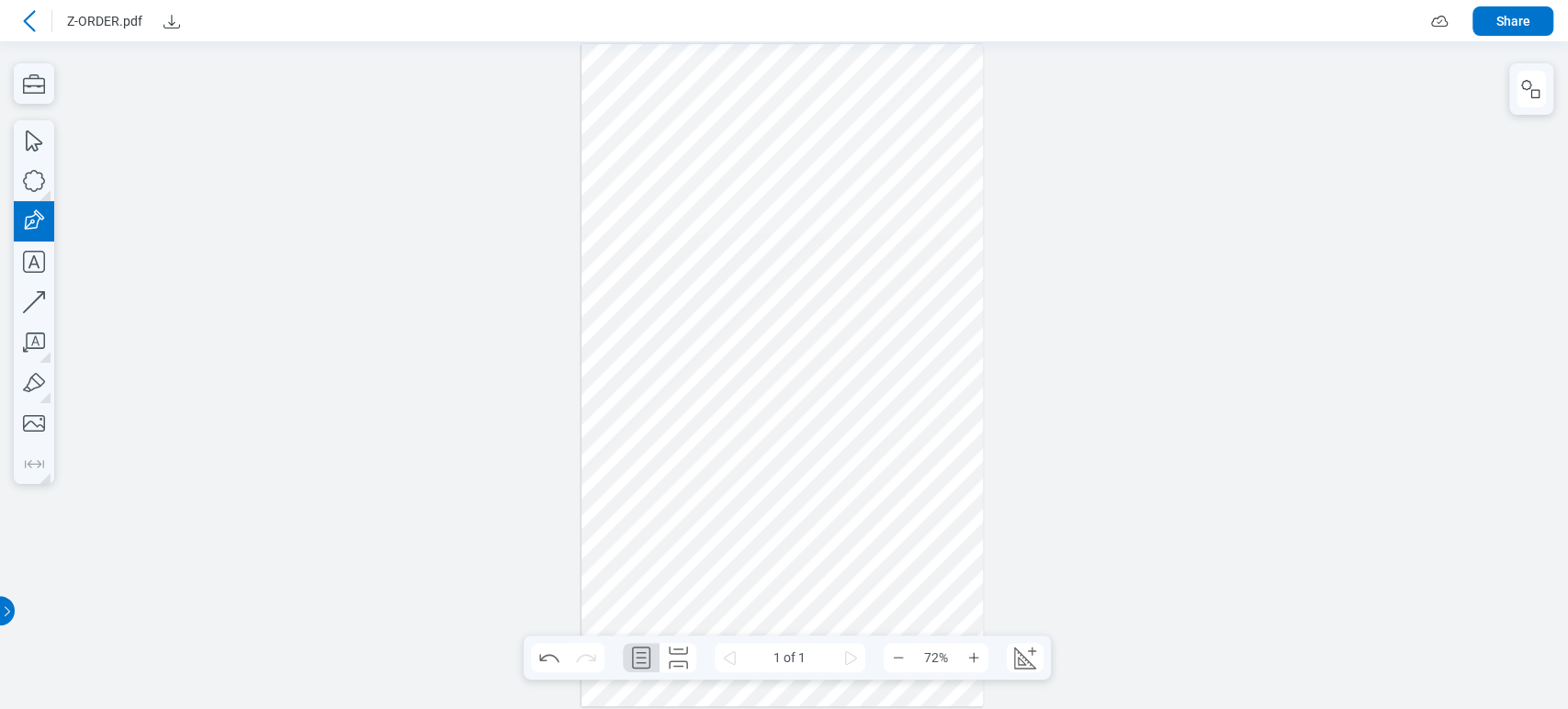
click at [941, 281] on div at bounding box center [783, 375] width 403 height 662
click at [924, 142] on div at bounding box center [783, 375] width 403 height 662
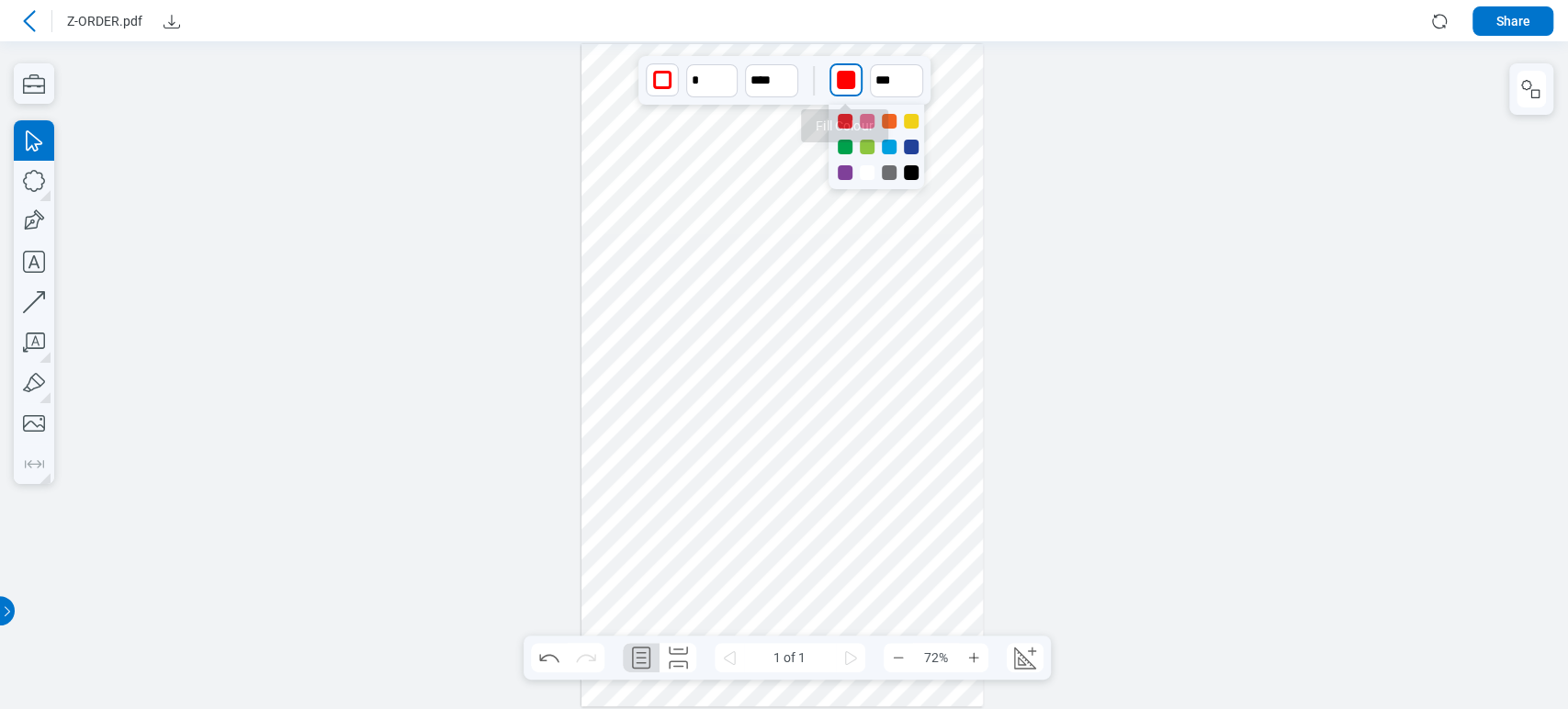
click at [852, 79] on div "button" at bounding box center [845, 80] width 18 height 18
click at [913, 168] on div at bounding box center [911, 173] width 15 height 15
click at [883, 77] on input "**" at bounding box center [896, 81] width 53 height 33
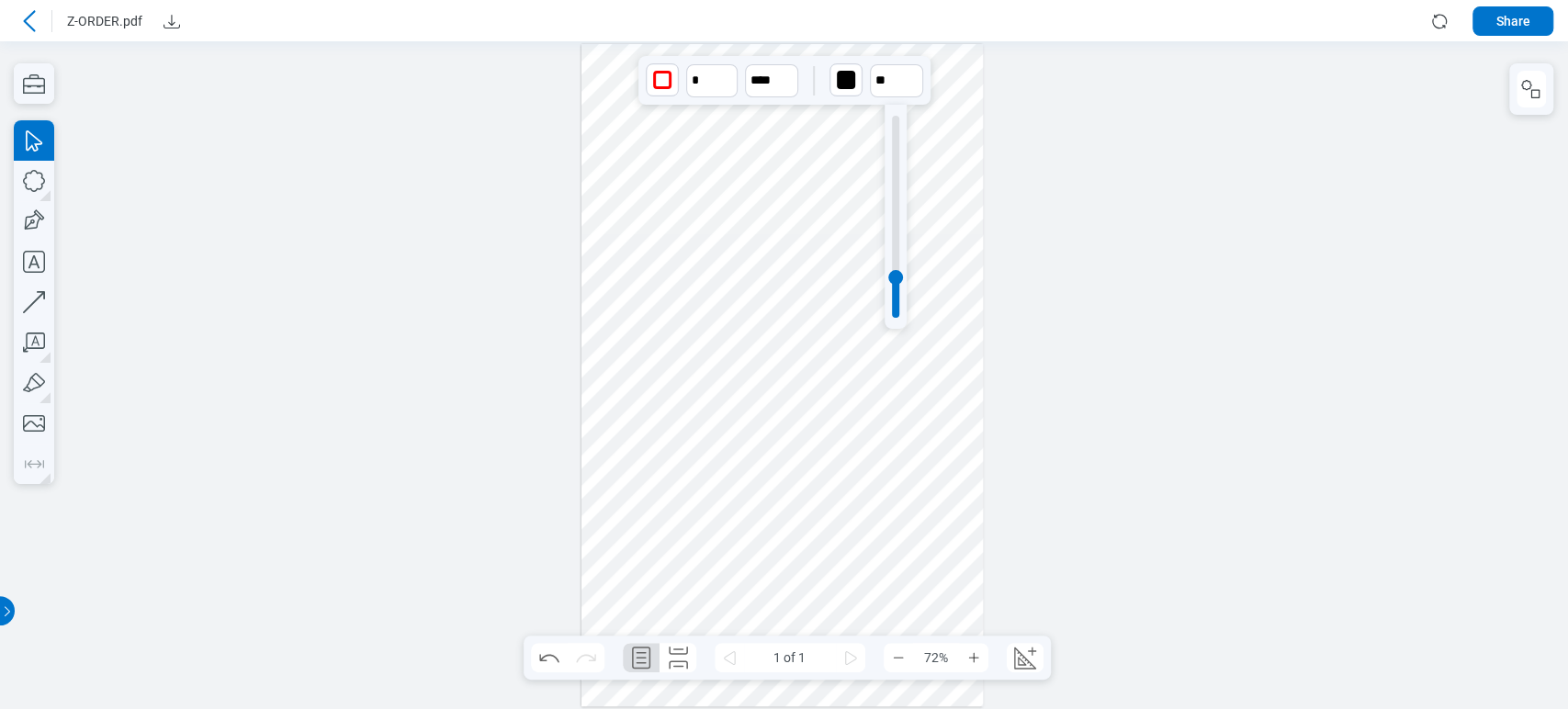
click at [889, 160] on div at bounding box center [895, 216] width 22 height 224
type input "**"
click at [896, 166] on div at bounding box center [895, 216] width 7 height 202
click at [923, 217] on div at bounding box center [783, 375] width 403 height 662
click at [879, 73] on div "button" at bounding box center [878, 80] width 18 height 18
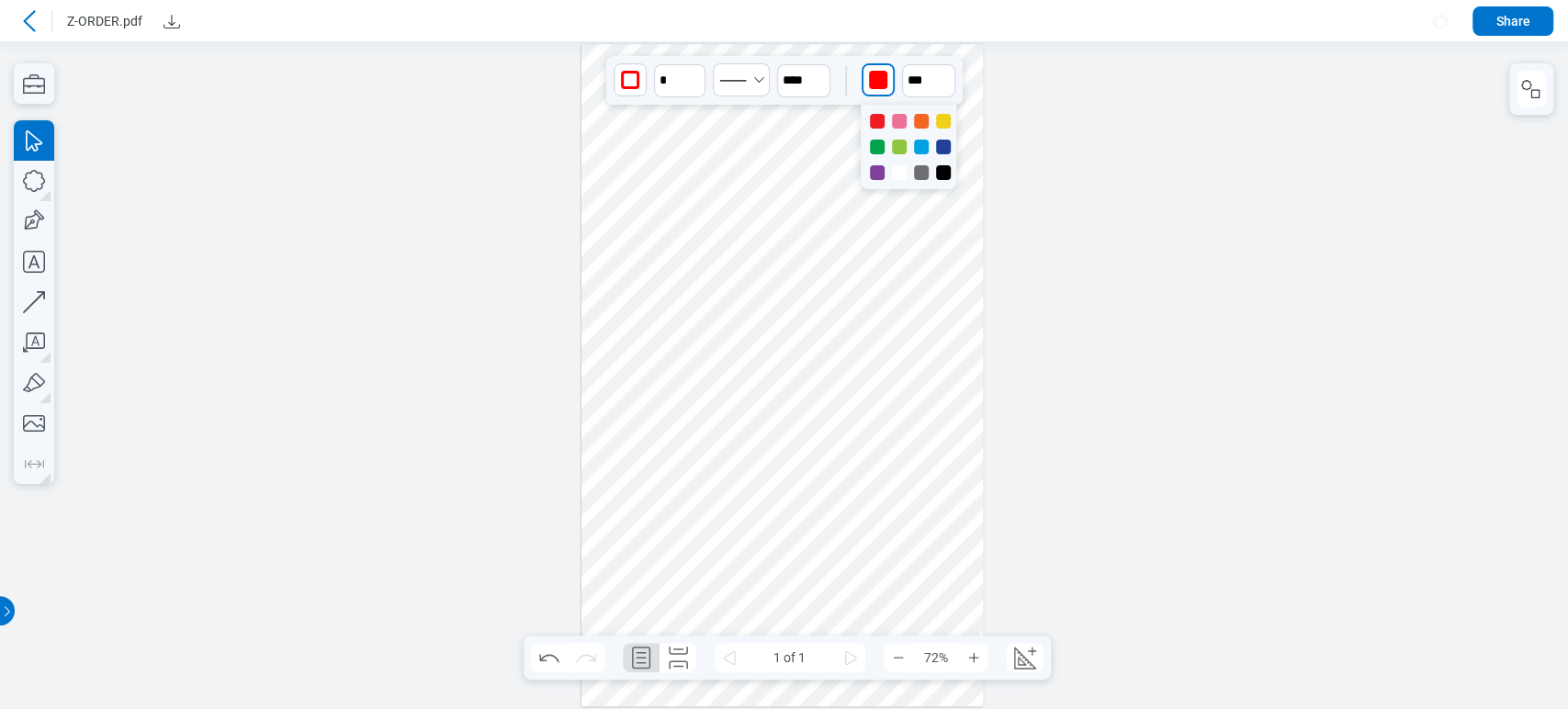
click at [878, 175] on div at bounding box center [877, 173] width 15 height 15
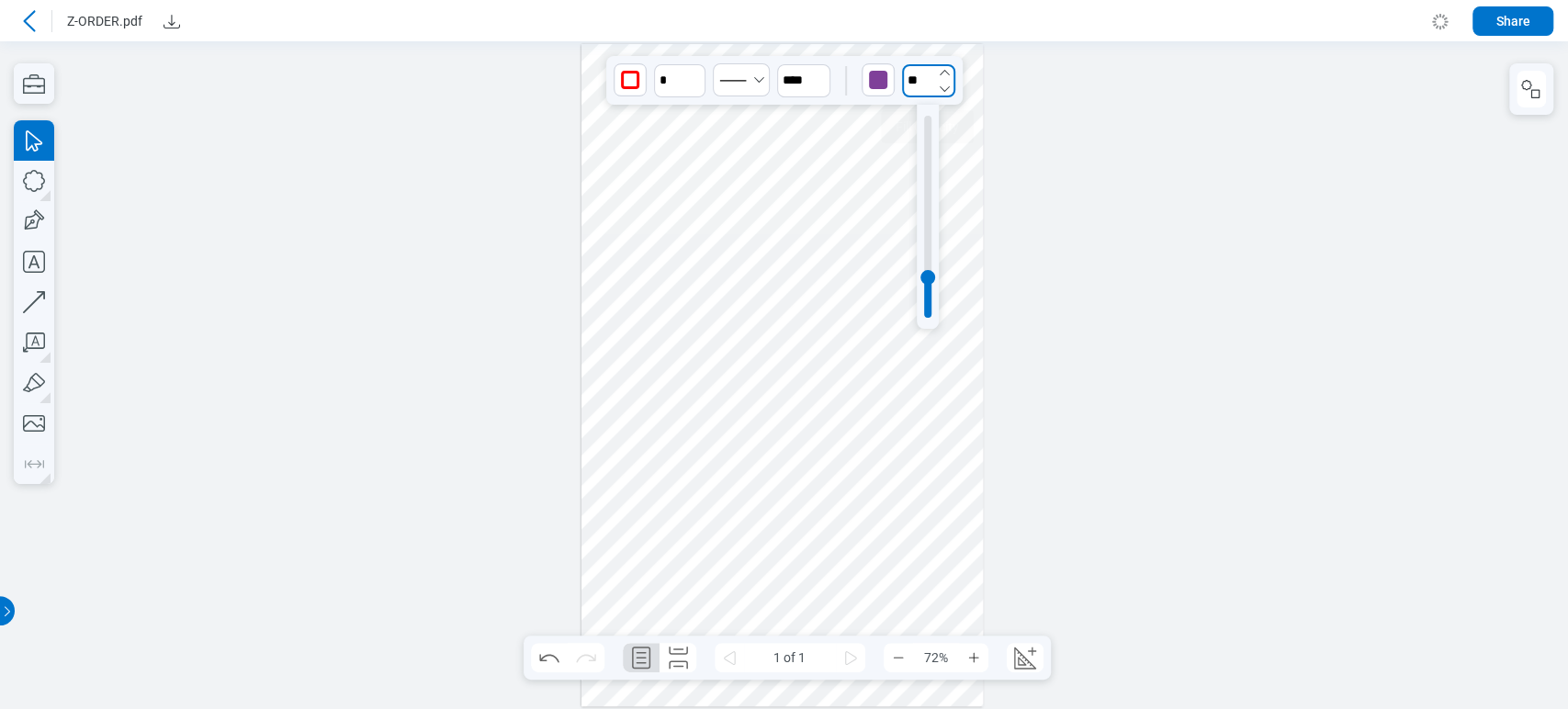
click at [915, 72] on input "**" at bounding box center [928, 81] width 53 height 33
click at [926, 170] on div at bounding box center [927, 216] width 7 height 202
type input "***"
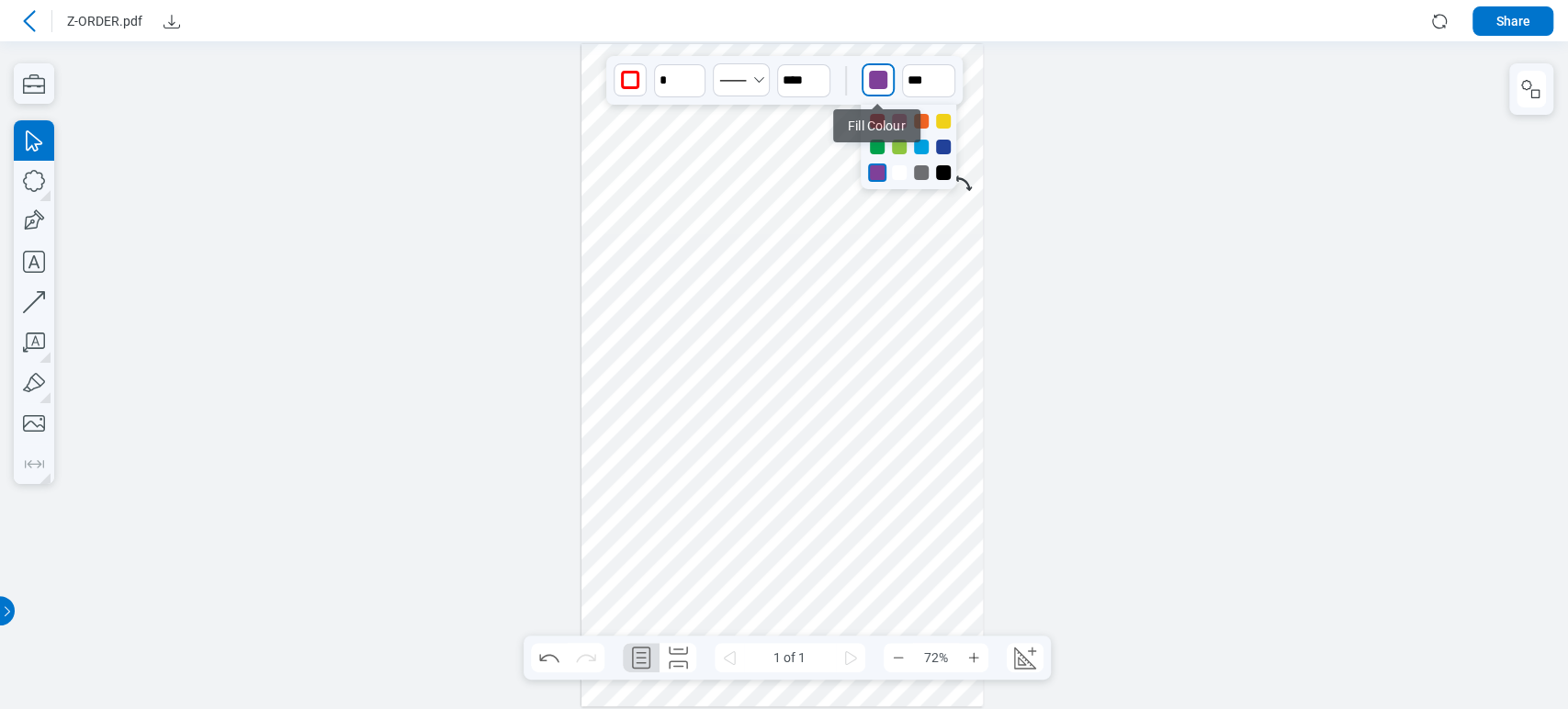
click at [882, 78] on div "button" at bounding box center [878, 80] width 18 height 18
click at [948, 175] on div at bounding box center [943, 173] width 15 height 15
click at [977, 357] on div at bounding box center [783, 375] width 403 height 662
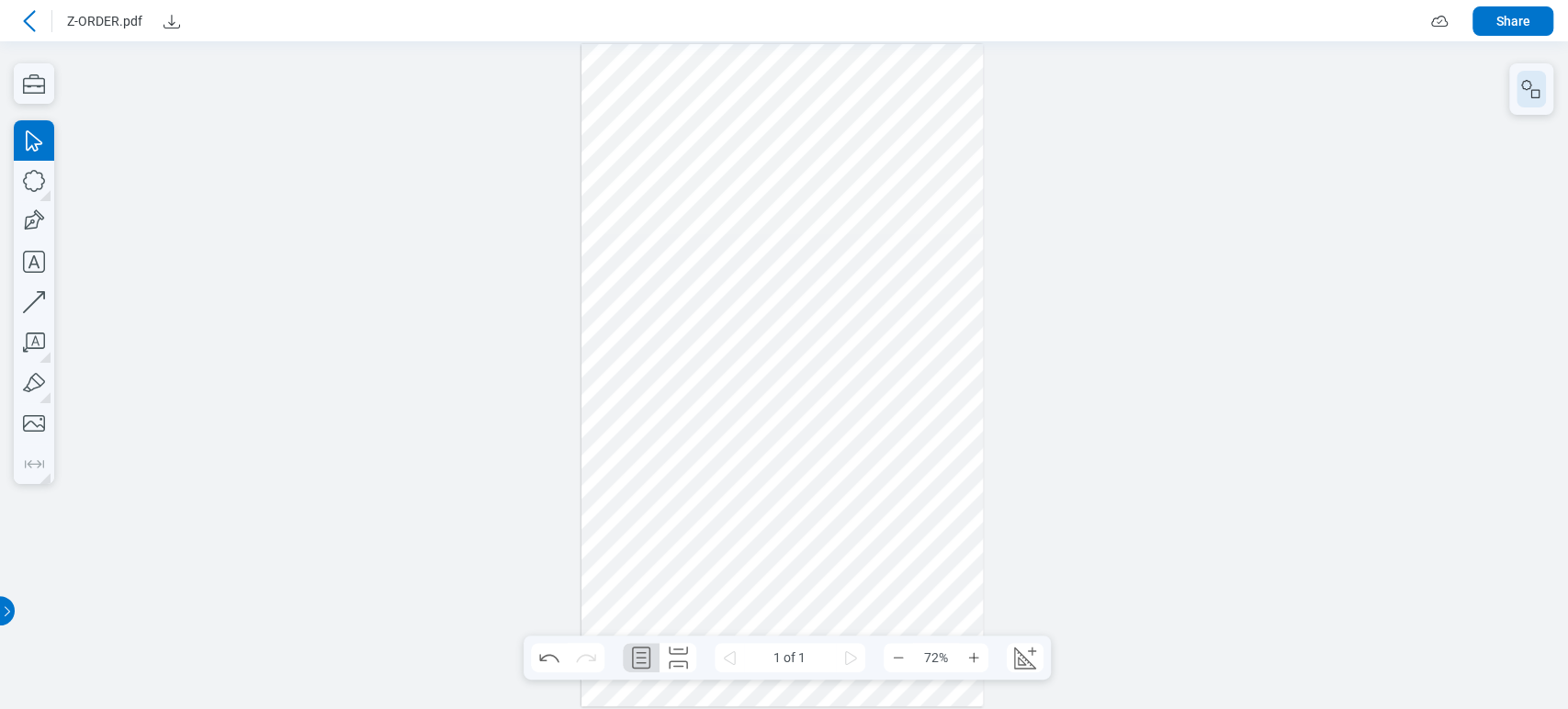
click at [1531, 91] on rect "button" at bounding box center [1535, 94] width 8 height 8
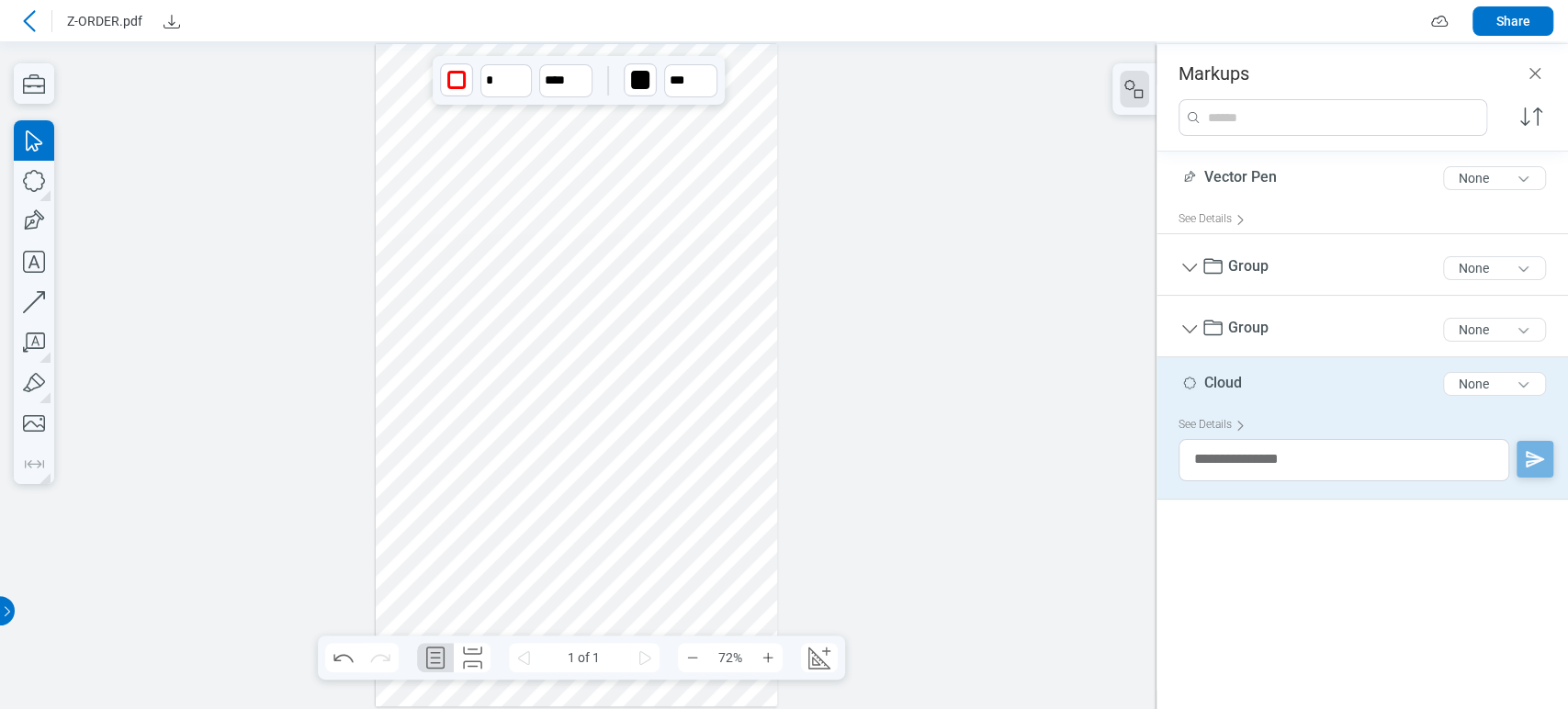
click at [706, 151] on div at bounding box center [577, 375] width 403 height 662
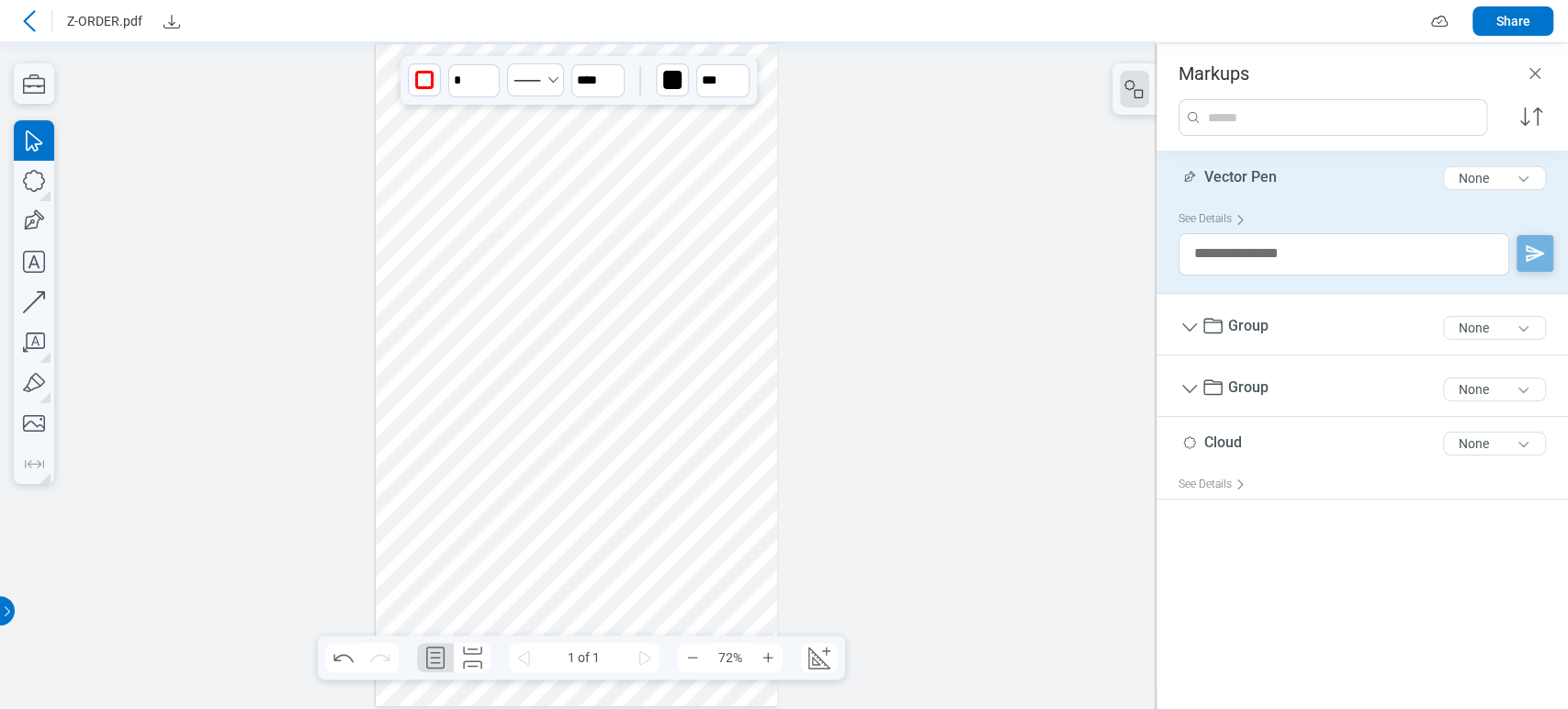
click at [719, 263] on div at bounding box center [577, 375] width 403 height 662
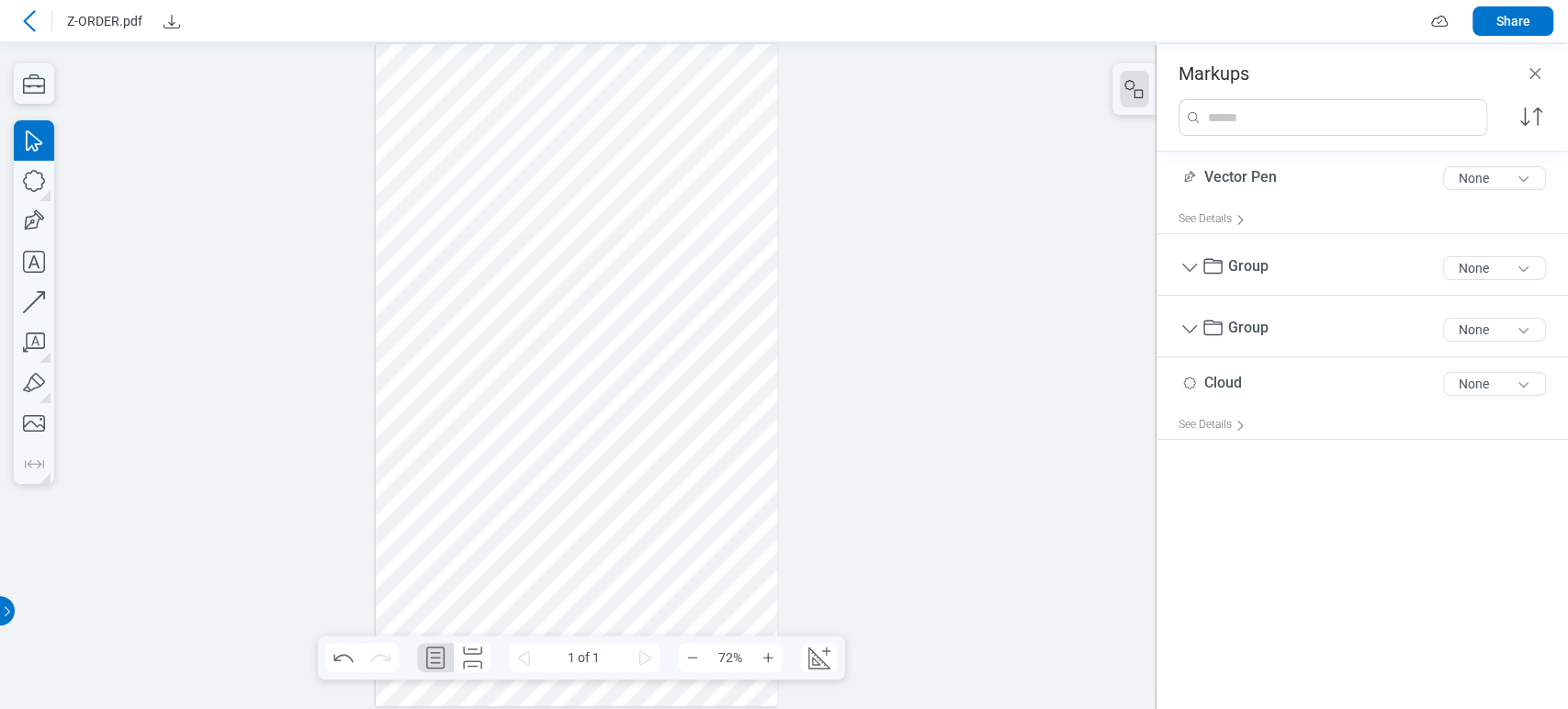
click at [706, 349] on div at bounding box center [577, 375] width 403 height 662
click at [571, 235] on div at bounding box center [577, 375] width 403 height 662
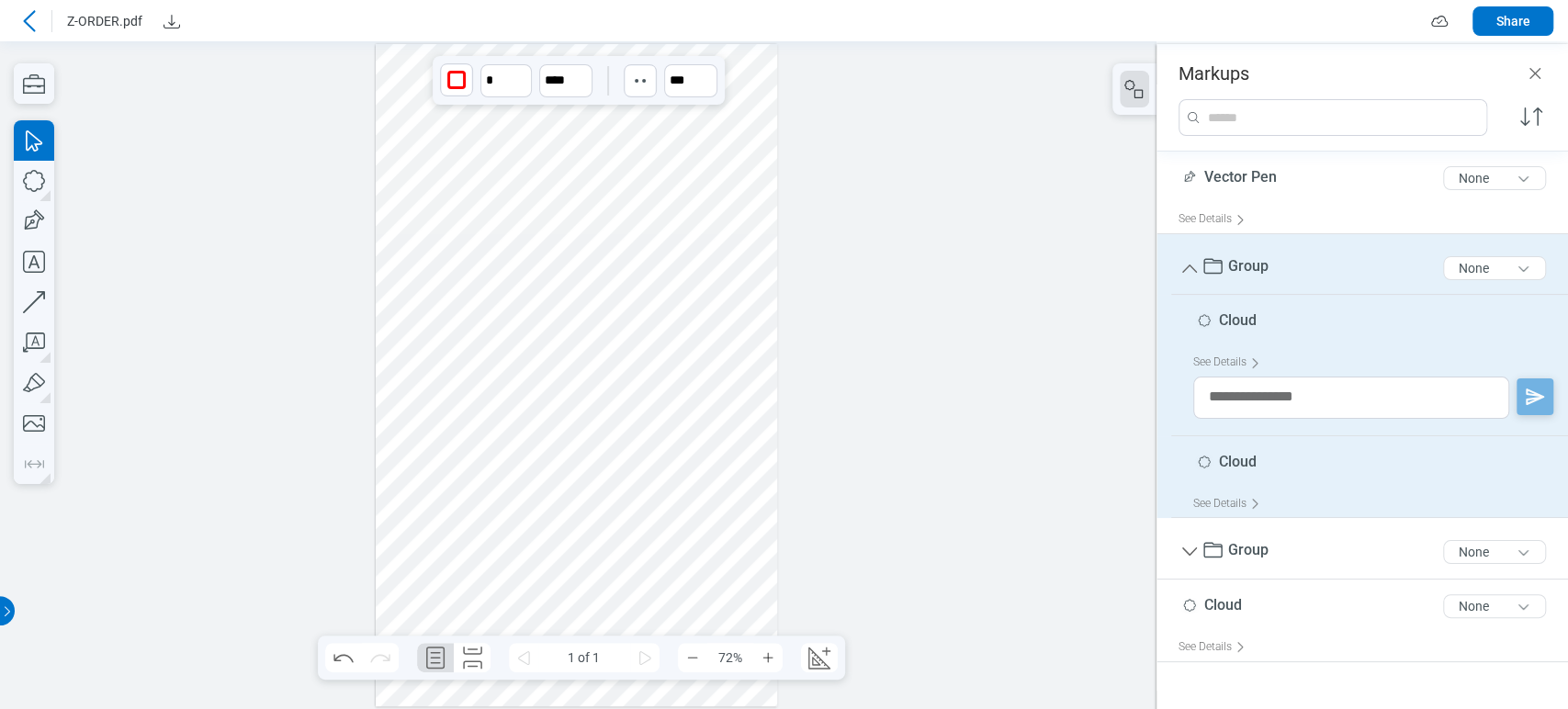
click at [577, 407] on div at bounding box center [577, 375] width 403 height 662
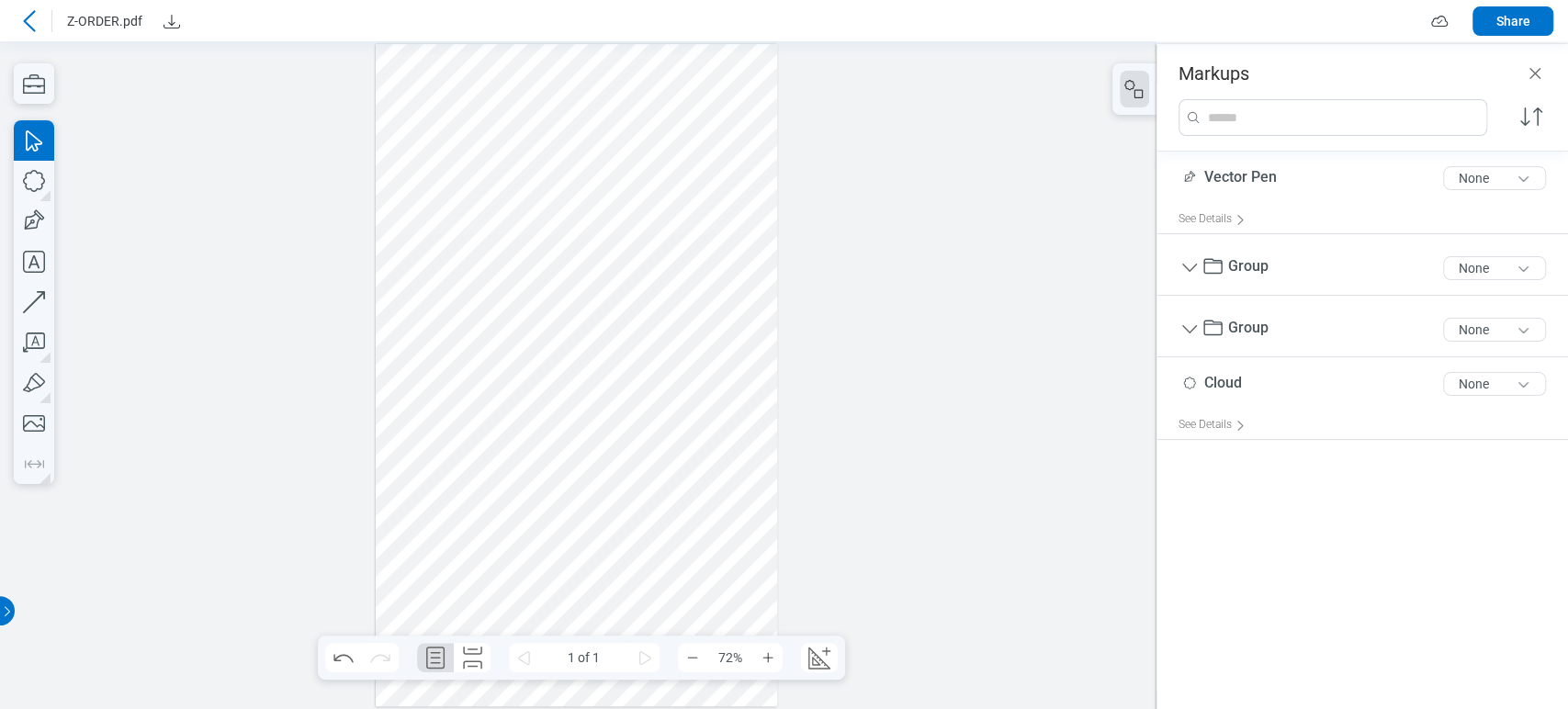
click at [760, 249] on div at bounding box center [577, 375] width 403 height 662
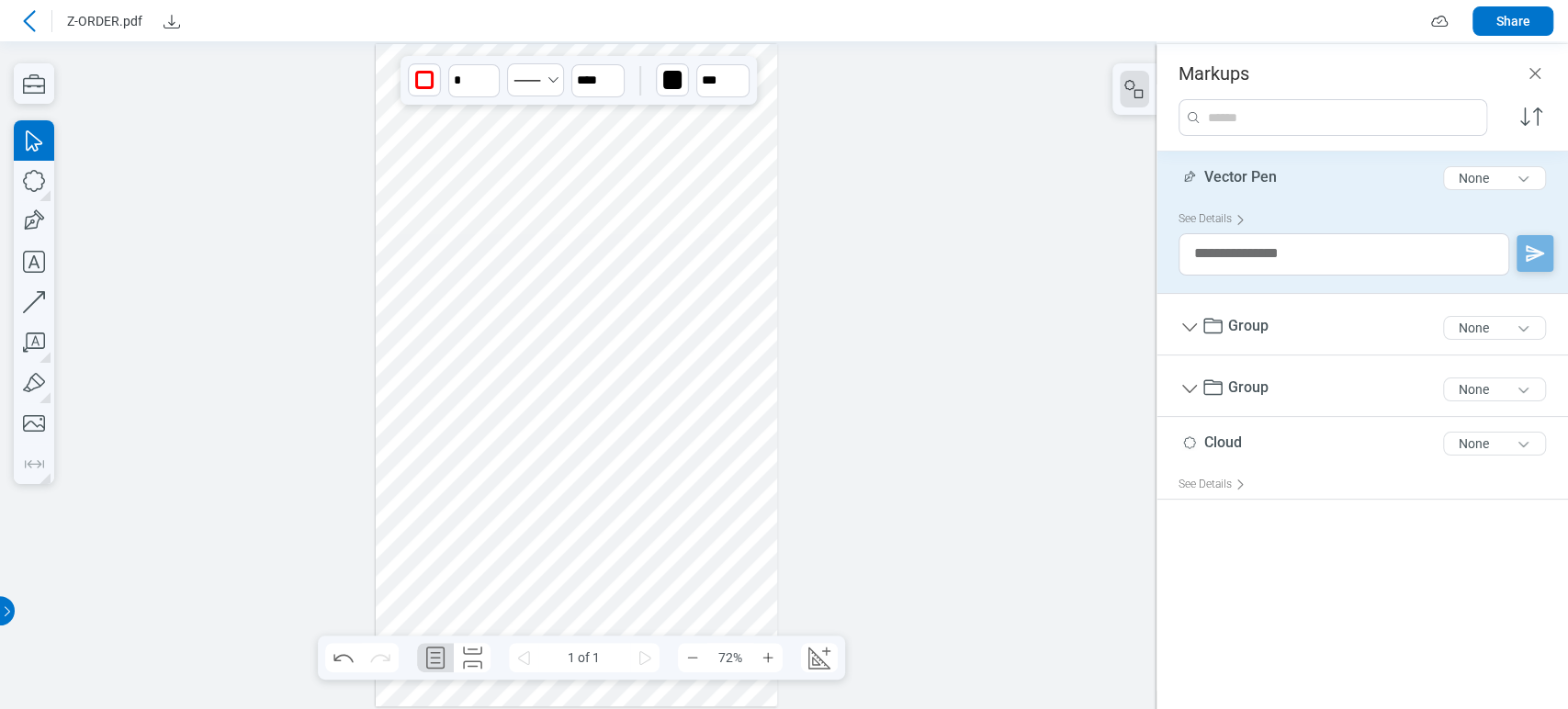
click at [698, 231] on div at bounding box center [577, 375] width 403 height 662
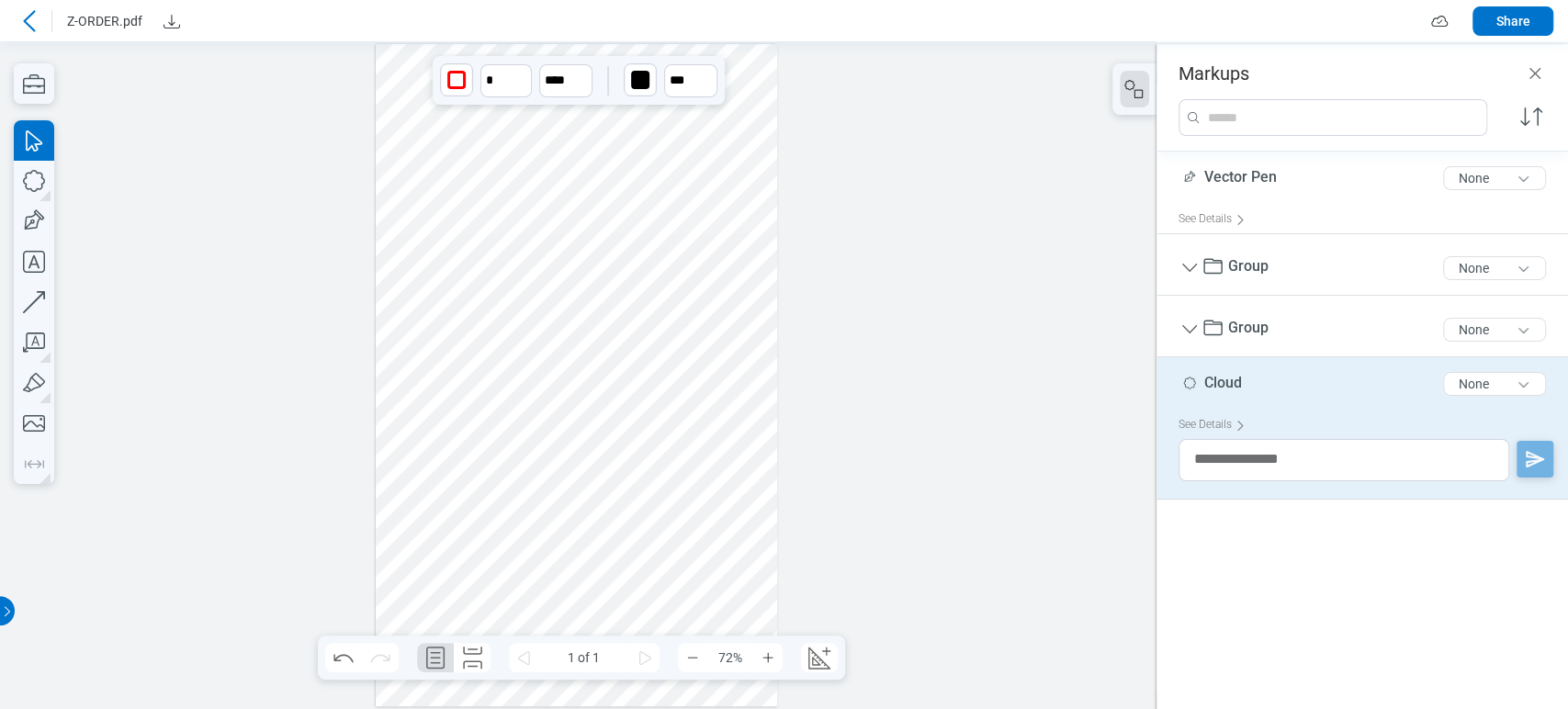
click at [702, 135] on div at bounding box center [577, 375] width 403 height 662
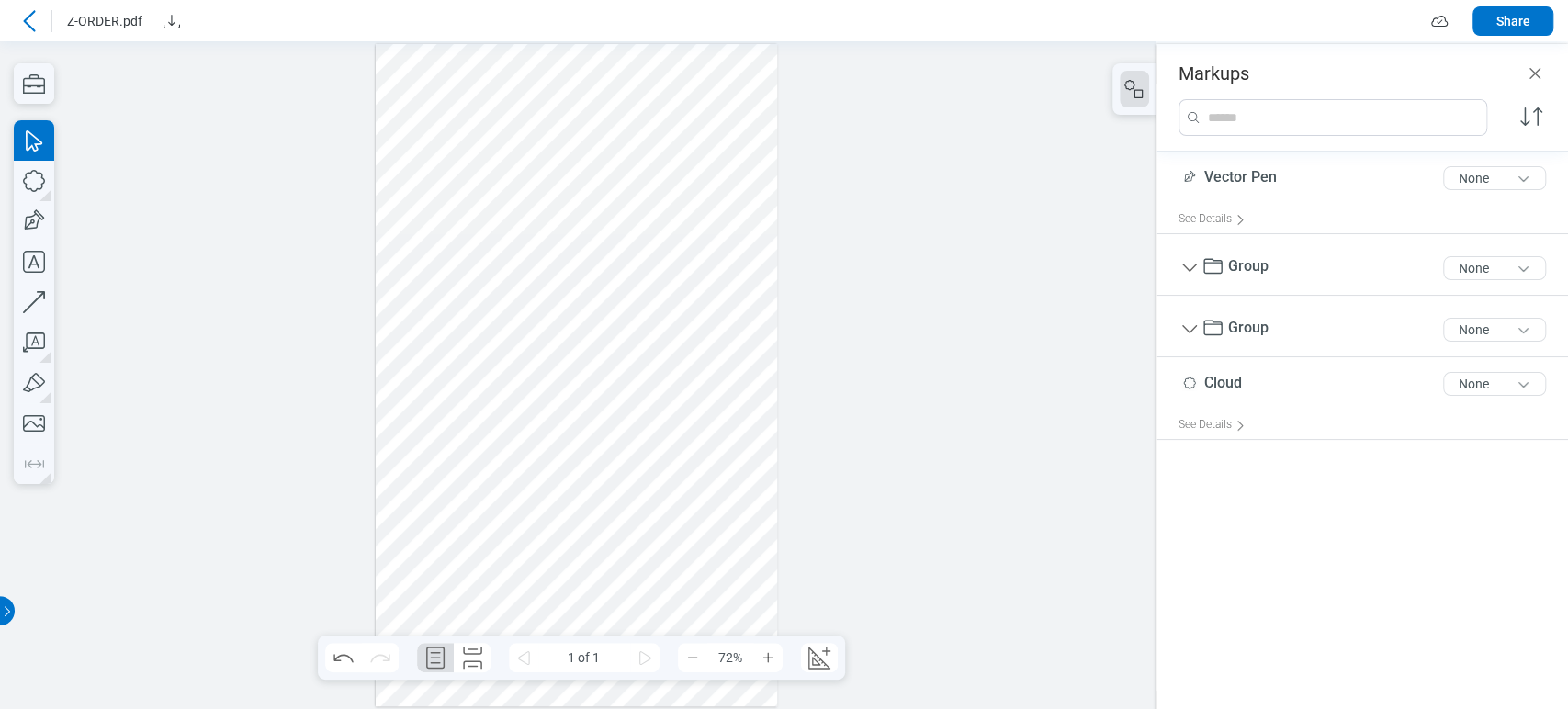
click at [772, 202] on div at bounding box center [577, 375] width 403 height 662
click at [1543, 67] on icon "Close" at bounding box center [1535, 74] width 22 height 22
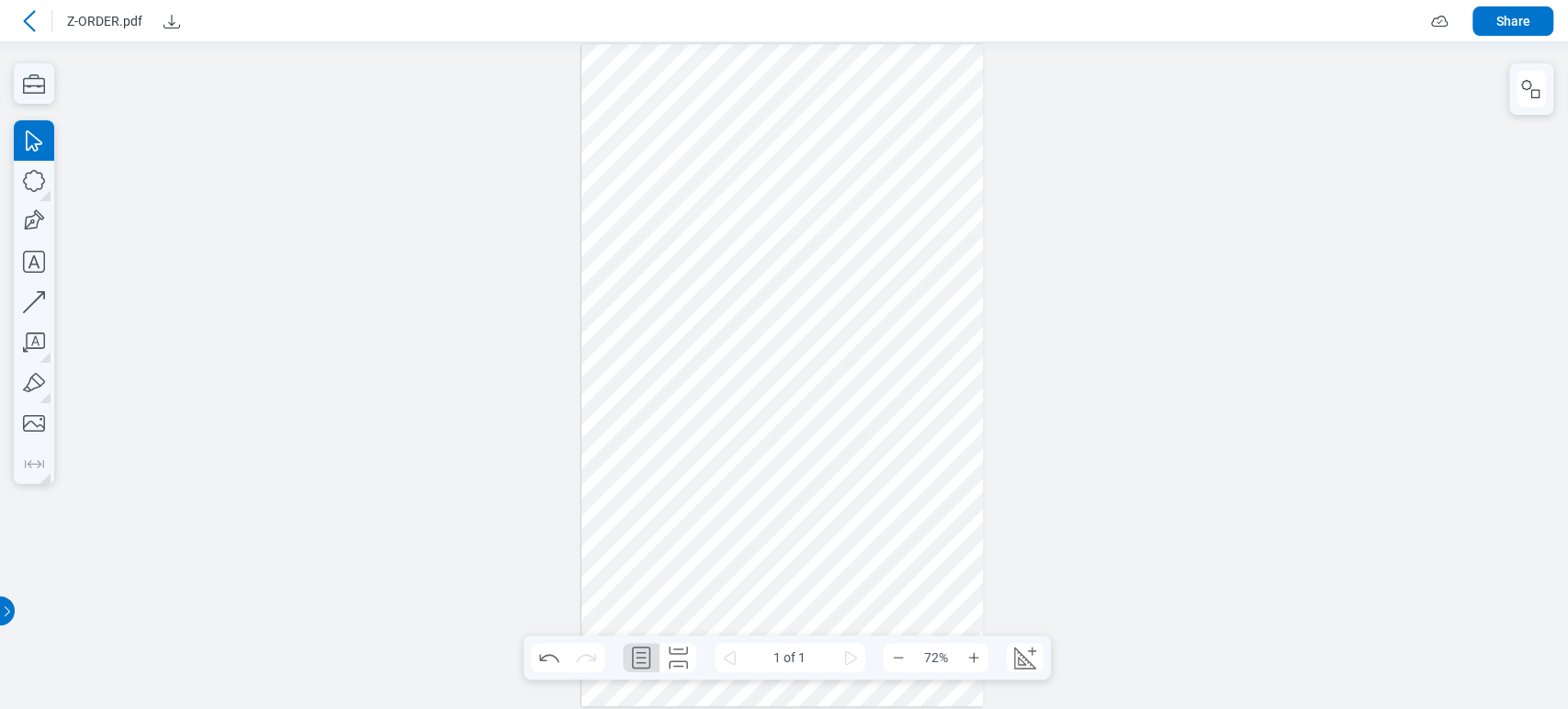
click at [29, 24] on icon at bounding box center [29, 20] width 12 height 21
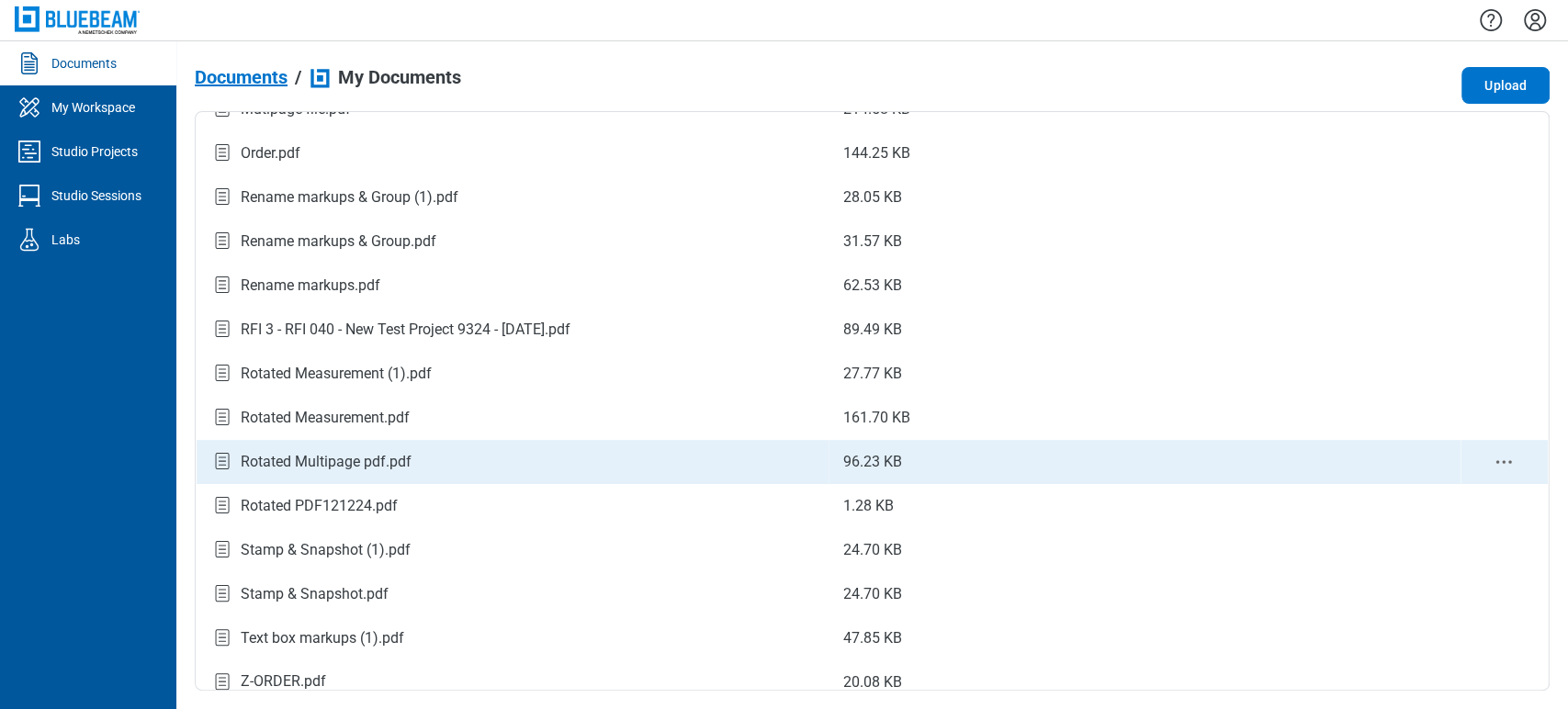
scroll to position [700, 0]
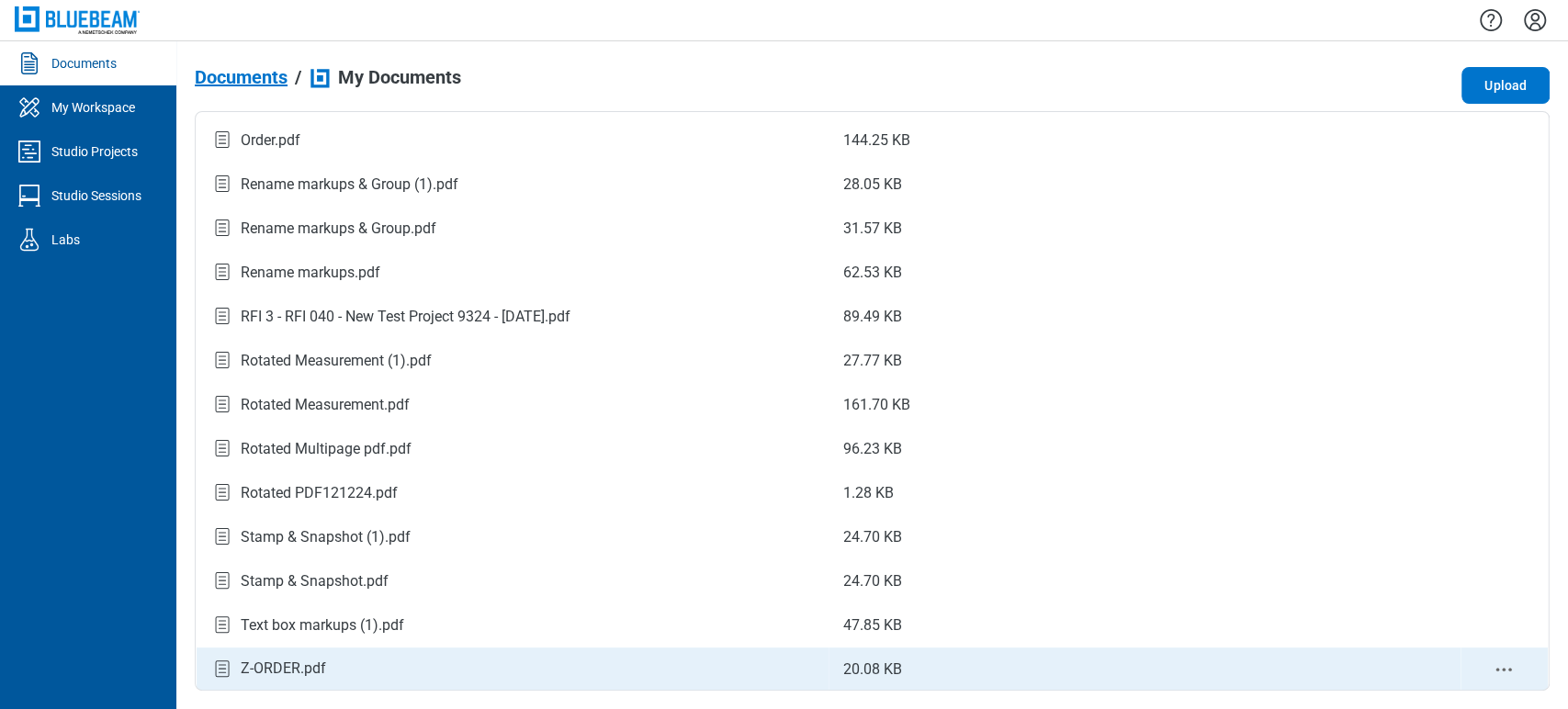
click at [404, 667] on div "Z-ORDER.pdf" at bounding box center [512, 669] width 603 height 25
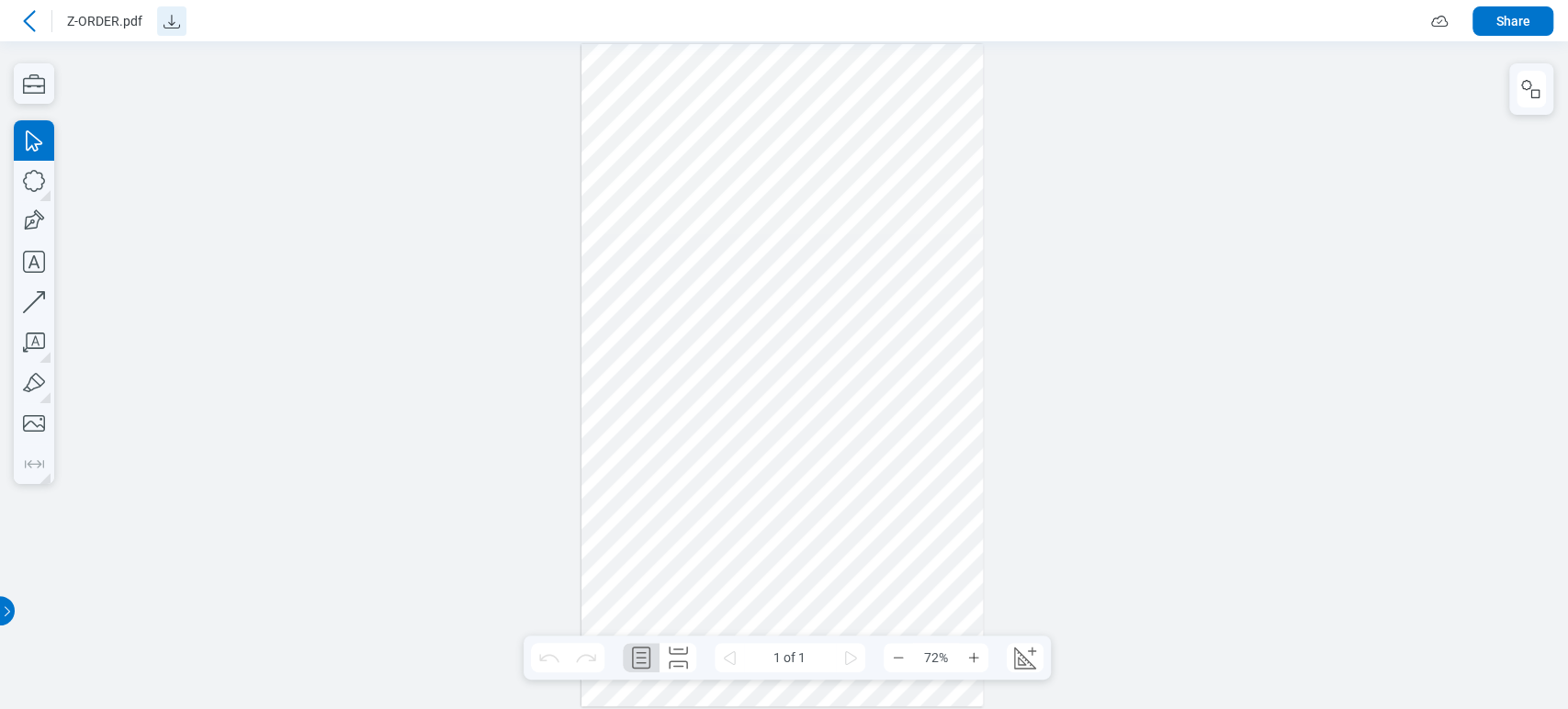
click at [170, 26] on icon "Download" at bounding box center [171, 21] width 22 height 22
click at [33, 24] on icon at bounding box center [29, 21] width 22 height 22
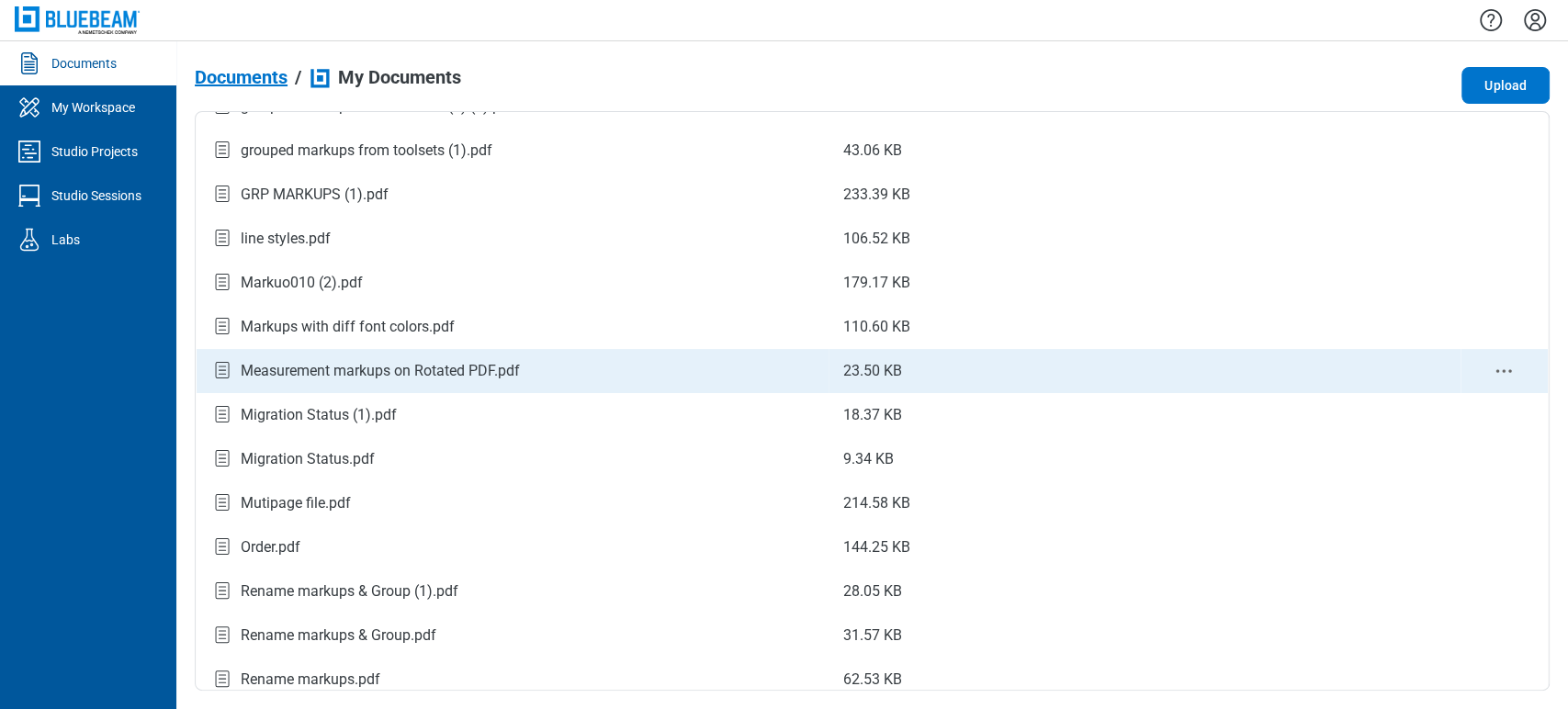
scroll to position [700, 0]
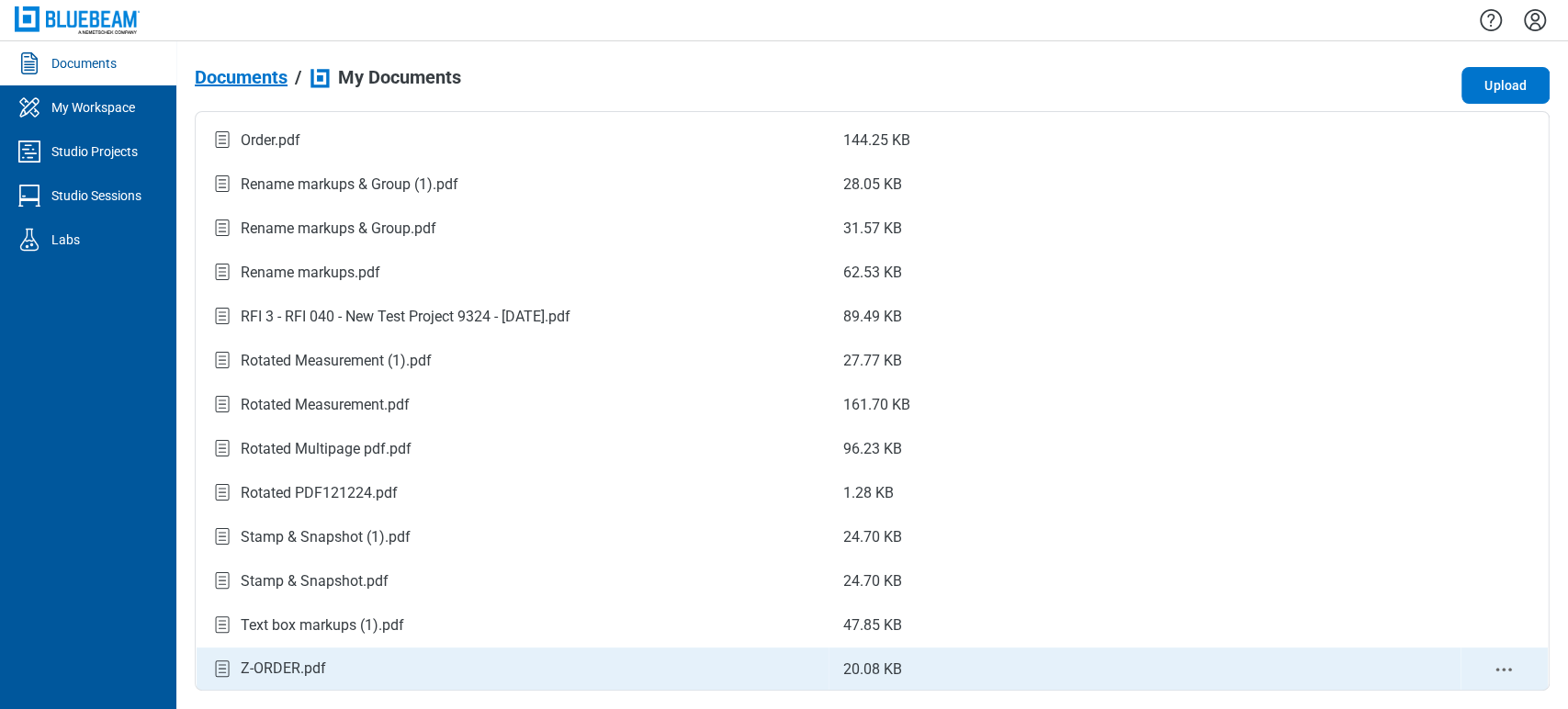
click at [1496, 669] on icon "context-menu" at bounding box center [1503, 670] width 22 height 22
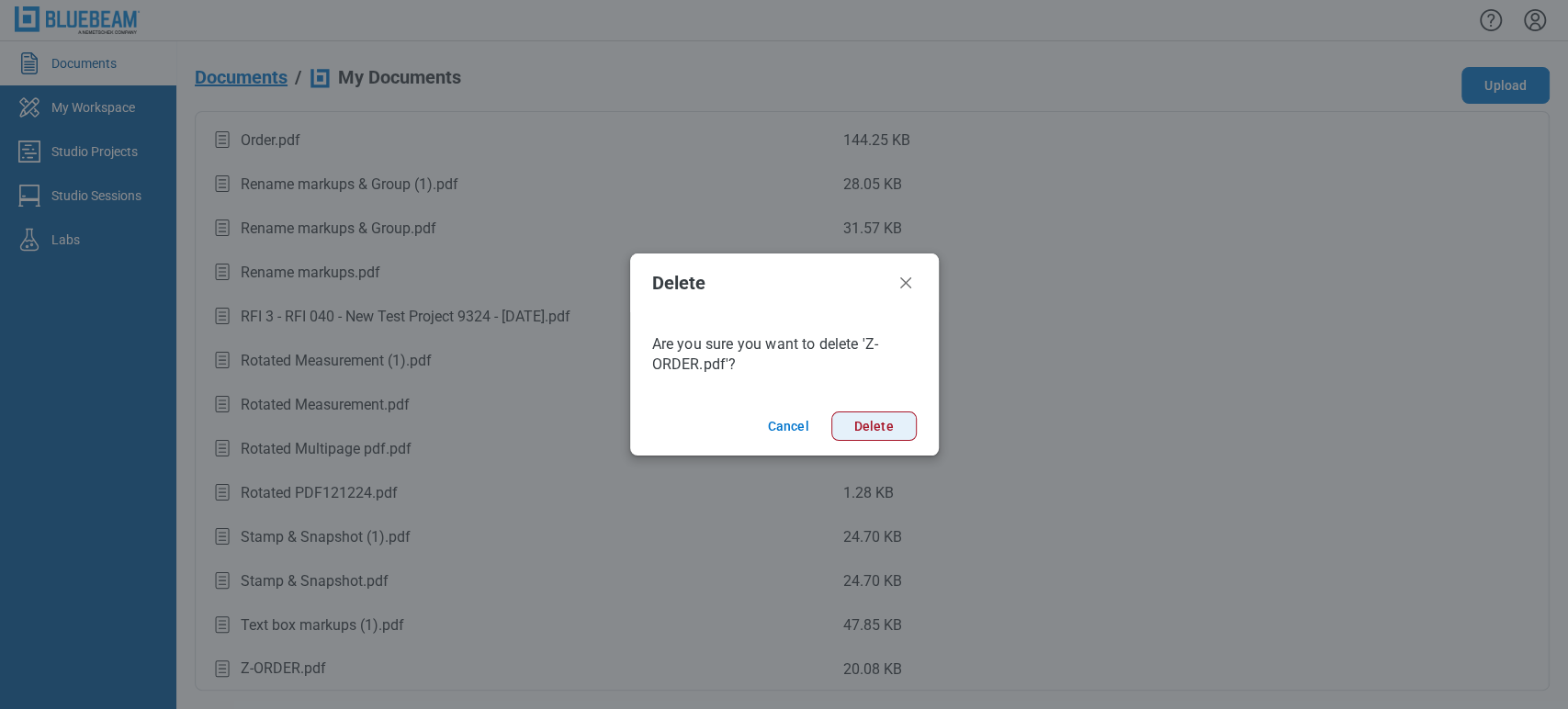
click at [888, 417] on button "Delete" at bounding box center [874, 426] width 86 height 29
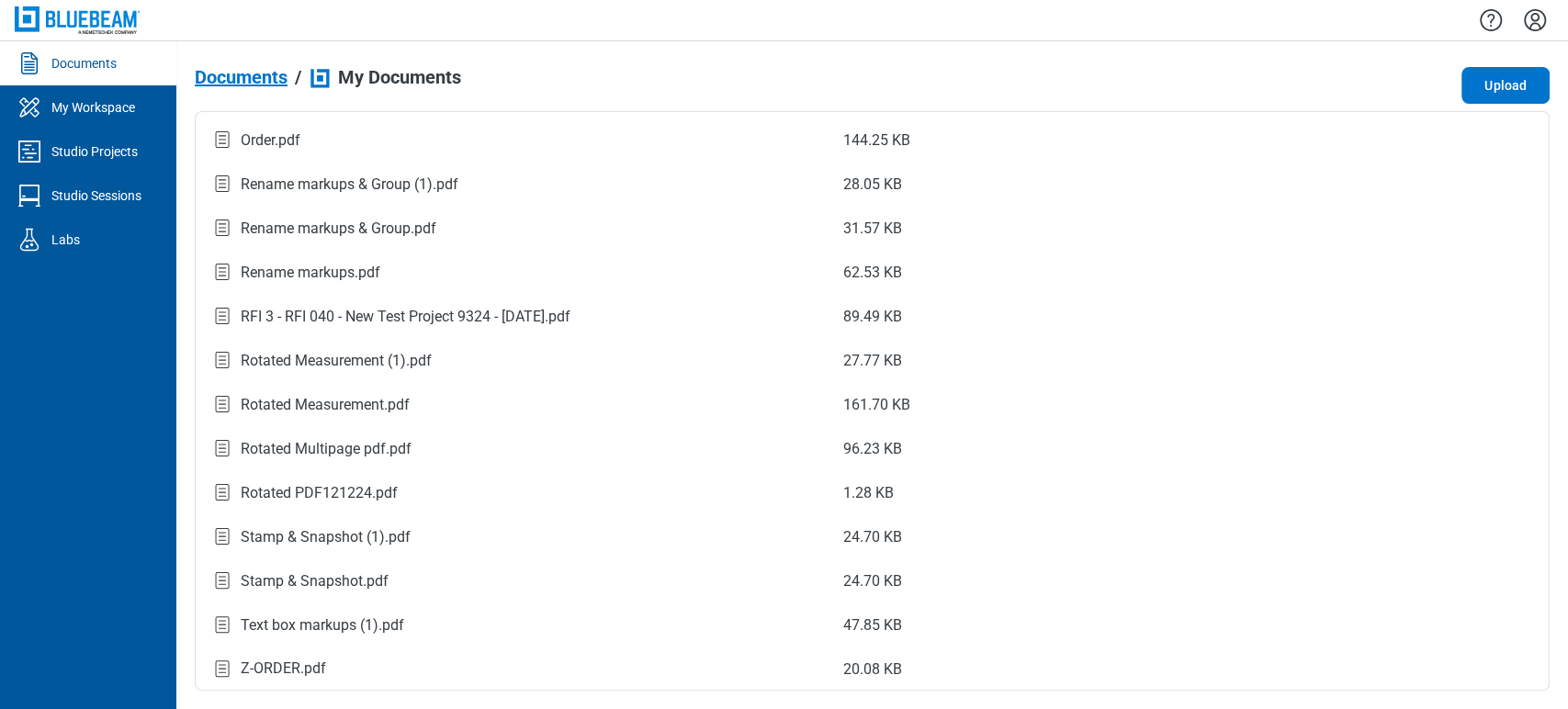
scroll to position [657, 0]
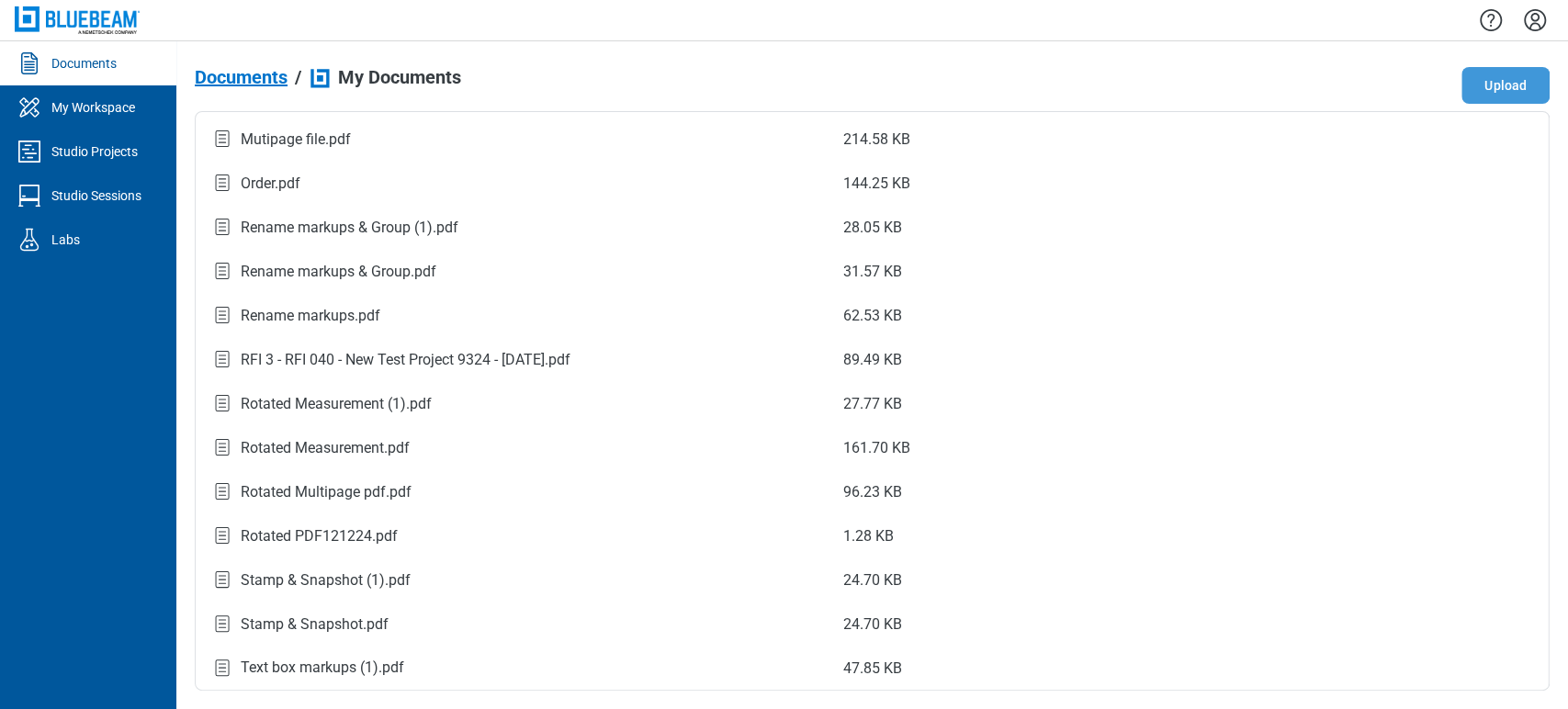
click at [1490, 98] on button "Upload" at bounding box center [1505, 85] width 88 height 37
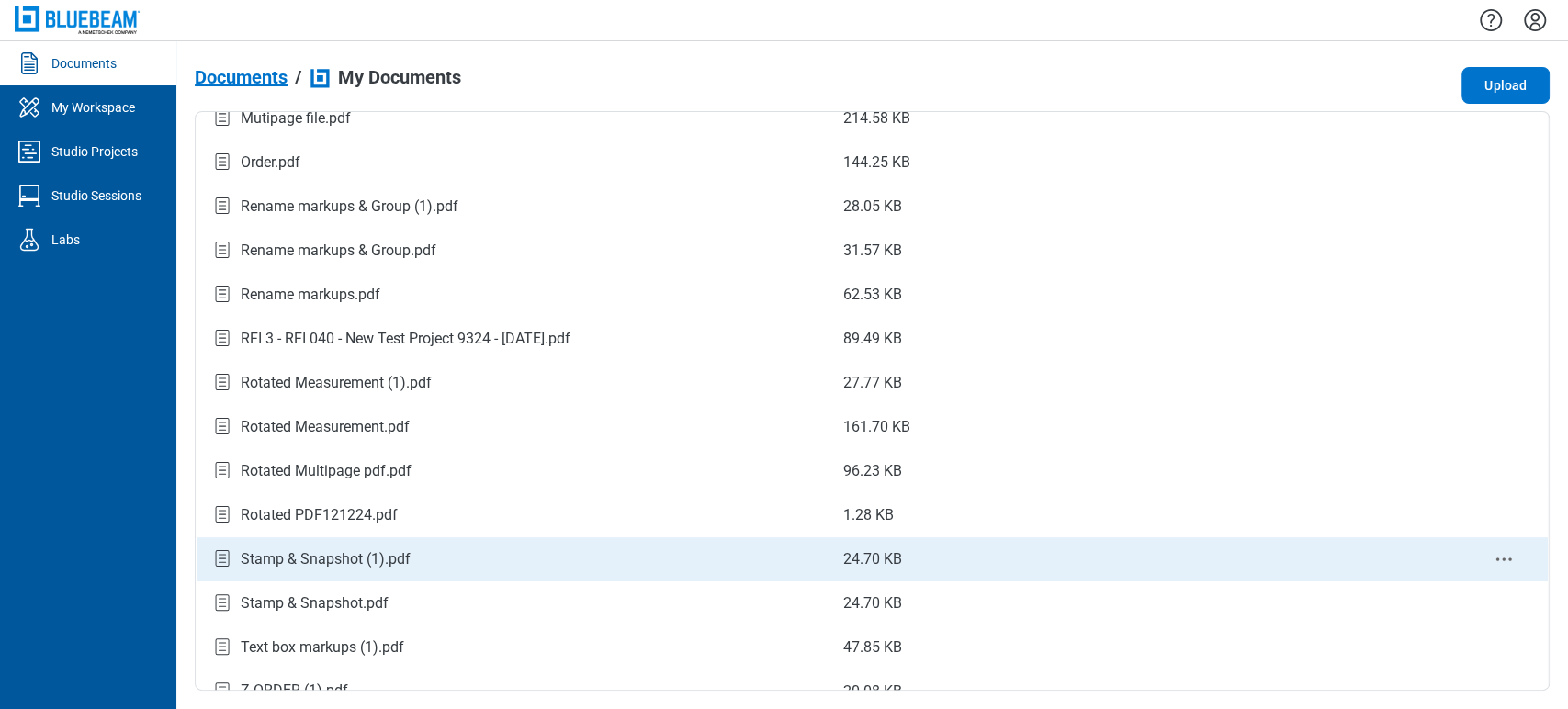
scroll to position [700, 0]
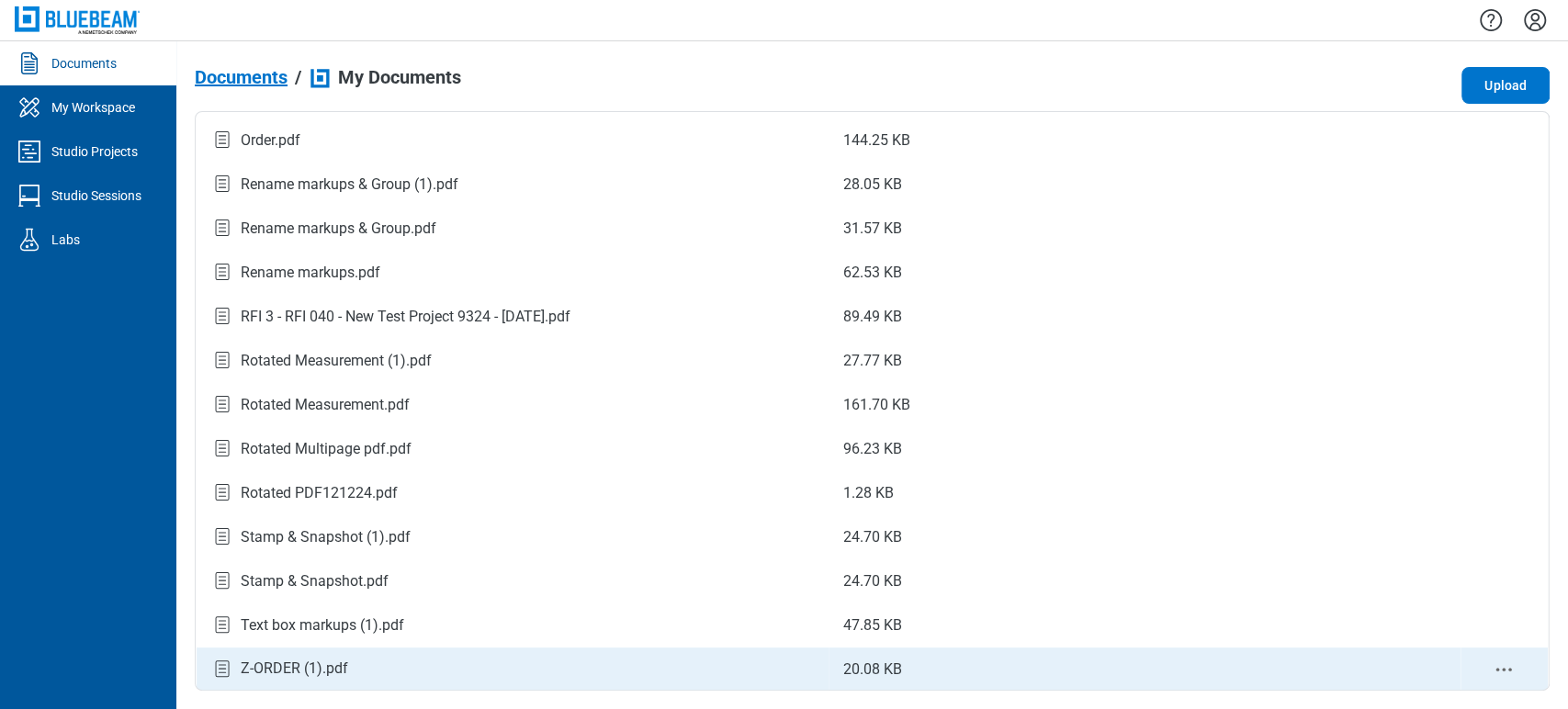
click at [447, 657] on div "Z-ORDER (1).pdf" at bounding box center [512, 669] width 603 height 25
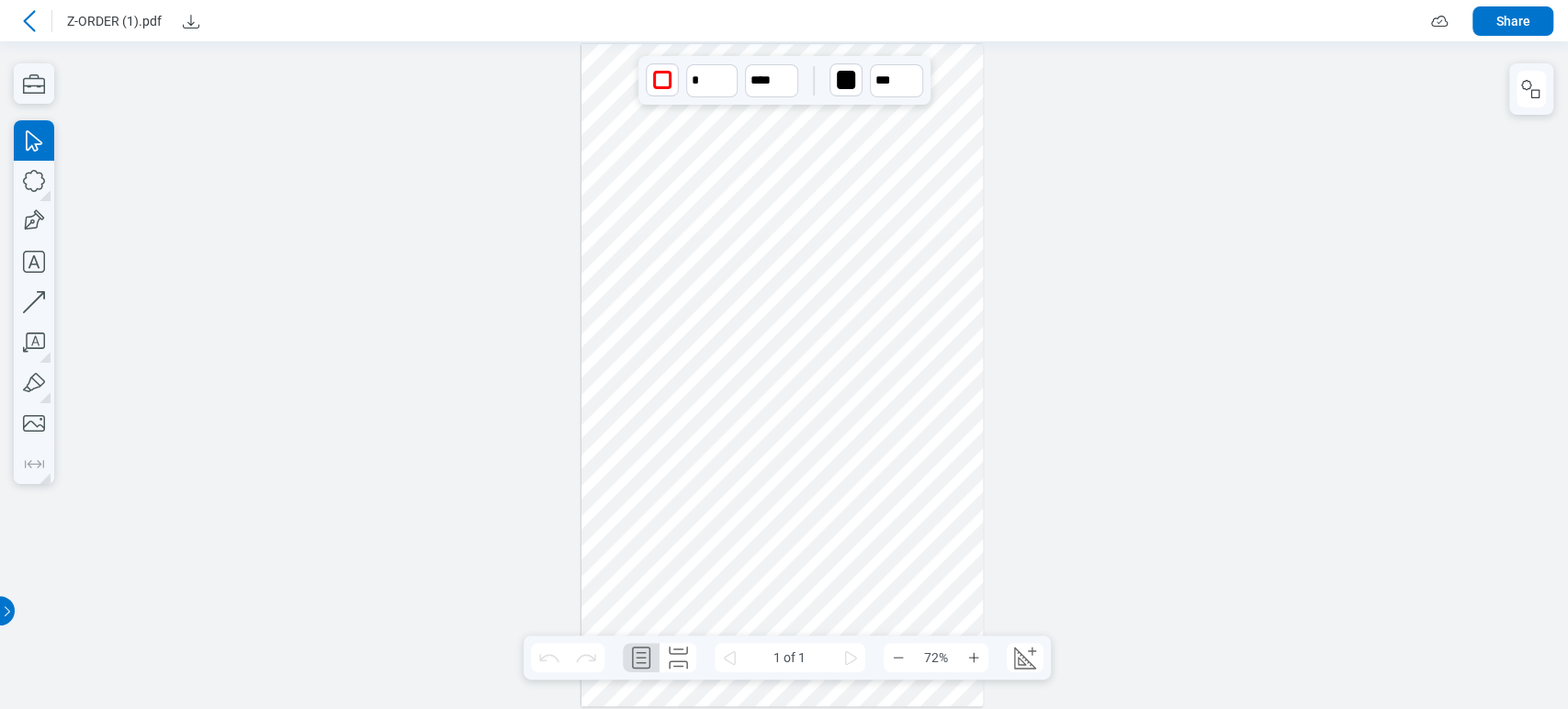
click at [905, 142] on div at bounding box center [783, 375] width 403 height 662
click at [899, 219] on div at bounding box center [783, 375] width 403 height 662
click at [35, 20] on icon at bounding box center [29, 21] width 22 height 22
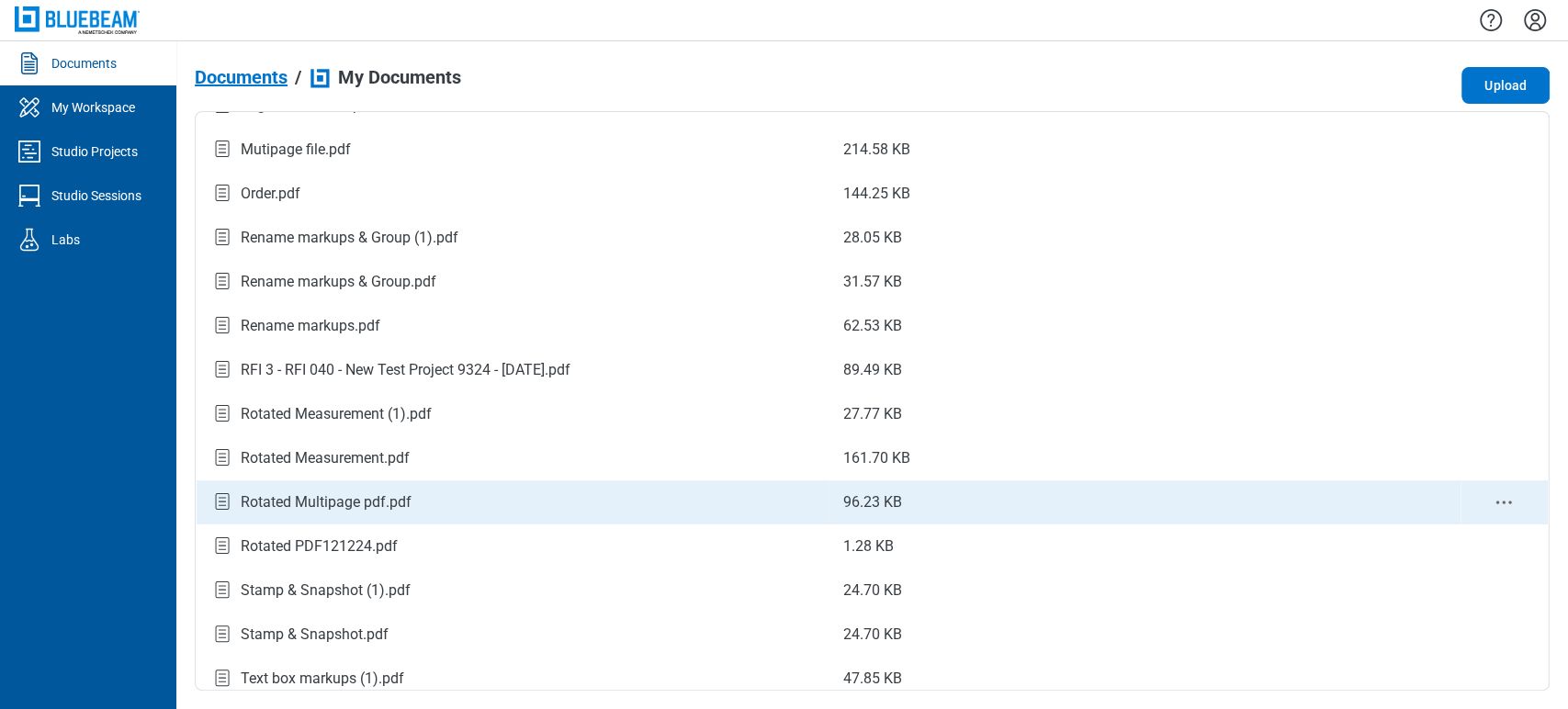
scroll to position [700, 0]
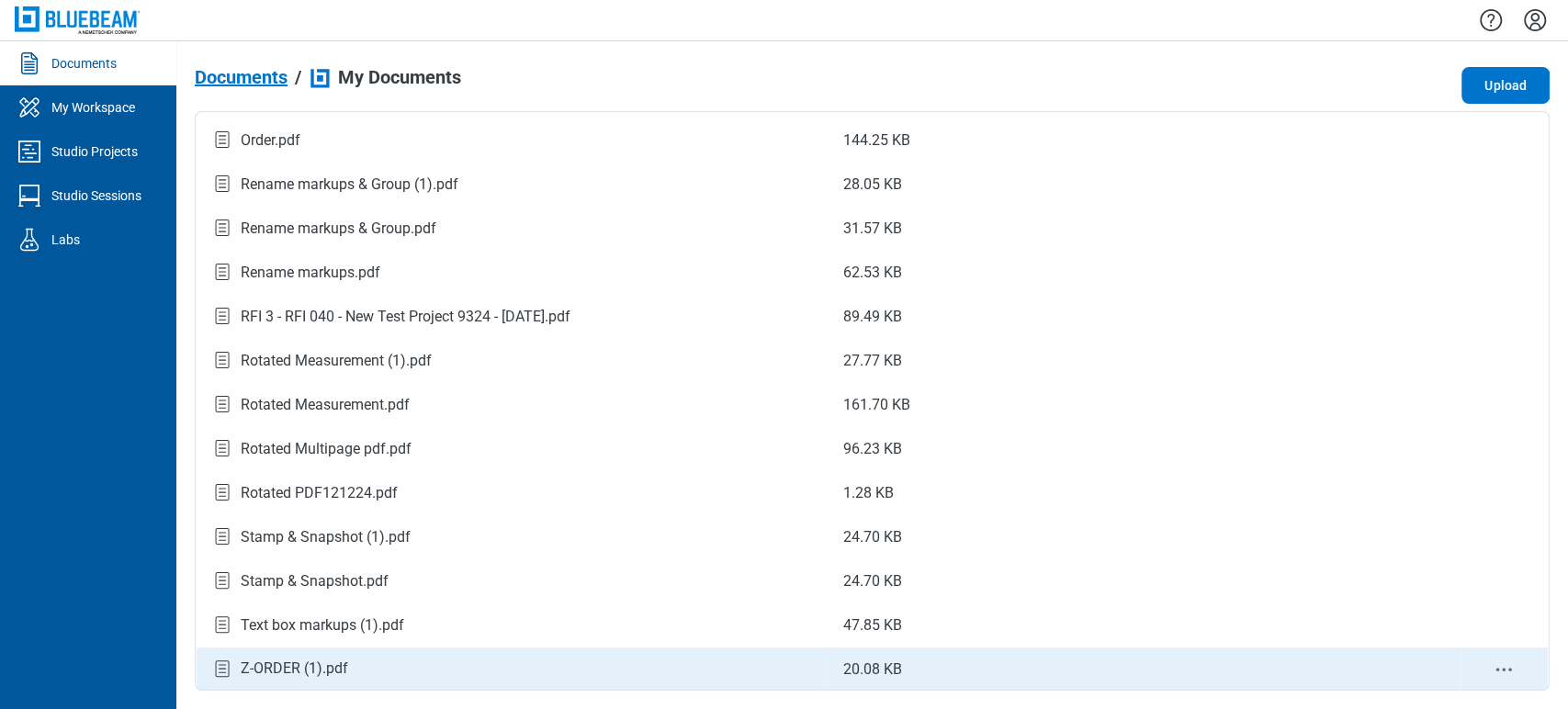
click at [493, 654] on td "Z-ORDER (1).pdf" at bounding box center [512, 670] width 632 height 44
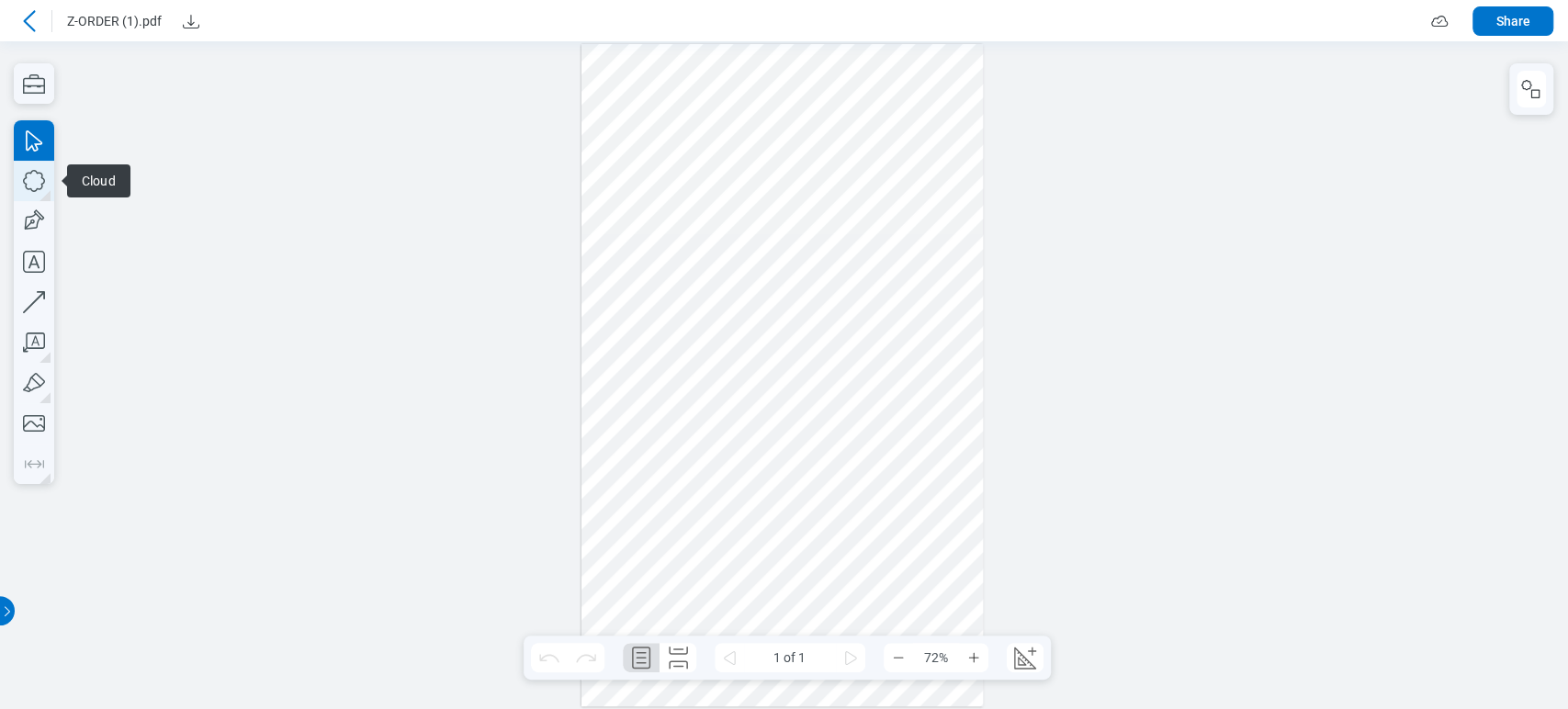
click at [32, 184] on icon "button" at bounding box center [34, 180] width 41 height 41
drag, startPoint x: 609, startPoint y: 476, endPoint x: 716, endPoint y: 532, distance: 120.8
click at [716, 532] on div at bounding box center [783, 375] width 403 height 662
drag, startPoint x: 926, startPoint y: 128, endPoint x: 781, endPoint y: 579, distance: 473.7
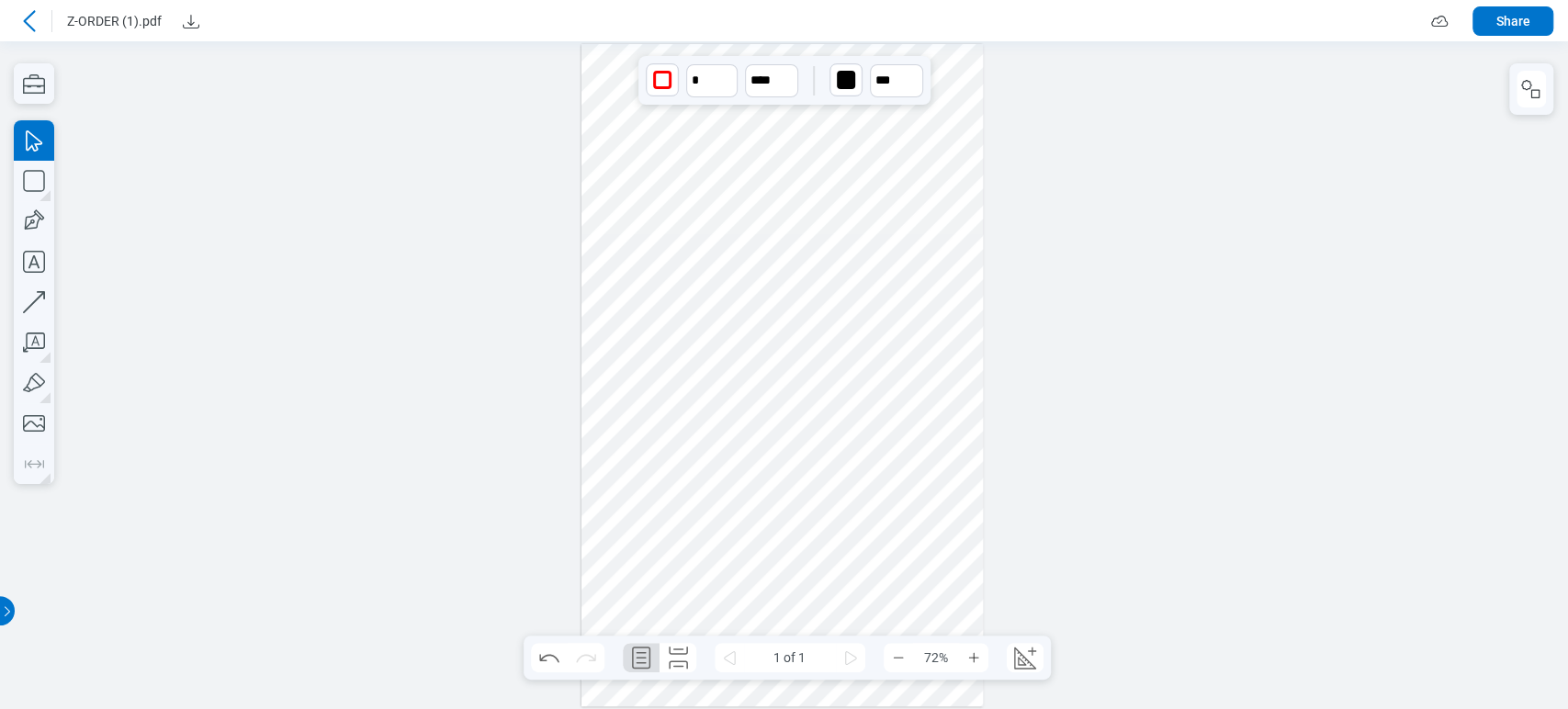
click at [781, 579] on div at bounding box center [783, 375] width 403 height 662
drag, startPoint x: 891, startPoint y: 240, endPoint x: 857, endPoint y: 610, distance: 371.6
click at [857, 610] on div at bounding box center [783, 375] width 403 height 662
drag, startPoint x: 904, startPoint y: 575, endPoint x: 927, endPoint y: 573, distance: 23.1
click at [927, 573] on div at bounding box center [783, 375] width 403 height 662
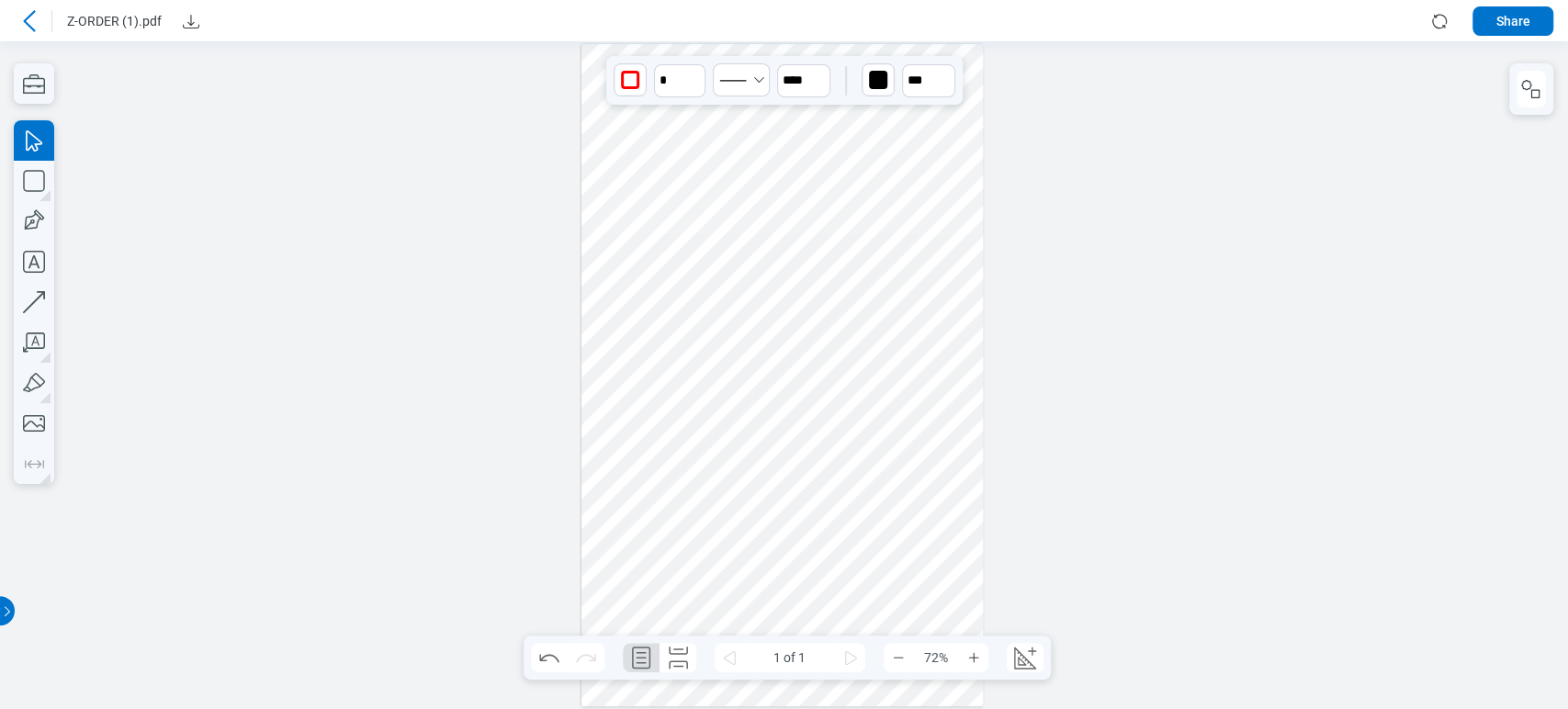
drag, startPoint x: 892, startPoint y: 618, endPoint x: 919, endPoint y: 576, distance: 49.9
click at [912, 563] on div at bounding box center [783, 375] width 403 height 662
drag, startPoint x: 927, startPoint y: 592, endPoint x: 952, endPoint y: 599, distance: 26.0
click at [952, 599] on div at bounding box center [783, 375] width 403 height 662
drag, startPoint x: 918, startPoint y: 567, endPoint x: 850, endPoint y: 683, distance: 134.5
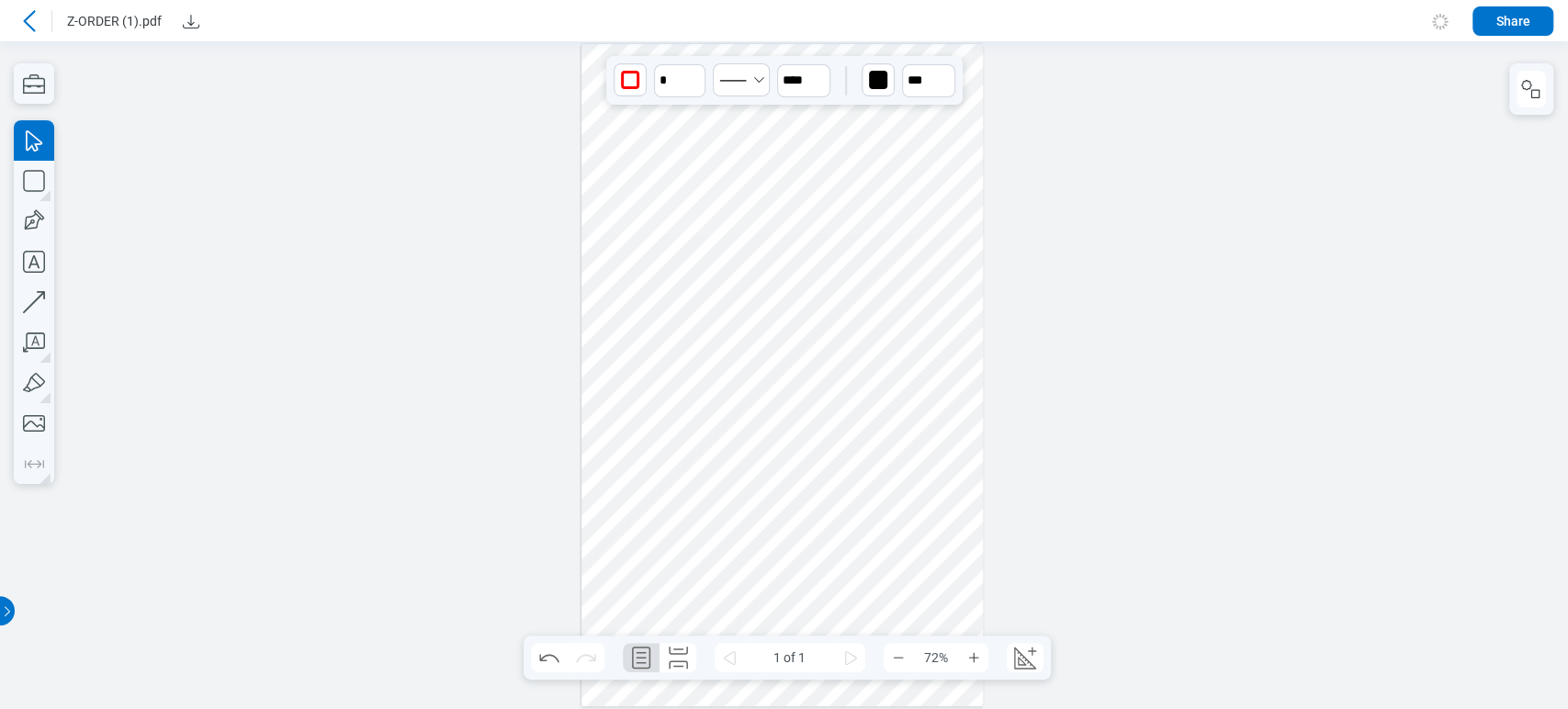
click at [889, 659] on div at bounding box center [783, 375] width 403 height 662
click at [645, 505] on div at bounding box center [783, 375] width 403 height 662
click at [870, 79] on div "button" at bounding box center [878, 80] width 18 height 18
click at [922, 122] on div at bounding box center [921, 121] width 15 height 15
click at [922, 85] on input "**" at bounding box center [928, 81] width 53 height 33
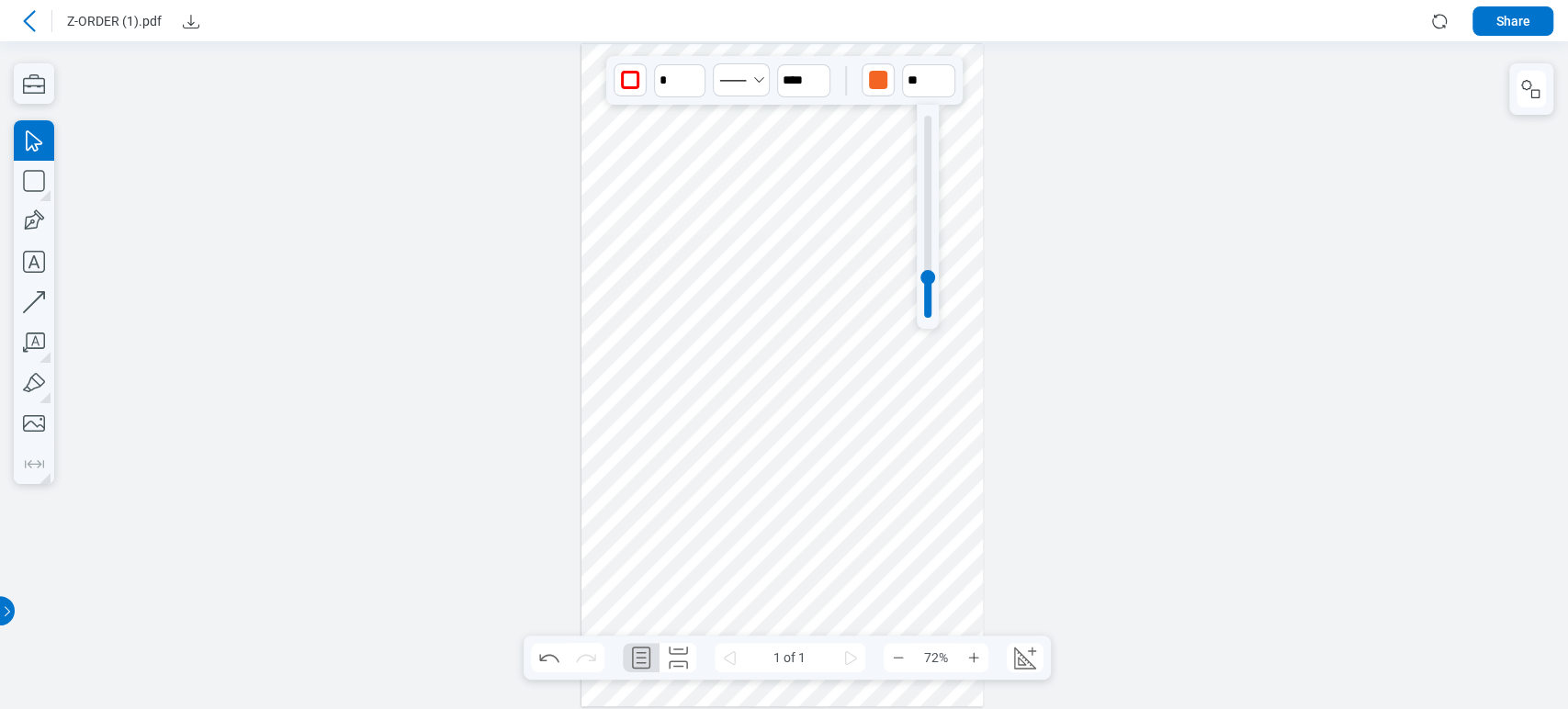
type input "**"
click at [930, 136] on div at bounding box center [927, 216] width 7 height 202
click at [774, 576] on div at bounding box center [783, 375] width 403 height 662
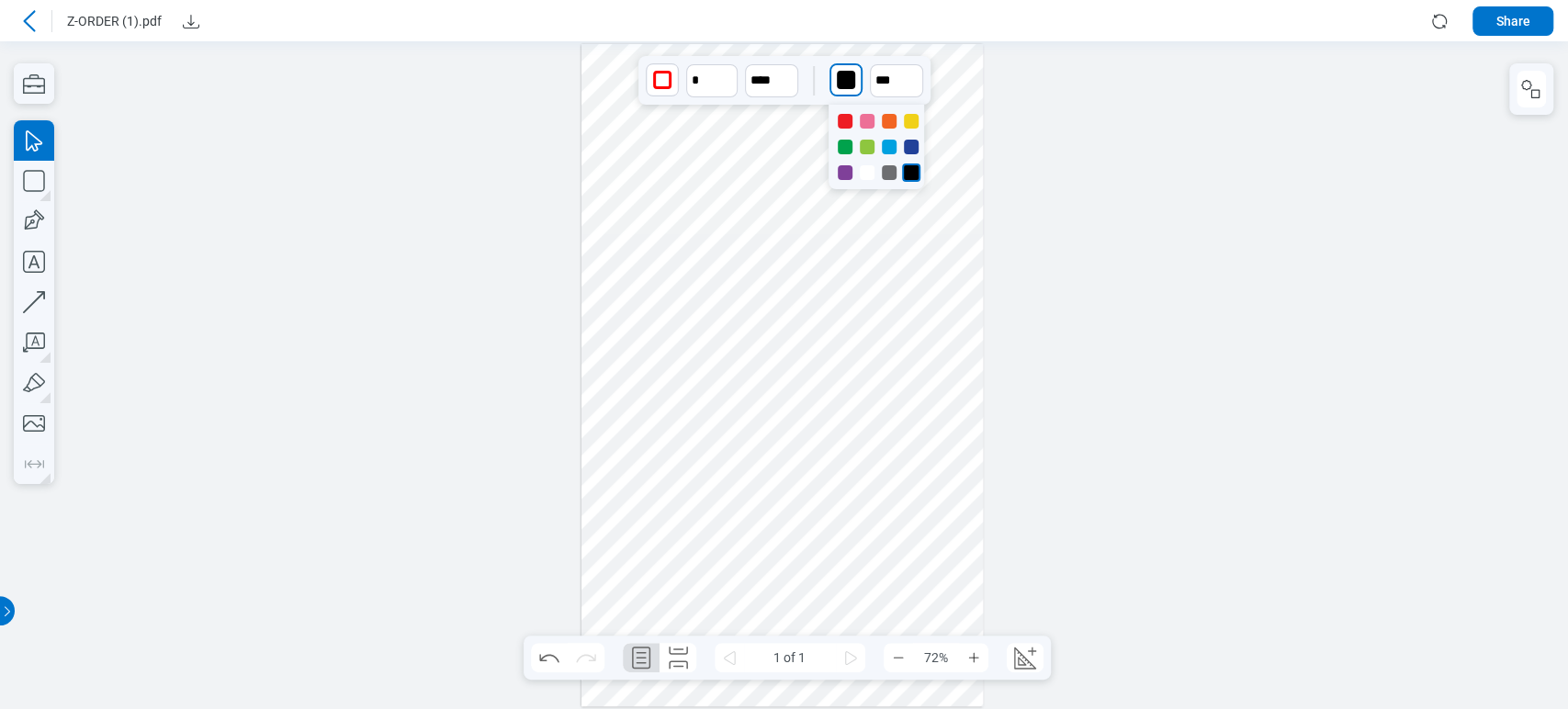
click at [843, 79] on div "button" at bounding box center [845, 80] width 18 height 18
click at [887, 146] on div at bounding box center [889, 147] width 15 height 15
click at [848, 564] on div at bounding box center [783, 375] width 403 height 662
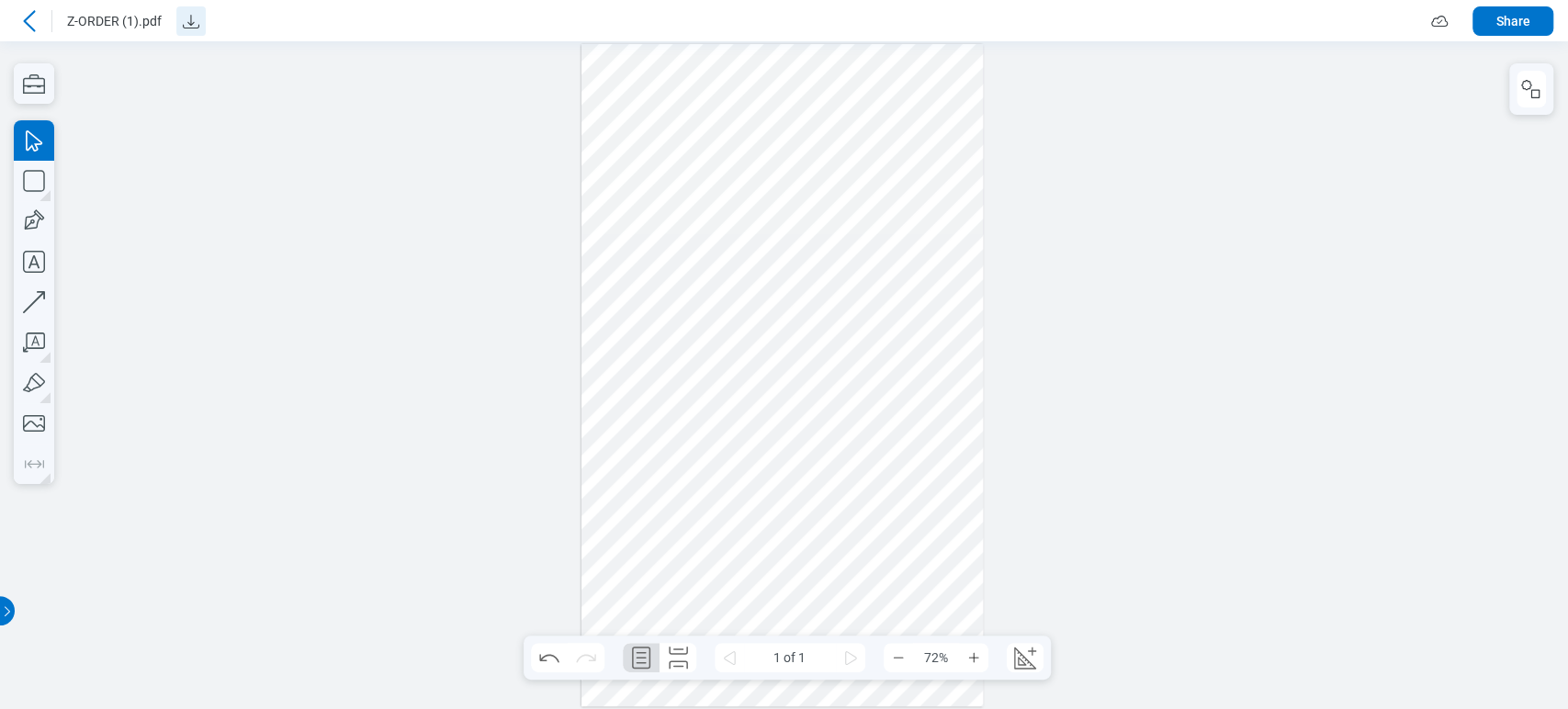
click at [180, 13] on icon "Download" at bounding box center [191, 21] width 22 height 22
click at [18, 16] on icon at bounding box center [29, 21] width 22 height 22
